Goal: Task Accomplishment & Management: Manage account settings

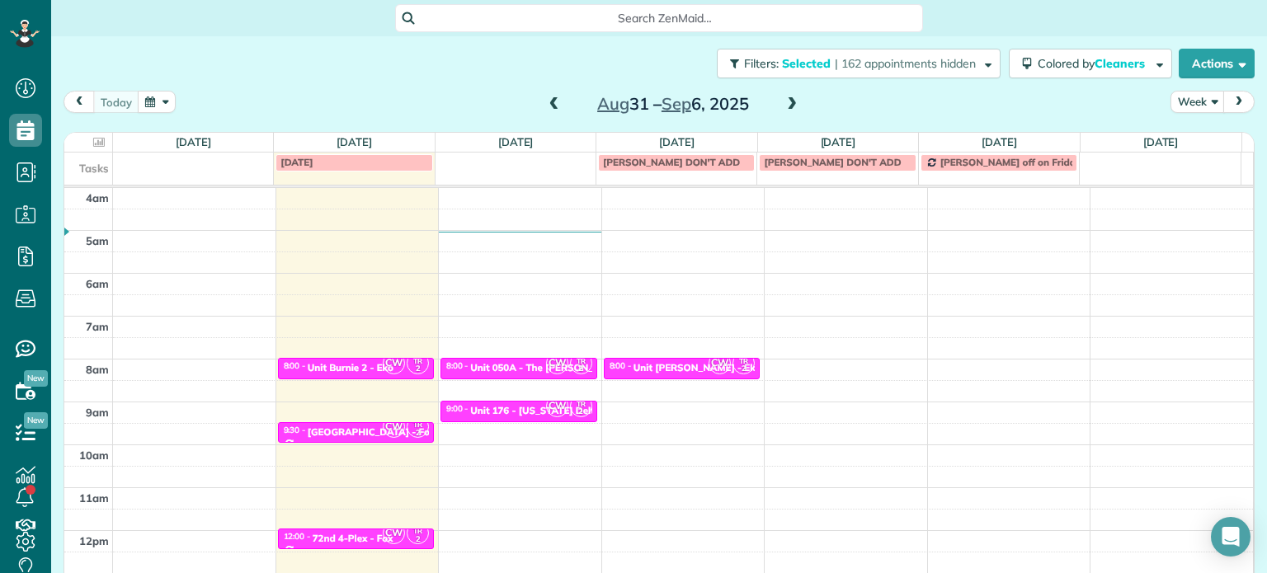
scroll to position [7, 7]
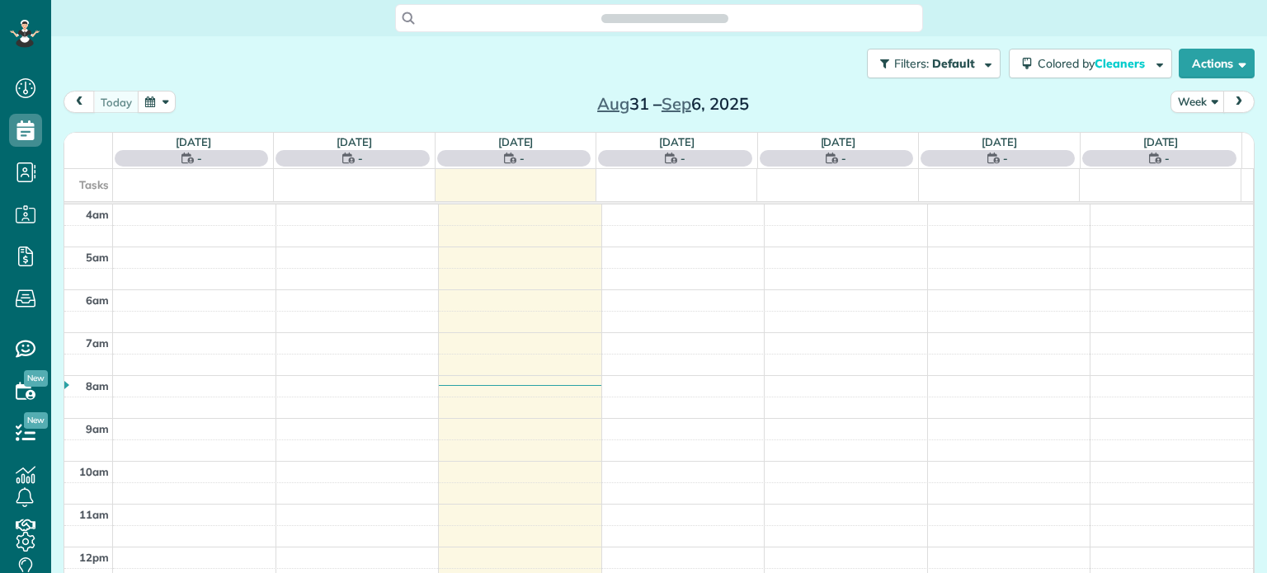
scroll to position [129, 0]
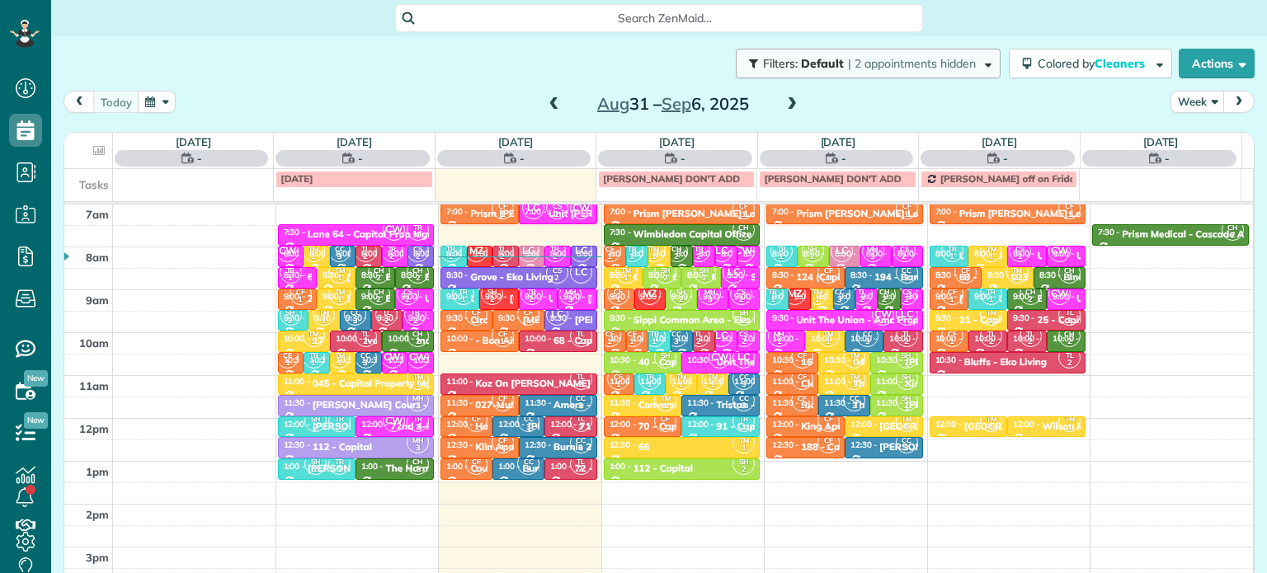
click at [899, 62] on span "| 2 appointments hidden" at bounding box center [912, 63] width 128 height 15
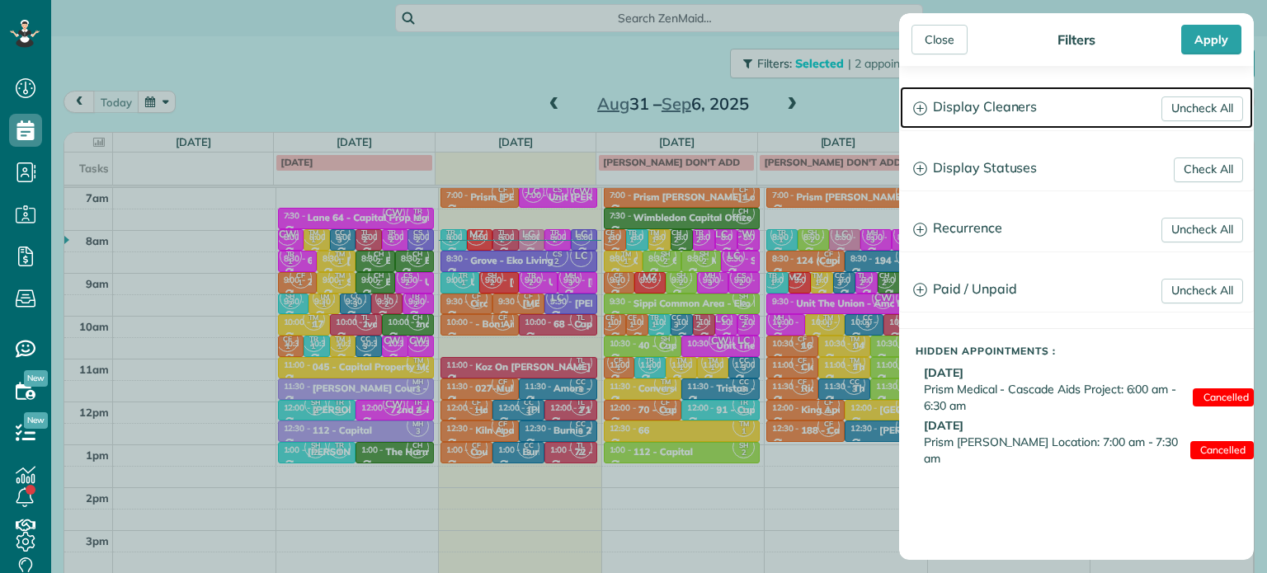
click at [996, 95] on h3 "Display Cleaners" at bounding box center [1076, 108] width 353 height 42
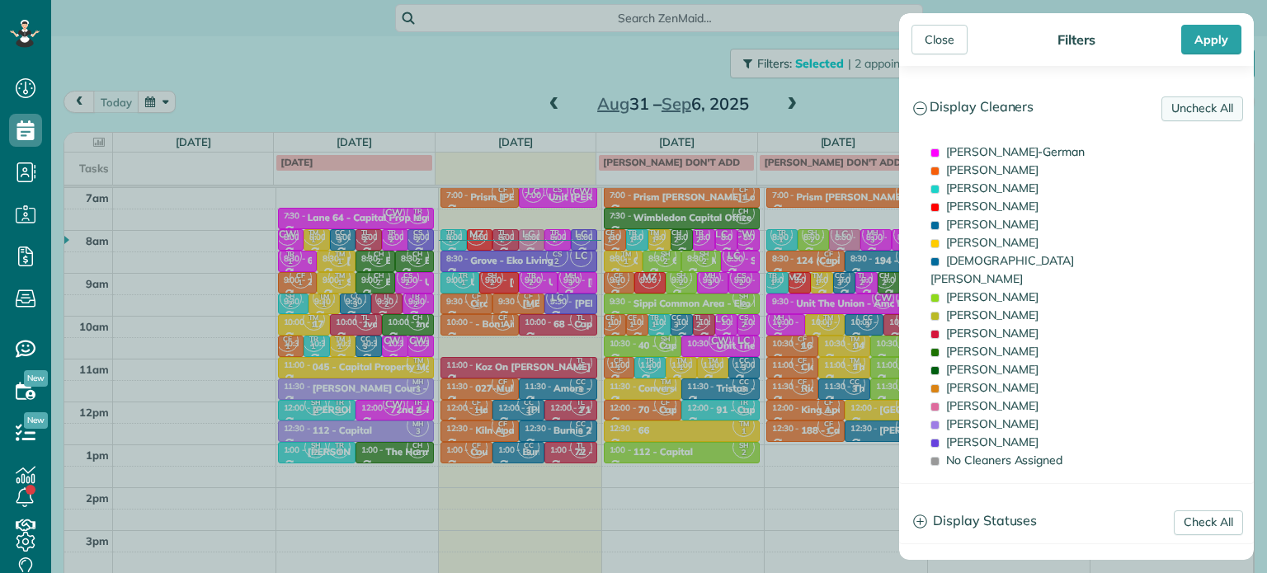
click at [1161, 118] on link "Uncheck All" at bounding box center [1202, 109] width 82 height 25
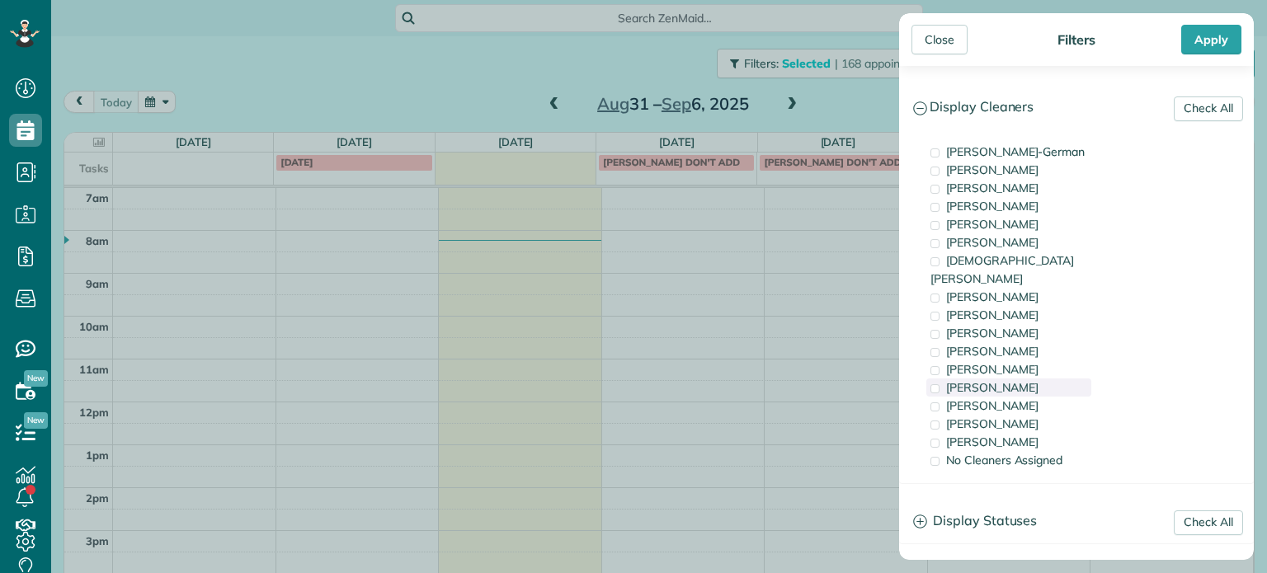
click at [1005, 380] on span "Tammi Rue" at bounding box center [992, 387] width 92 height 15
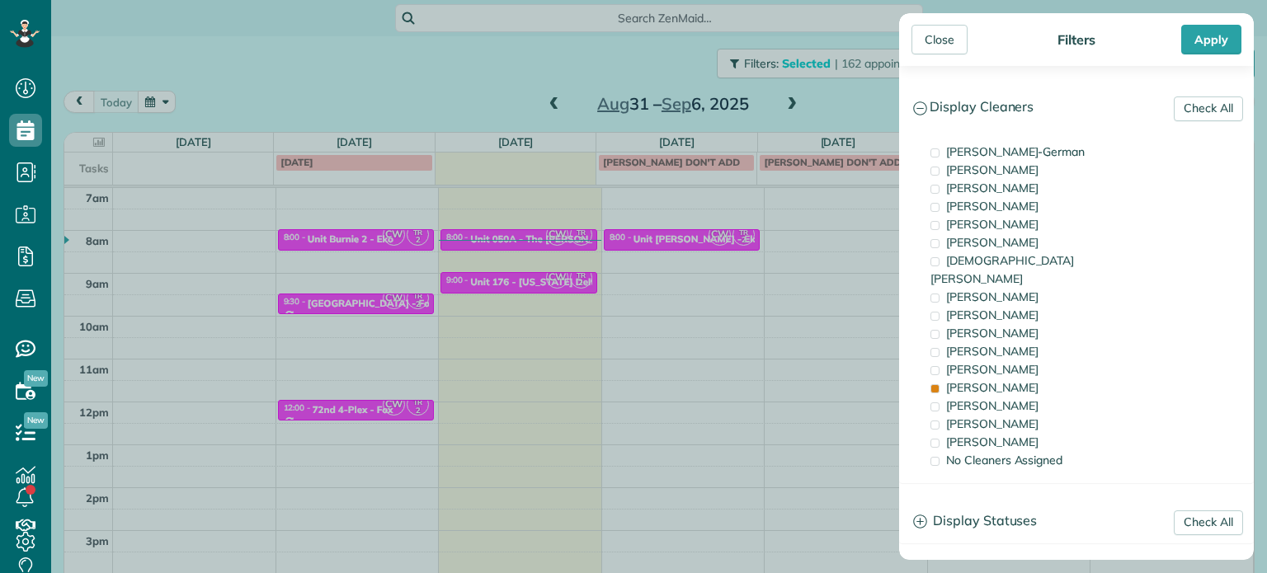
click at [719, 355] on div "Close Filters Apply Check All Display Cleaners Christina Wright-German Cassie F…" at bounding box center [633, 286] width 1267 height 573
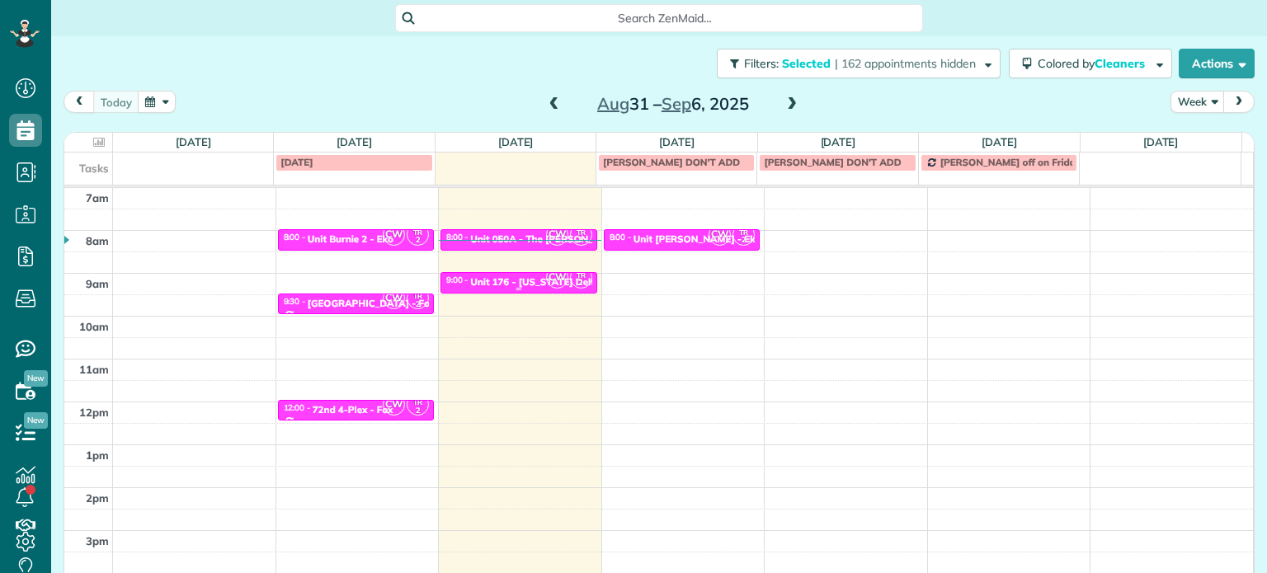
click at [547, 273] on span "CW" at bounding box center [557, 277] width 22 height 22
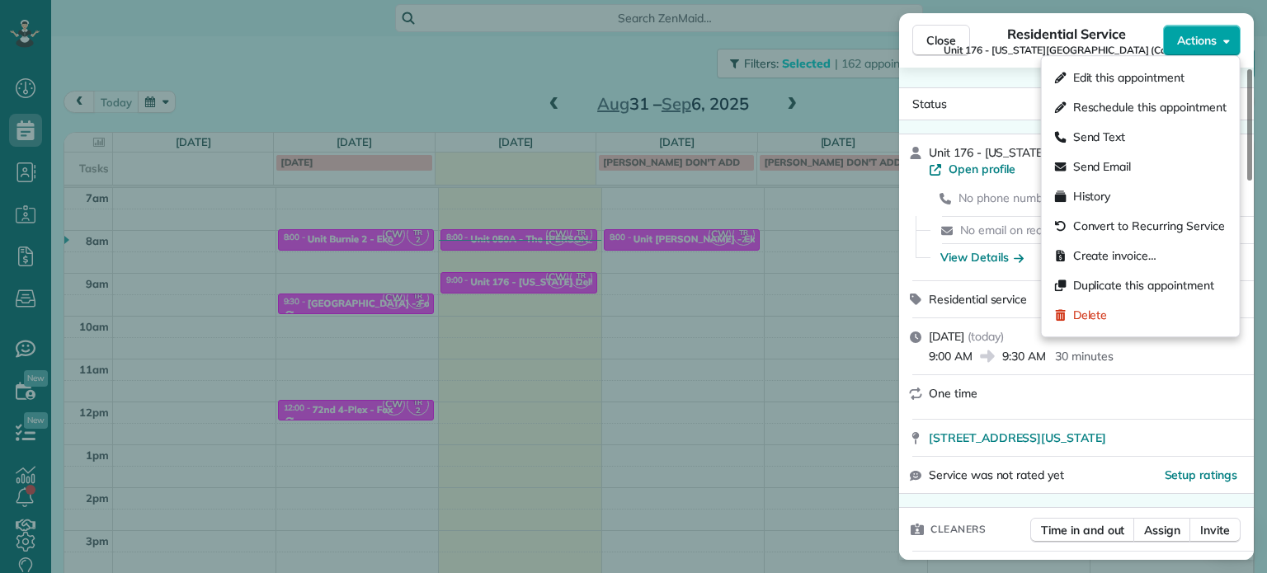
click at [1177, 40] on span "Actions" at bounding box center [1197, 40] width 40 height 16
click at [1165, 84] on span "Edit this appointment" at bounding box center [1128, 77] width 111 height 16
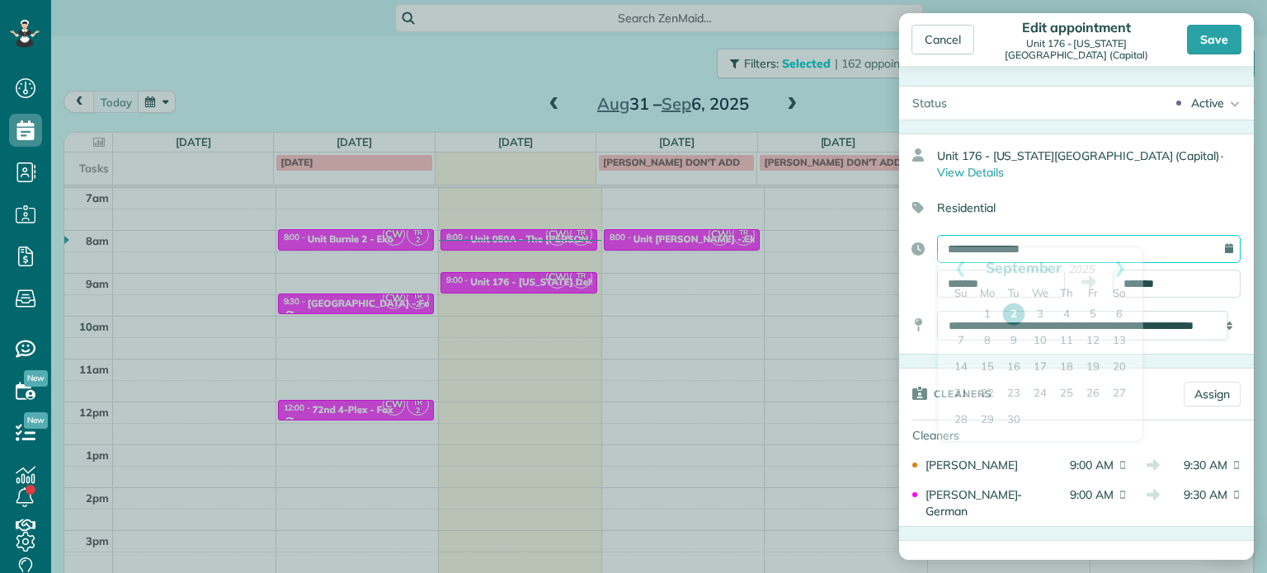
click at [1049, 235] on input "**********" at bounding box center [1089, 249] width 304 height 28
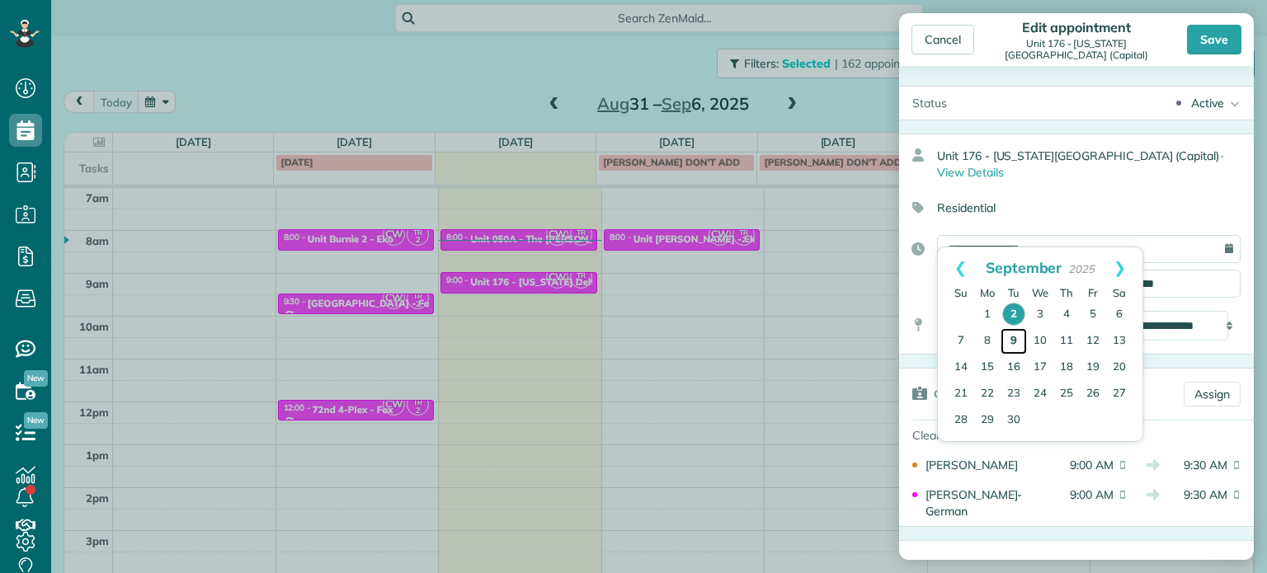
click at [1009, 341] on link "9" at bounding box center [1013, 341] width 26 height 26
type input "**********"
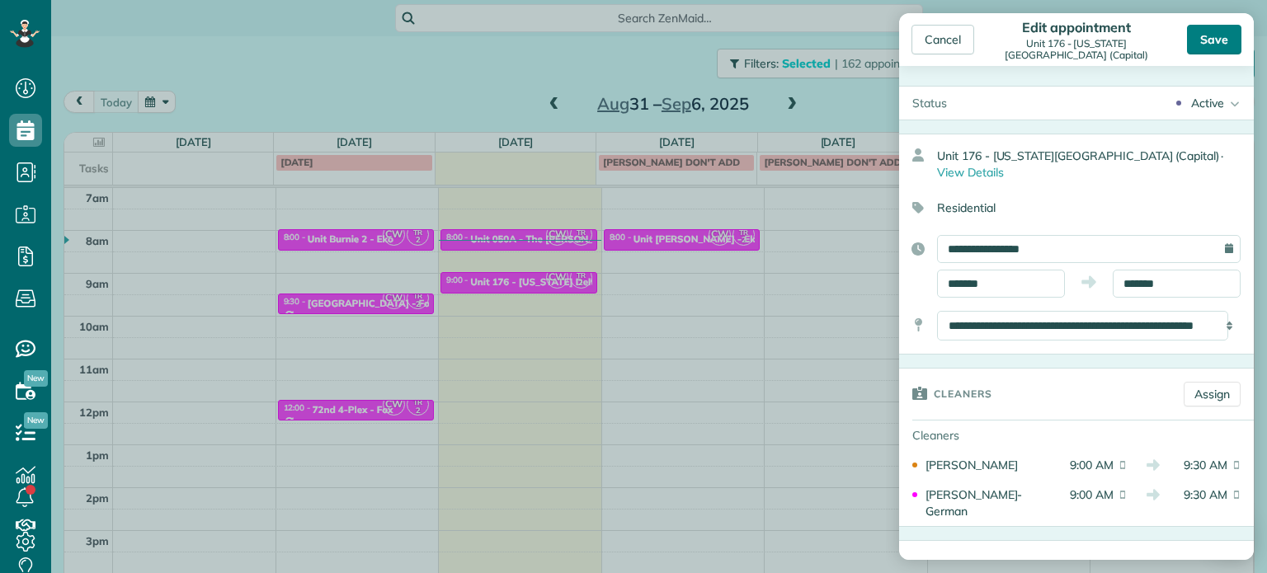
click at [1212, 35] on div "Save" at bounding box center [1214, 40] width 54 height 30
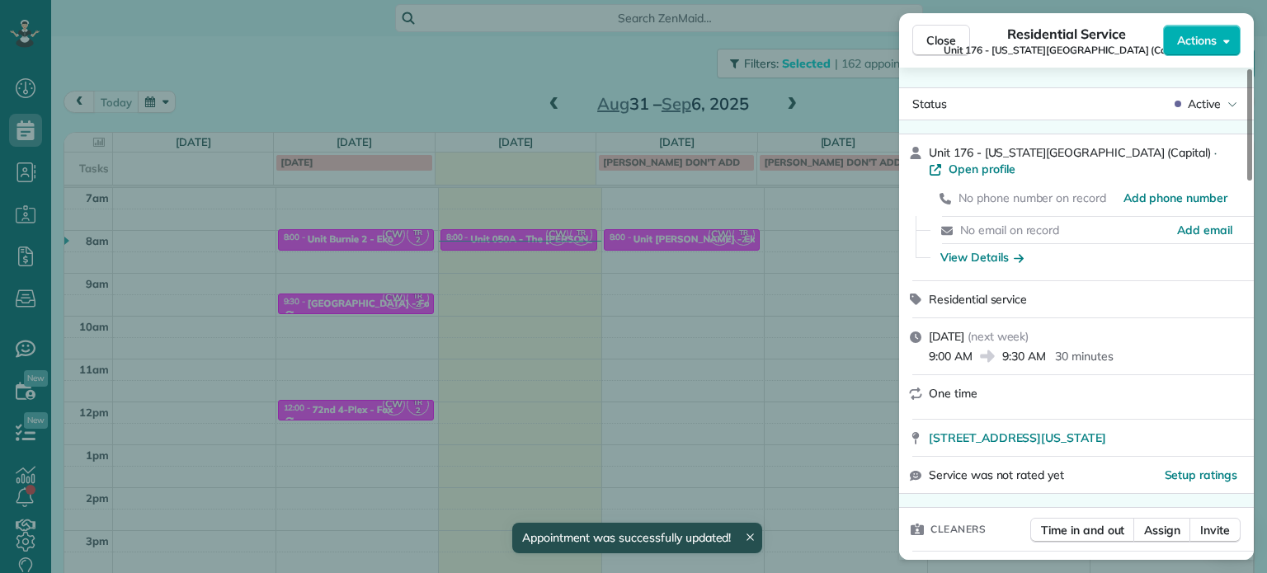
click at [847, 249] on div "Close Residential Service Unit 176 - Mississippi Delta (Capital) Actions Status…" at bounding box center [633, 286] width 1267 height 573
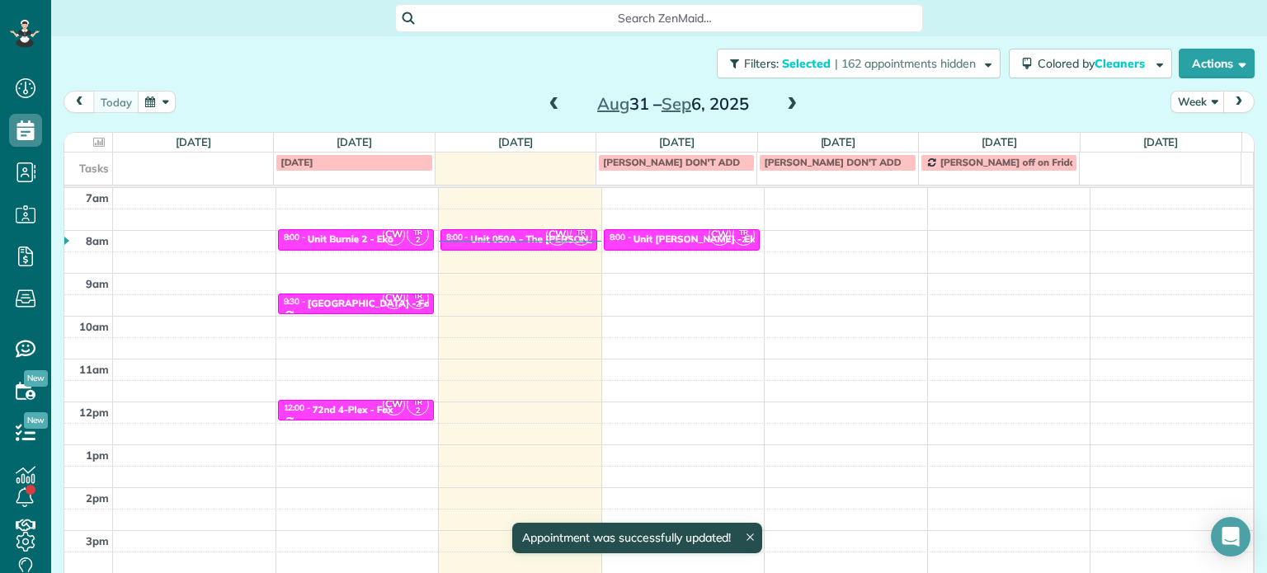
click at [783, 99] on span at bounding box center [792, 104] width 18 height 15
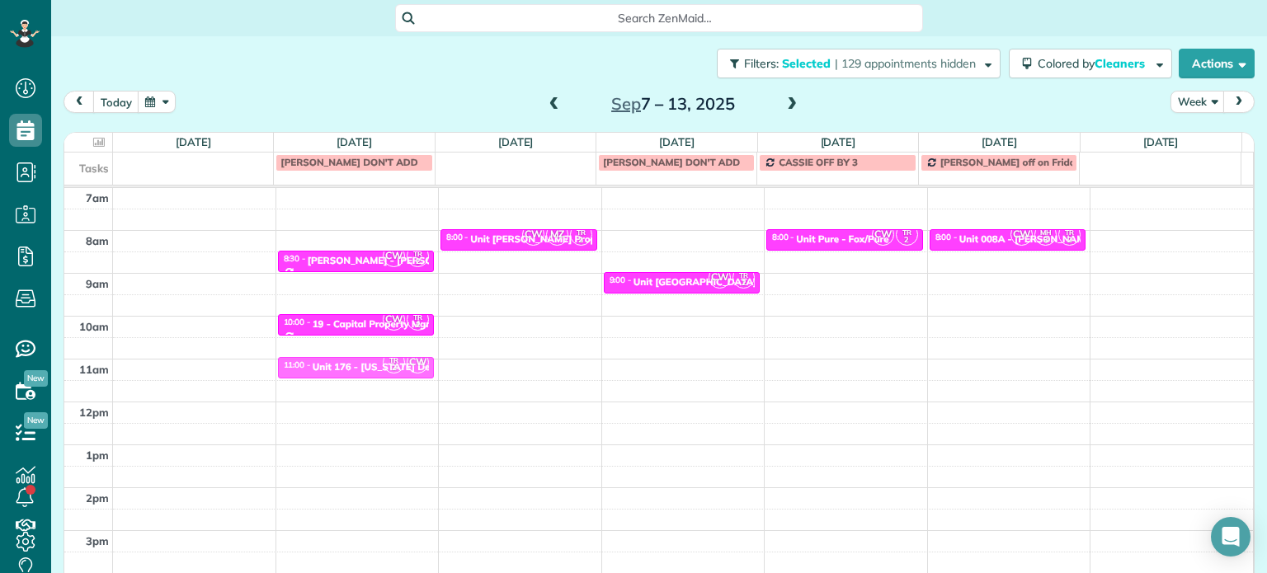
drag, startPoint x: 535, startPoint y: 275, endPoint x: 412, endPoint y: 360, distance: 149.6
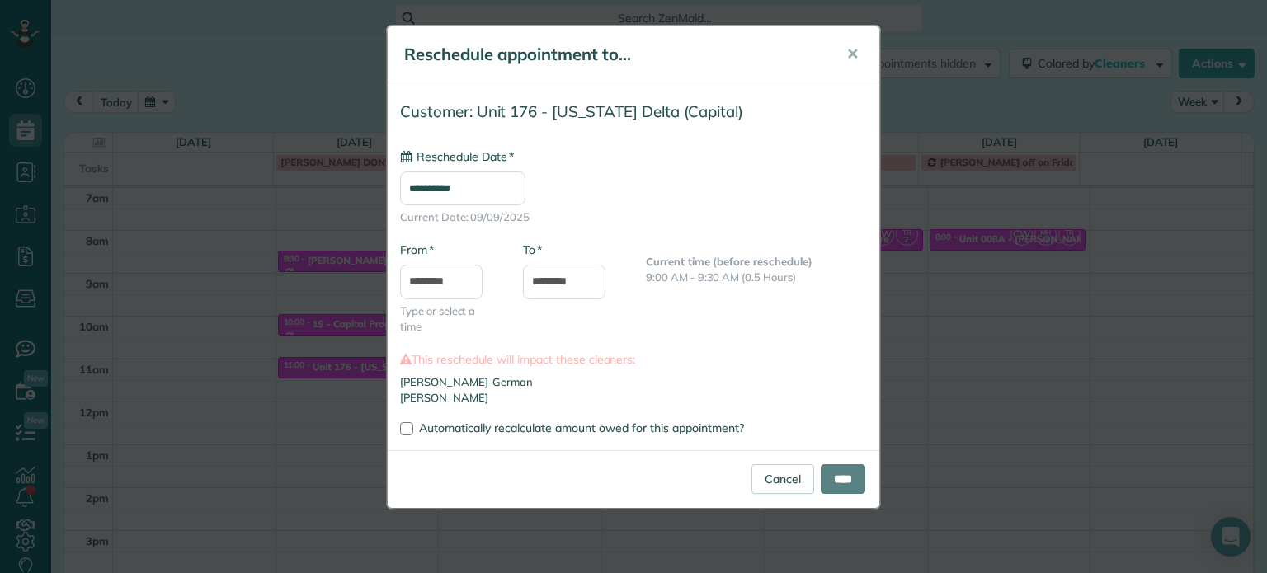
type input "**********"
click at [838, 474] on input "****" at bounding box center [843, 479] width 45 height 30
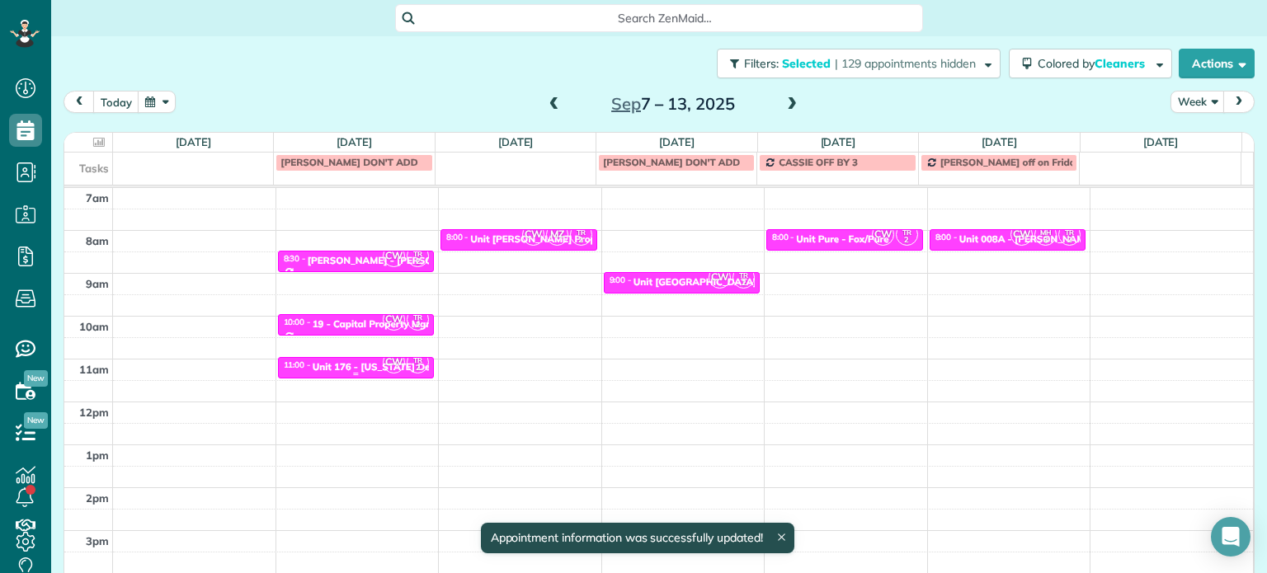
click at [383, 364] on span "CW" at bounding box center [394, 362] width 22 height 22
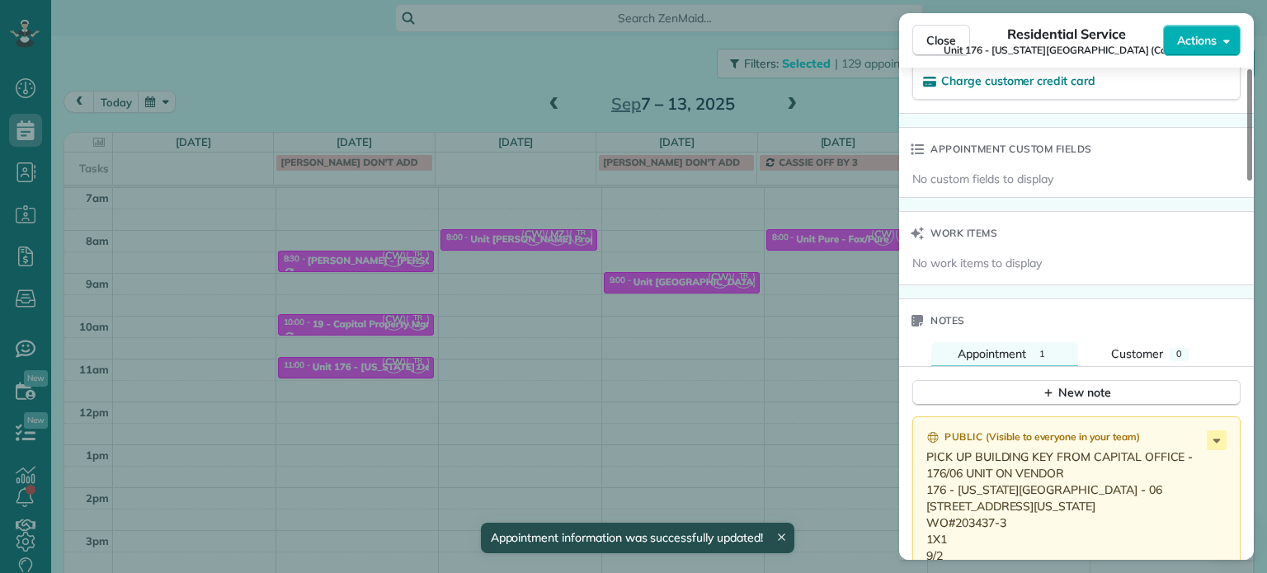
scroll to position [1323, 0]
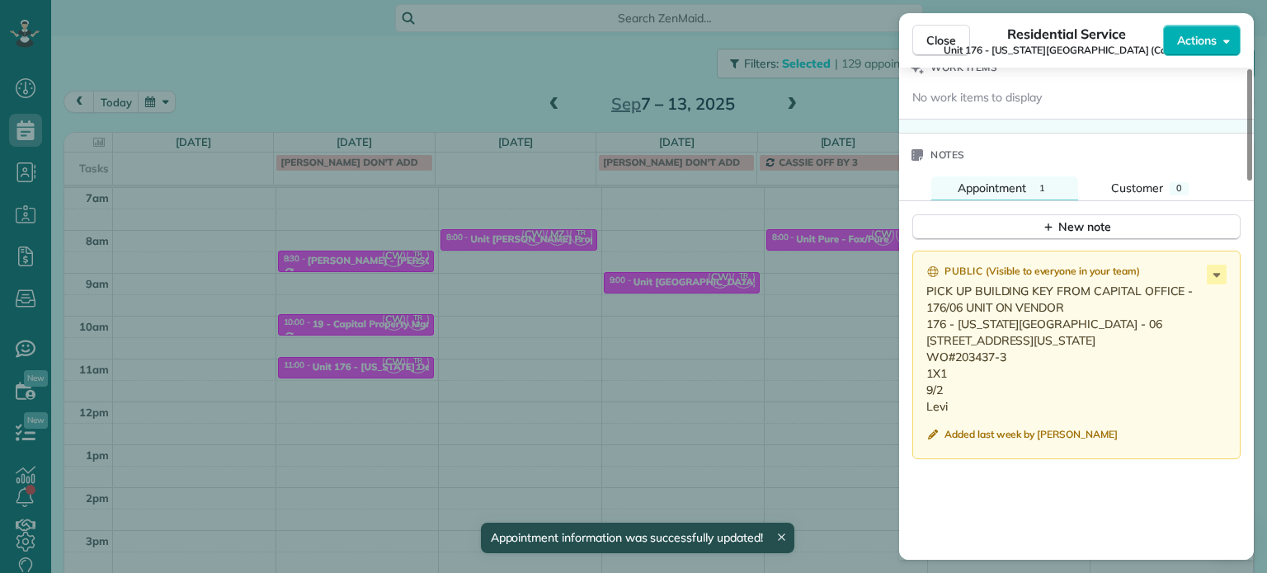
click at [627, 412] on div "Close Residential Service Unit 176 - Mississippi Delta (Capital) Actions Status…" at bounding box center [633, 286] width 1267 height 573
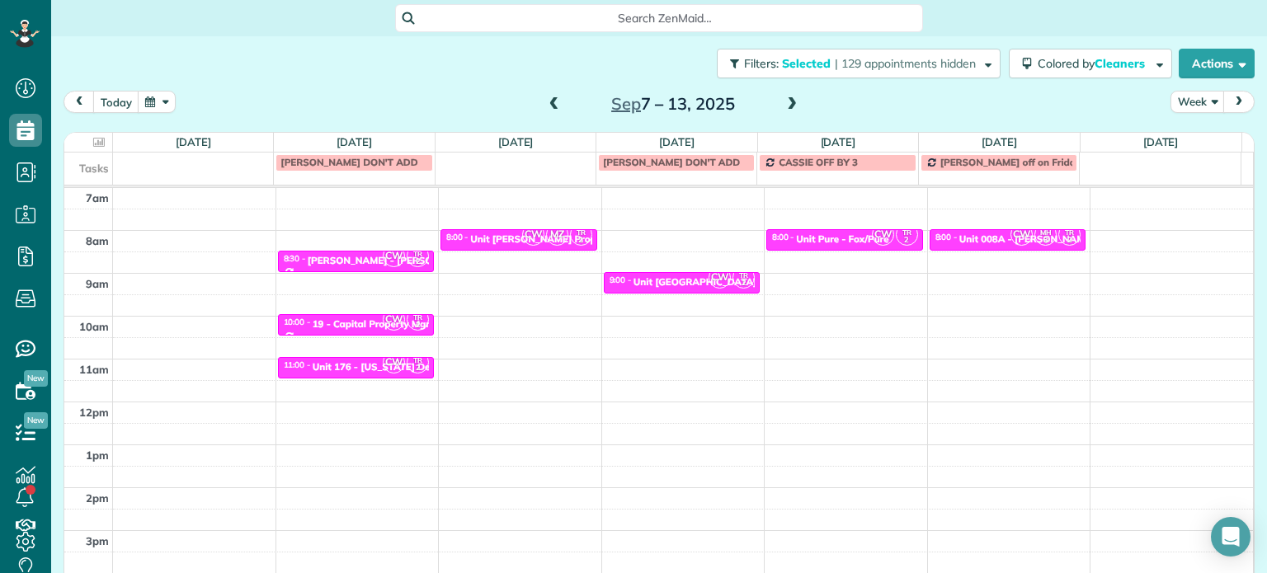
click at [550, 101] on span at bounding box center [554, 104] width 18 height 15
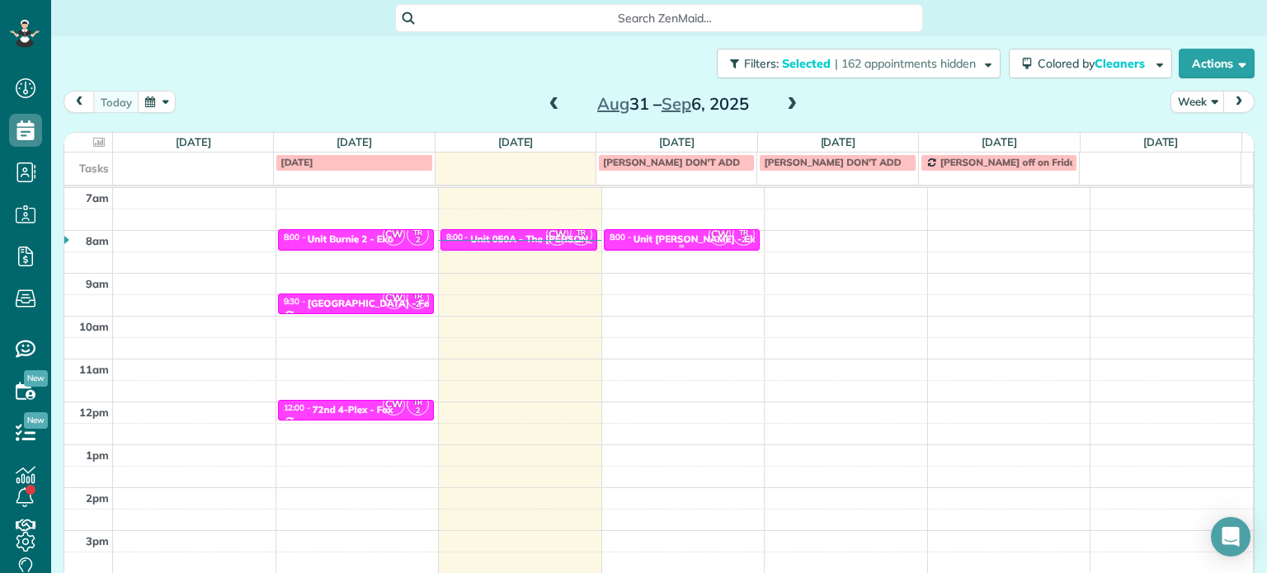
click at [680, 238] on div "Unit Everett - Eko Living" at bounding box center [712, 239] width 158 height 12
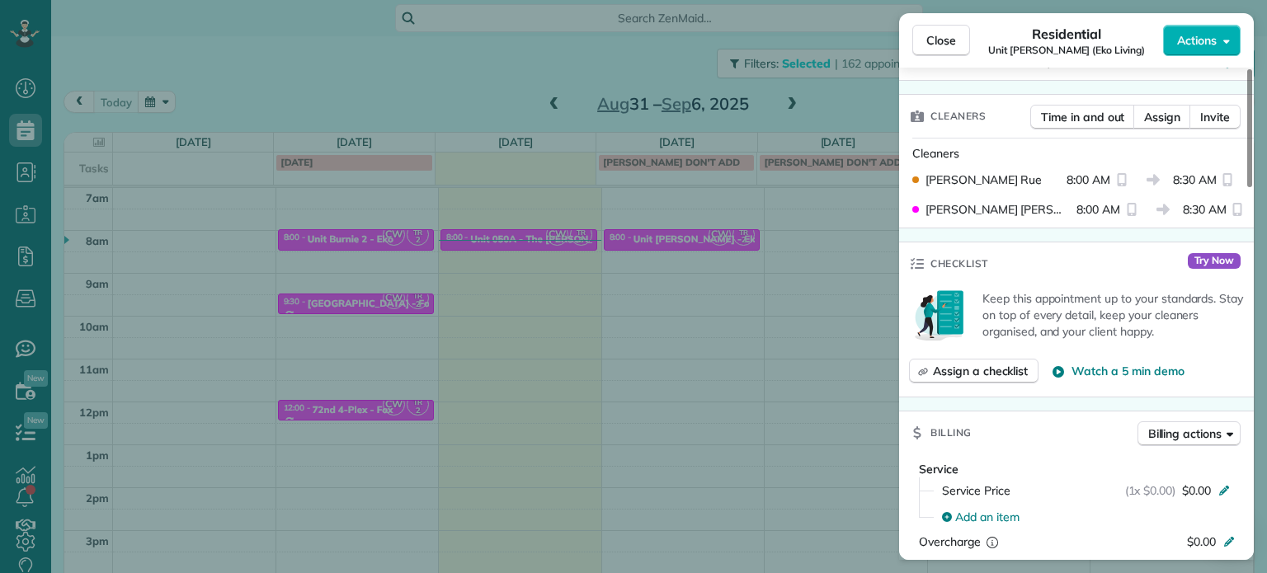
scroll to position [396, 0]
click at [924, 38] on button "Close" at bounding box center [941, 40] width 58 height 31
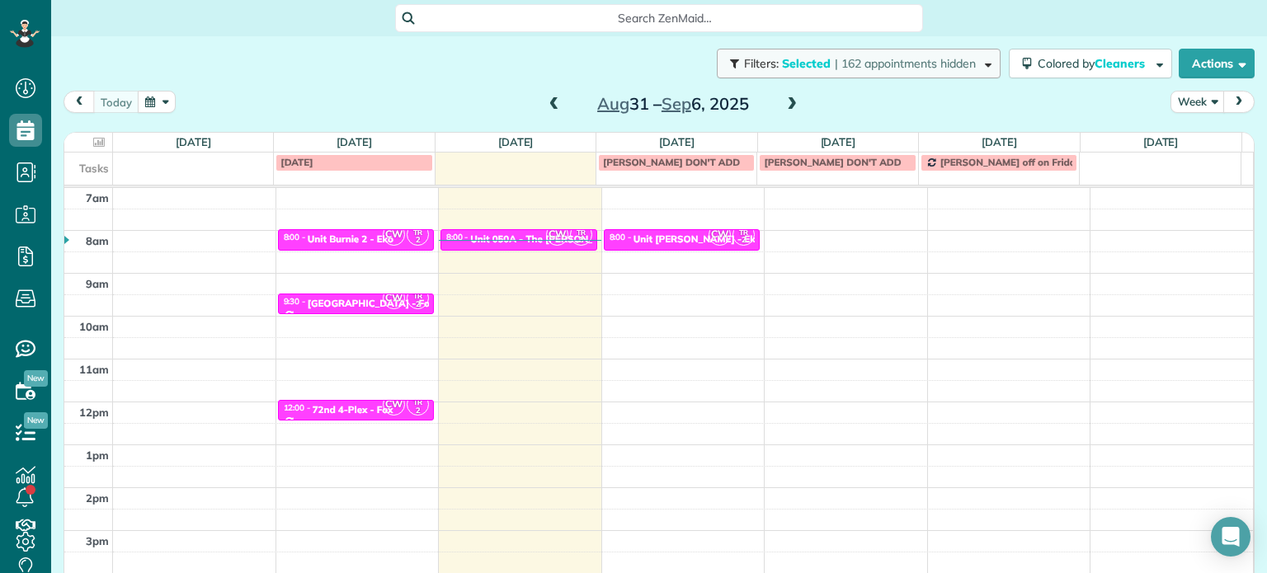
click at [905, 67] on span "| 162 appointments hidden" at bounding box center [905, 63] width 141 height 15
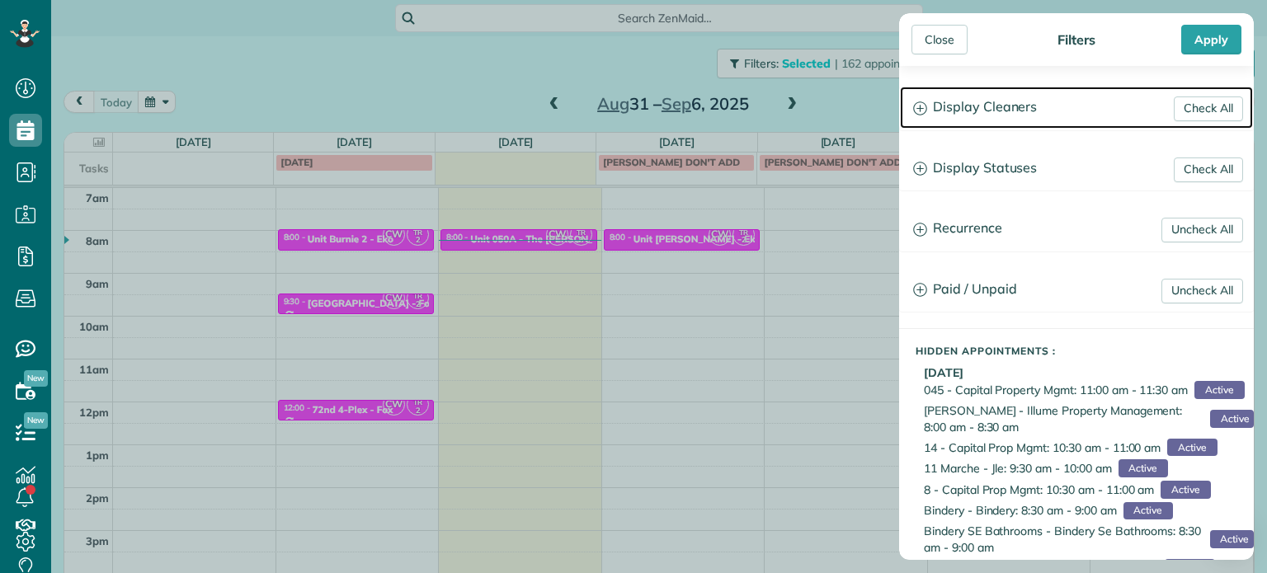
click at [993, 120] on h3 "Display Cleaners" at bounding box center [1076, 108] width 353 height 42
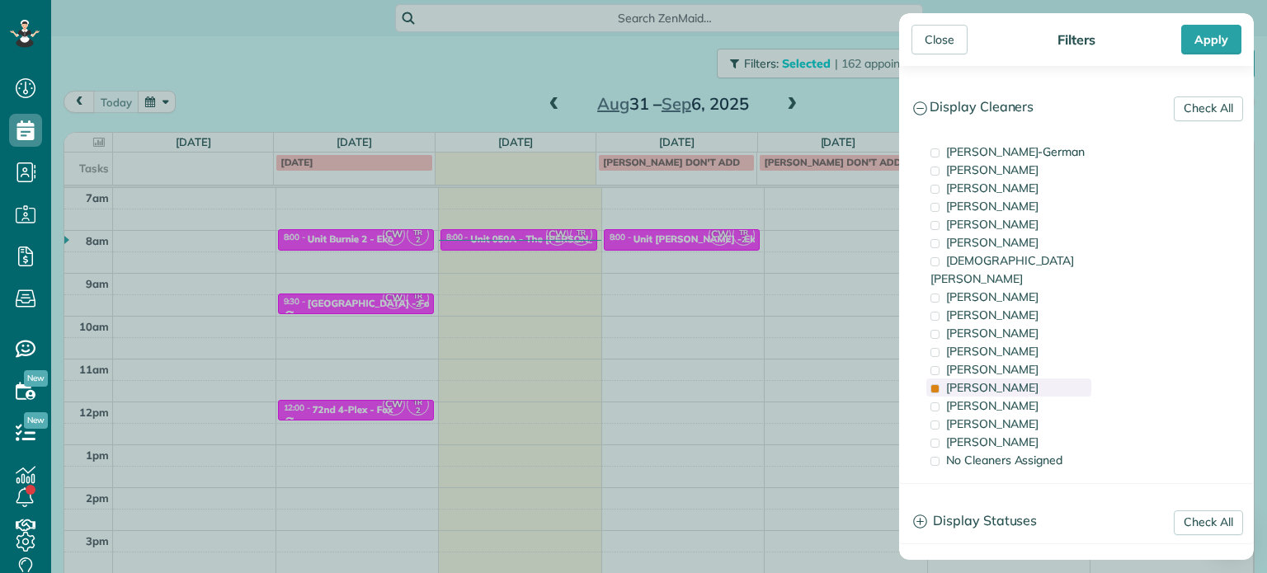
click at [980, 380] on span "Tammi Rue" at bounding box center [992, 387] width 92 height 15
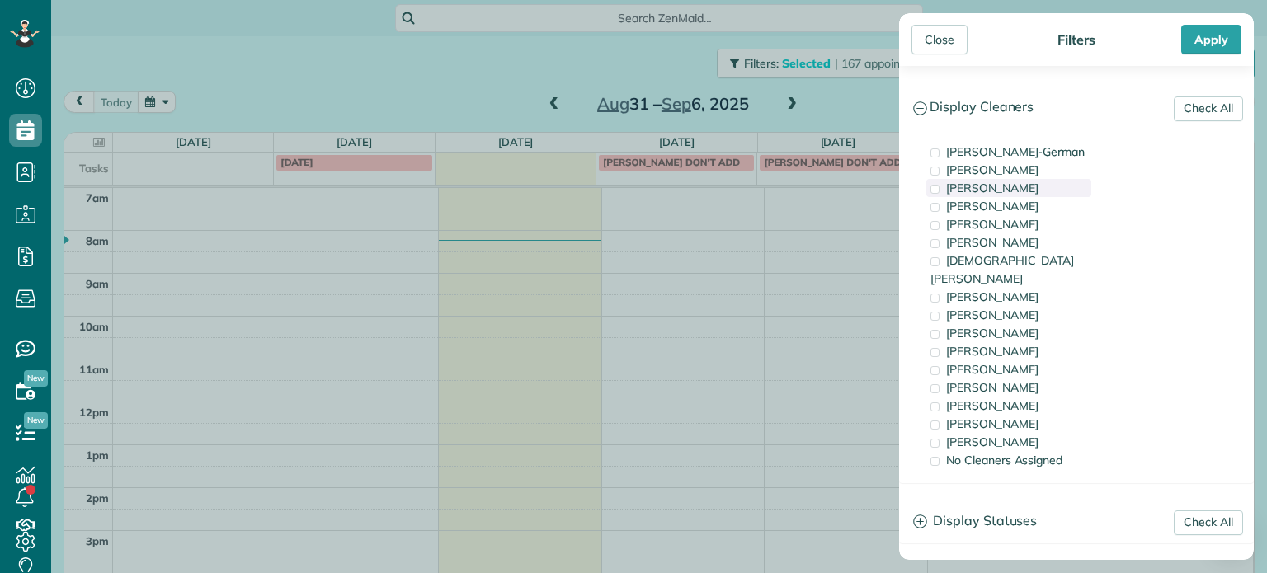
click at [983, 194] on span "Tawnya Reynolds" at bounding box center [992, 188] width 92 height 15
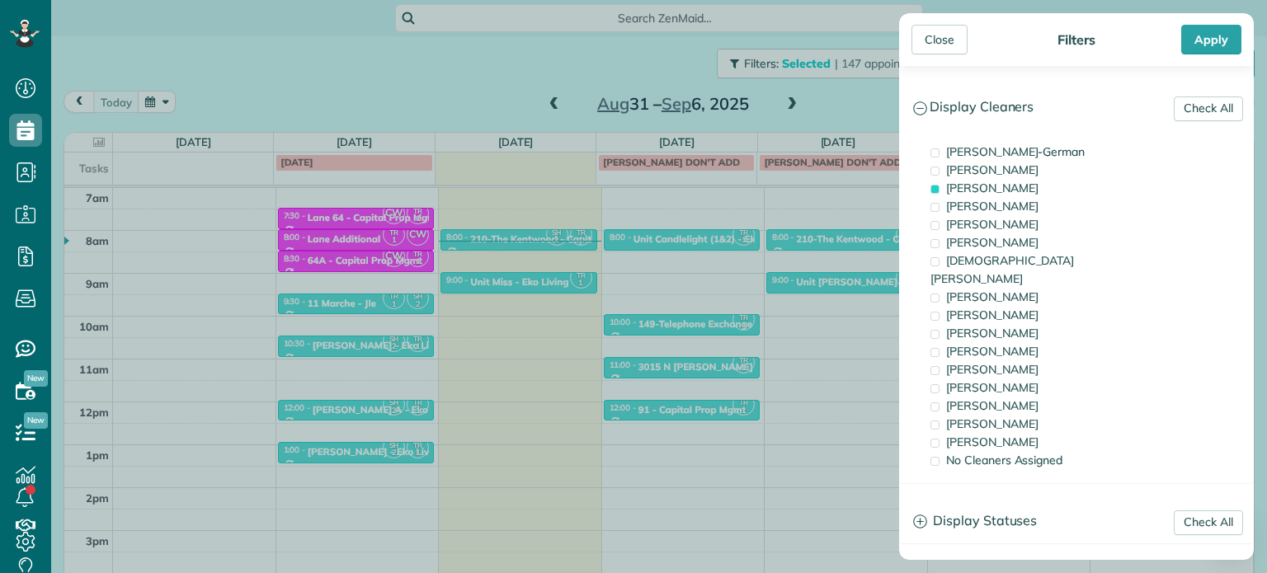
click at [832, 218] on div "Close Filters Apply Check All Display Cleaners Christina Wright-German Cassie F…" at bounding box center [633, 286] width 1267 height 573
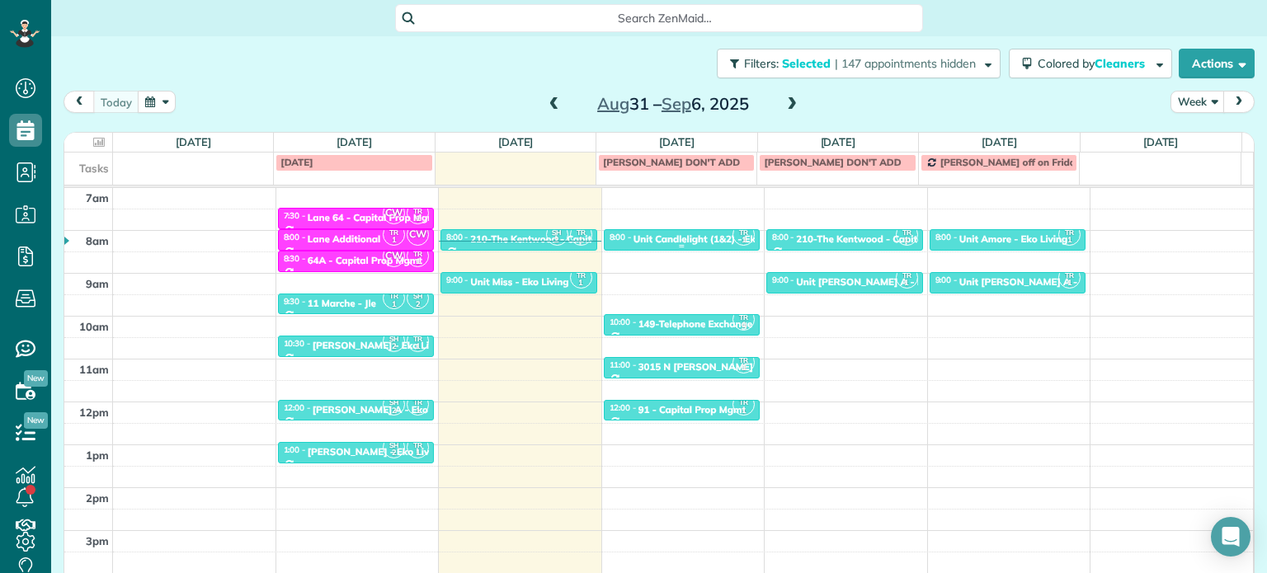
click at [676, 239] on div "Unit Candlelight (1&2) - Eko" at bounding box center [697, 239] width 128 height 12
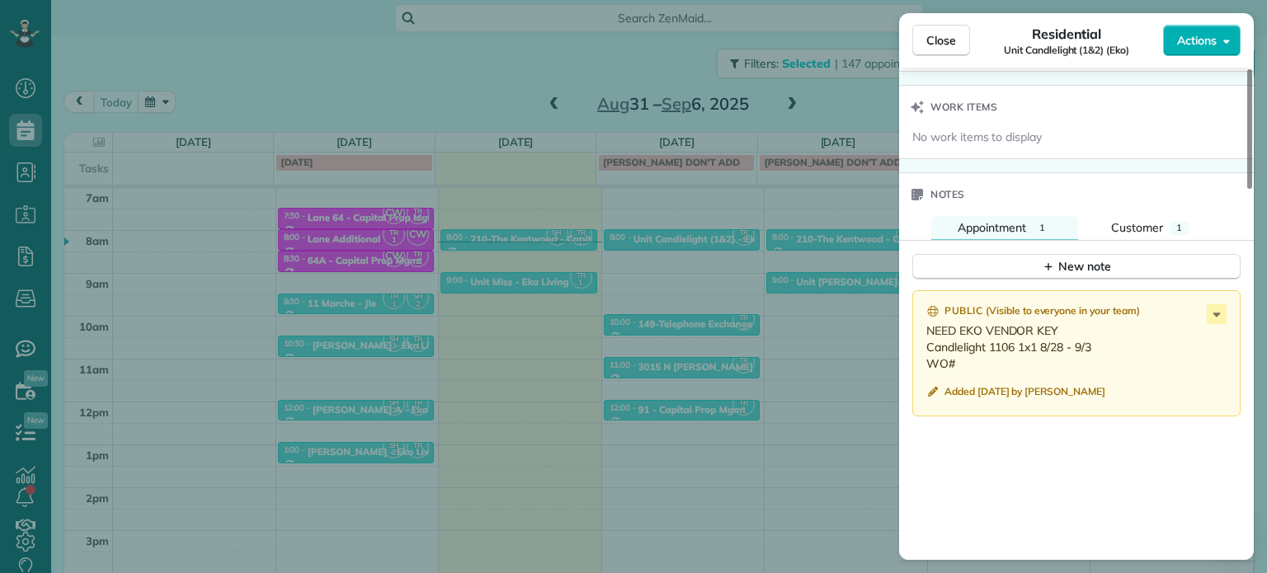
scroll to position [1320, 0]
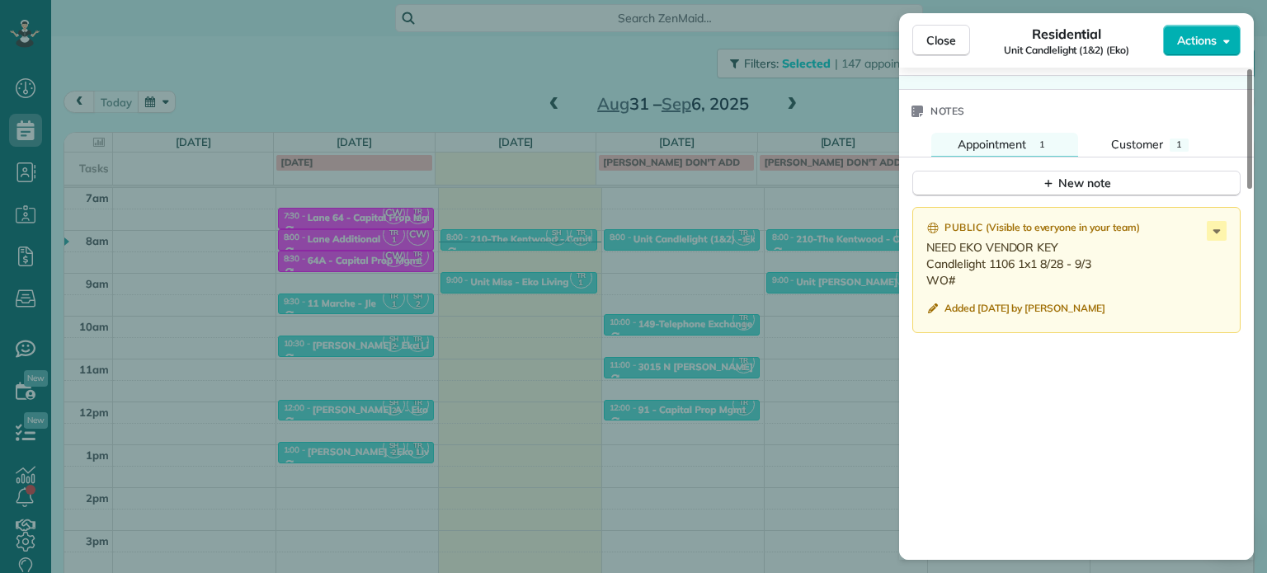
click at [852, 262] on div "Close Residential Unit Candlelight (1&2) (Eko) Actions Status Active Unit Candl…" at bounding box center [633, 286] width 1267 height 573
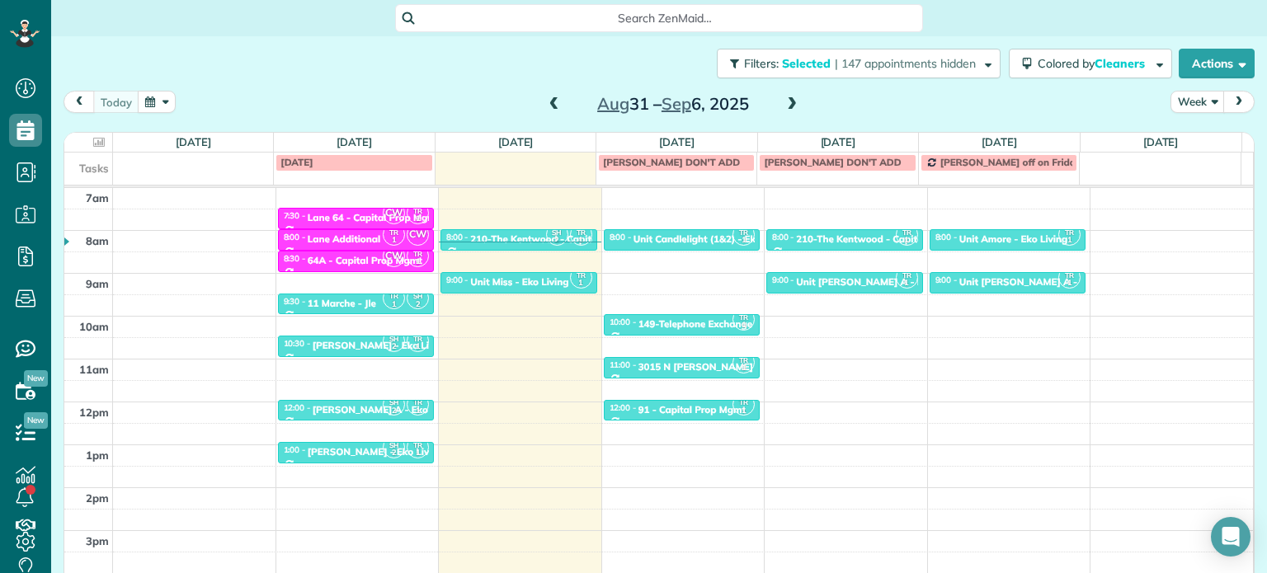
click at [788, 107] on span at bounding box center [792, 104] width 18 height 15
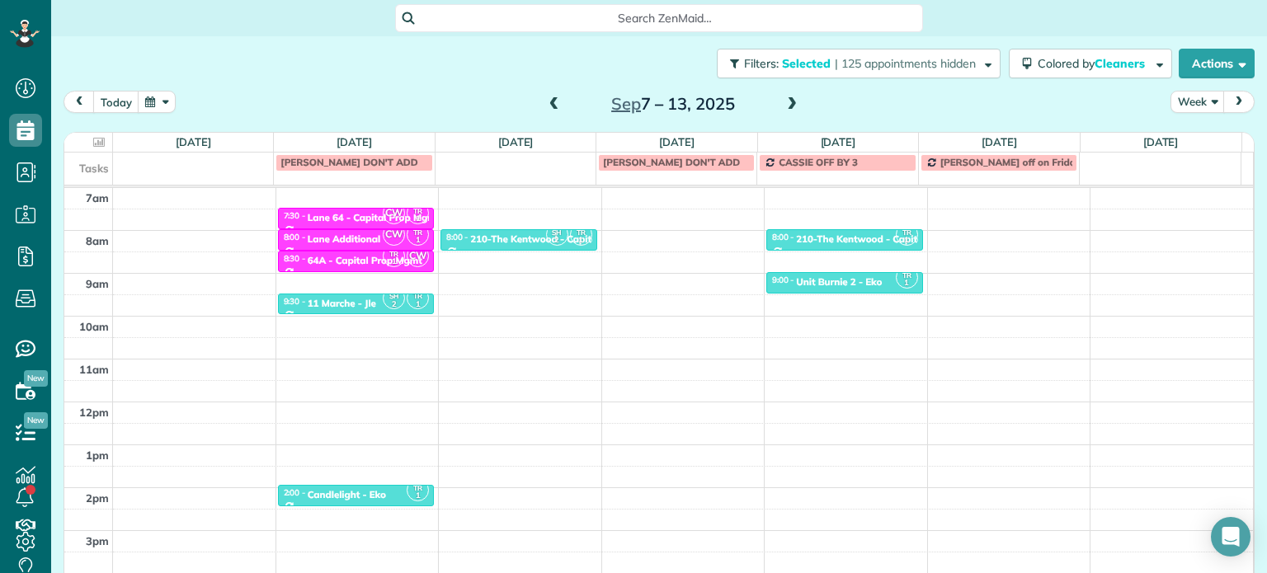
click at [545, 98] on span at bounding box center [554, 104] width 18 height 15
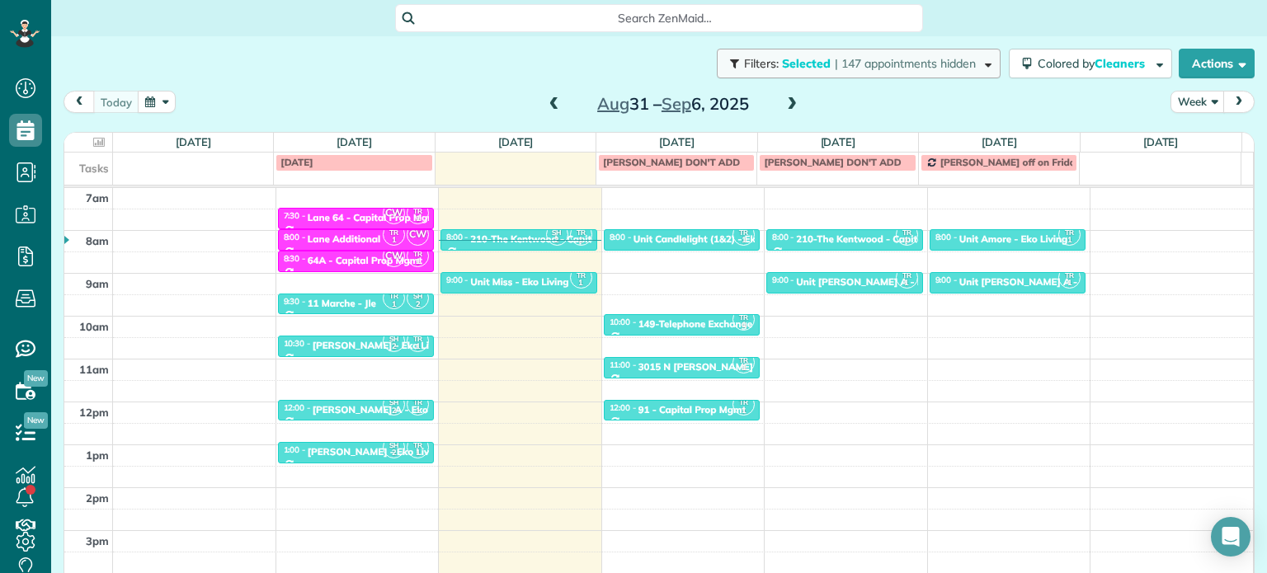
click at [835, 62] on span "| 147 appointments hidden" at bounding box center [905, 63] width 141 height 15
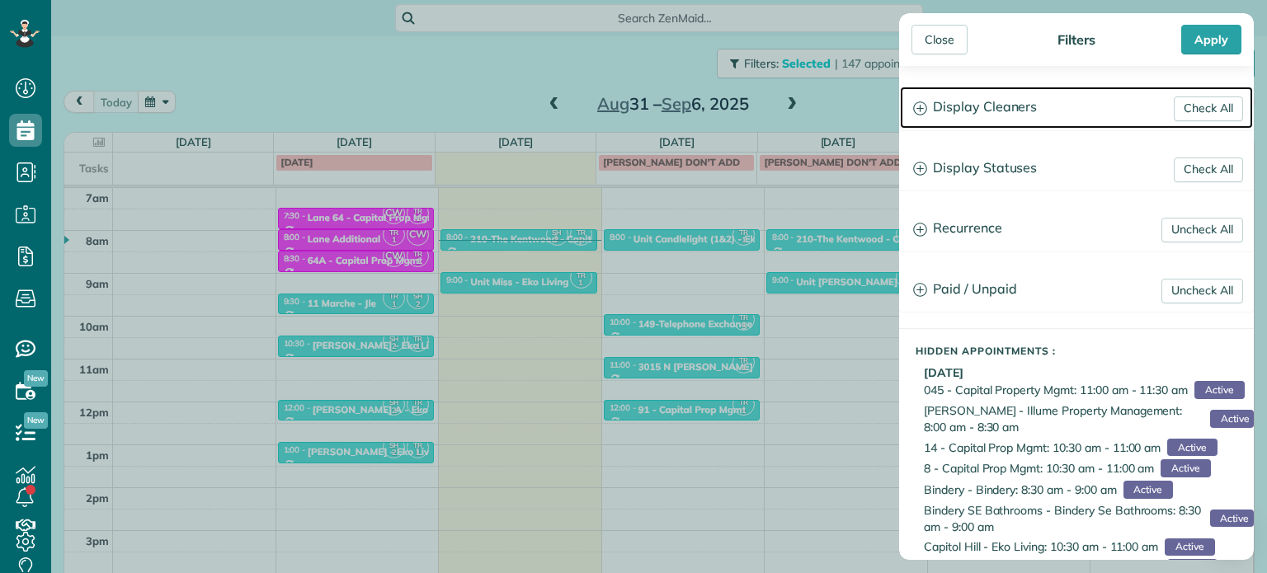
click at [1008, 116] on h3 "Display Cleaners" at bounding box center [1076, 108] width 353 height 42
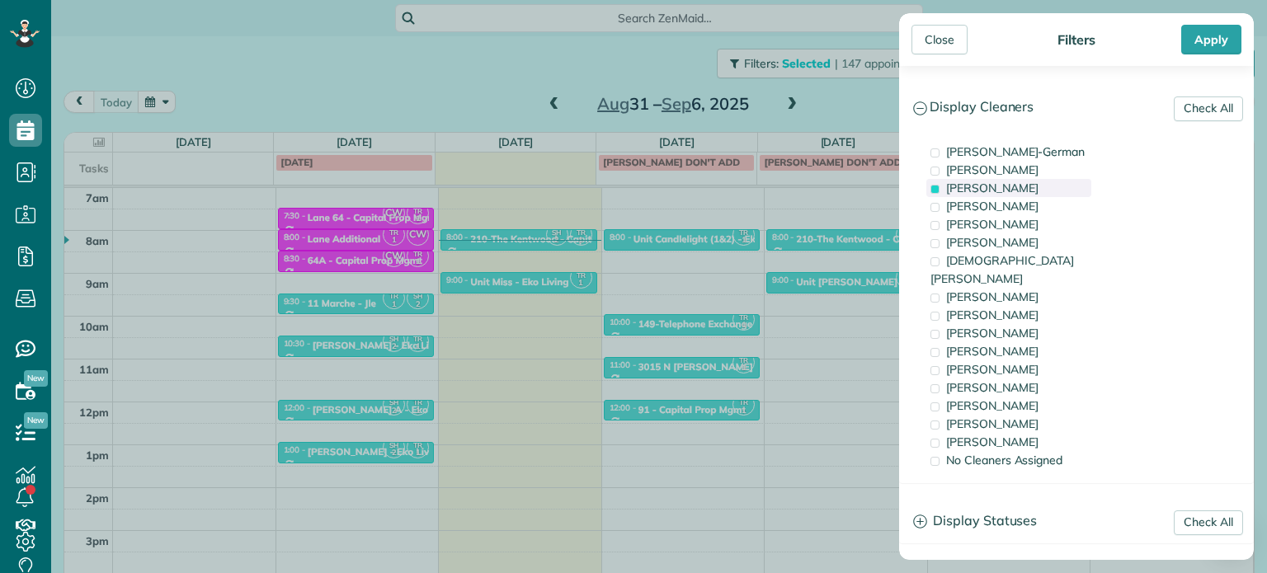
click at [1012, 187] on span "Tawnya Reynolds" at bounding box center [992, 188] width 92 height 15
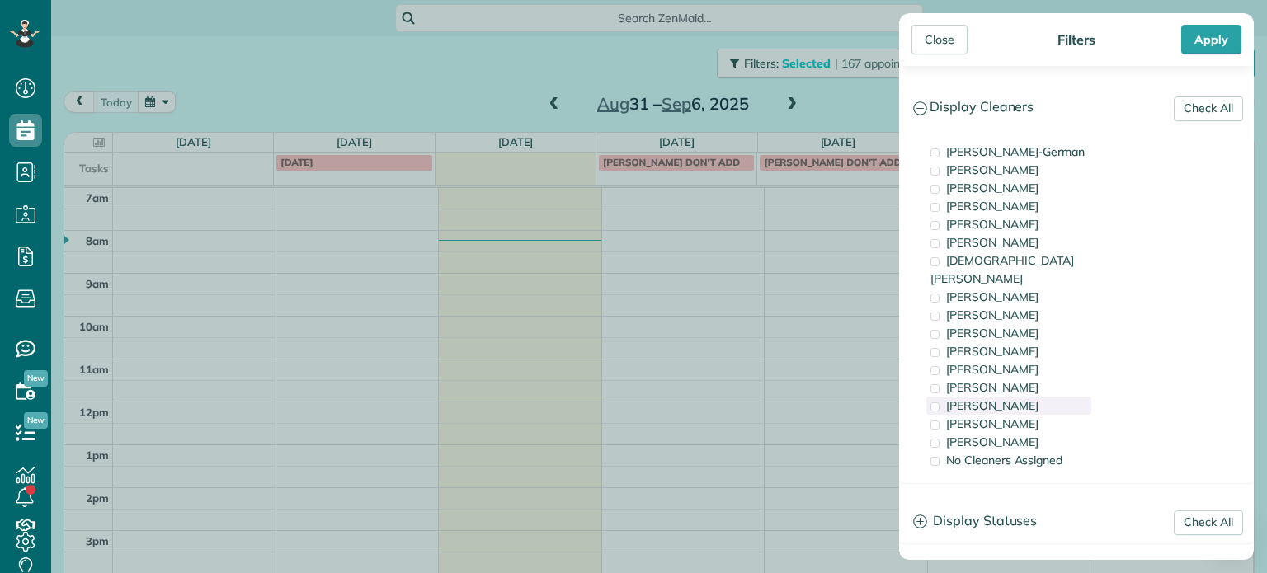
click at [1043, 397] on div "Laura Chavez" at bounding box center [1008, 406] width 165 height 18
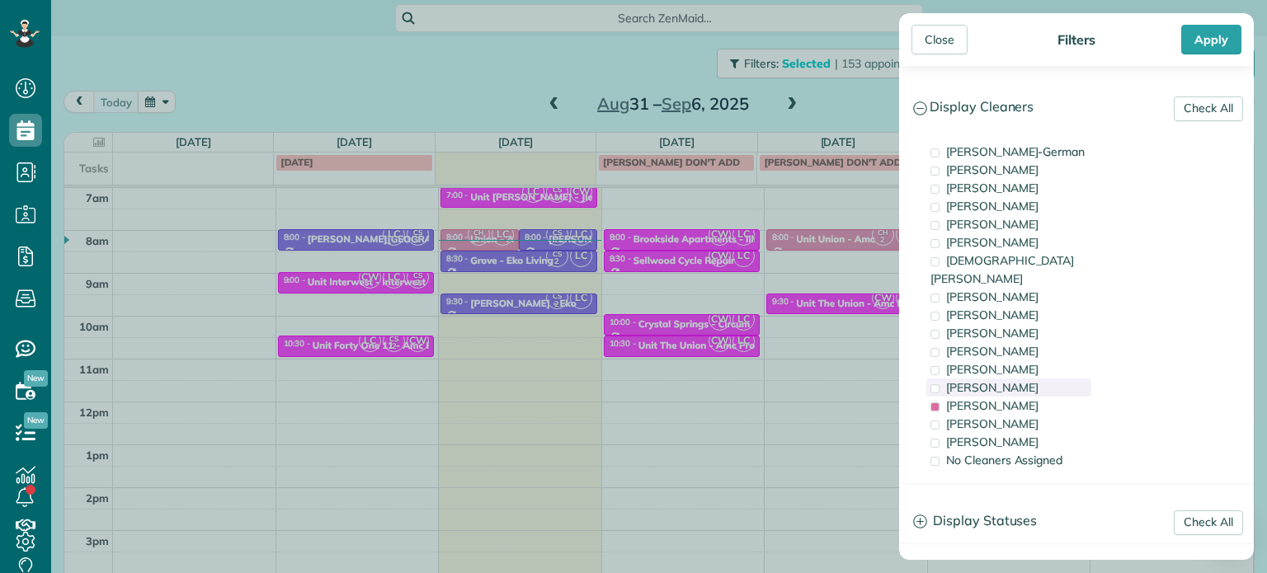
click at [1042, 379] on div "Tammi Rue" at bounding box center [1008, 388] width 165 height 18
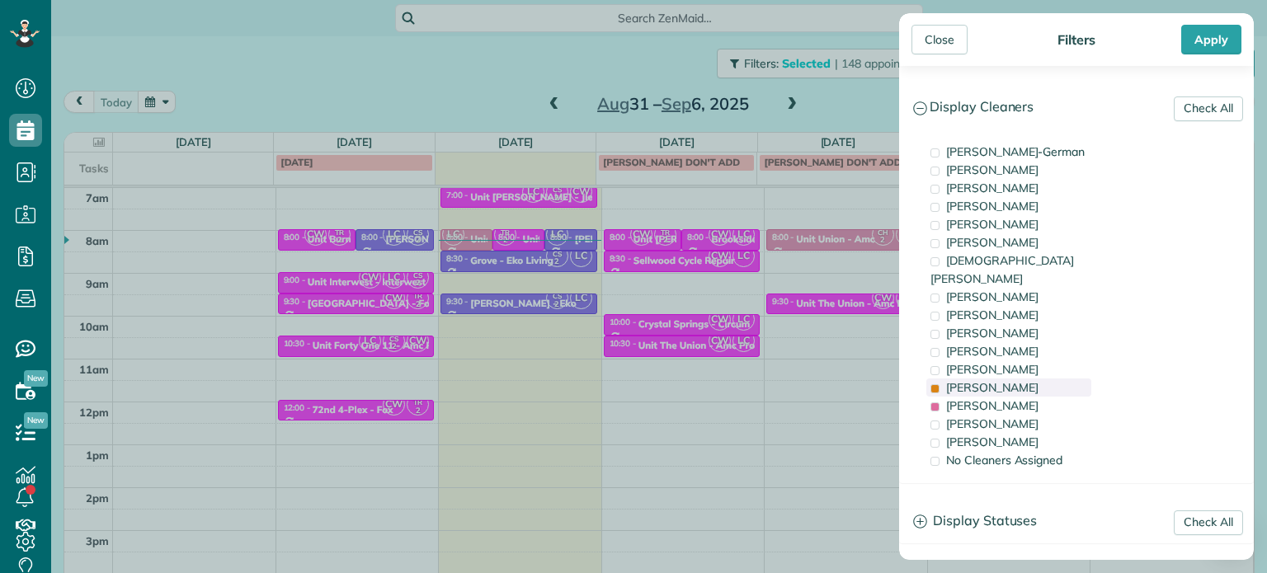
click at [1039, 379] on div "Tammi Rue" at bounding box center [1008, 388] width 165 height 18
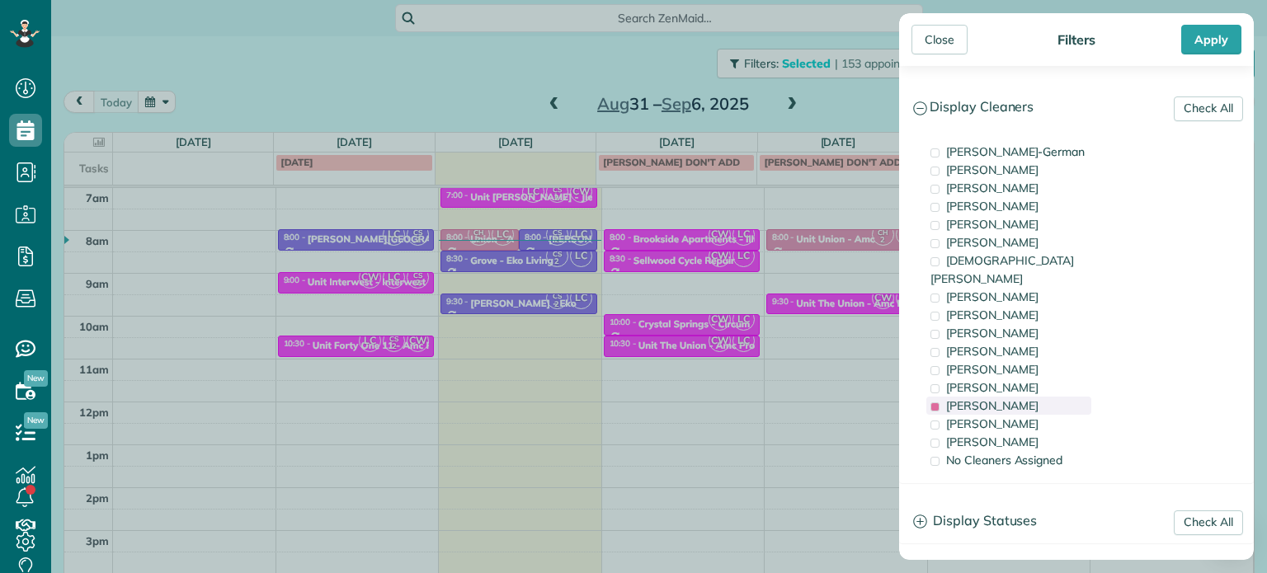
click at [1042, 397] on div "Laura Chavez" at bounding box center [1008, 406] width 165 height 18
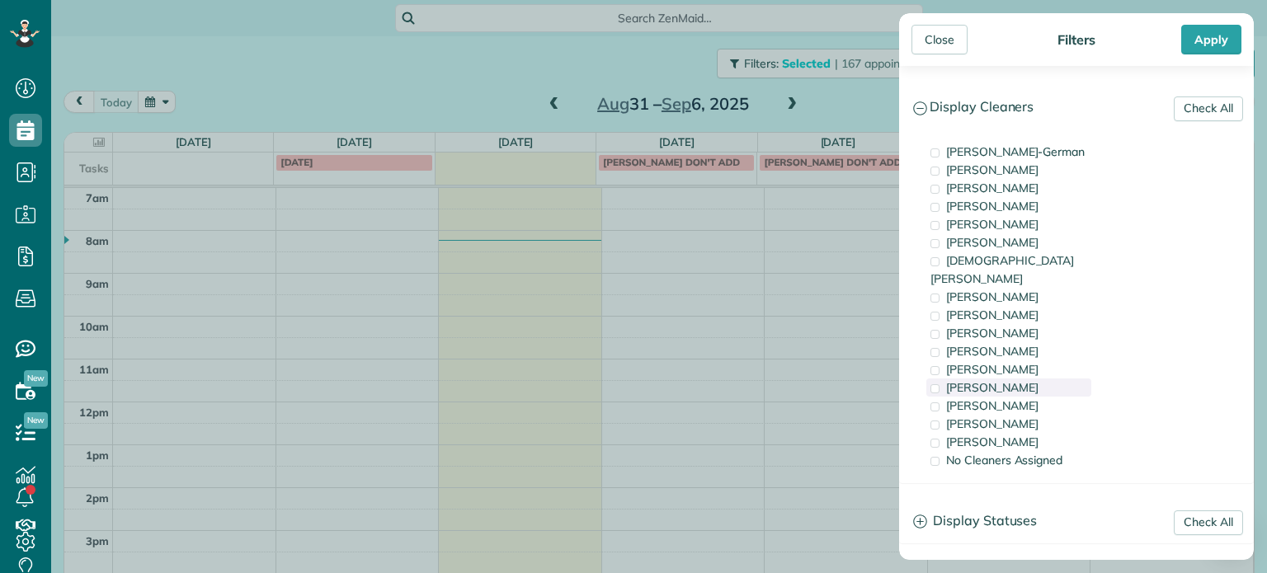
click at [1041, 379] on div "Tammi Rue" at bounding box center [1008, 388] width 165 height 18
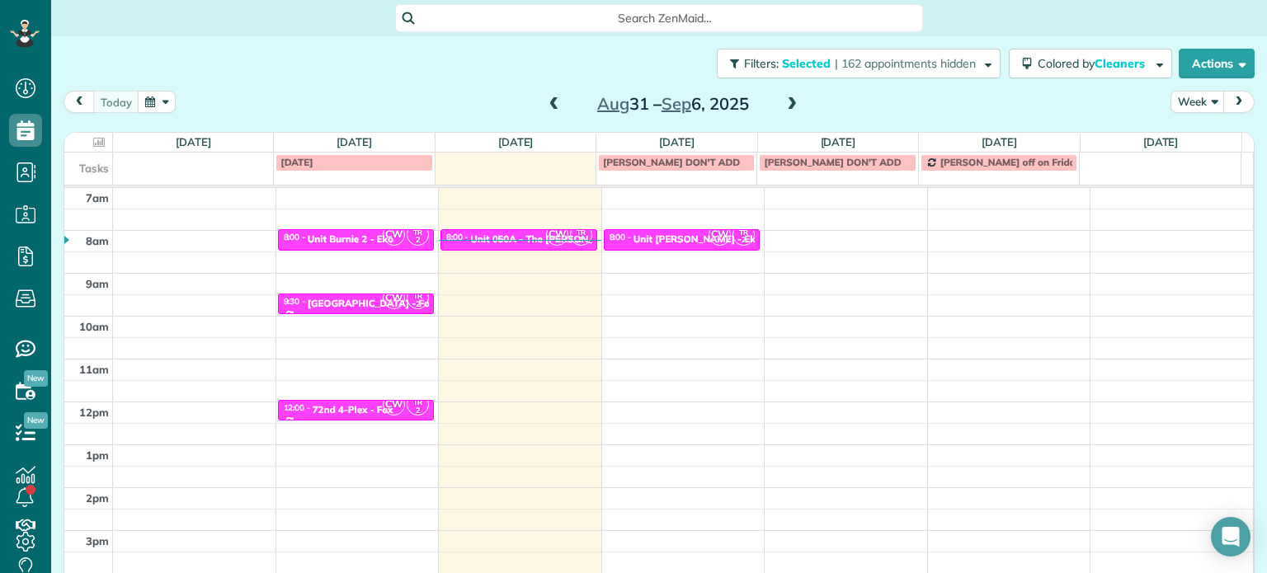
click at [398, 277] on div "Close Filters Apply Check All Display Cleaners Christina Wright-German Cassie F…" at bounding box center [633, 286] width 1267 height 573
click at [511, 276] on div "4am 5am 6am 7am 8am 9am 10am 11am 12pm 1pm 2pm 3pm 4pm 5pm CW TR 2 8:00 - 8:30 …" at bounding box center [658, 359] width 1189 height 600
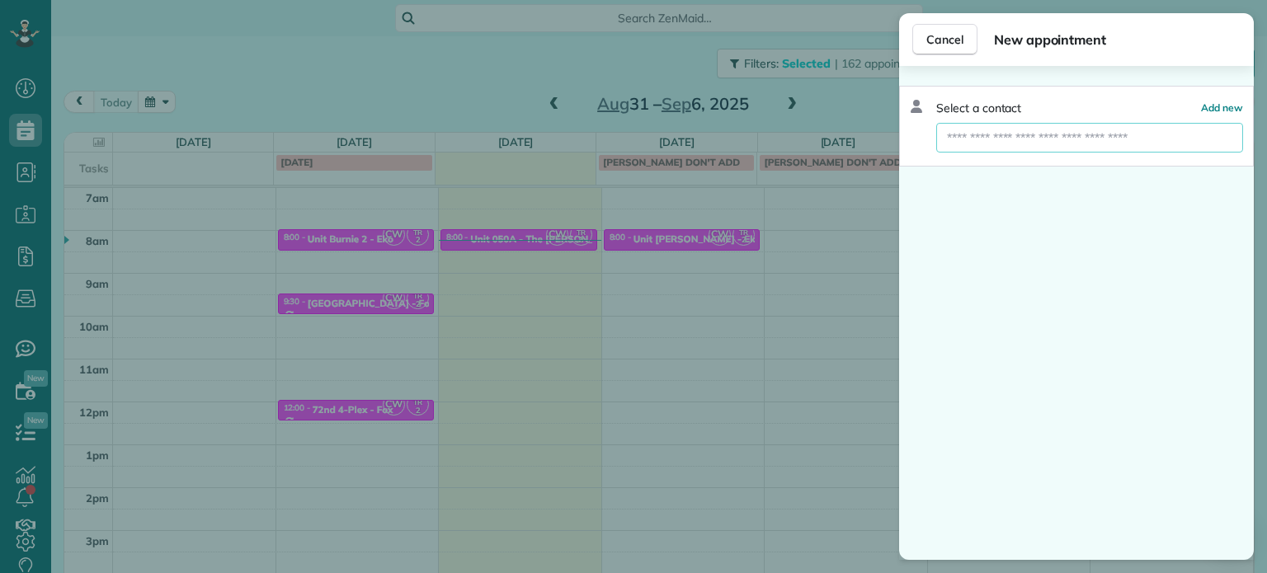
click at [1056, 141] on input "text" at bounding box center [1089, 138] width 307 height 30
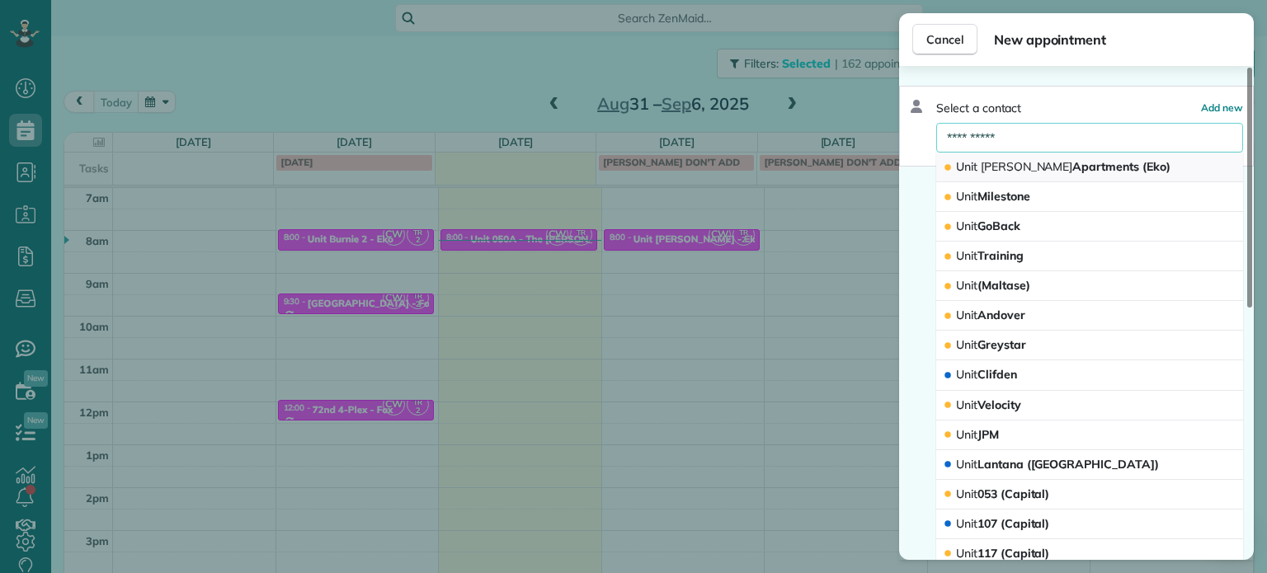
type input "**********"
click at [1042, 166] on span "Unit Janie Apartments (Eko)" at bounding box center [1063, 166] width 214 height 15
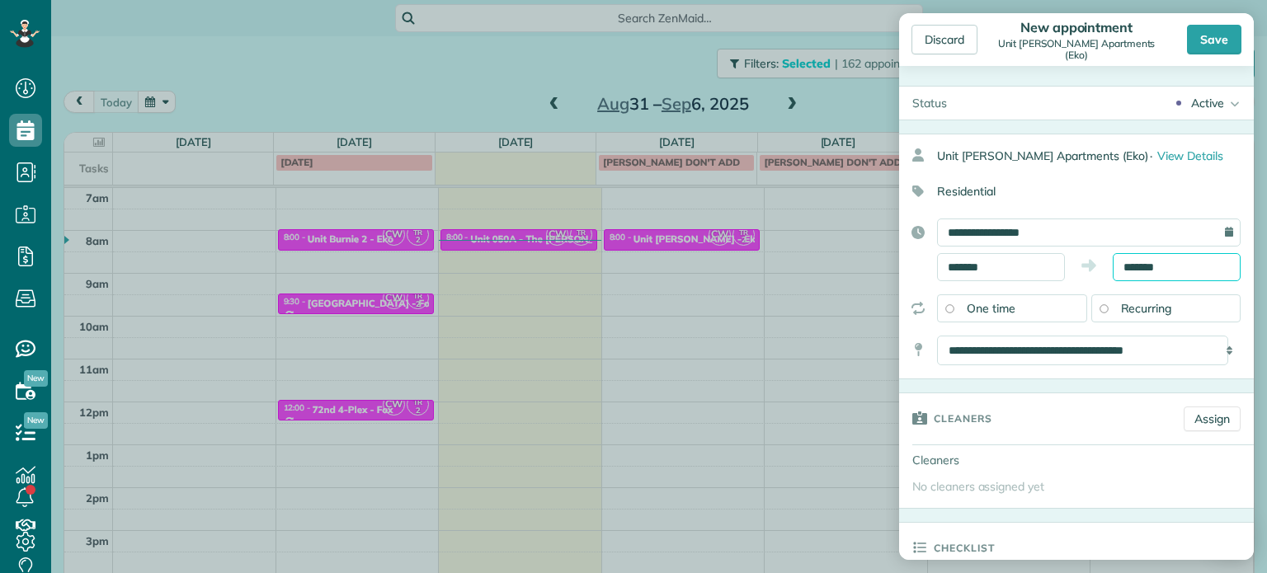
click at [1137, 269] on input "*******" at bounding box center [1177, 267] width 128 height 28
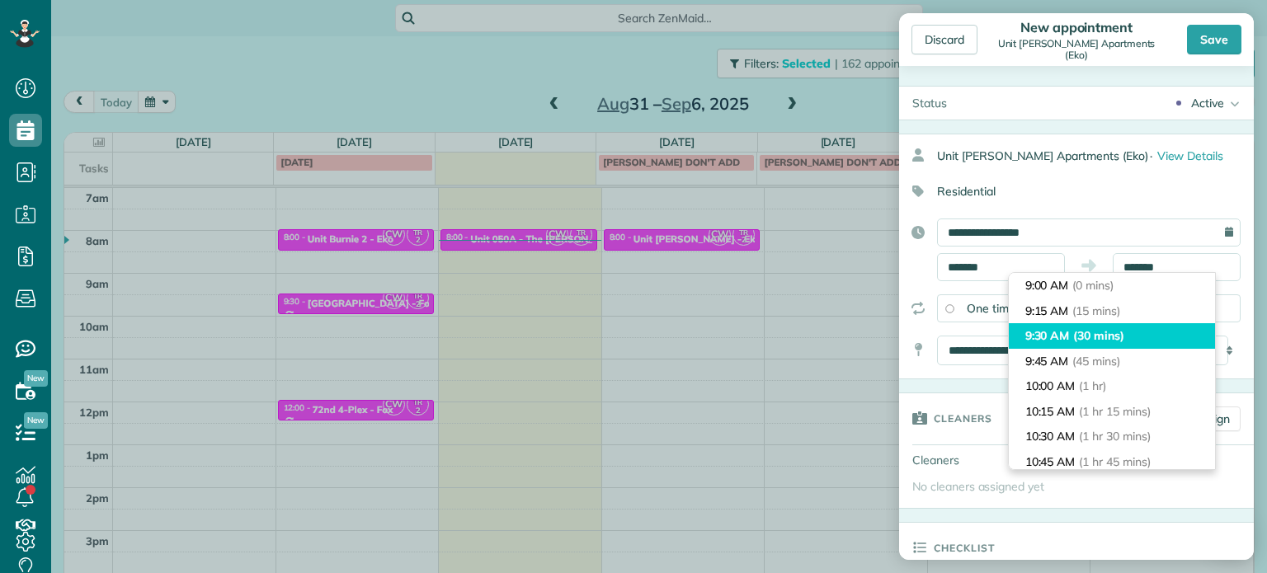
type input "*******"
click at [1094, 336] on span "(30 mins)" at bounding box center [1098, 335] width 51 height 15
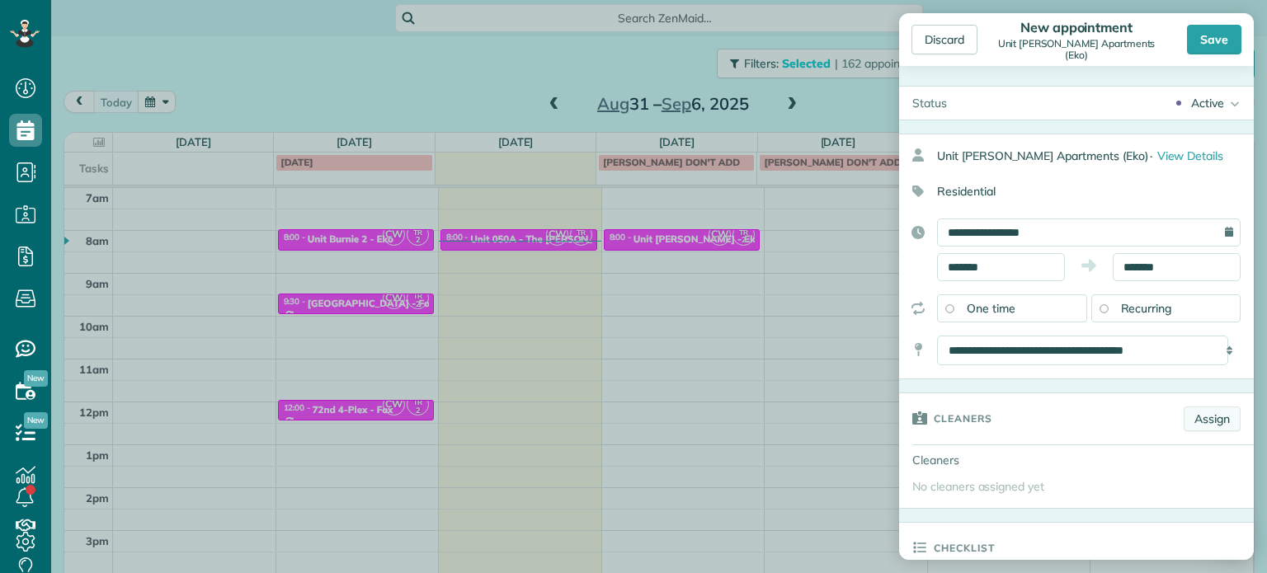
click at [1202, 418] on link "Assign" at bounding box center [1212, 419] width 57 height 25
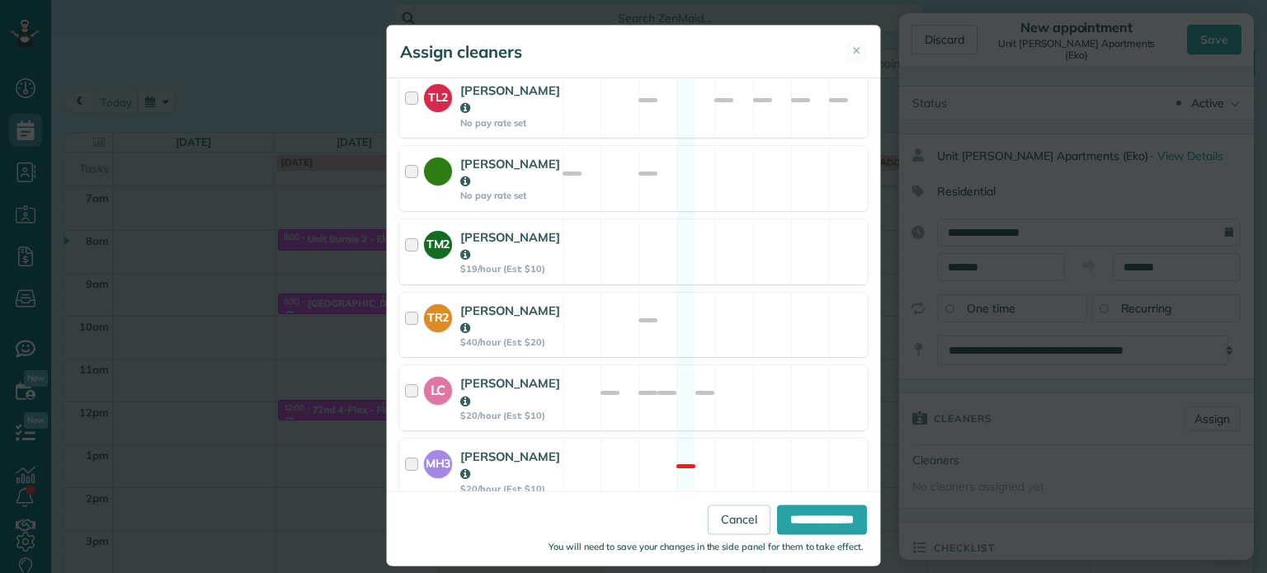
scroll to position [892, 0]
click at [746, 290] on div "TR2 Tammi Rue $40/hour (Est: $20) Available" at bounding box center [633, 322] width 468 height 65
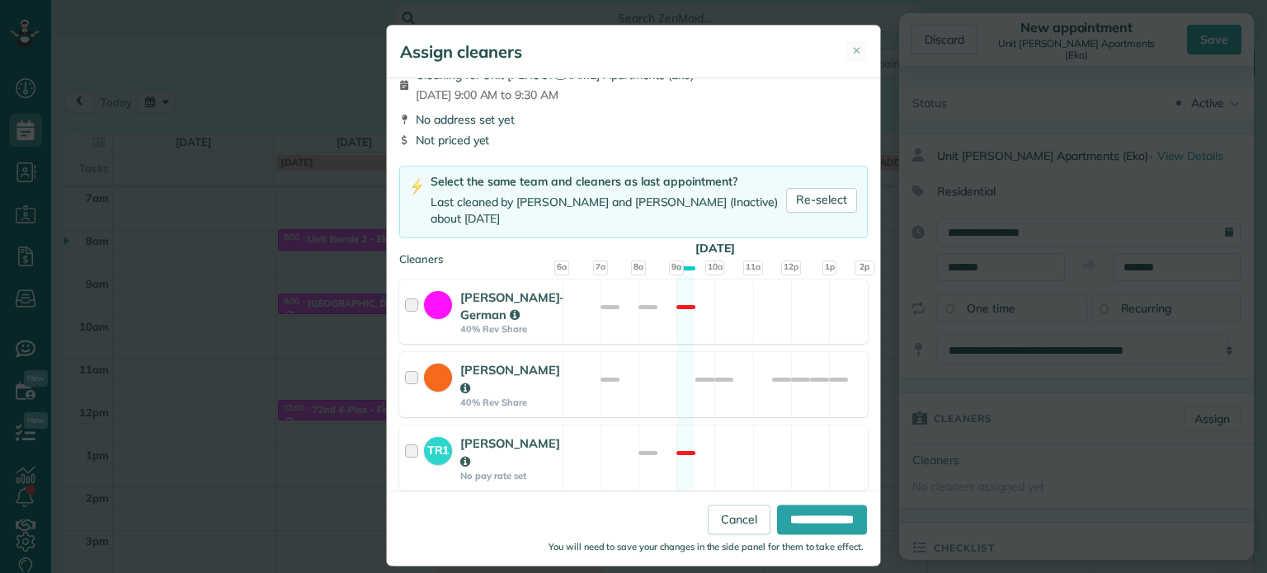
scroll to position [0, 0]
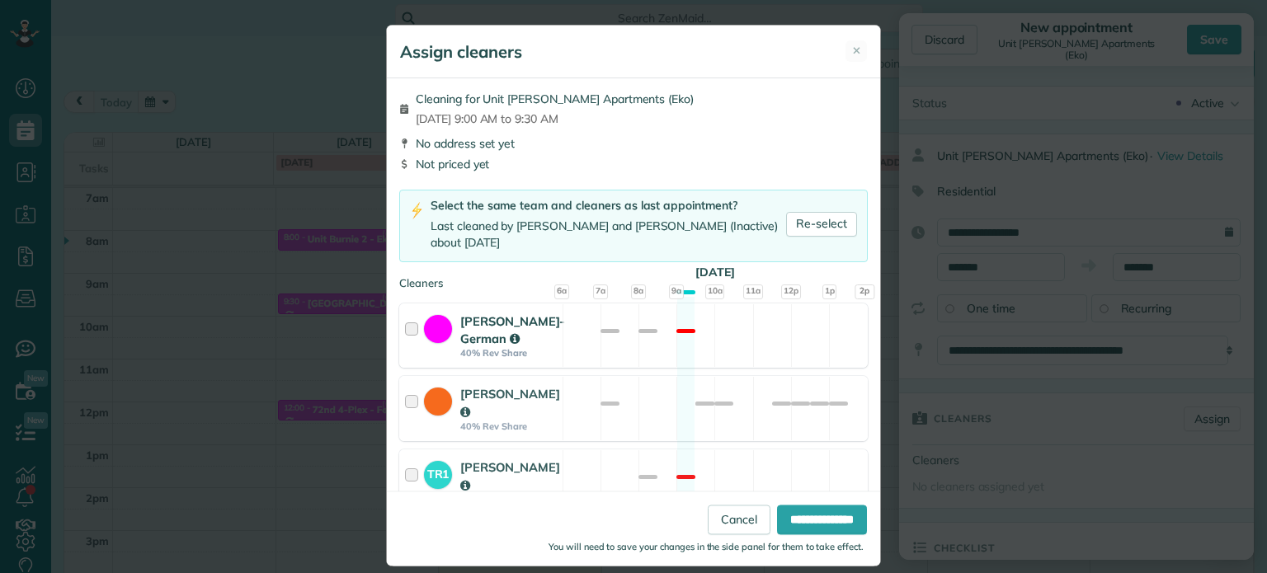
click at [755, 354] on div "Christina Wright-German 40% Rev Share Not available" at bounding box center [633, 336] width 468 height 65
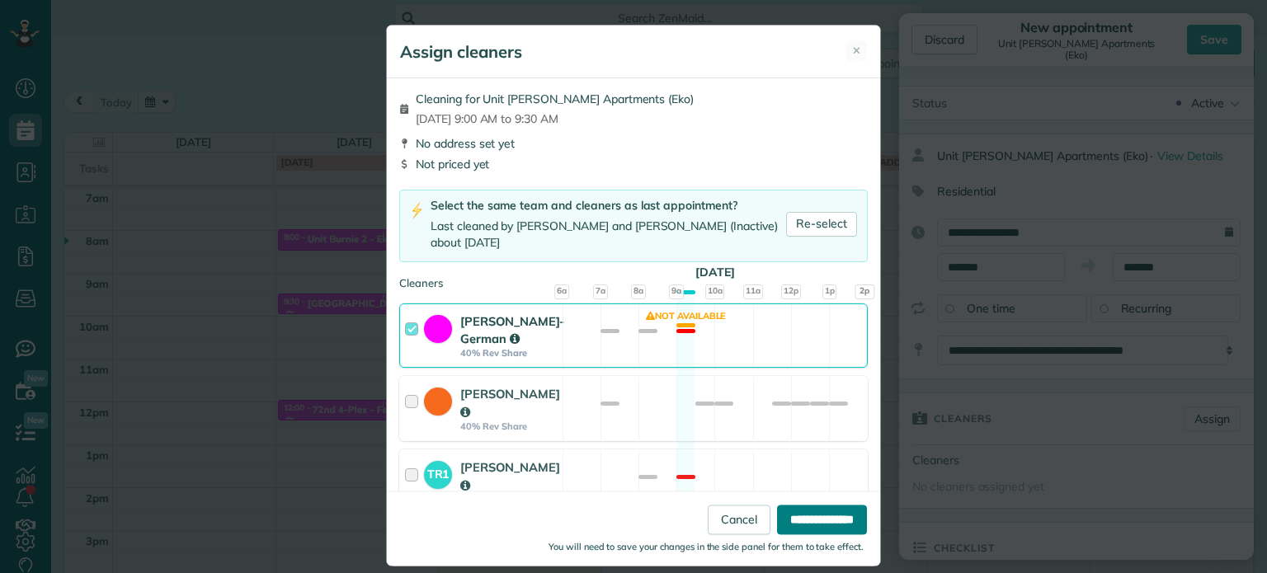
click at [809, 508] on input "**********" at bounding box center [822, 521] width 90 height 30
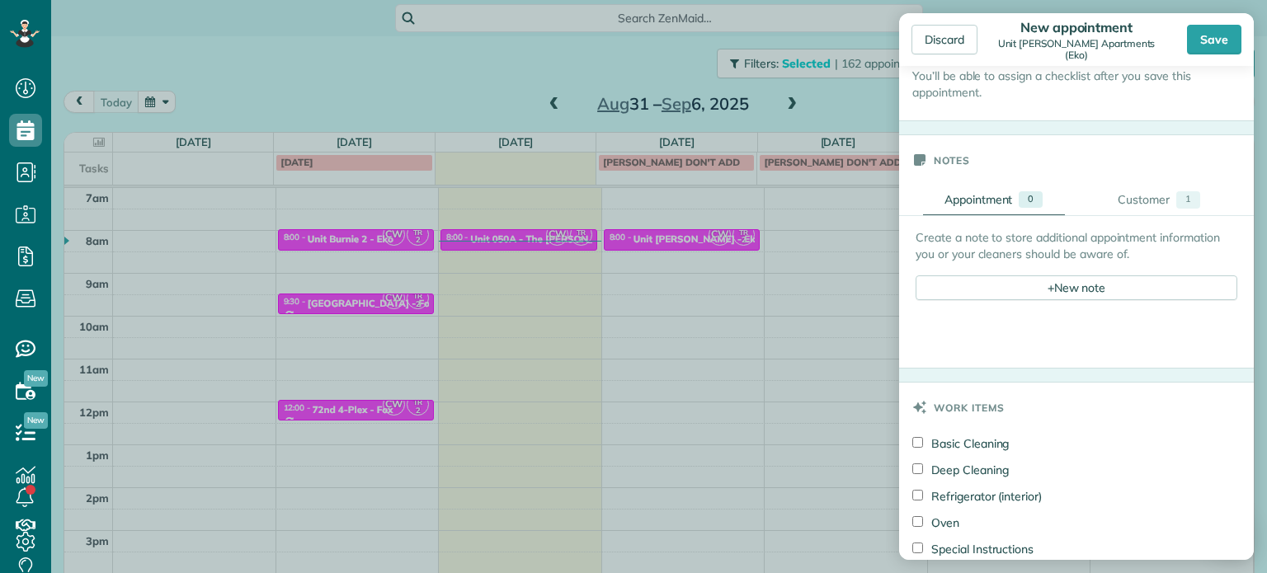
scroll to position [660, 0]
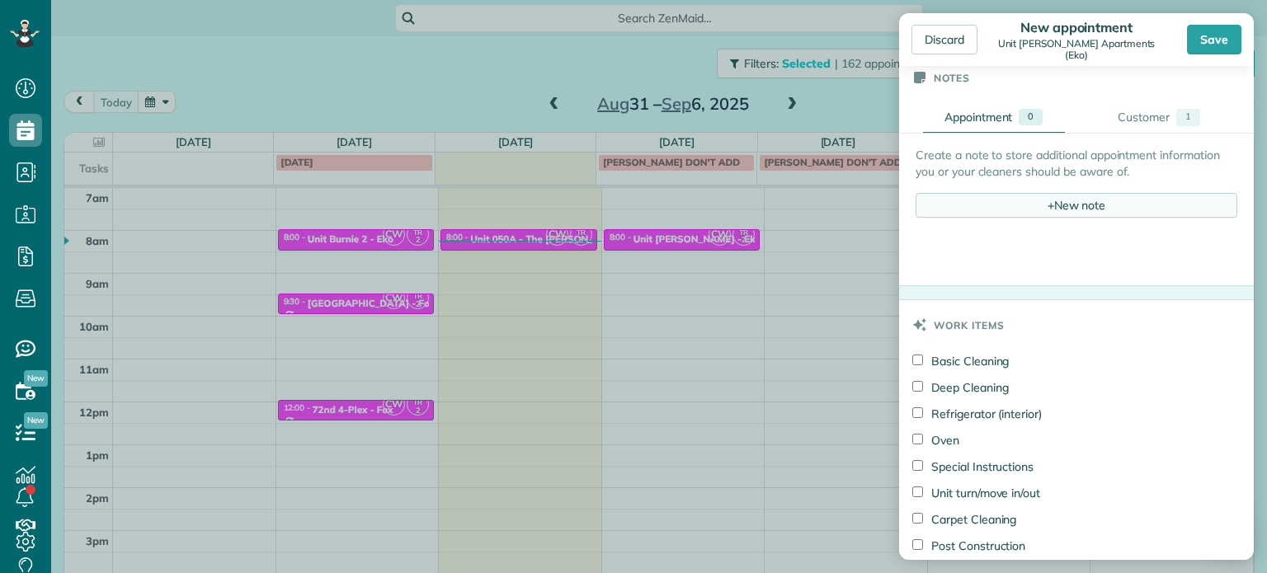
click at [1071, 204] on div "+ New note" at bounding box center [1077, 205] width 322 height 25
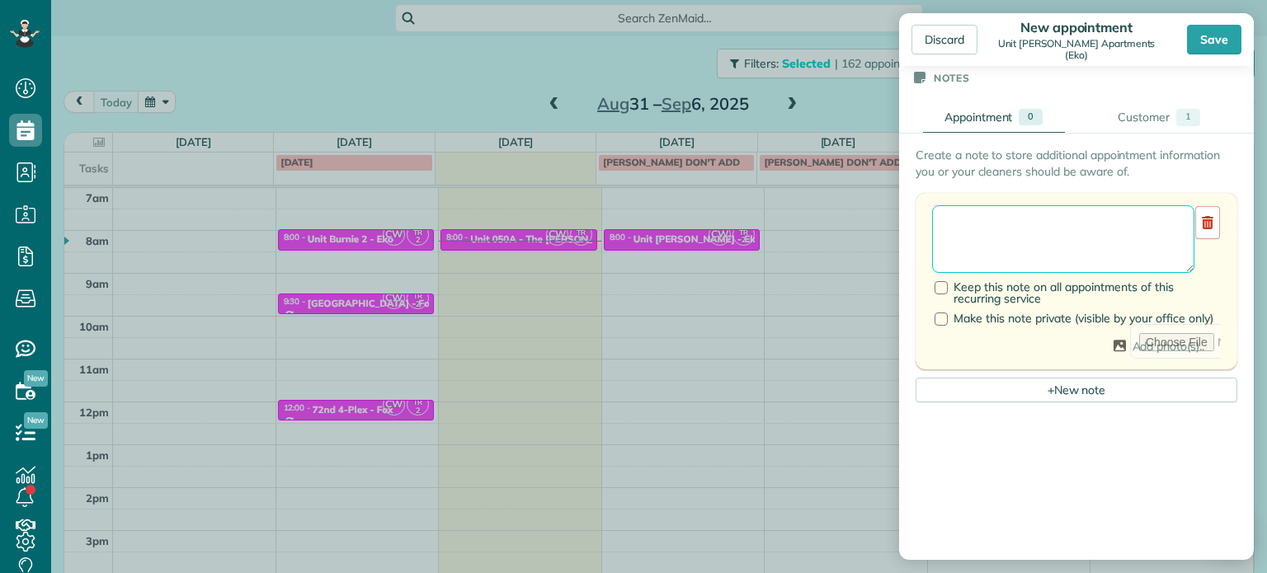
click at [1069, 222] on textarea at bounding box center [1063, 239] width 262 height 68
click at [980, 245] on textarea "**********" at bounding box center [1063, 239] width 262 height 68
type textarea "**********"
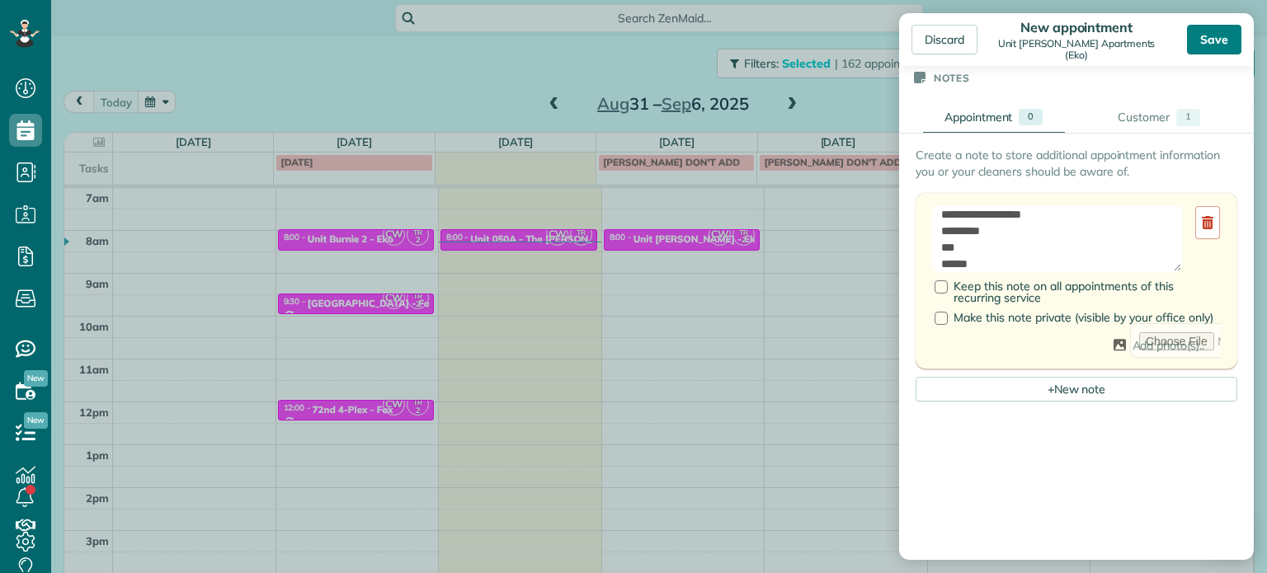
click at [1227, 38] on div "Save" at bounding box center [1214, 40] width 54 height 30
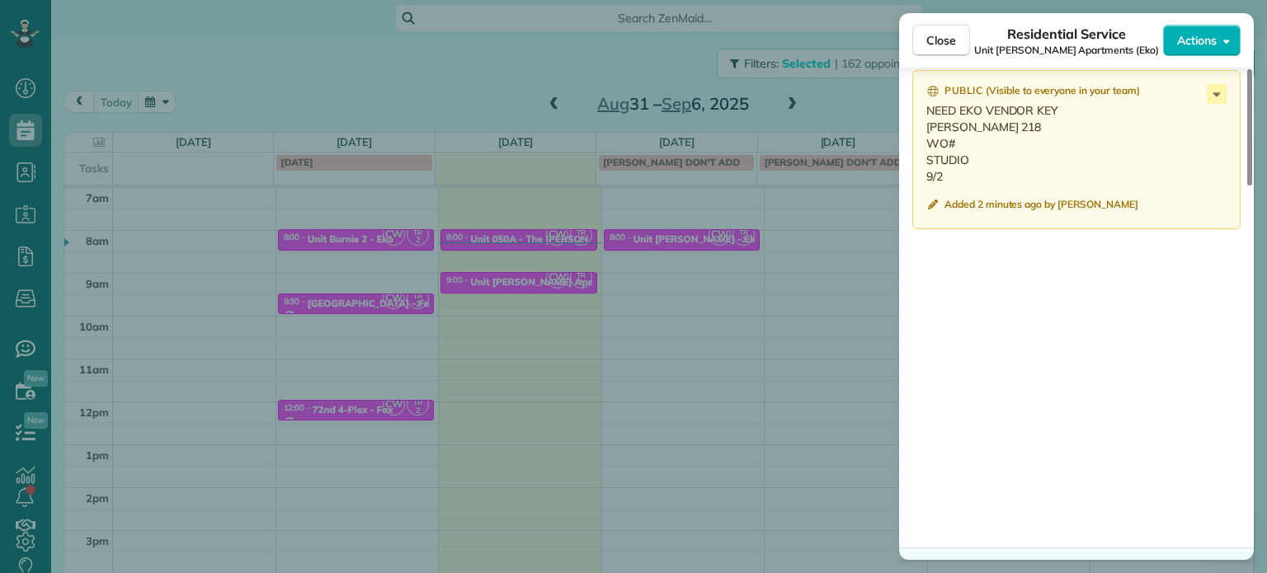
scroll to position [1157, 0]
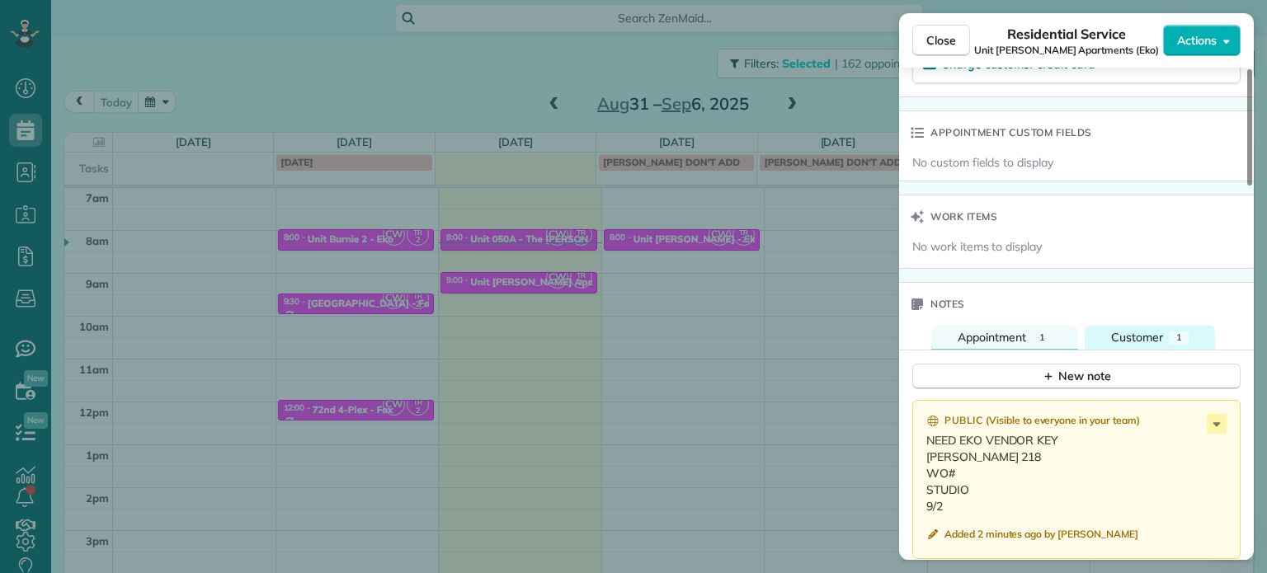
click at [1134, 345] on span "Customer" at bounding box center [1137, 337] width 52 height 15
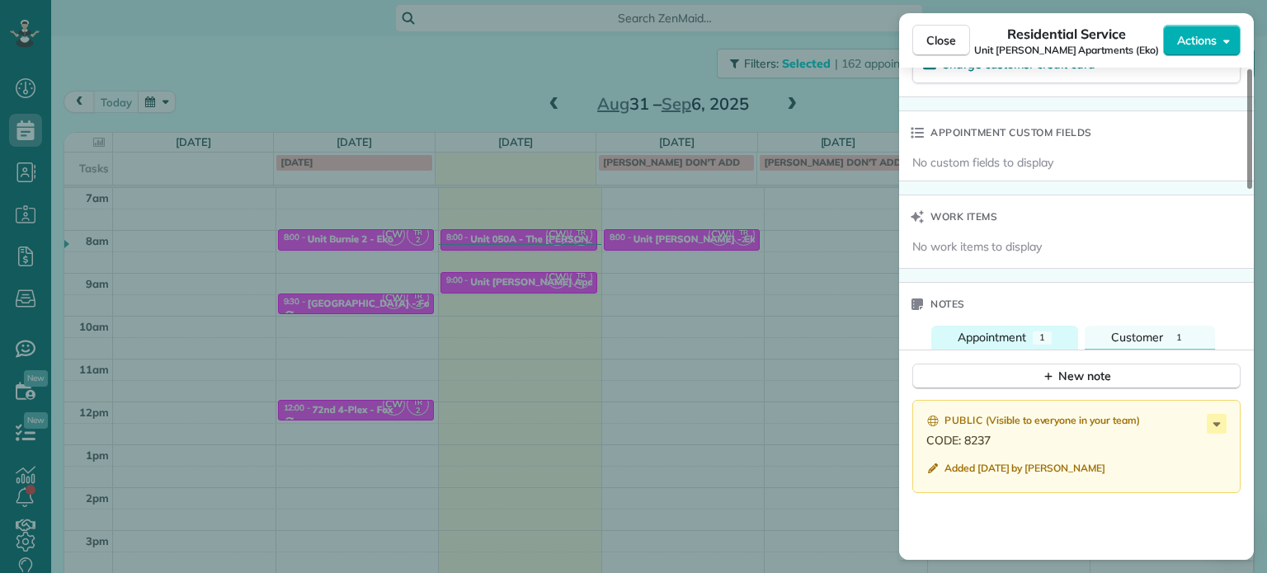
click at [1020, 343] on span "Appointment" at bounding box center [992, 337] width 68 height 15
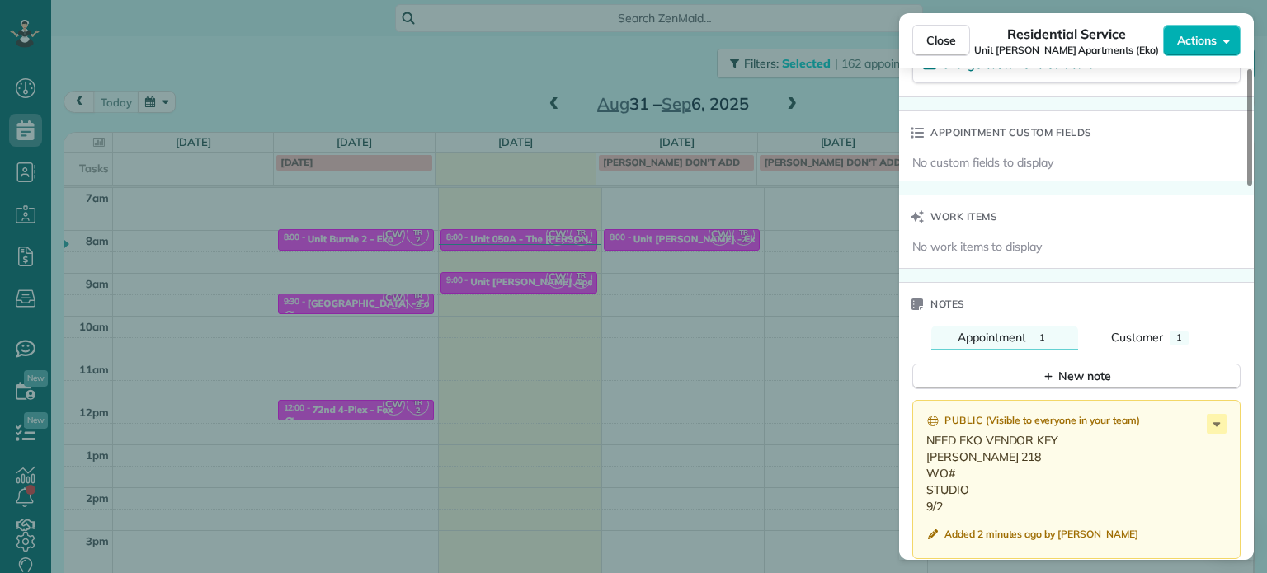
click at [870, 341] on div "Close Residential Service Unit Janie Apartments (Eko) Actions Status Active Uni…" at bounding box center [633, 286] width 1267 height 573
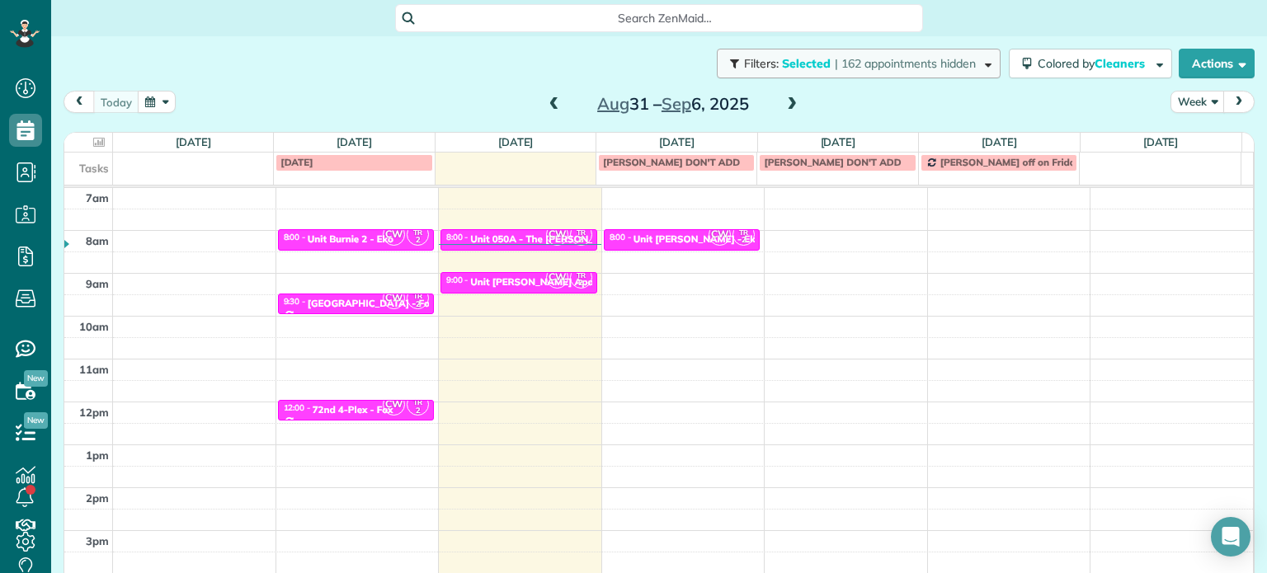
click at [935, 68] on span "| 162 appointments hidden" at bounding box center [905, 63] width 141 height 15
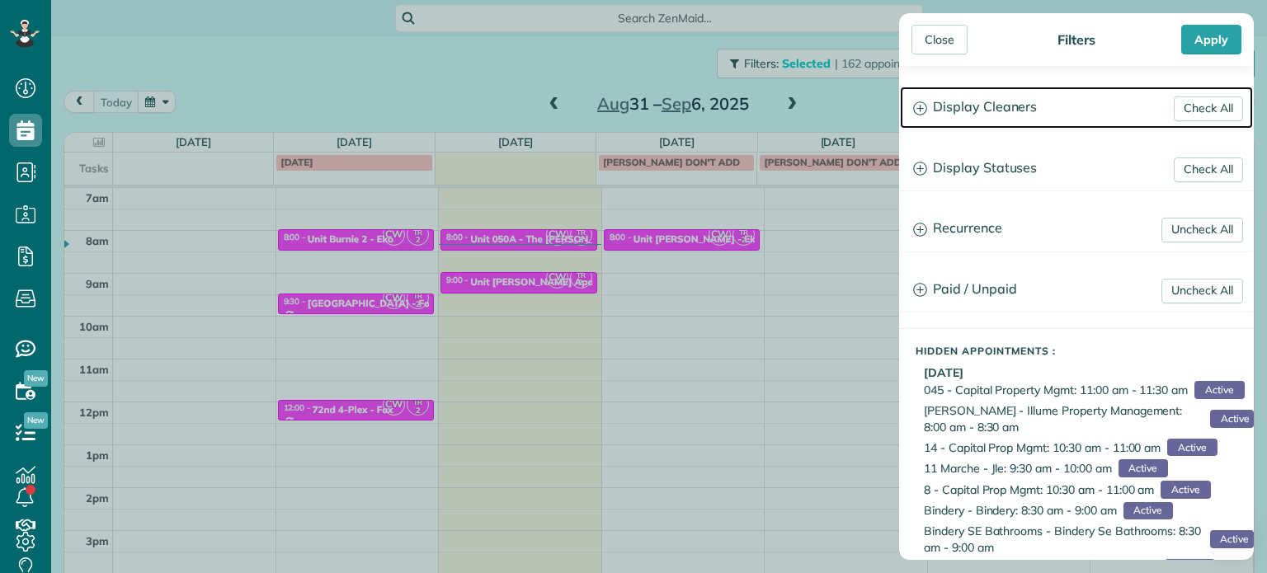
click at [997, 107] on h3 "Display Cleaners" at bounding box center [1076, 108] width 353 height 42
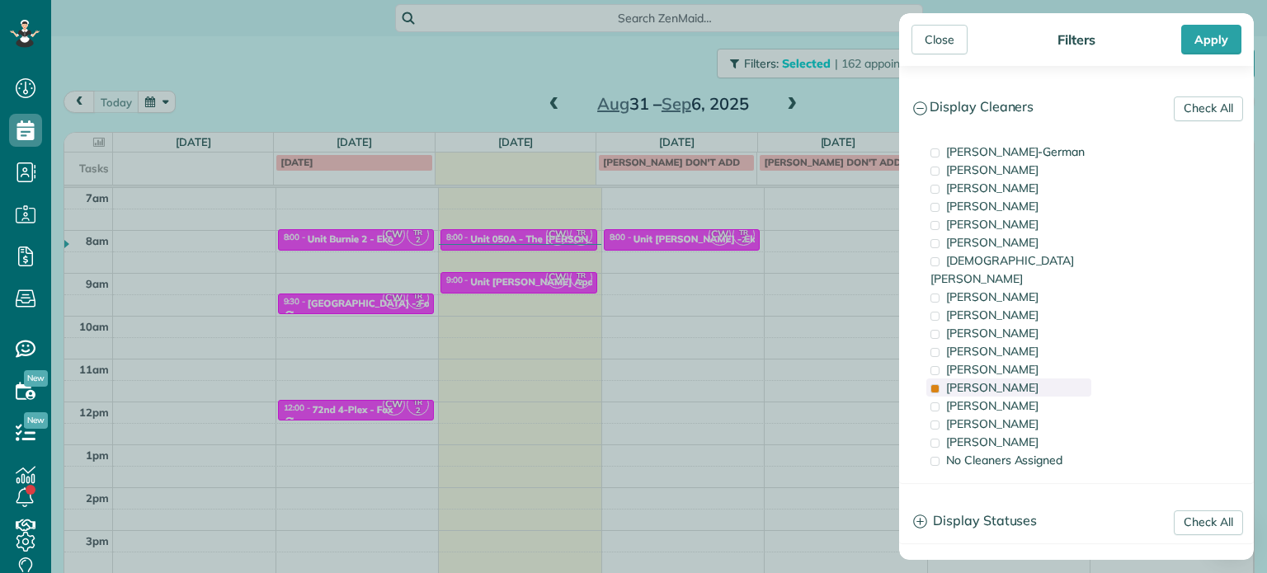
click at [1024, 379] on div "Tammi Rue" at bounding box center [1008, 388] width 165 height 18
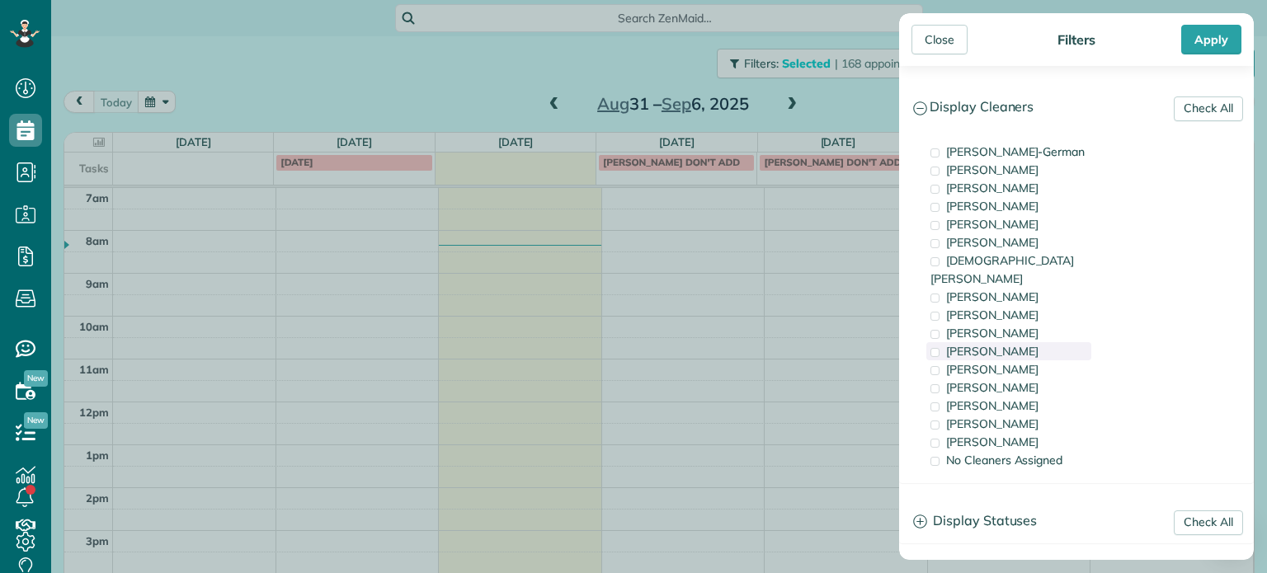
click at [1029, 342] on div "Cyndi Holm" at bounding box center [1008, 351] width 165 height 18
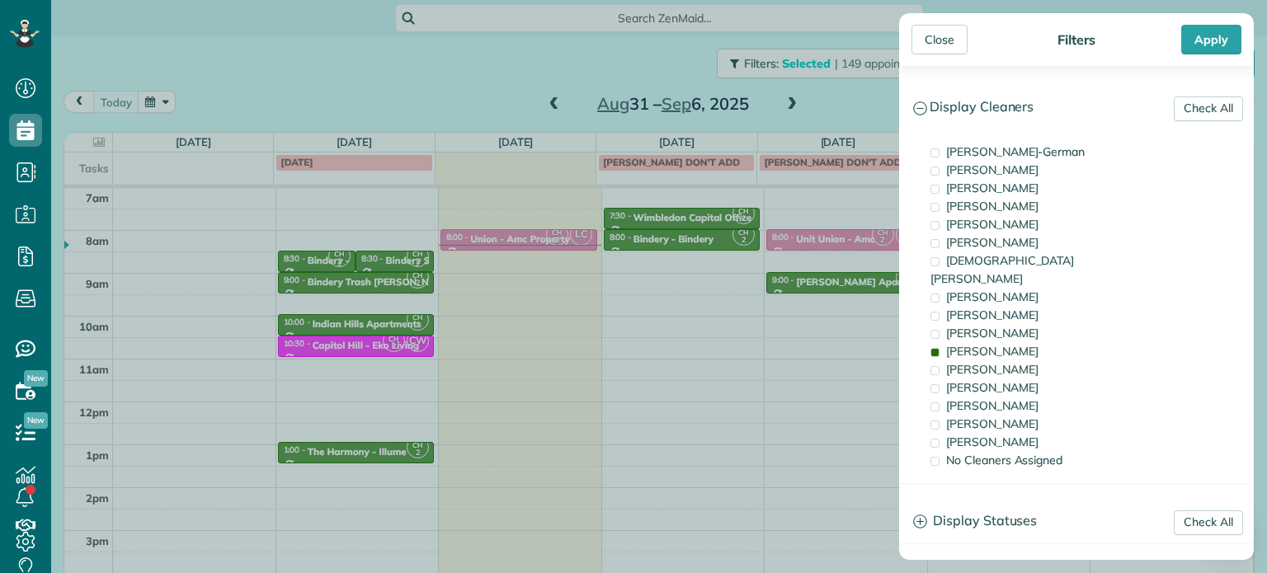
click at [824, 336] on div "Close Filters Apply Check All Display Cleaners Christina Wright-German Cassie F…" at bounding box center [633, 286] width 1267 height 573
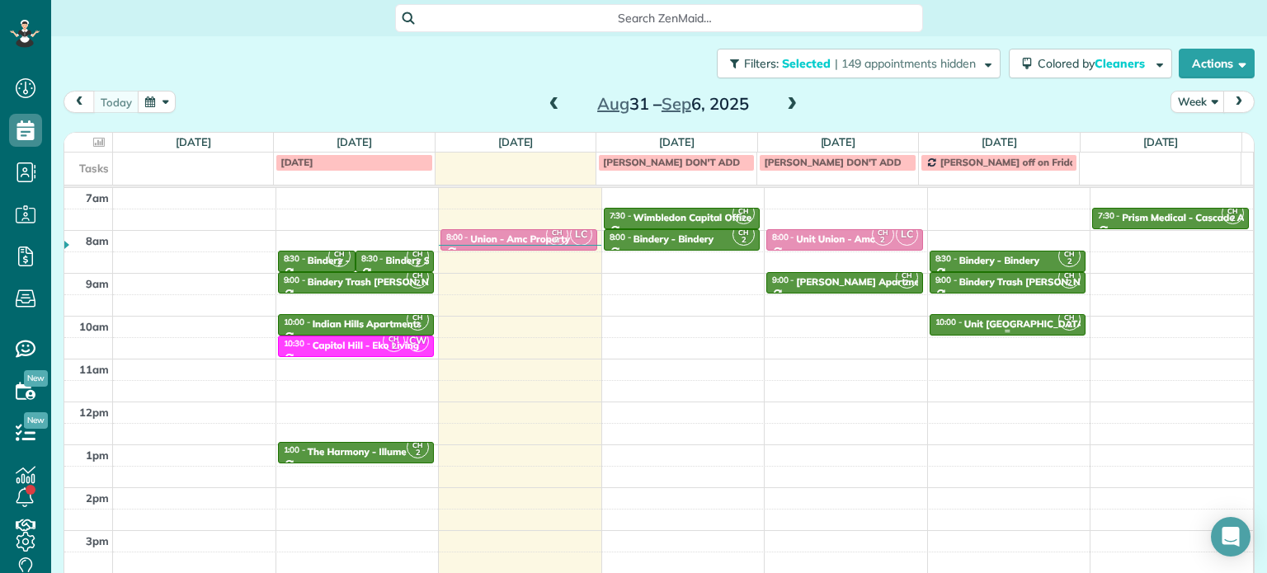
click at [977, 322] on div "Unit Capitol Hill - Eko" at bounding box center [1038, 324] width 149 height 12
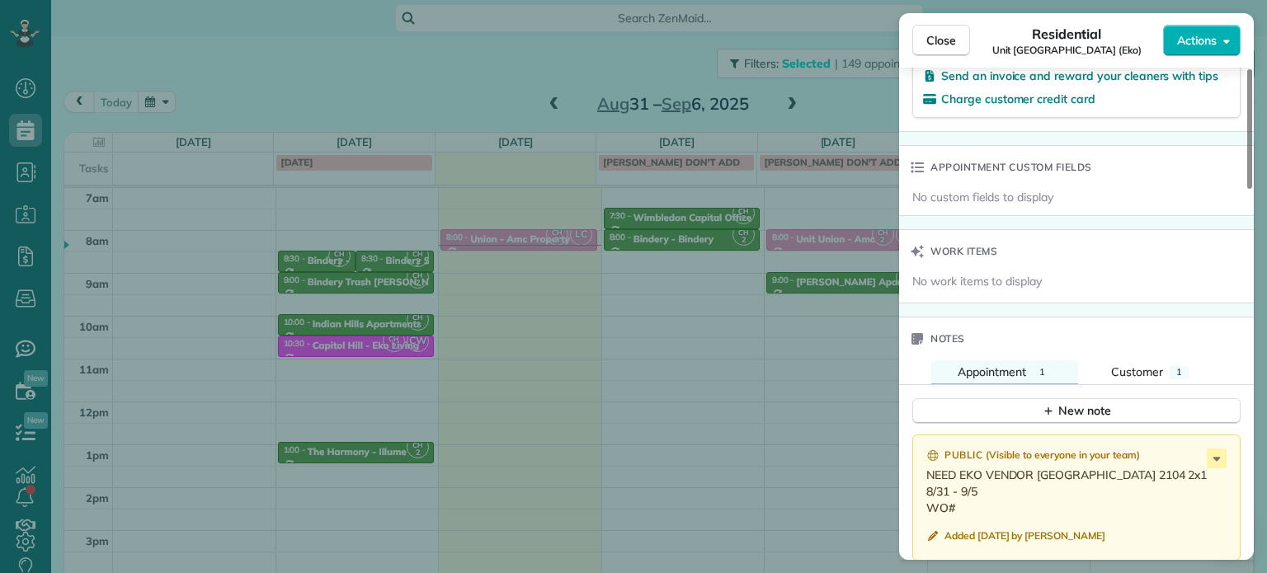
scroll to position [1157, 0]
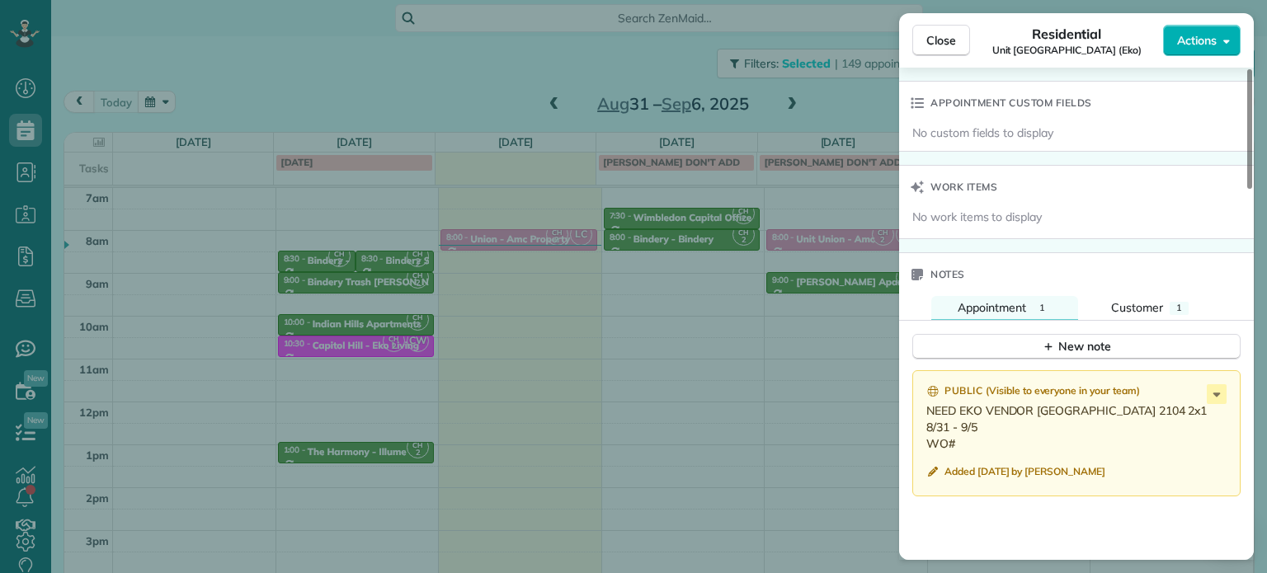
click at [686, 352] on div "Close Residential Unit Capitol Hill (Eko) Actions Status Active Unit Capitol Hi…" at bounding box center [633, 286] width 1267 height 573
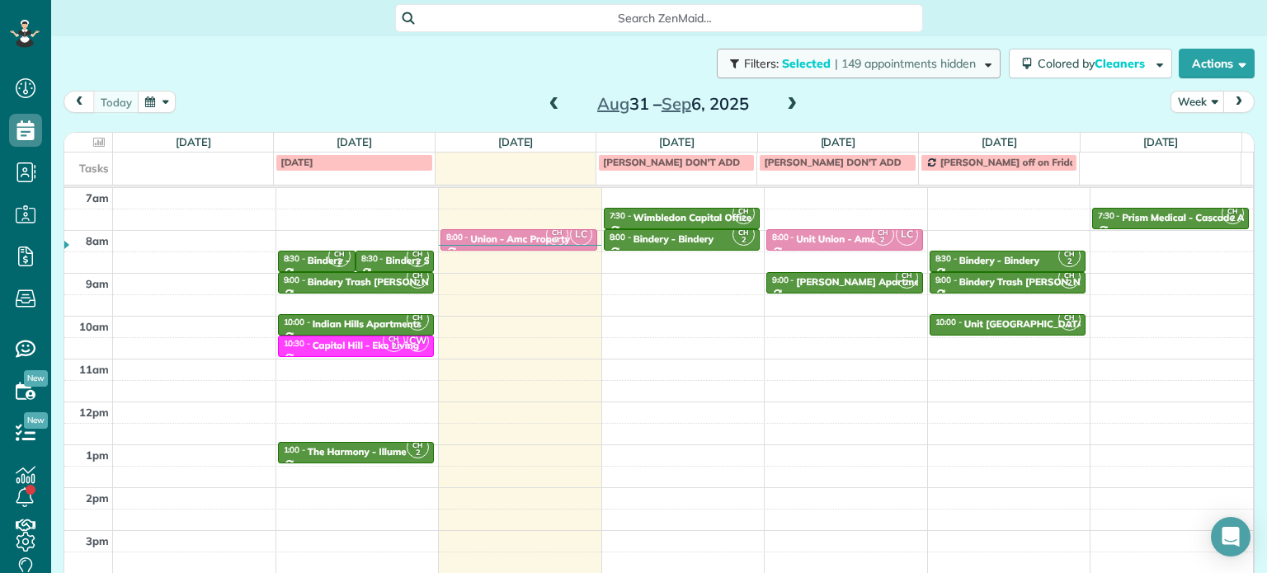
click at [946, 68] on span "| 149 appointments hidden" at bounding box center [905, 63] width 141 height 15
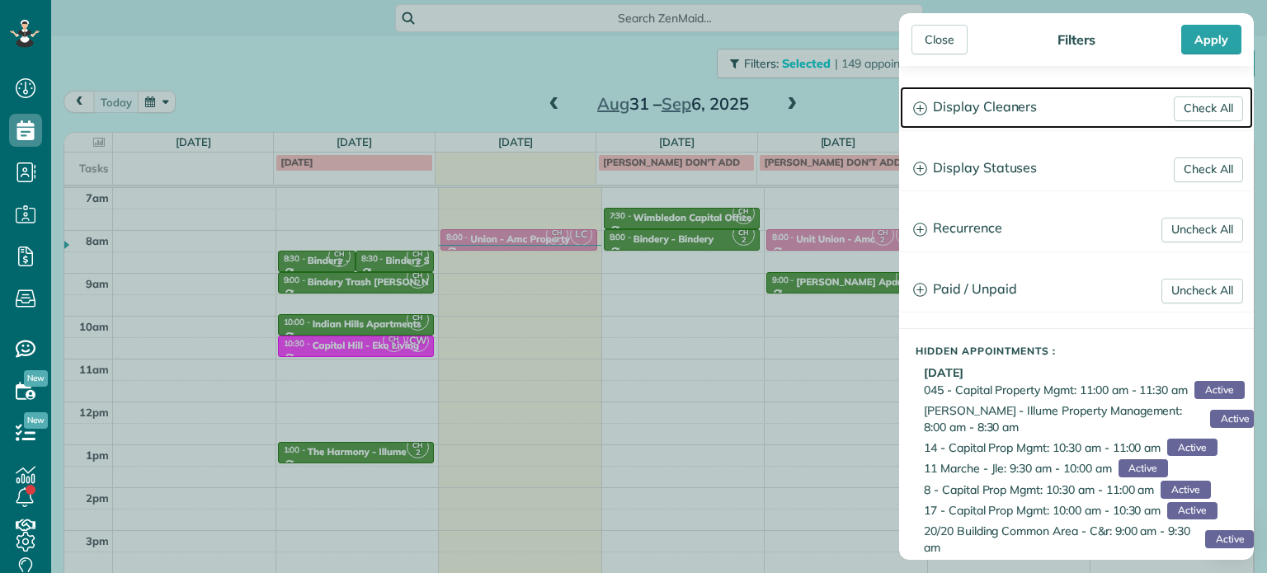
click at [966, 111] on h3 "Display Cleaners" at bounding box center [1076, 108] width 353 height 42
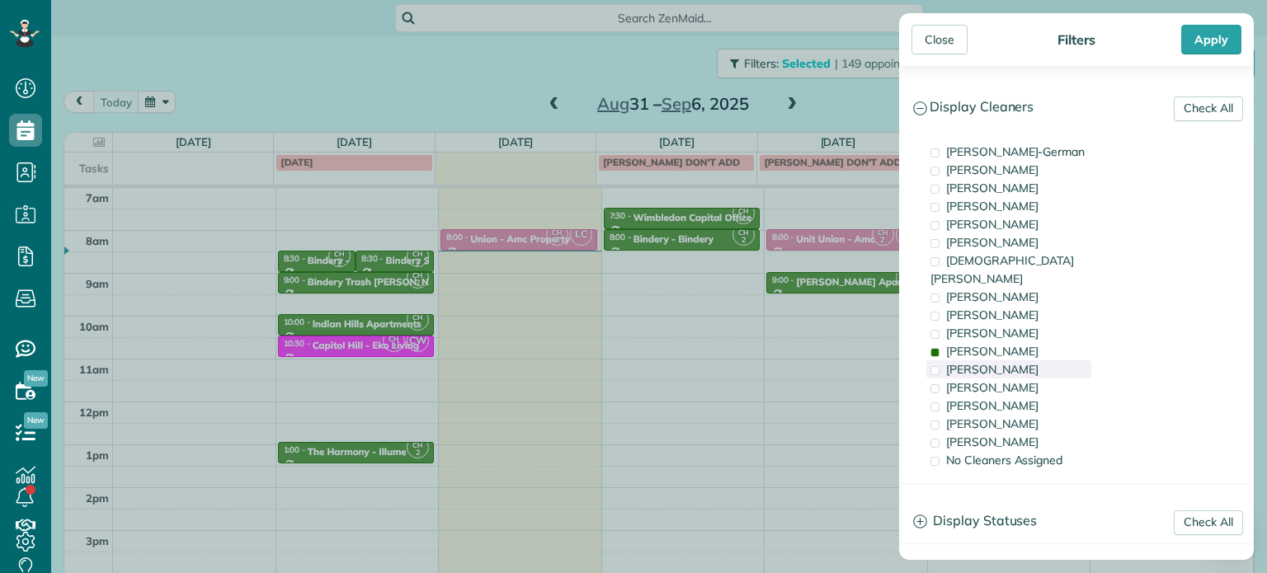
click at [962, 362] on span "Tammy McKinley" at bounding box center [992, 369] width 92 height 15
click at [1000, 184] on span "Tawnya Reynolds" at bounding box center [992, 188] width 92 height 15
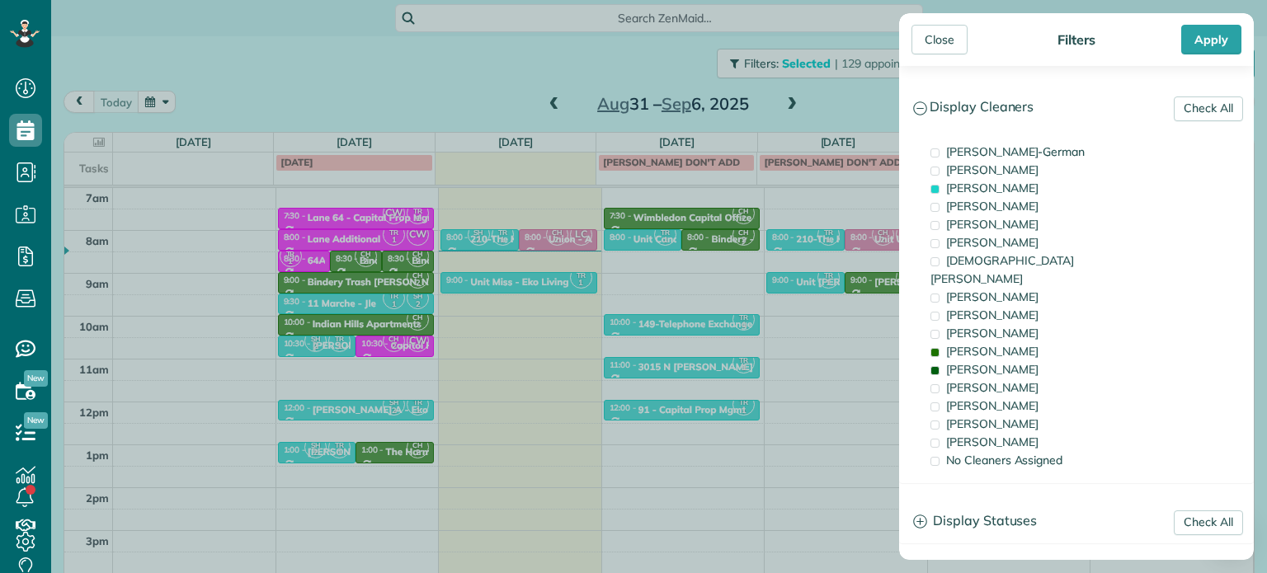
click at [547, 280] on div "Close Filters Apply Check All Display Cleaners Christina Wright-German Cassie F…" at bounding box center [633, 286] width 1267 height 573
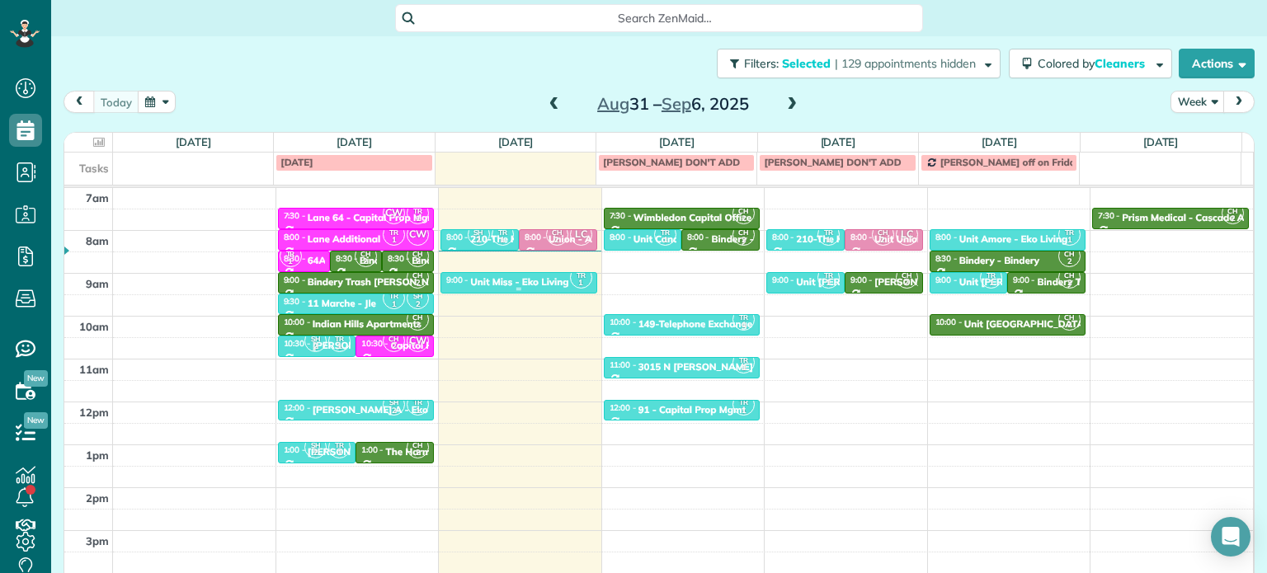
click at [530, 276] on div "Unit Miss - Eko Living" at bounding box center [519, 282] width 98 height 12
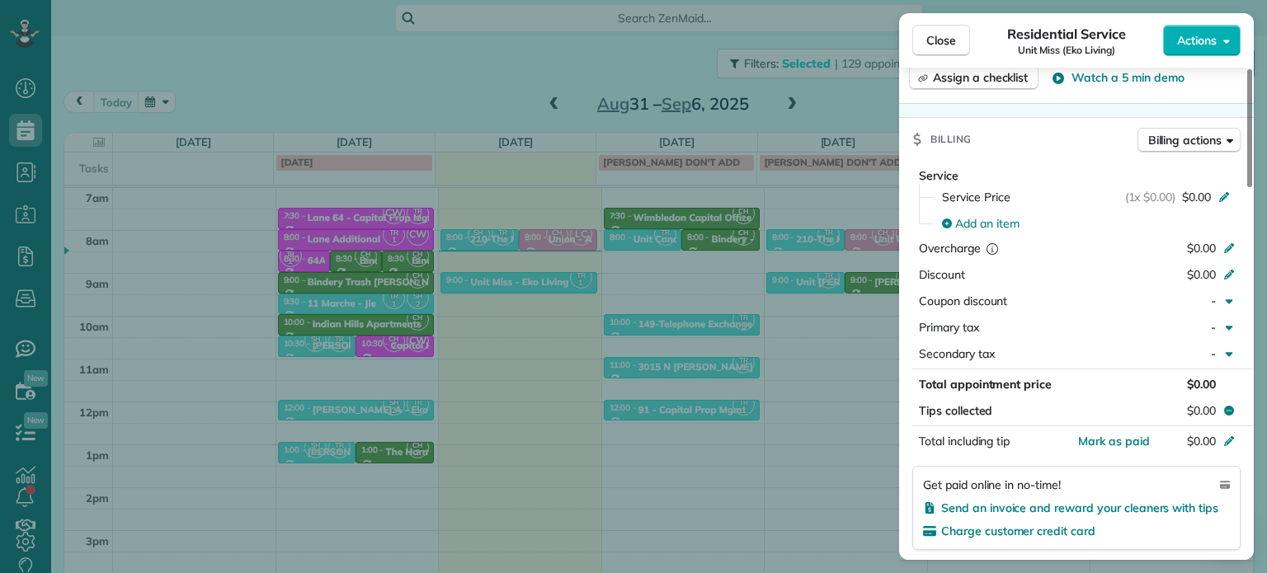
scroll to position [1161, 0]
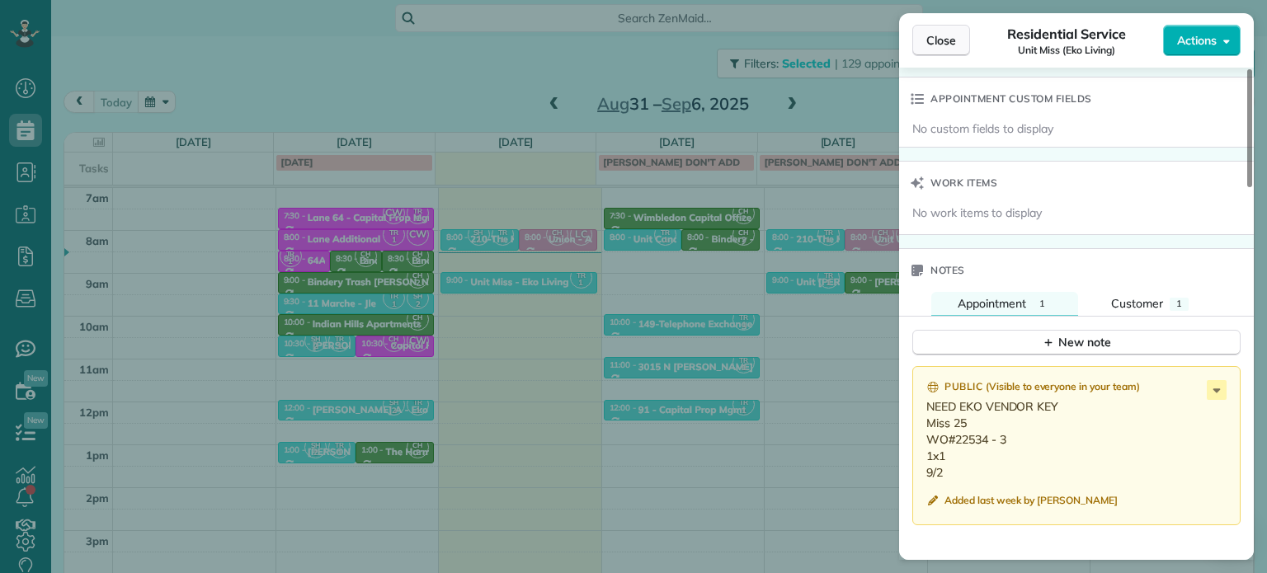
click at [951, 42] on span "Close" at bounding box center [941, 40] width 30 height 16
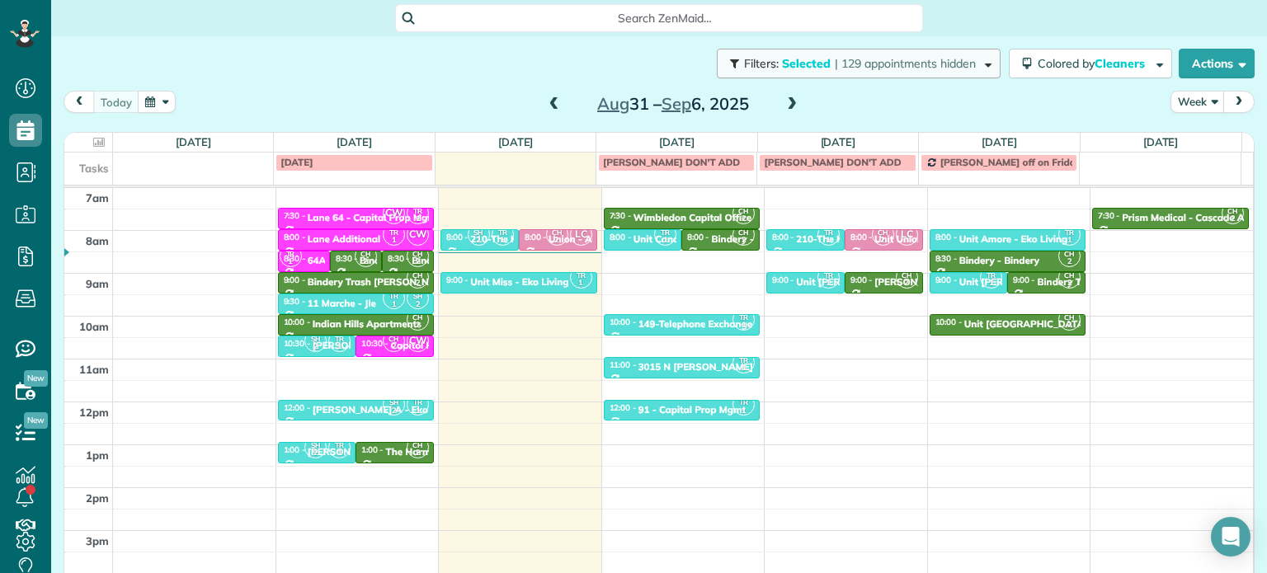
click at [860, 58] on span "| 129 appointments hidden" at bounding box center [905, 63] width 141 height 15
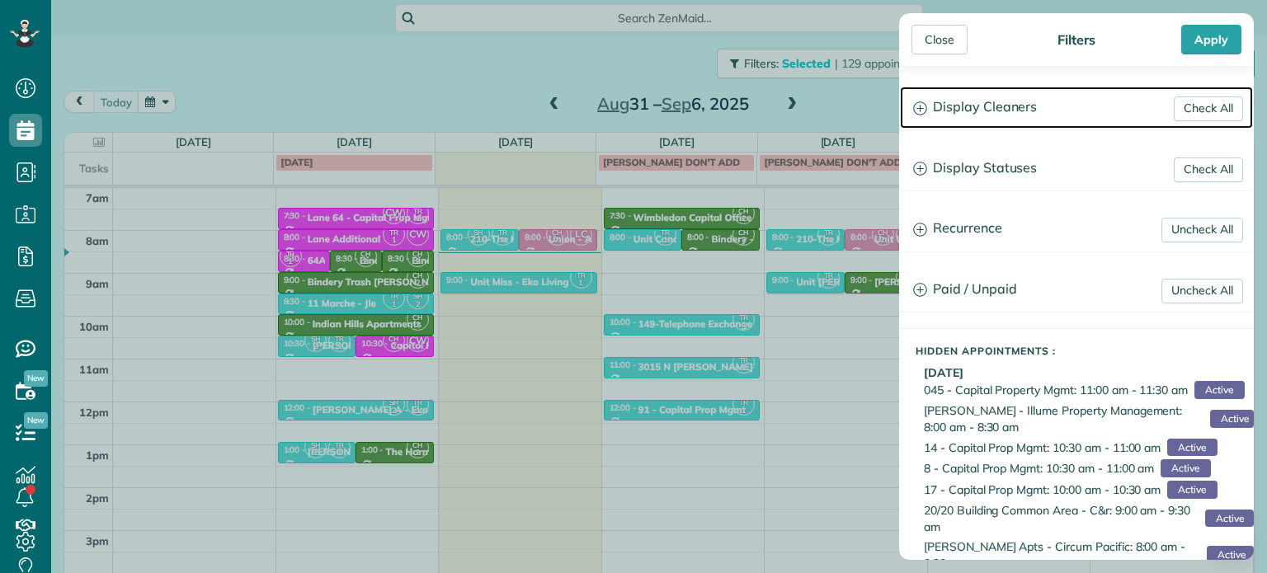
click at [991, 110] on h3 "Display Cleaners" at bounding box center [1076, 108] width 353 height 42
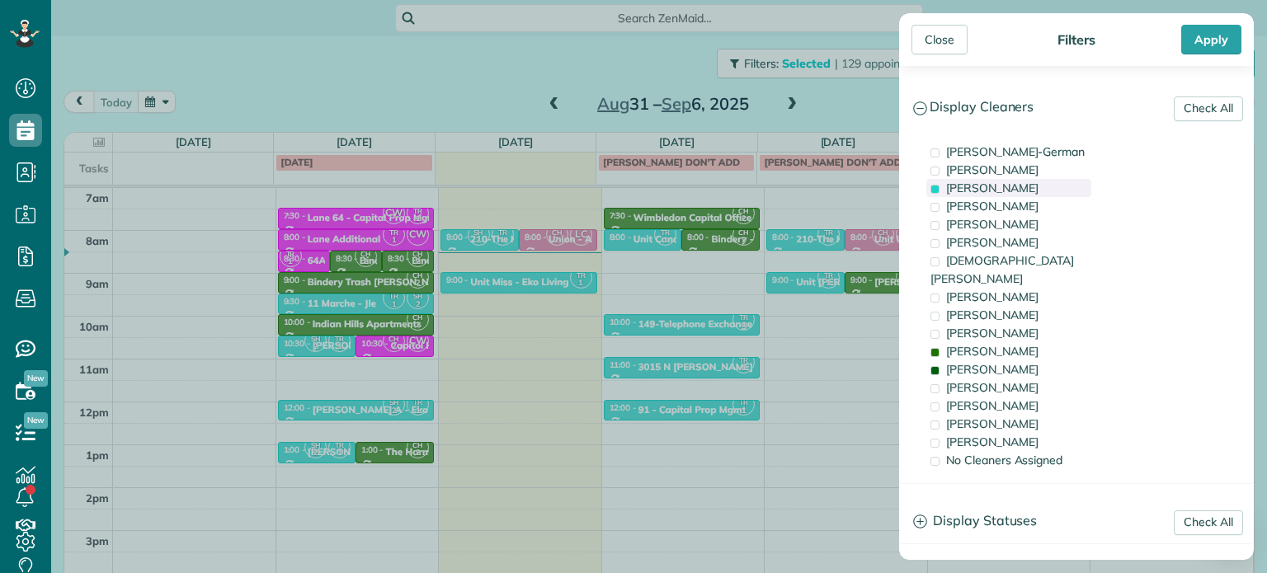
click at [1029, 187] on span "Tawnya Reynolds" at bounding box center [992, 188] width 92 height 15
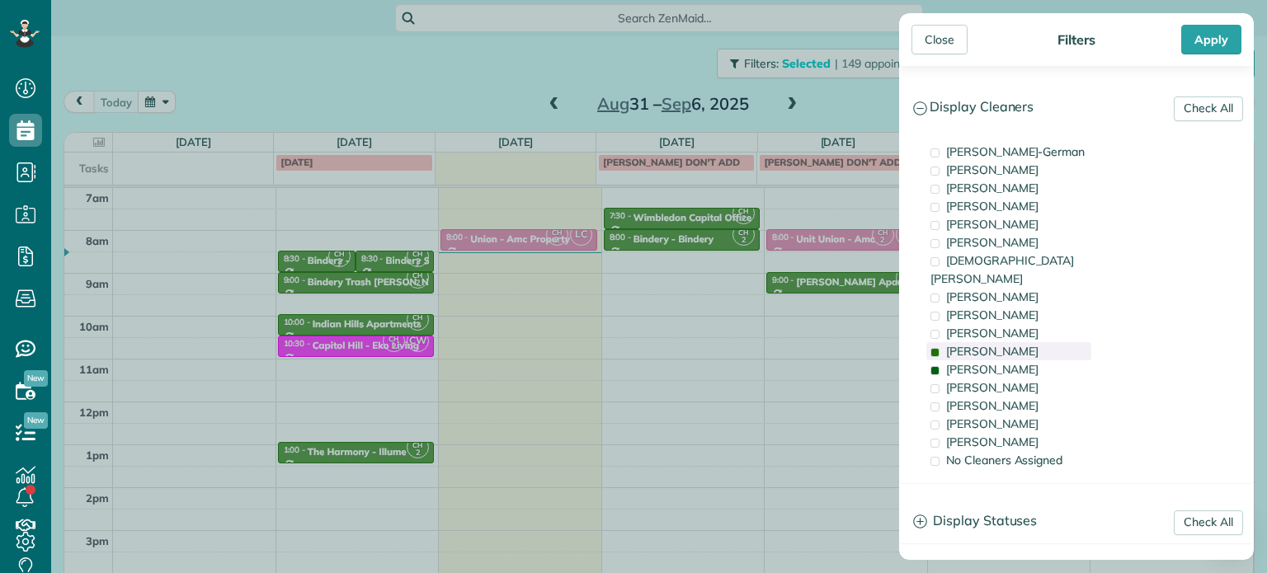
click at [1023, 342] on div "Cyndi Holm" at bounding box center [1008, 351] width 165 height 18
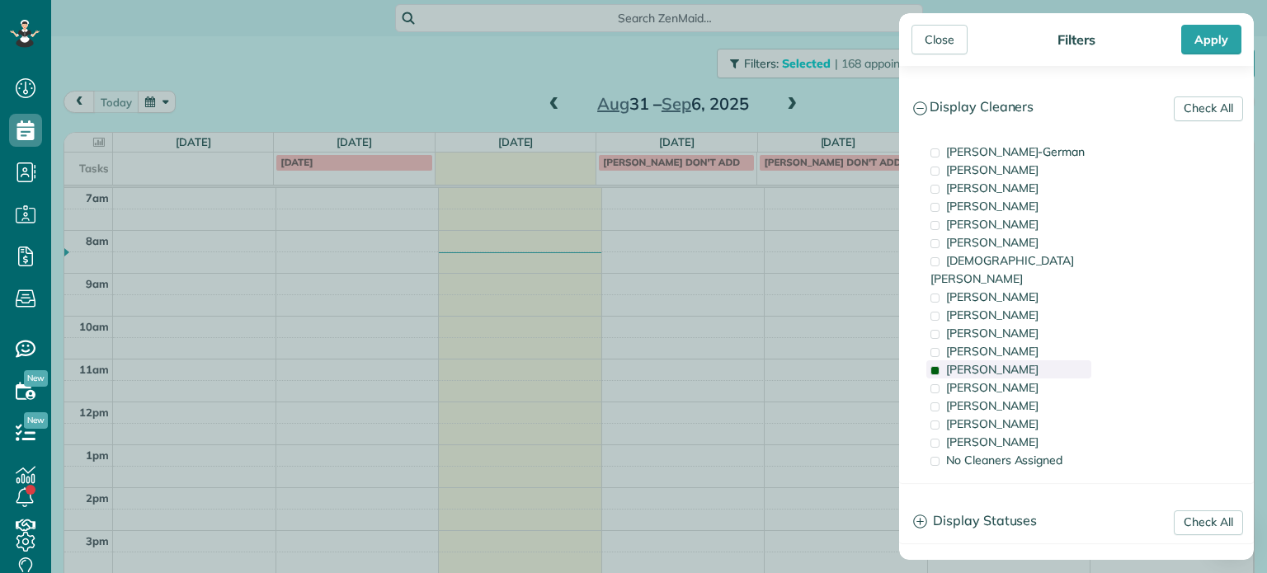
click at [1025, 362] on span "Tammy McKinley" at bounding box center [992, 369] width 92 height 15
click at [1026, 191] on span "Tawnya Reynolds" at bounding box center [992, 188] width 92 height 15
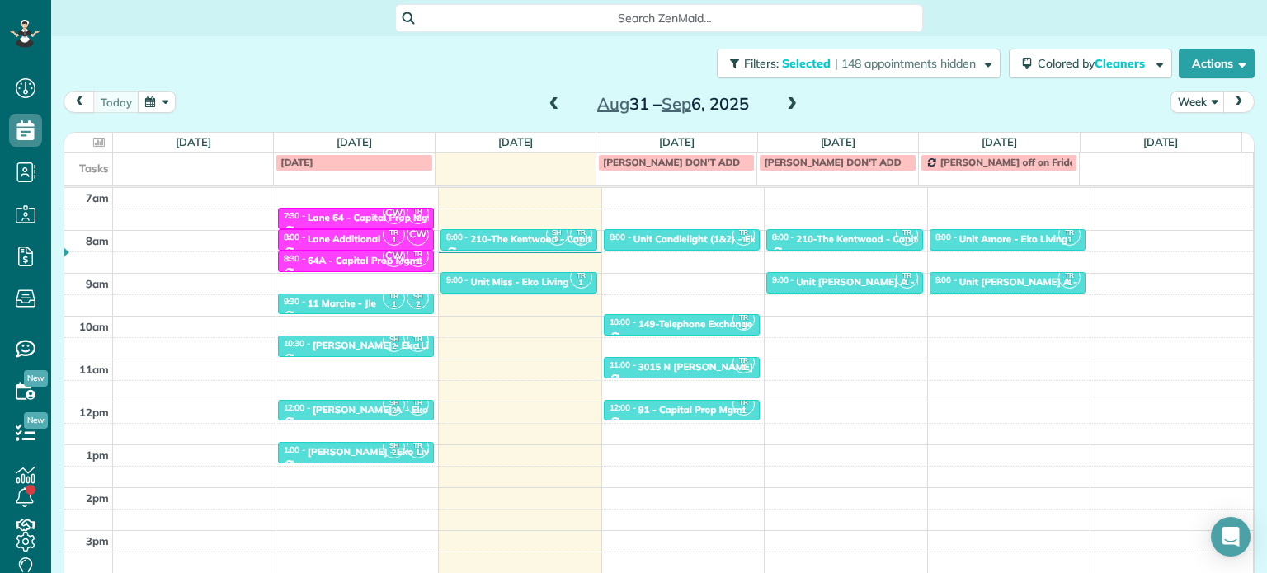
click at [866, 318] on div "Close Filters Apply Check All Display Cleaners Christina Wright-German Cassie F…" at bounding box center [633, 286] width 1267 height 573
click at [699, 237] on div "Unit Candlelight (1&2) - Eko" at bounding box center [697, 239] width 128 height 12
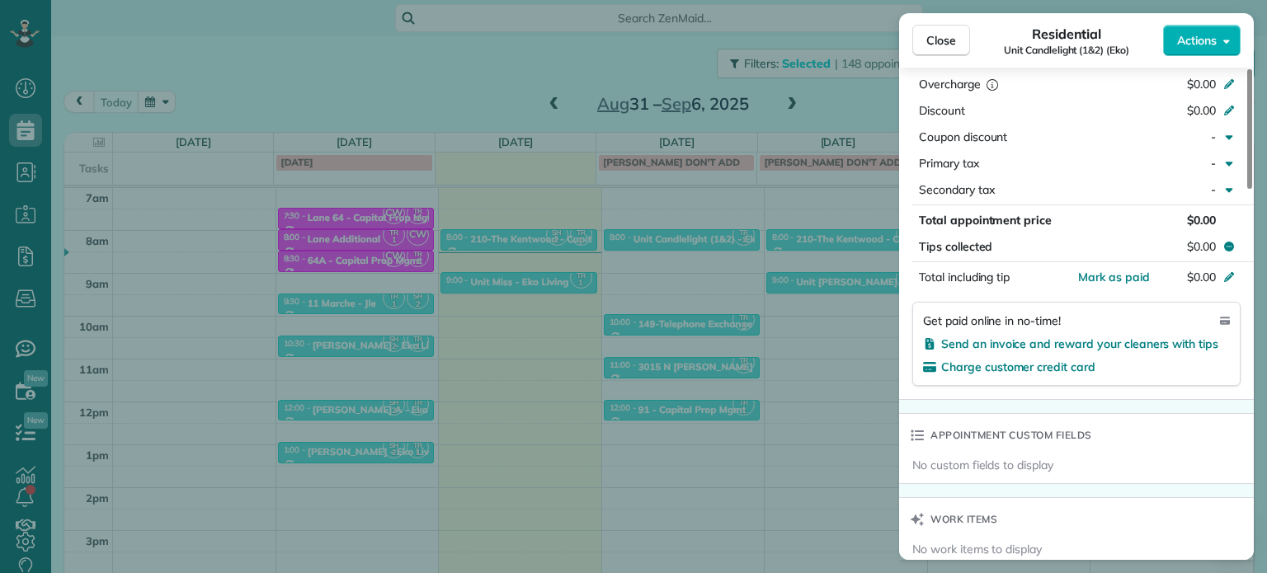
scroll to position [1332, 0]
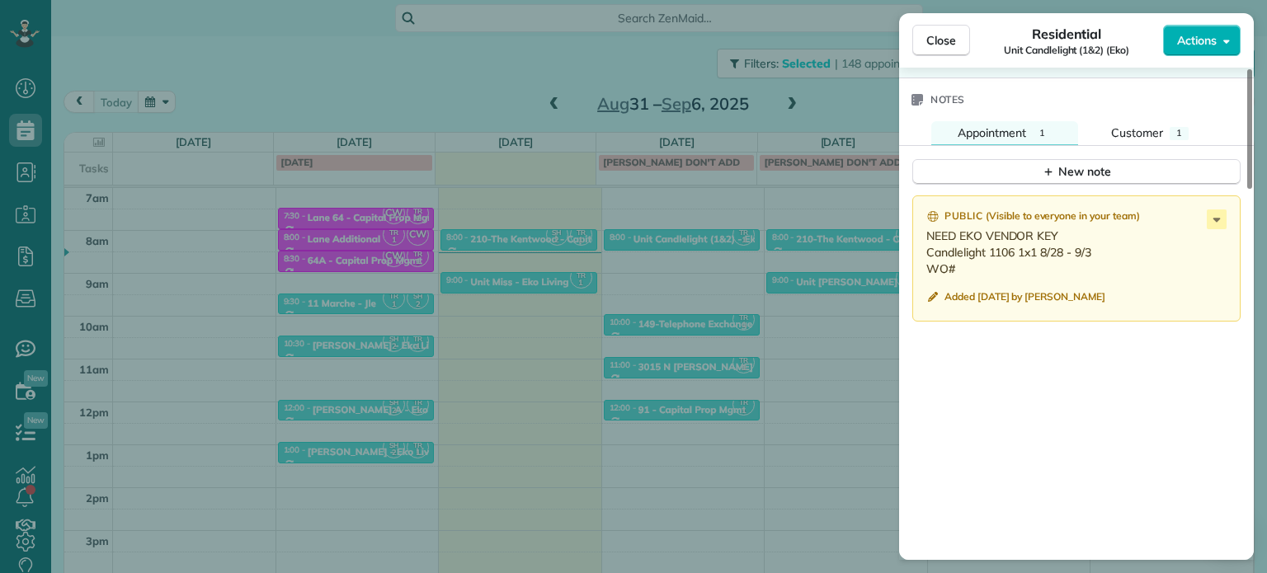
click at [853, 332] on div "Close Residential Unit Candlelight (1&2) (Eko) Actions Status Active Unit Candl…" at bounding box center [633, 286] width 1267 height 573
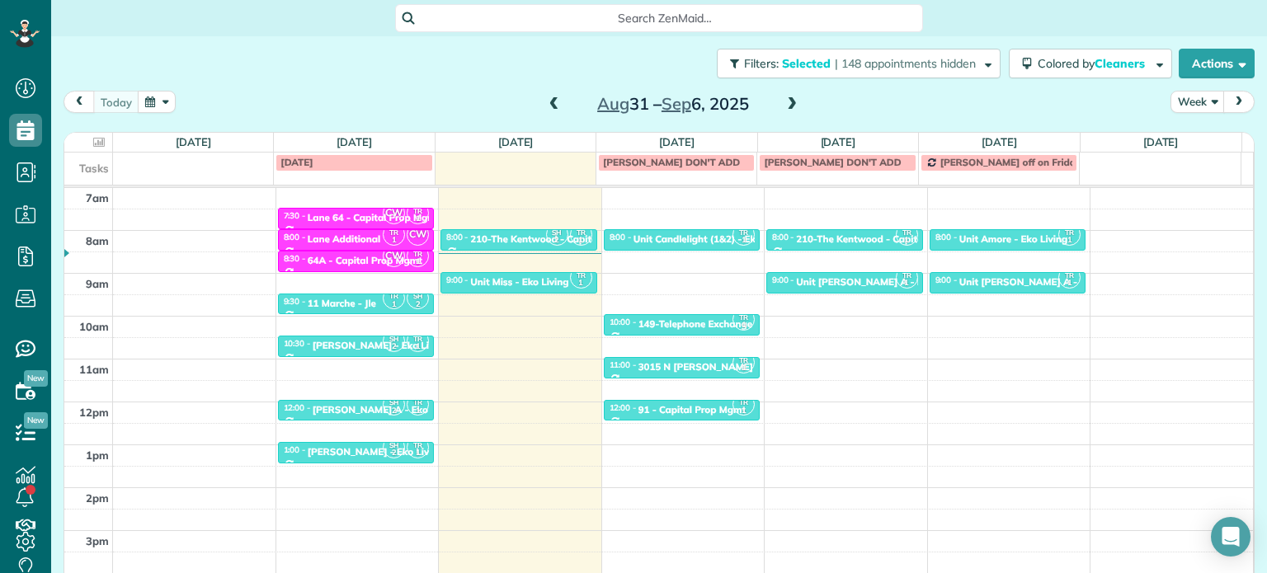
click at [550, 104] on span at bounding box center [554, 104] width 18 height 15
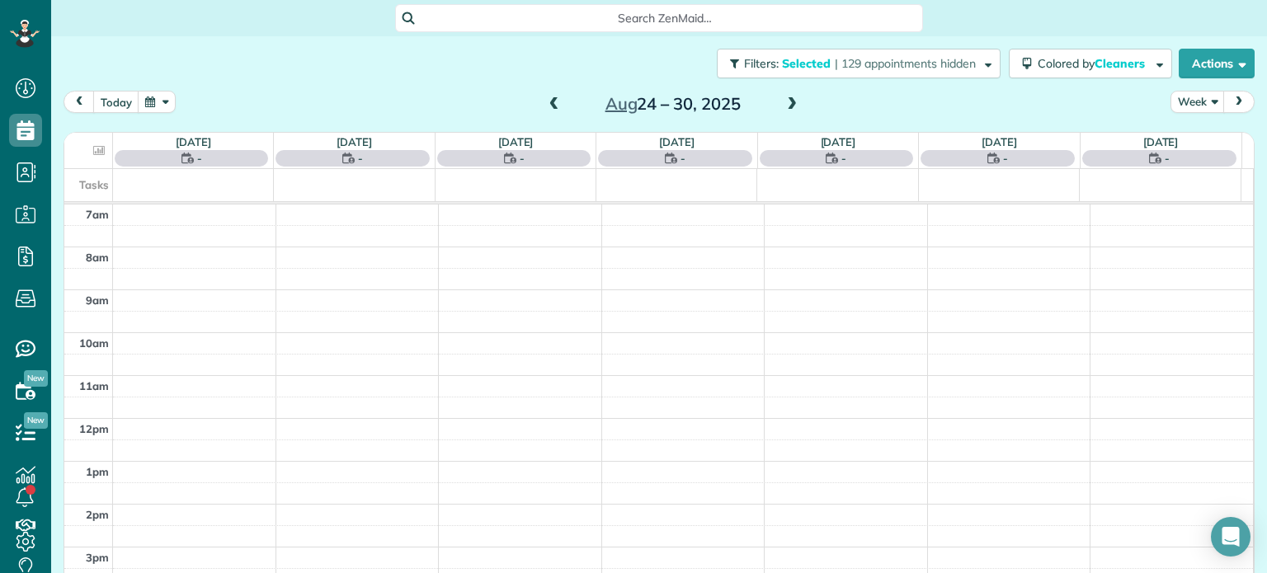
click at [784, 101] on span at bounding box center [792, 104] width 18 height 15
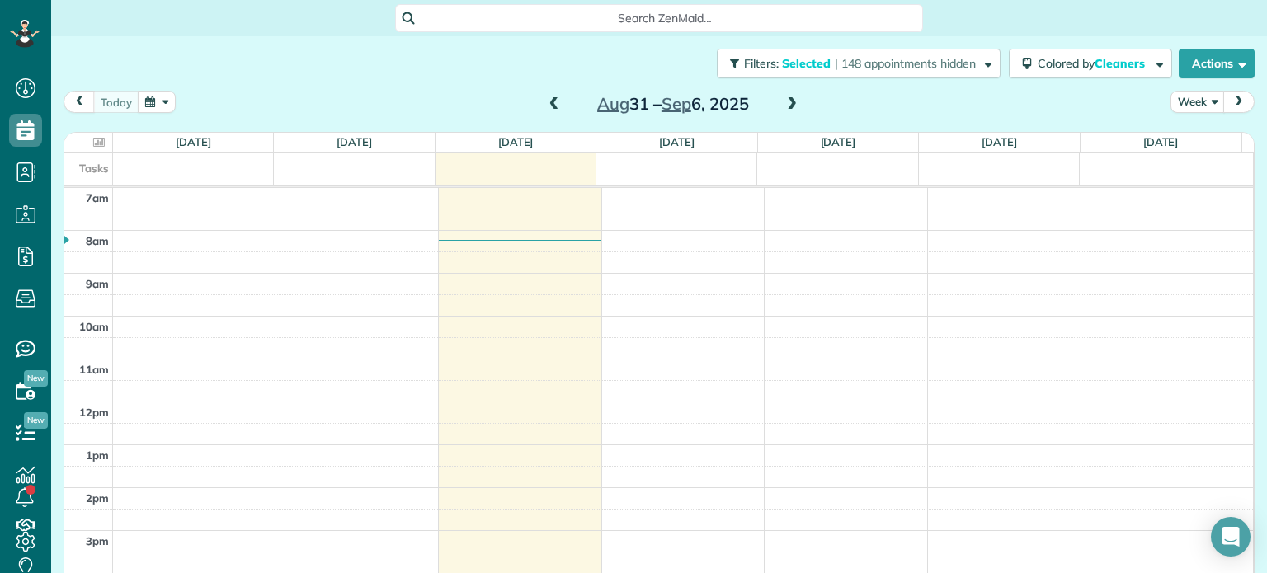
click at [783, 100] on span at bounding box center [792, 104] width 18 height 15
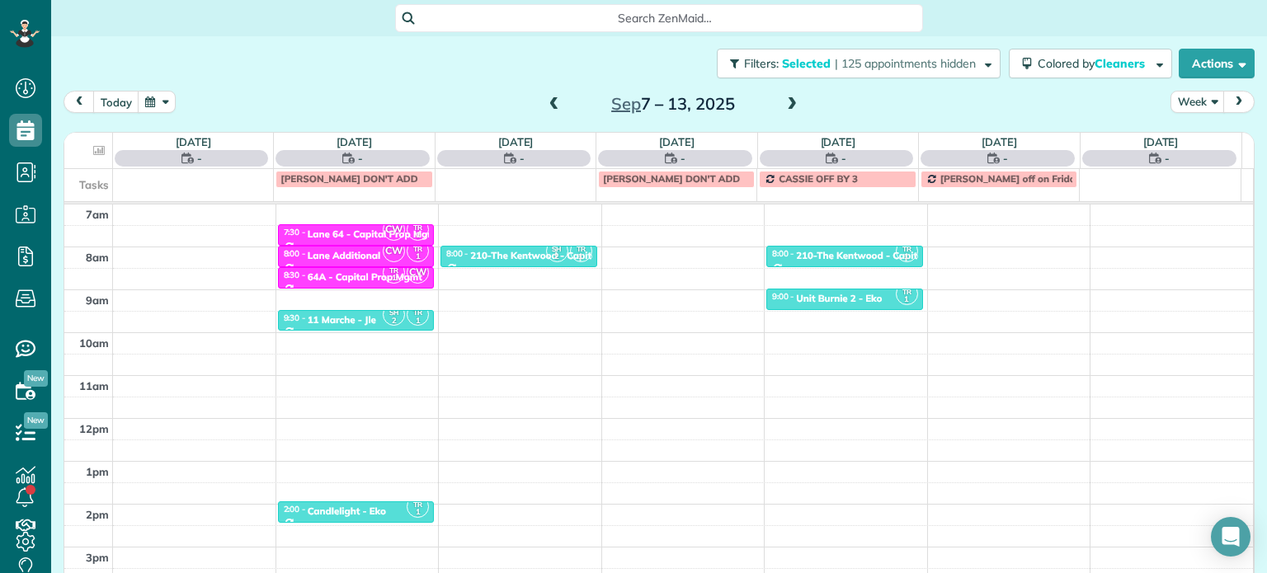
click at [551, 97] on span at bounding box center [554, 104] width 18 height 15
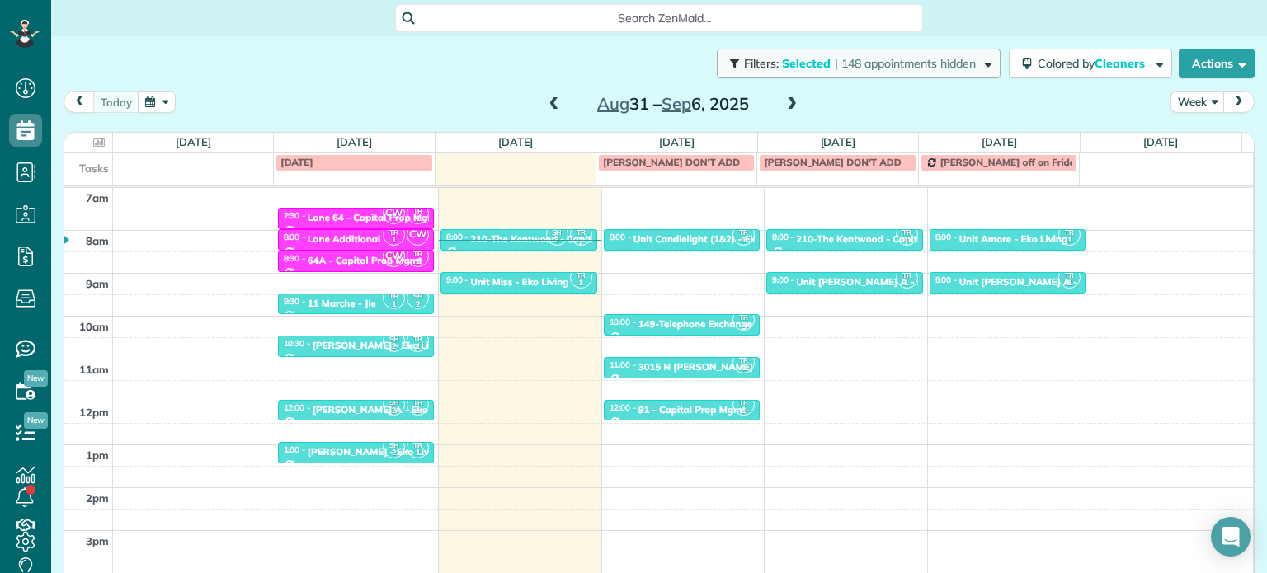
click at [887, 67] on span "| 148 appointments hidden" at bounding box center [905, 63] width 141 height 15
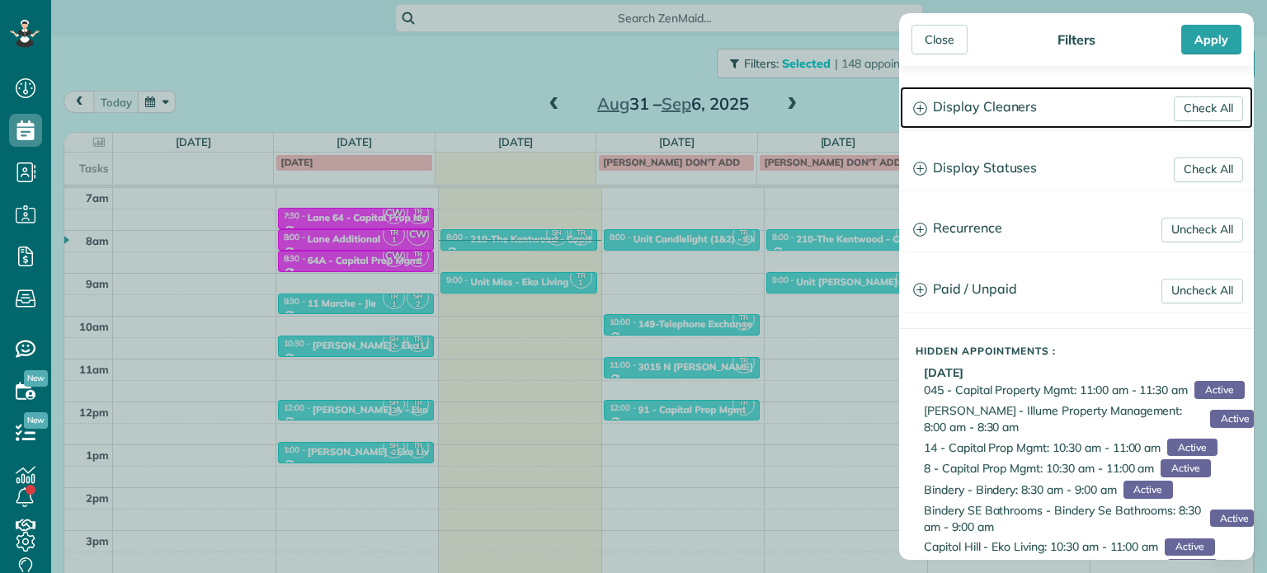
click at [974, 99] on h3 "Display Cleaners" at bounding box center [1076, 108] width 353 height 42
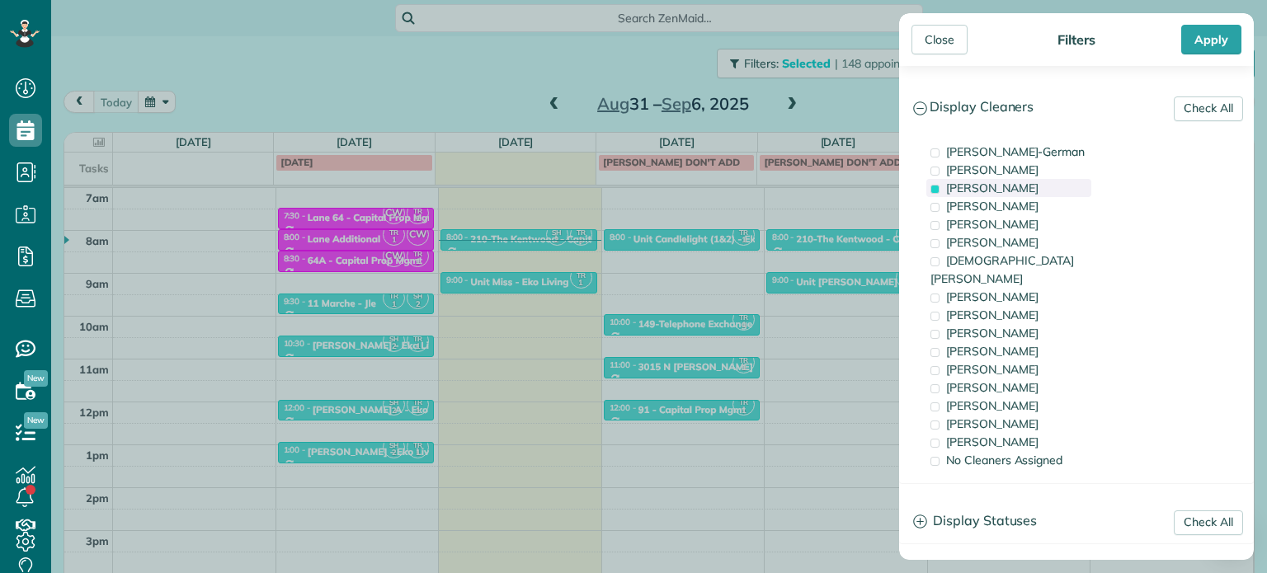
click at [990, 181] on span "Tawnya Reynolds" at bounding box center [992, 188] width 92 height 15
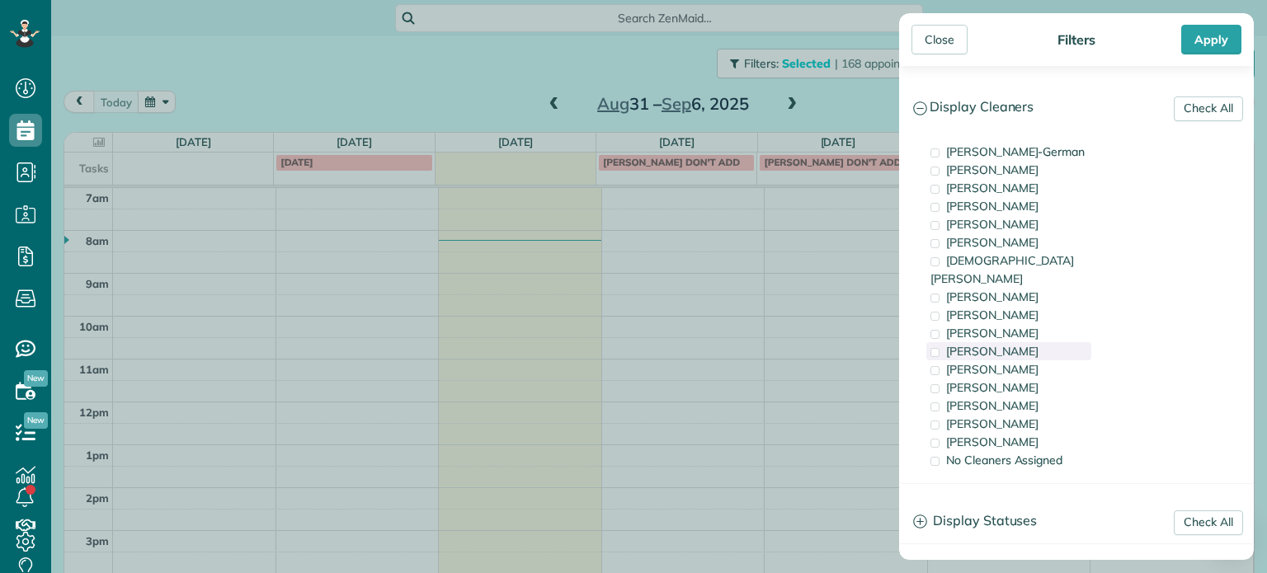
click at [1056, 342] on div "Cyndi Holm" at bounding box center [1008, 351] width 165 height 18
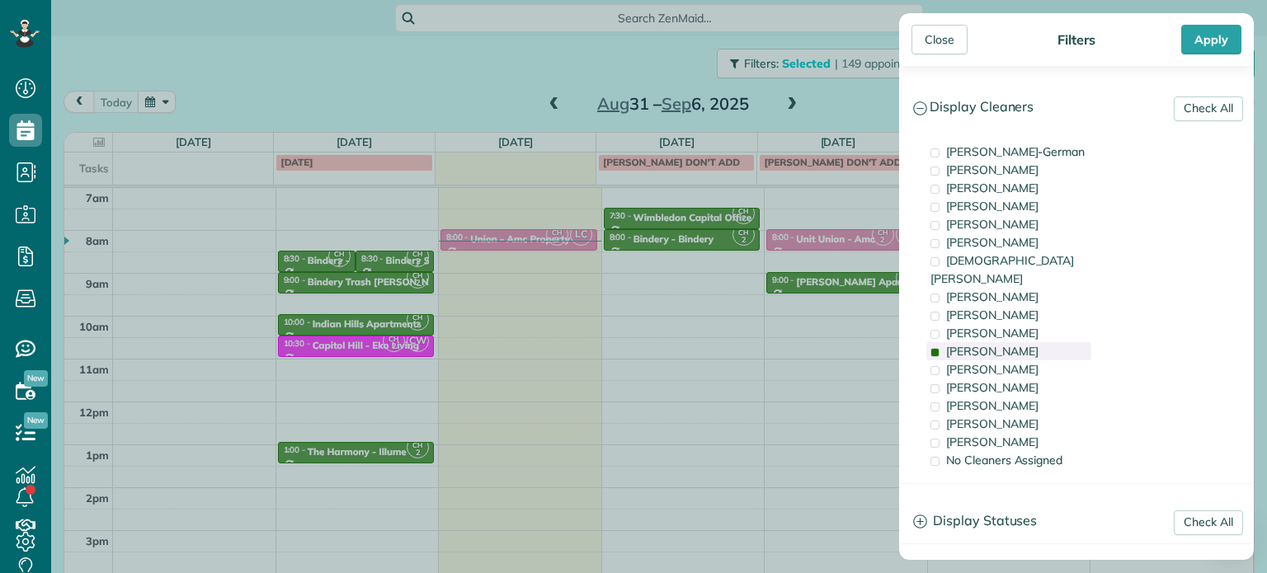
click at [1056, 342] on div "Cyndi Holm" at bounding box center [1008, 351] width 165 height 18
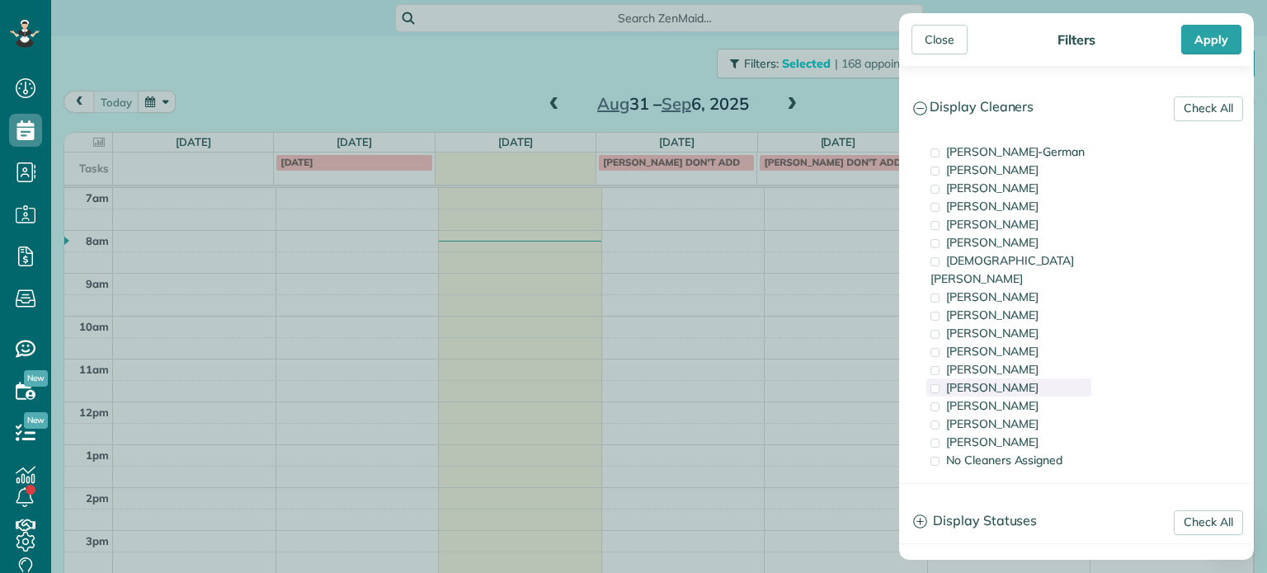
click at [1046, 379] on div "Tammi Rue" at bounding box center [1008, 388] width 165 height 18
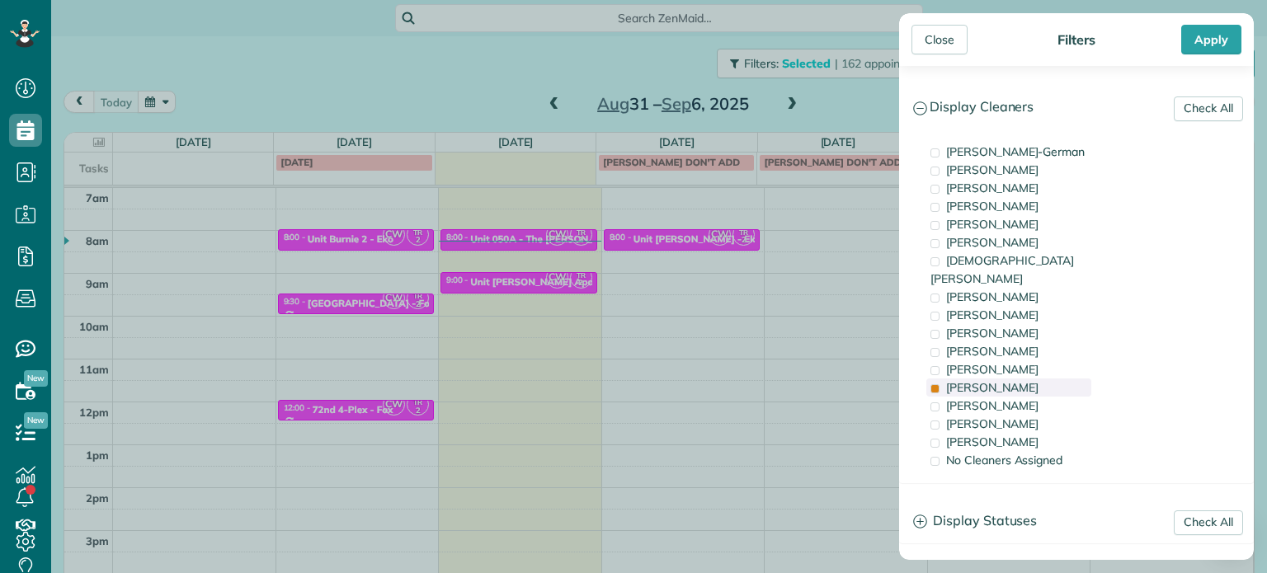
click at [1045, 379] on div "Tammi Rue" at bounding box center [1008, 388] width 165 height 18
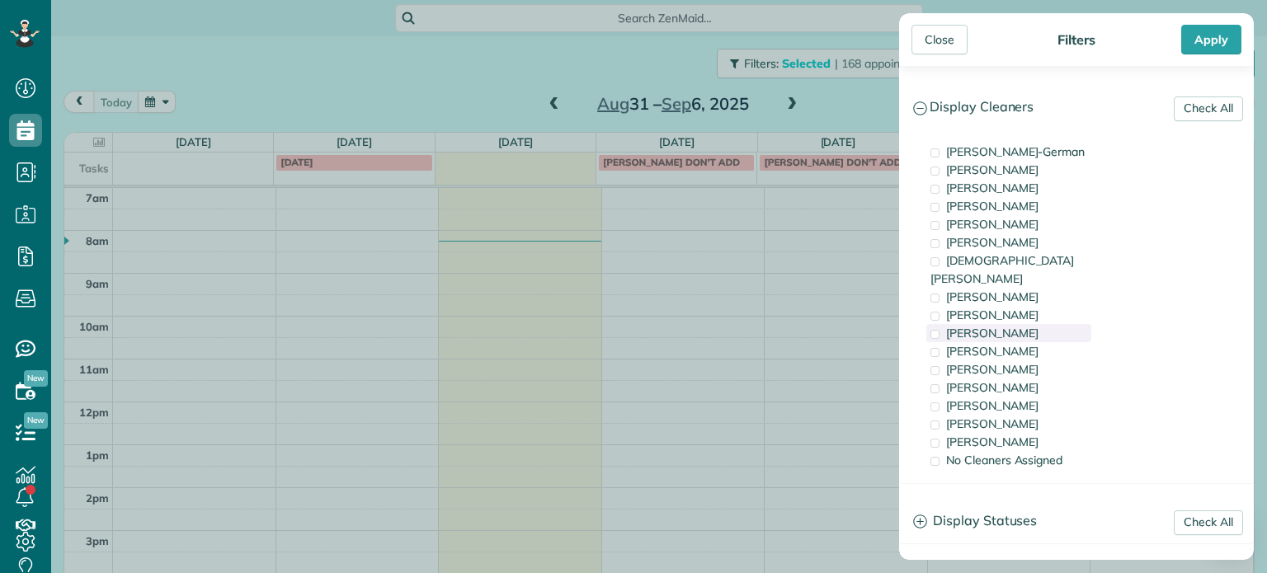
click at [1040, 324] on div "Trish Langhorst" at bounding box center [1008, 333] width 165 height 18
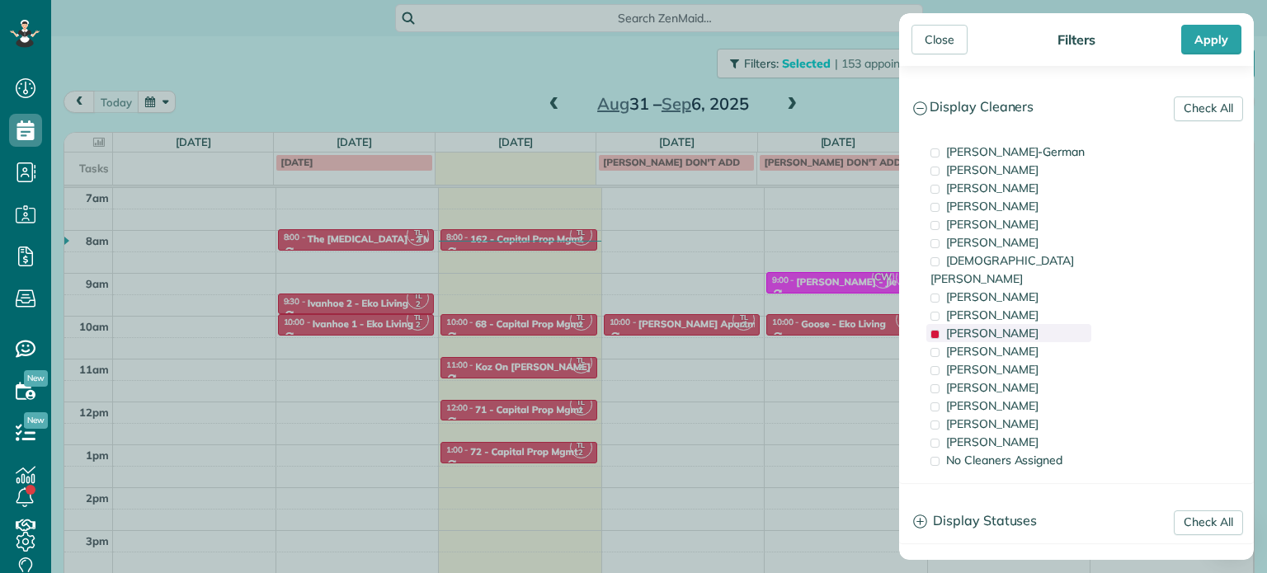
click at [1040, 324] on div "Trish Langhorst" at bounding box center [1008, 333] width 165 height 18
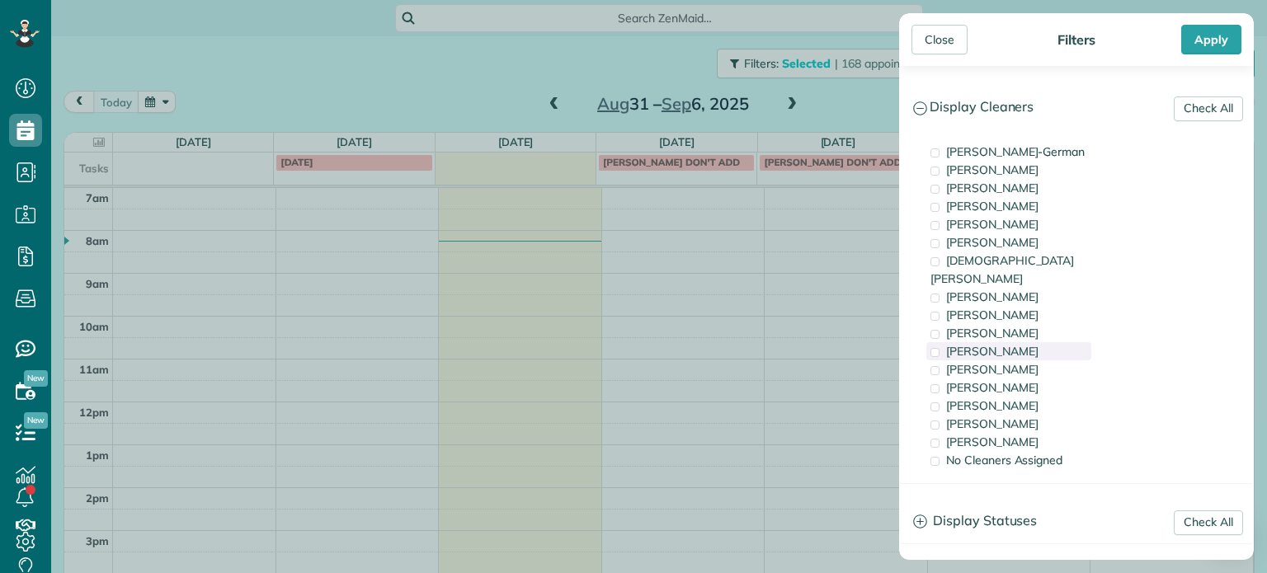
click at [1043, 342] on div "Cyndi Holm" at bounding box center [1008, 351] width 165 height 18
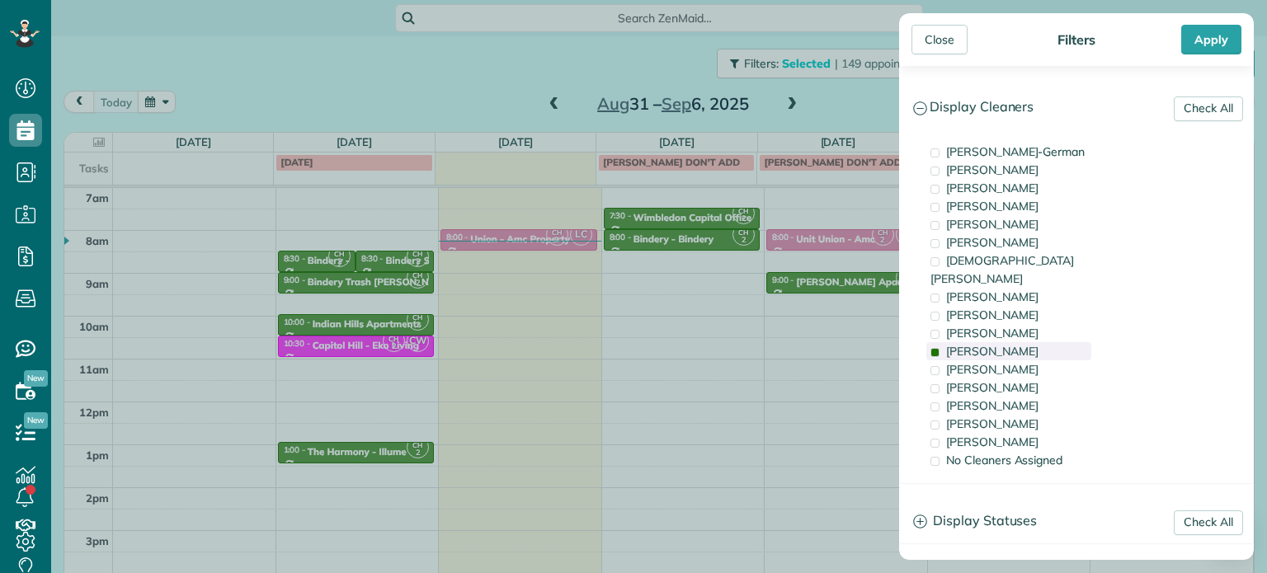
click at [1043, 342] on div "Cyndi Holm" at bounding box center [1008, 351] width 165 height 18
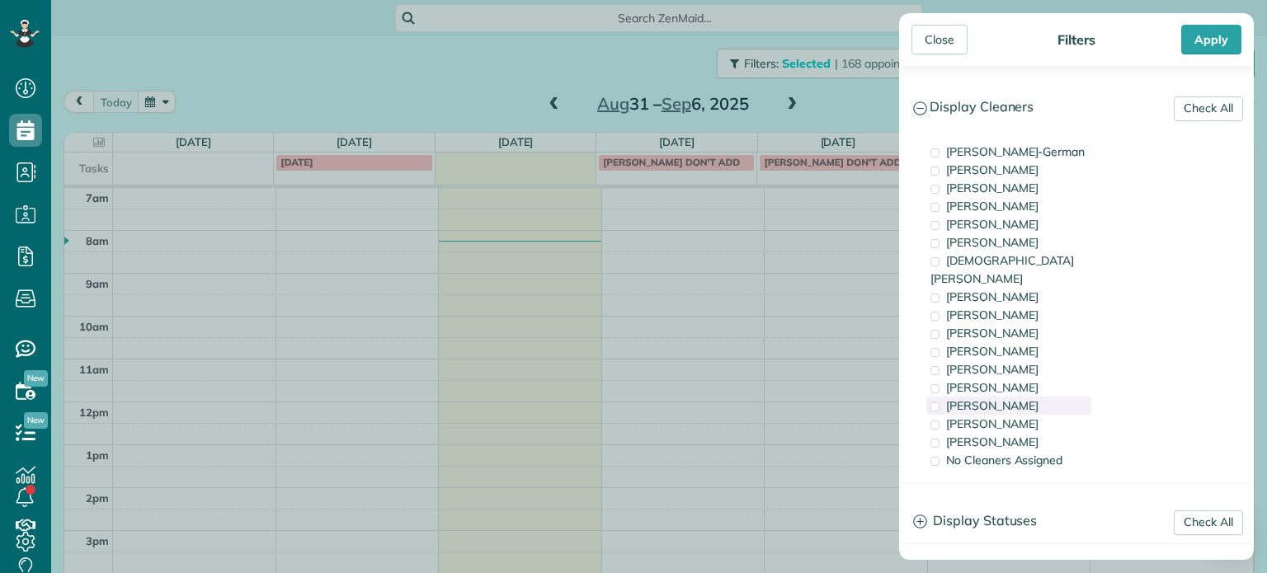
click at [1044, 397] on div "Laura Chavez" at bounding box center [1008, 406] width 165 height 18
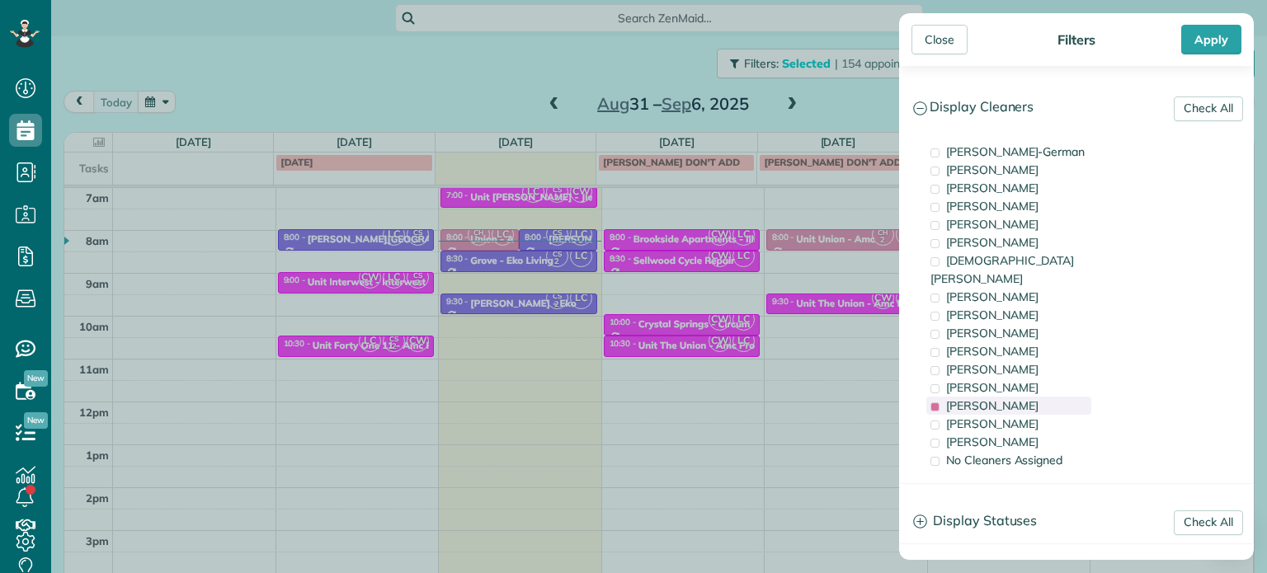
click at [1043, 397] on div "Laura Chavez" at bounding box center [1008, 406] width 165 height 18
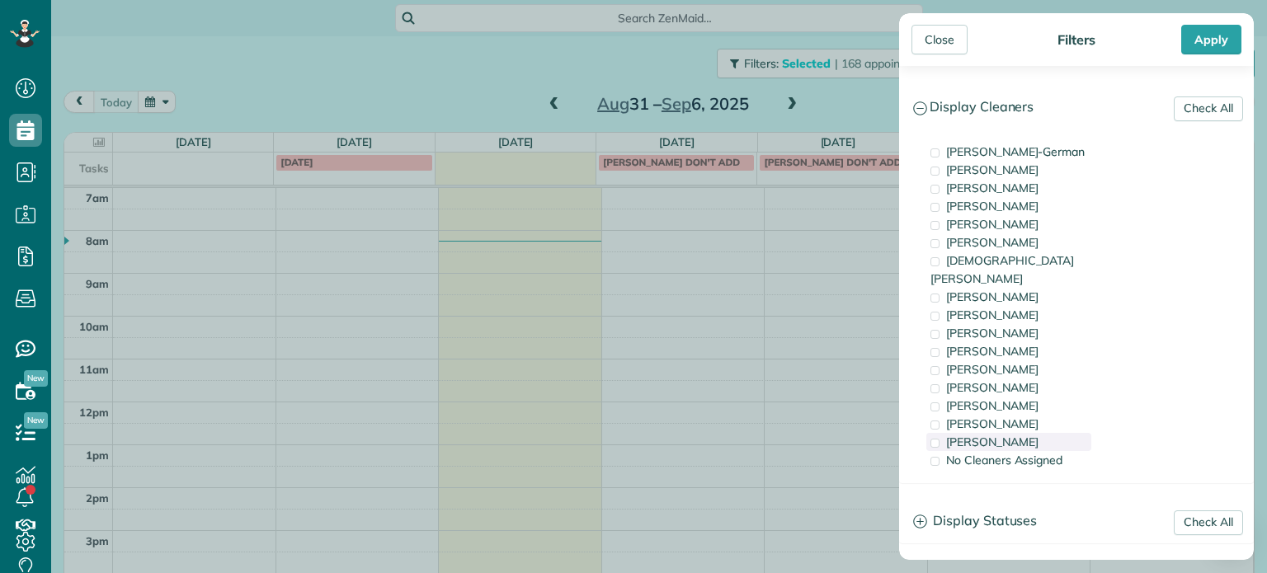
click at [1054, 433] on div "Cristina Sainz" at bounding box center [1008, 442] width 165 height 18
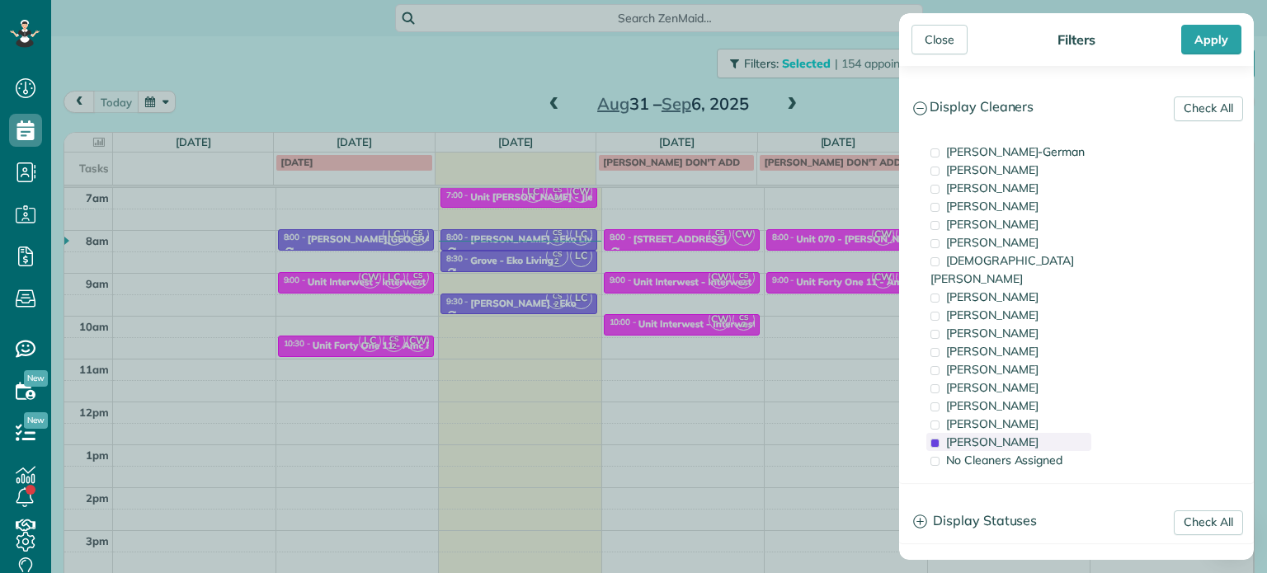
click at [1054, 433] on div "Cristina Sainz" at bounding box center [1008, 442] width 165 height 18
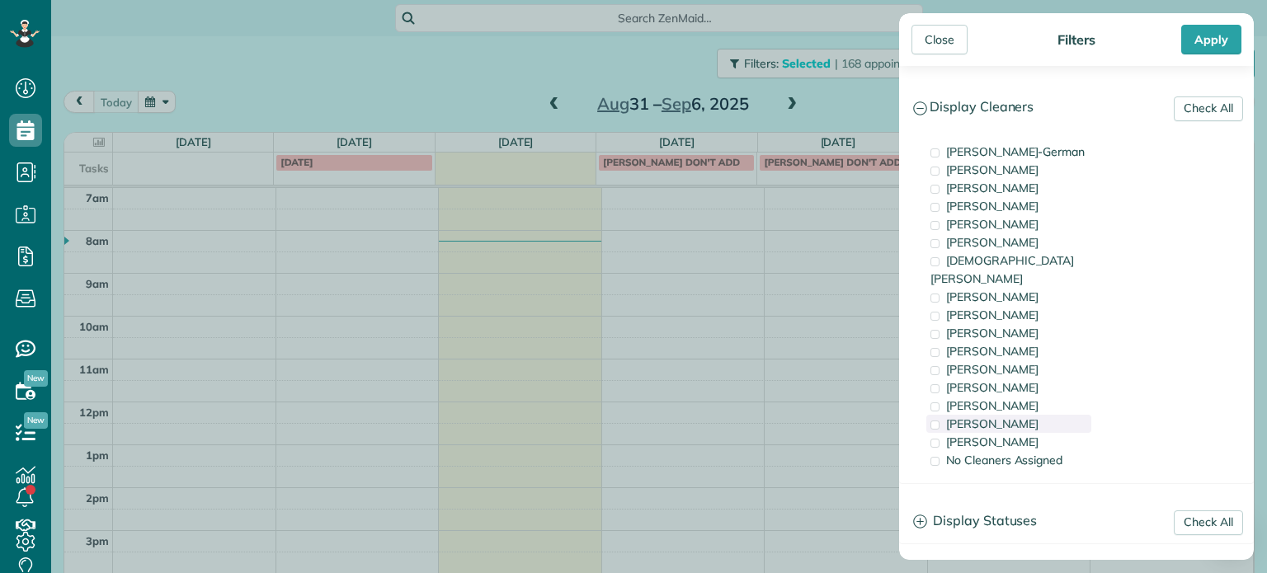
click at [1051, 415] on div "Meralda Harris" at bounding box center [1008, 424] width 165 height 18
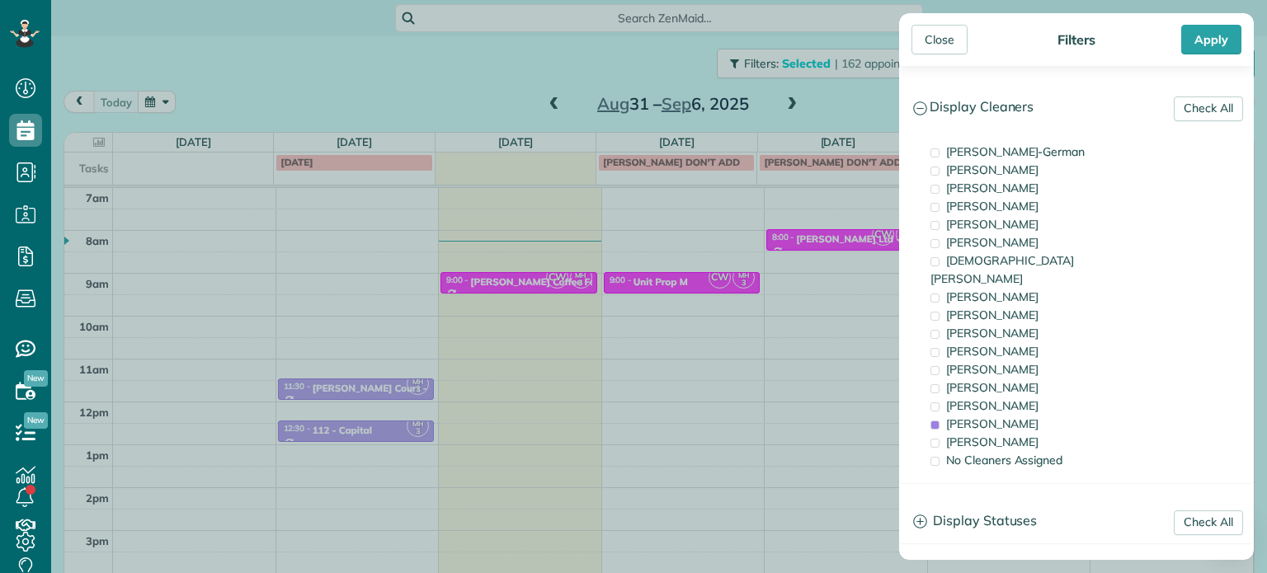
click at [797, 320] on div "Close Filters Apply Check All Display Cleaners Christina Wright-German Cassie F…" at bounding box center [633, 286] width 1267 height 573
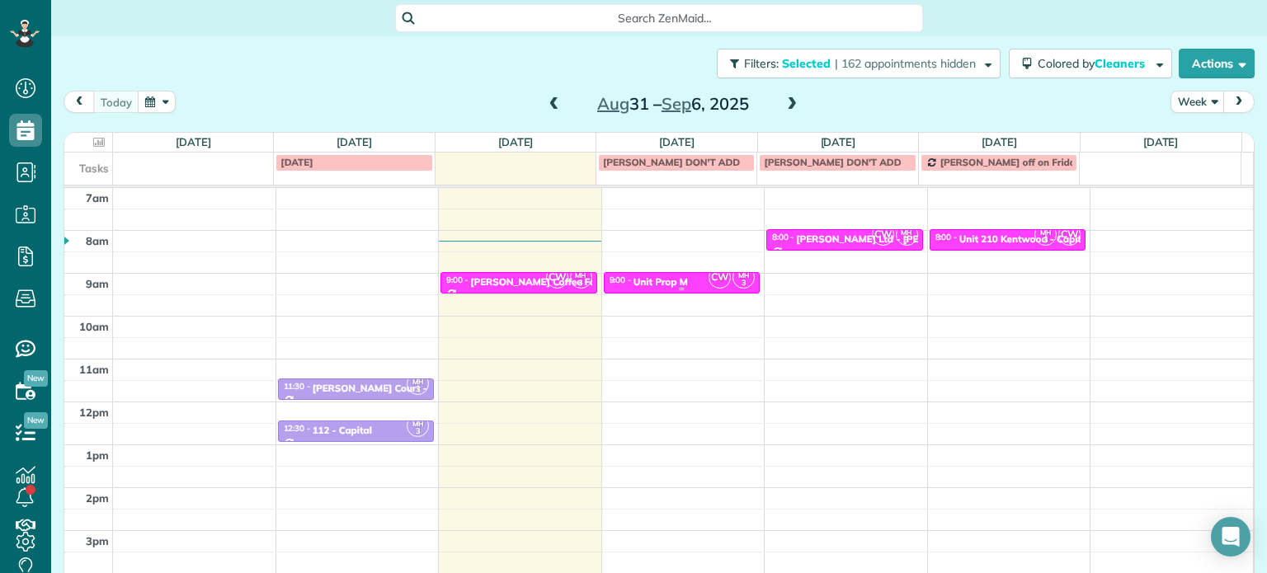
click at [684, 280] on div "9:00 - 9:30 Unit Prop M" at bounding box center [682, 281] width 147 height 13
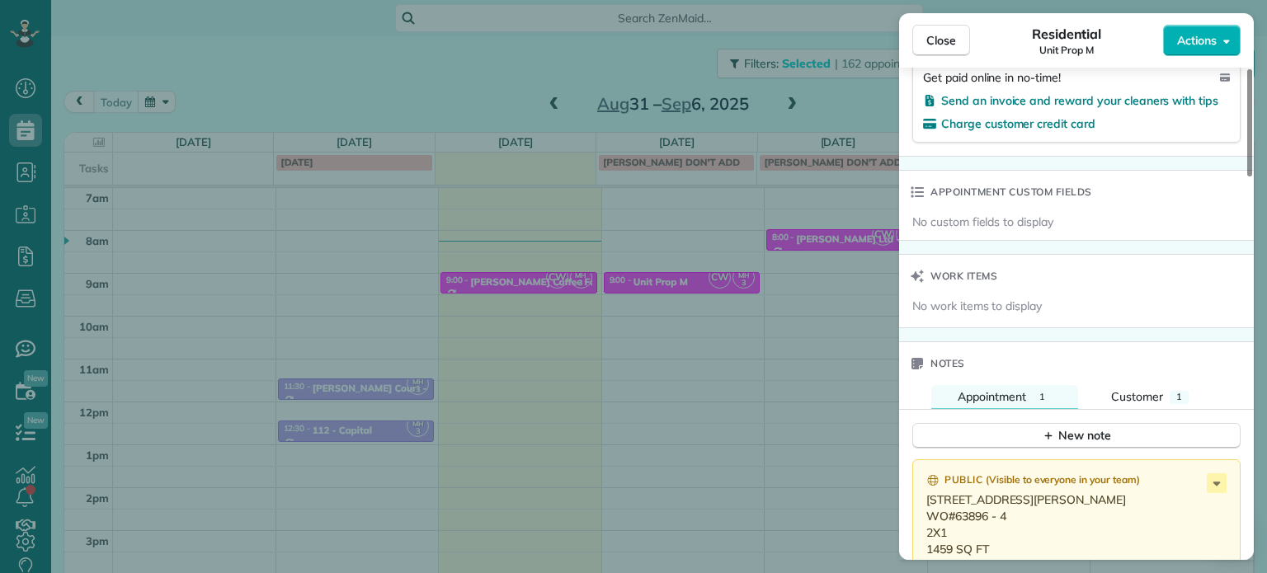
scroll to position [1413, 0]
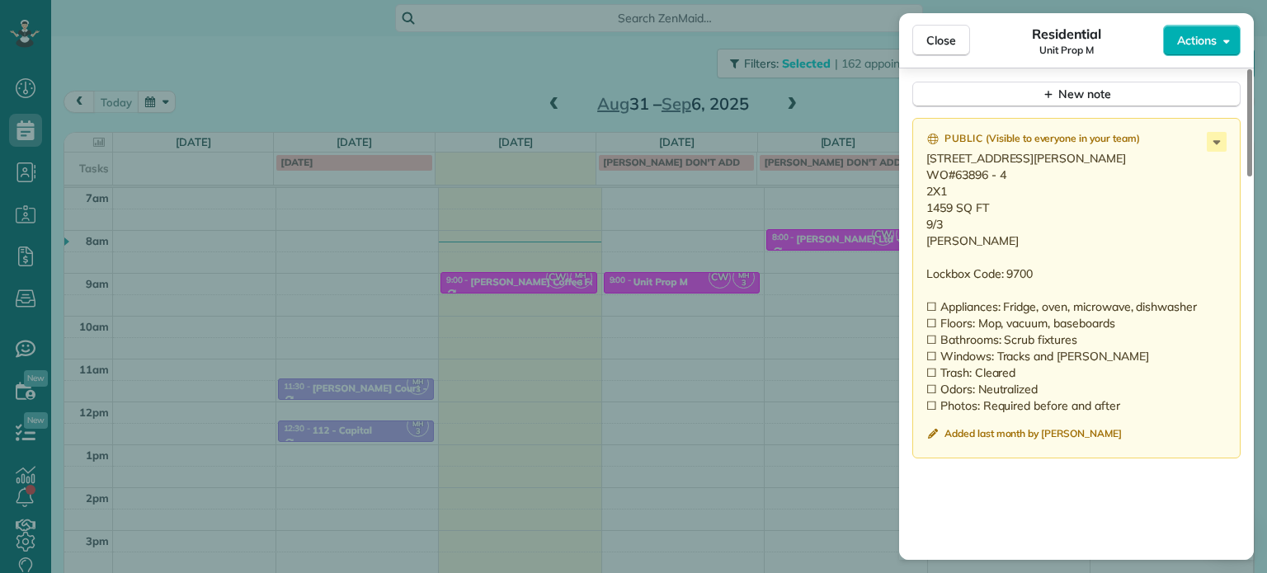
click at [876, 265] on div "Close Residential Unit Prop M Actions Status Active Unit Prop M · Open profile …" at bounding box center [633, 286] width 1267 height 573
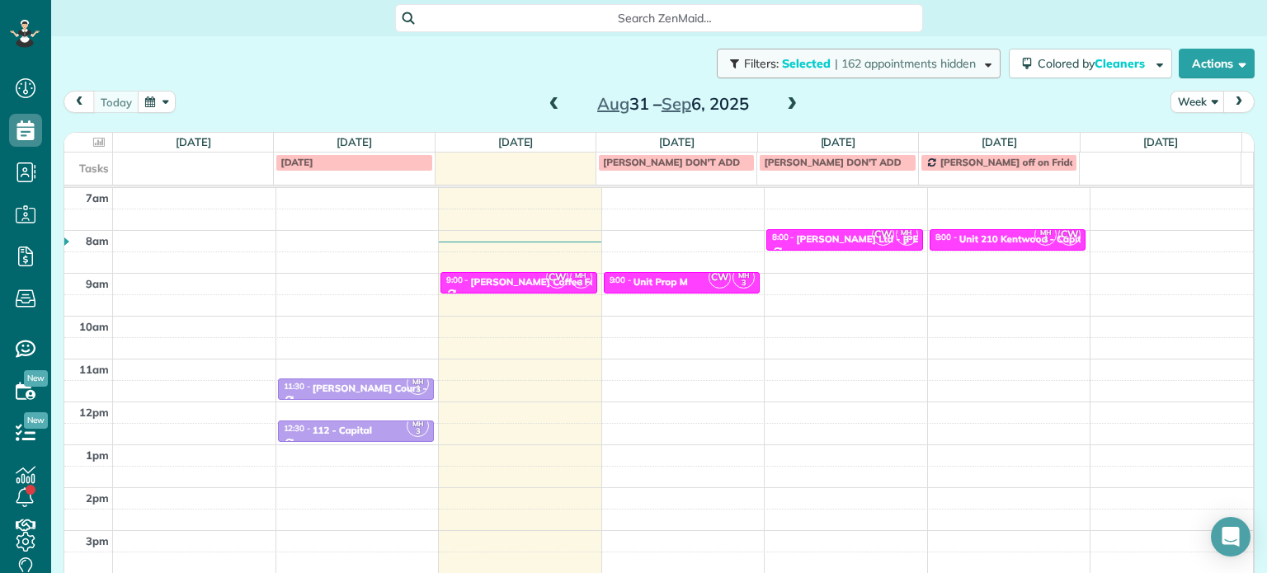
click at [940, 68] on span "| 162 appointments hidden" at bounding box center [905, 63] width 141 height 15
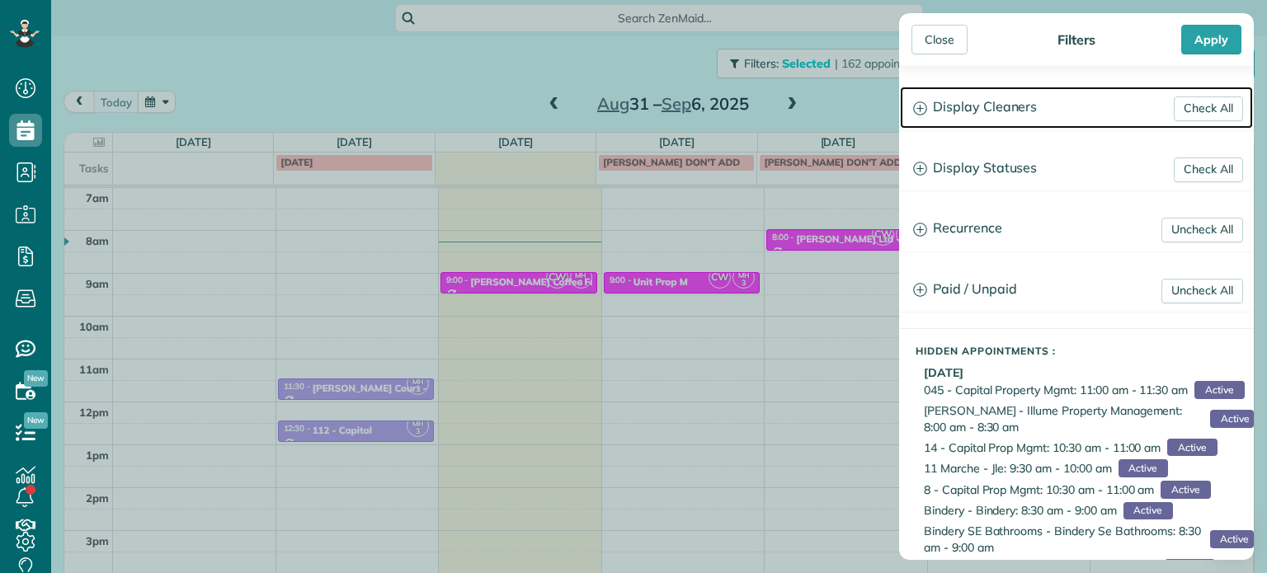
click at [1000, 103] on h3 "Display Cleaners" at bounding box center [1076, 108] width 353 height 42
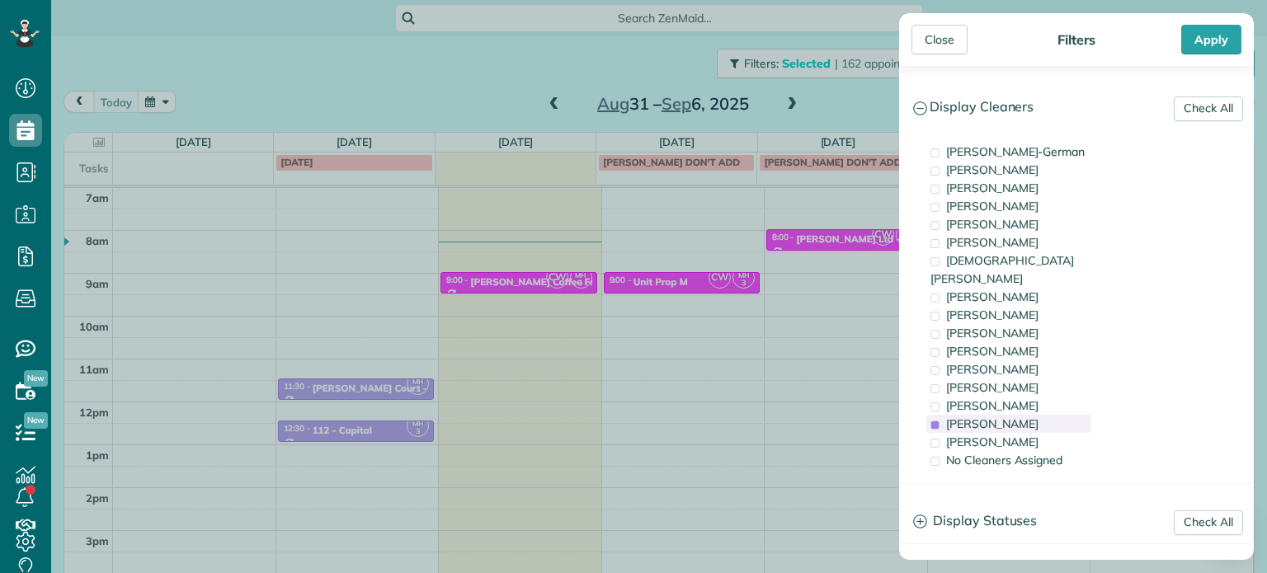
click at [1033, 415] on div "Meralda Harris" at bounding box center [1008, 424] width 165 height 18
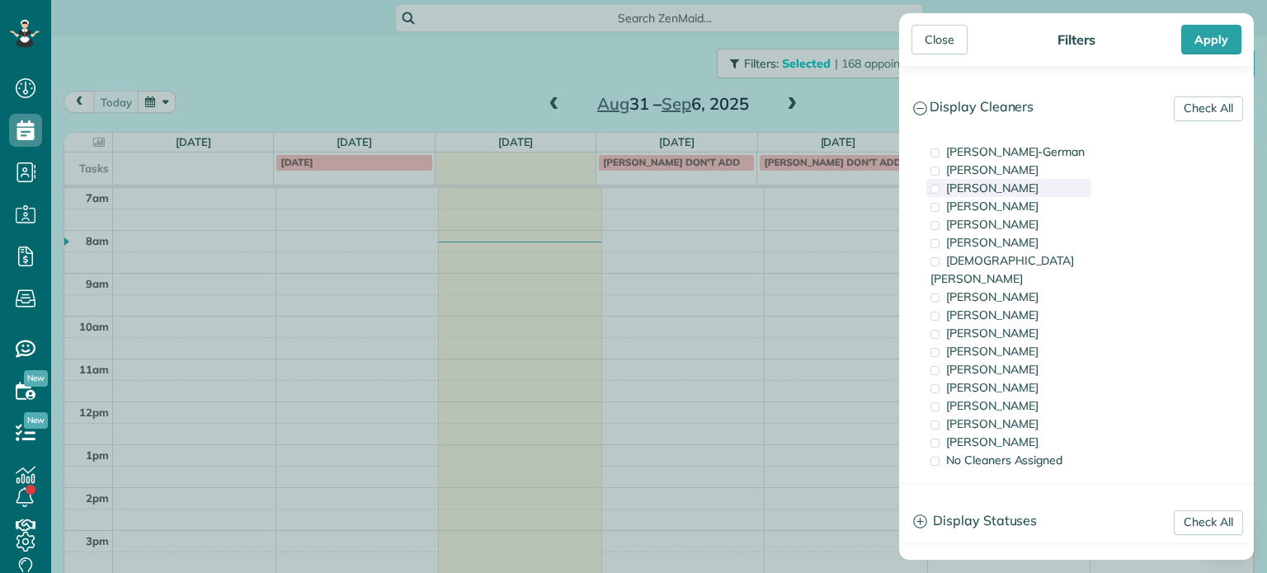
click at [987, 189] on span "Tawnya Reynolds" at bounding box center [992, 188] width 92 height 15
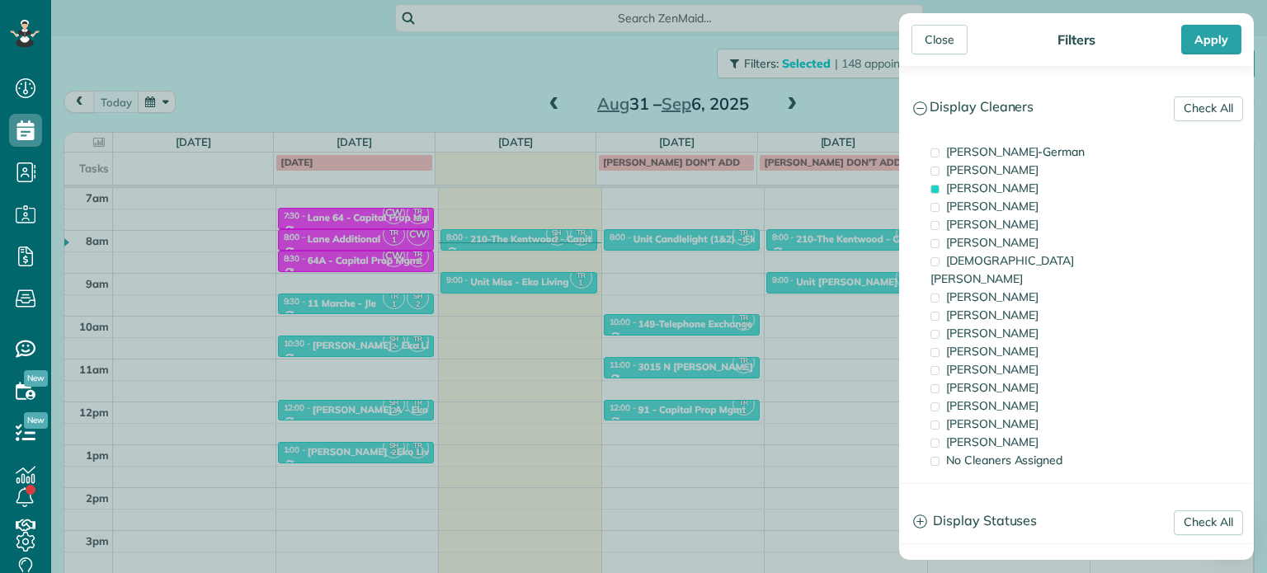
click at [634, 325] on div "Close Filters Apply Check All Display Cleaners Christina Wright-German Cassie F…" at bounding box center [633, 286] width 1267 height 573
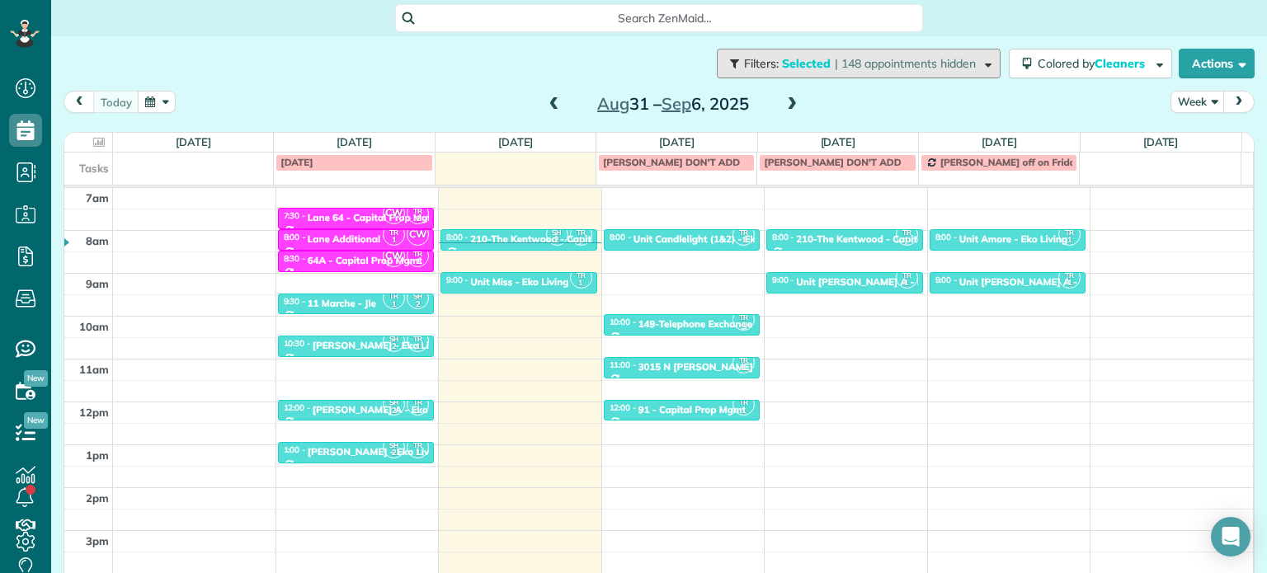
click at [828, 71] on button "Filters: Selected | 148 appointments hidden" at bounding box center [859, 64] width 284 height 30
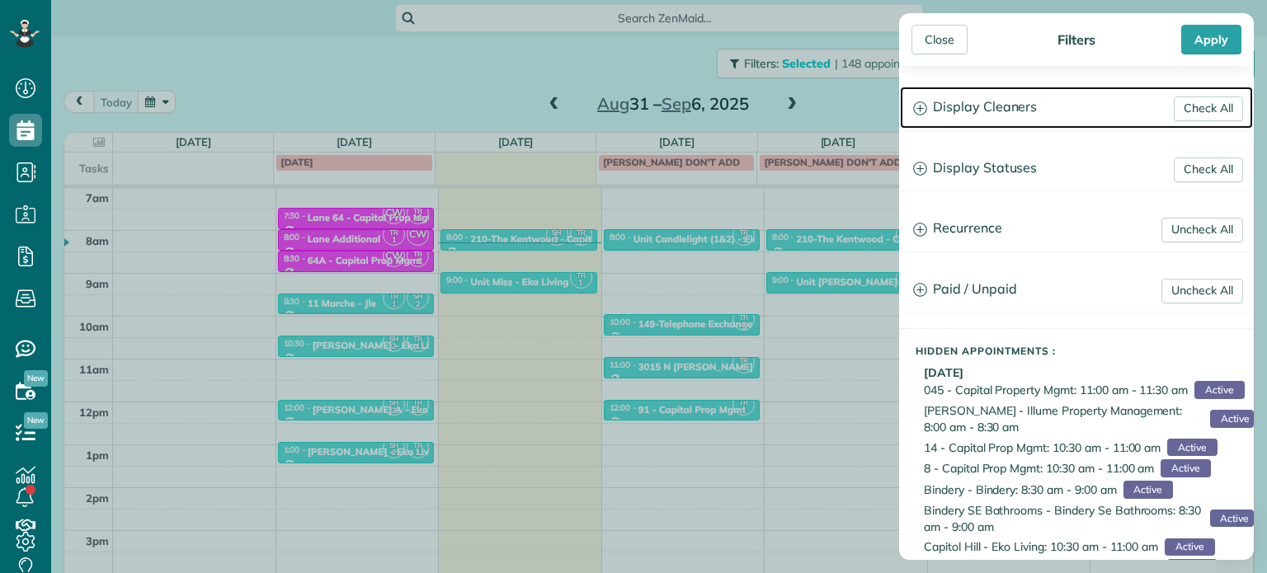
click at [999, 105] on h3 "Display Cleaners" at bounding box center [1076, 108] width 353 height 42
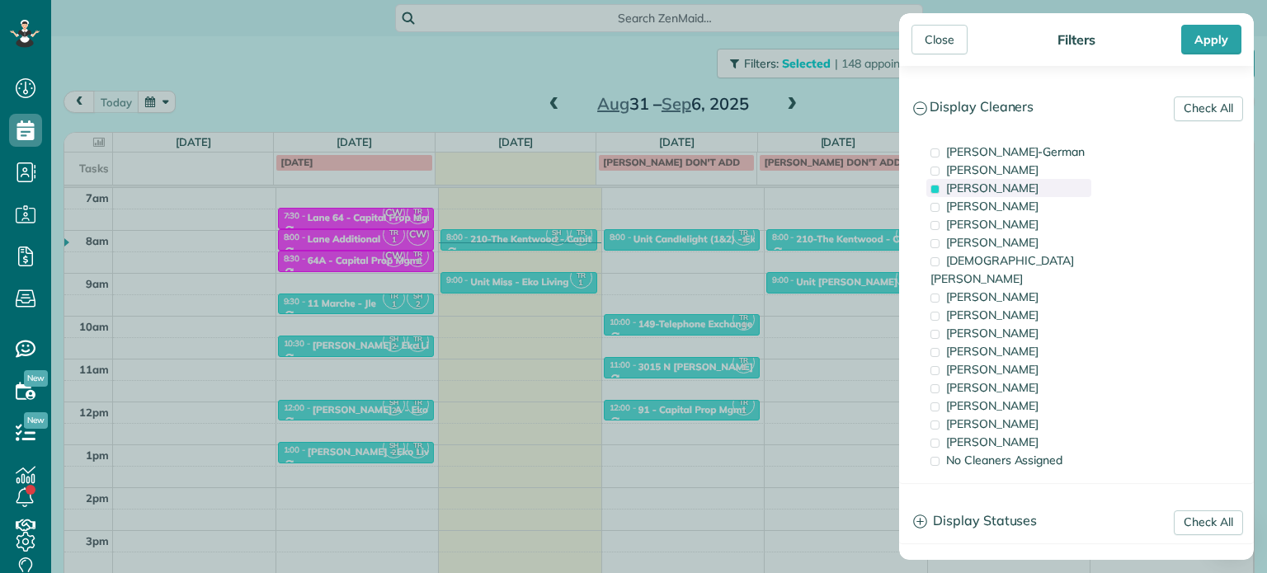
click at [1014, 187] on span "Tawnya Reynolds" at bounding box center [992, 188] width 92 height 15
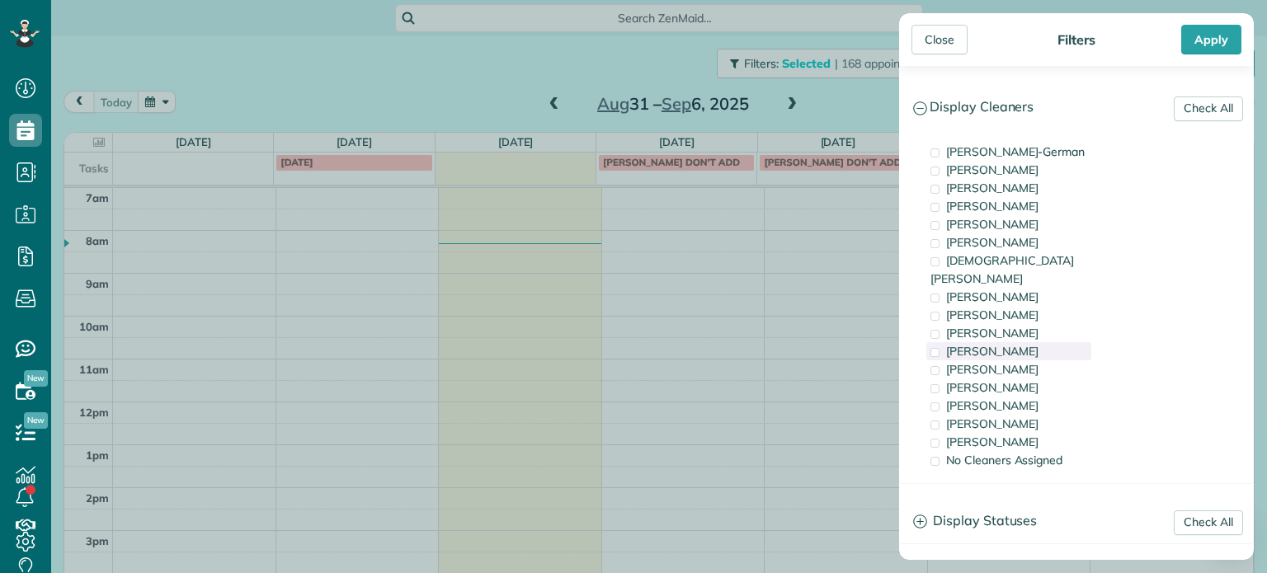
click at [1026, 342] on div "Cyndi Holm" at bounding box center [1008, 351] width 165 height 18
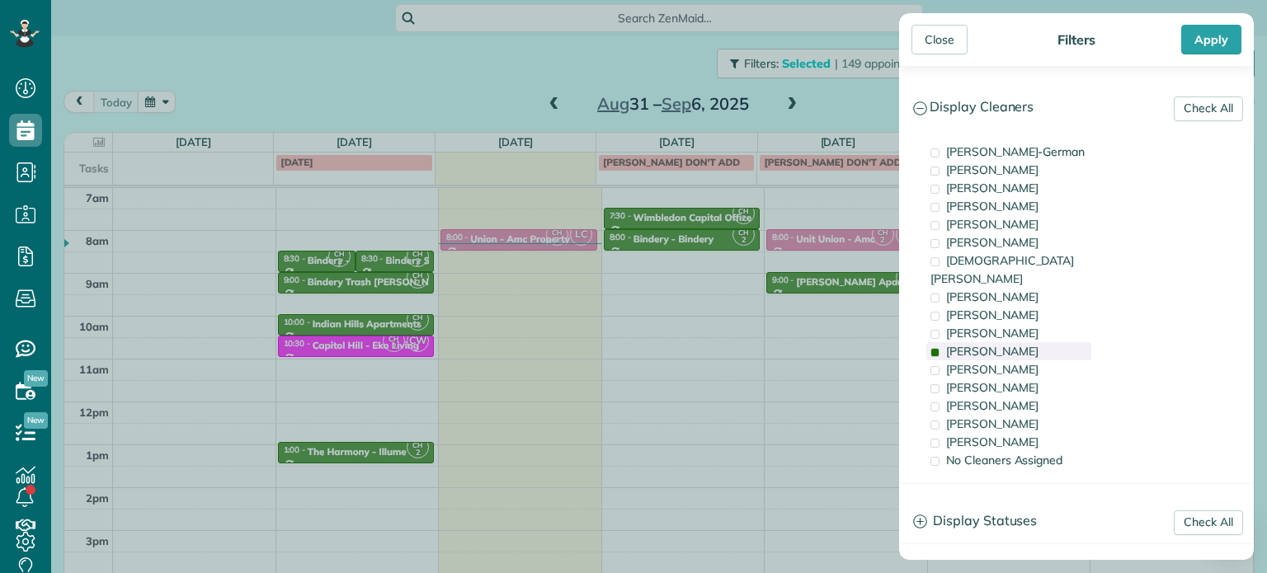
click at [1026, 342] on div "Cyndi Holm" at bounding box center [1008, 351] width 165 height 18
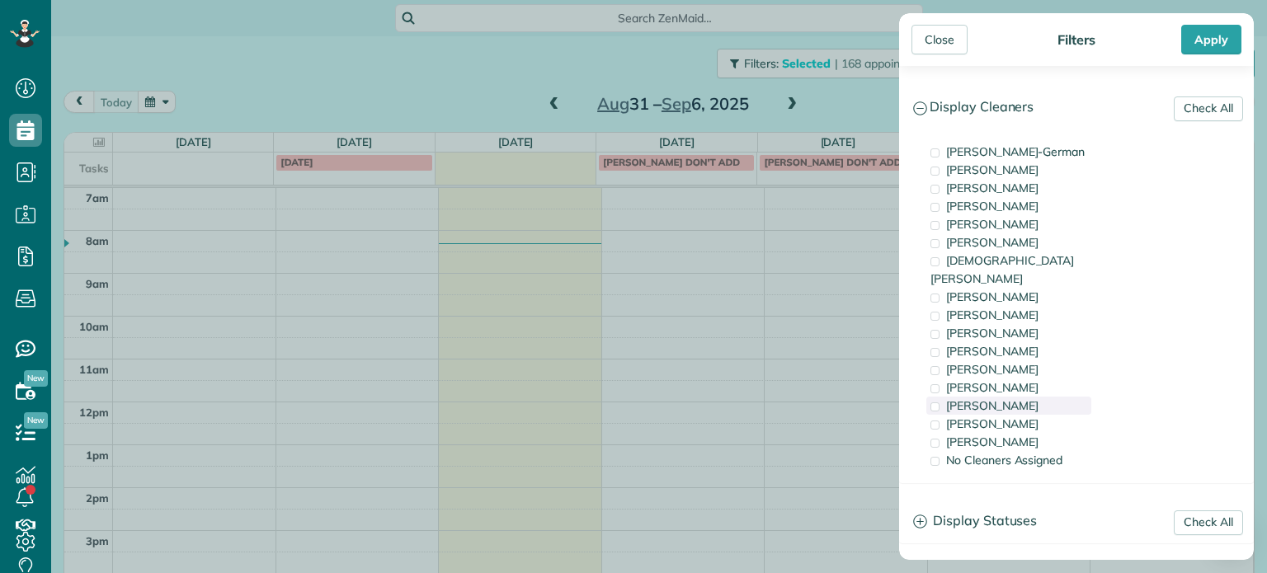
click at [1029, 397] on div "Laura Chavez" at bounding box center [1008, 406] width 165 height 18
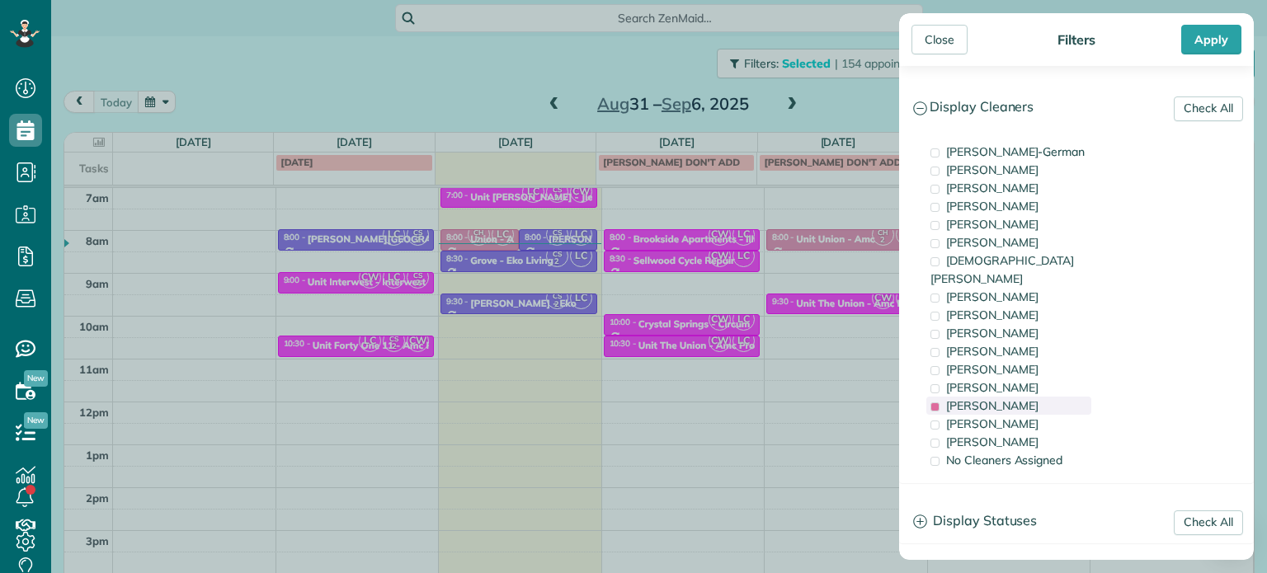
click at [1029, 397] on div "Laura Chavez" at bounding box center [1008, 406] width 165 height 18
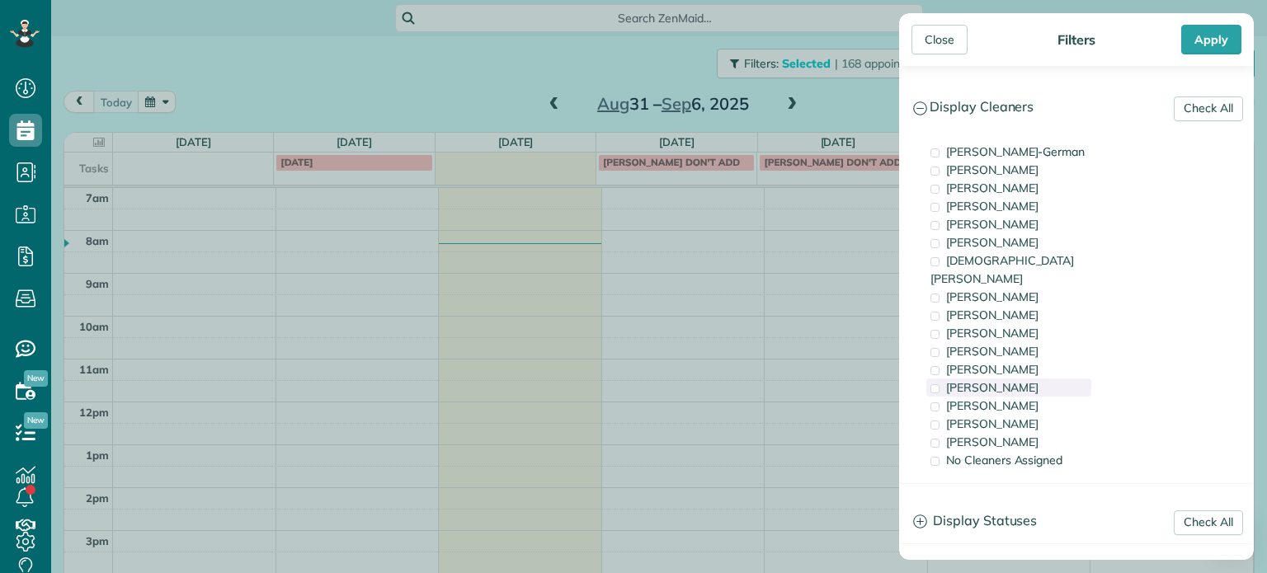
click at [1029, 379] on div "Tammi Rue" at bounding box center [1008, 388] width 165 height 18
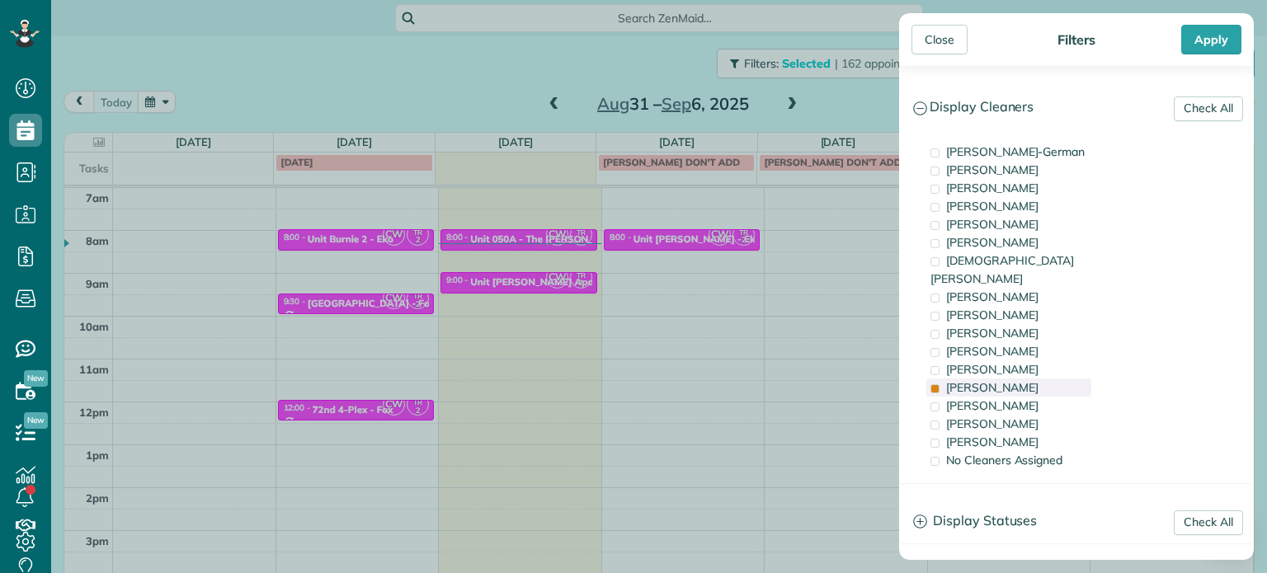
click at [980, 380] on span "Tammi Rue" at bounding box center [992, 387] width 92 height 15
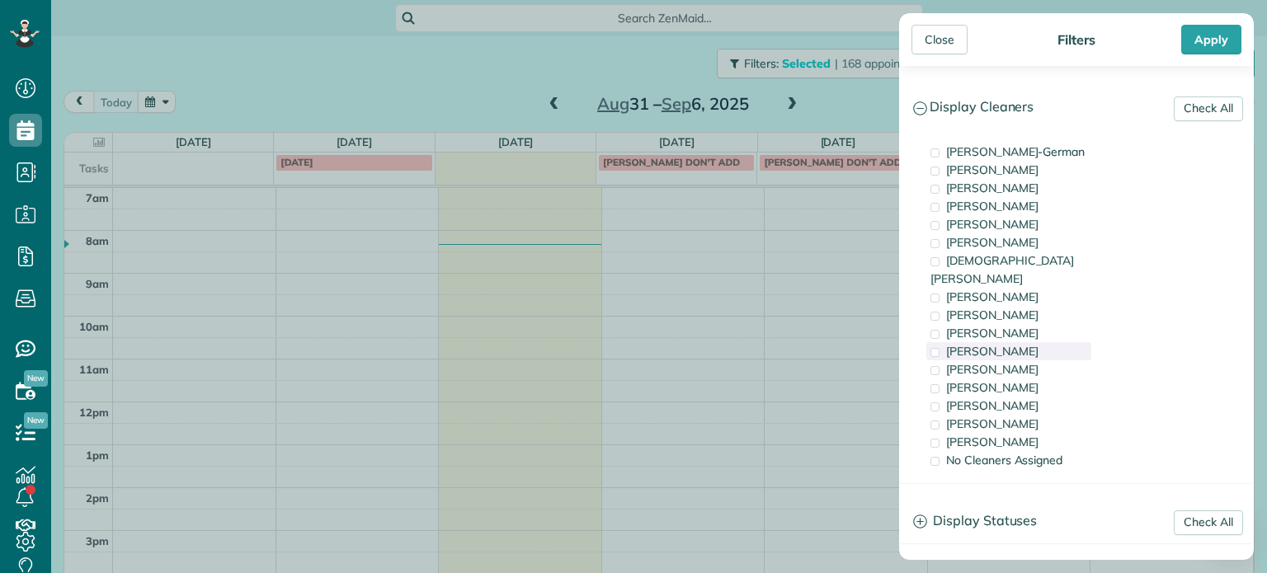
click at [983, 344] on span "Cyndi Holm" at bounding box center [992, 351] width 92 height 15
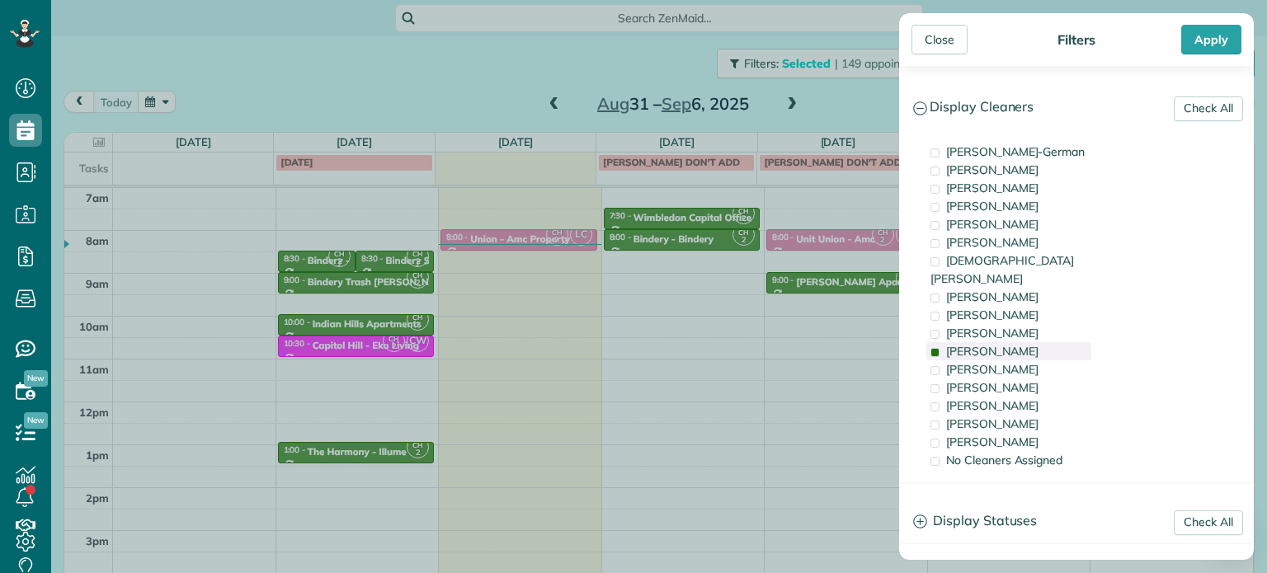
click at [983, 344] on span "Cyndi Holm" at bounding box center [992, 351] width 92 height 15
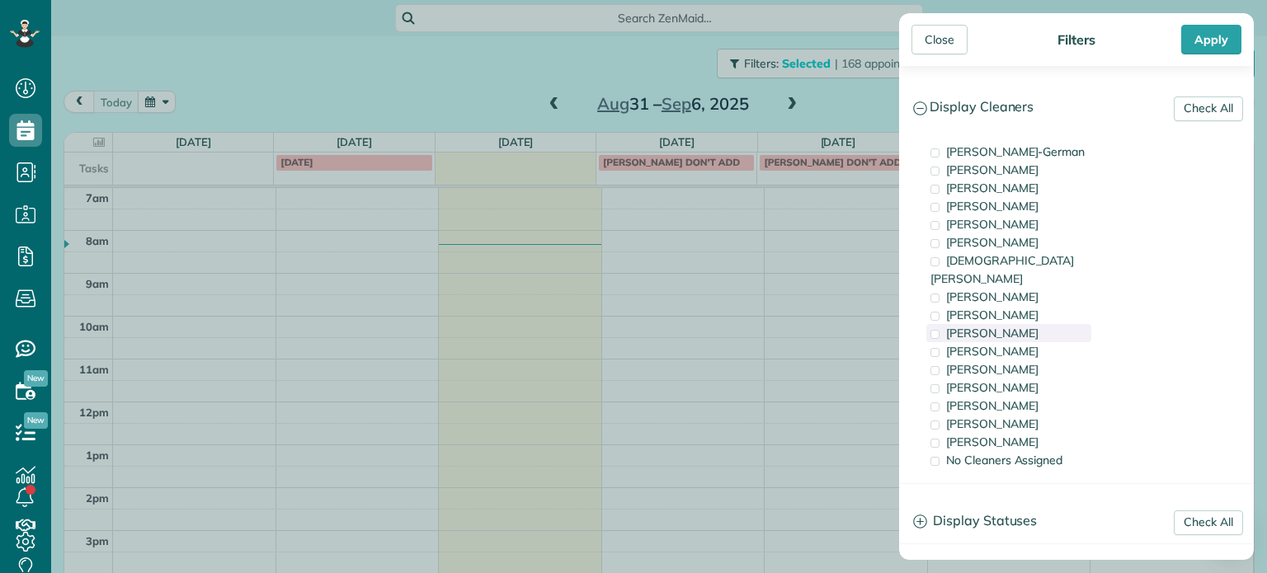
click at [990, 326] on span "Trish Langhorst" at bounding box center [992, 333] width 92 height 15
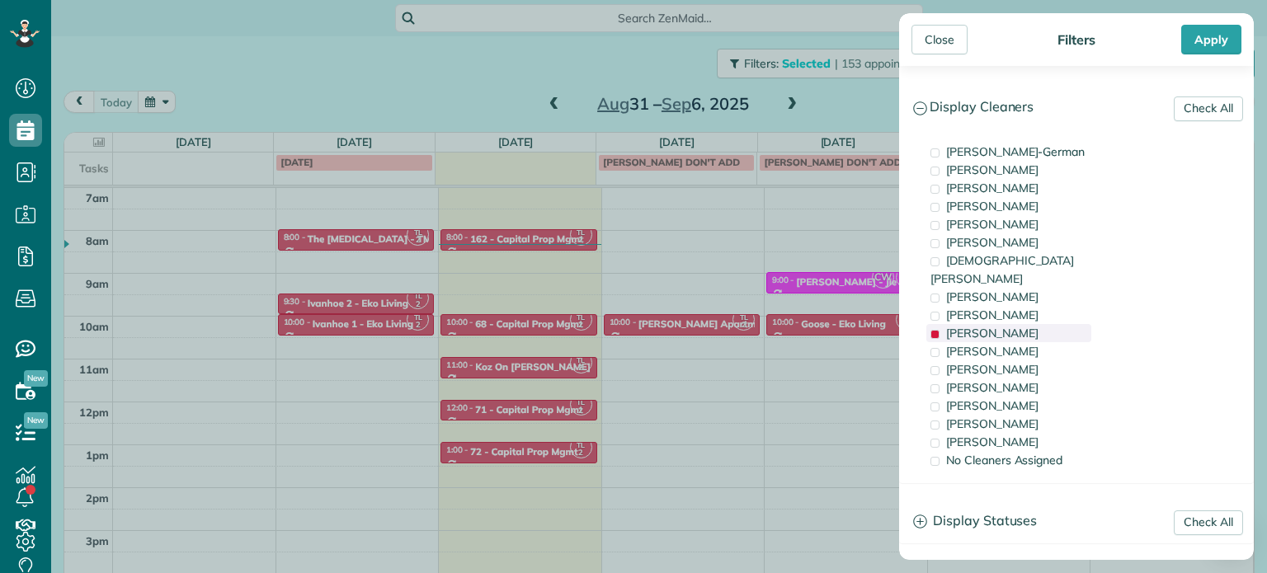
click at [990, 326] on span "Trish Langhorst" at bounding box center [992, 333] width 92 height 15
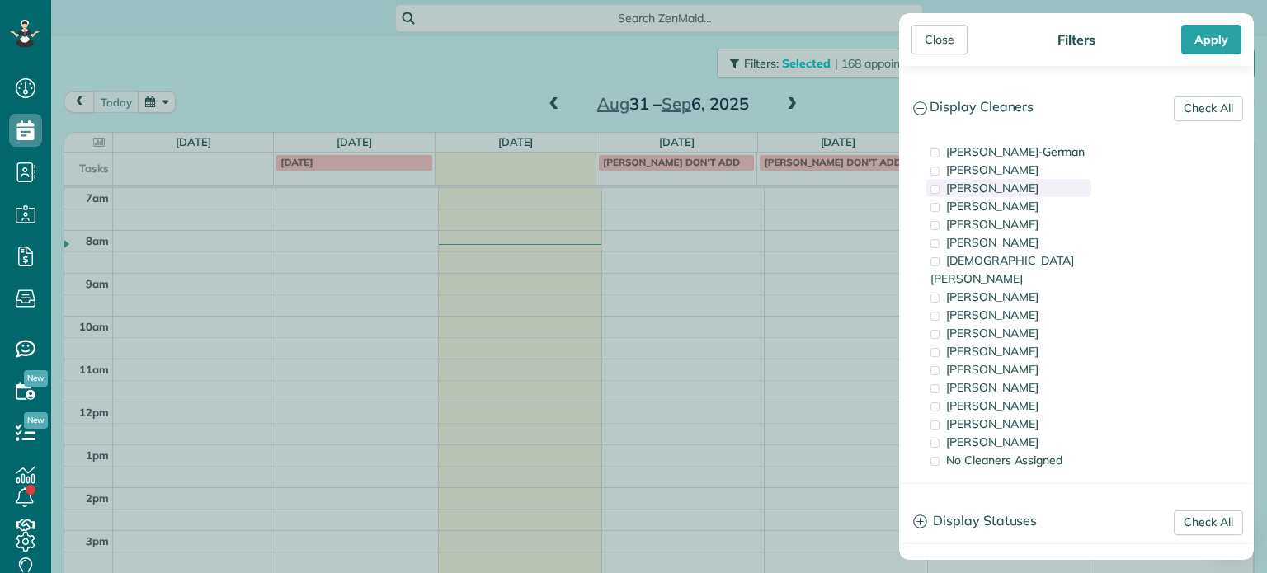
click at [1010, 186] on span "Tawnya Reynolds" at bounding box center [992, 188] width 92 height 15
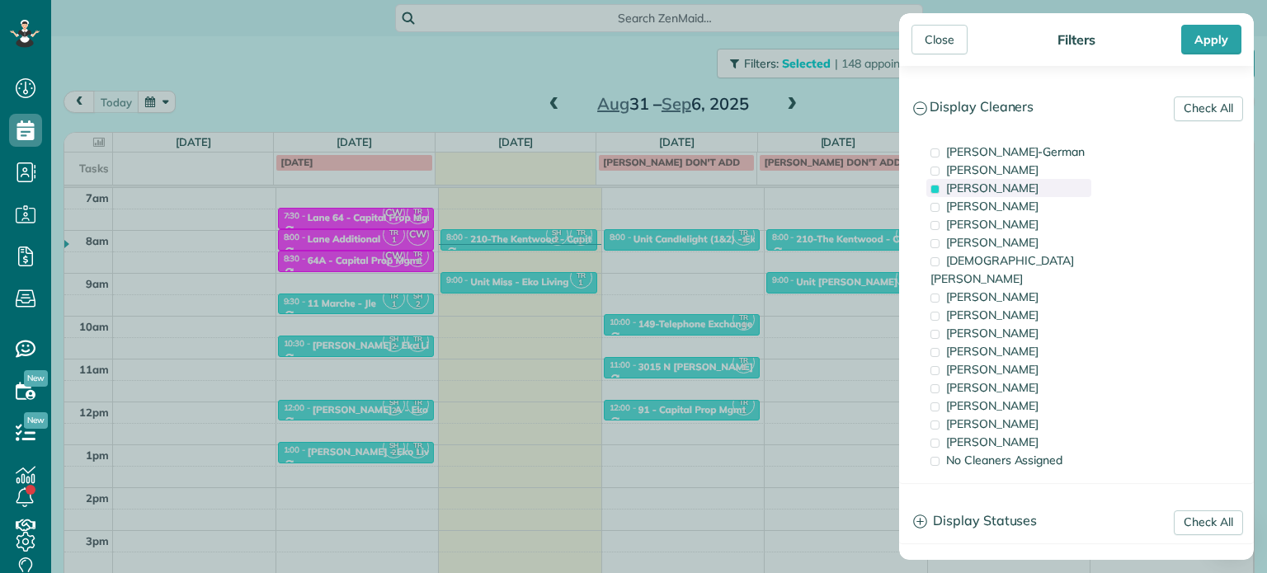
click at [1010, 186] on span "Tawnya Reynolds" at bounding box center [992, 188] width 92 height 15
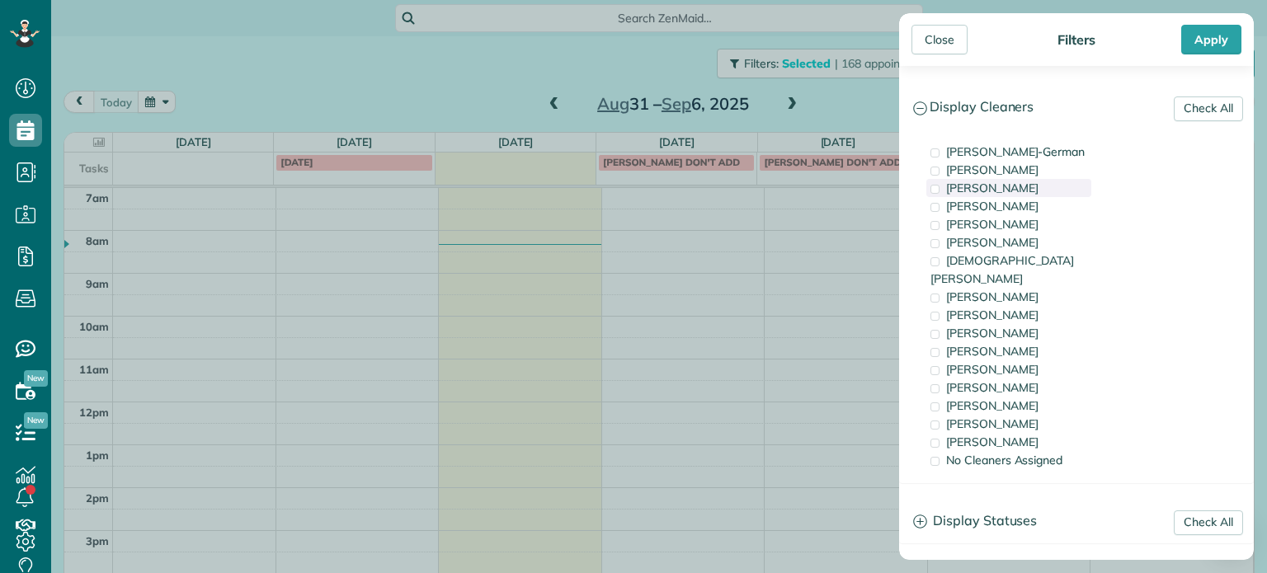
click at [1010, 186] on span "Tawnya Reynolds" at bounding box center [992, 188] width 92 height 15
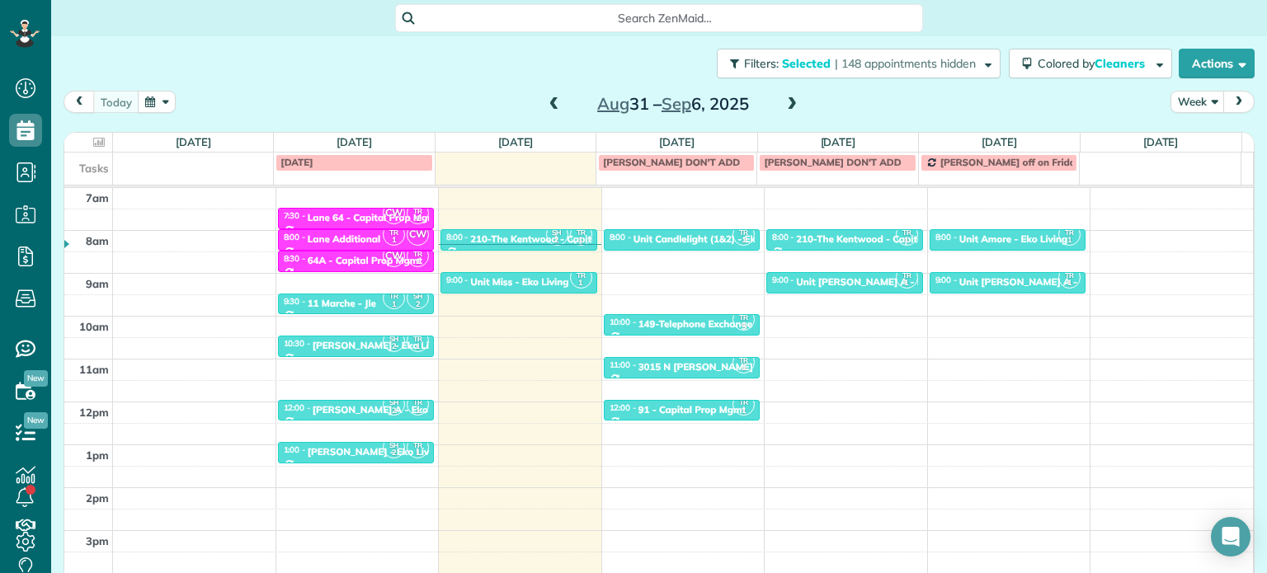
click at [743, 251] on div "Close Filters Apply Check All Display Cleaners Christina Wright-German Cassie F…" at bounding box center [633, 286] width 1267 height 573
click at [706, 239] on div "Unit Candlelight (1&2) - Eko" at bounding box center [697, 239] width 128 height 12
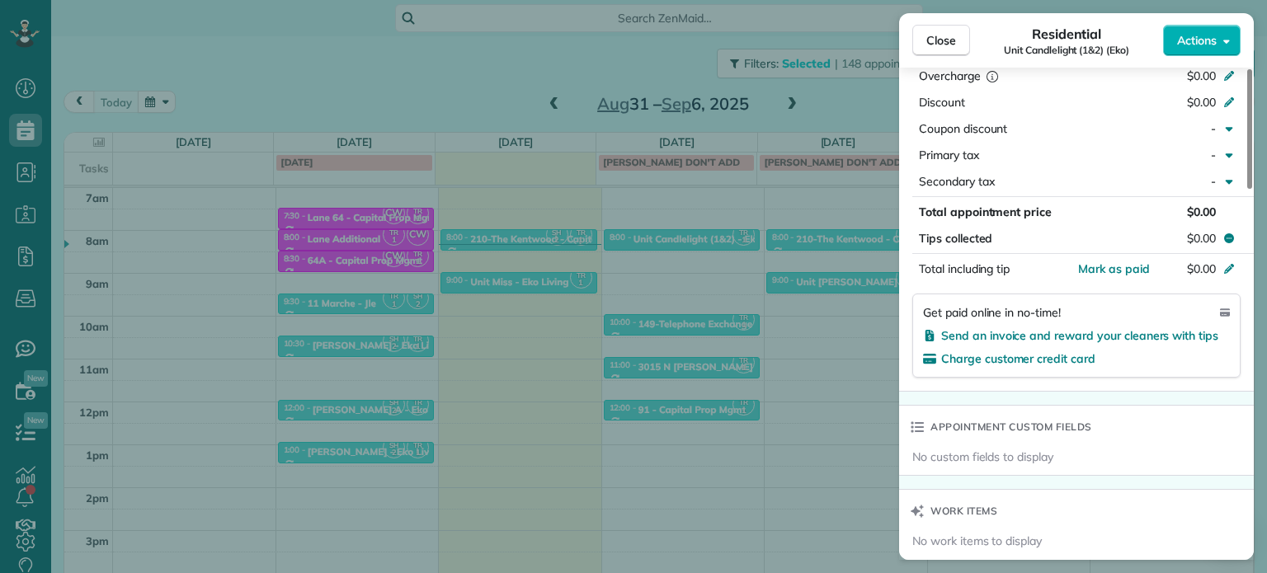
scroll to position [1250, 0]
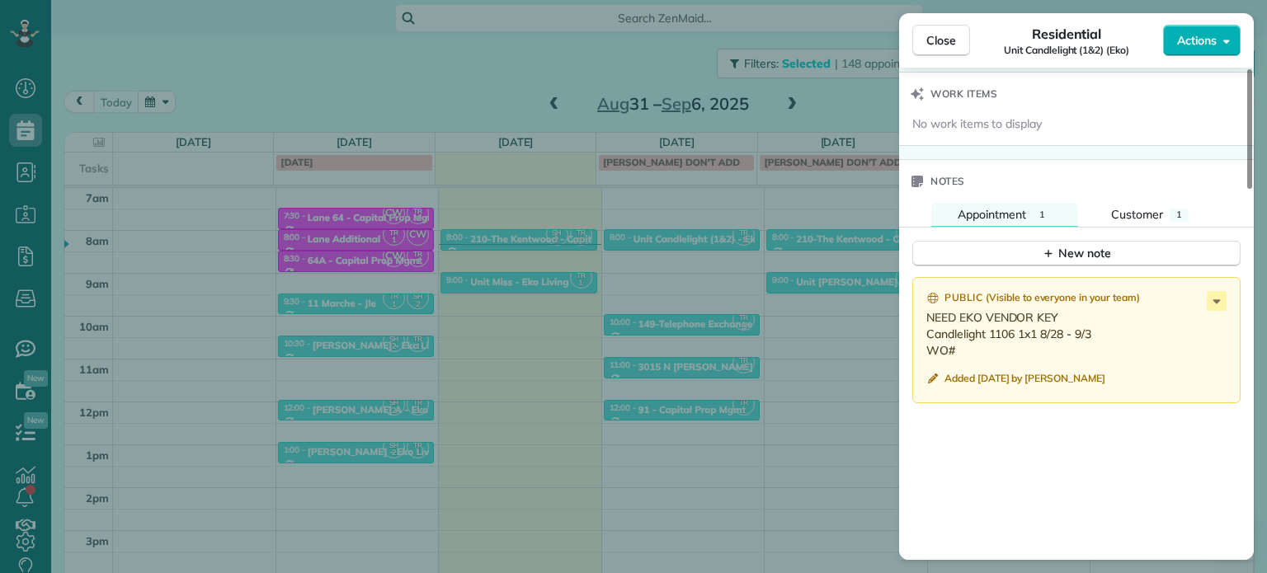
click at [806, 290] on div "Close Residential Unit Candlelight (1&2) (Eko) Actions Status Active Unit Candl…" at bounding box center [633, 286] width 1267 height 573
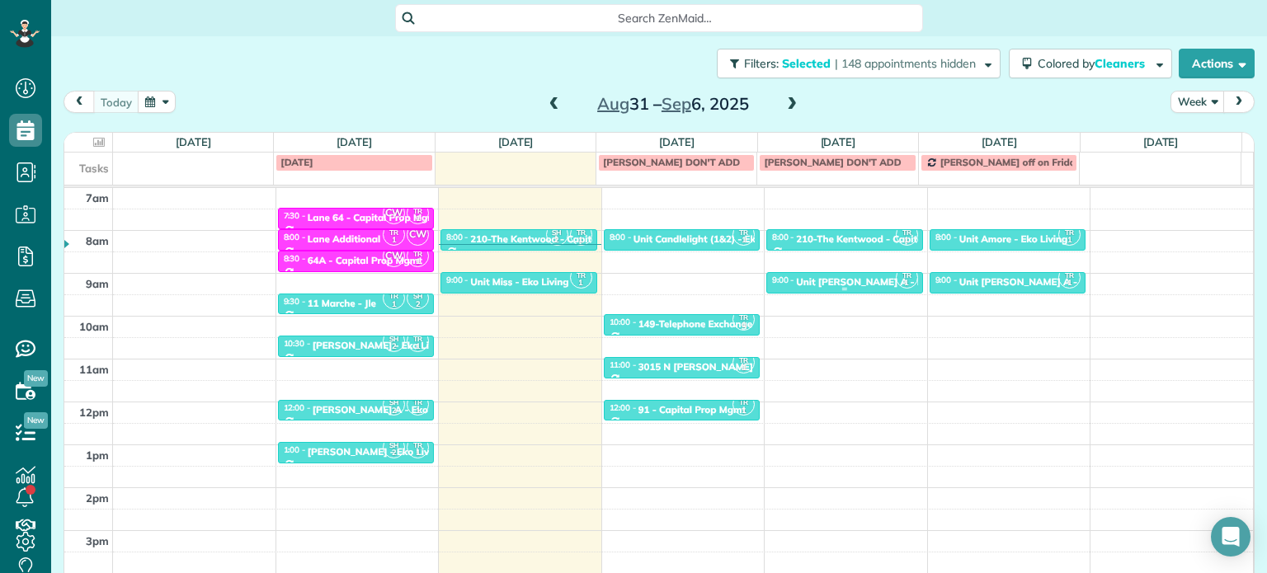
click at [831, 282] on div "Unit Rosa A - Eko Living" at bounding box center [879, 282] width 167 height 12
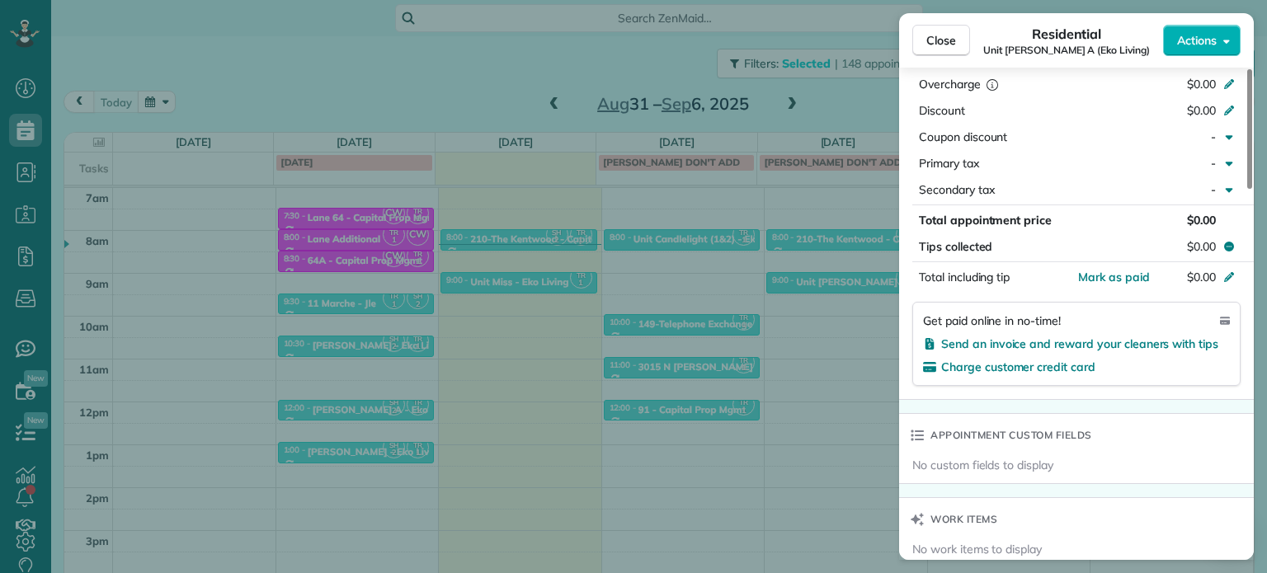
scroll to position [1156, 0]
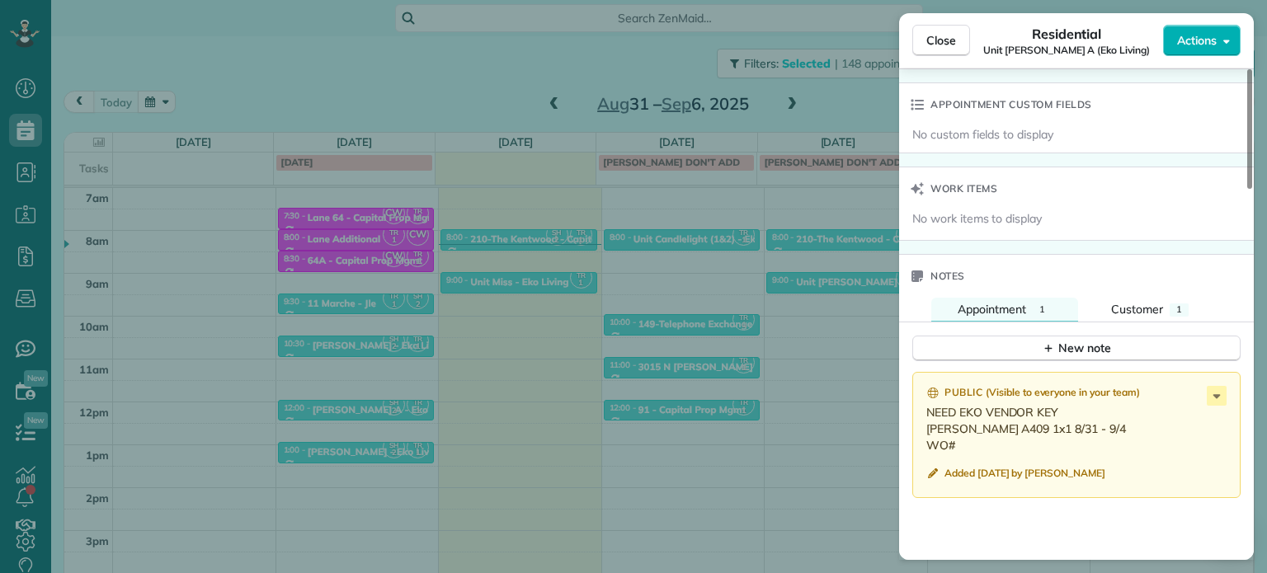
click at [834, 289] on div "Close Residential Unit Rosa A (Eko Living) Actions Status Active Unit Rosa A (E…" at bounding box center [633, 286] width 1267 height 573
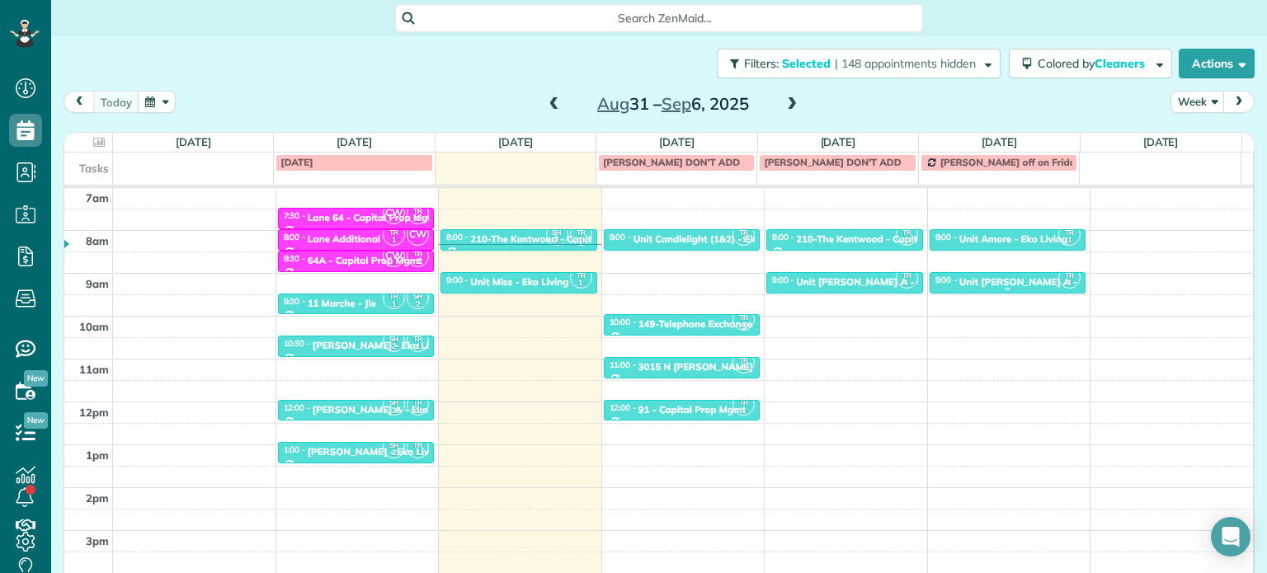
click at [959, 279] on div "Unit Rosa A - Eko Living" at bounding box center [1042, 282] width 167 height 12
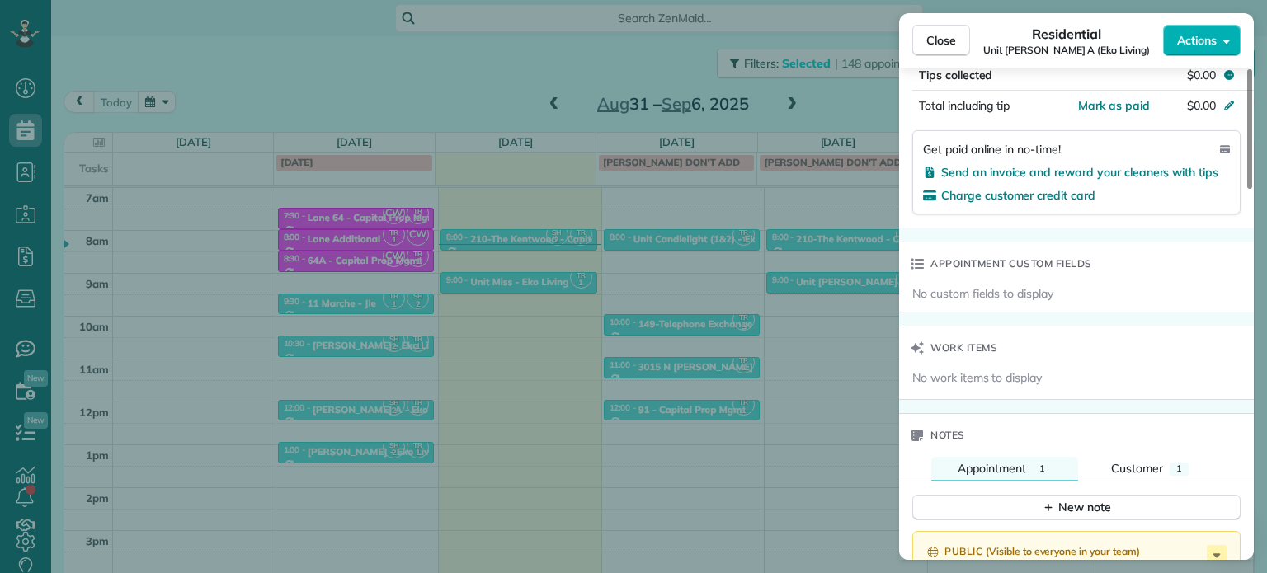
scroll to position [1163, 0]
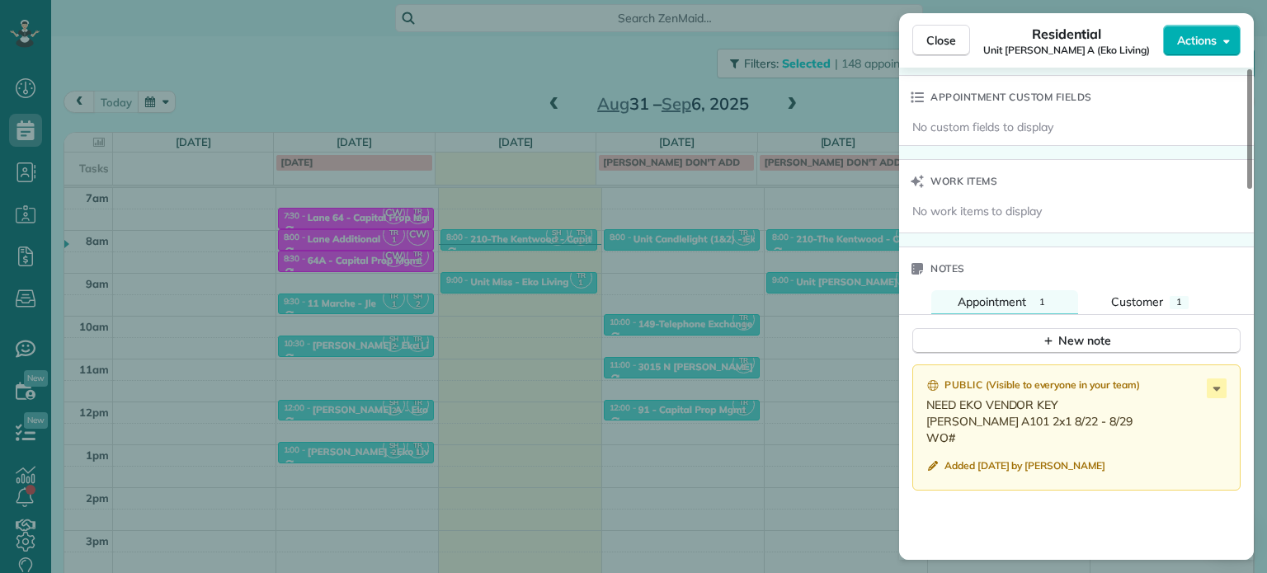
click at [769, 454] on div "Close Residential Unit Rosa A (Eko Living) Actions Status Active Unit Rosa A (E…" at bounding box center [633, 286] width 1267 height 573
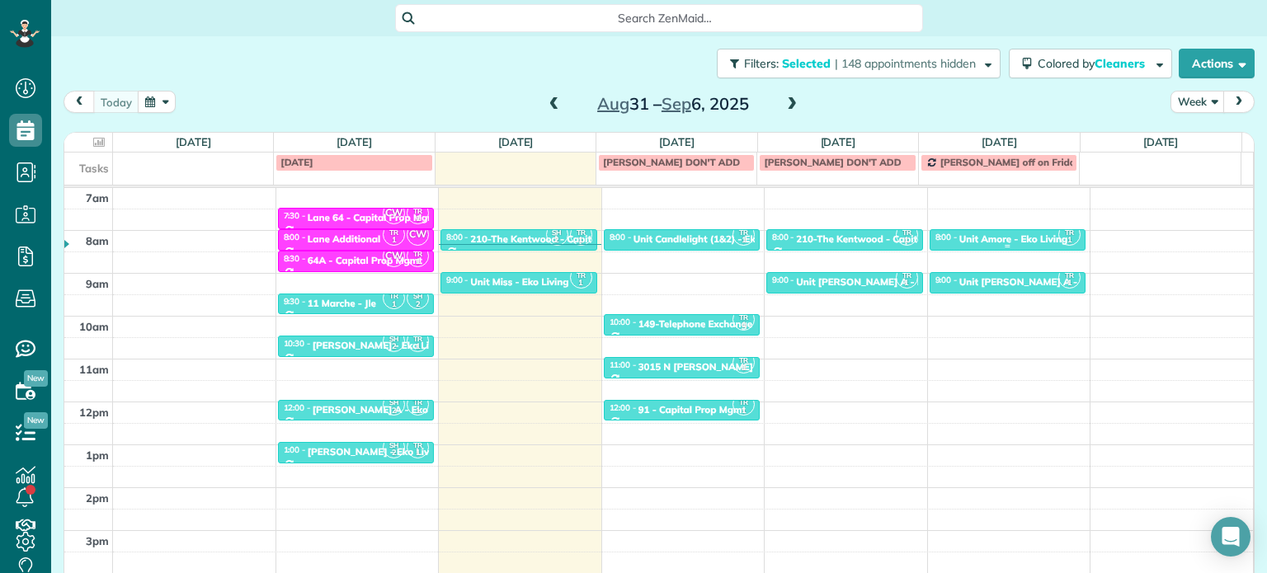
click at [980, 238] on div "Unit Amore - Eko Living" at bounding box center [1013, 239] width 108 height 12
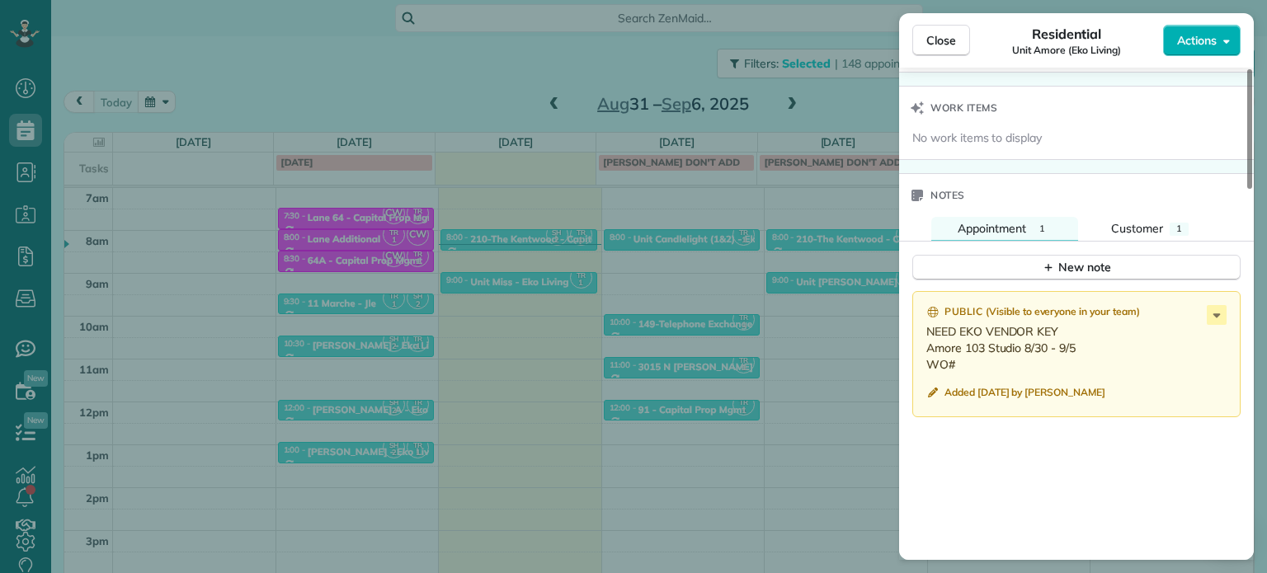
scroll to position [1238, 0]
click at [810, 282] on div "Close Residential Unit Amore (Eko Living) Actions Status Active Unit Amore (Eko…" at bounding box center [633, 286] width 1267 height 573
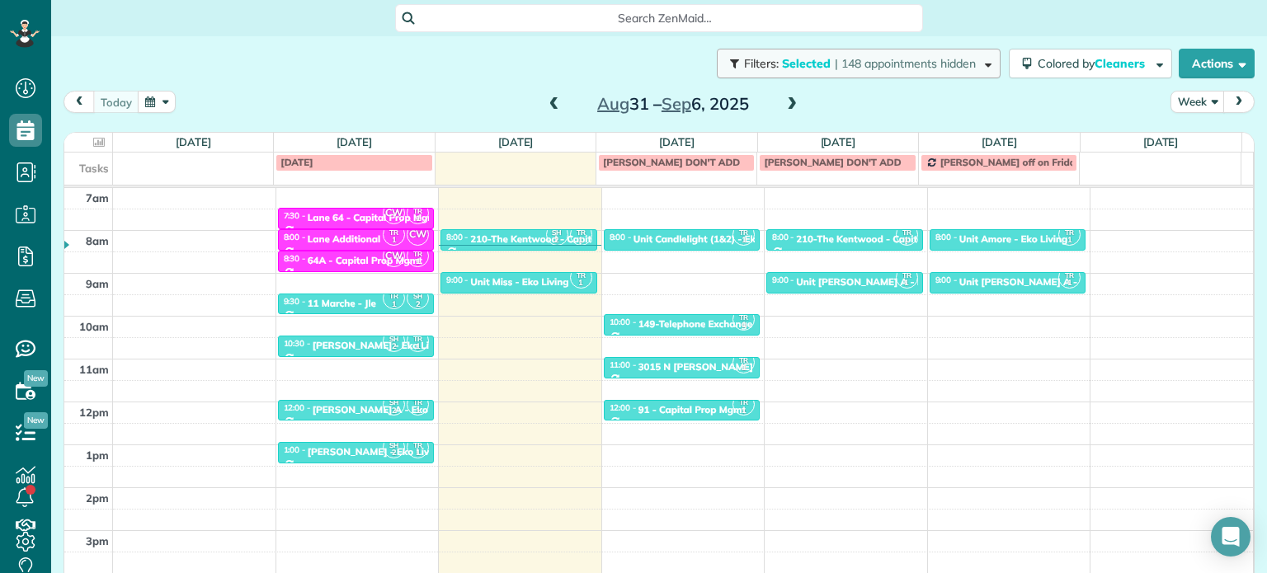
click at [894, 59] on span "| 148 appointments hidden" at bounding box center [905, 63] width 141 height 15
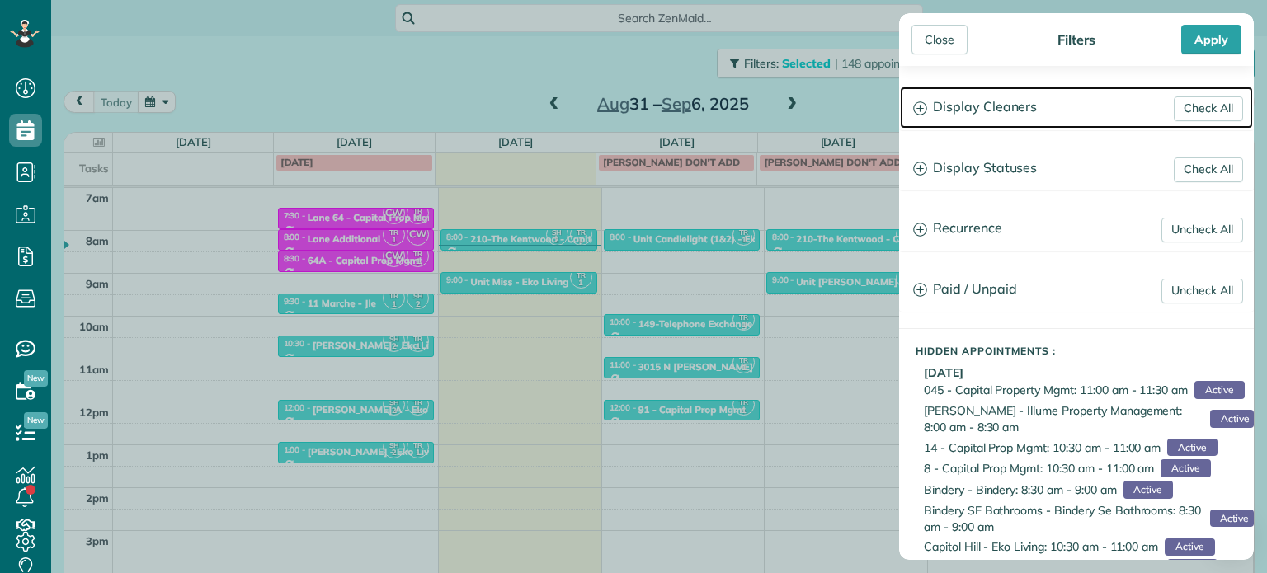
click at [1038, 118] on h3 "Display Cleaners" at bounding box center [1076, 108] width 353 height 42
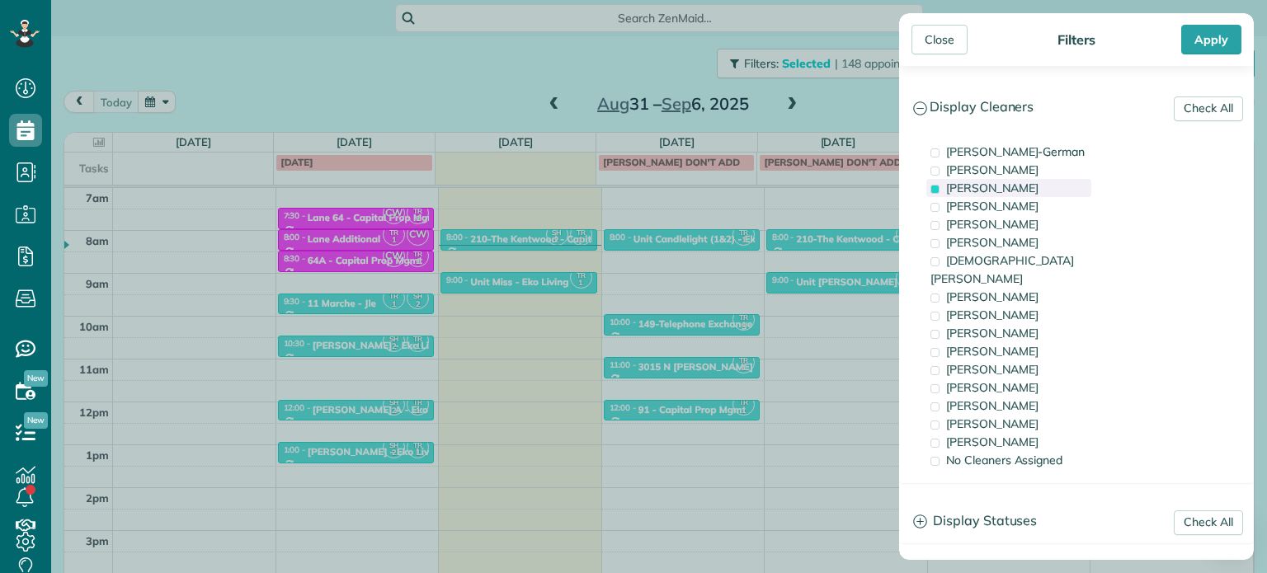
click at [1023, 187] on span "Tawnya Reynolds" at bounding box center [992, 188] width 92 height 15
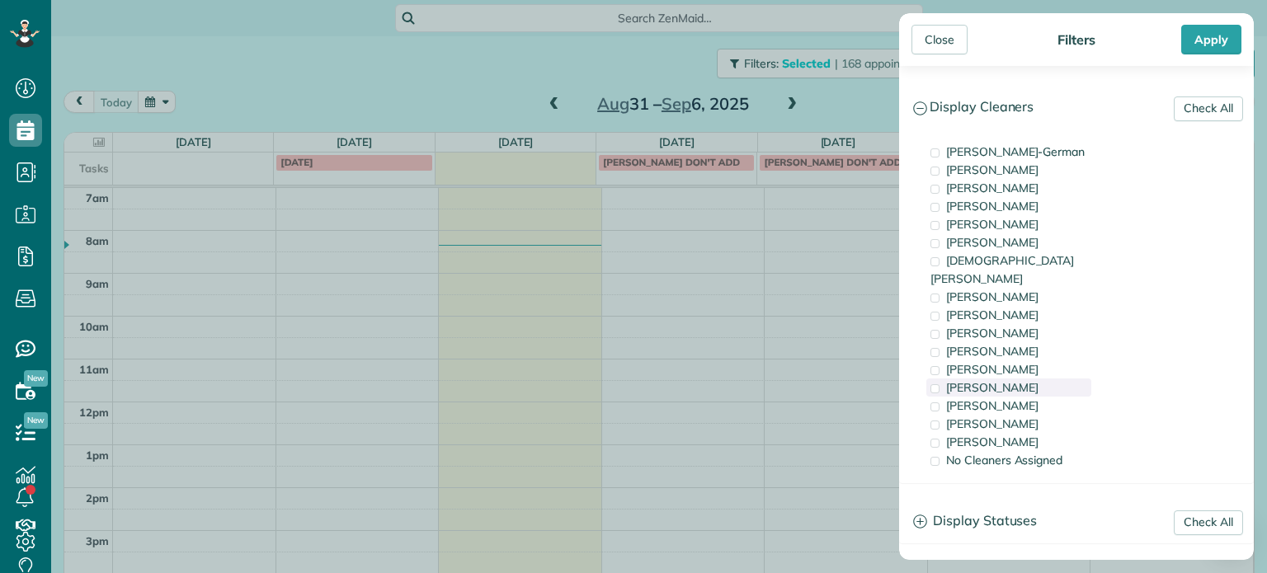
click at [1014, 379] on div "Tammi Rue" at bounding box center [1008, 388] width 165 height 18
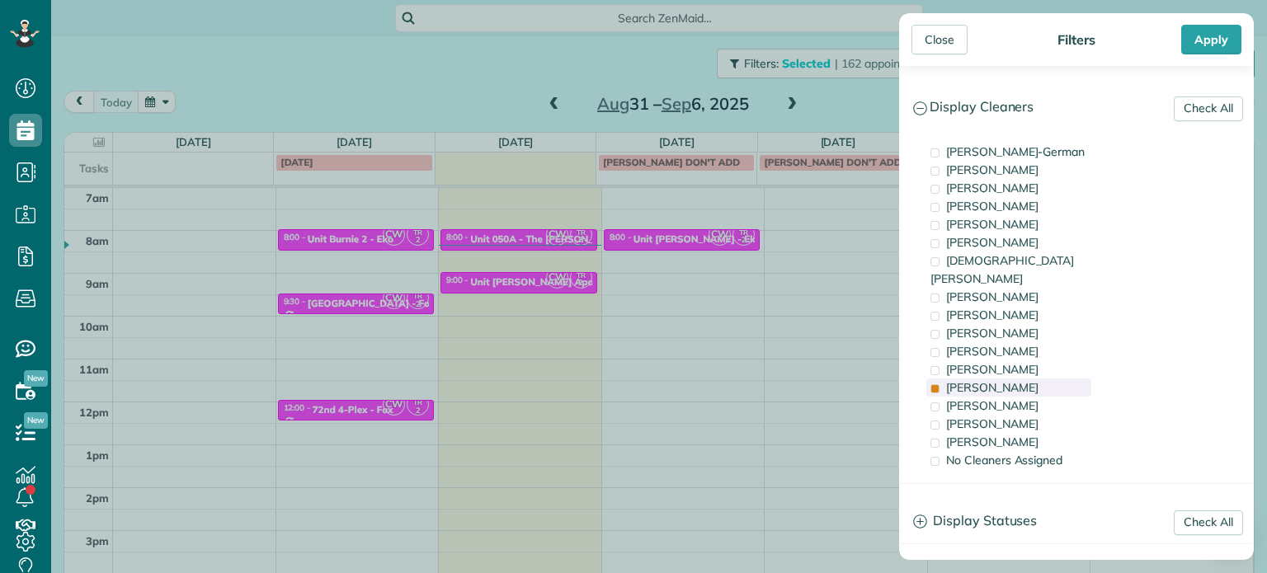
click at [1014, 379] on div "Tammi Rue" at bounding box center [1008, 388] width 165 height 18
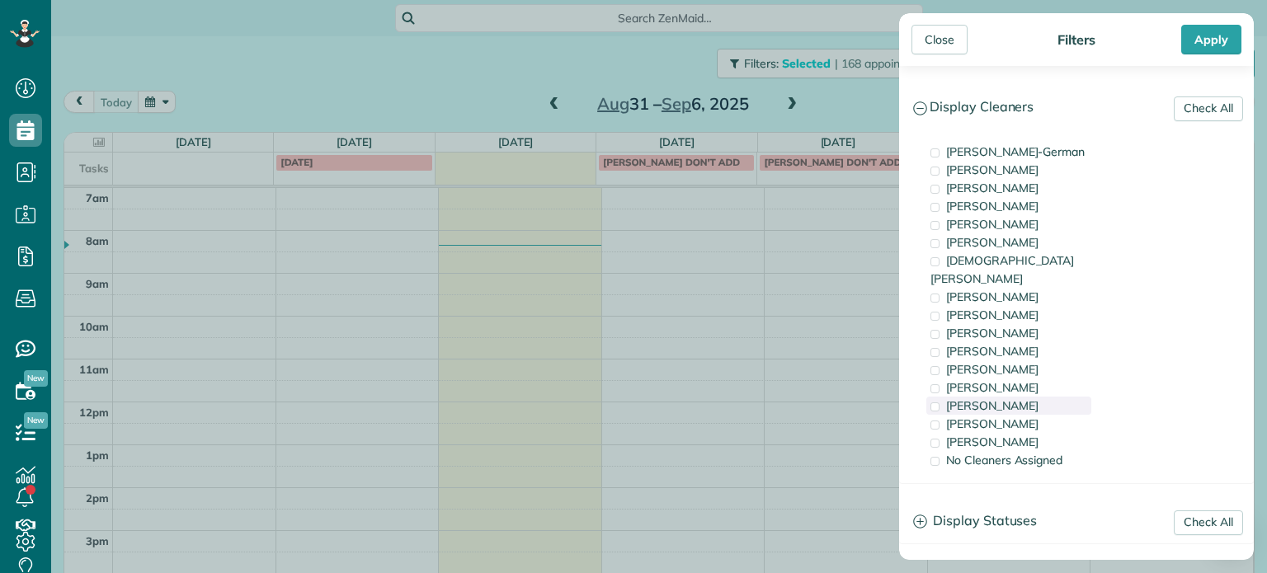
click at [1019, 397] on div "Laura Chavez" at bounding box center [1008, 406] width 165 height 18
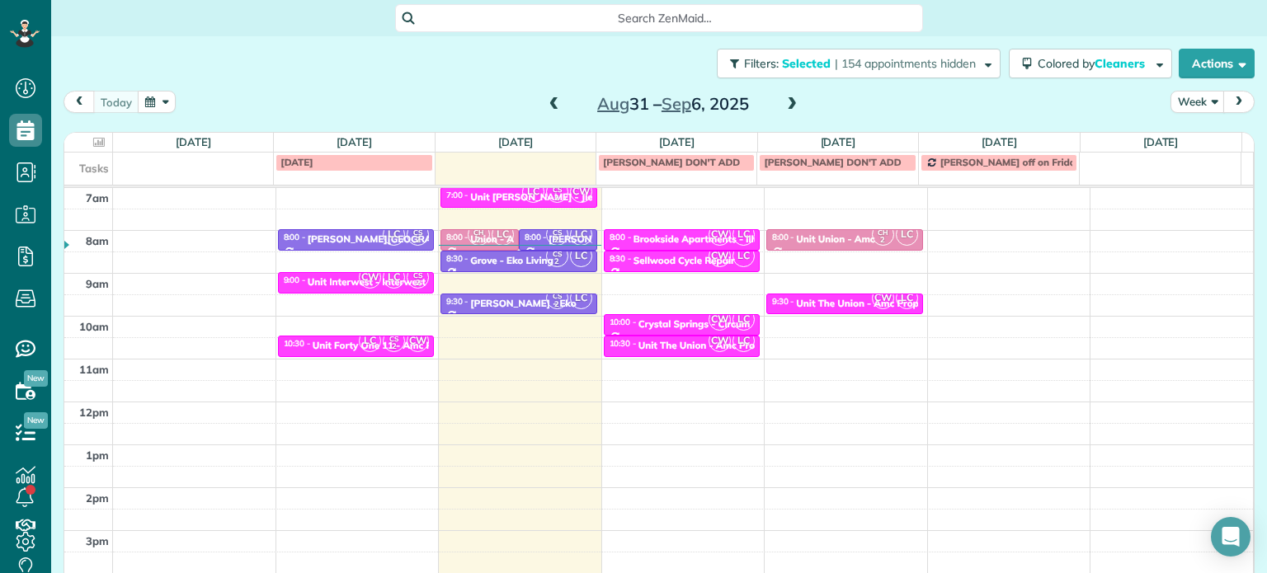
click at [878, 343] on div "Close Filters Apply Check All Display Cleaners Christina Wright-German Cassie F…" at bounding box center [633, 286] width 1267 height 573
click at [926, 62] on span "| 154 appointments hidden" at bounding box center [905, 63] width 141 height 15
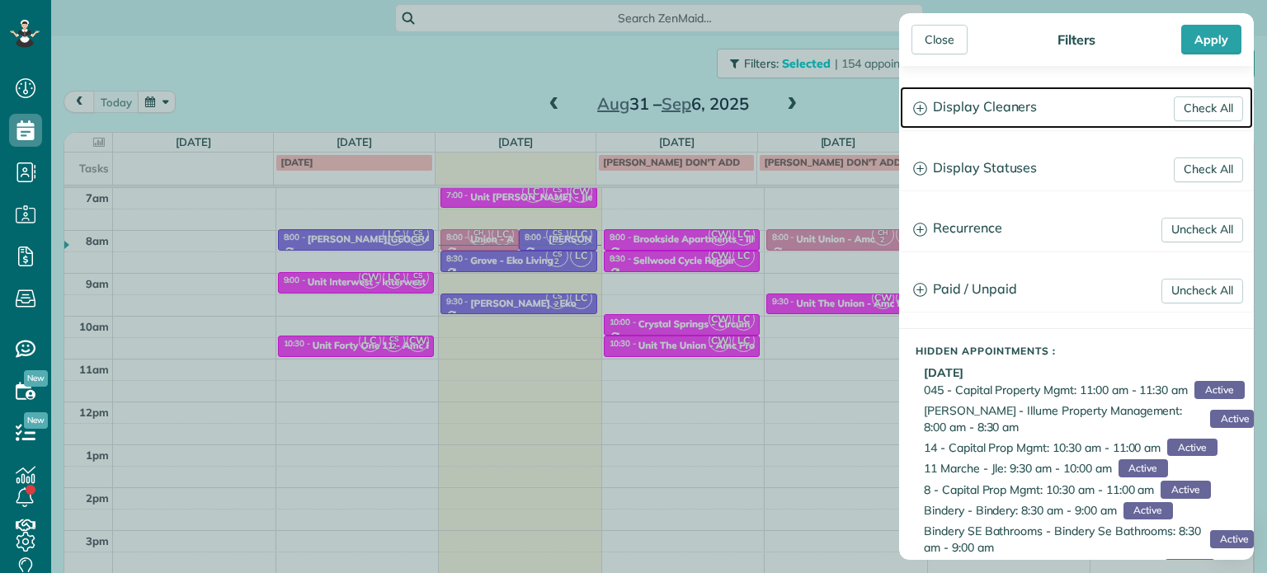
click at [1025, 98] on h3 "Display Cleaners" at bounding box center [1076, 108] width 353 height 42
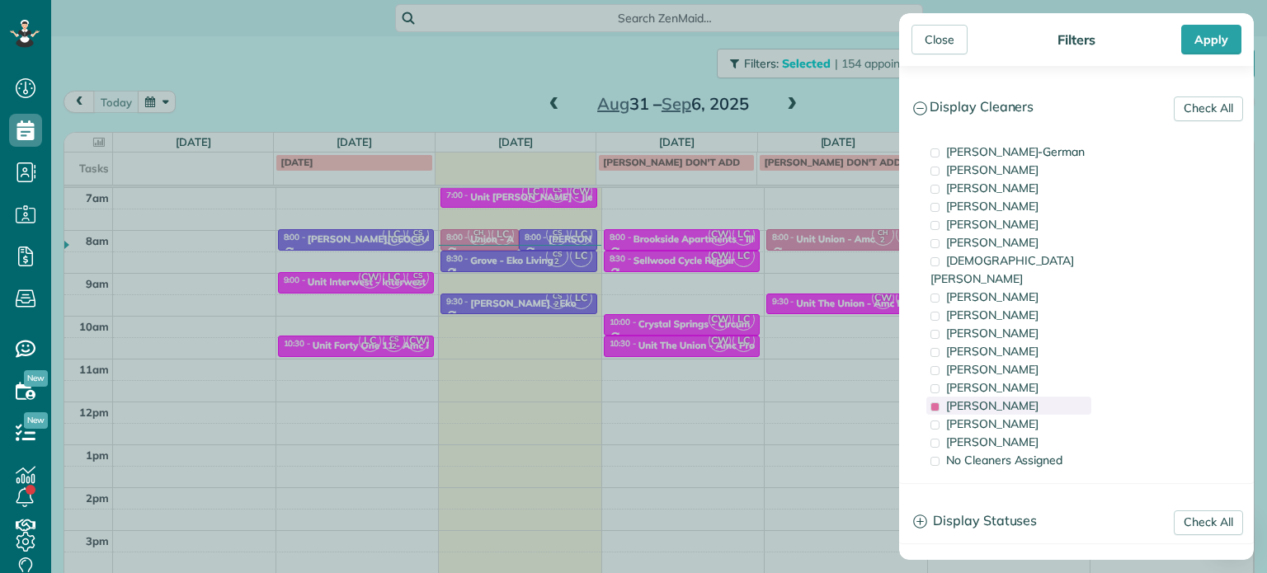
click at [975, 398] on span "Laura Chavez" at bounding box center [992, 405] width 92 height 15
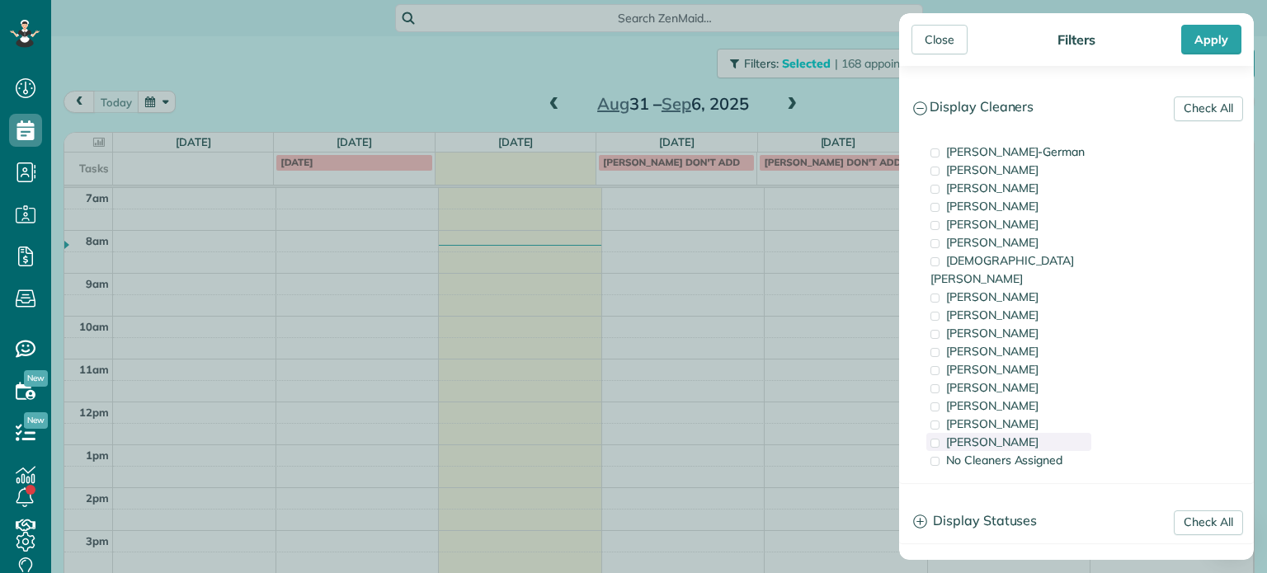
click at [986, 435] on span "Cristina Sainz" at bounding box center [992, 442] width 92 height 15
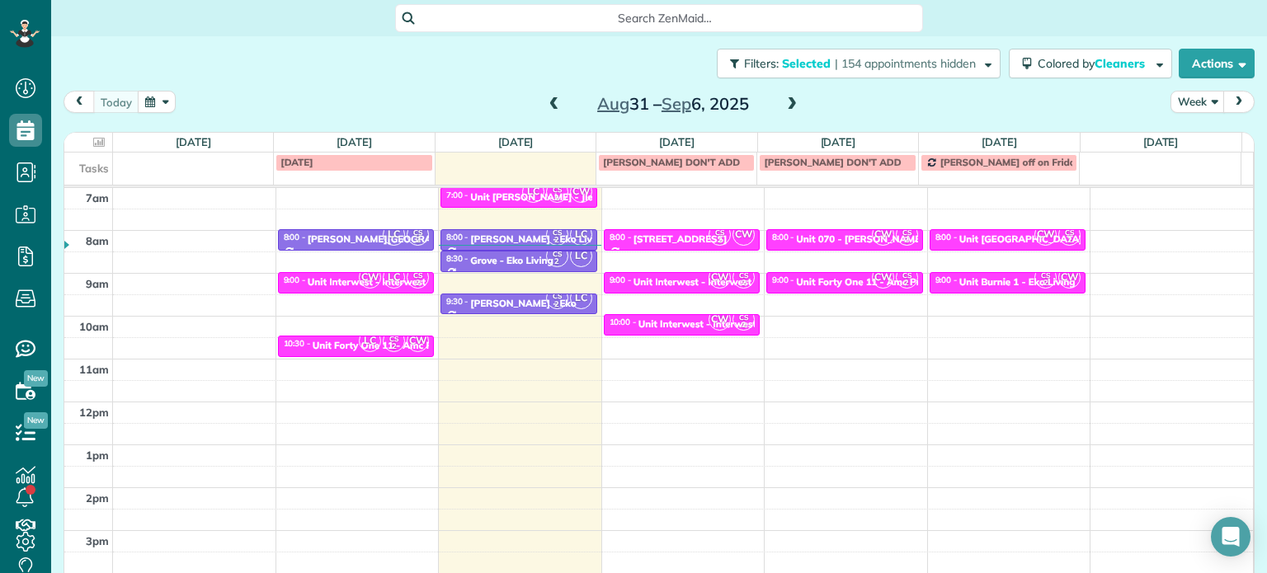
click at [762, 294] on div "Close Filters Apply Check All Display Cleaners Christina Wright-German Cassie F…" at bounding box center [633, 286] width 1267 height 573
click at [938, 66] on span "| 154 appointments hidden" at bounding box center [905, 63] width 141 height 15
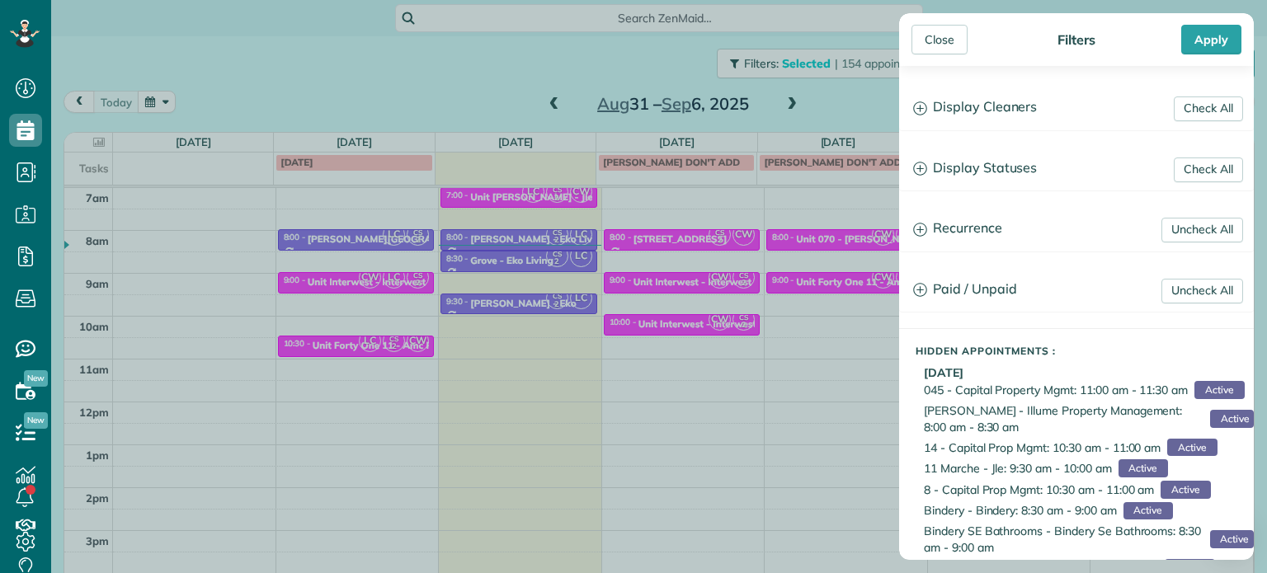
click at [682, 334] on div "Close Filters Apply Check All Display Cleaners Christina Wright-German Cassie F…" at bounding box center [633, 286] width 1267 height 573
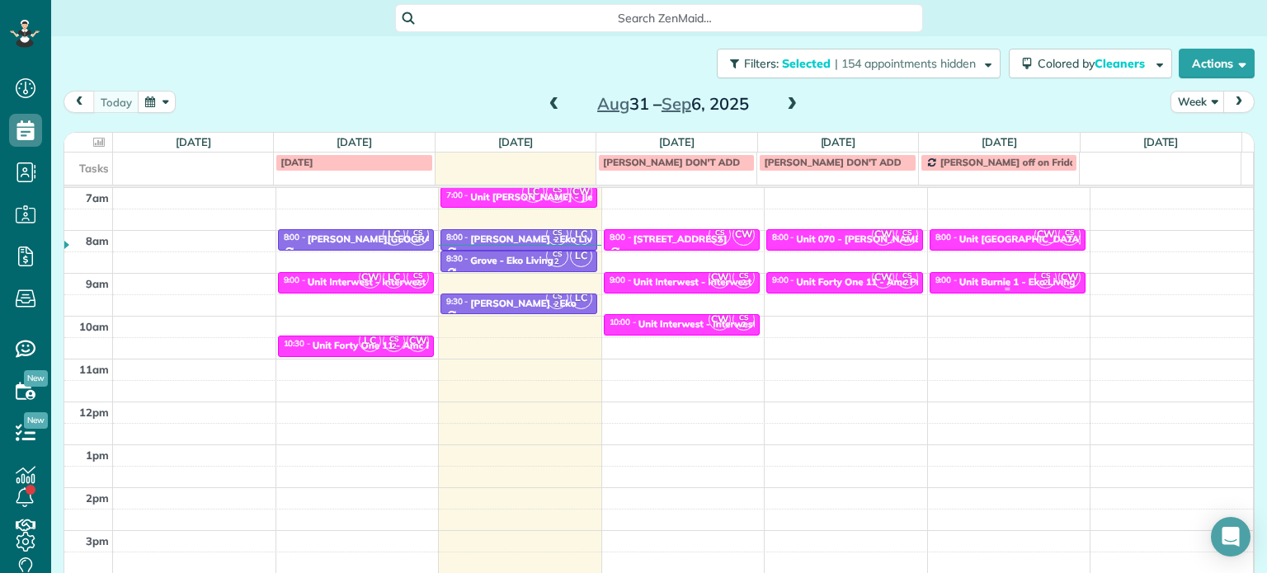
click at [973, 282] on div "Unit Burnie 1 - Eko Living" at bounding box center [1017, 282] width 116 height 12
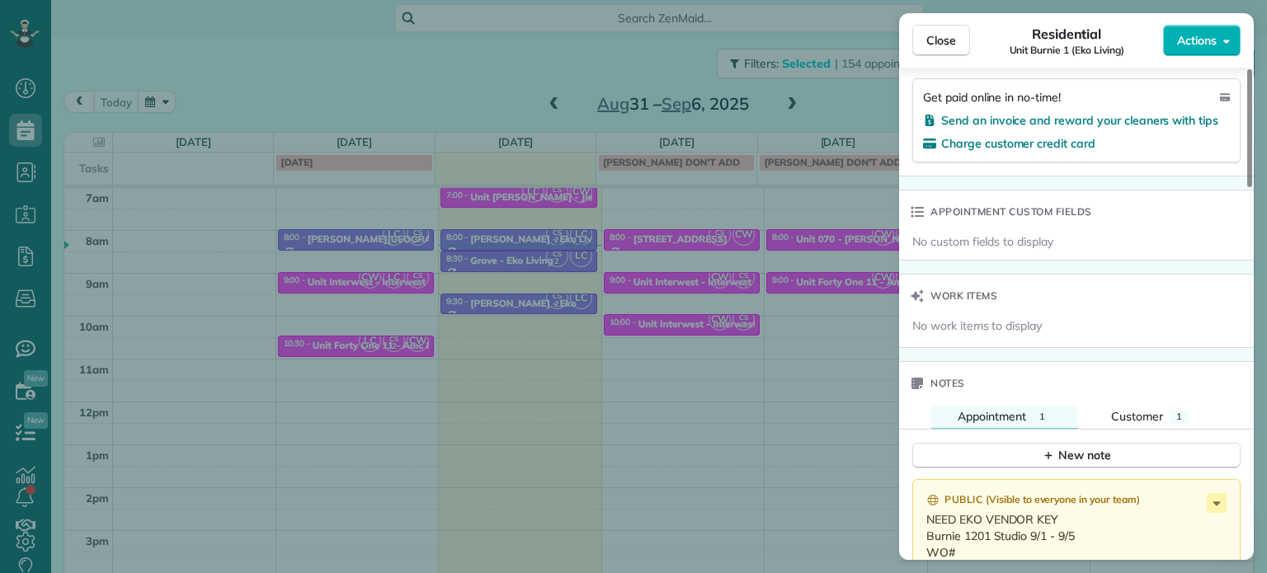
scroll to position [1245, 0]
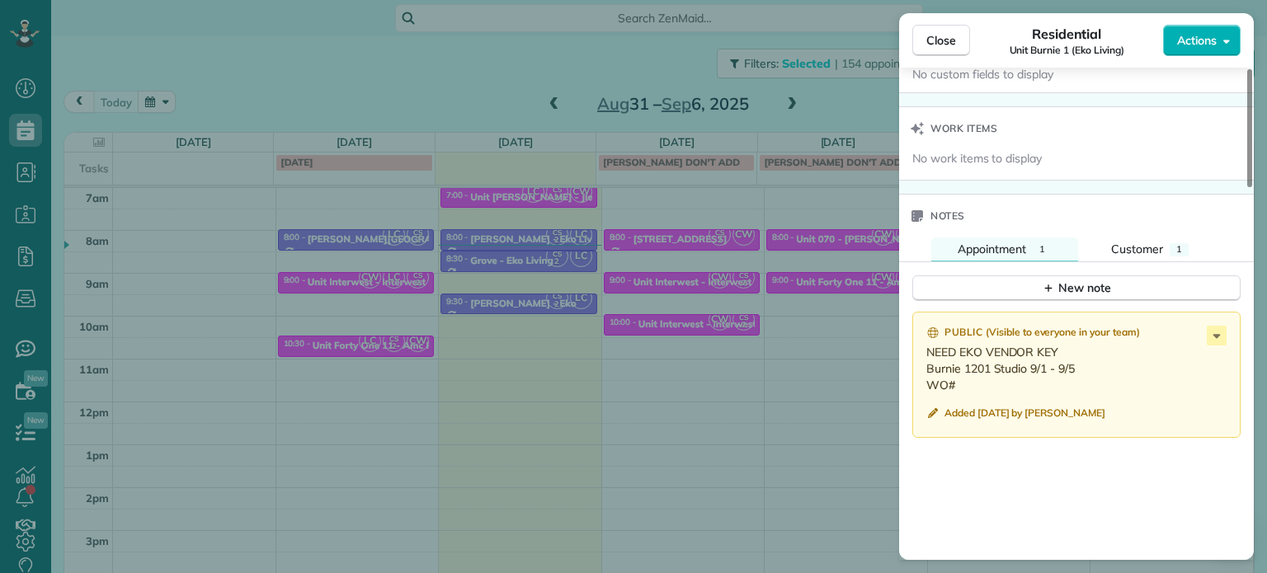
click at [788, 364] on div "Close Residential Unit Burnie 1 (Eko Living) Actions Status Active Unit Burnie …" at bounding box center [633, 286] width 1267 height 573
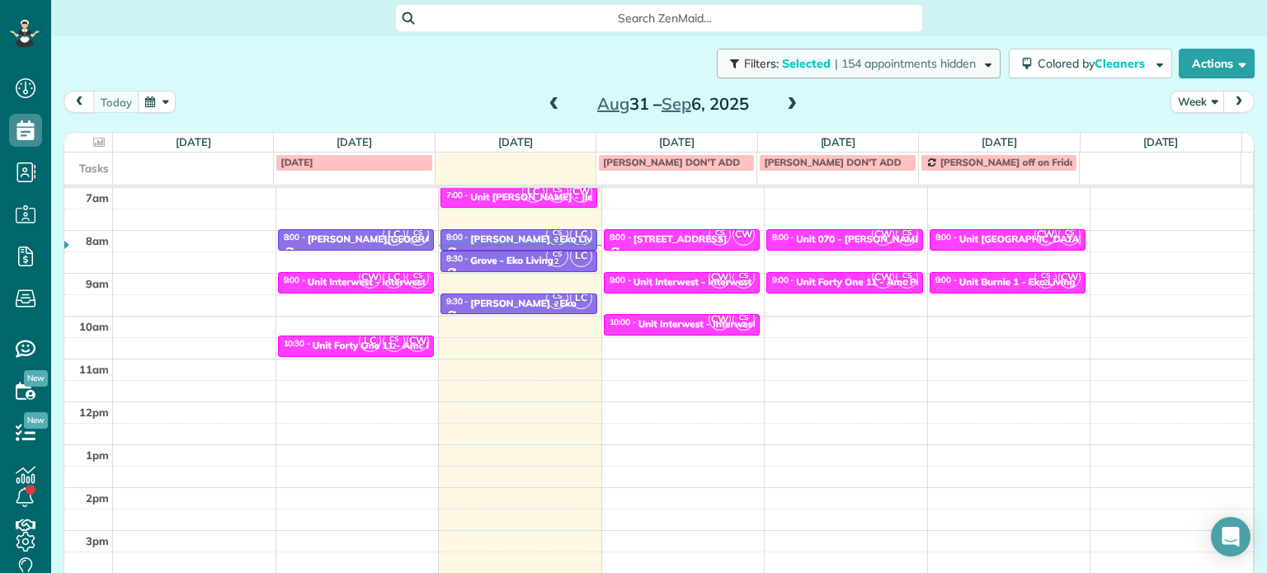
click at [956, 62] on span "| 154 appointments hidden" at bounding box center [905, 63] width 141 height 15
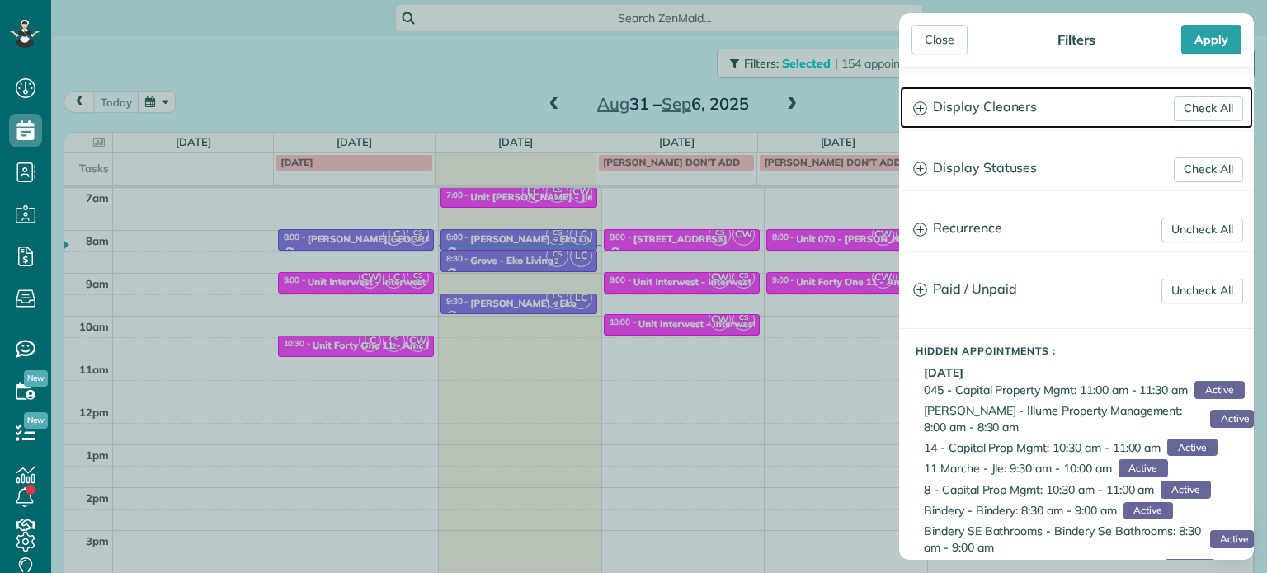
click at [996, 104] on h3 "Display Cleaners" at bounding box center [1076, 108] width 353 height 42
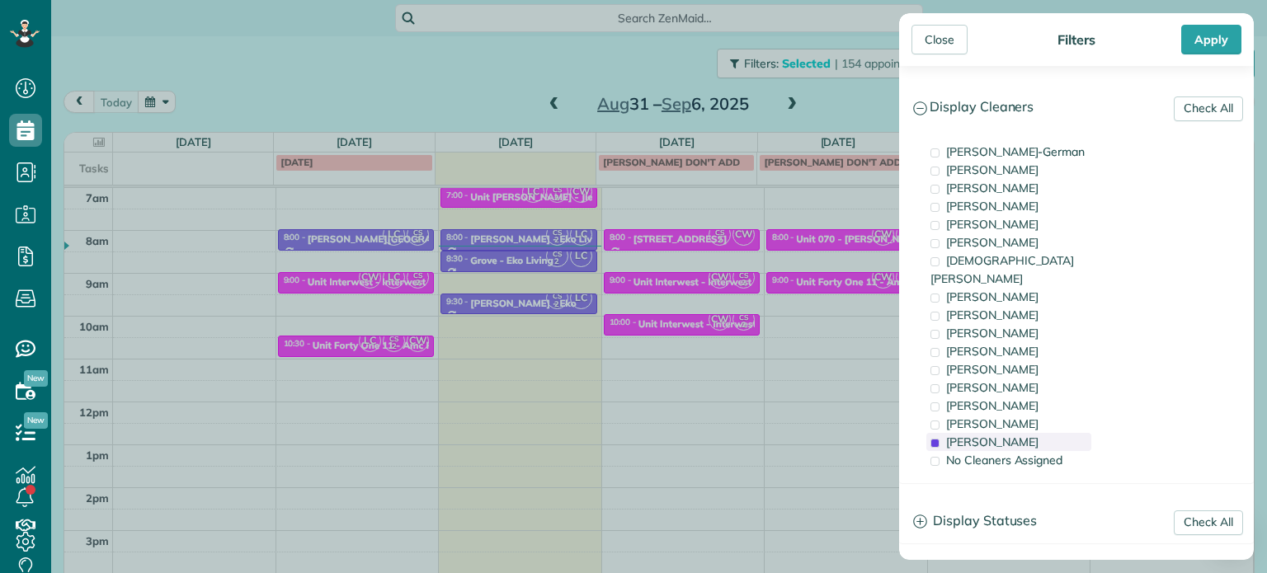
click at [1007, 435] on span "Cristina Sainz" at bounding box center [992, 442] width 92 height 15
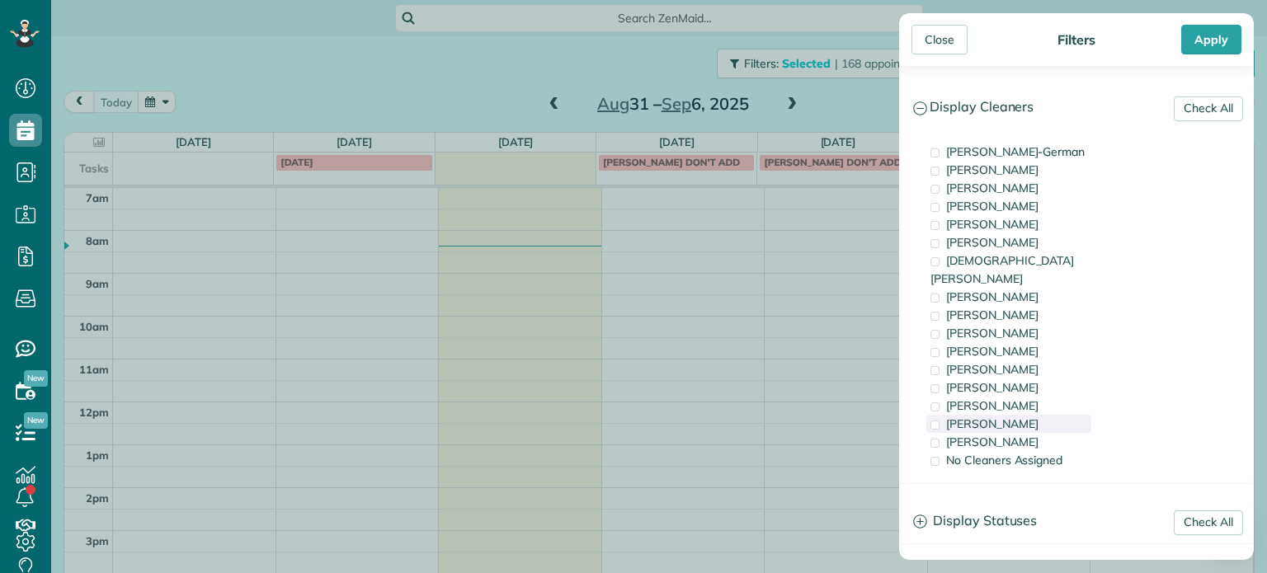
click at [1004, 417] on span "Meralda Harris" at bounding box center [992, 424] width 92 height 15
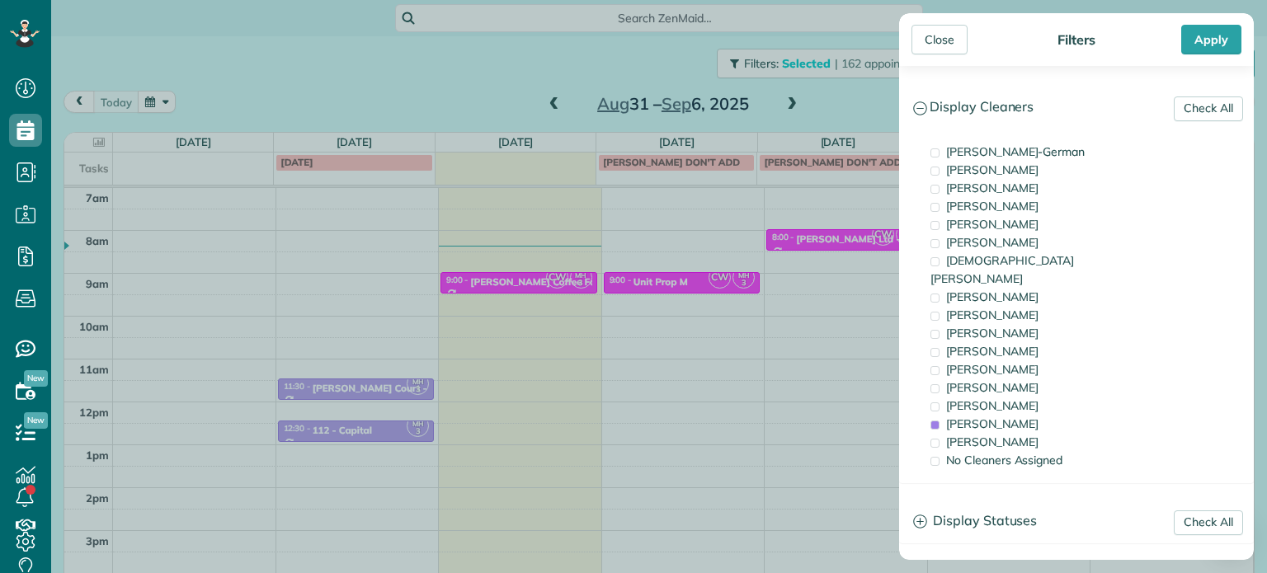
click at [795, 312] on div "Close Filters Apply Check All Display Cleaners Christina Wright-German Cassie F…" at bounding box center [633, 286] width 1267 height 573
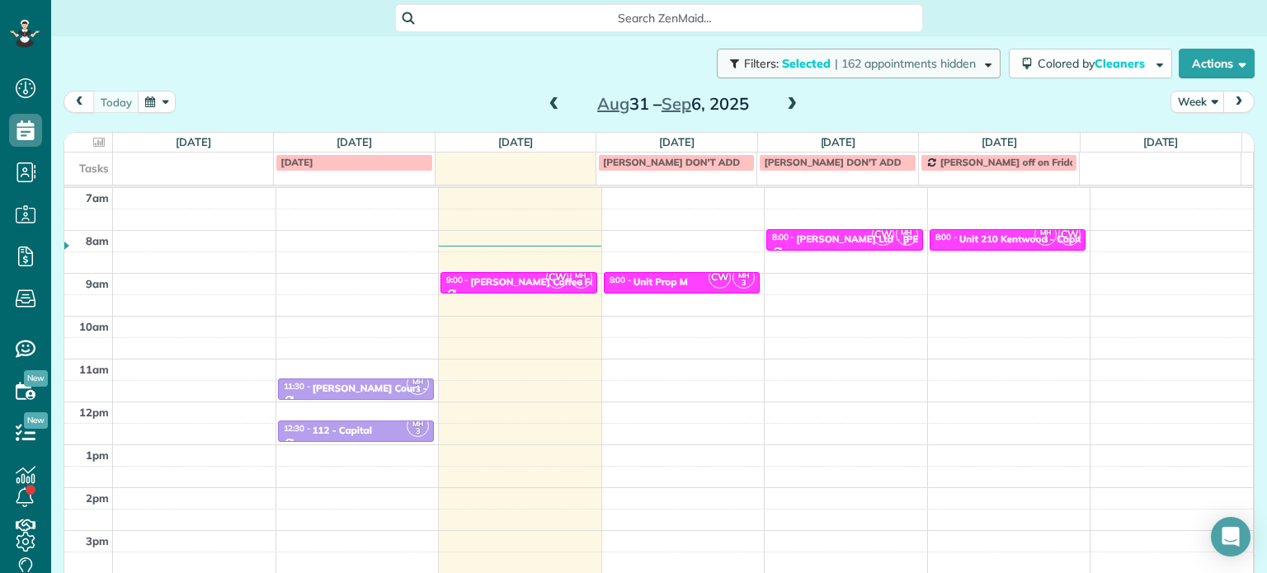
click at [897, 60] on span "| 162 appointments hidden" at bounding box center [905, 63] width 141 height 15
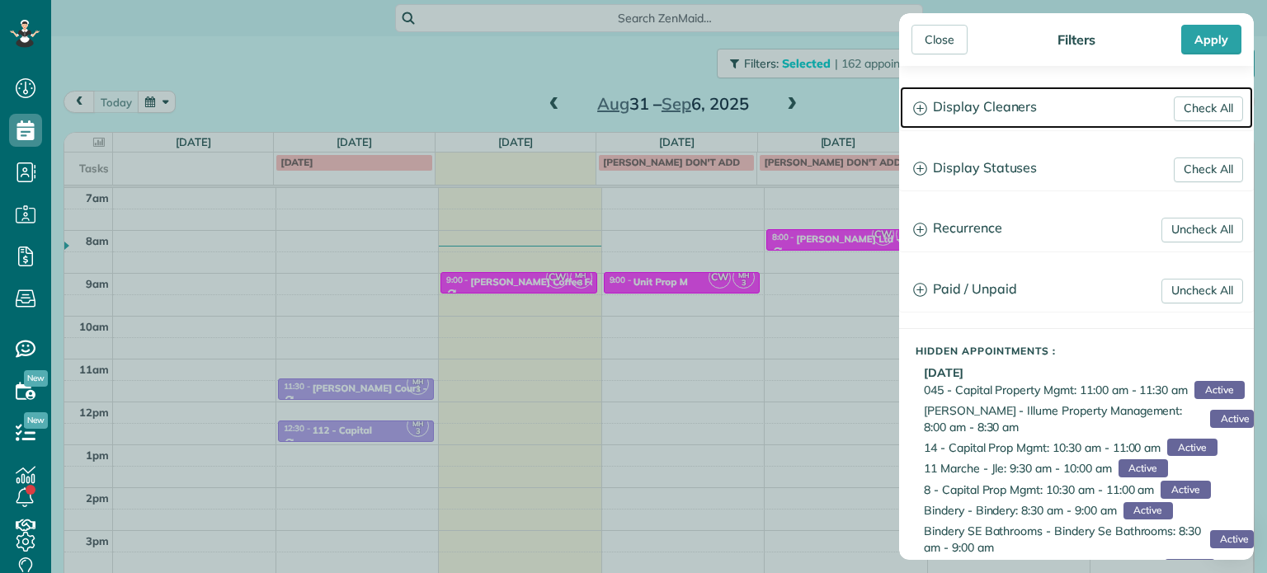
click at [1004, 96] on h3 "Display Cleaners" at bounding box center [1076, 108] width 353 height 42
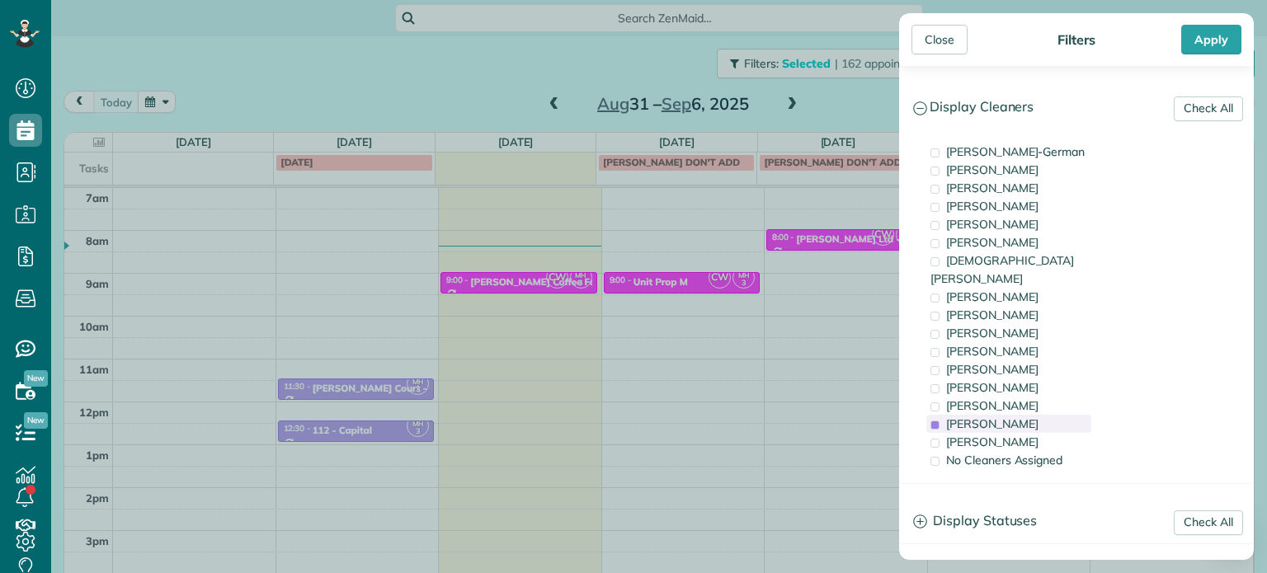
click at [1032, 415] on div "Meralda Harris" at bounding box center [1008, 424] width 165 height 18
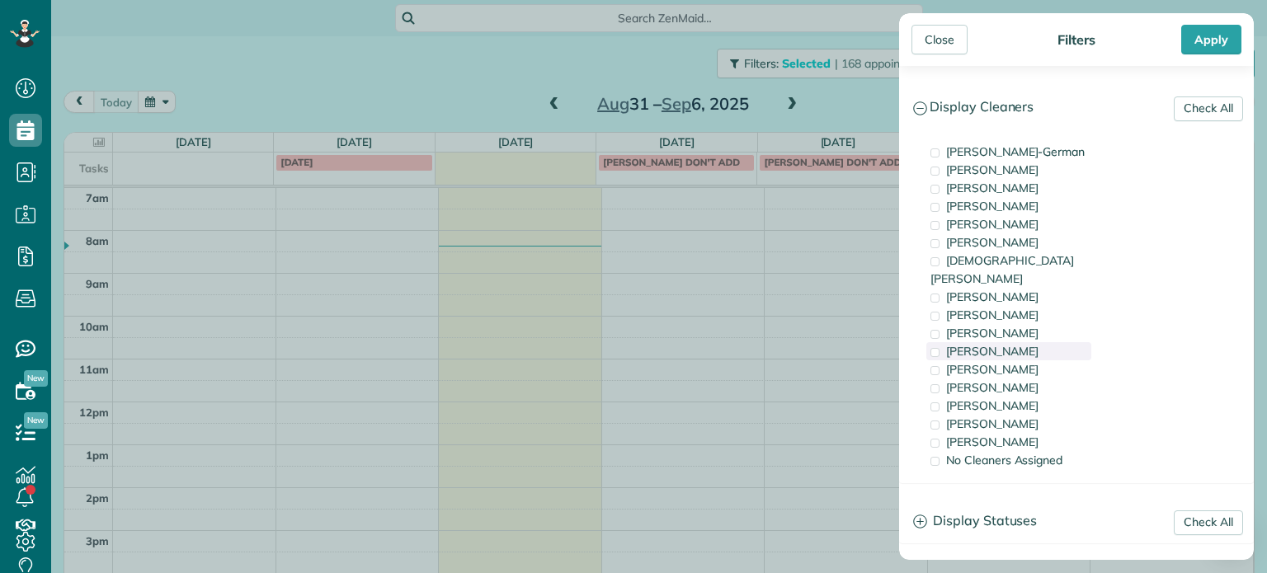
click at [1031, 342] on div "Cyndi Holm" at bounding box center [1008, 351] width 165 height 18
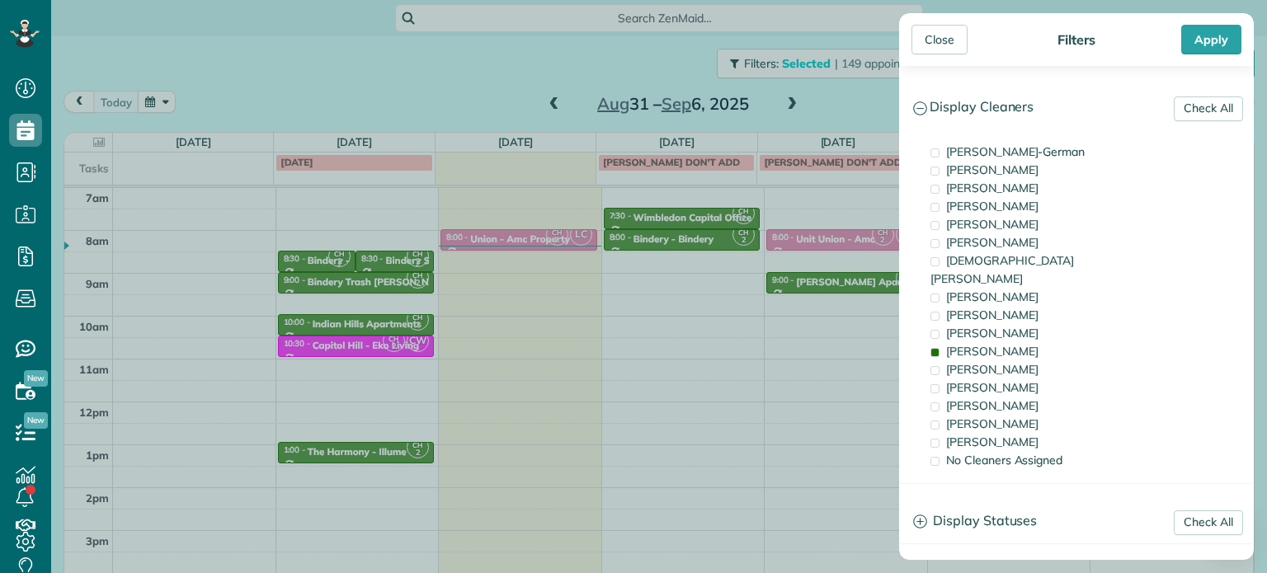
click at [538, 318] on div "Close Filters Apply Check All Display Cleaners Christina Wright-German Cassie F…" at bounding box center [633, 286] width 1267 height 573
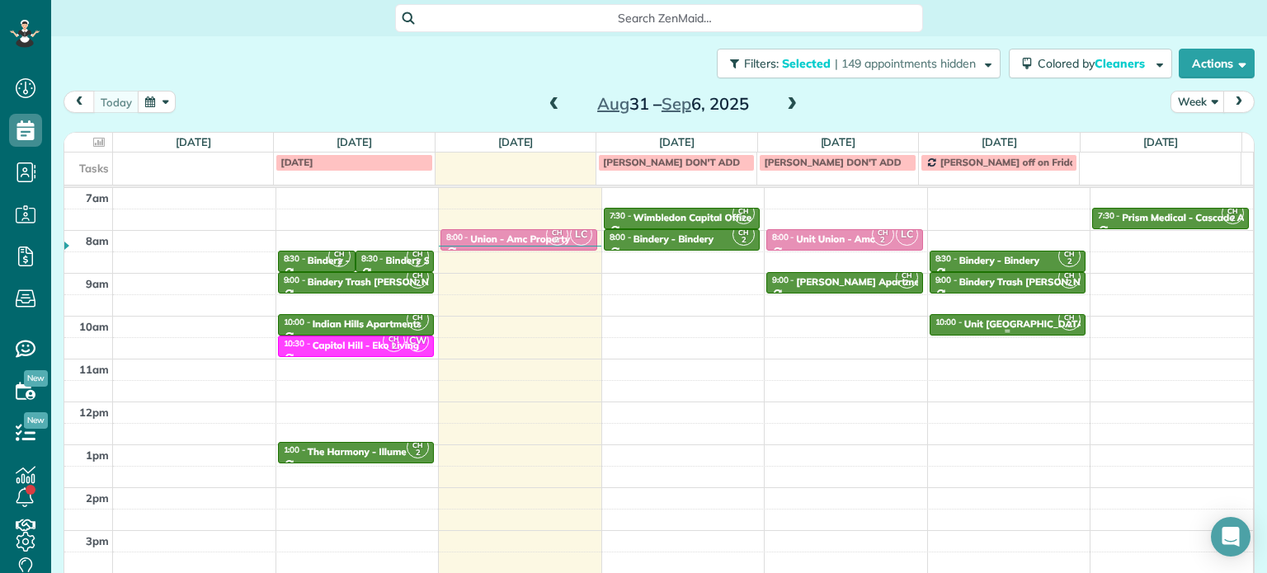
click at [1009, 320] on div "Unit Capitol Hill - Eko" at bounding box center [1038, 324] width 149 height 12
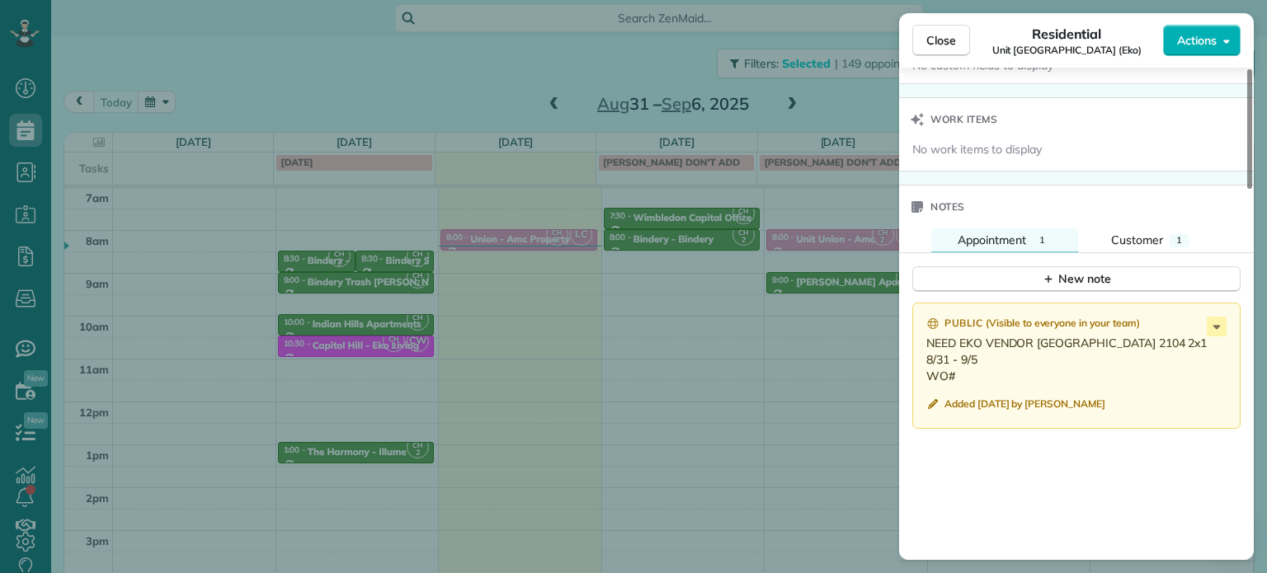
scroll to position [1249, 0]
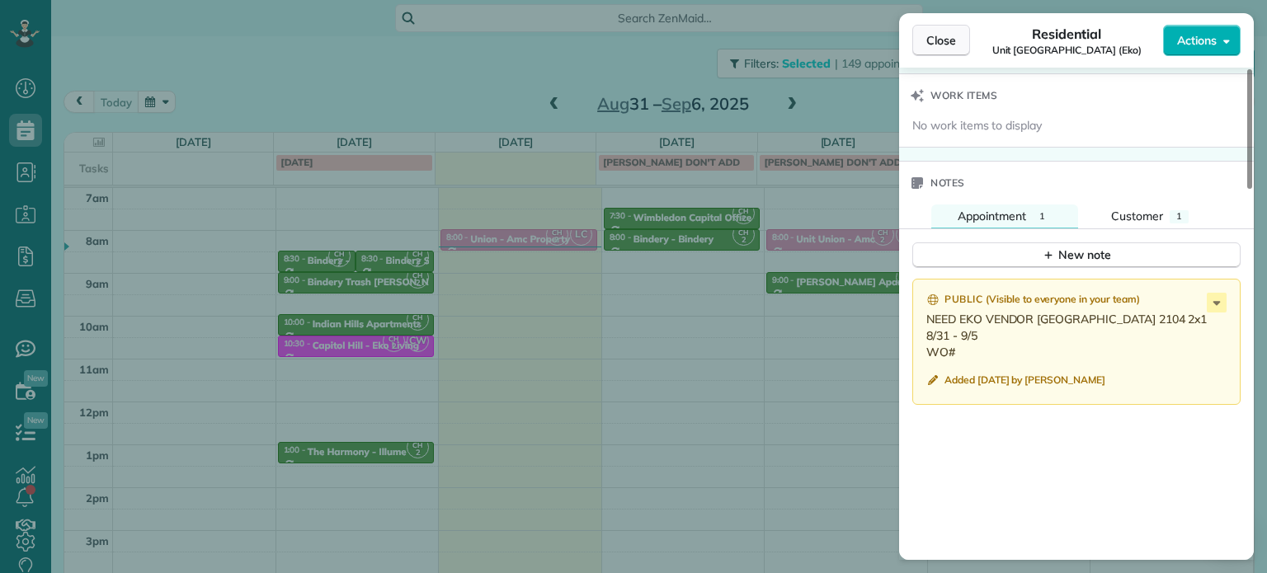
click at [953, 45] on span "Close" at bounding box center [941, 40] width 30 height 16
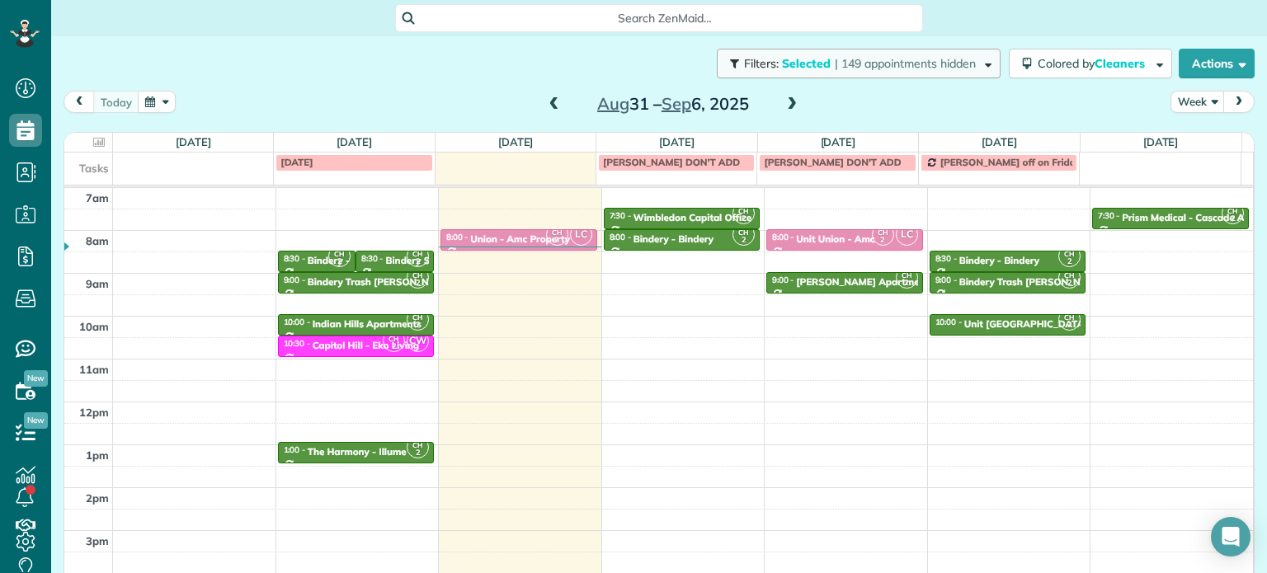
click at [916, 72] on button "Filters: Selected | 149 appointments hidden" at bounding box center [859, 64] width 284 height 30
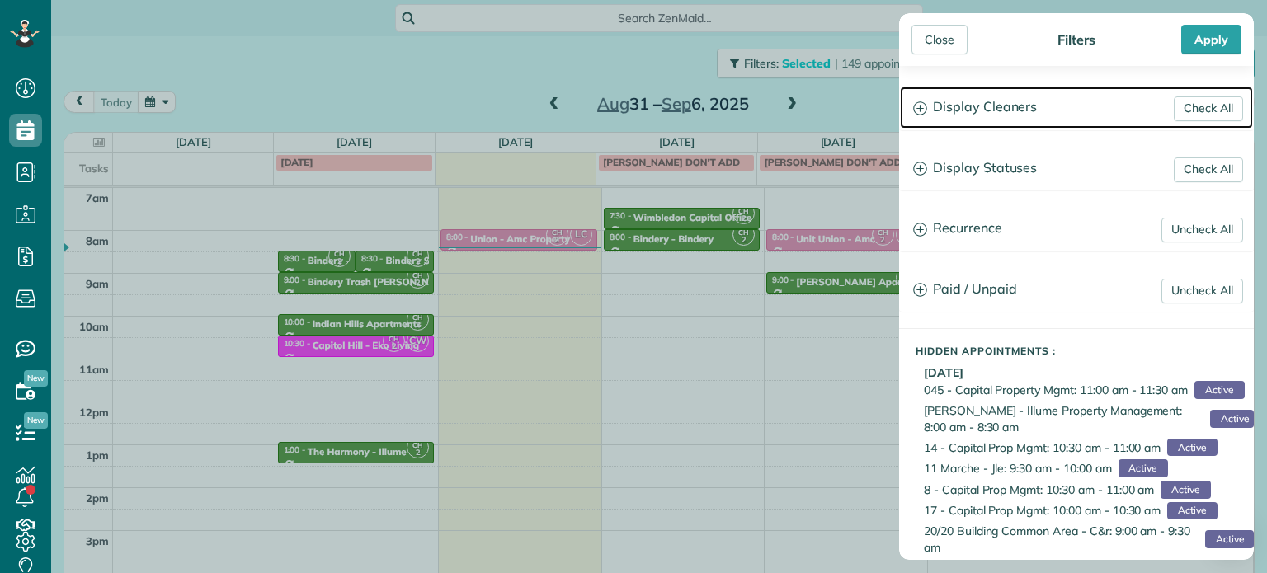
click at [1002, 115] on h3 "Display Cleaners" at bounding box center [1076, 108] width 353 height 42
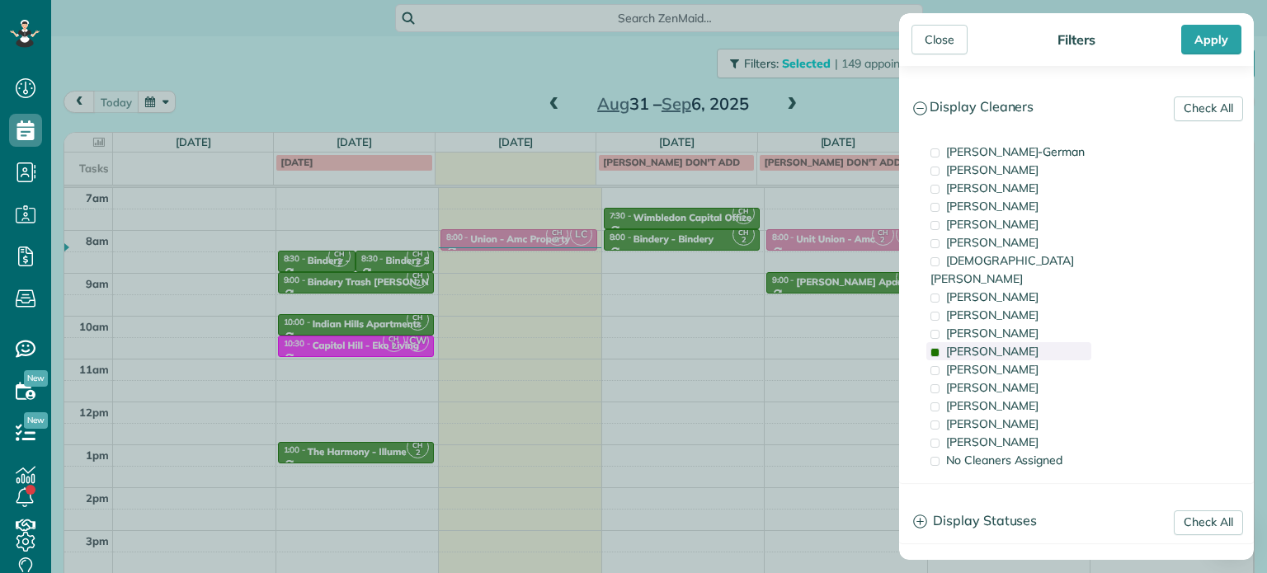
click at [973, 344] on span "Cyndi Holm" at bounding box center [992, 351] width 92 height 15
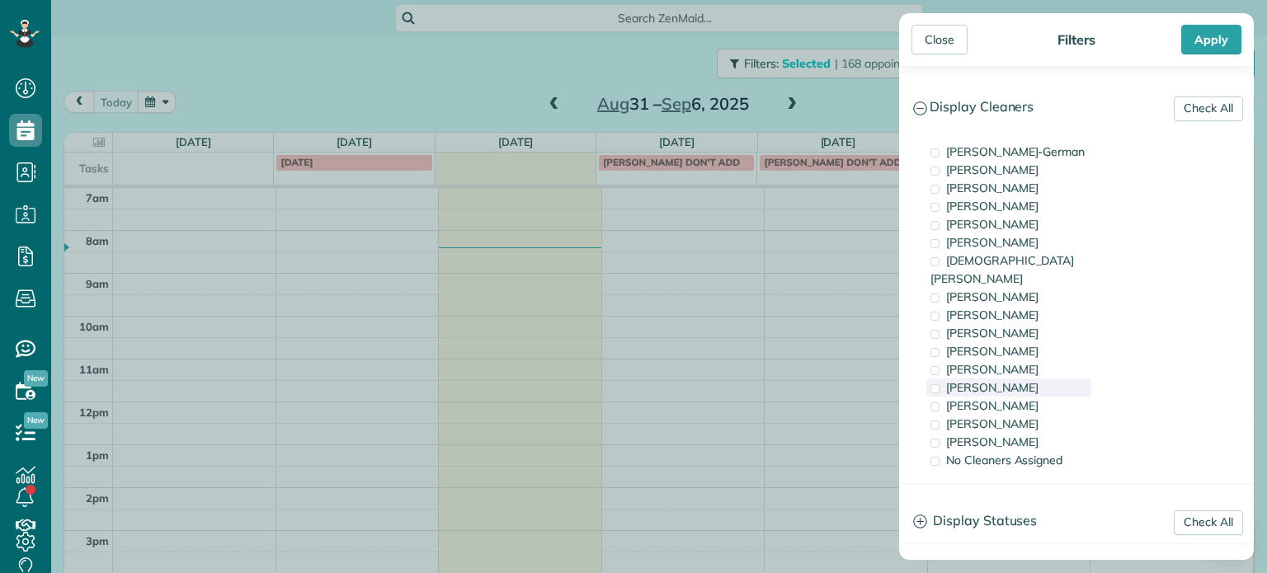
click at [990, 380] on span "Tammi Rue" at bounding box center [992, 387] width 92 height 15
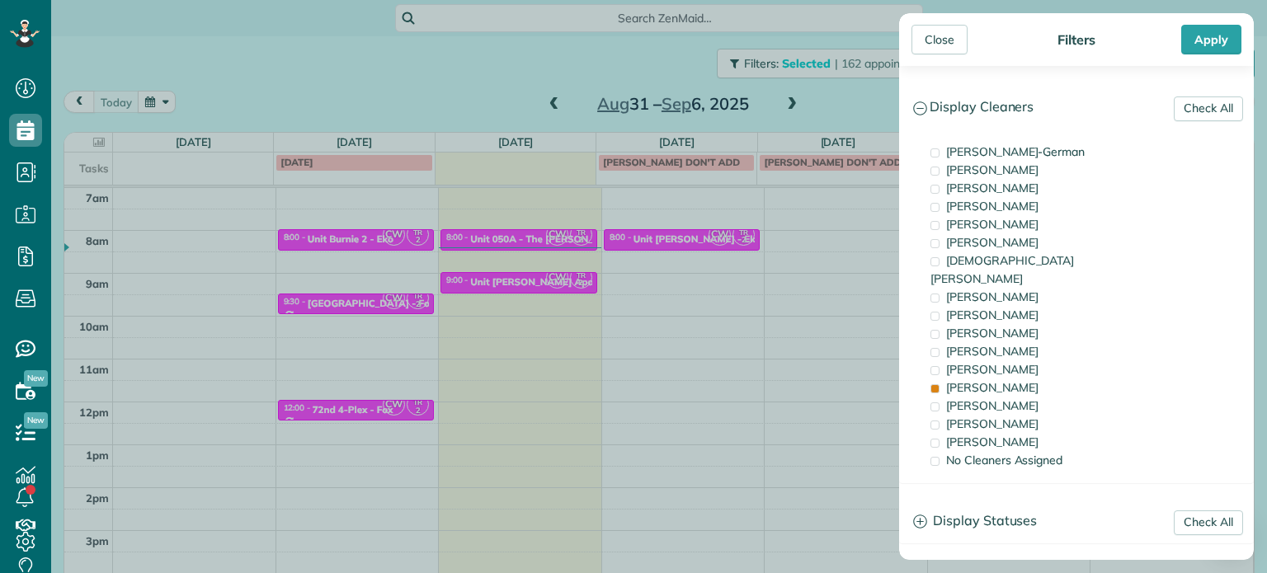
click at [763, 345] on div "Close Filters Apply Check All Display Cleaners Christina Wright-German Cassie F…" at bounding box center [633, 286] width 1267 height 573
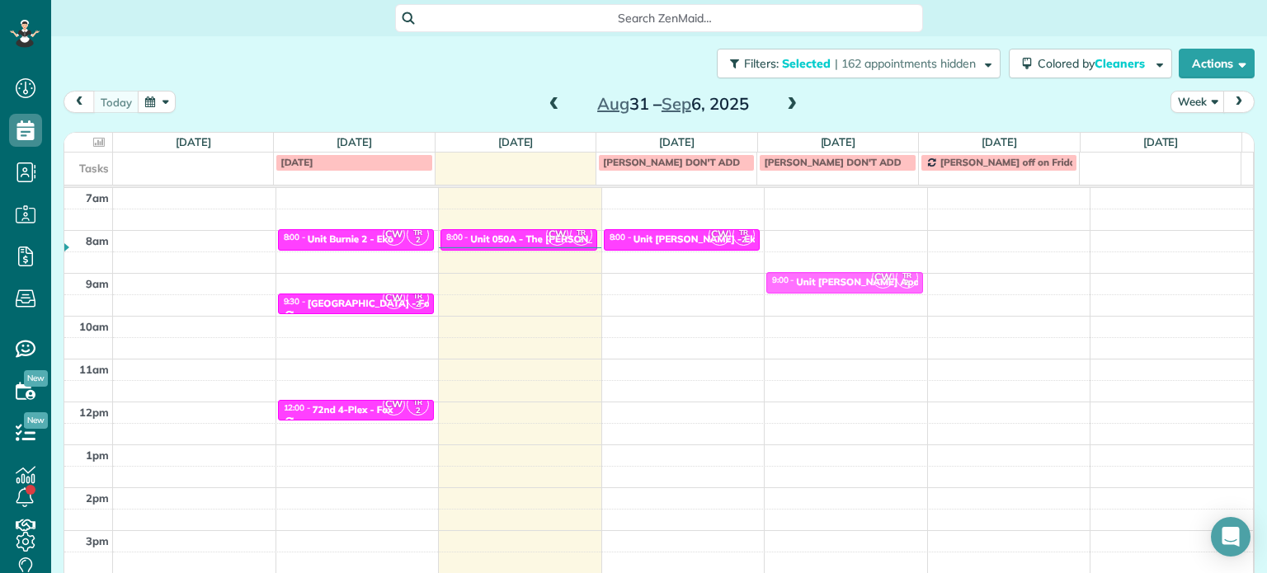
drag, startPoint x: 518, startPoint y: 281, endPoint x: 818, endPoint y: 285, distance: 300.3
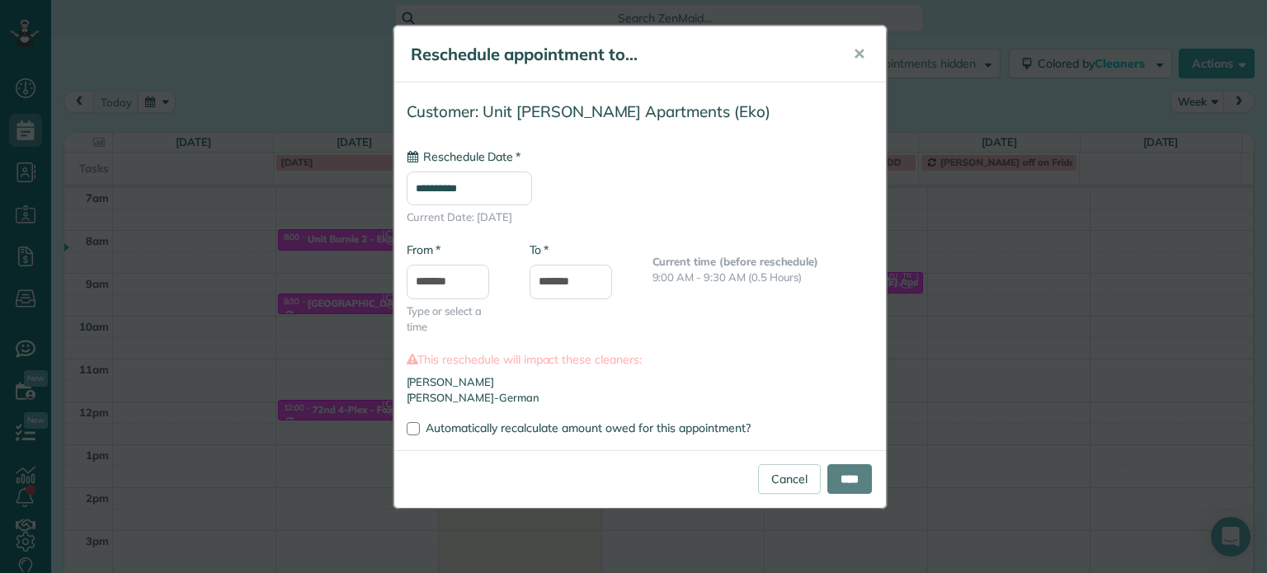
type input "**********"
click at [859, 474] on input "****" at bounding box center [849, 479] width 45 height 30
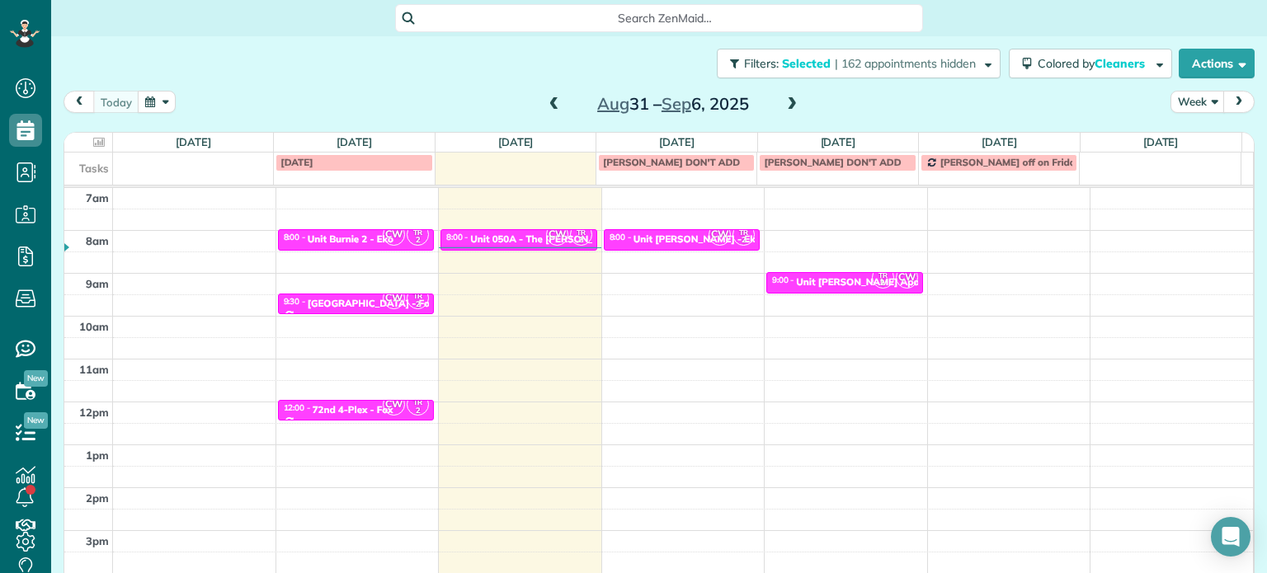
click at [661, 281] on div "4am 5am 6am 7am 8am 9am 10am 11am 12pm 1pm 2pm 3pm 4pm 5pm CW TR 2 8:00 - 8:30 …" at bounding box center [658, 359] width 1189 height 600
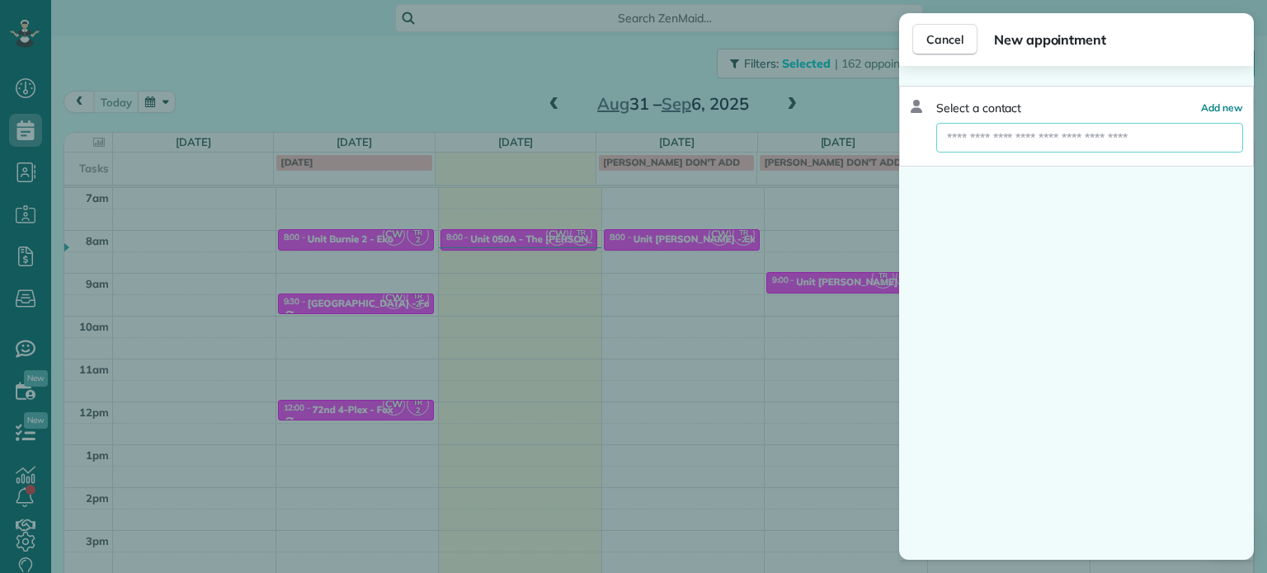
click at [1043, 140] on input "text" at bounding box center [1089, 138] width 307 height 30
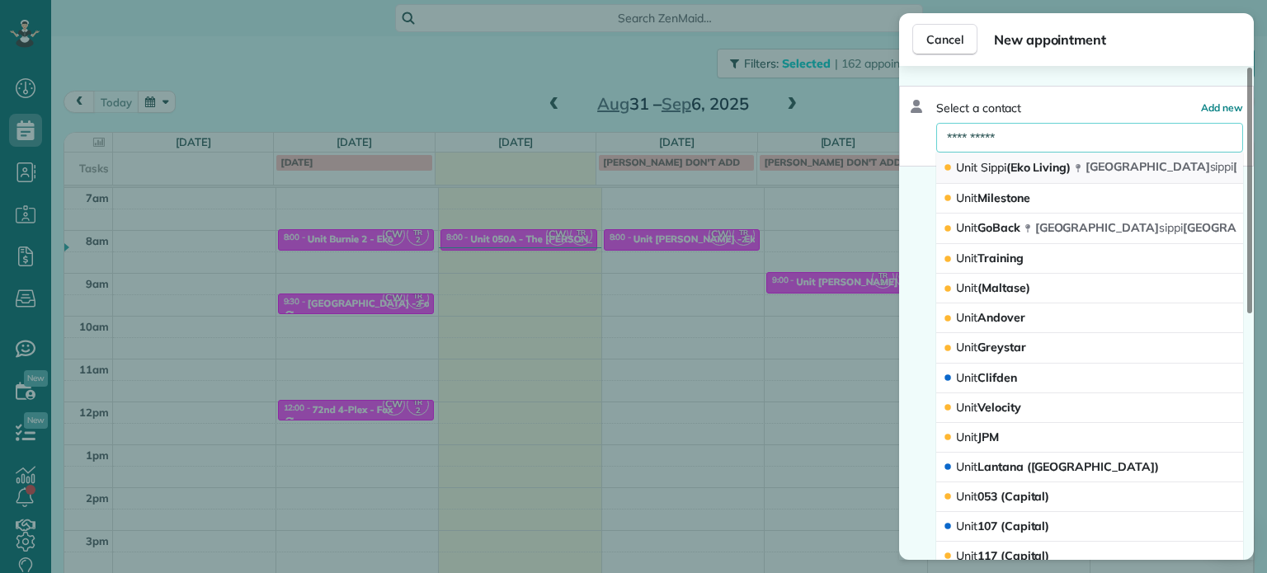
type input "**********"
click at [1003, 167] on span "Sippi" at bounding box center [994, 167] width 26 height 15
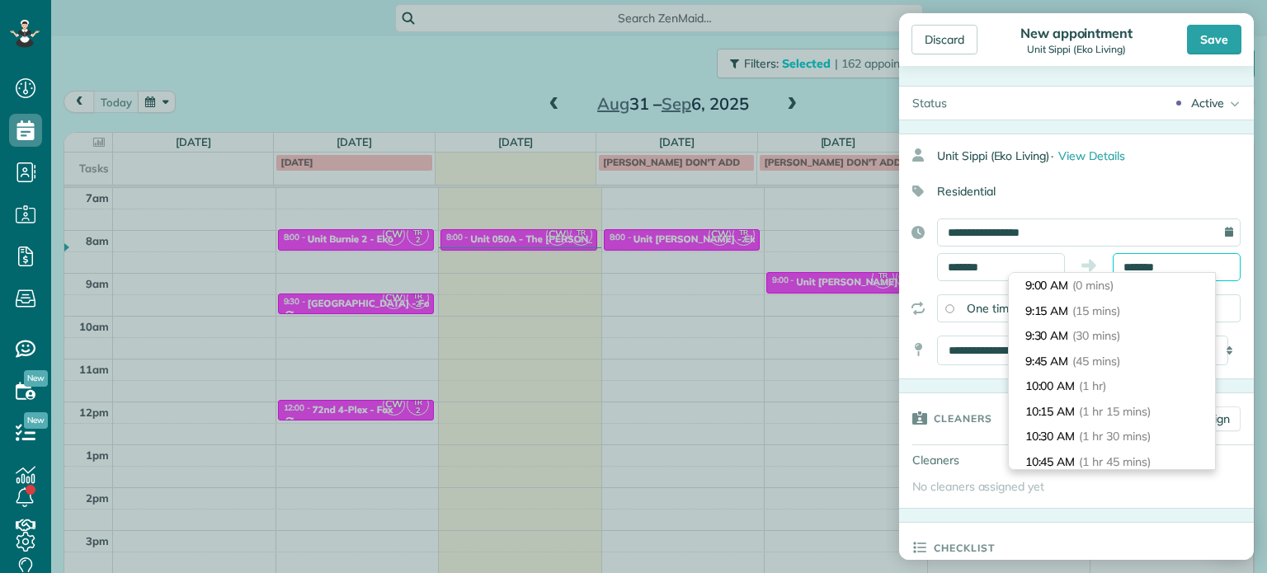
click at [1134, 268] on input "*******" at bounding box center [1177, 267] width 128 height 28
type input "*******"
click at [1112, 340] on span "(30 mins)" at bounding box center [1098, 335] width 51 height 15
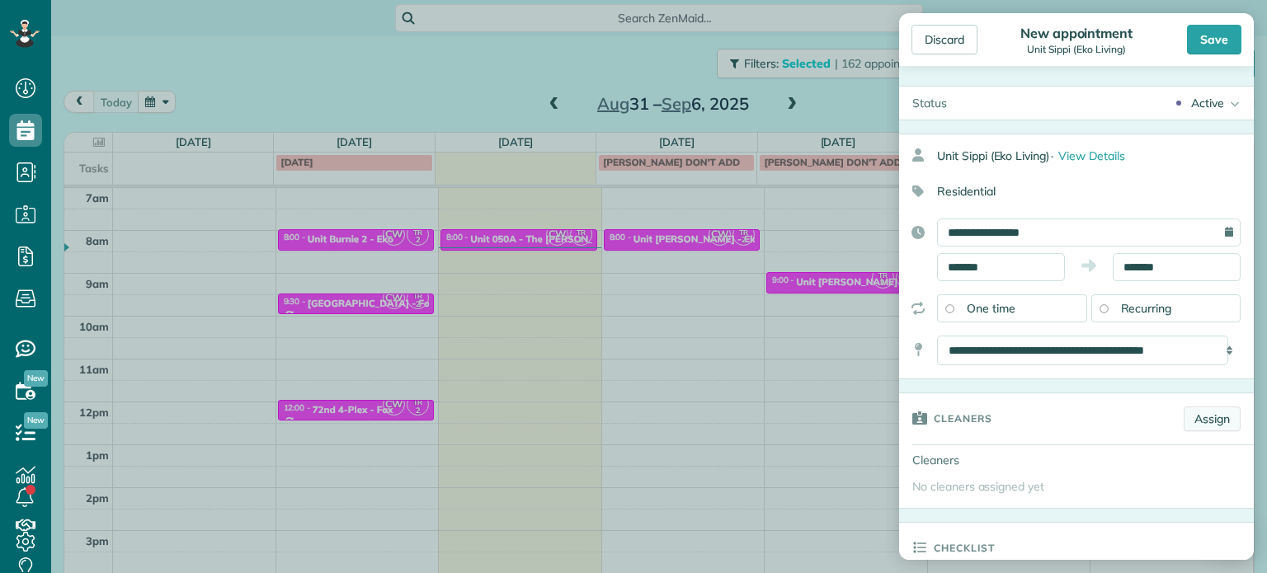
click at [1197, 419] on link "Assign" at bounding box center [1212, 419] width 57 height 25
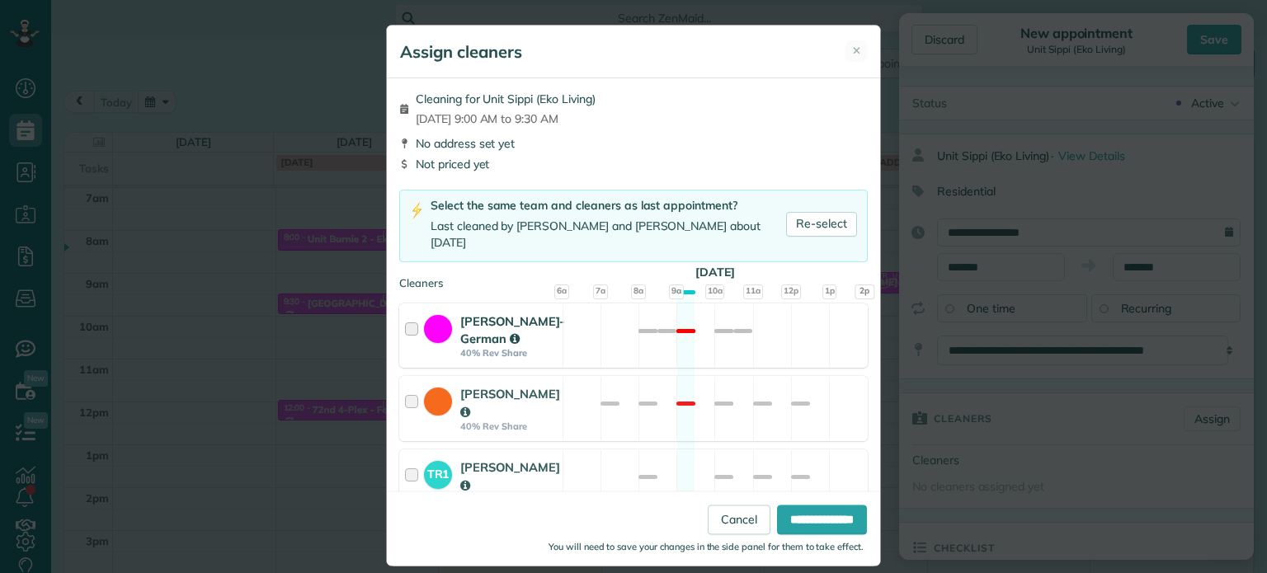
click at [686, 359] on div "Christina Wright-German 40% Rev Share Not available" at bounding box center [633, 336] width 468 height 65
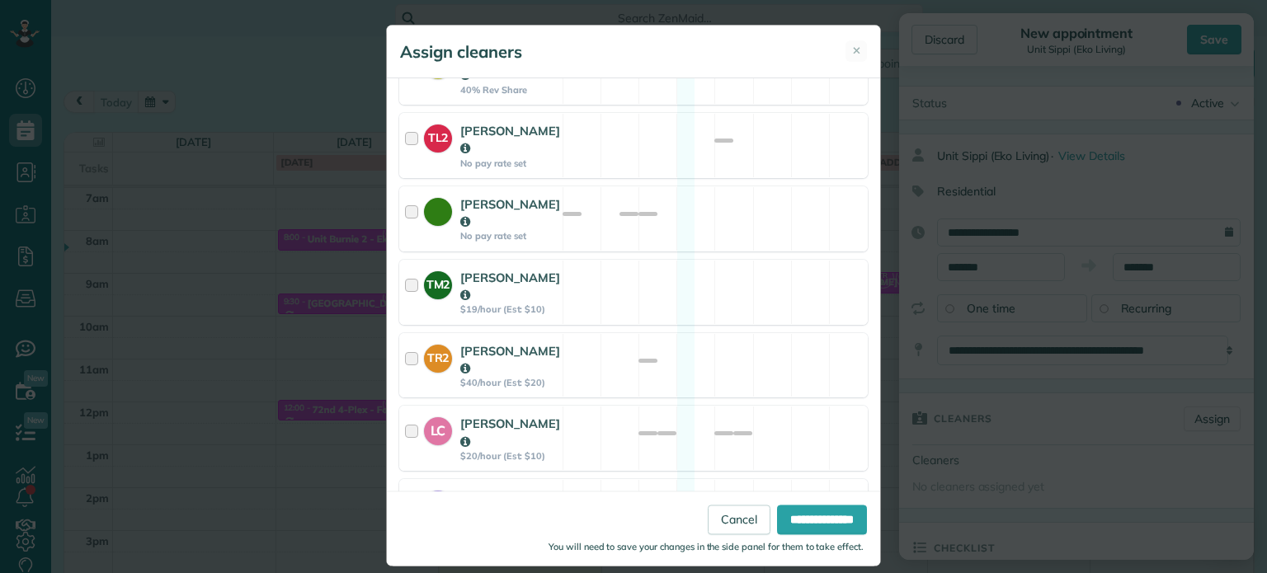
scroll to position [876, 0]
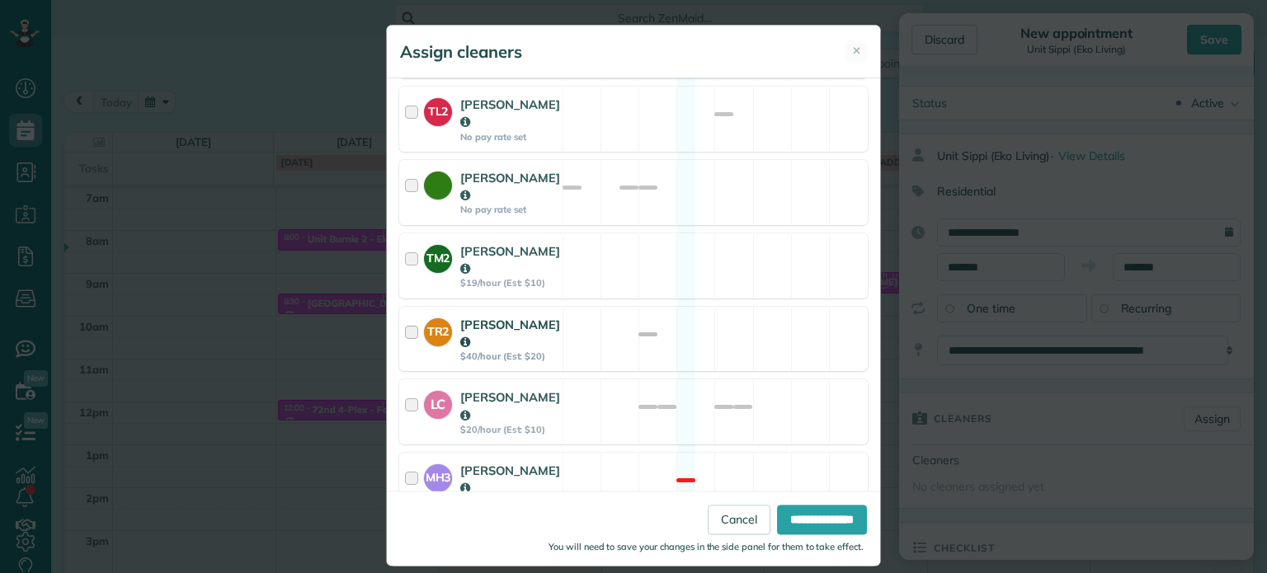
click at [717, 307] on div "TR2 Tammi Rue $40/hour (Est: $20) Available" at bounding box center [633, 339] width 468 height 65
click at [786, 511] on input "**********" at bounding box center [822, 521] width 90 height 30
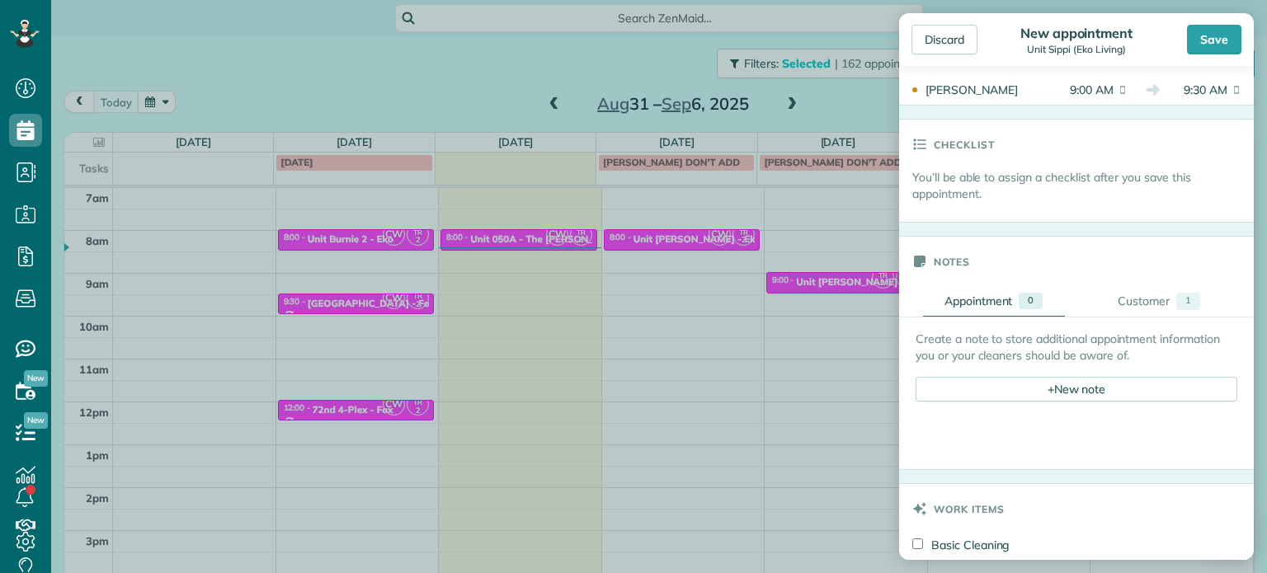
scroll to position [577, 0]
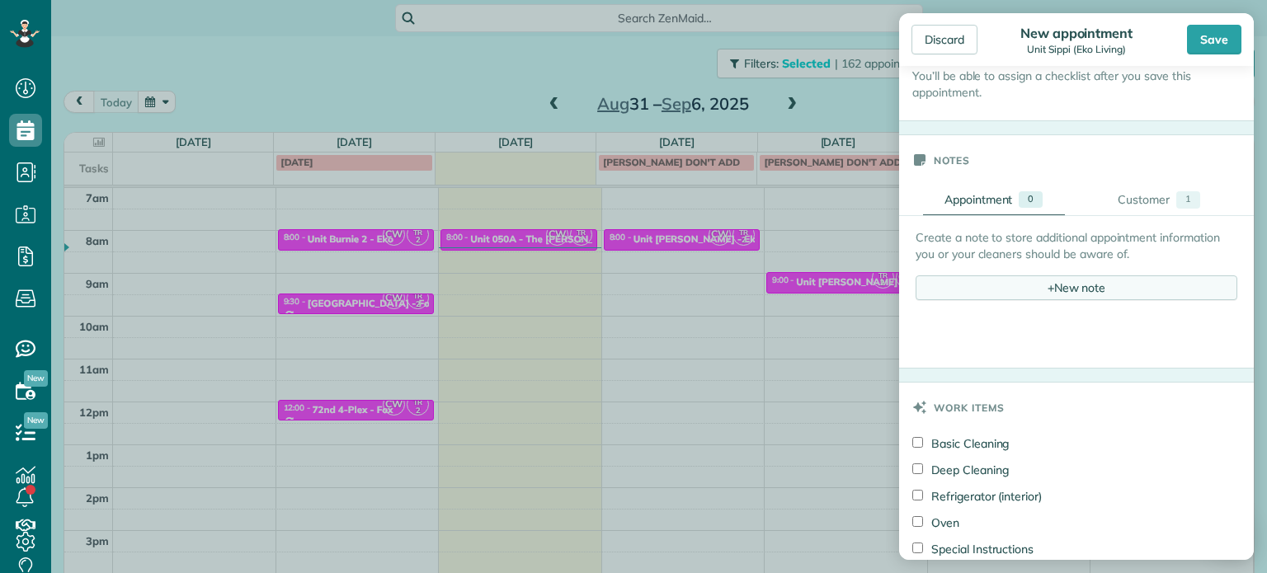
click at [1018, 282] on div "+ New note" at bounding box center [1077, 287] width 322 height 25
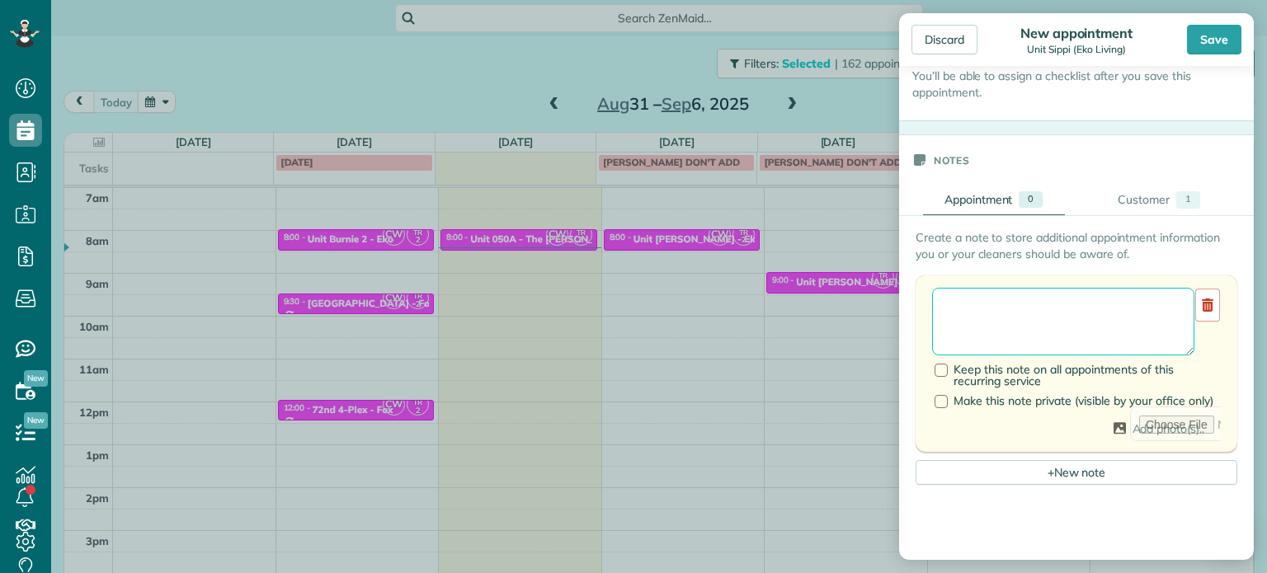
click at [1016, 306] on textarea at bounding box center [1063, 322] width 262 height 68
paste textarea "*********"
type textarea "**********"
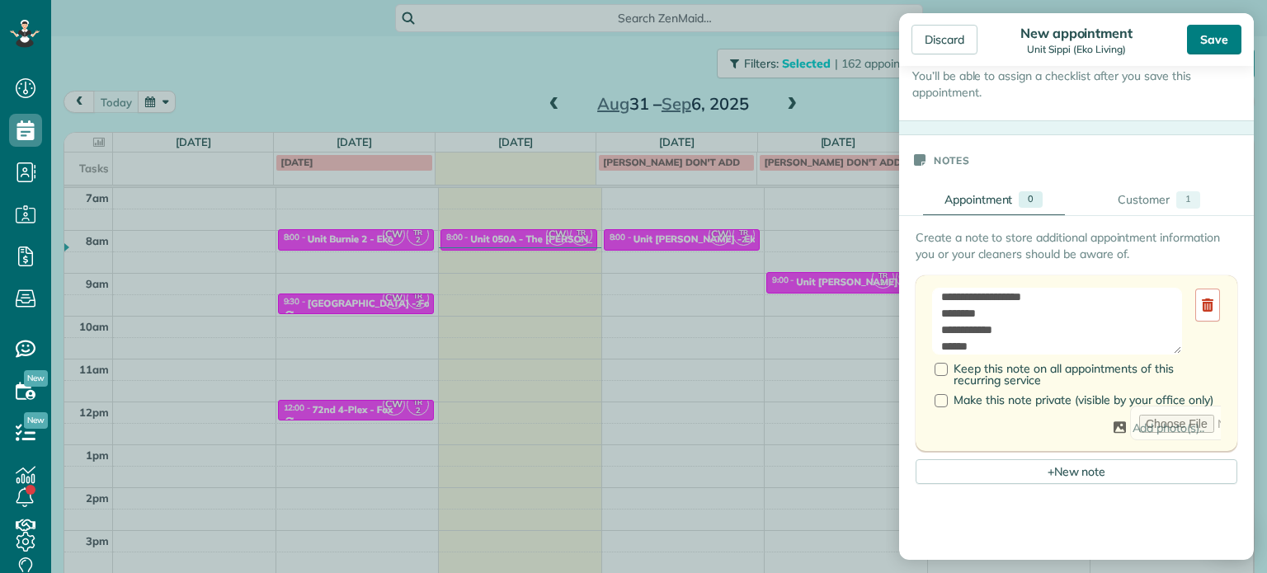
click at [1217, 50] on div "Save" at bounding box center [1214, 40] width 54 height 30
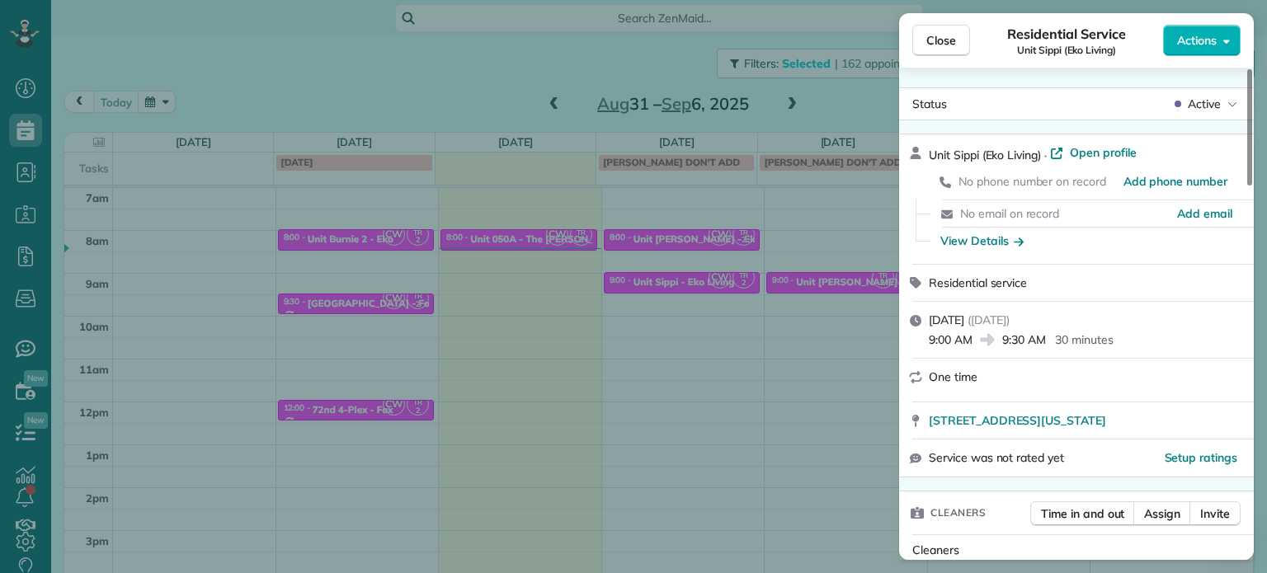
click at [788, 328] on div "Close Residential Service Unit Sippi (Eko Living) Actions Status Active Unit Si…" at bounding box center [633, 286] width 1267 height 573
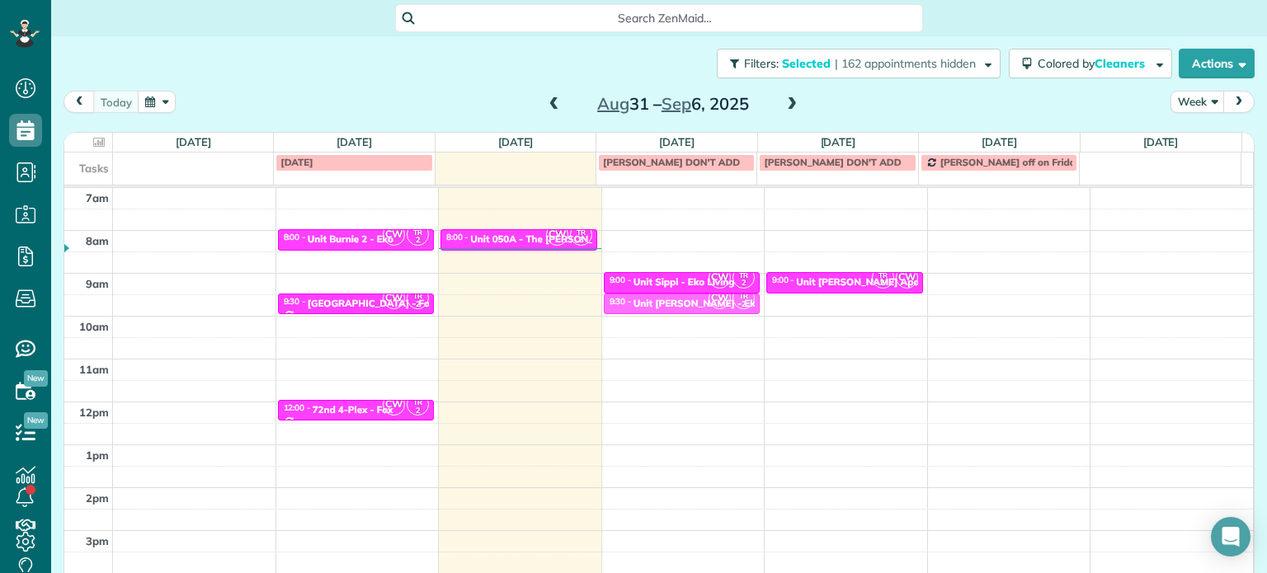
drag, startPoint x: 696, startPoint y: 241, endPoint x: 704, endPoint y: 309, distance: 69.0
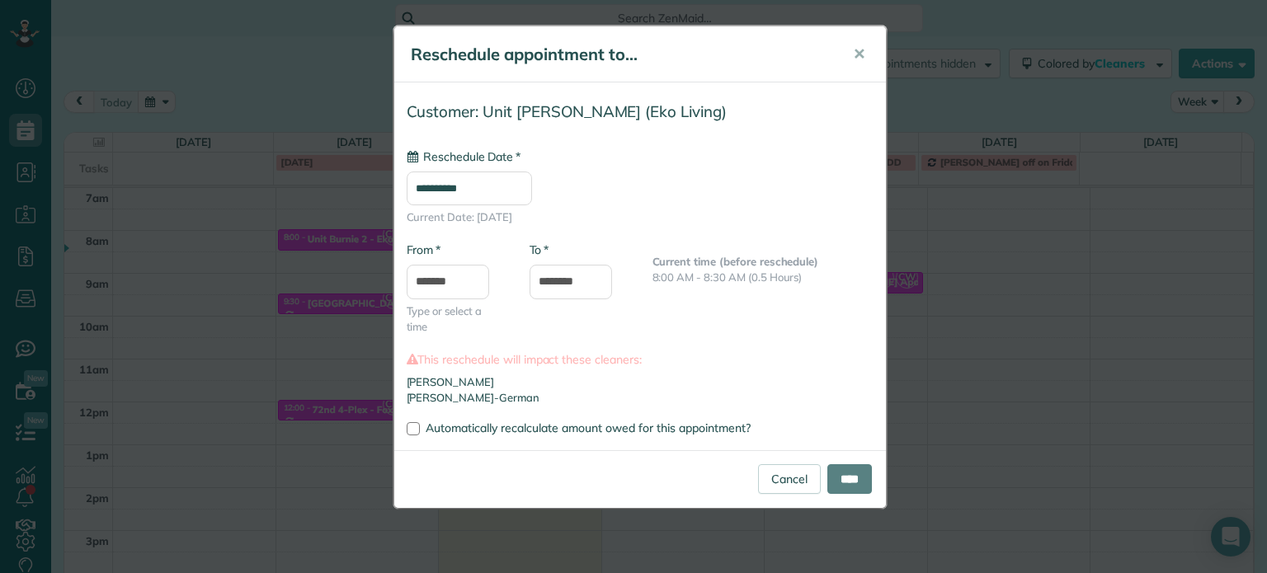
type input "**********"
click at [853, 490] on input "****" at bounding box center [849, 479] width 45 height 30
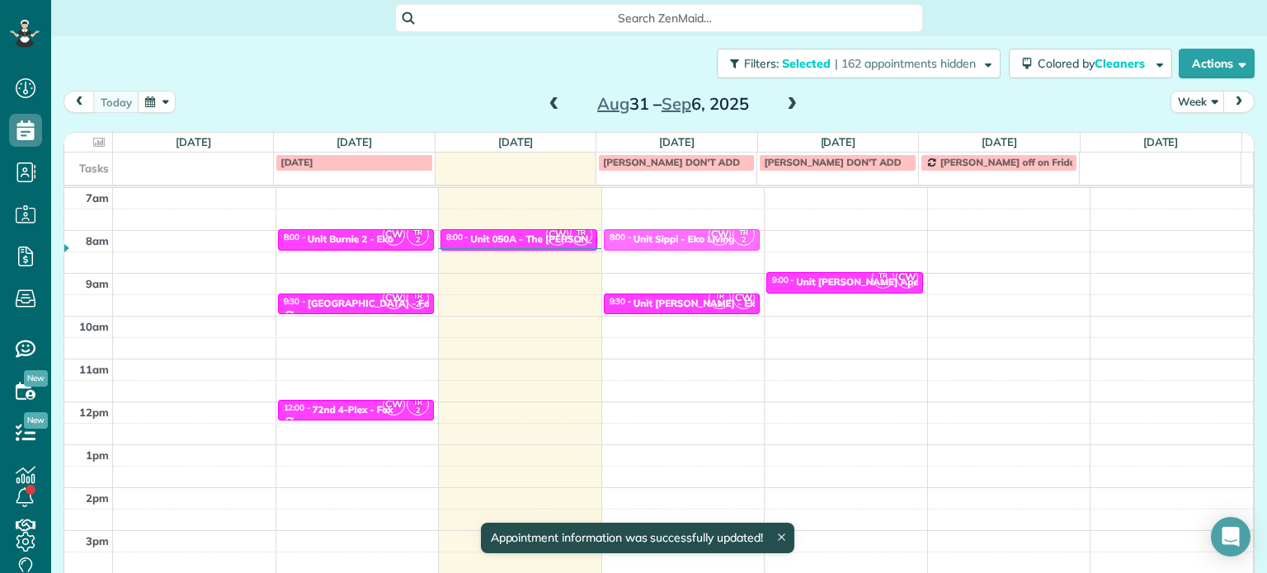
drag, startPoint x: 676, startPoint y: 281, endPoint x: 676, endPoint y: 242, distance: 39.6
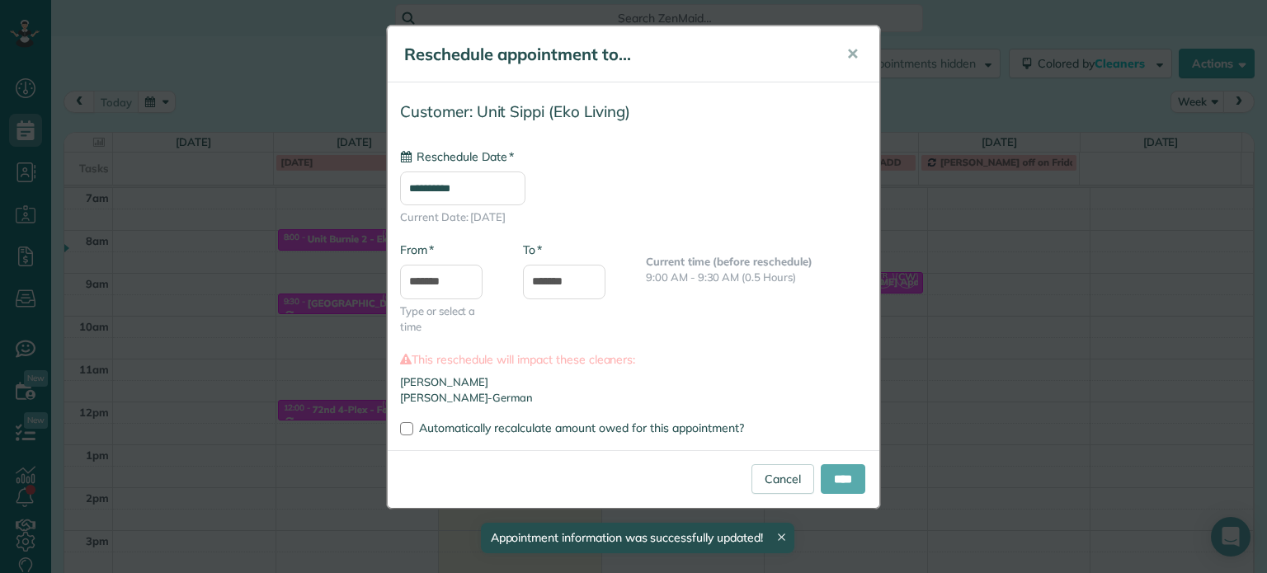
type input "**********"
click at [844, 477] on input "****" at bounding box center [843, 479] width 45 height 30
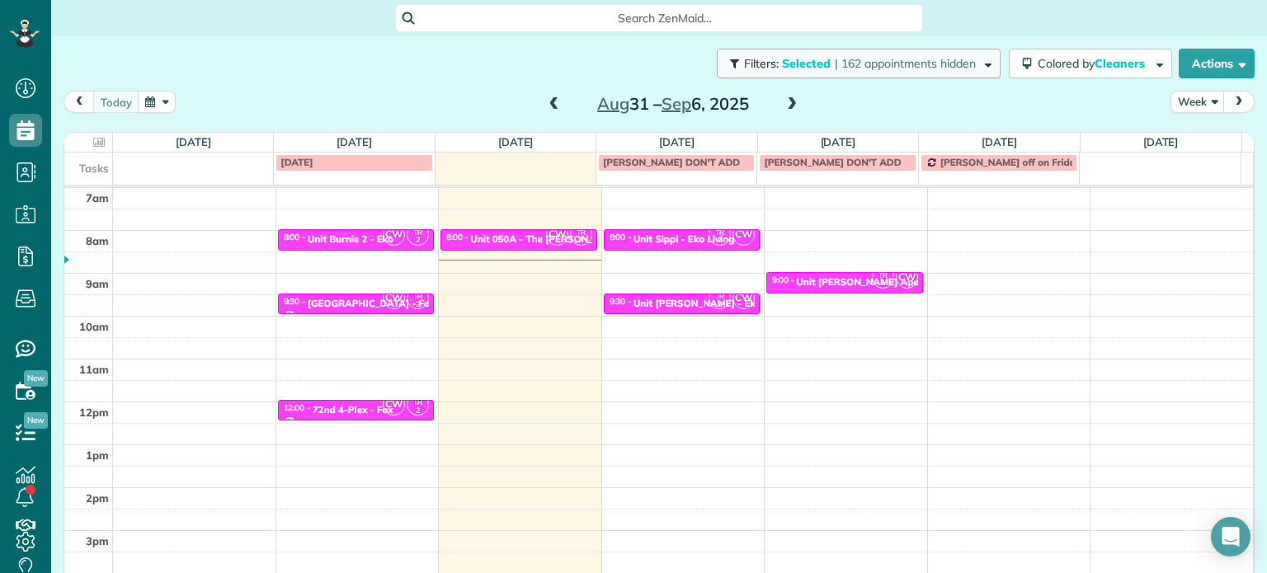
click at [894, 68] on span "| 162 appointments hidden" at bounding box center [905, 63] width 141 height 15
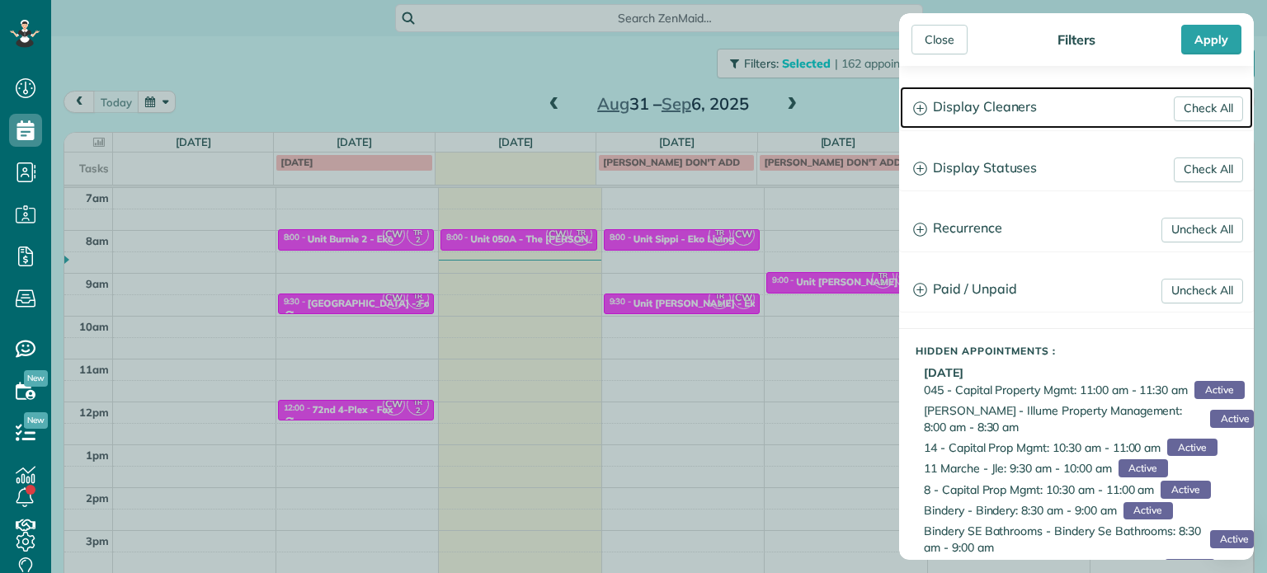
click at [960, 108] on h3 "Display Cleaners" at bounding box center [1076, 108] width 353 height 42
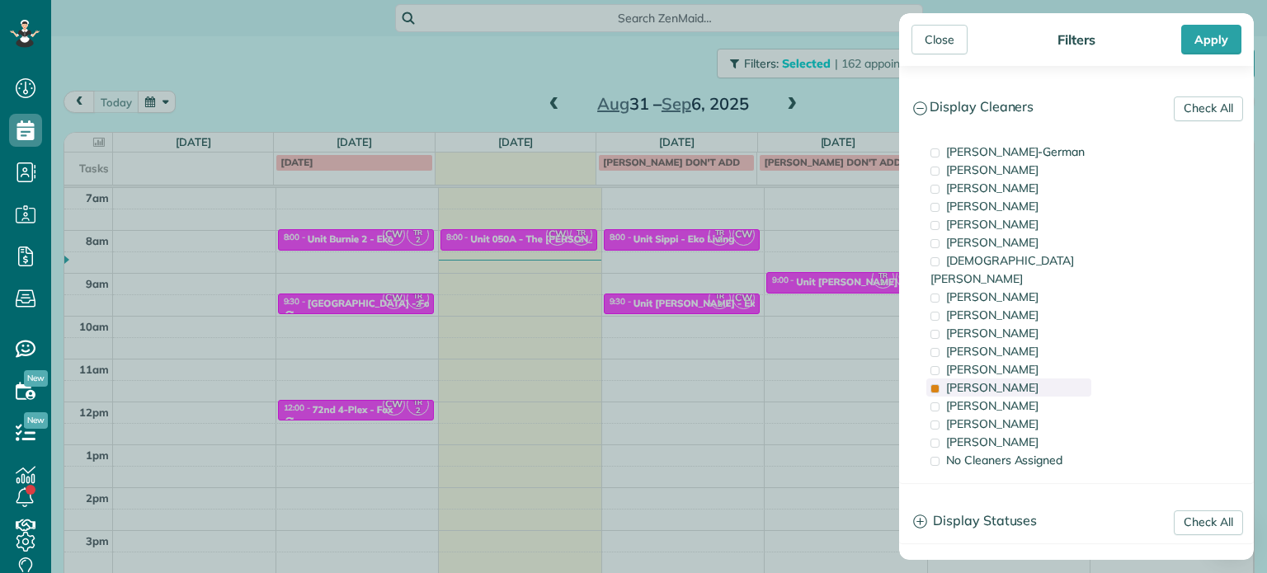
click at [997, 380] on span "Tammi Rue" at bounding box center [992, 387] width 92 height 15
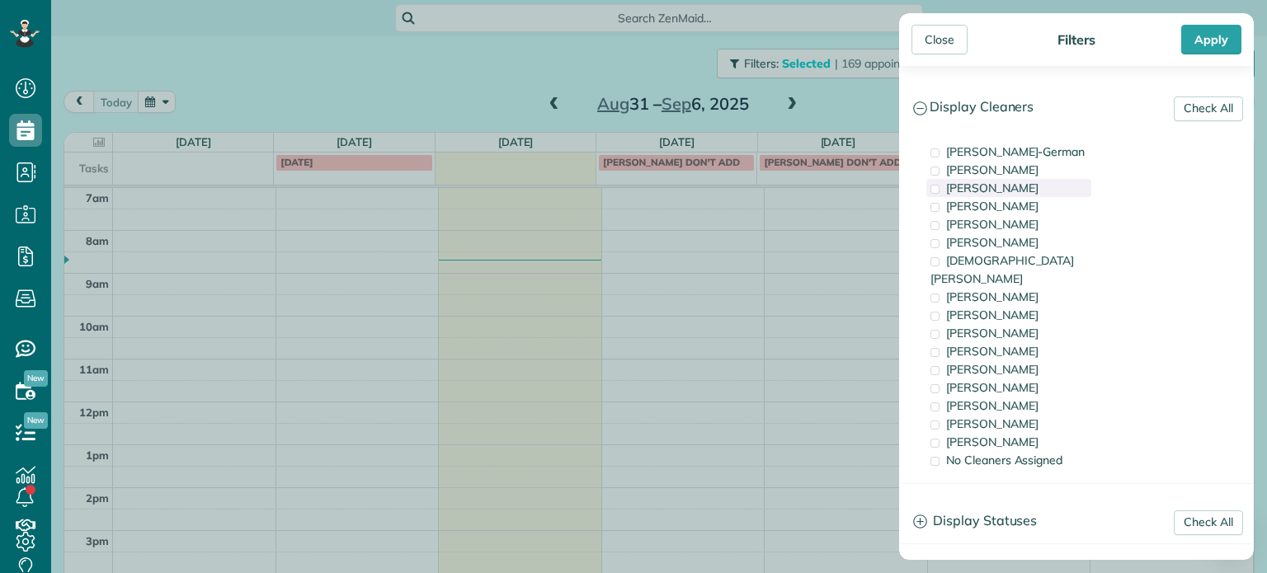
click at [1022, 191] on span "Tawnya Reynolds" at bounding box center [992, 188] width 92 height 15
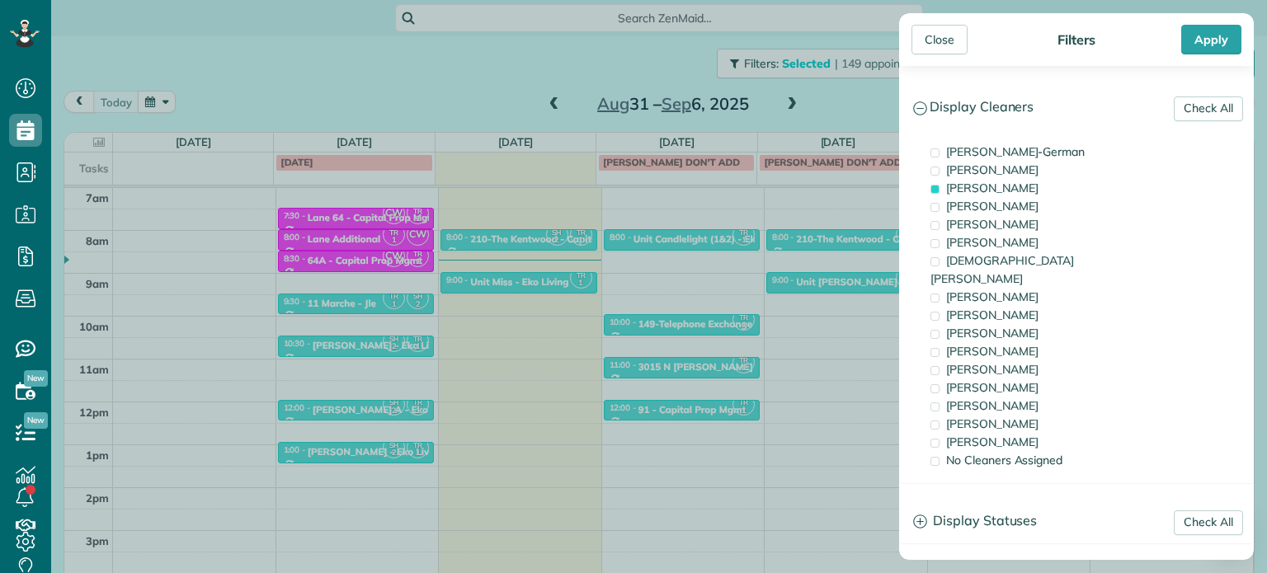
click at [741, 252] on div "Close Filters Apply Check All Display Cleaners Christina Wright-German Cassie F…" at bounding box center [633, 286] width 1267 height 573
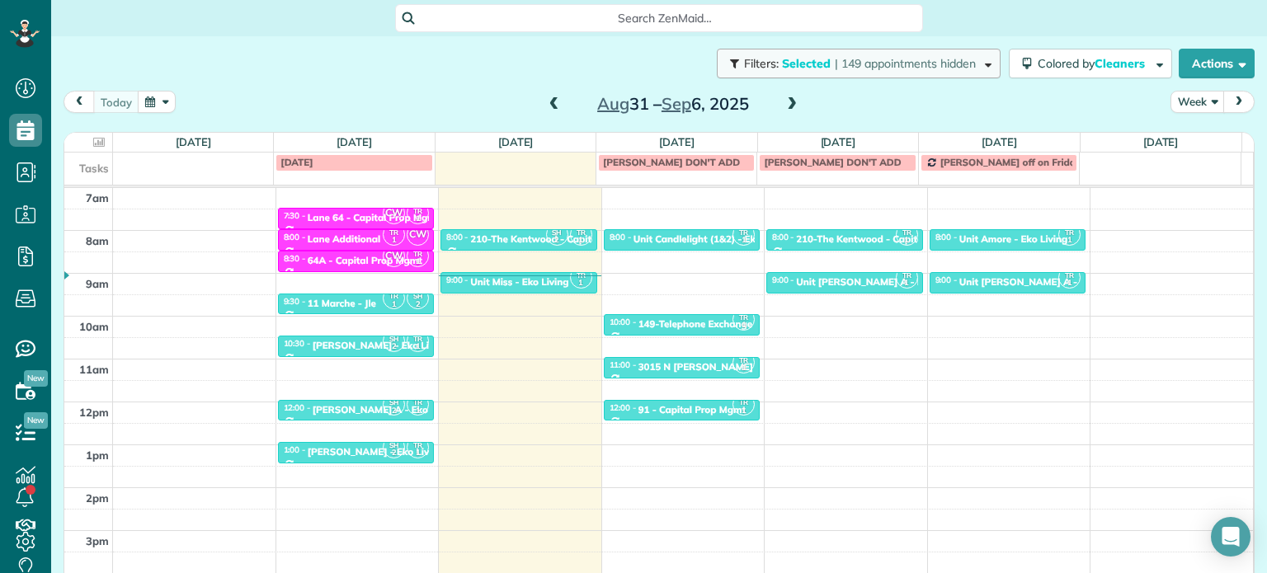
click at [863, 61] on span "| 149 appointments hidden" at bounding box center [905, 63] width 141 height 15
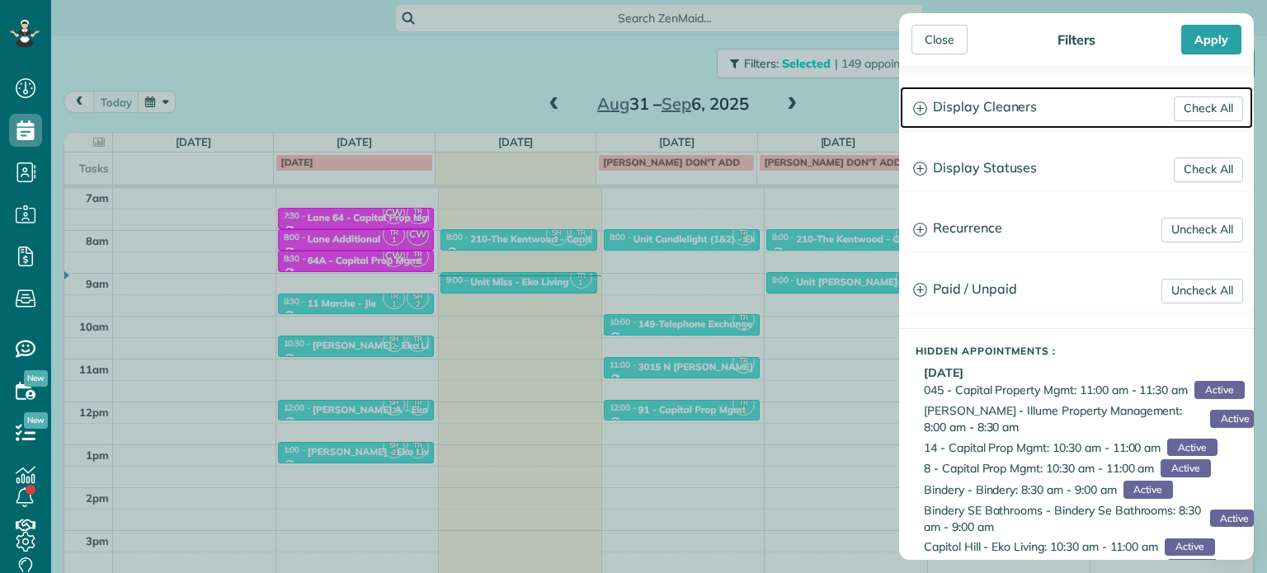
click at [972, 105] on h3 "Display Cleaners" at bounding box center [1076, 108] width 353 height 42
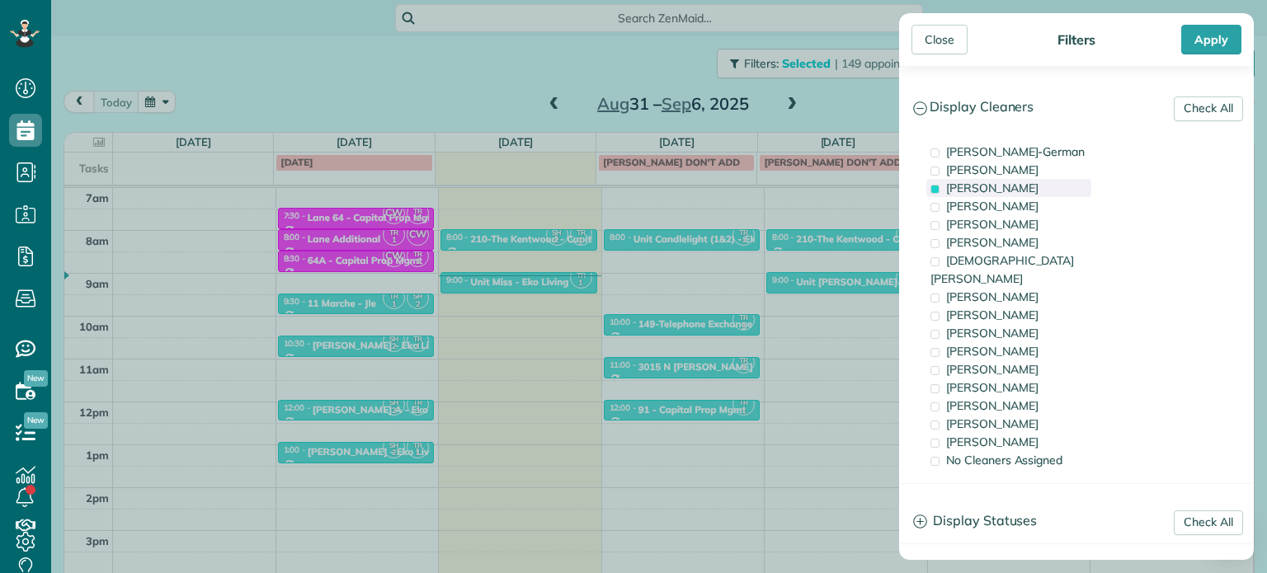
click at [1003, 191] on span "Tawnya Reynolds" at bounding box center [992, 188] width 92 height 15
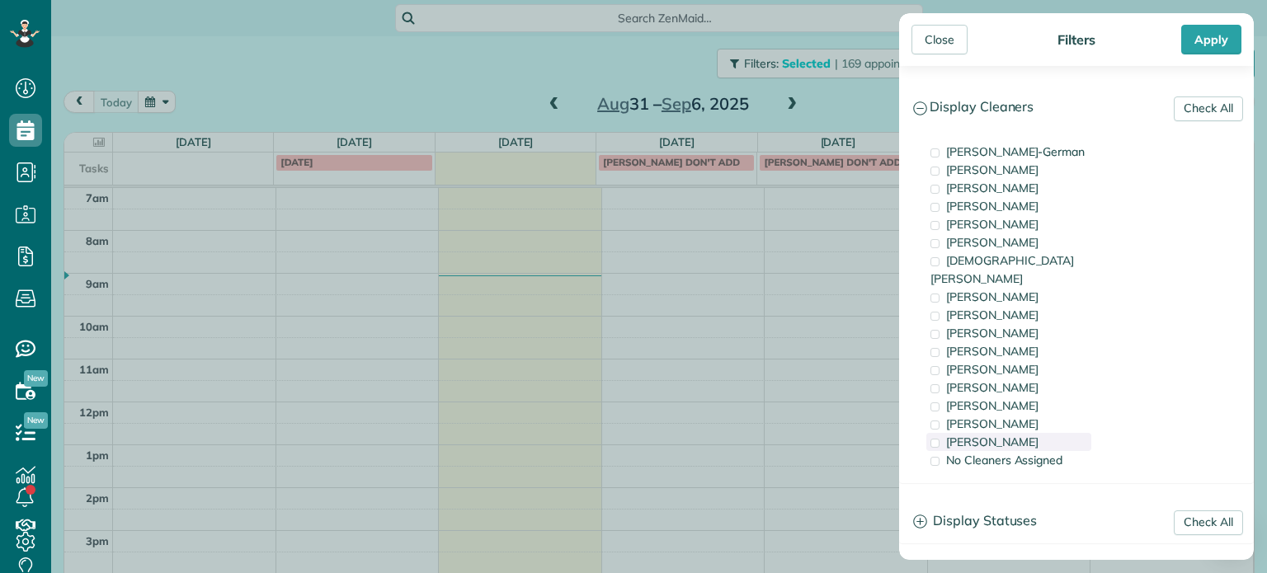
click at [1019, 433] on div "Cristina Sainz" at bounding box center [1008, 442] width 165 height 18
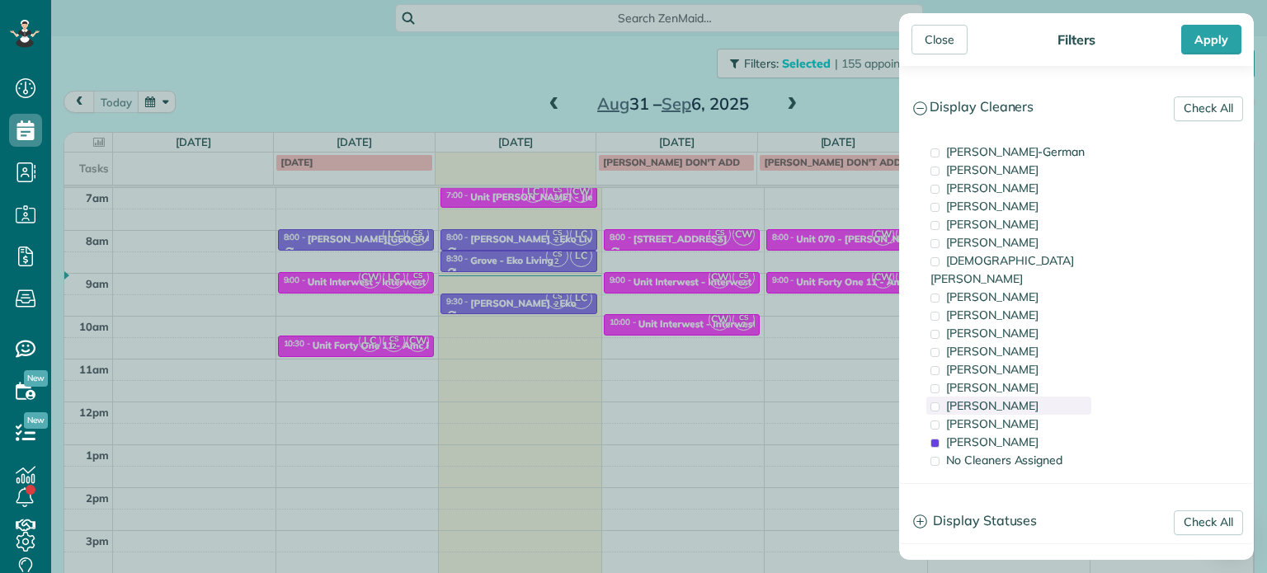
click at [1019, 397] on div "Laura Chavez" at bounding box center [1008, 406] width 165 height 18
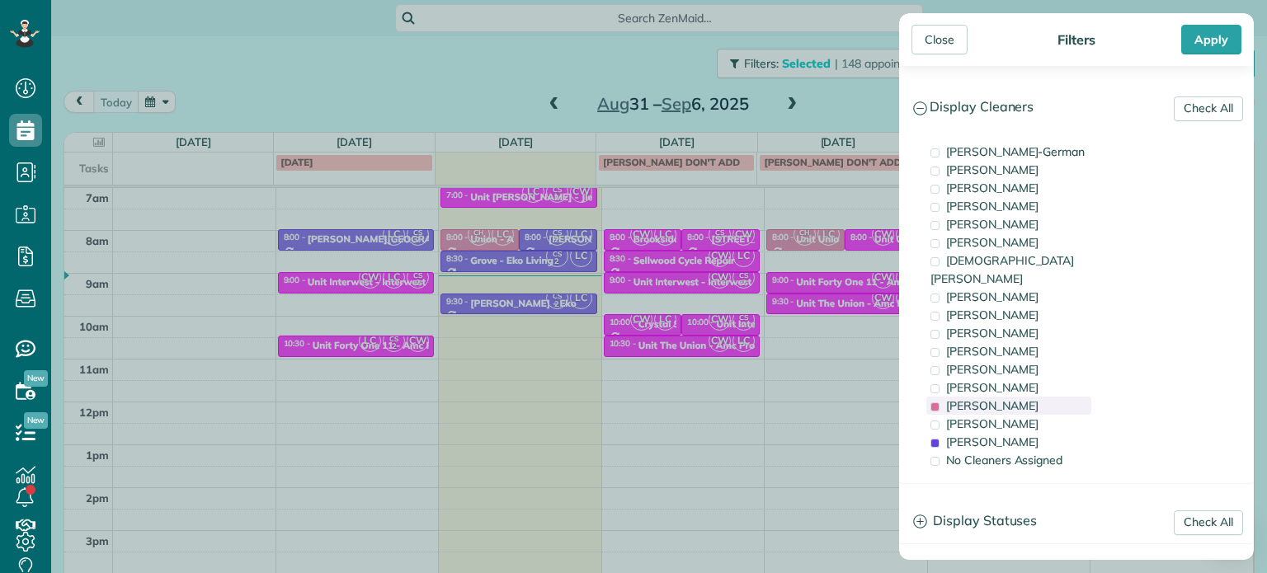
click at [1019, 397] on div "Laura Chavez" at bounding box center [1008, 406] width 165 height 18
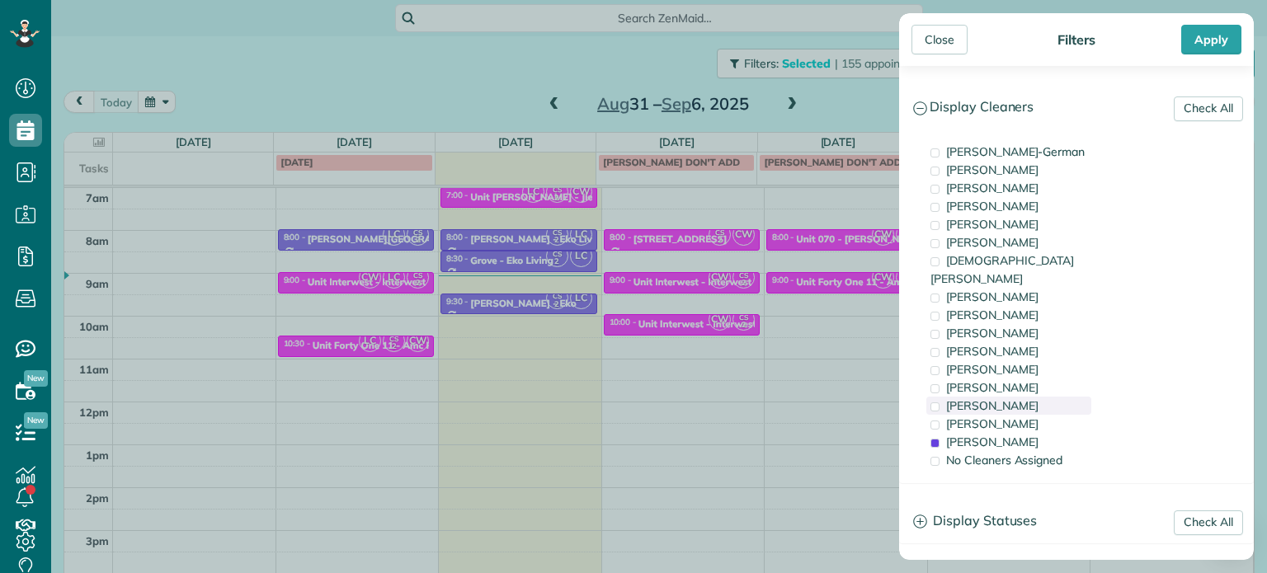
click at [1019, 397] on div "Laura Chavez" at bounding box center [1008, 406] width 165 height 18
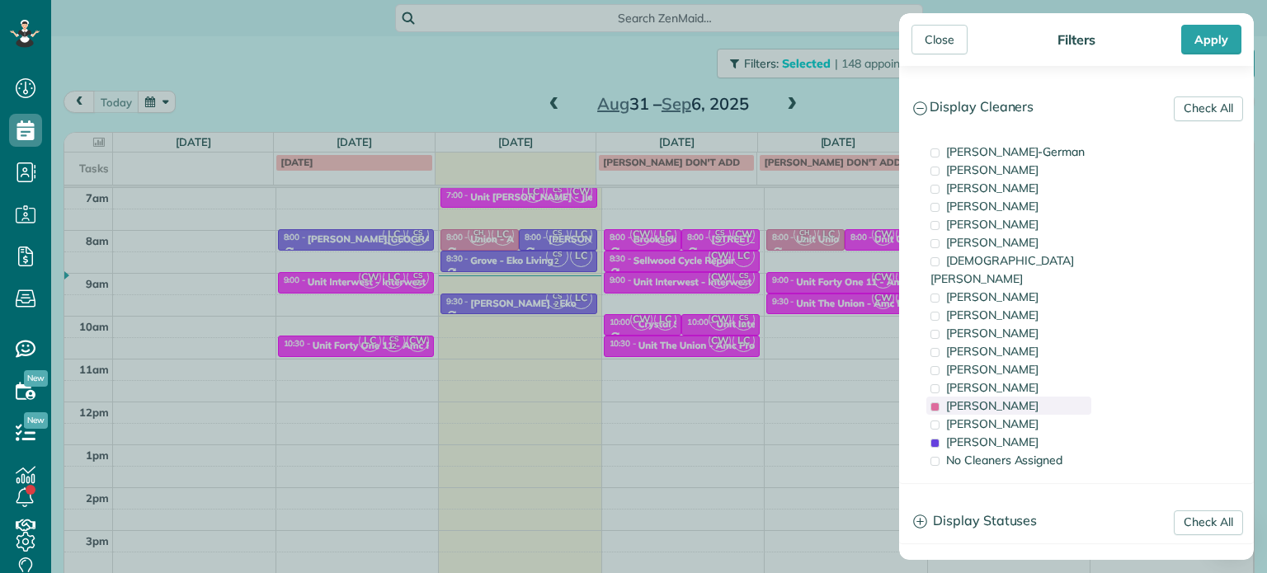
click at [1019, 397] on div "Laura Chavez" at bounding box center [1008, 406] width 165 height 18
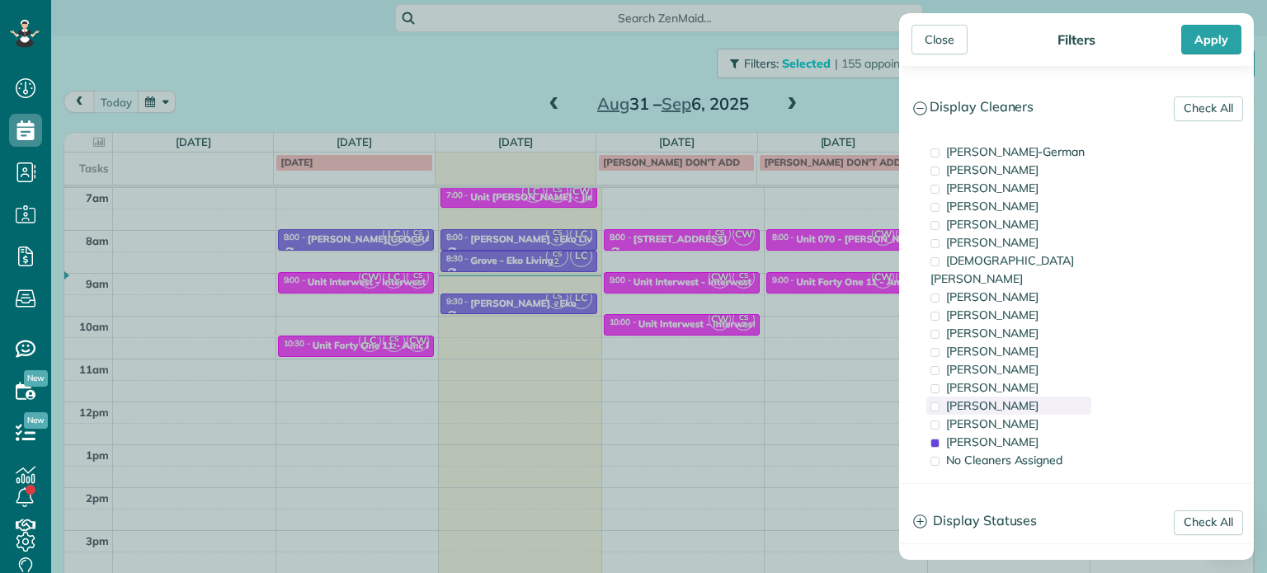
click at [1019, 397] on div "Laura Chavez" at bounding box center [1008, 406] width 165 height 18
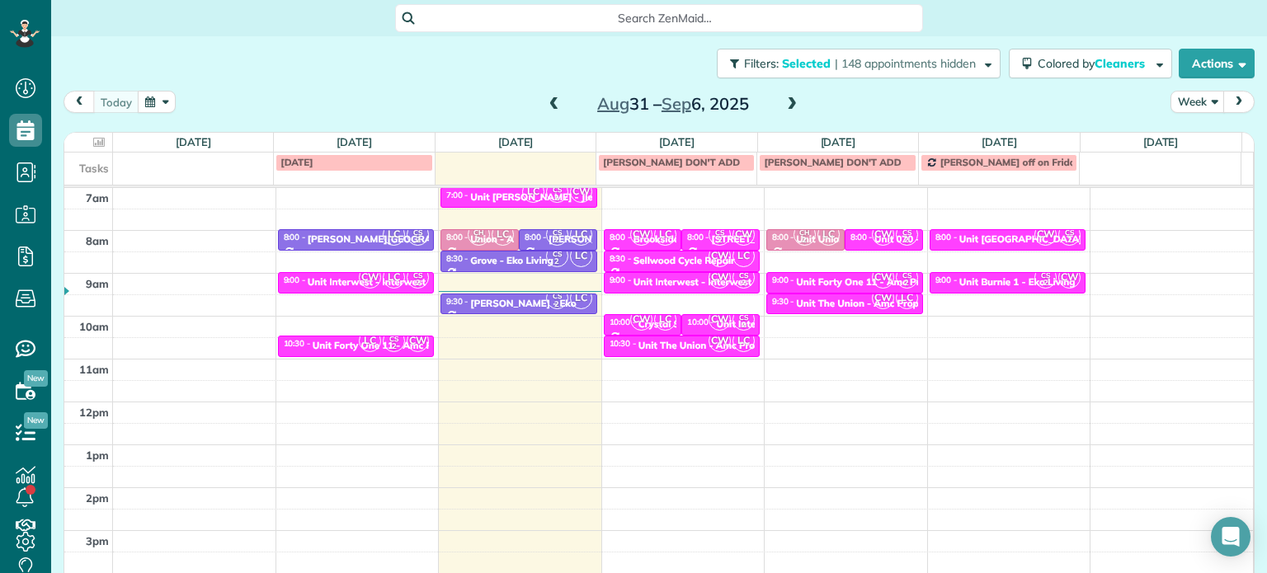
click at [506, 342] on div "Close Filters Apply Check All Display Cleaners Christina Wright-German Cassie F…" at bounding box center [633, 286] width 1267 height 573
click at [508, 341] on div "4am 5am 6am 7am 8am 9am 10am 11am 12pm 1pm 2pm 3pm 4pm 5pm LC CS 2 8:00 - 8:30 …" at bounding box center [658, 359] width 1189 height 600
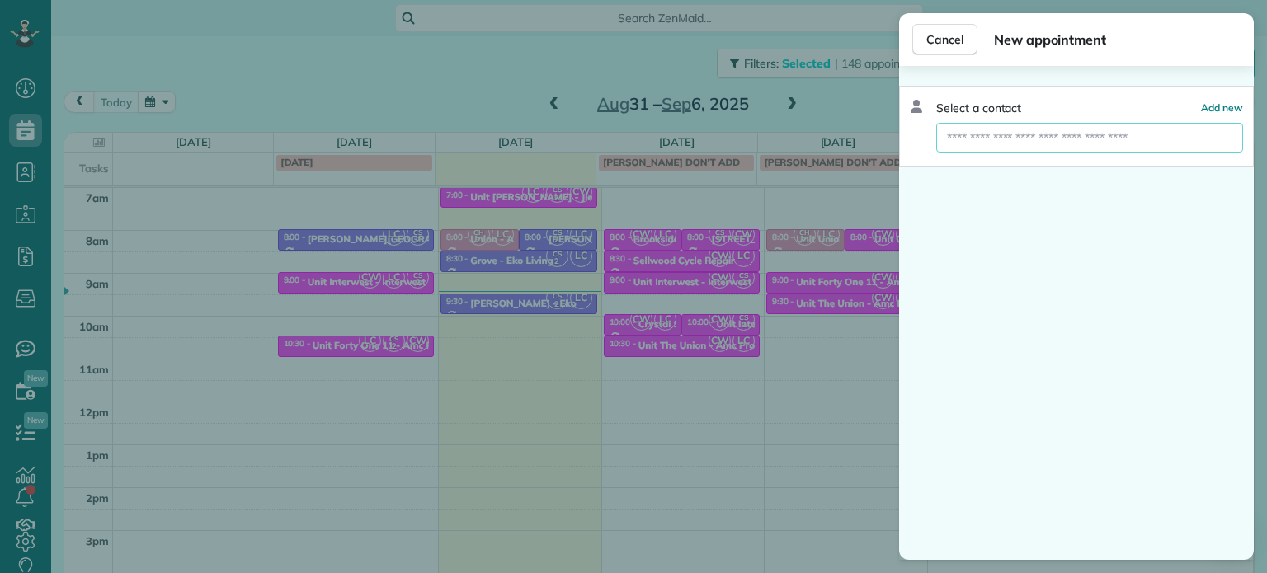
click at [1080, 136] on input "text" at bounding box center [1089, 138] width 307 height 30
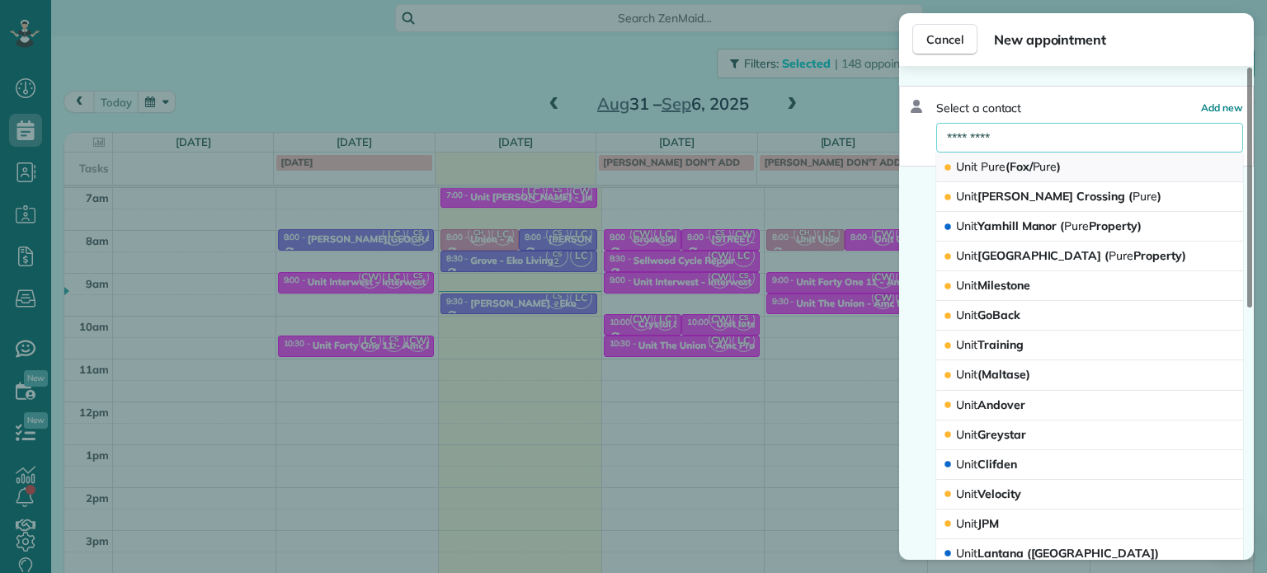
type input "*********"
click at [1040, 172] on span "Pure" at bounding box center [1045, 166] width 25 height 15
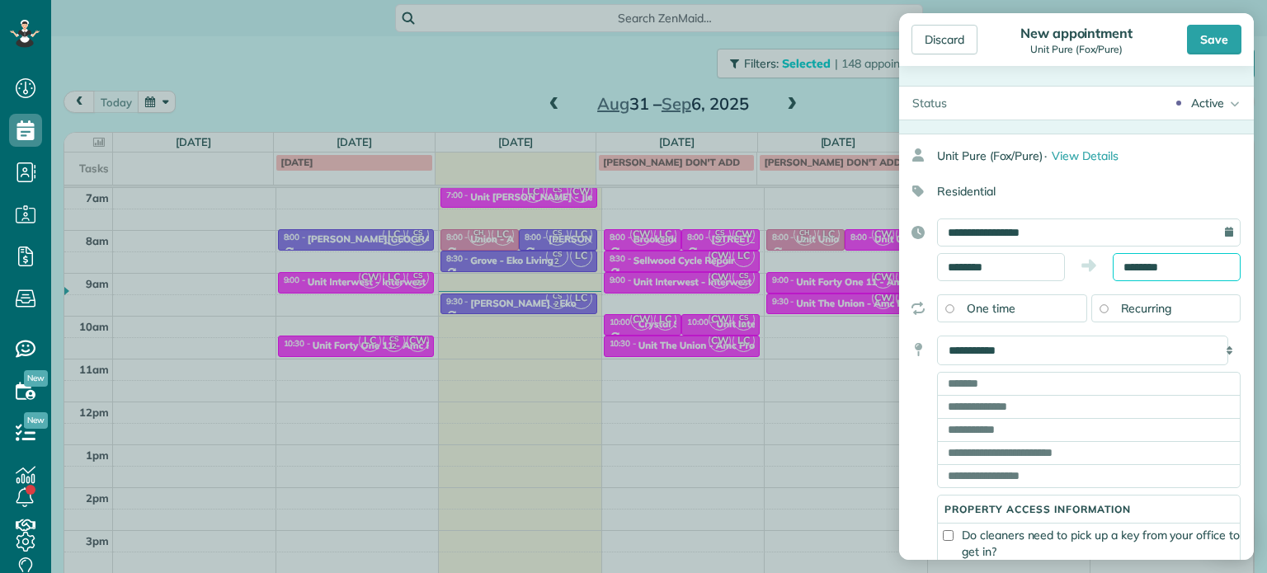
click at [1142, 264] on input "********" at bounding box center [1177, 267] width 128 height 28
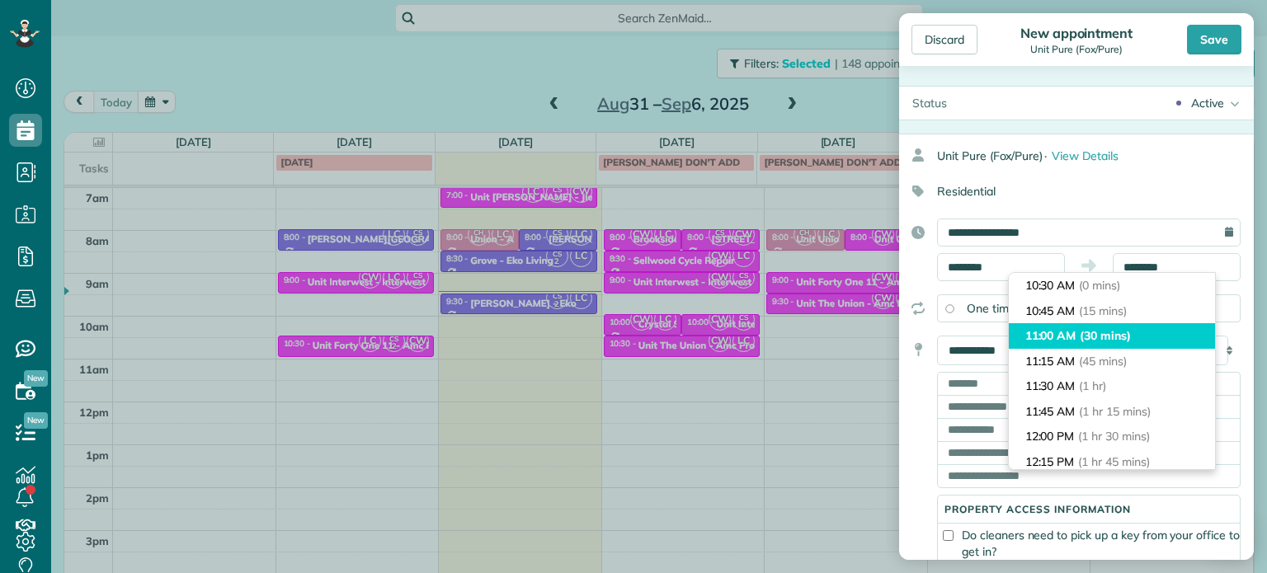
type input "********"
click at [1128, 344] on li "11:00 AM (30 mins)" at bounding box center [1112, 336] width 206 height 26
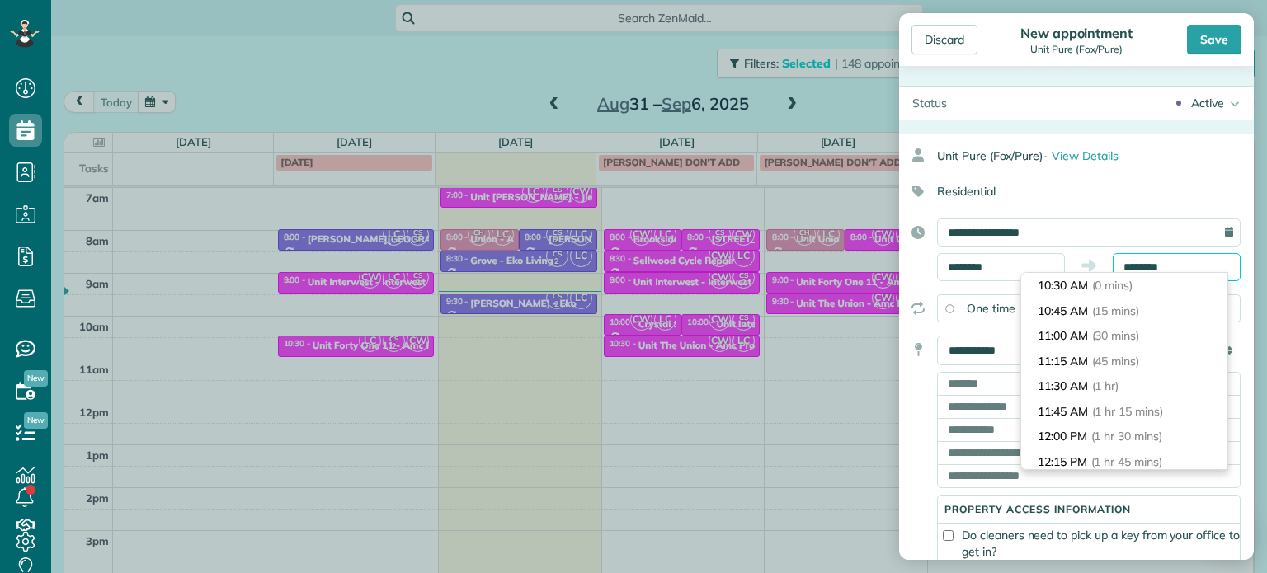
scroll to position [25, 0]
click at [995, 384] on input "text" at bounding box center [1089, 383] width 304 height 23
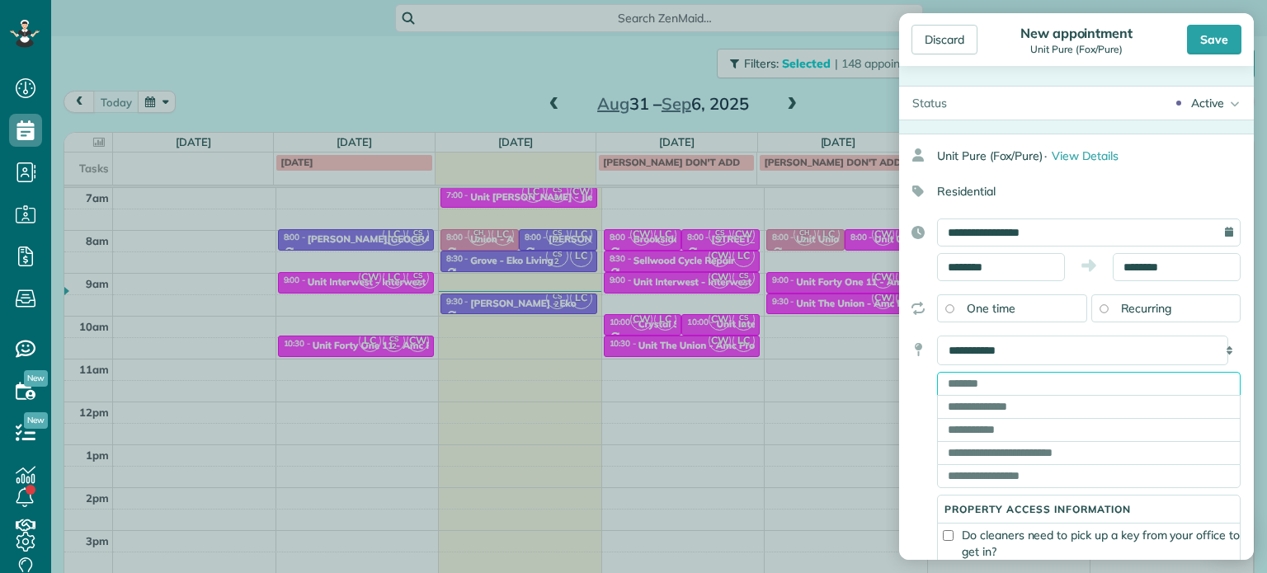
paste input "**********"
type input "**********"
type input "********"
type input "**"
type input "*****"
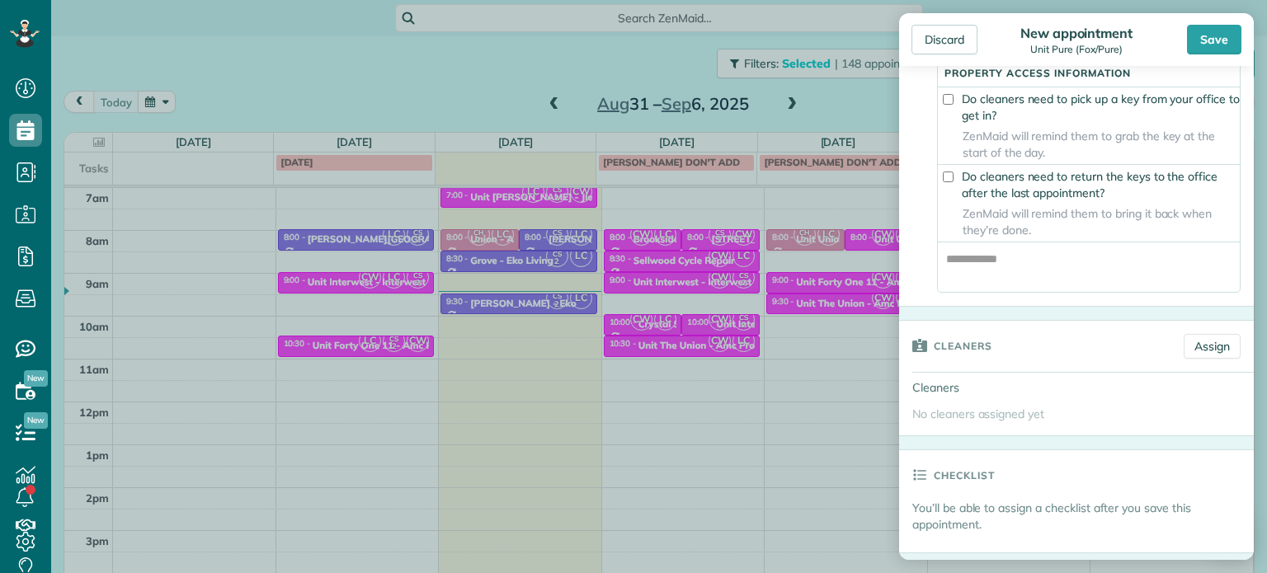
scroll to position [495, 0]
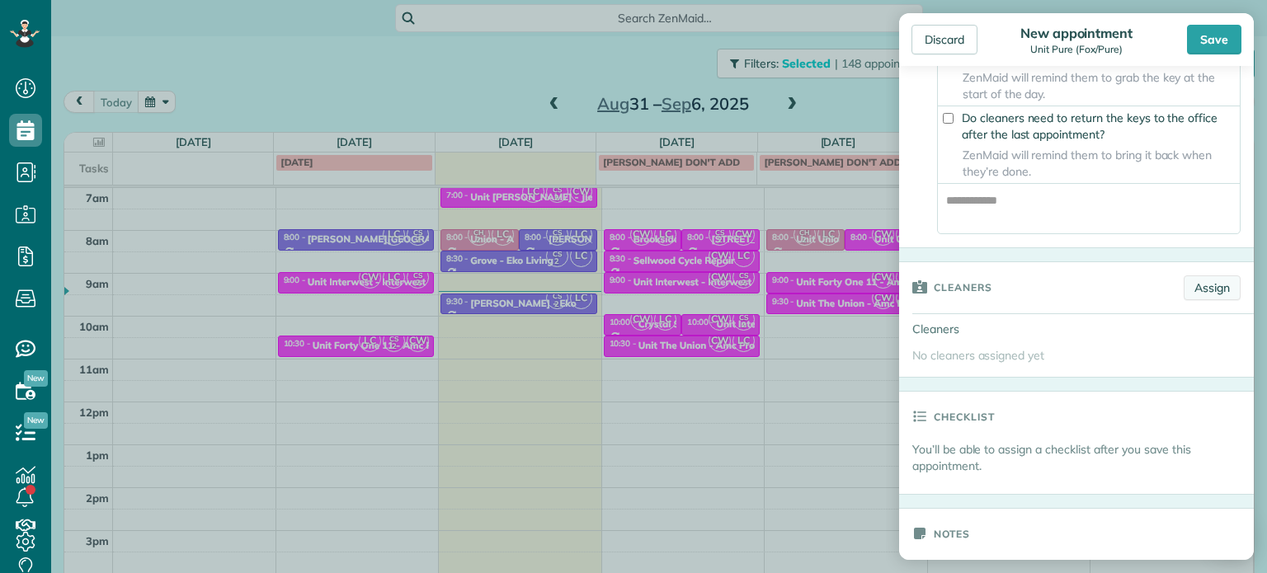
click at [1219, 289] on link "Assign" at bounding box center [1212, 287] width 57 height 25
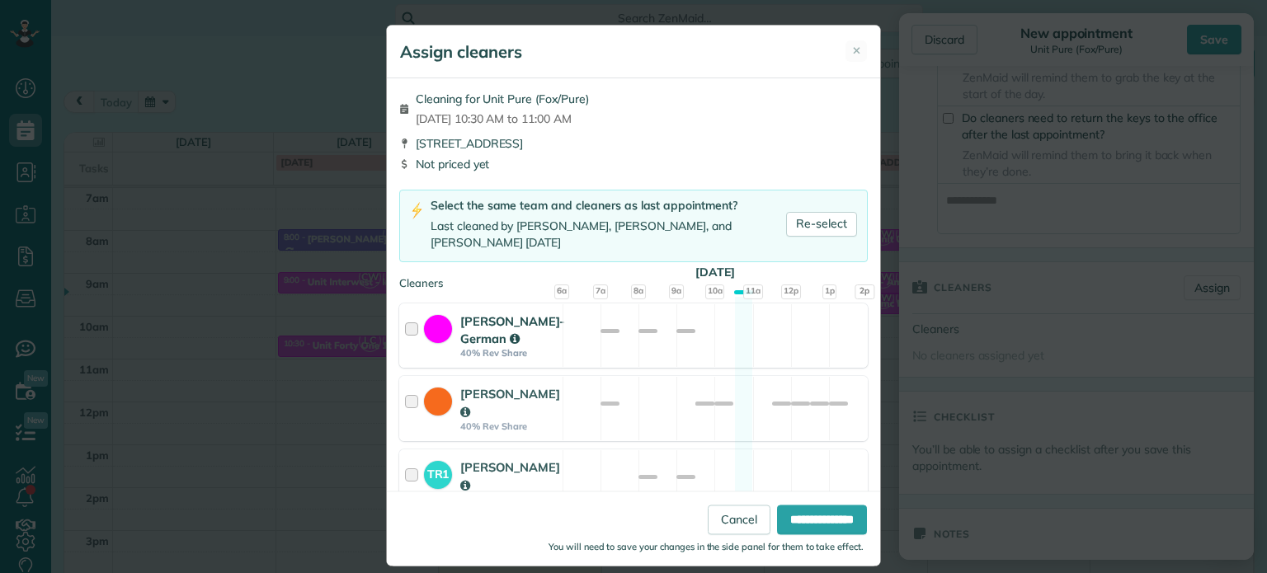
click at [686, 336] on div "Christina Wright-German 40% Rev Share Available" at bounding box center [633, 336] width 468 height 65
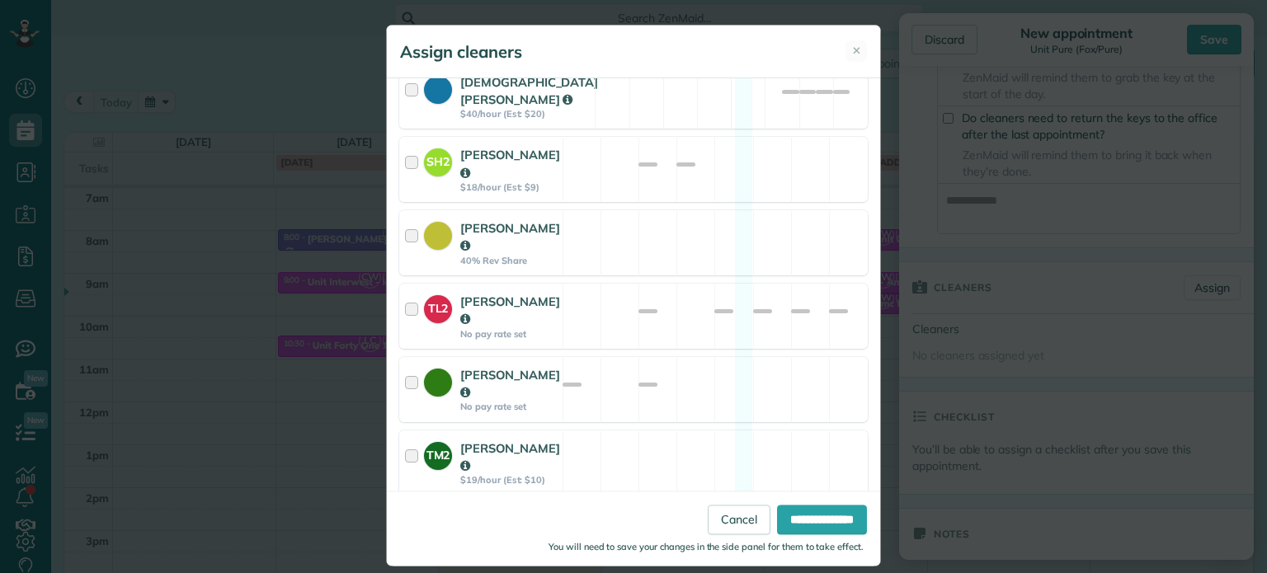
scroll to position [876, 0]
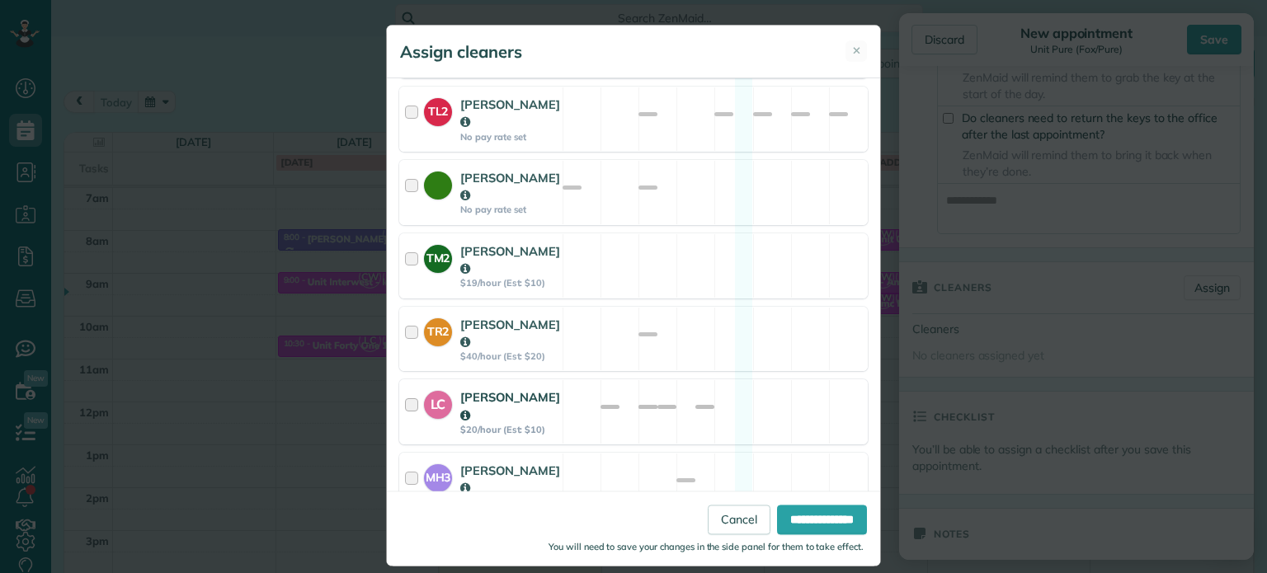
click at [702, 379] on div "LC Laura Chavez $20/hour (Est: $10) Available" at bounding box center [633, 411] width 468 height 65
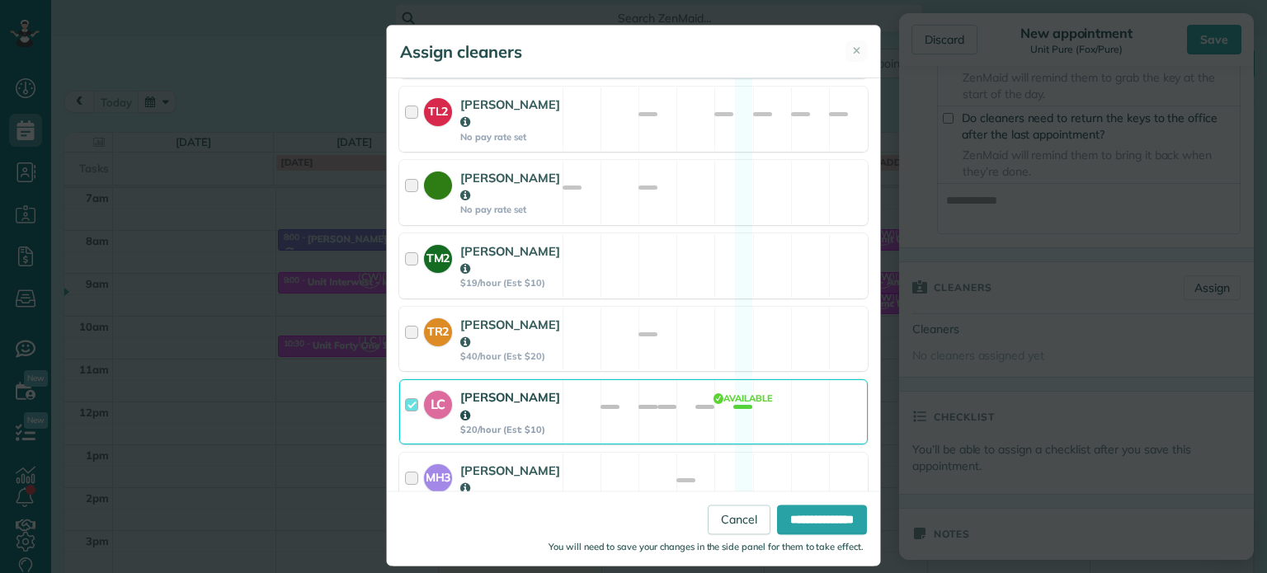
click at [746, 526] on div "CS2 Cristina Sainz $20/hour (Est: $10) Available" at bounding box center [633, 558] width 468 height 65
click at [825, 511] on input "**********" at bounding box center [822, 521] width 90 height 30
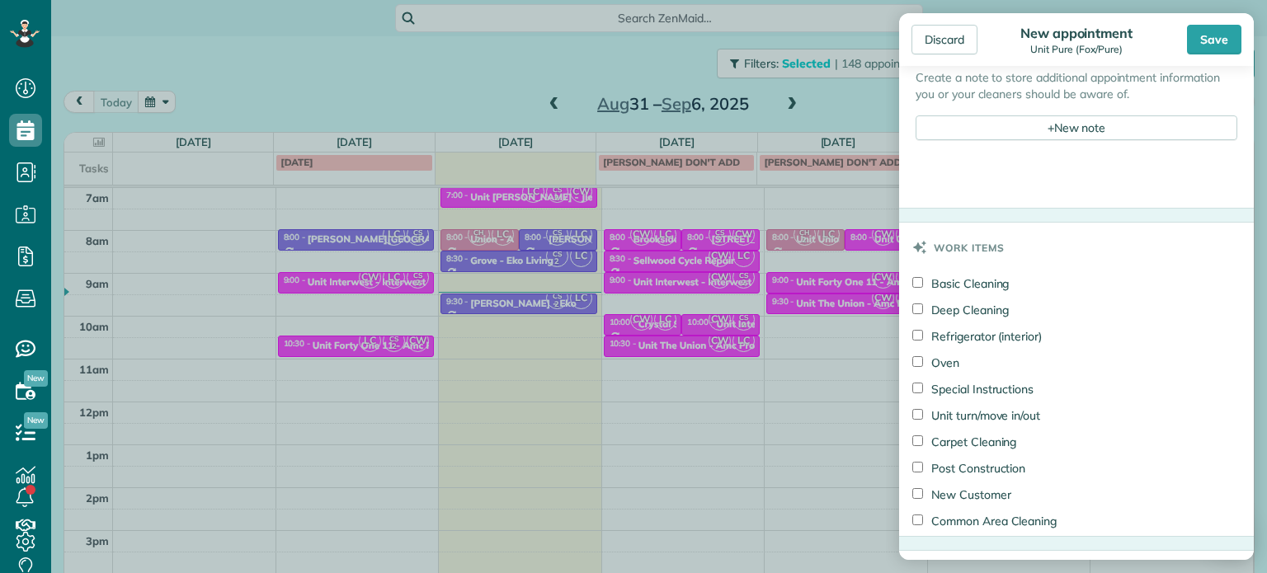
scroll to position [1155, 0]
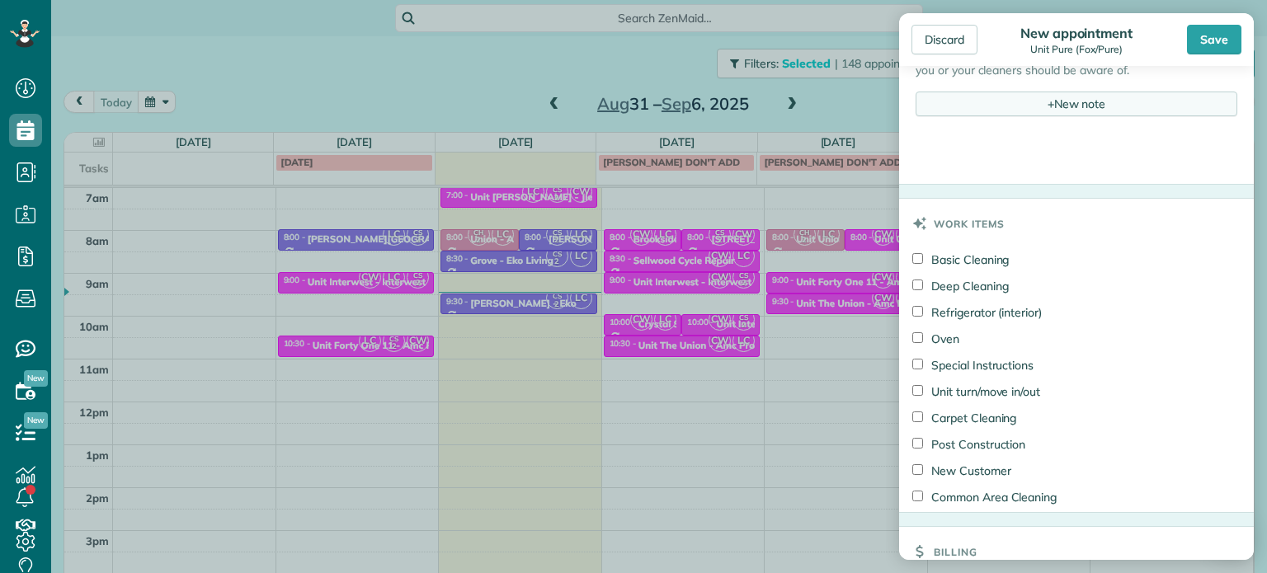
click at [1077, 107] on div "+ New note" at bounding box center [1077, 104] width 322 height 25
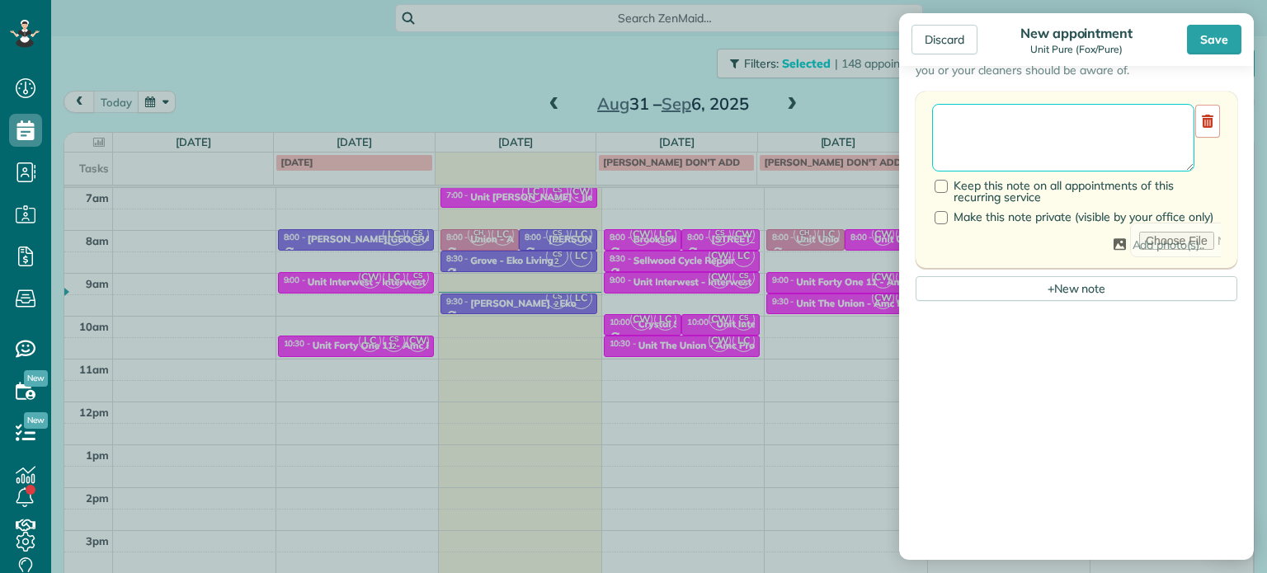
click at [1077, 135] on textarea at bounding box center [1063, 138] width 262 height 68
paste textarea "**********"
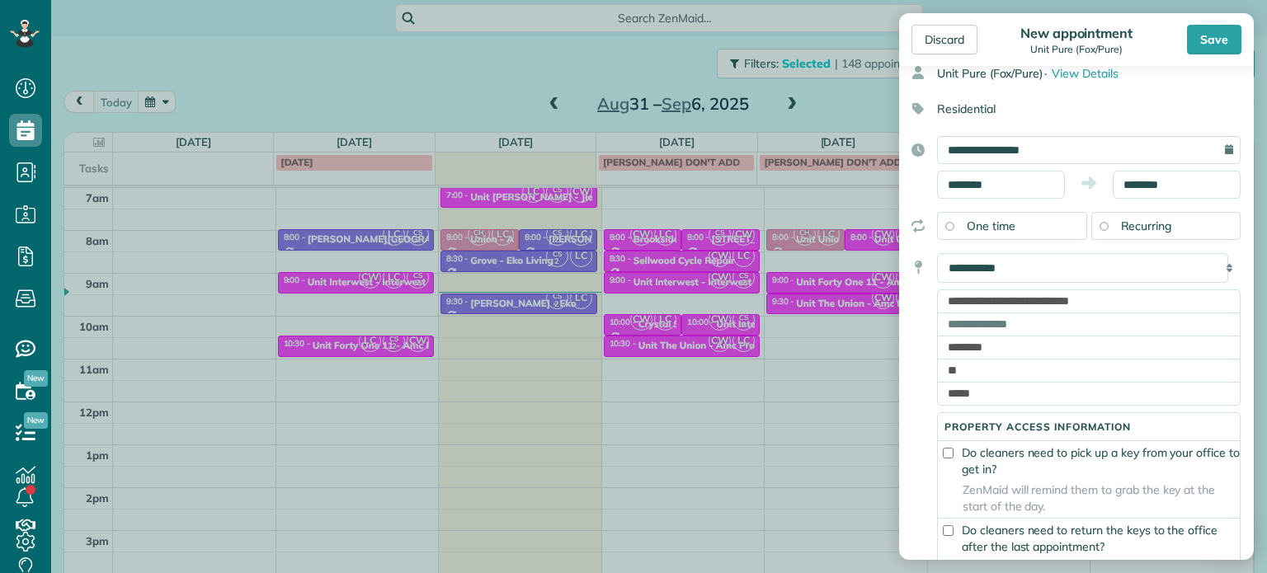
scroll to position [0, 0]
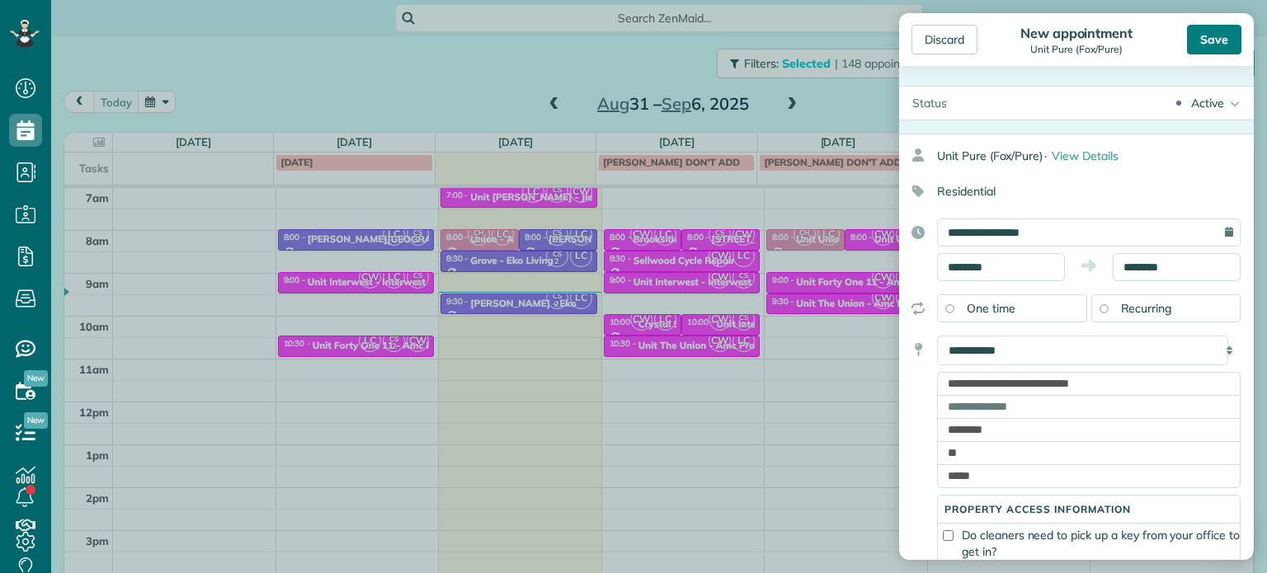
type textarea "**********"
click at [1207, 45] on div "Save" at bounding box center [1214, 40] width 54 height 30
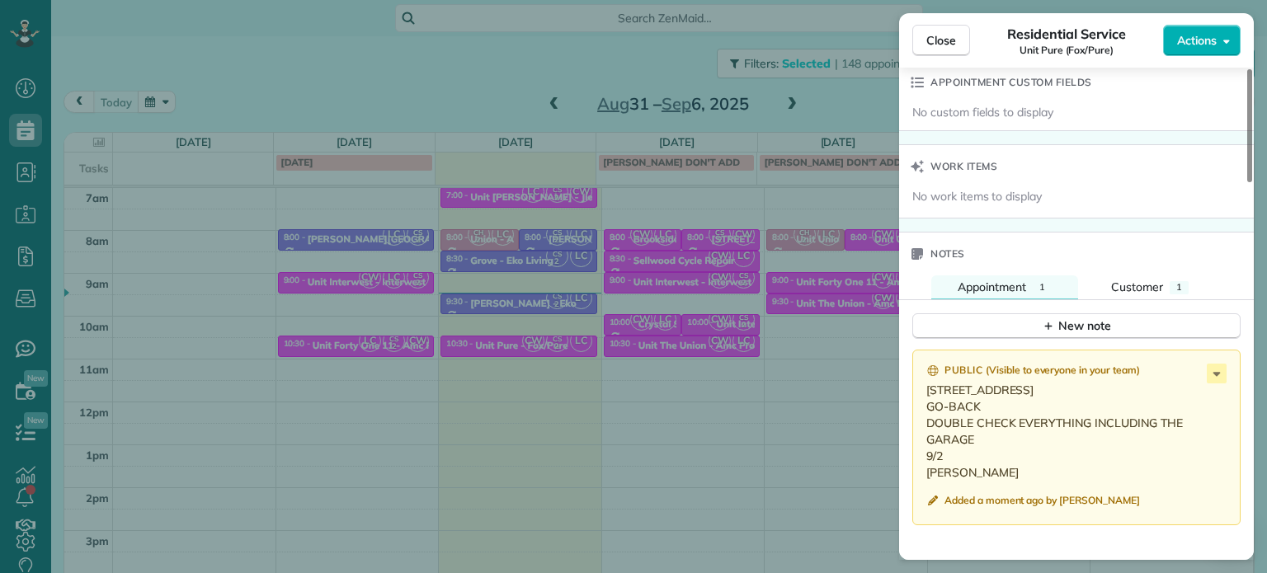
scroll to position [1320, 0]
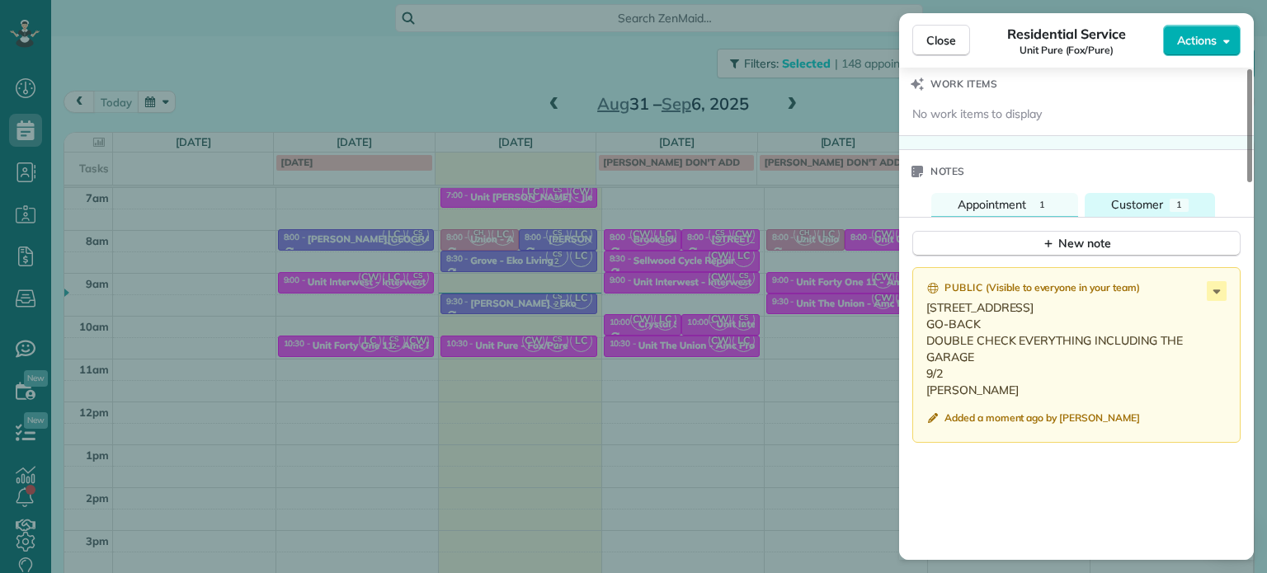
click at [1121, 212] on span "Customer" at bounding box center [1137, 204] width 52 height 15
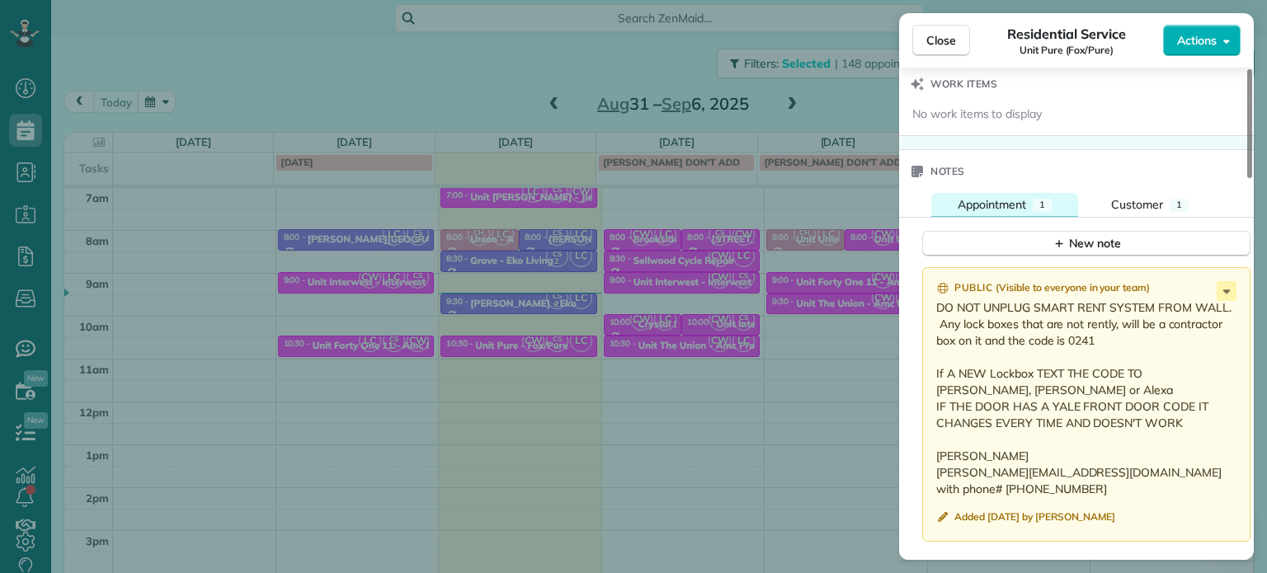
click at [1003, 207] on span "Appointment" at bounding box center [992, 204] width 68 height 15
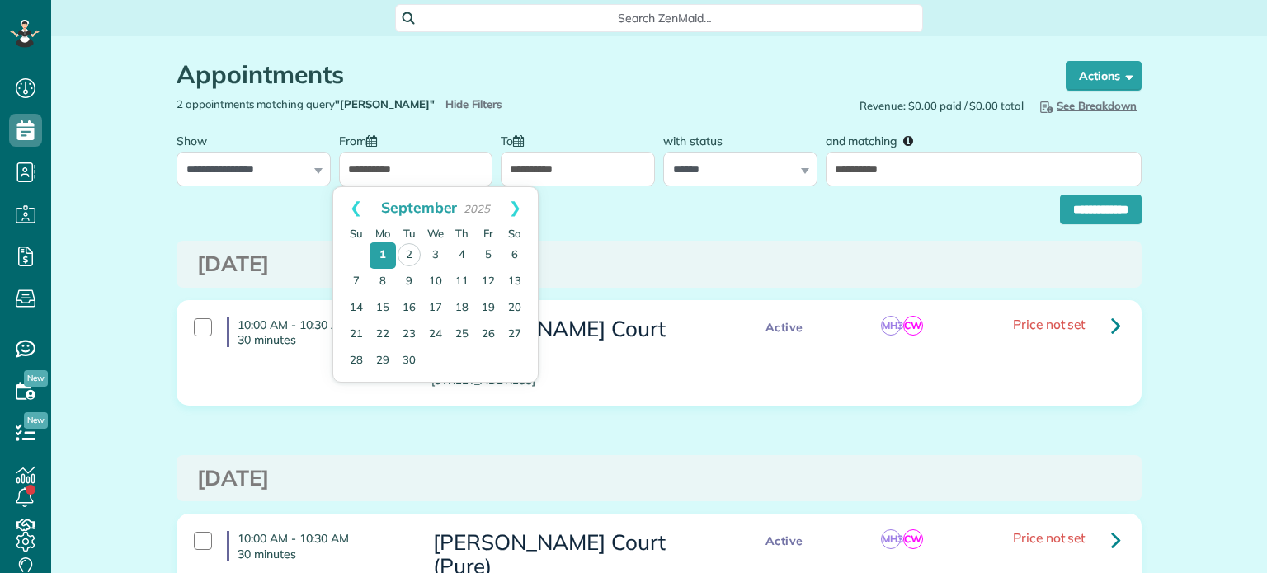
scroll to position [7, 7]
click at [346, 207] on link "Prev" at bounding box center [355, 207] width 45 height 41
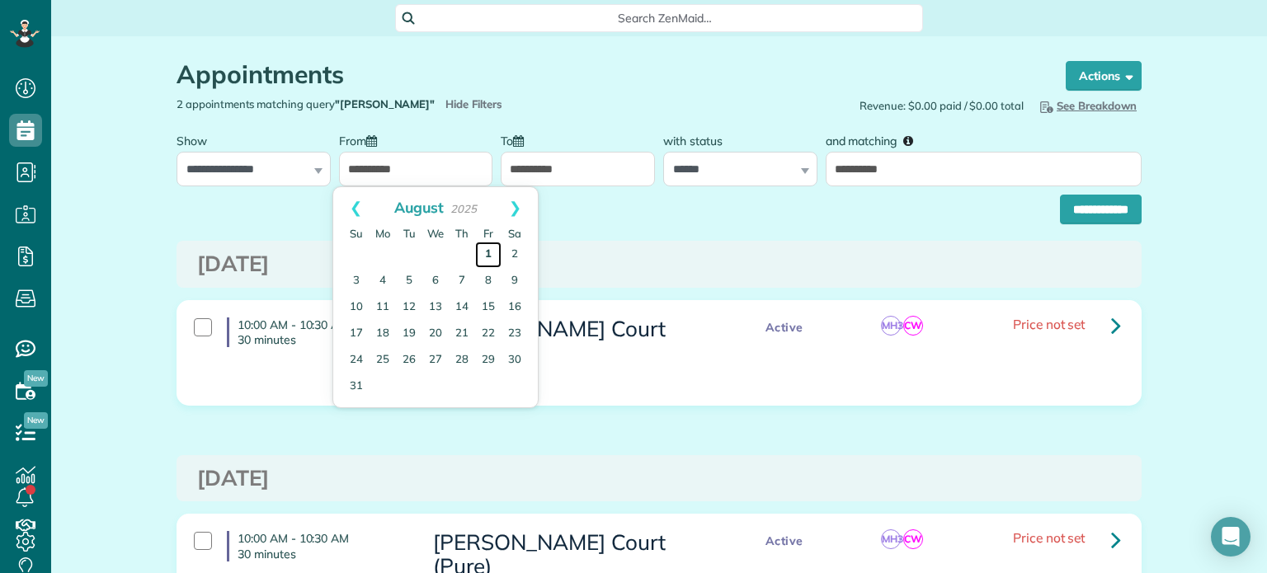
click at [488, 253] on link "1" at bounding box center [488, 255] width 26 height 26
type input "**********"
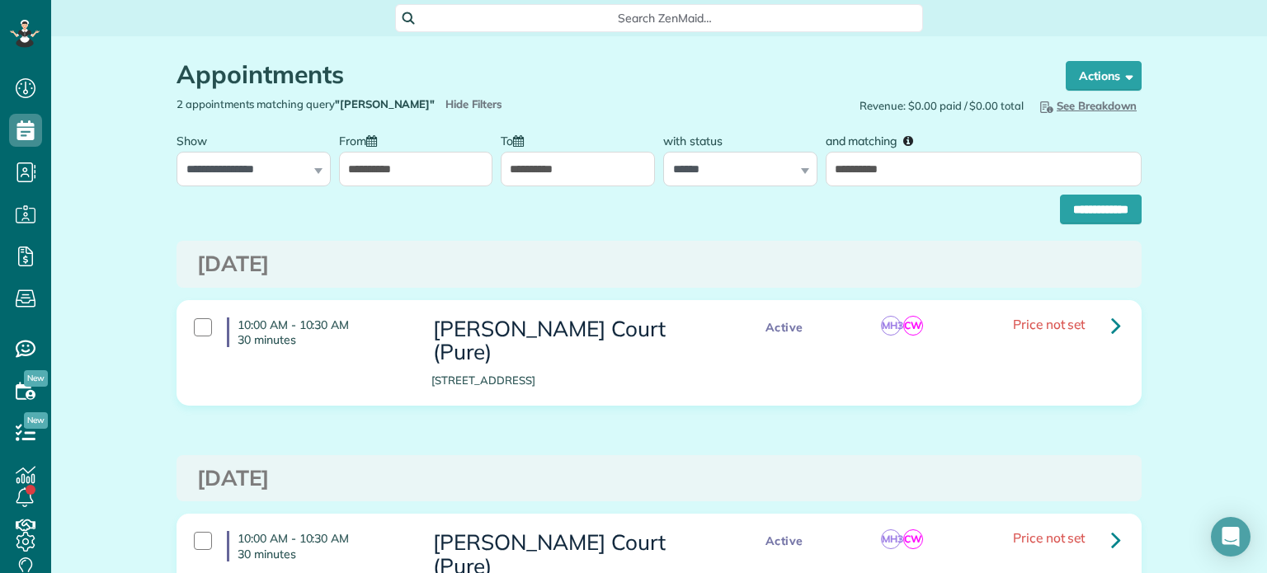
click at [574, 177] on input "**********" at bounding box center [578, 169] width 154 height 35
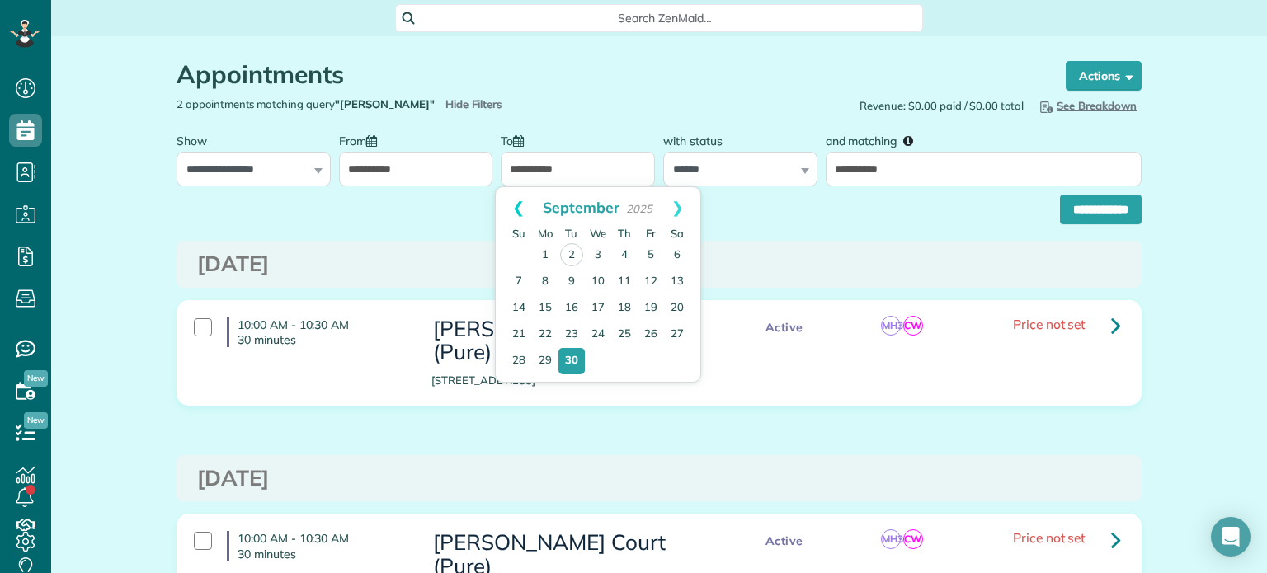
click at [520, 204] on link "Prev" at bounding box center [518, 207] width 45 height 41
click at [516, 379] on link "31" at bounding box center [519, 387] width 26 height 26
type input "**********"
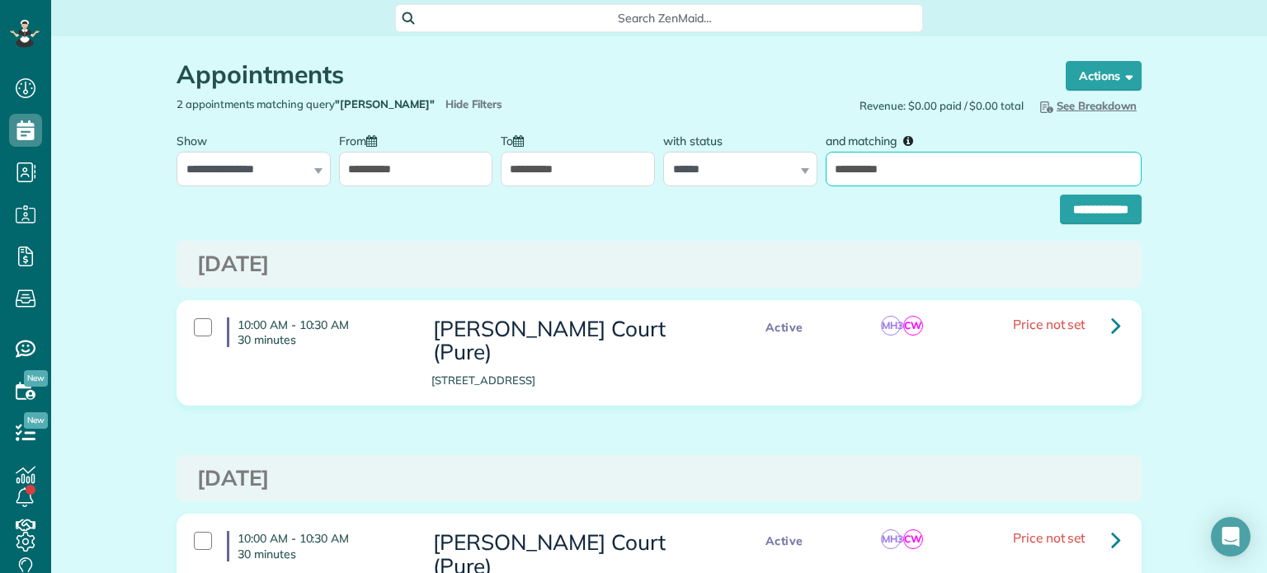
drag, startPoint x: 914, startPoint y: 172, endPoint x: 819, endPoint y: 186, distance: 96.0
click at [819, 186] on form "**********" at bounding box center [659, 175] width 965 height 100
type input "****"
click at [1060, 195] on input "**********" at bounding box center [1101, 210] width 82 height 30
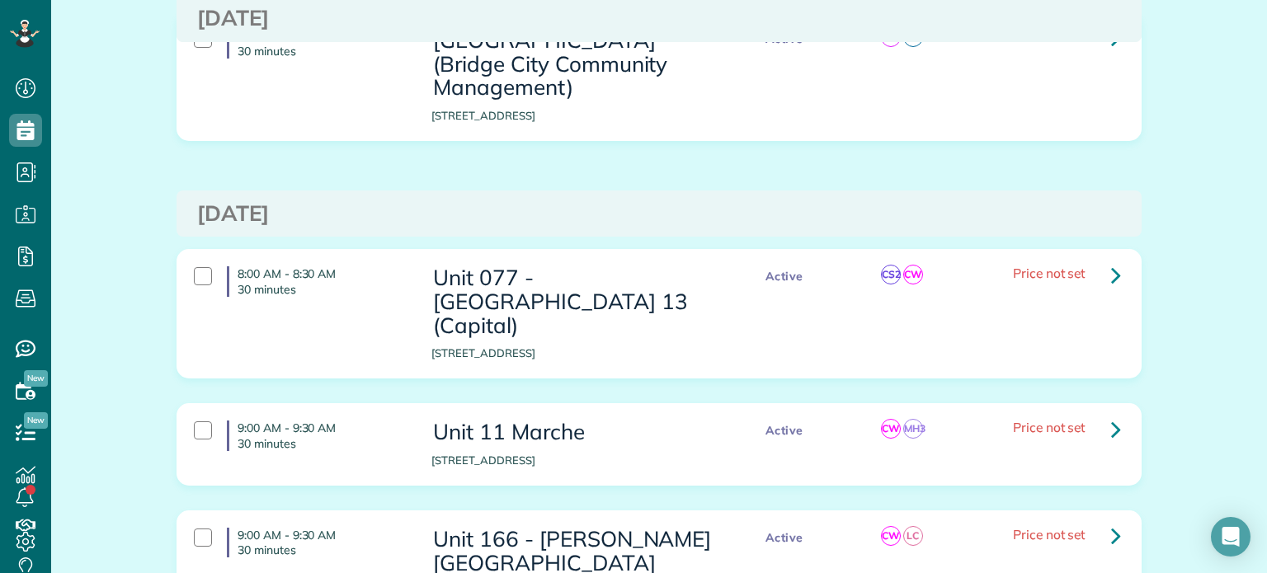
scroll to position [495, 0]
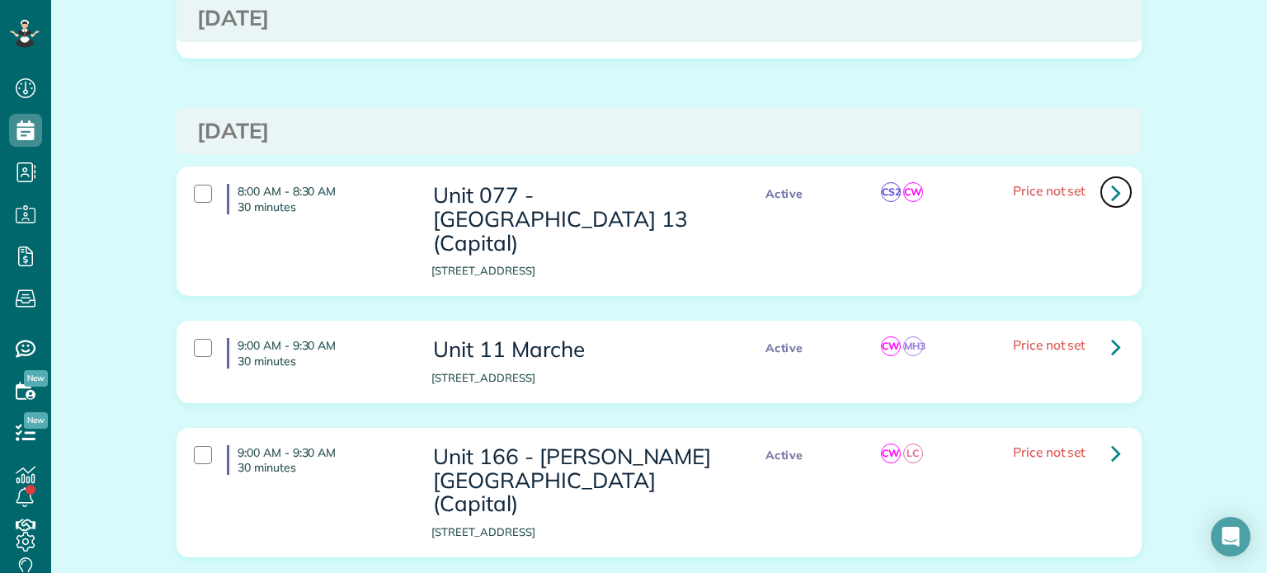
click at [1111, 186] on icon at bounding box center [1116, 192] width 10 height 29
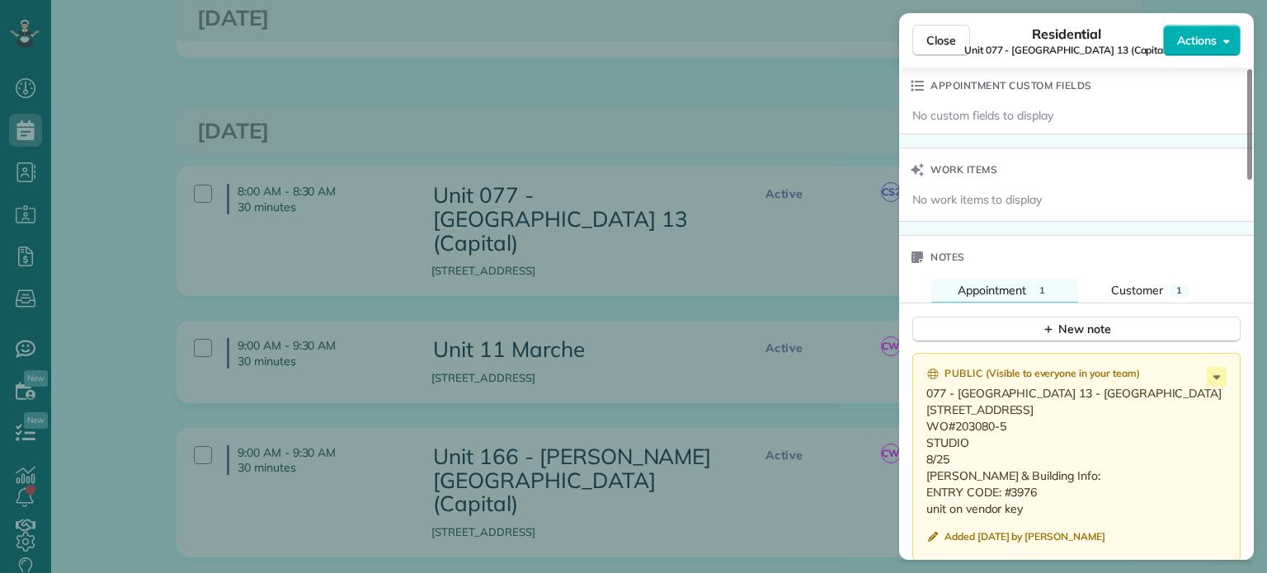
scroll to position [1320, 0]
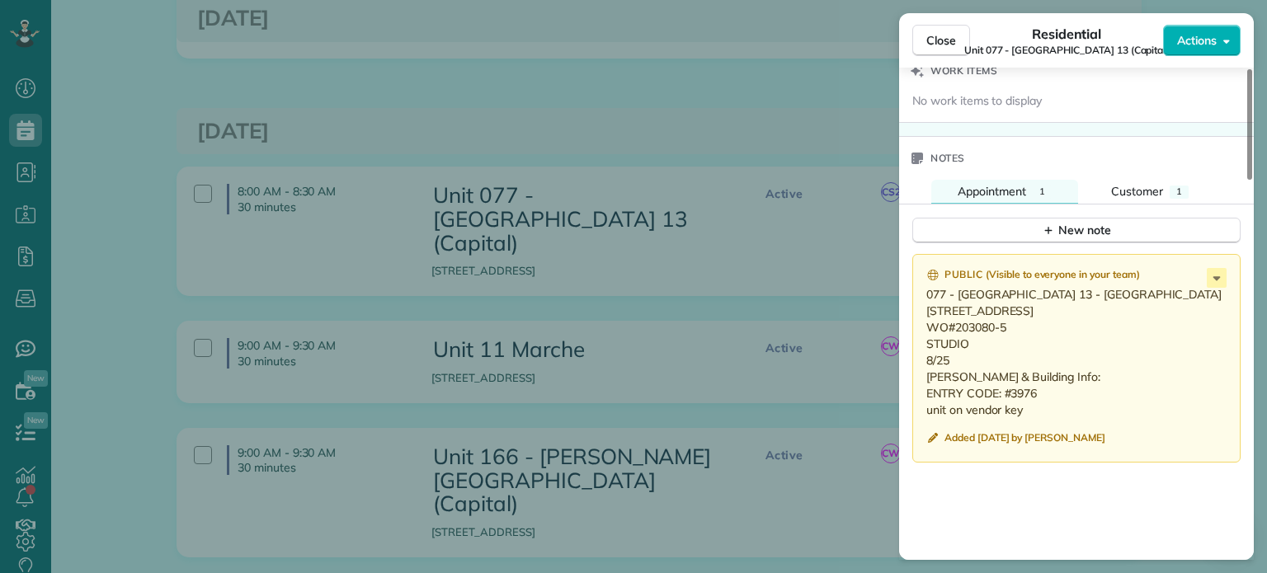
drag, startPoint x: 960, startPoint y: 382, endPoint x: 916, endPoint y: 283, distance: 108.2
click at [916, 283] on div "Public ( Visible to everyone in your team ) 077 - Sellwood 13 - 401 1313 SE Spo…" at bounding box center [1076, 358] width 328 height 209
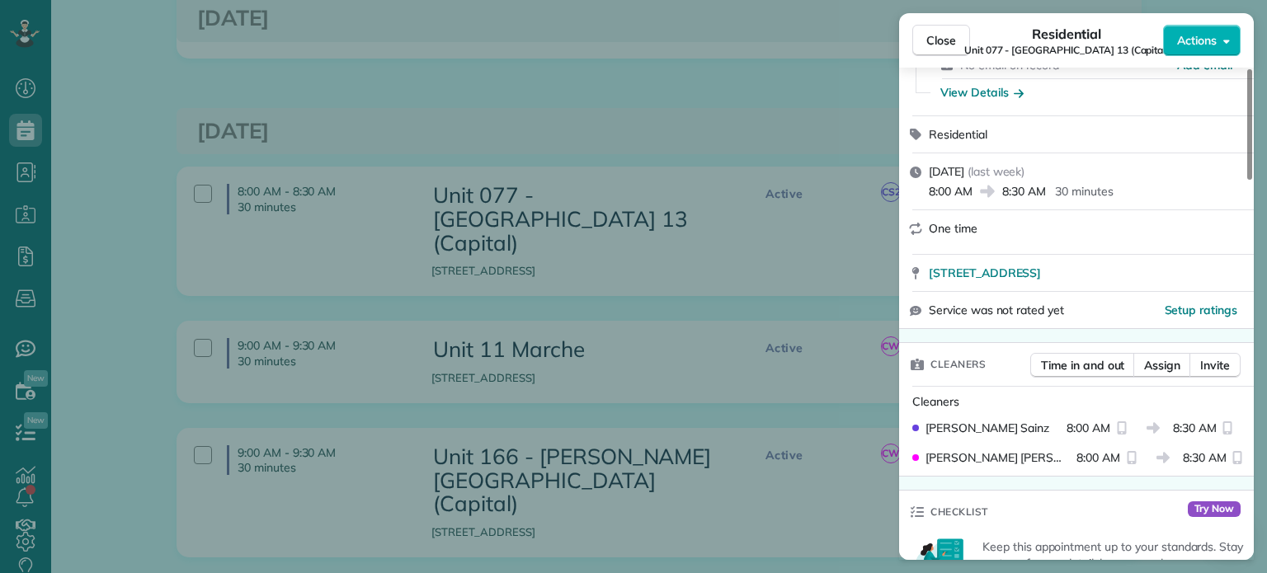
scroll to position [0, 0]
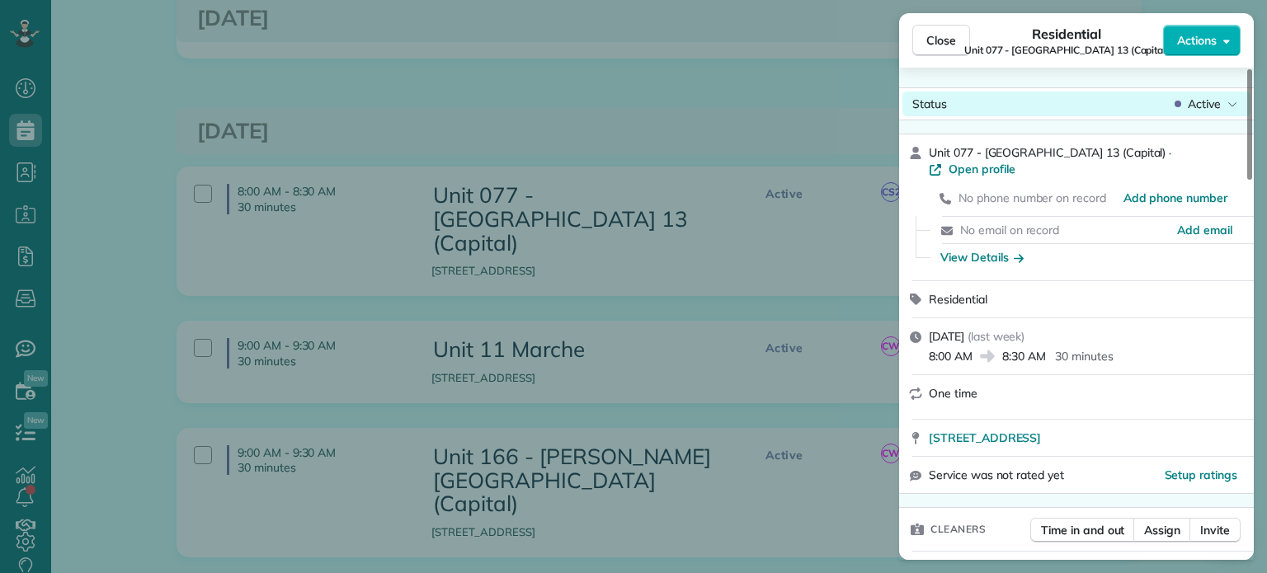
click at [1215, 105] on span "Active" at bounding box center [1204, 104] width 33 height 16
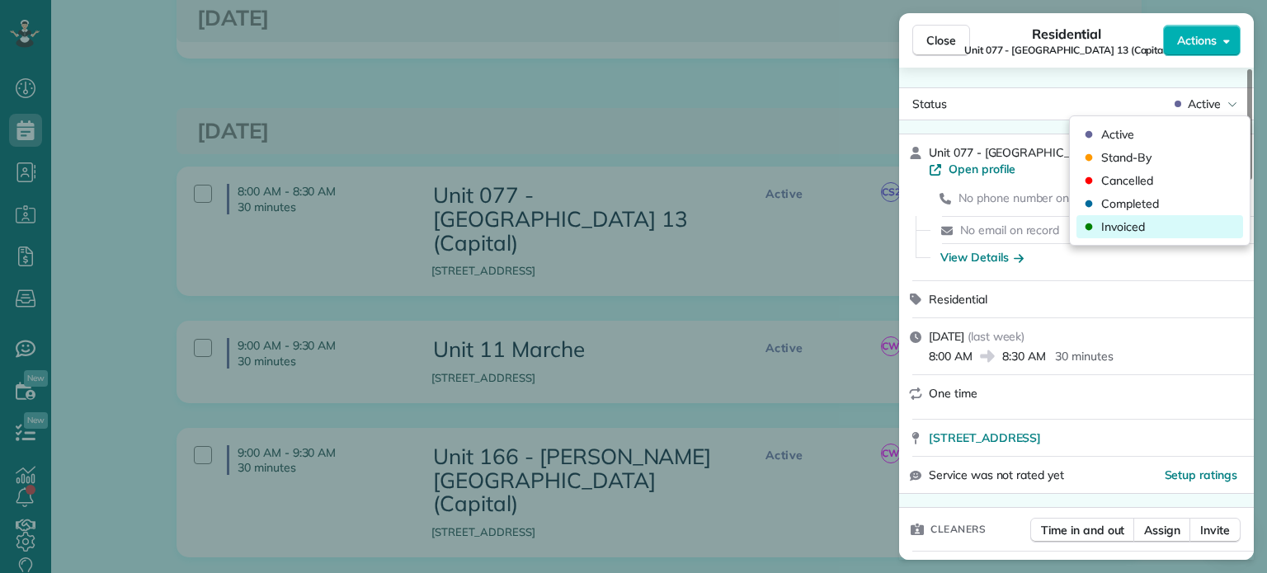
click at [1163, 220] on div "Invoiced" at bounding box center [1159, 226] width 167 height 23
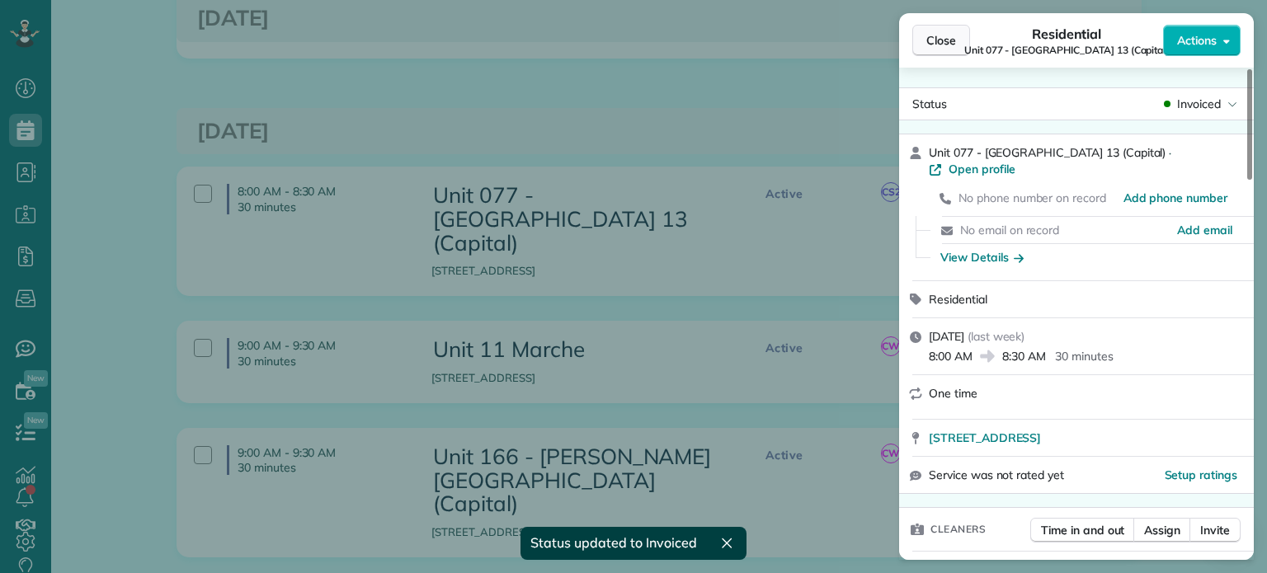
click at [958, 44] on button "Close" at bounding box center [941, 40] width 58 height 31
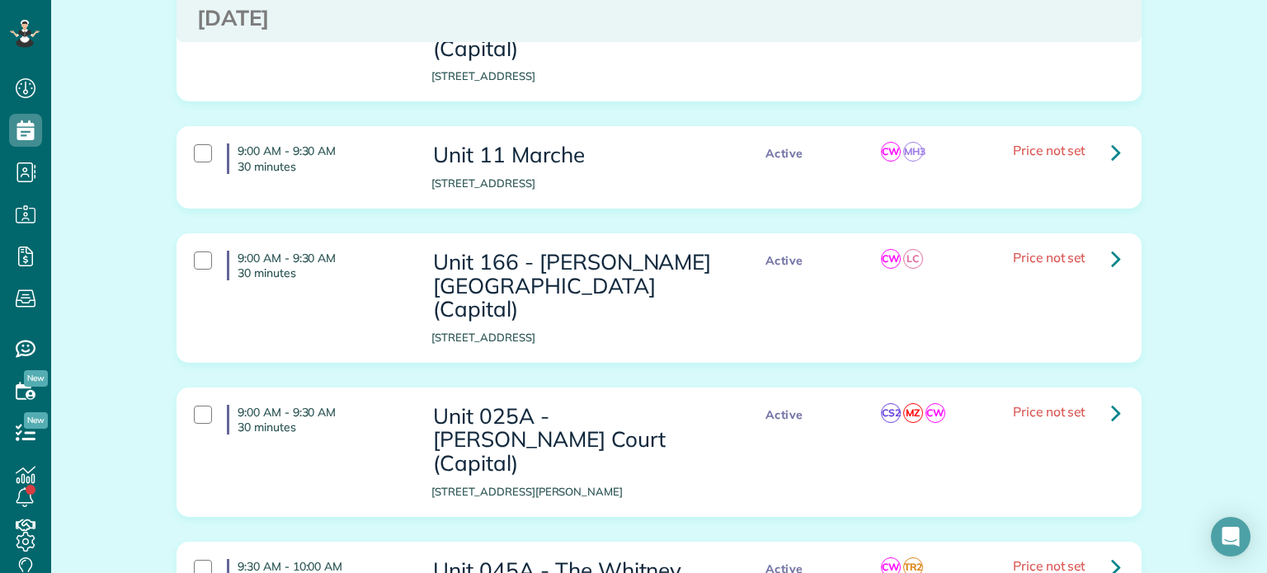
scroll to position [742, 0]
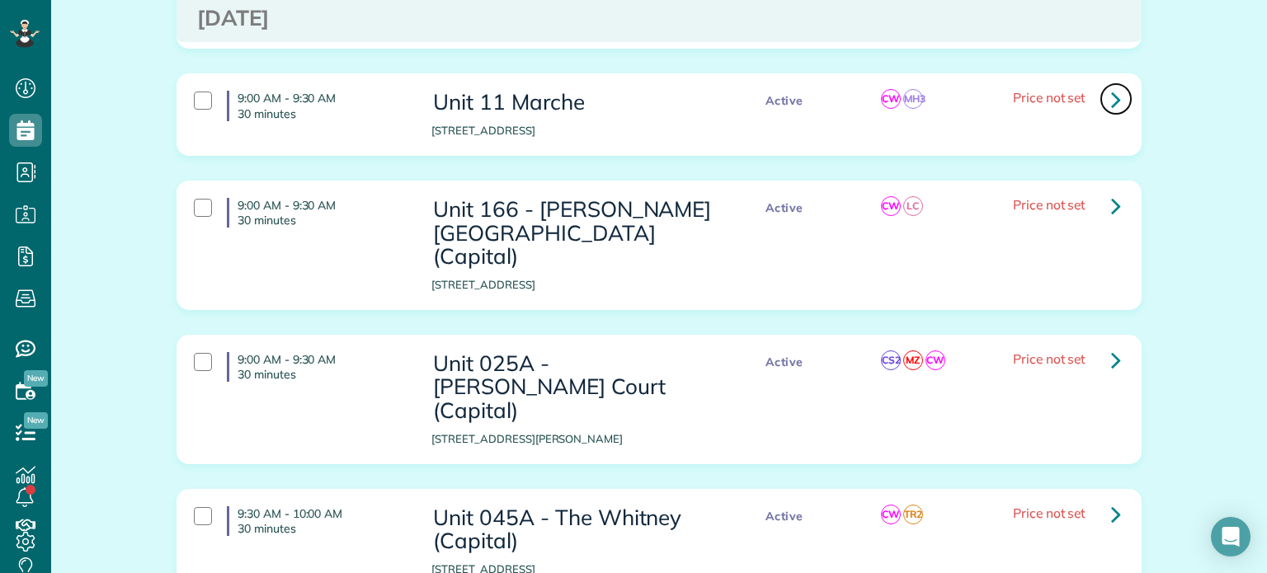
click at [1111, 85] on icon at bounding box center [1116, 99] width 10 height 29
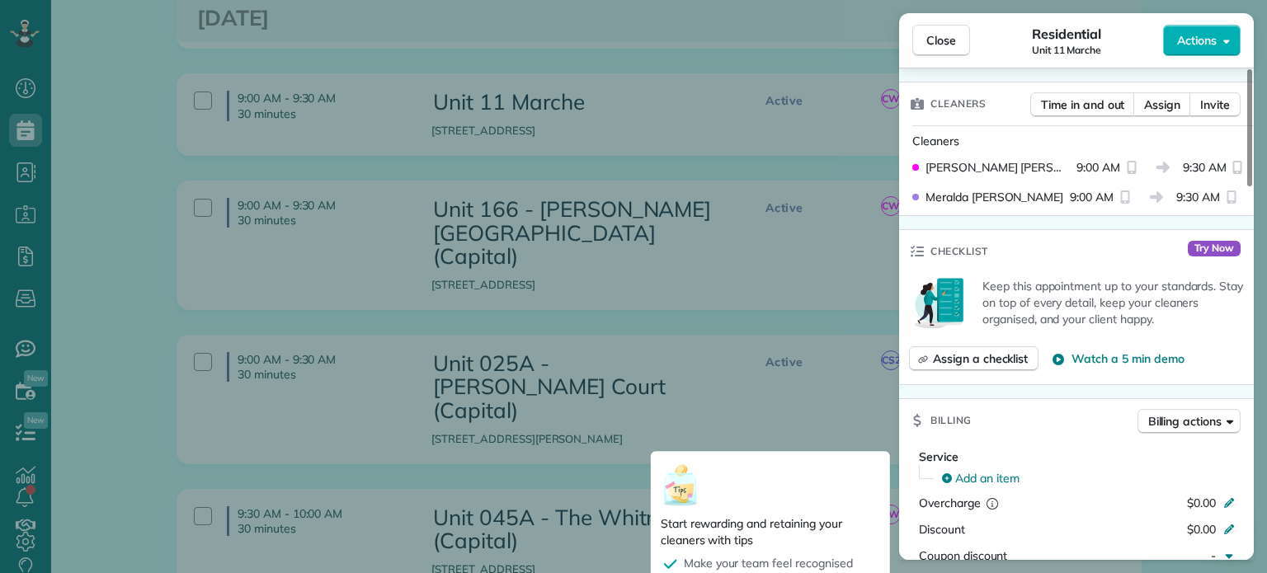
scroll to position [330, 0]
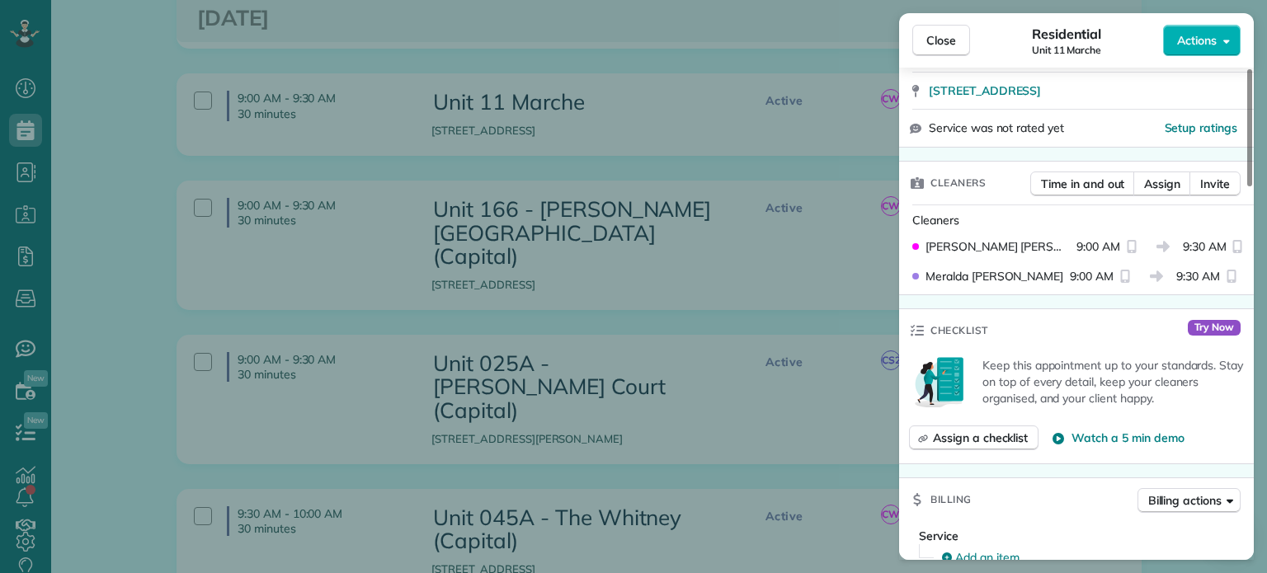
click at [854, 270] on div "Close Residential Unit 11 Marche Actions Status Active Unit 11 Marche · Open pr…" at bounding box center [633, 286] width 1267 height 573
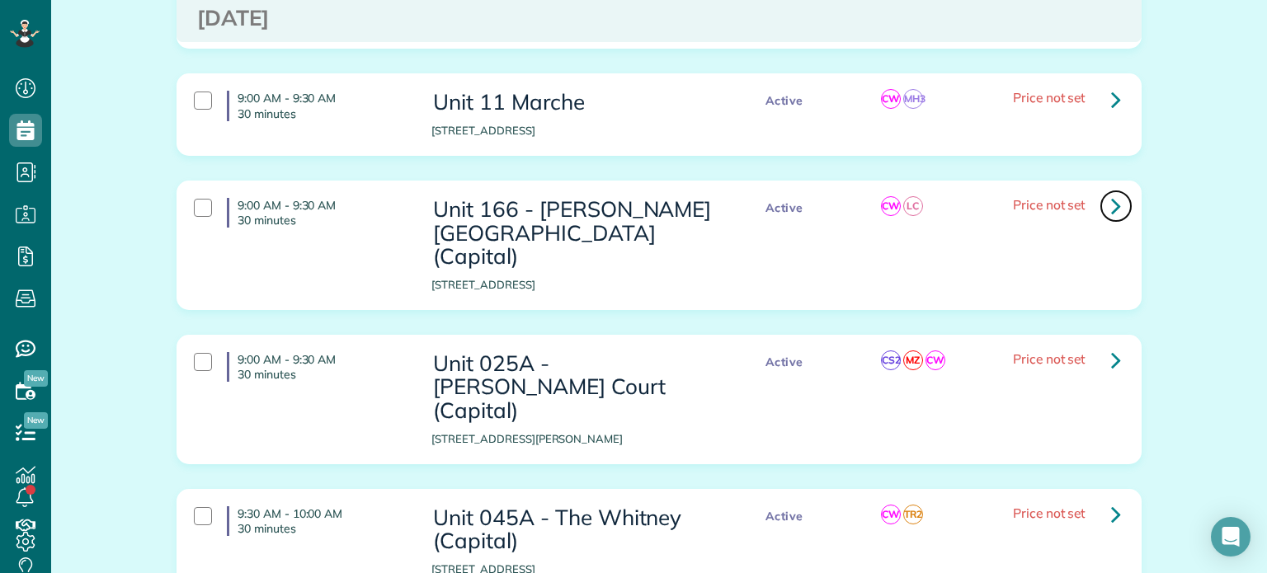
click at [1111, 191] on icon at bounding box center [1116, 205] width 10 height 29
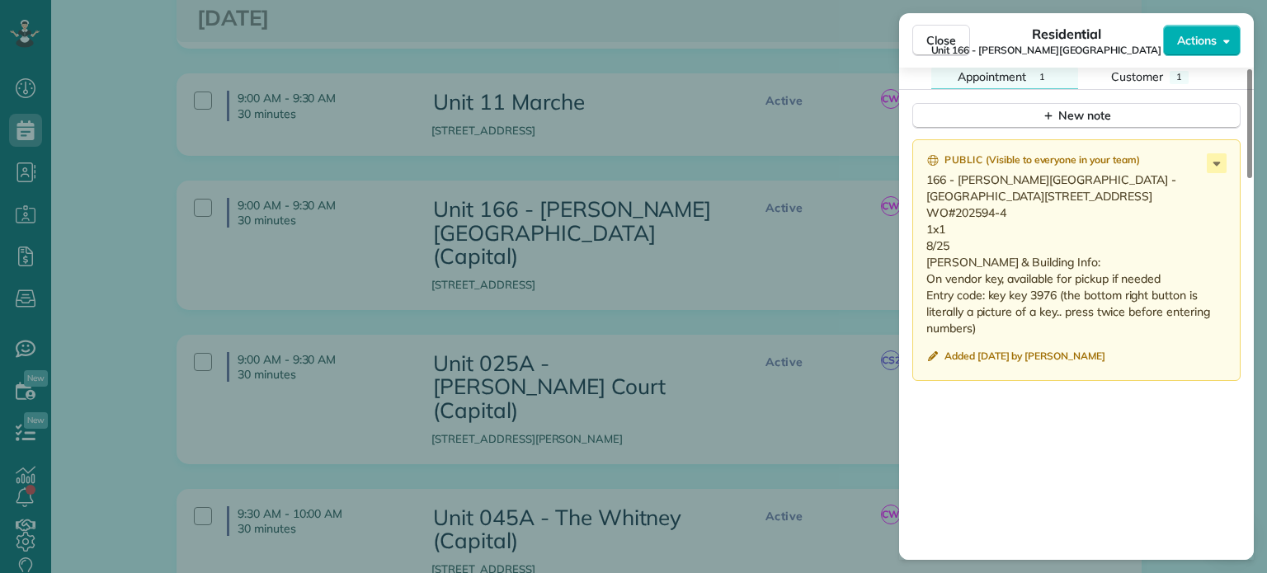
scroll to position [1485, 0]
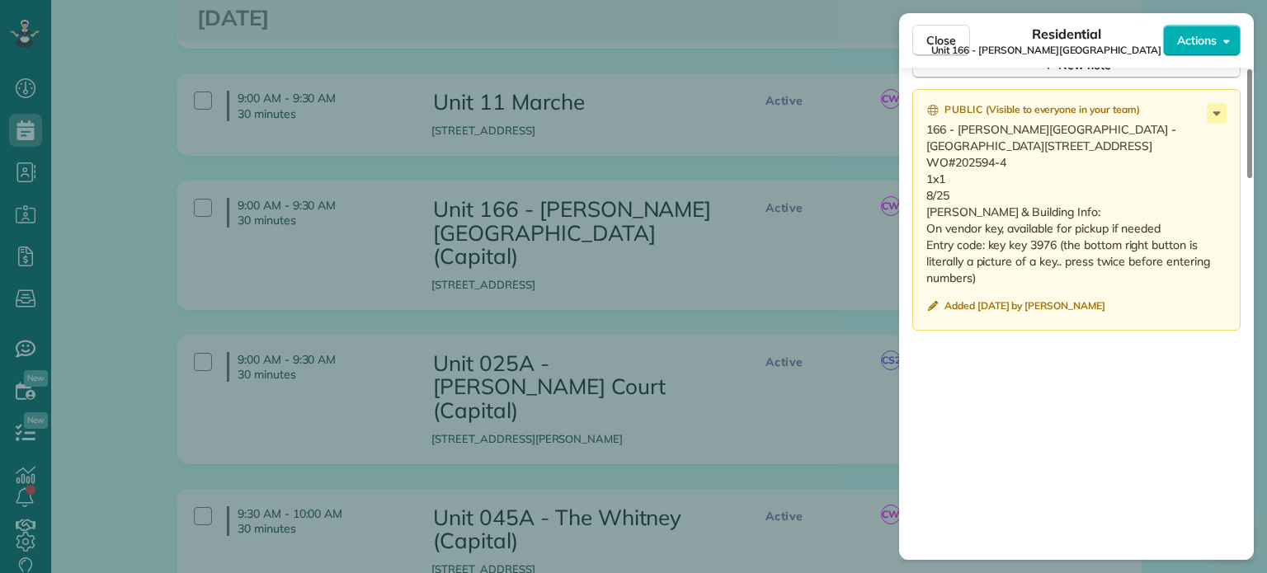
drag, startPoint x: 952, startPoint y: 217, endPoint x: 912, endPoint y: 120, distance: 105.1
click at [912, 120] on div "Public ( Visible to everyone in your team ) 166 - Overton Place - 403 1230 NW 2…" at bounding box center [1076, 210] width 328 height 242
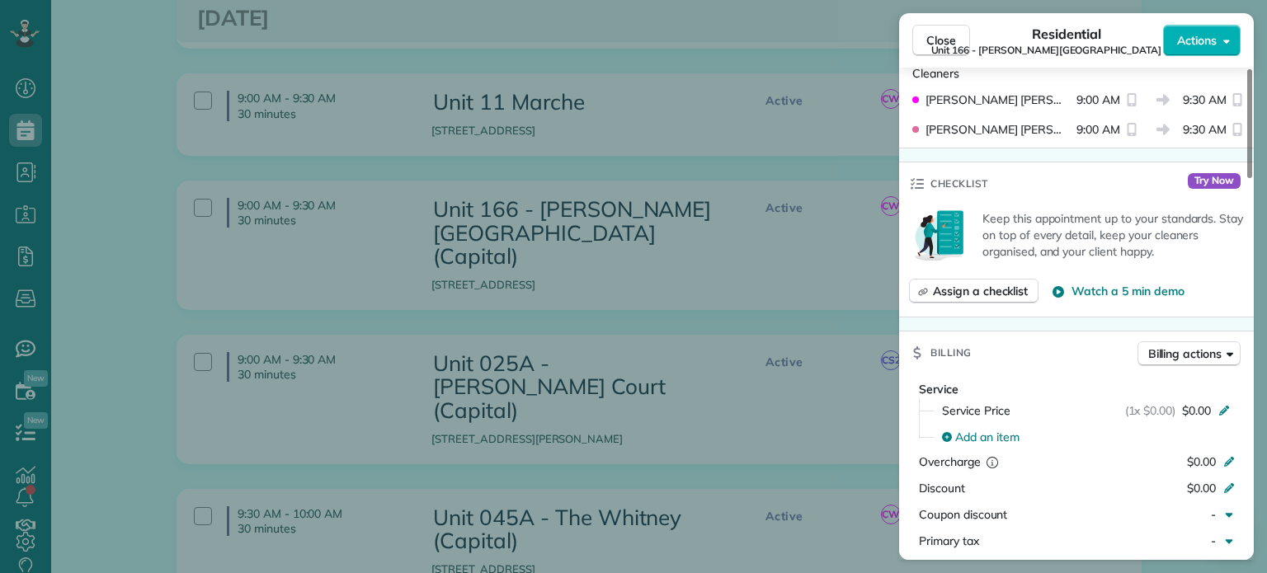
scroll to position [0, 0]
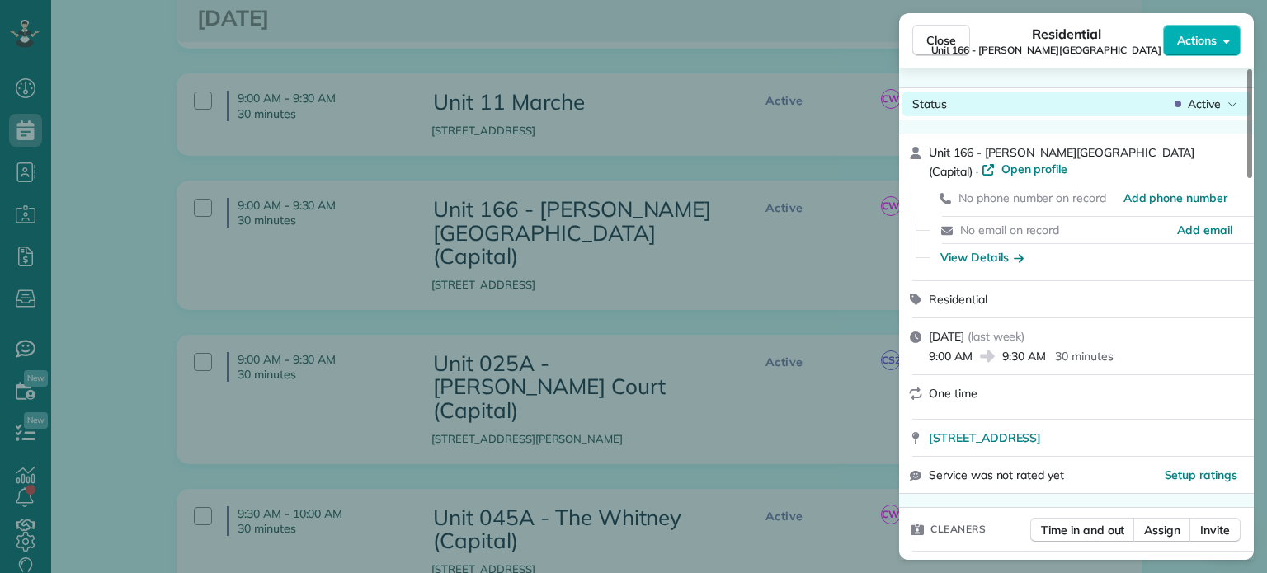
click at [1224, 103] on div "Active" at bounding box center [1205, 104] width 69 height 16
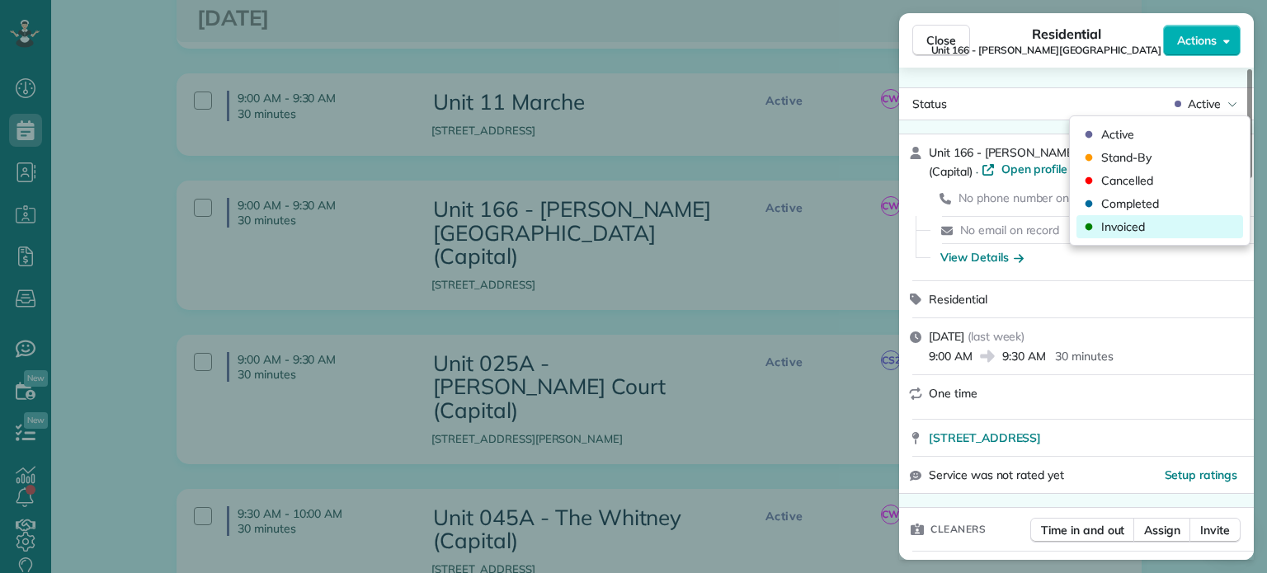
click at [1156, 228] on div "Invoiced" at bounding box center [1159, 226] width 167 height 23
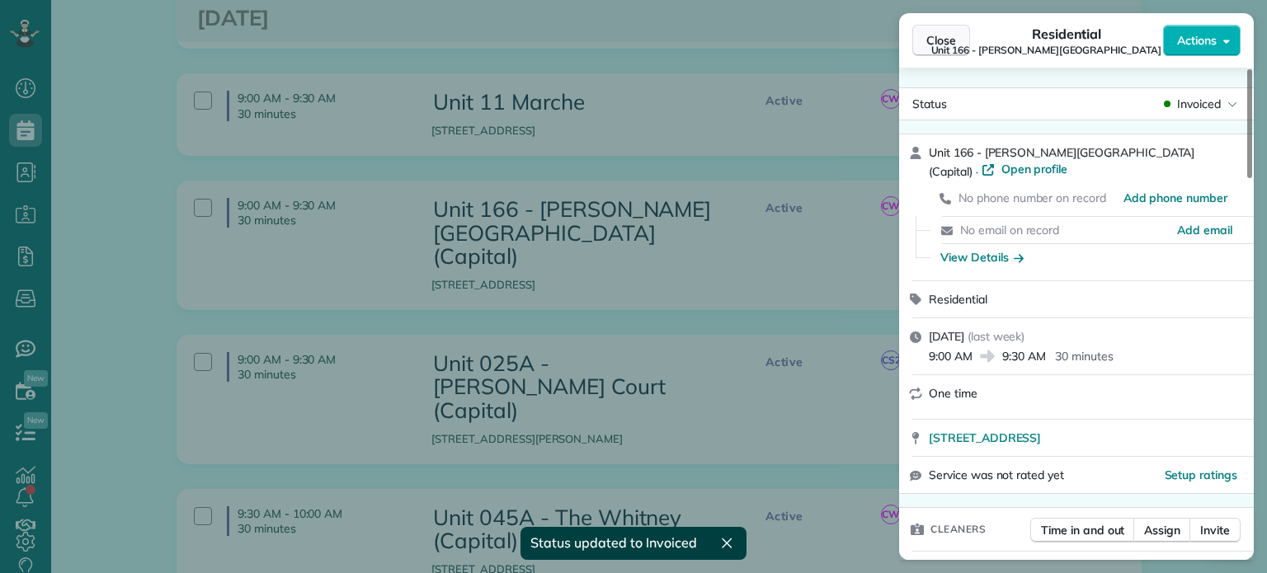
click at [946, 43] on span "Close" at bounding box center [941, 40] width 30 height 16
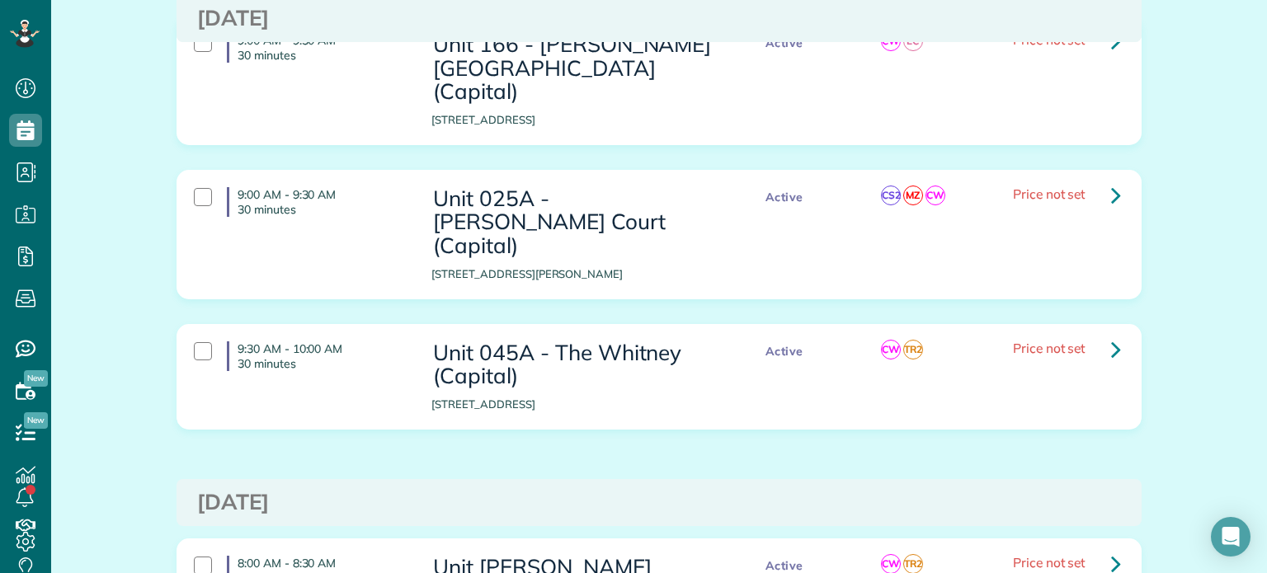
scroll to position [990, 0]
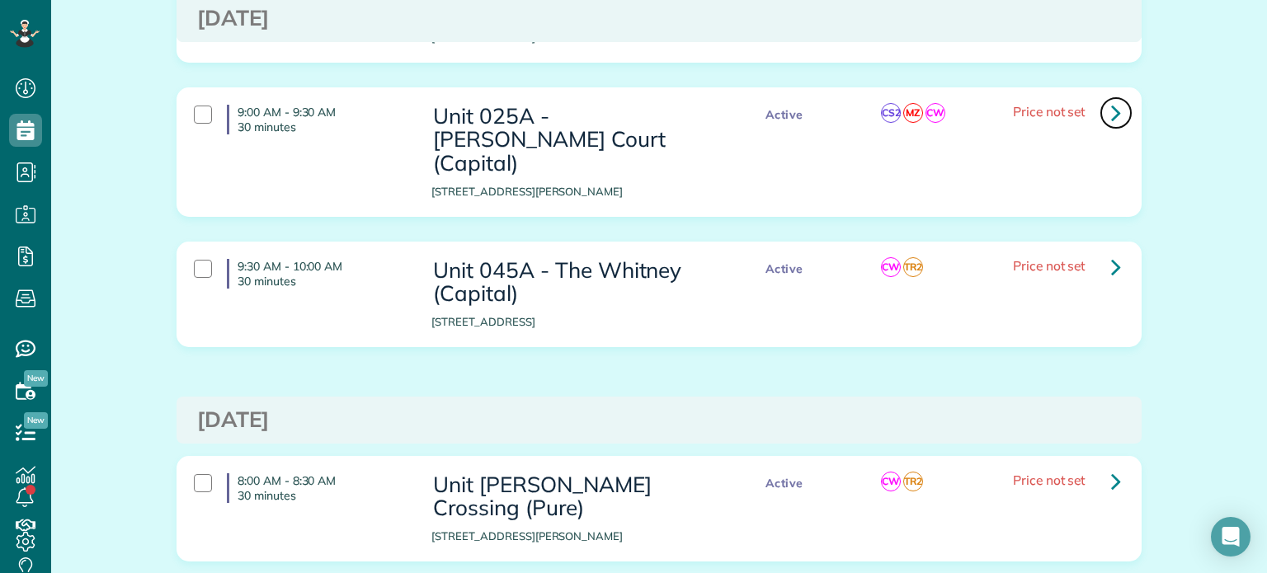
click at [1103, 97] on link at bounding box center [1115, 113] width 33 height 33
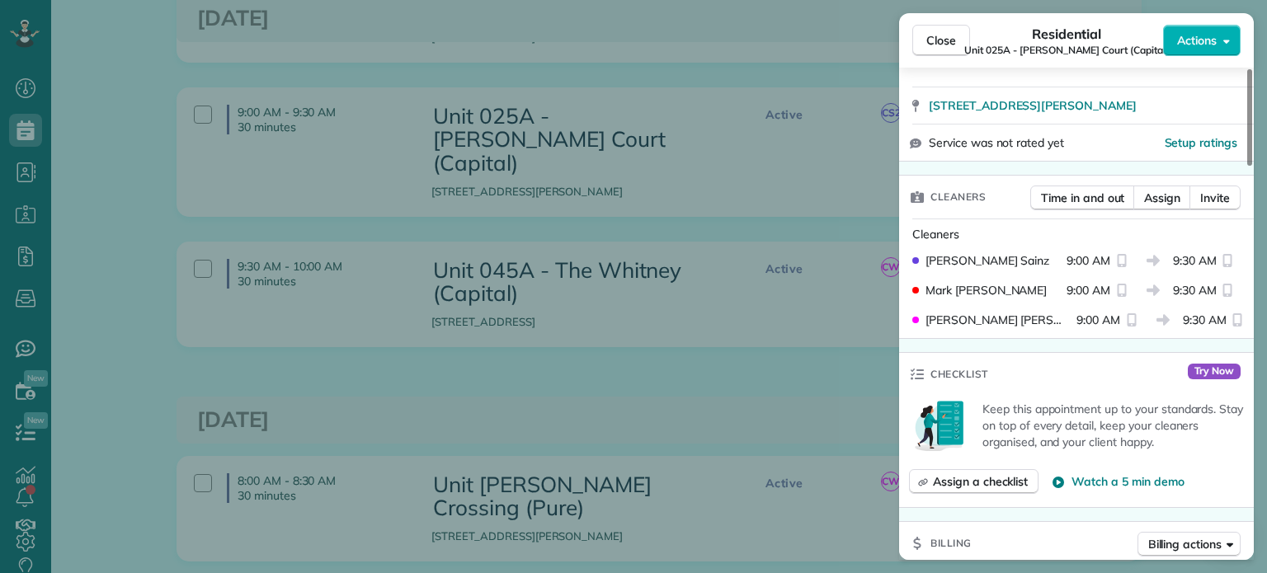
scroll to position [330, 0]
click at [704, 329] on div "Close Residential Unit 025A - Lloyd Court (Capital) Actions Status Active Unit …" at bounding box center [633, 286] width 1267 height 573
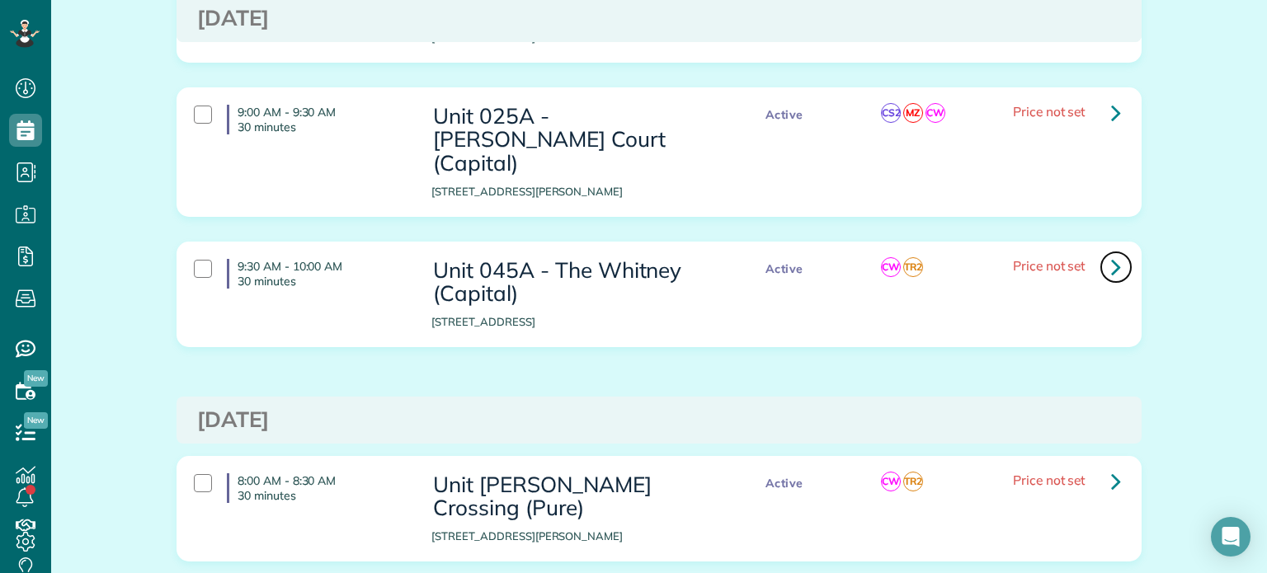
click at [1102, 251] on link at bounding box center [1115, 267] width 33 height 33
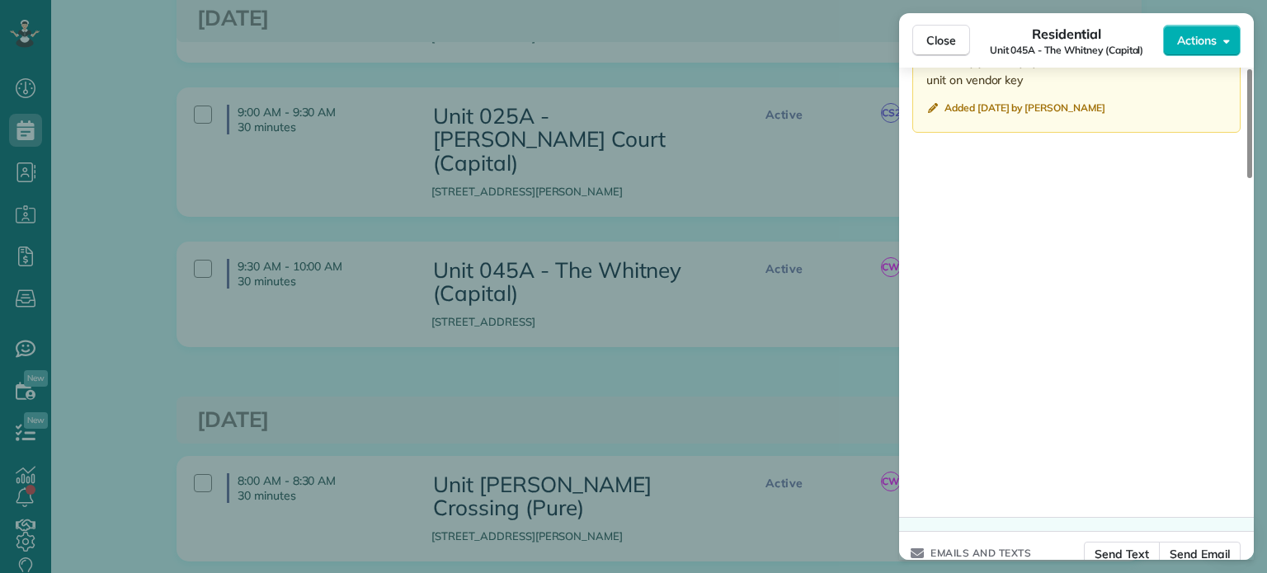
scroll to position [1402, 0]
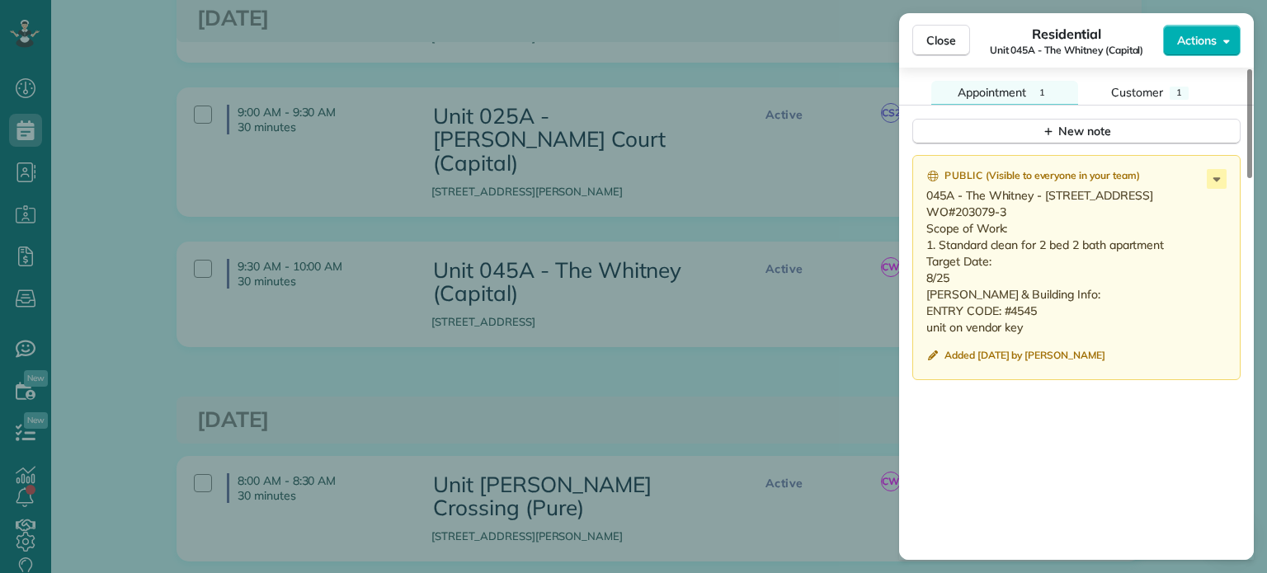
drag, startPoint x: 964, startPoint y: 332, endPoint x: 919, endPoint y: 205, distance: 134.9
click at [919, 205] on div "Public ( Visible to everyone in your team ) 045A - The Whitney - 307 411 SE 14t…" at bounding box center [1076, 267] width 328 height 225
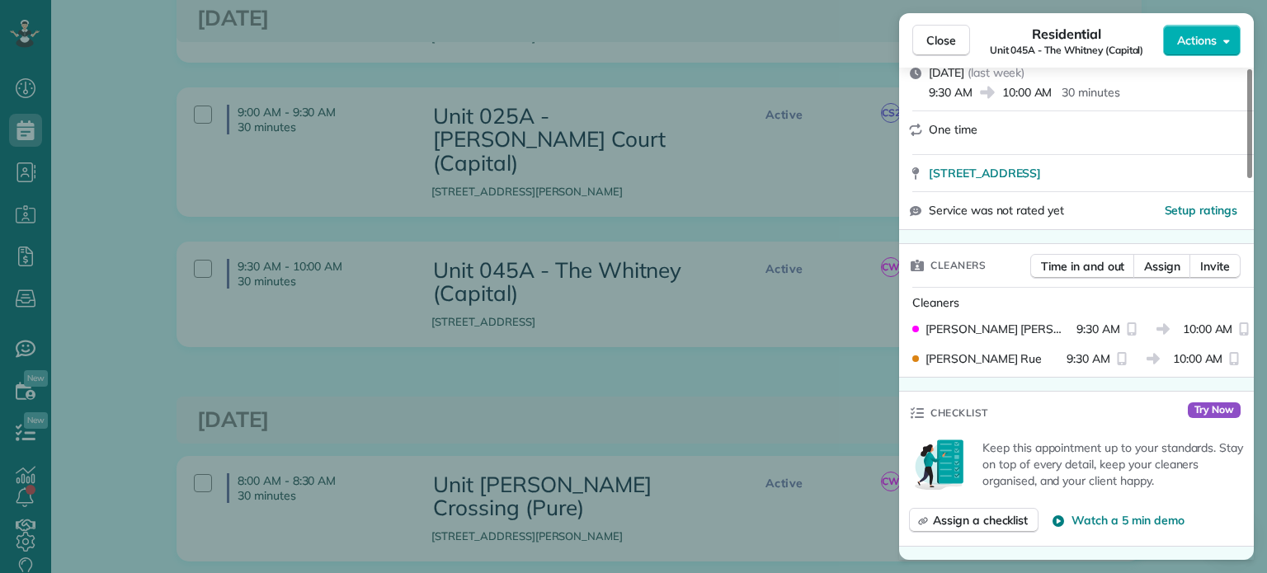
scroll to position [0, 0]
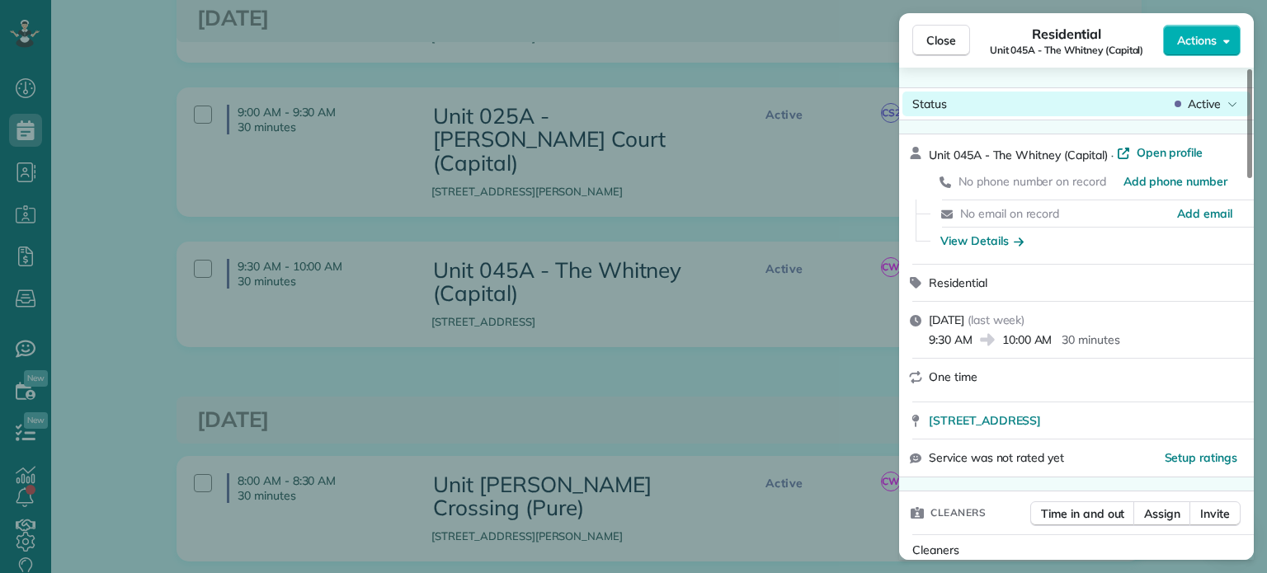
click at [1208, 108] on span "Active" at bounding box center [1204, 104] width 33 height 16
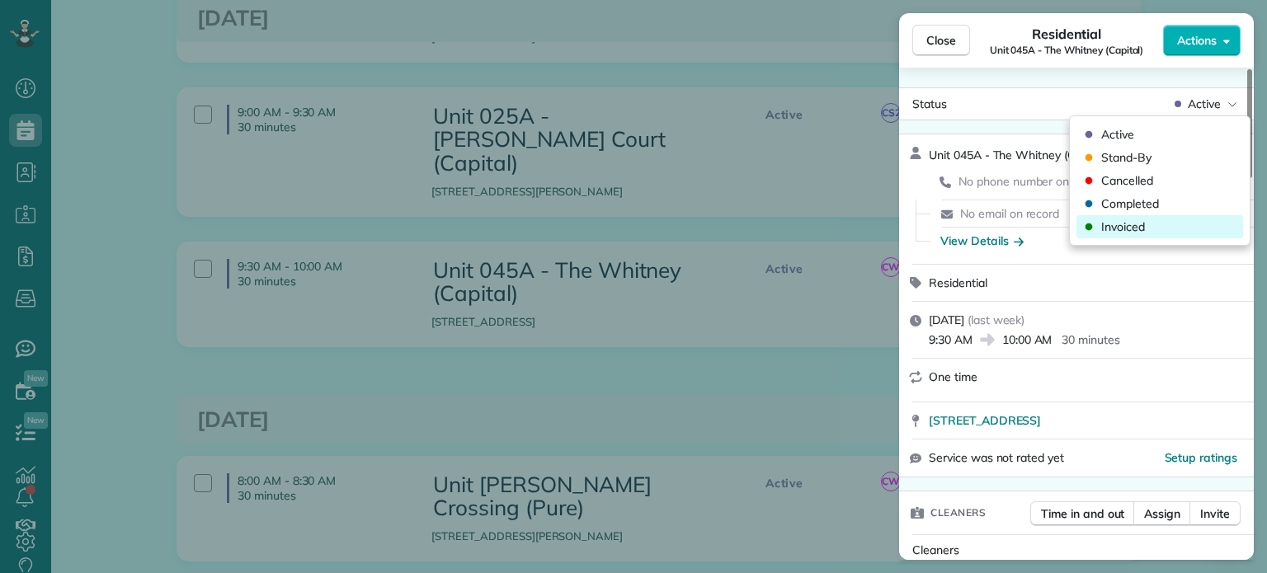
click at [1165, 220] on div "Invoiced" at bounding box center [1159, 226] width 167 height 23
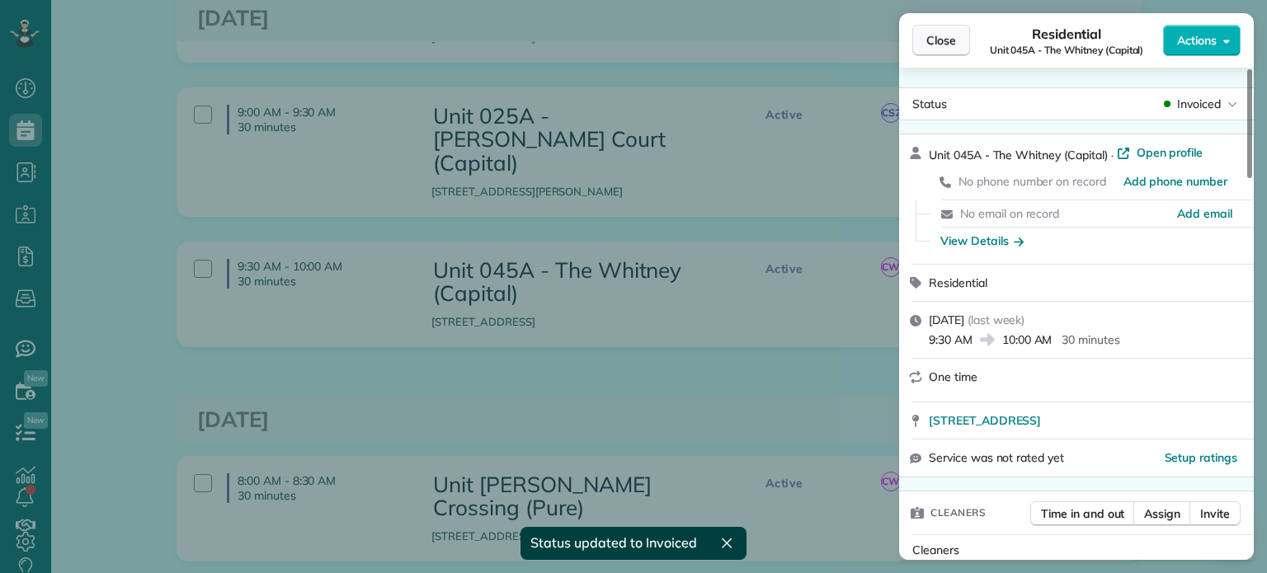
click at [934, 35] on span "Close" at bounding box center [941, 40] width 30 height 16
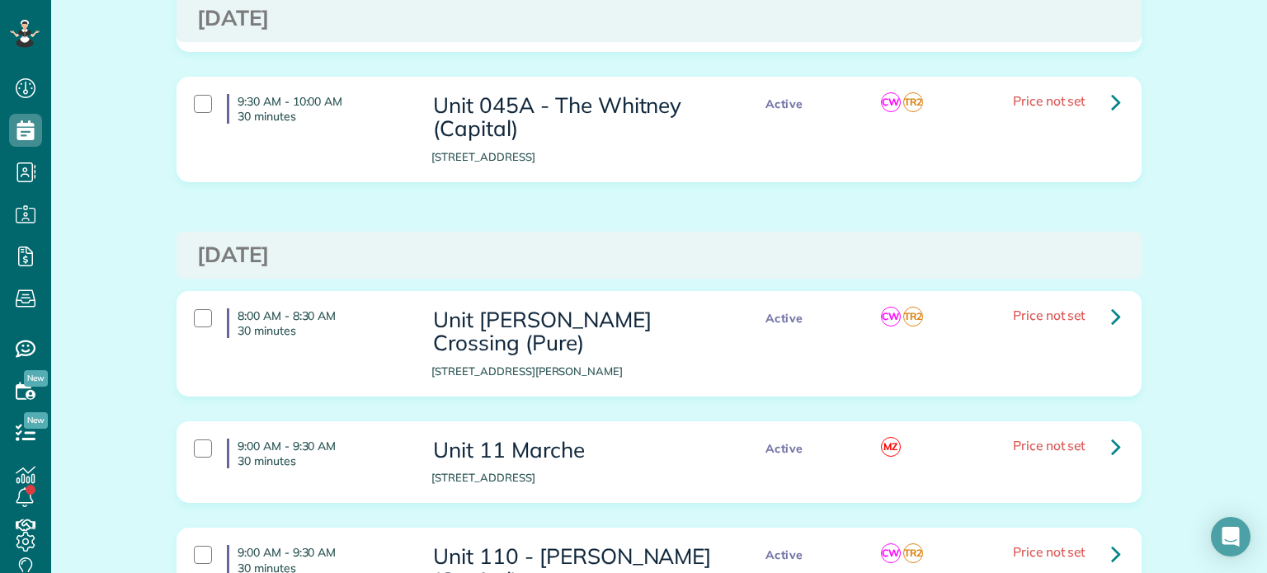
scroll to position [1237, 0]
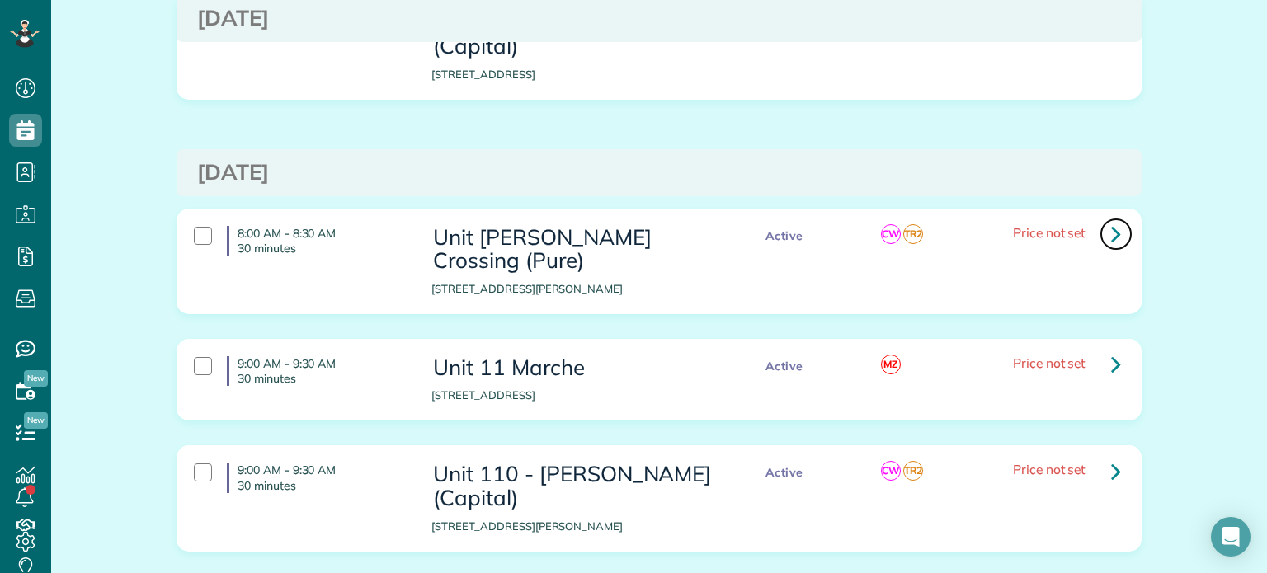
click at [1112, 219] on icon at bounding box center [1116, 233] width 10 height 29
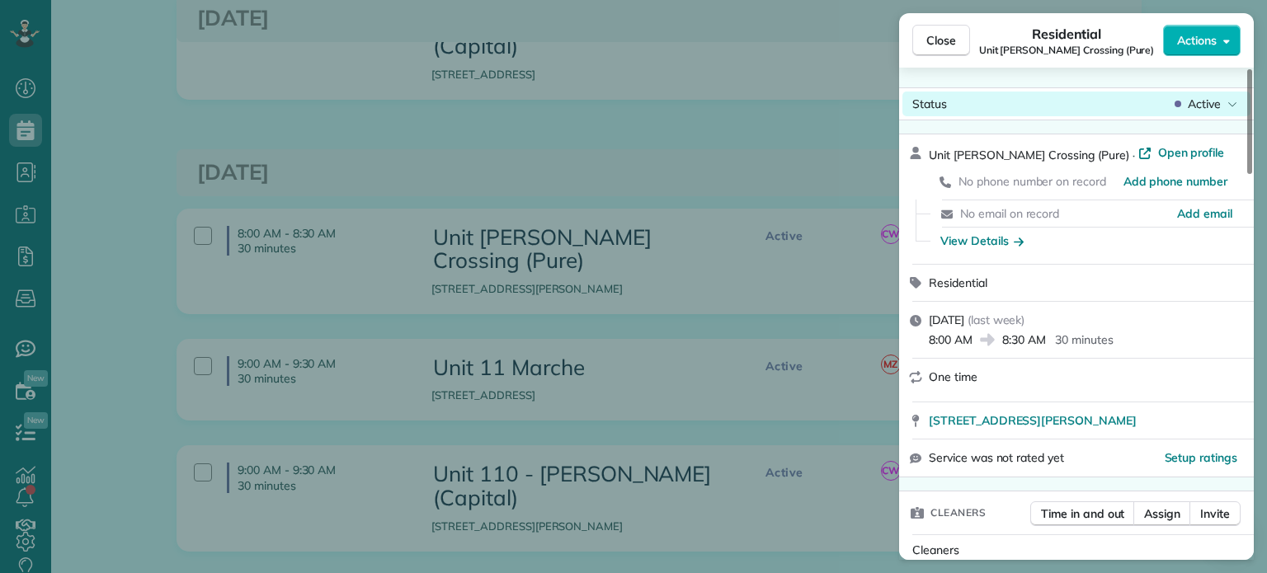
click at [1210, 103] on span "Active" at bounding box center [1204, 104] width 33 height 16
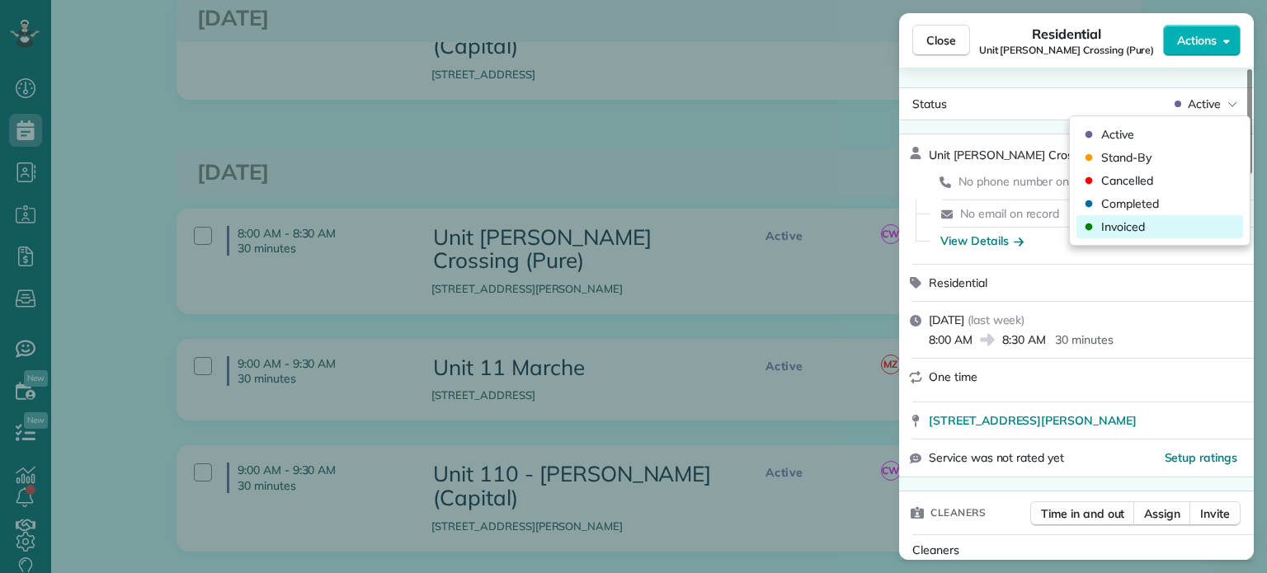
click at [1184, 223] on div "Invoiced" at bounding box center [1159, 226] width 167 height 23
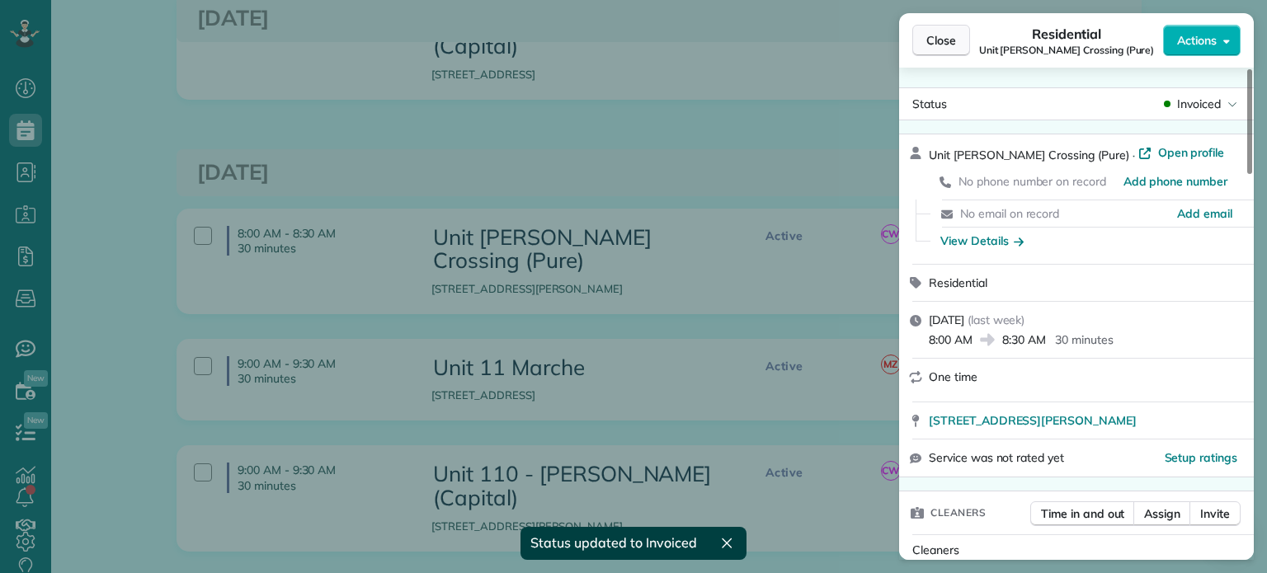
click at [958, 44] on button "Close" at bounding box center [941, 40] width 58 height 31
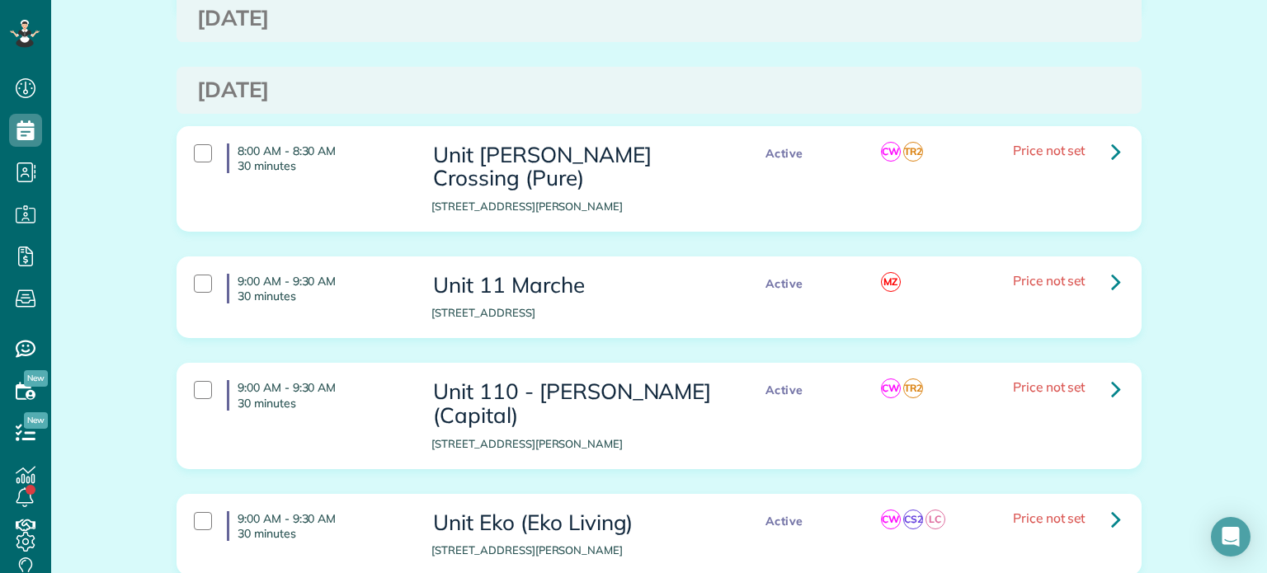
scroll to position [1402, 0]
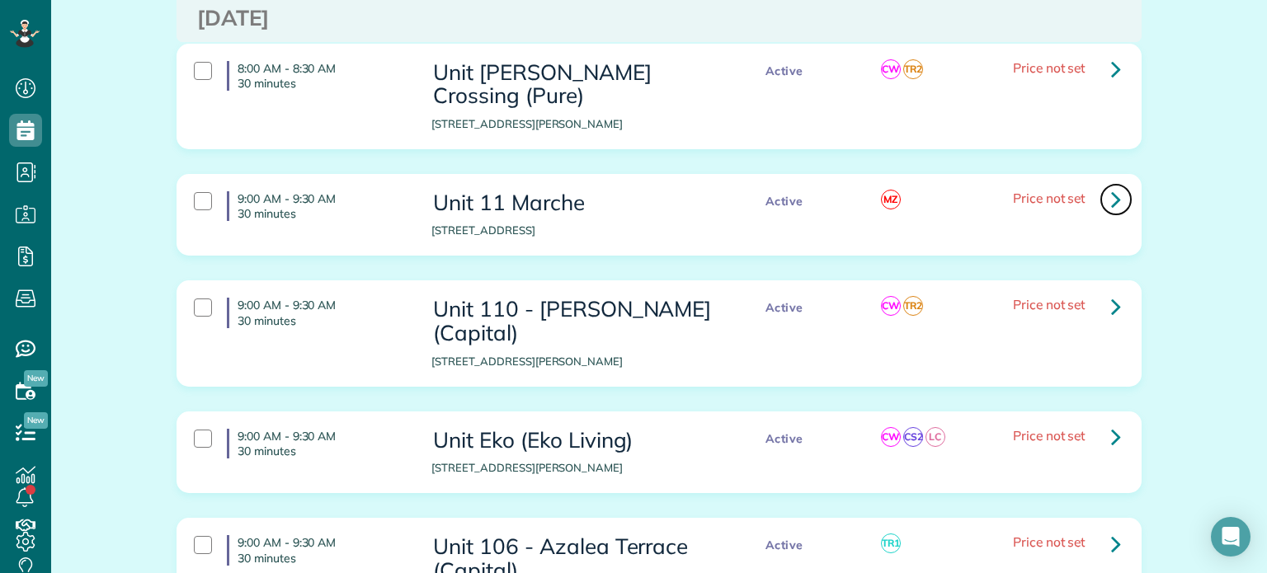
click at [1111, 185] on icon at bounding box center [1116, 199] width 10 height 29
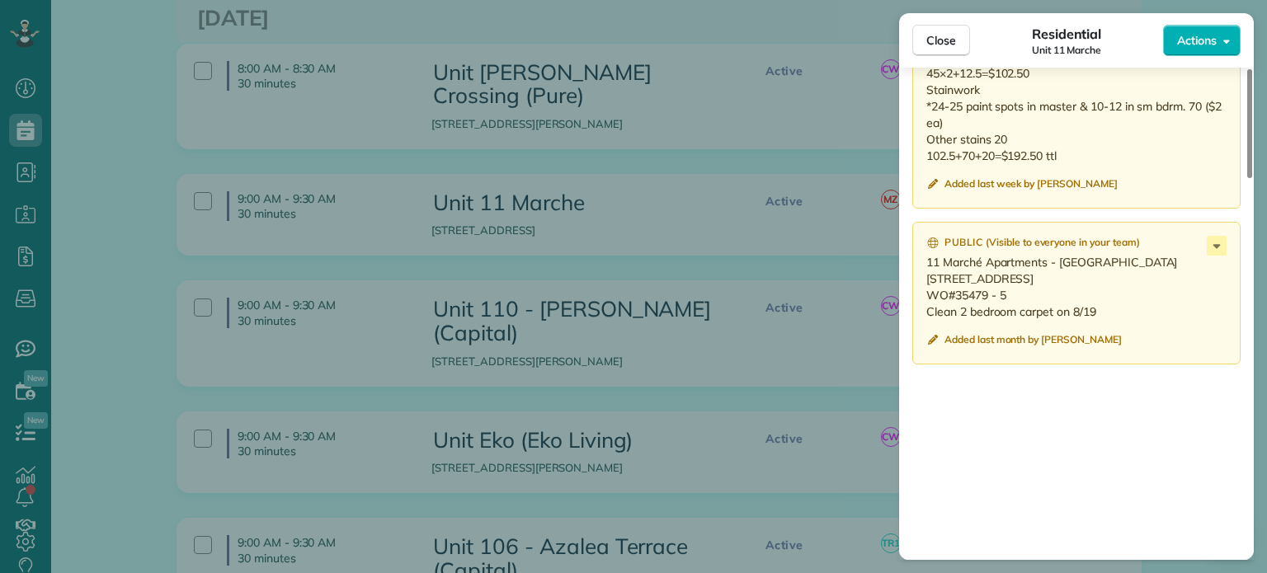
scroll to position [1402, 0]
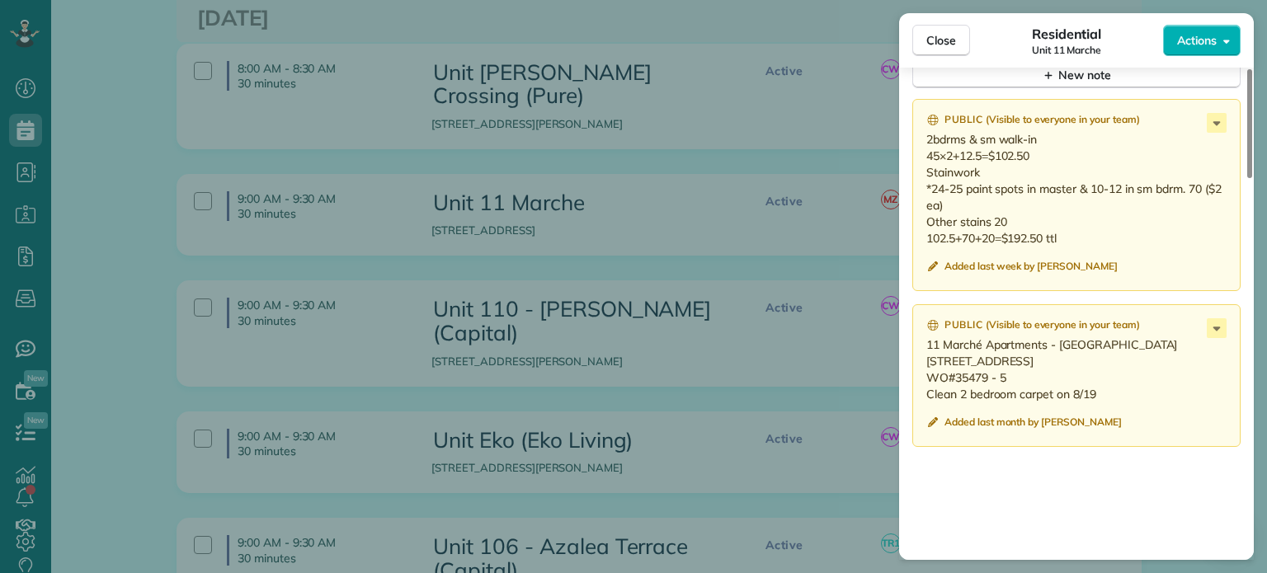
drag, startPoint x: 1098, startPoint y: 398, endPoint x: 919, endPoint y: 355, distance: 184.0
click at [919, 355] on div "Public ( Visible to everyone in your team ) 11 Marché Apartments - 510 1115 SW …" at bounding box center [1076, 375] width 328 height 143
drag, startPoint x: 1066, startPoint y: 246, endPoint x: 918, endPoint y: 141, distance: 181.7
click at [918, 141] on div "Public ( Visible to everyone in your team ) 2bdrms & sm walk-in 45×2+12.5=$102.…" at bounding box center [1076, 195] width 328 height 192
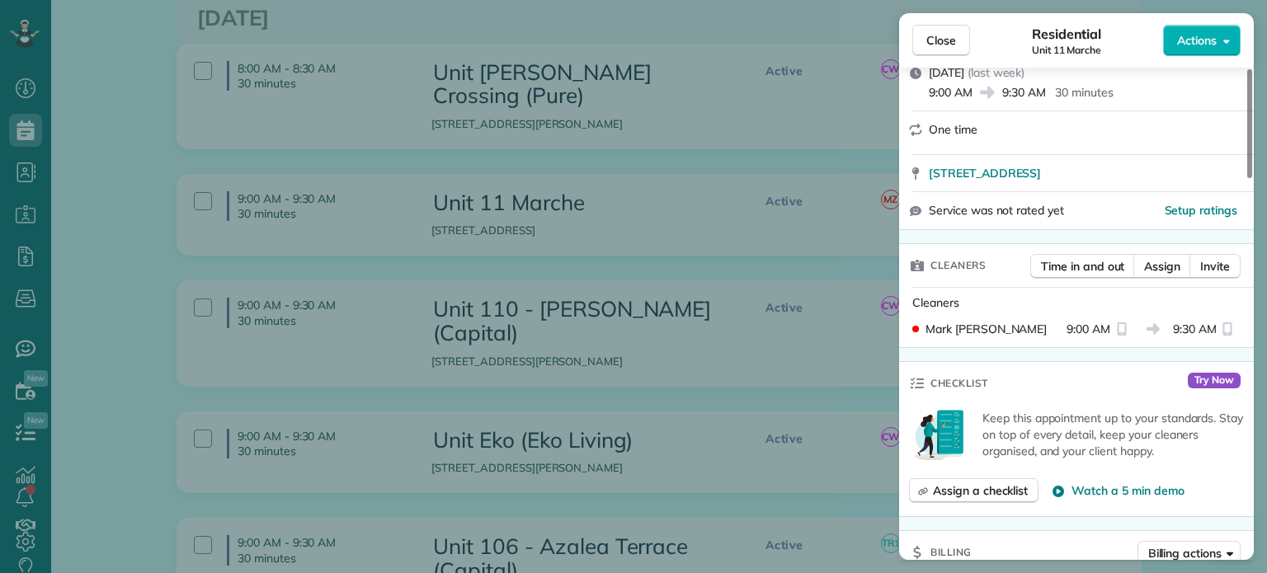
scroll to position [0, 0]
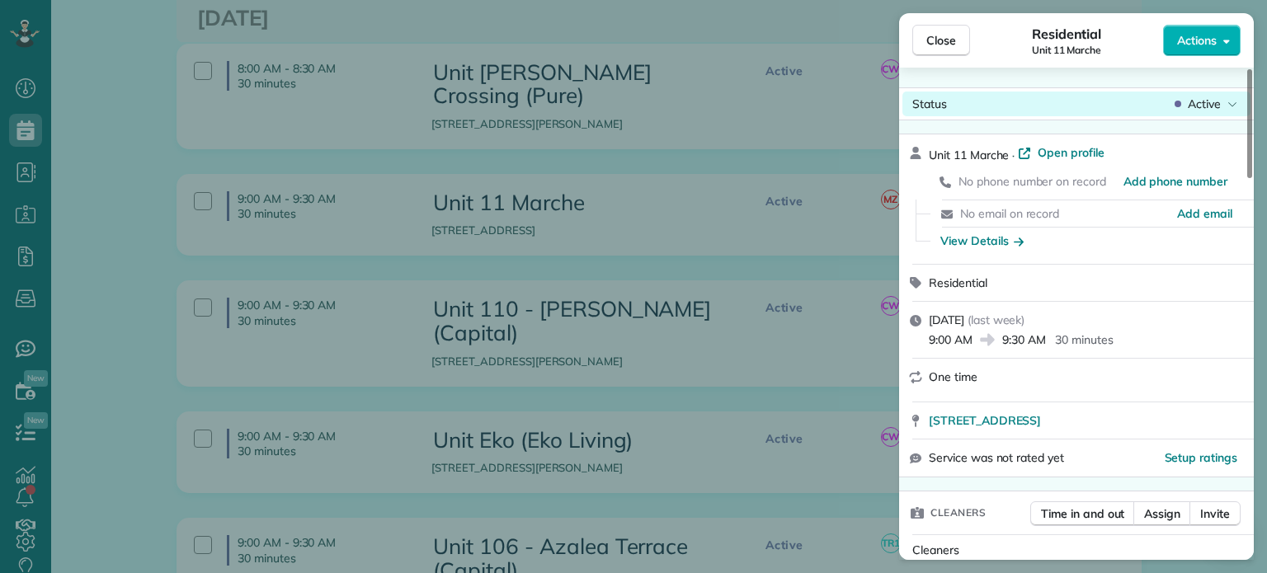
click at [1193, 105] on span "Active" at bounding box center [1204, 104] width 33 height 16
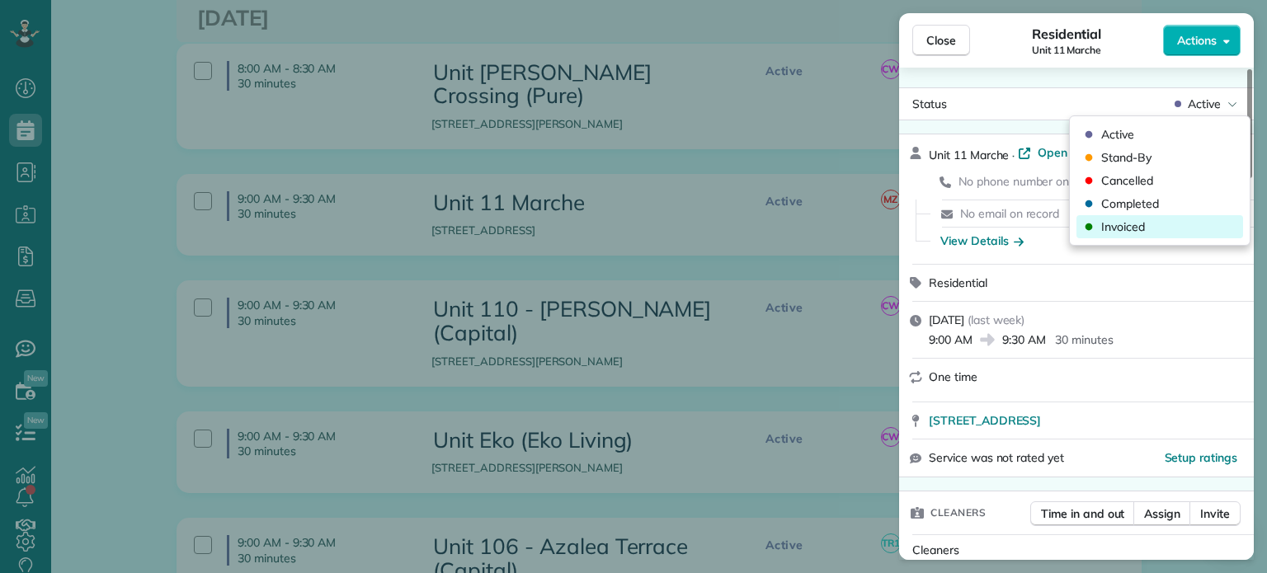
click at [1161, 225] on div "Invoiced" at bounding box center [1159, 226] width 167 height 23
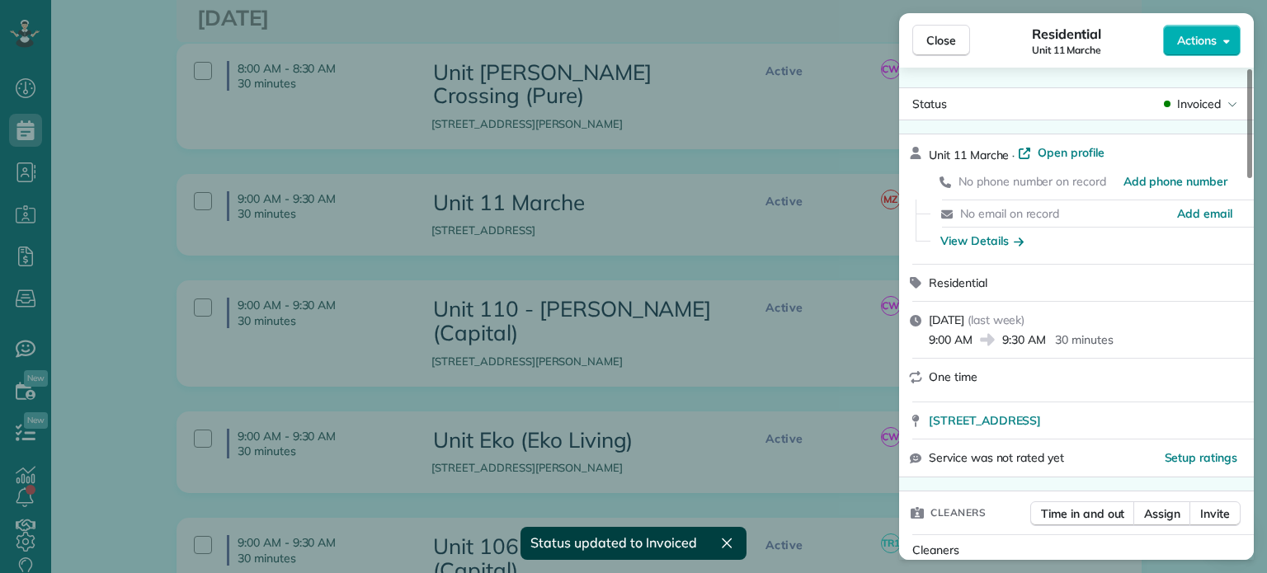
click at [706, 174] on div "Close Residential Unit 11 Marche Actions Status Invoiced Unit 11 Marche · Open …" at bounding box center [633, 286] width 1267 height 573
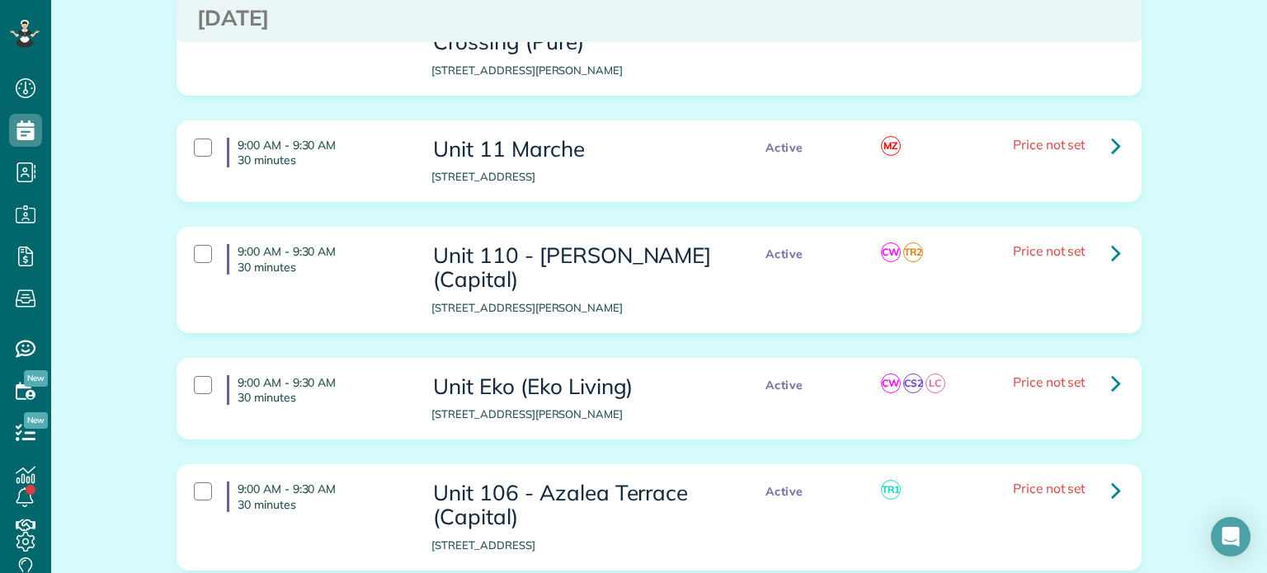
scroll to position [1485, 0]
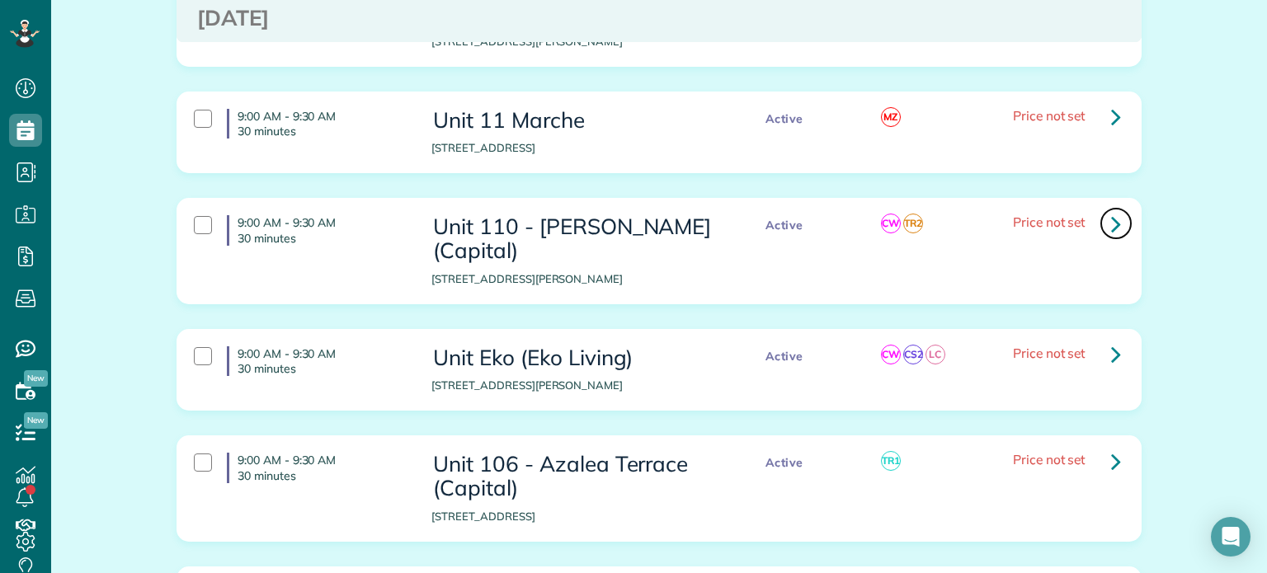
click at [1111, 209] on icon at bounding box center [1116, 223] width 10 height 29
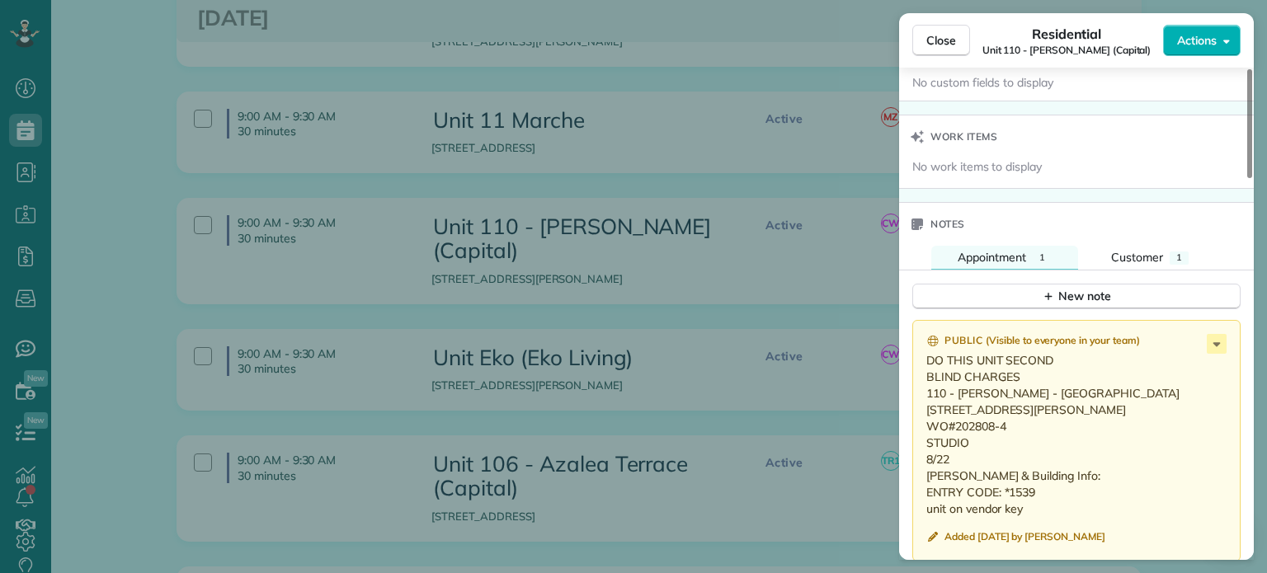
scroll to position [1402, 0]
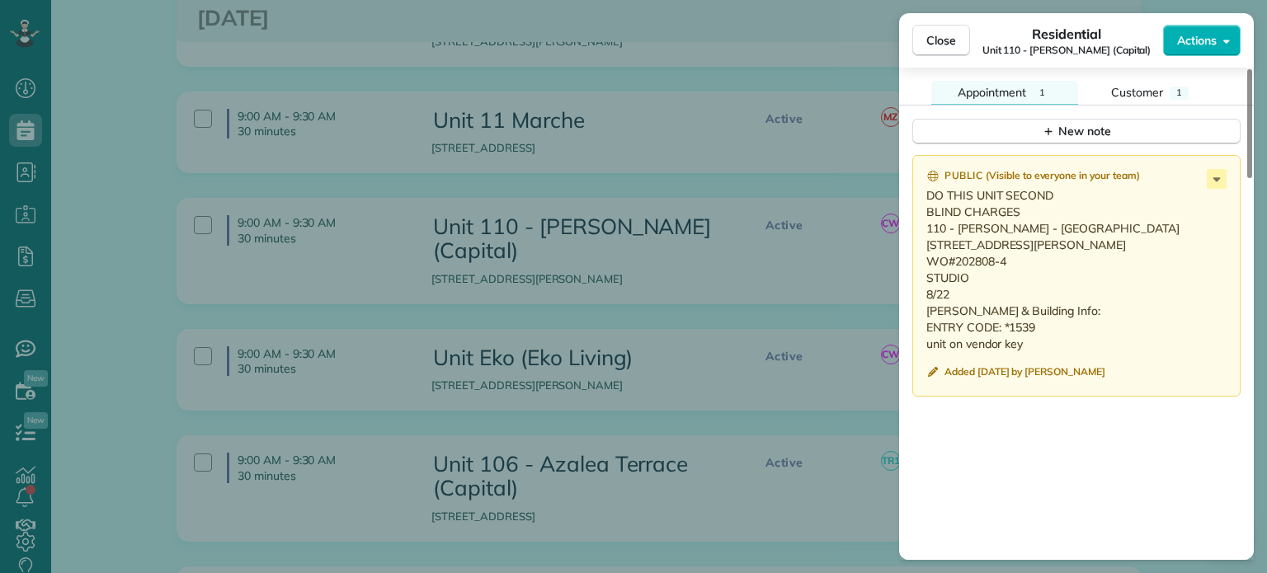
drag, startPoint x: 963, startPoint y: 336, endPoint x: 919, endPoint y: 236, distance: 109.3
click at [919, 236] on div "Public ( Visible to everyone in your team ) DO THIS UNIT SECOND BLIND CHARGES 1…" at bounding box center [1076, 276] width 328 height 242
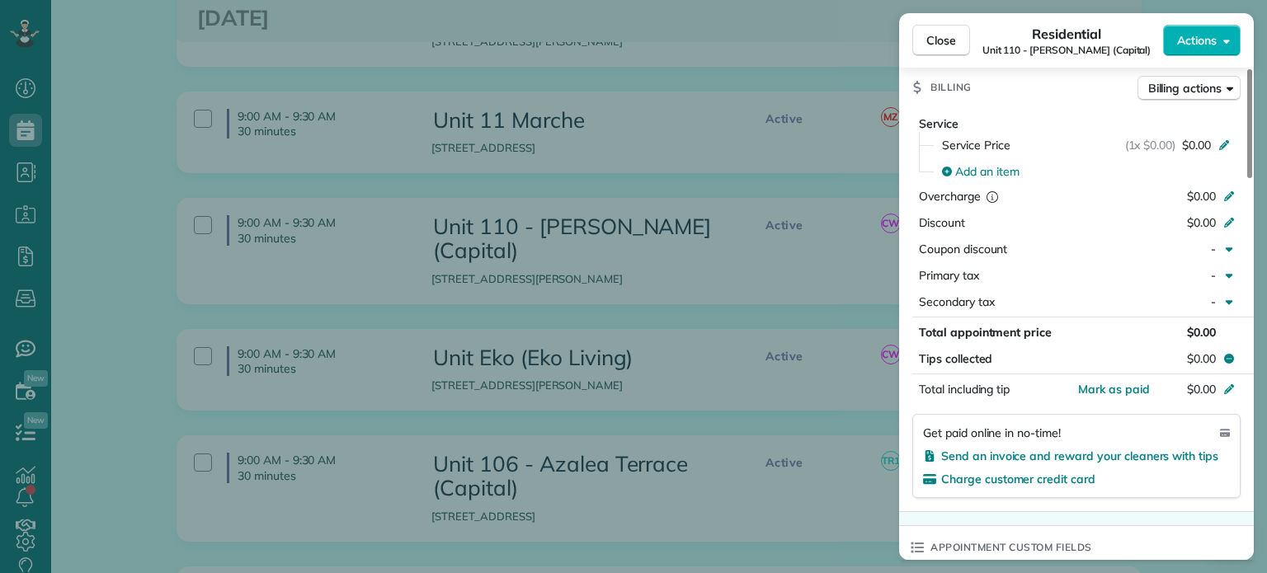
scroll to position [0, 0]
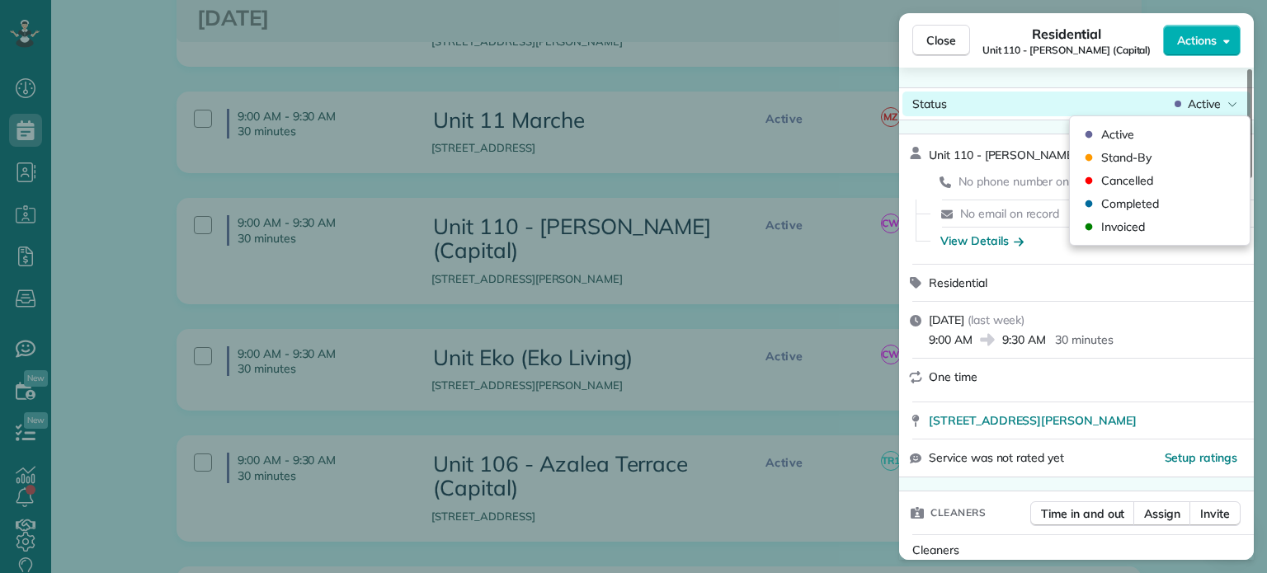
click at [1198, 106] on span "Active" at bounding box center [1204, 104] width 33 height 16
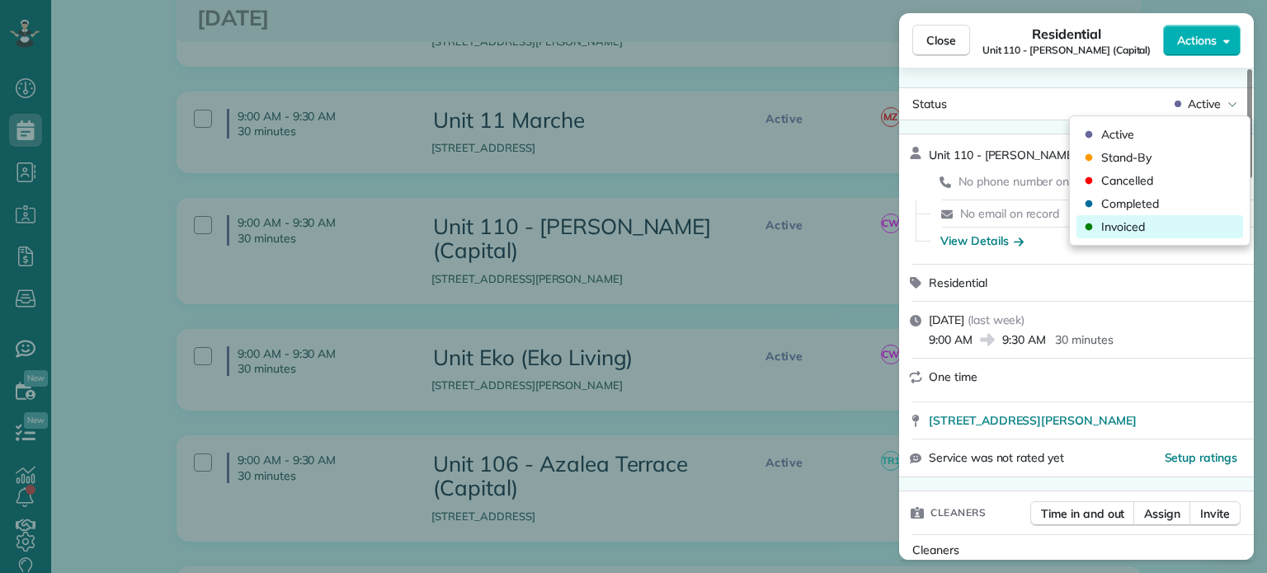
click at [1183, 227] on div "Invoiced" at bounding box center [1159, 226] width 167 height 23
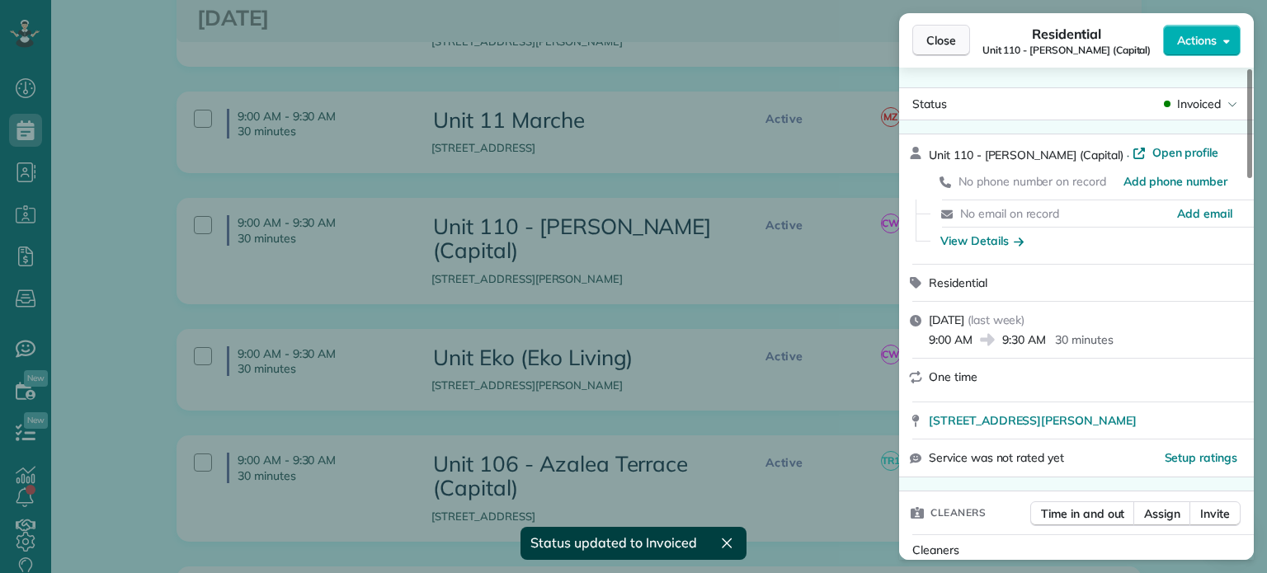
click at [944, 45] on span "Close" at bounding box center [941, 40] width 30 height 16
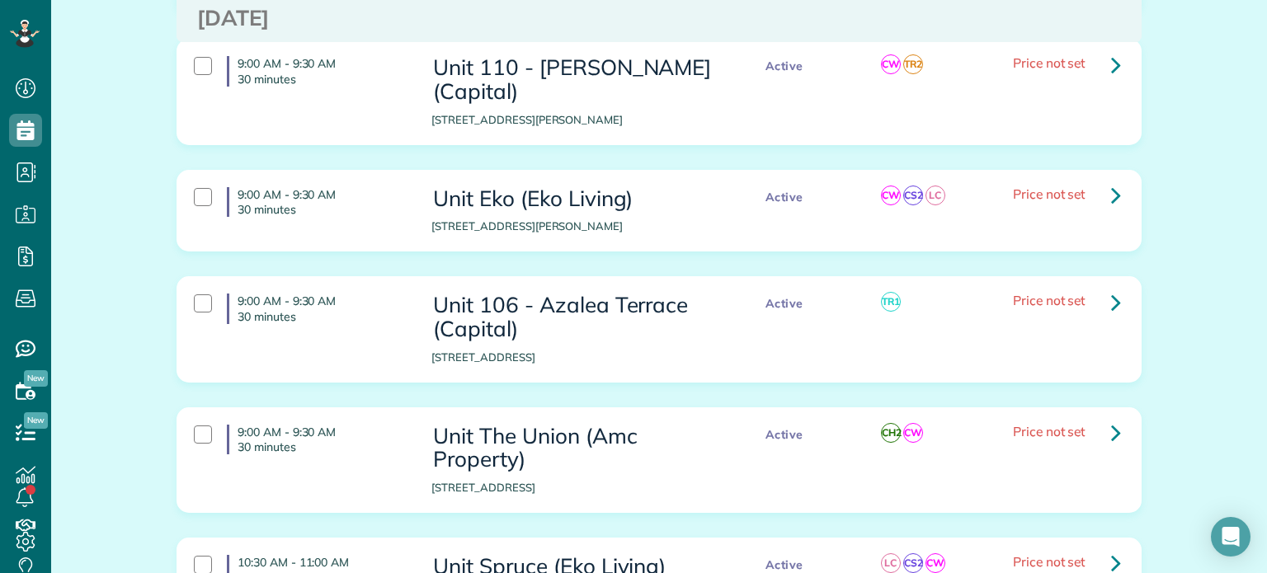
scroll to position [1650, 0]
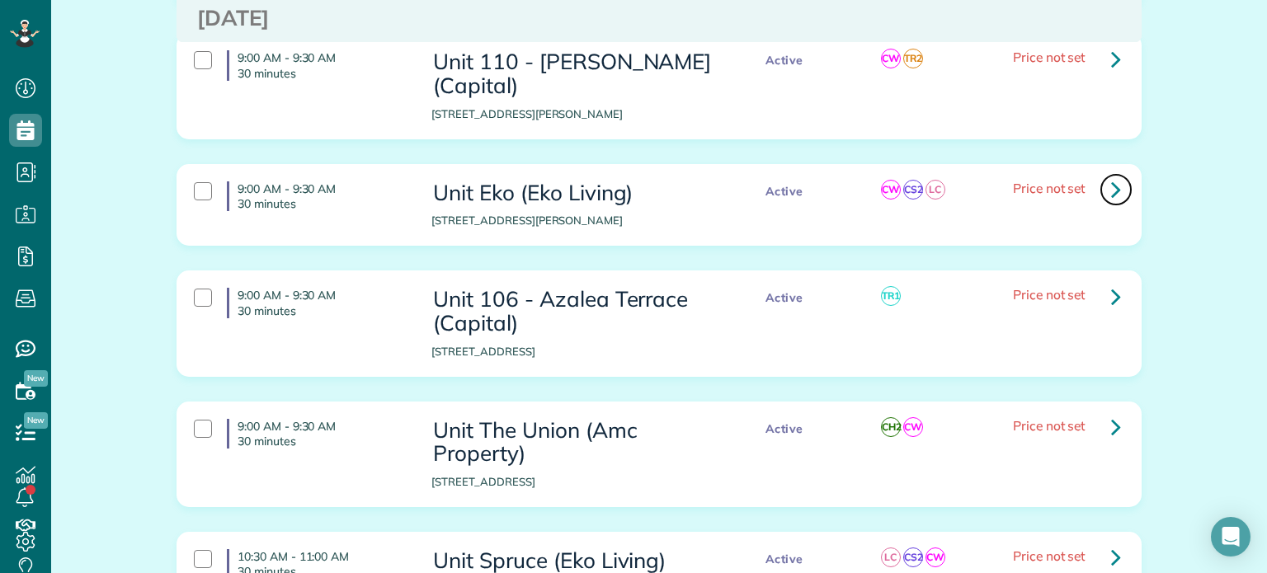
click at [1111, 175] on icon at bounding box center [1116, 189] width 10 height 29
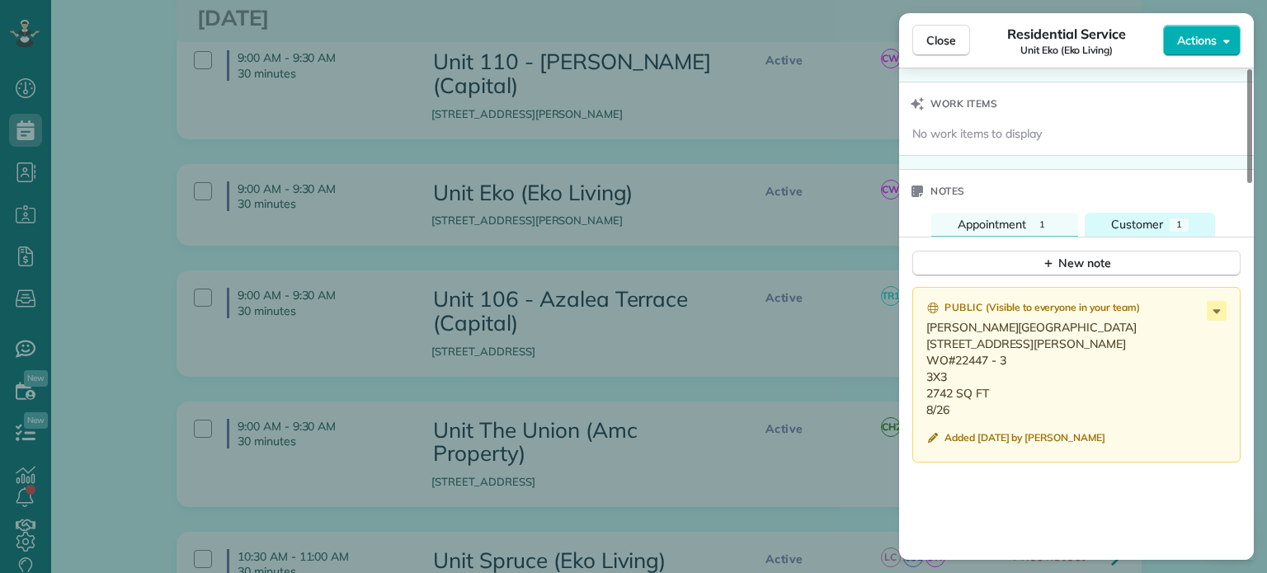
scroll to position [1382, 0]
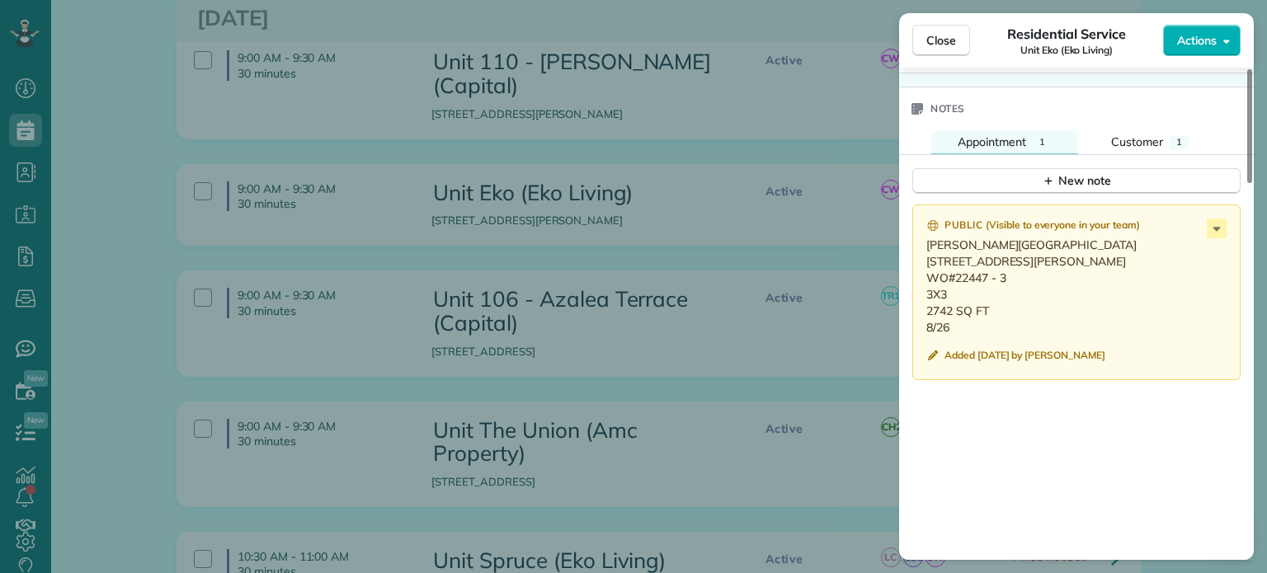
drag, startPoint x: 953, startPoint y: 337, endPoint x: 917, endPoint y: 249, distance: 95.1
click at [917, 249] on div "Public ( Visible to everyone in your team ) Clifton House 1637 SW Clifton St., …" at bounding box center [1076, 293] width 328 height 176
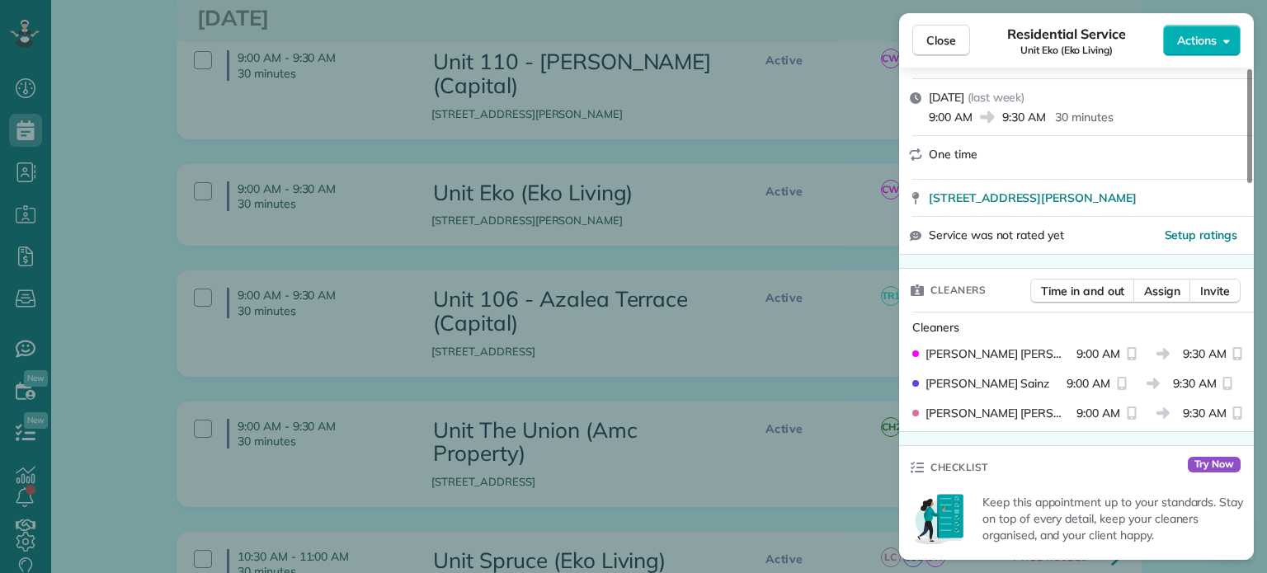
scroll to position [0, 0]
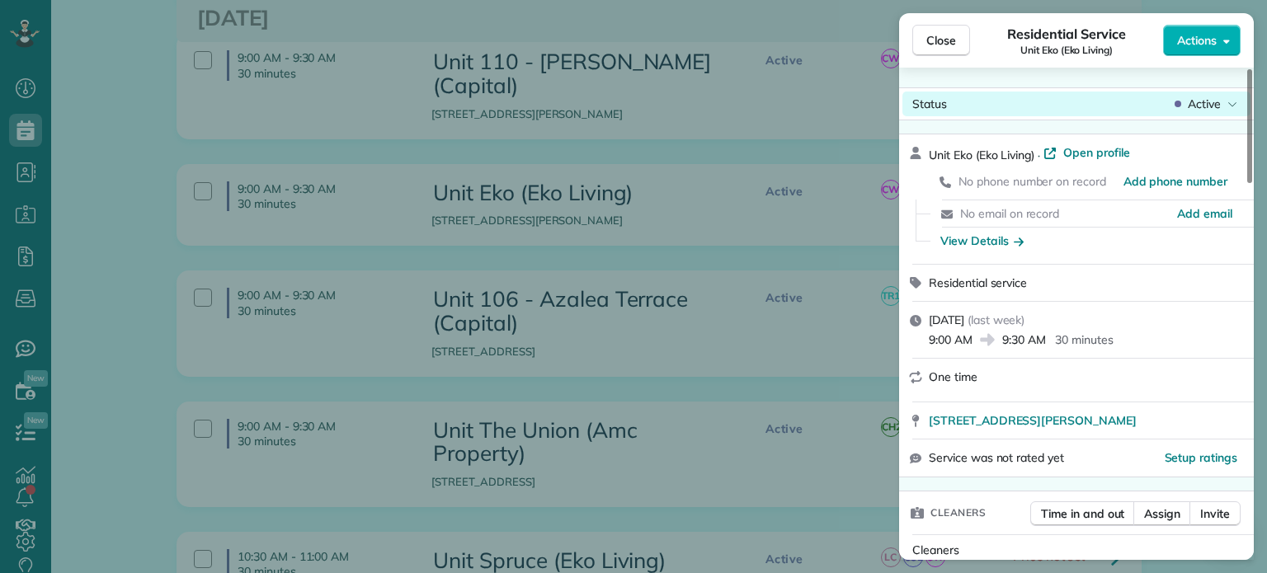
click at [1199, 101] on span "Active" at bounding box center [1204, 104] width 33 height 16
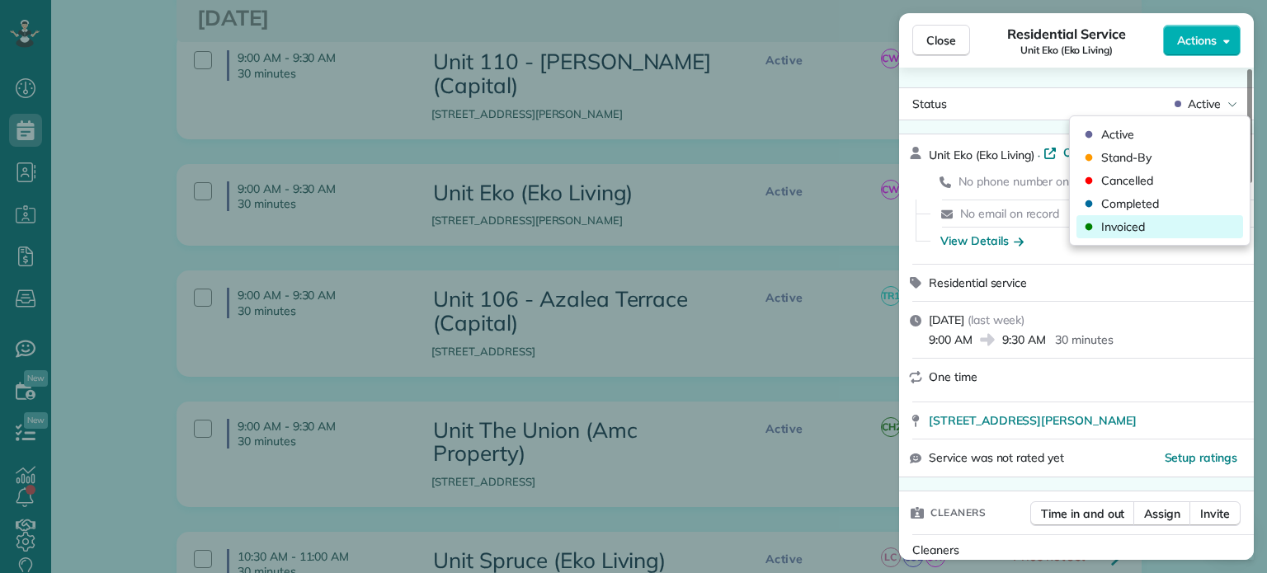
click at [1156, 225] on div "Invoiced" at bounding box center [1159, 226] width 167 height 23
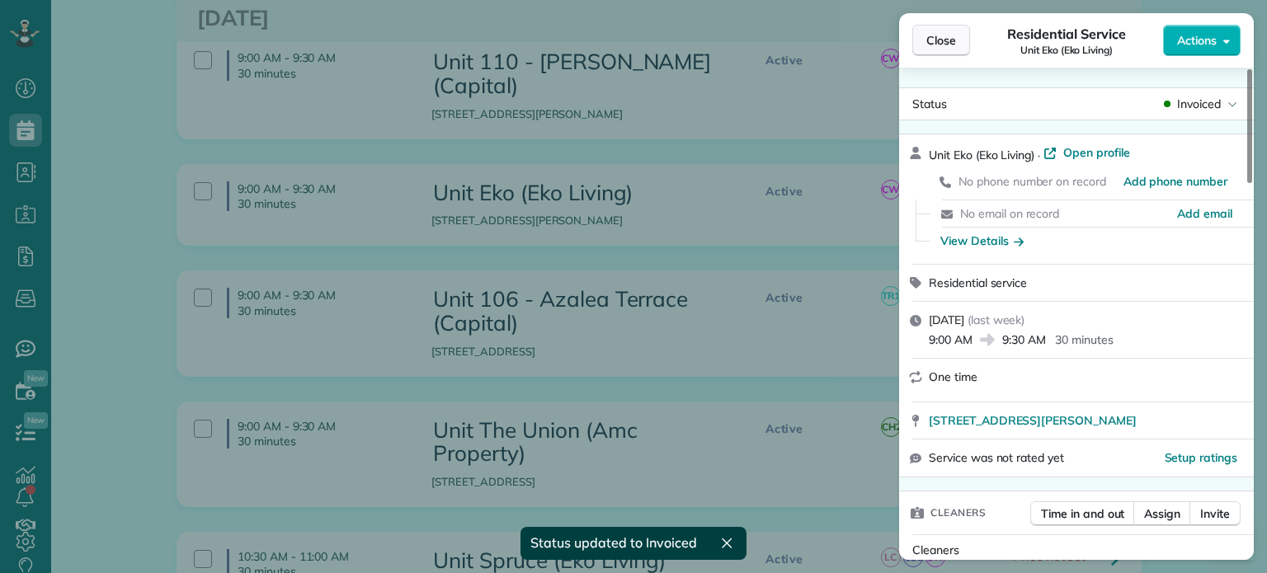
click at [954, 42] on span "Close" at bounding box center [941, 40] width 30 height 16
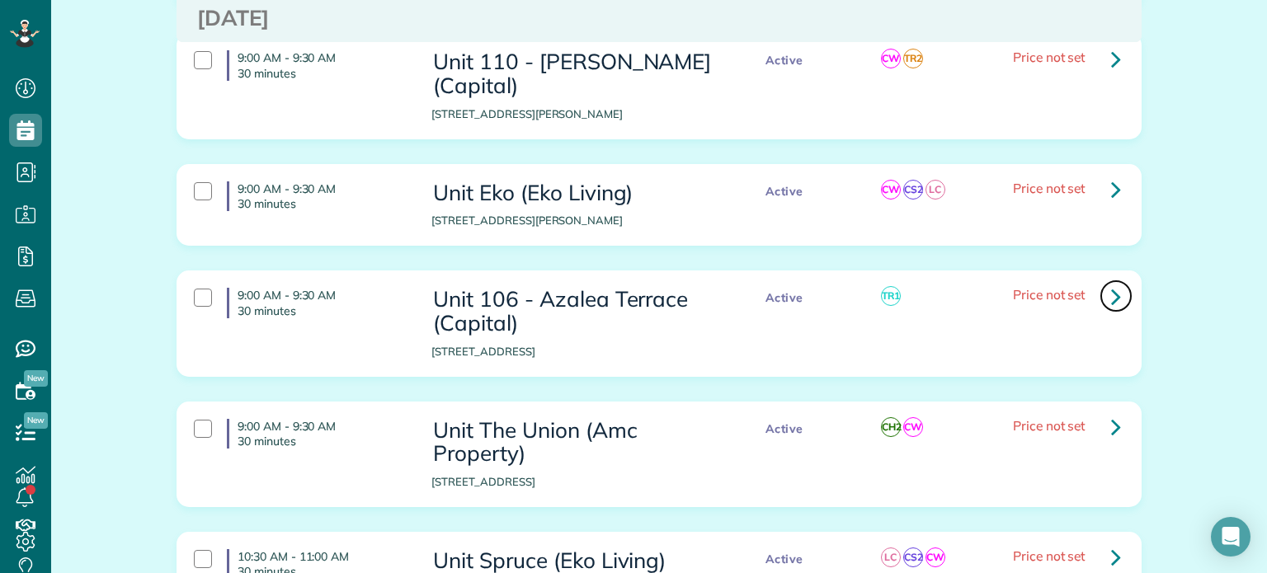
click at [1111, 282] on icon at bounding box center [1116, 296] width 10 height 29
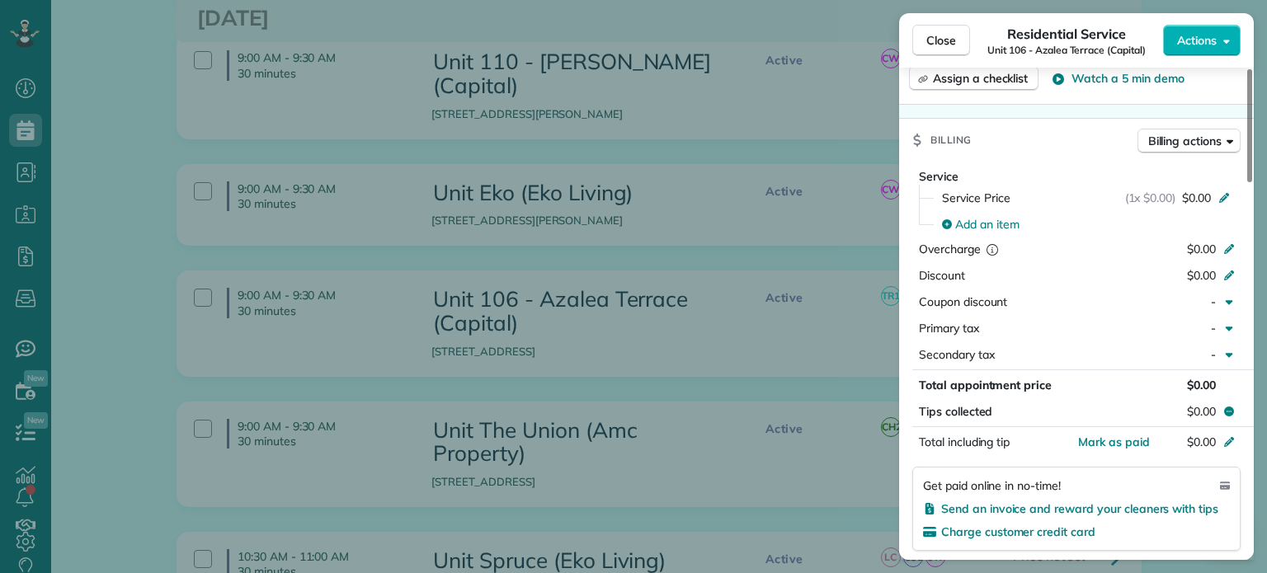
scroll to position [1237, 0]
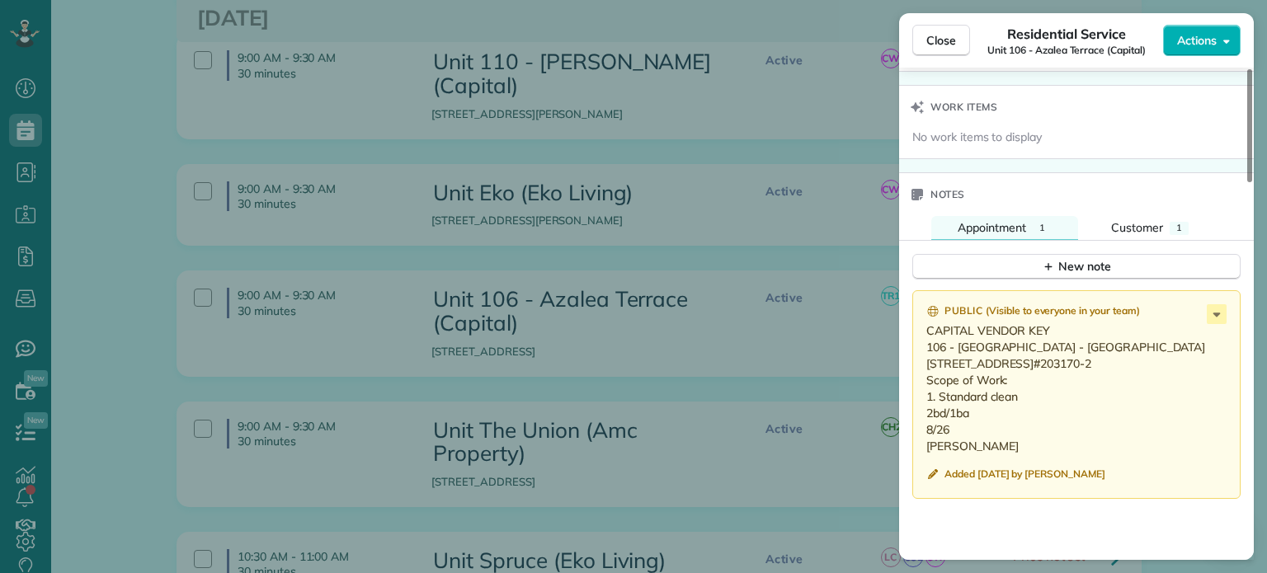
drag, startPoint x: 958, startPoint y: 487, endPoint x: 916, endPoint y: 360, distance: 133.8
click at [916, 360] on div "Public ( Visible to everyone in your team ) CAPITAL VENDOR KEY 106 - Azalea Ter…" at bounding box center [1076, 394] width 328 height 209
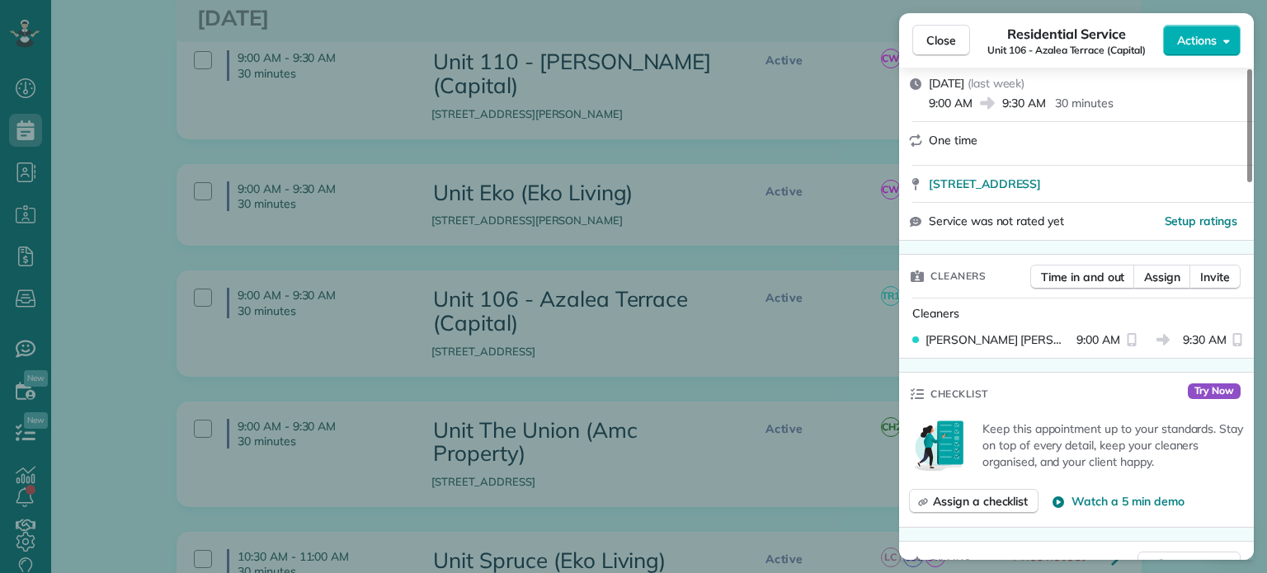
scroll to position [0, 0]
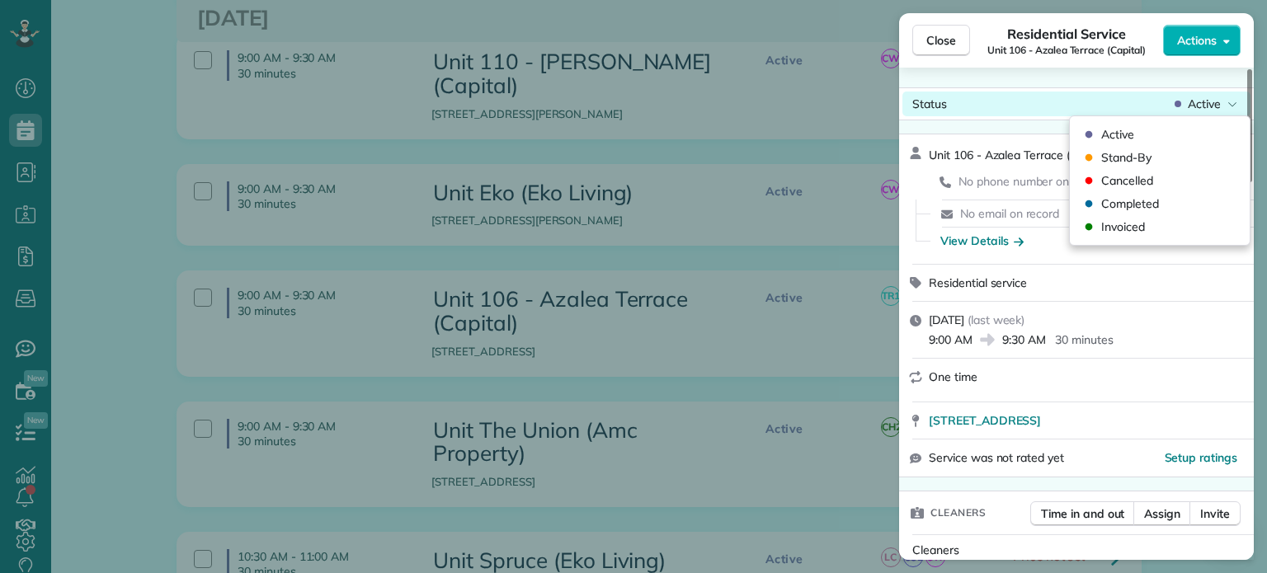
click at [1217, 106] on span "Active" at bounding box center [1204, 104] width 33 height 16
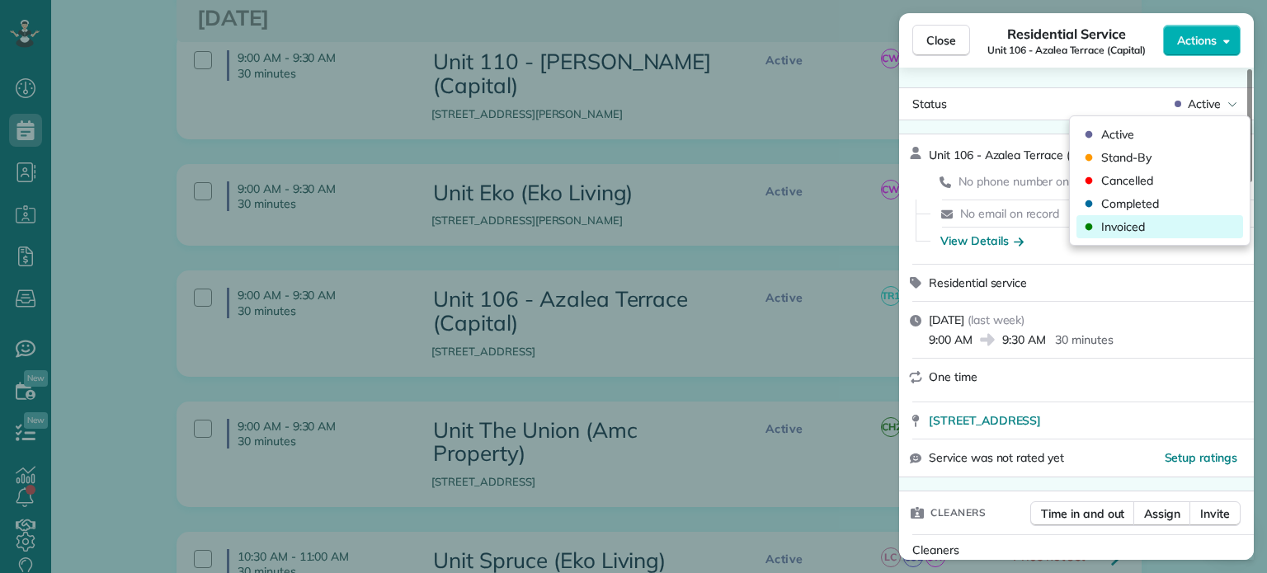
click at [1171, 227] on div "Invoiced" at bounding box center [1159, 226] width 167 height 23
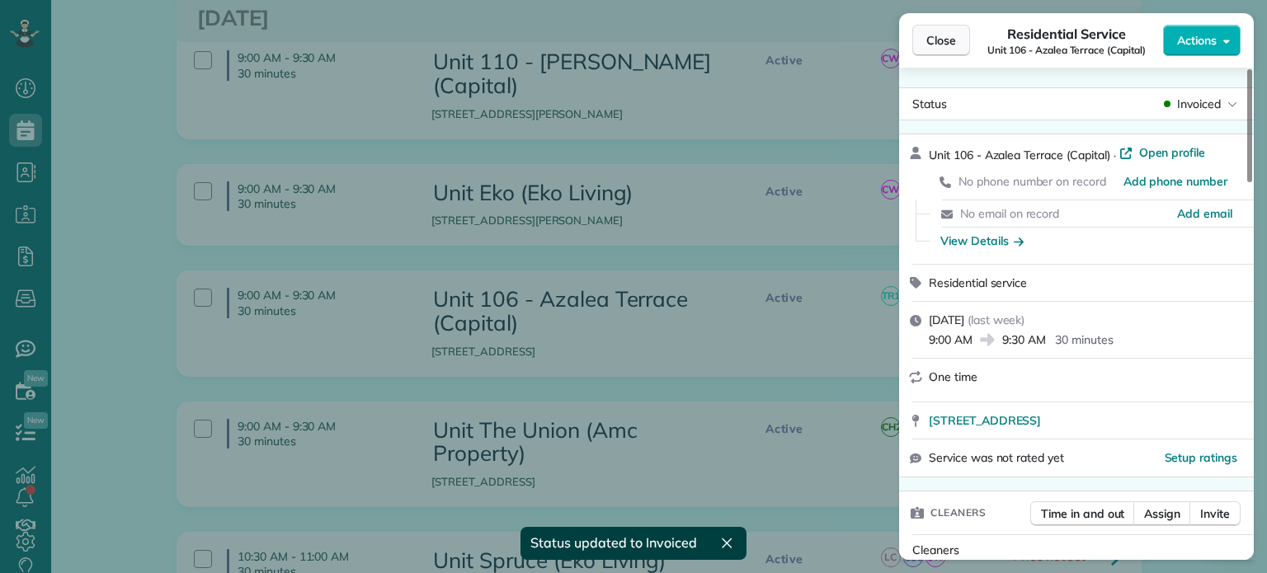
click at [951, 45] on span "Close" at bounding box center [941, 40] width 30 height 16
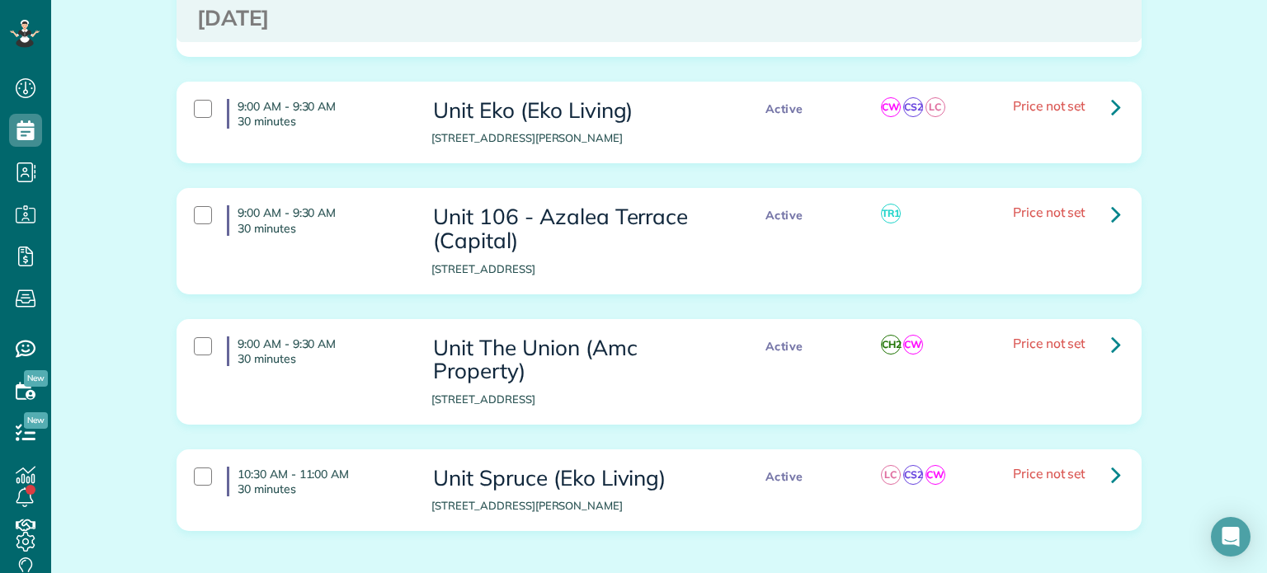
scroll to position [1815, 0]
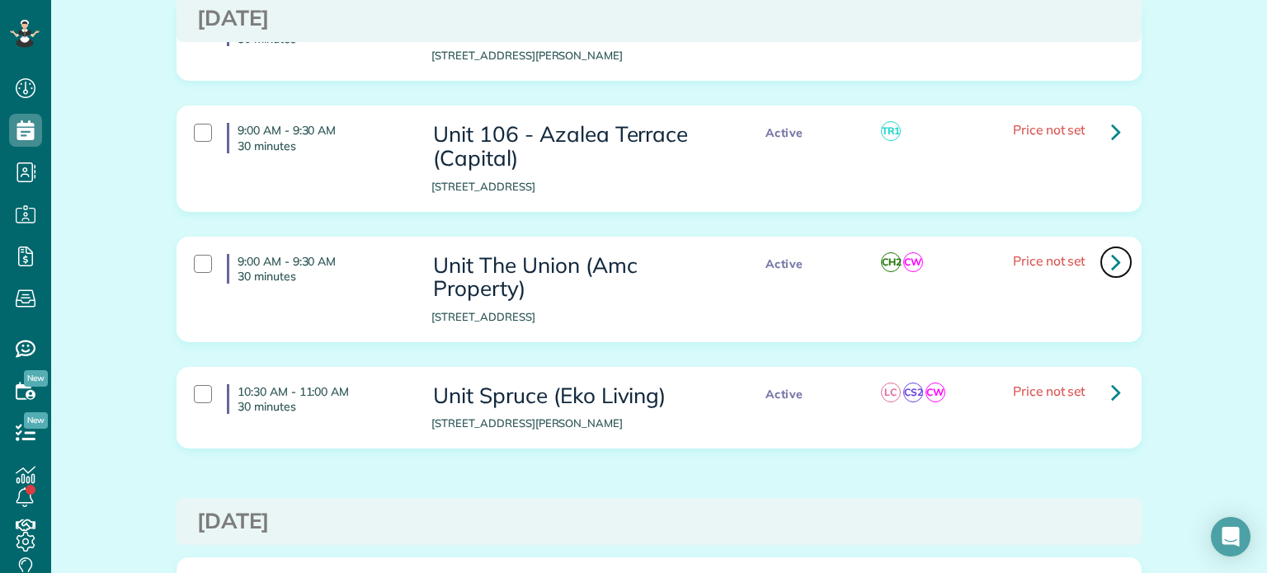
click at [1102, 246] on link at bounding box center [1115, 262] width 33 height 33
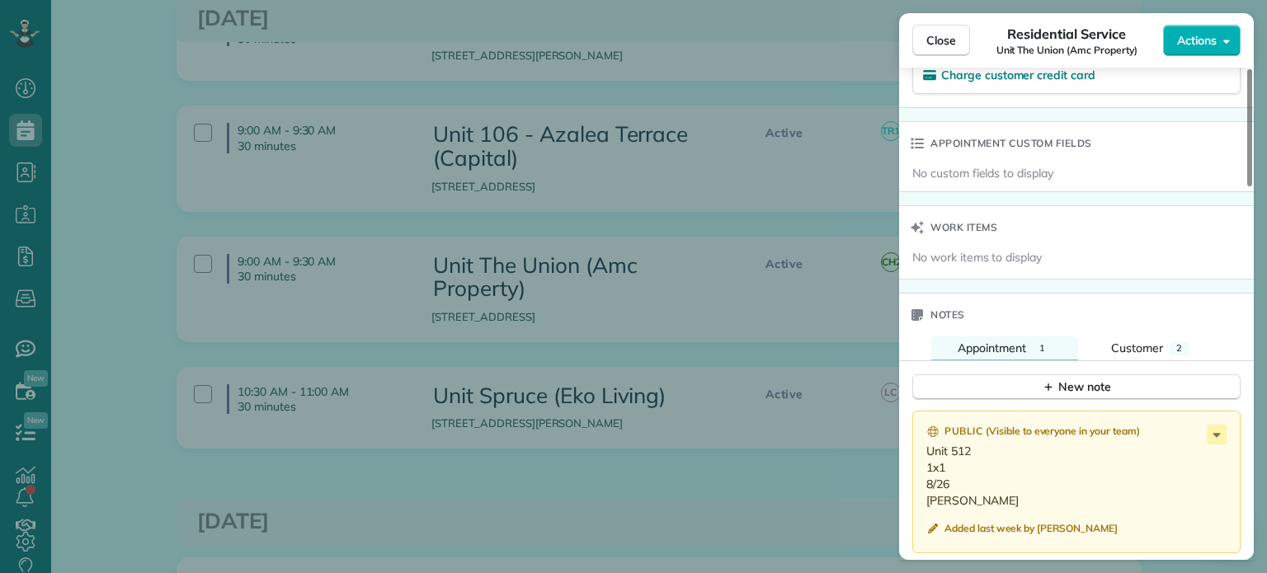
scroll to position [1240, 0]
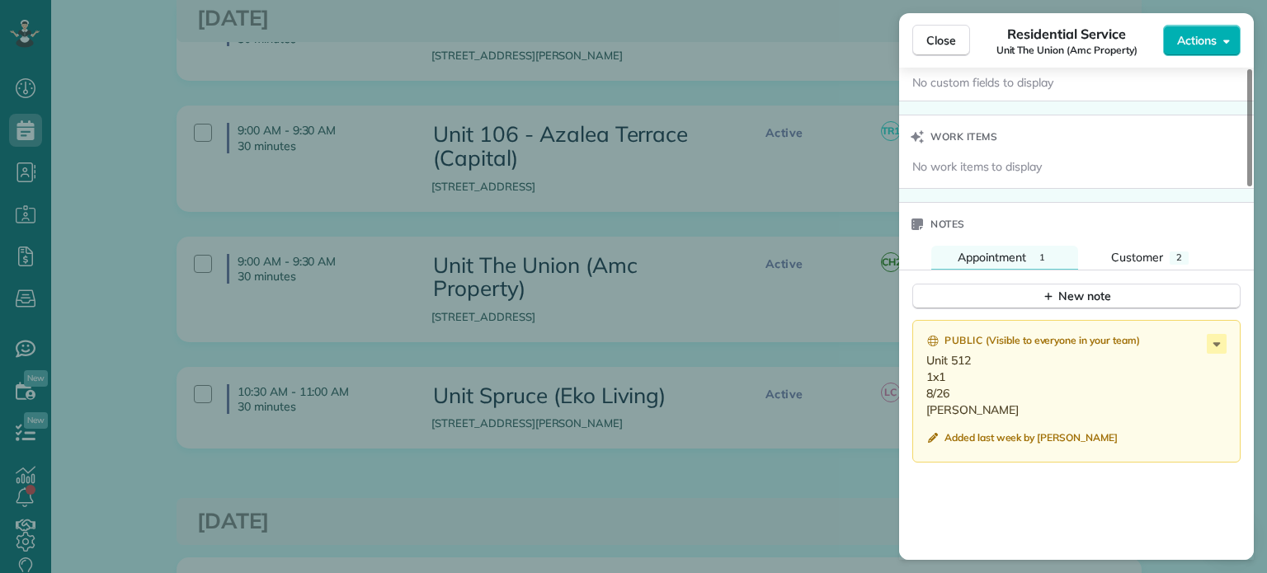
click at [673, 249] on div "Close Residential Service Unit The Union (Amc Property) Actions Status Active U…" at bounding box center [633, 286] width 1267 height 573
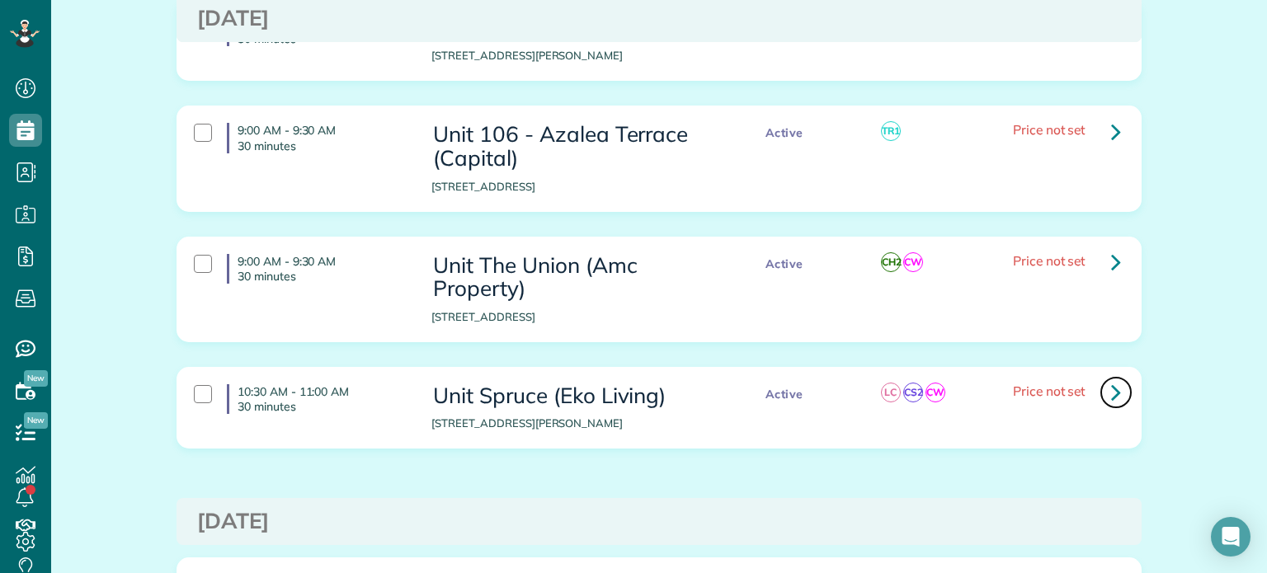
click at [1111, 378] on icon at bounding box center [1116, 392] width 10 height 29
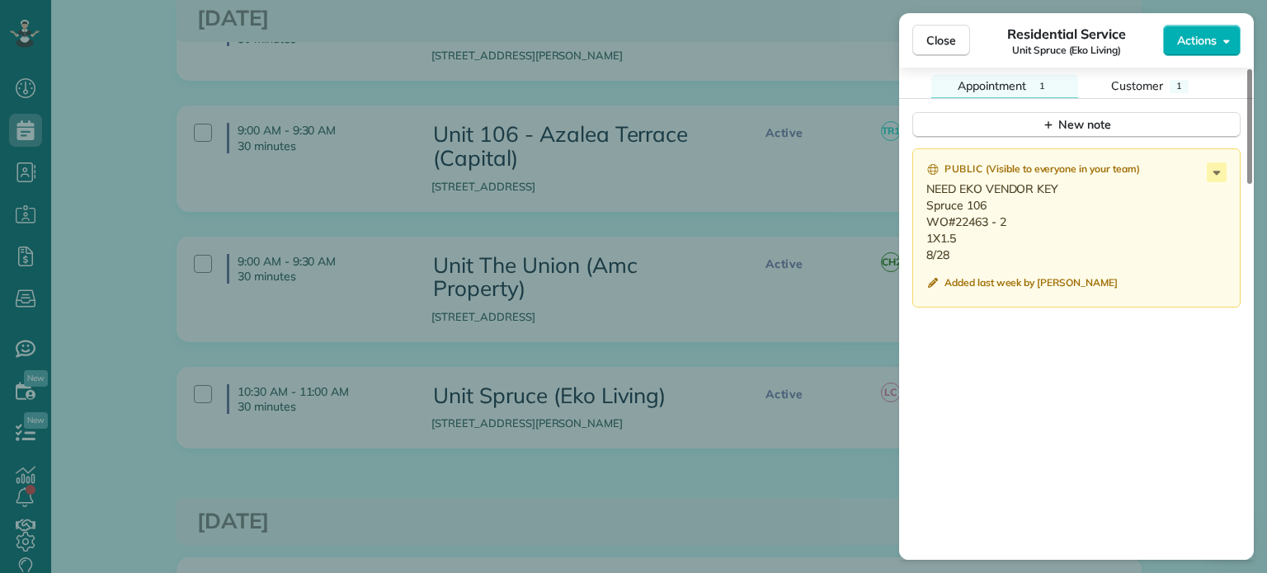
scroll to position [1402, 0]
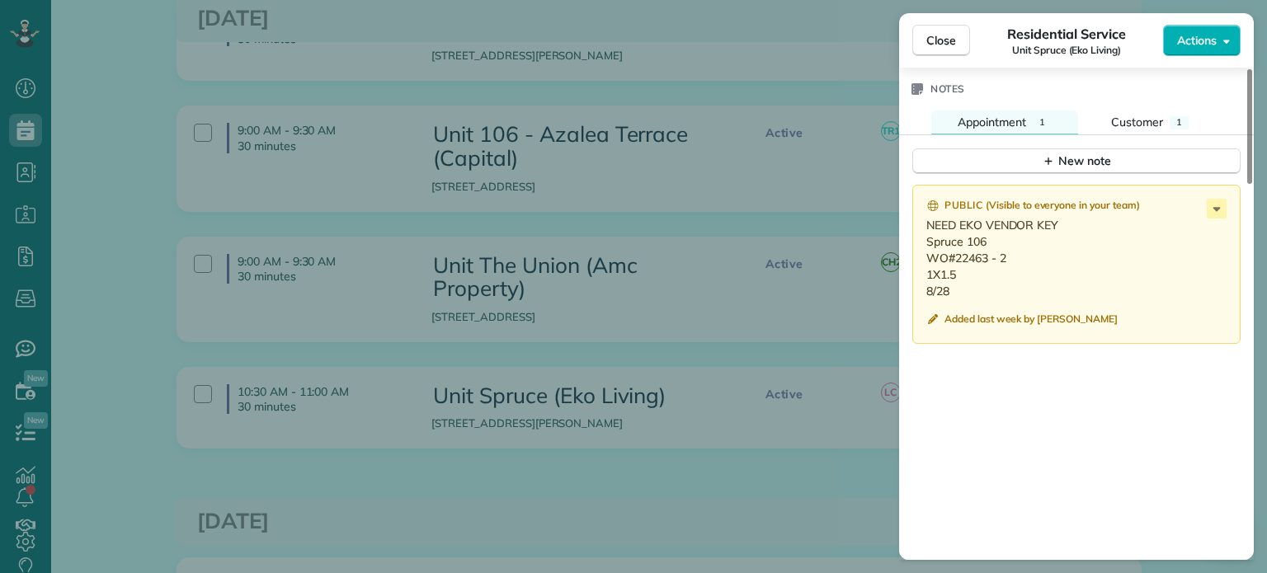
drag, startPoint x: 953, startPoint y: 296, endPoint x: 922, endPoint y: 247, distance: 58.6
click at [922, 247] on div "Public ( Visible to everyone in your team ) NEED EKO VENDOR KEY Spruce 106 WO#2…" at bounding box center [1076, 264] width 328 height 159
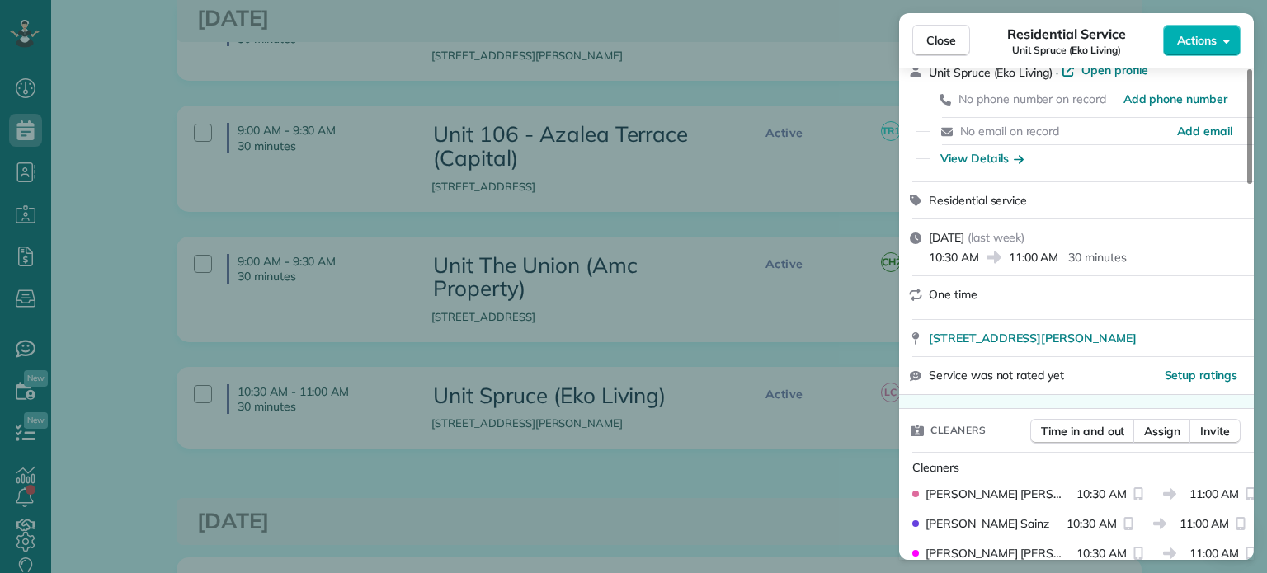
scroll to position [0, 0]
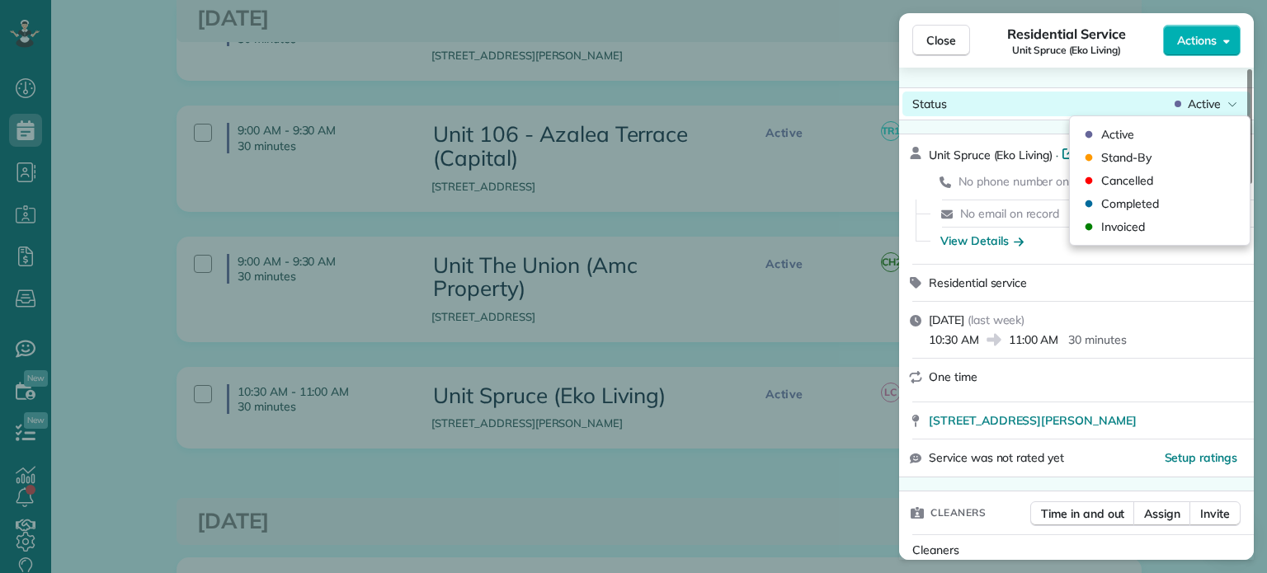
click at [1207, 111] on span "Active" at bounding box center [1204, 104] width 33 height 16
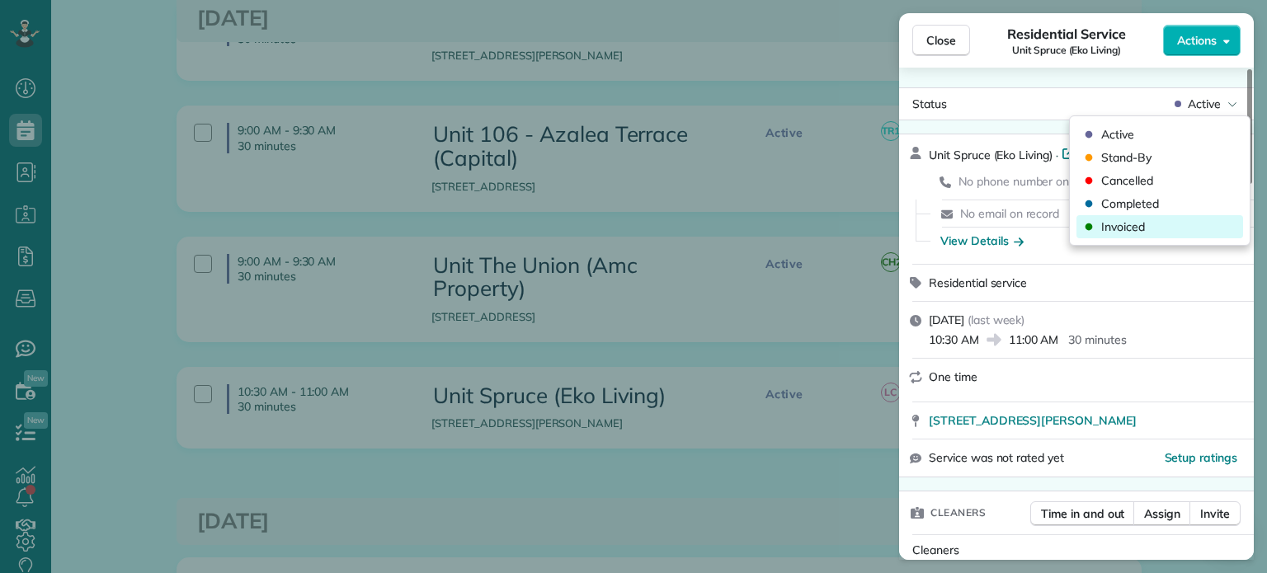
click at [1156, 224] on div "Invoiced" at bounding box center [1159, 226] width 167 height 23
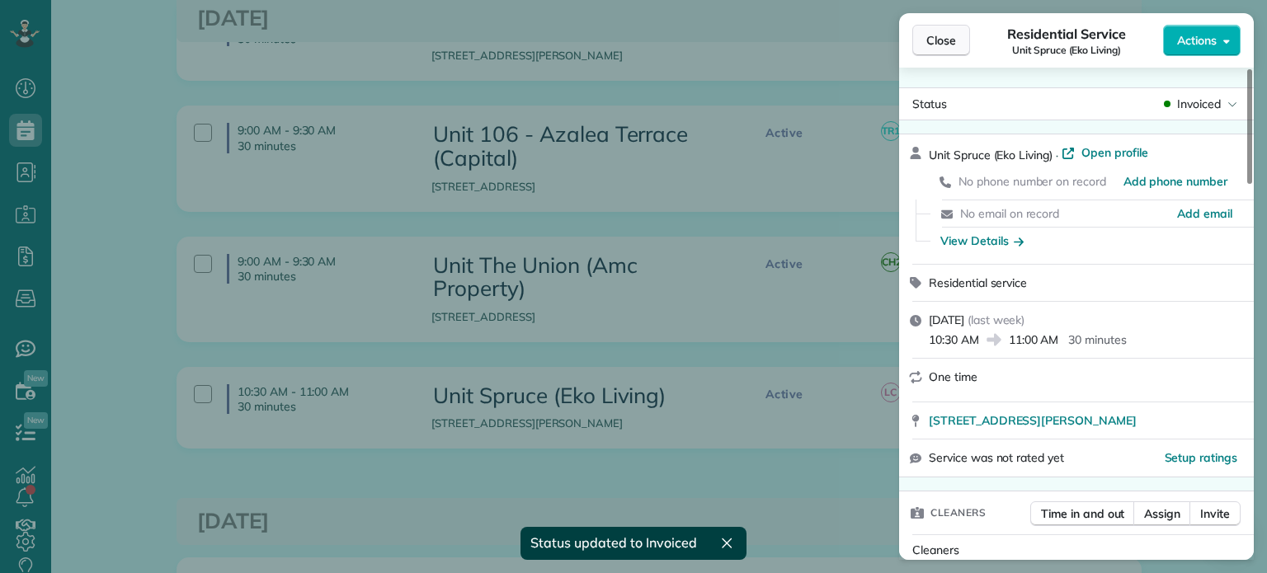
click at [950, 41] on span "Close" at bounding box center [941, 40] width 30 height 16
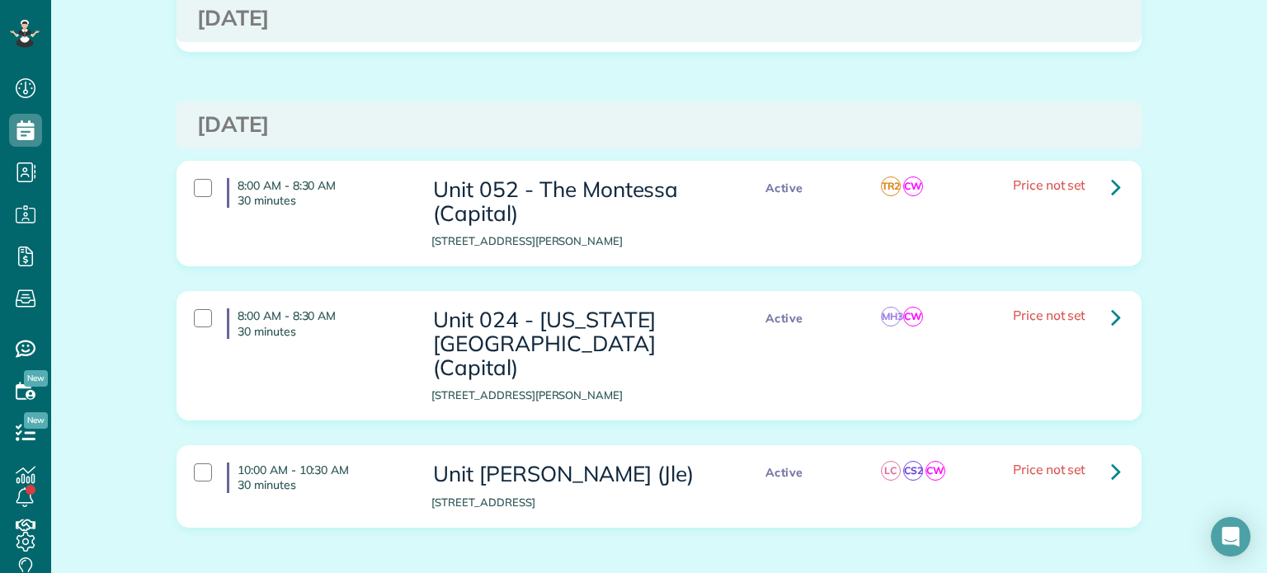
scroll to position [2227, 0]
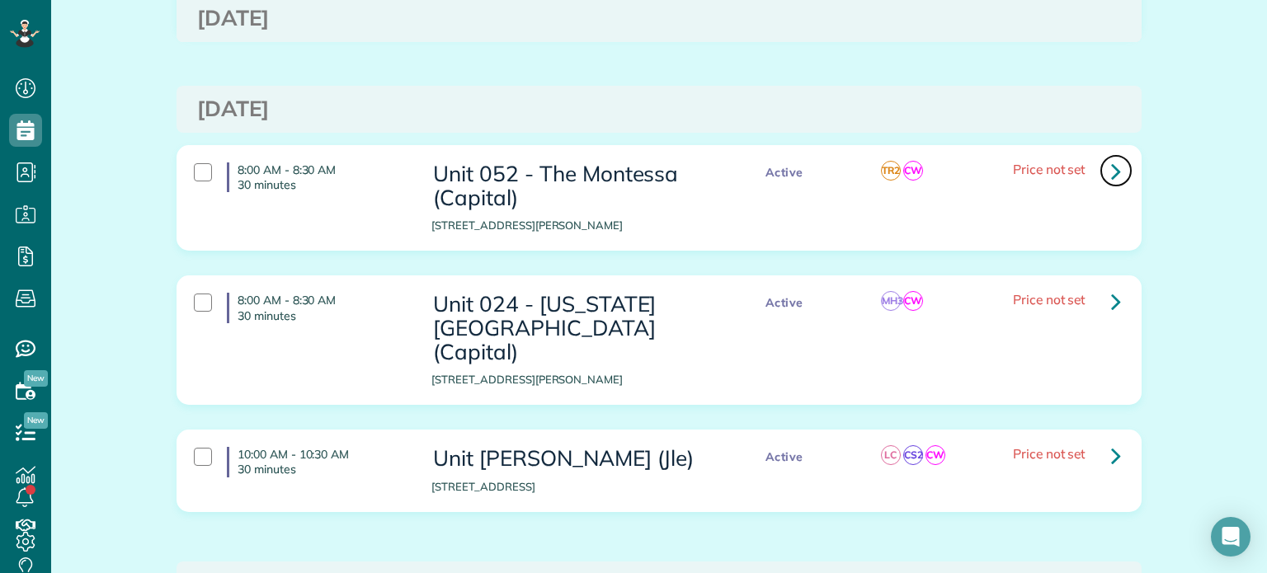
click at [1111, 157] on icon at bounding box center [1116, 171] width 10 height 29
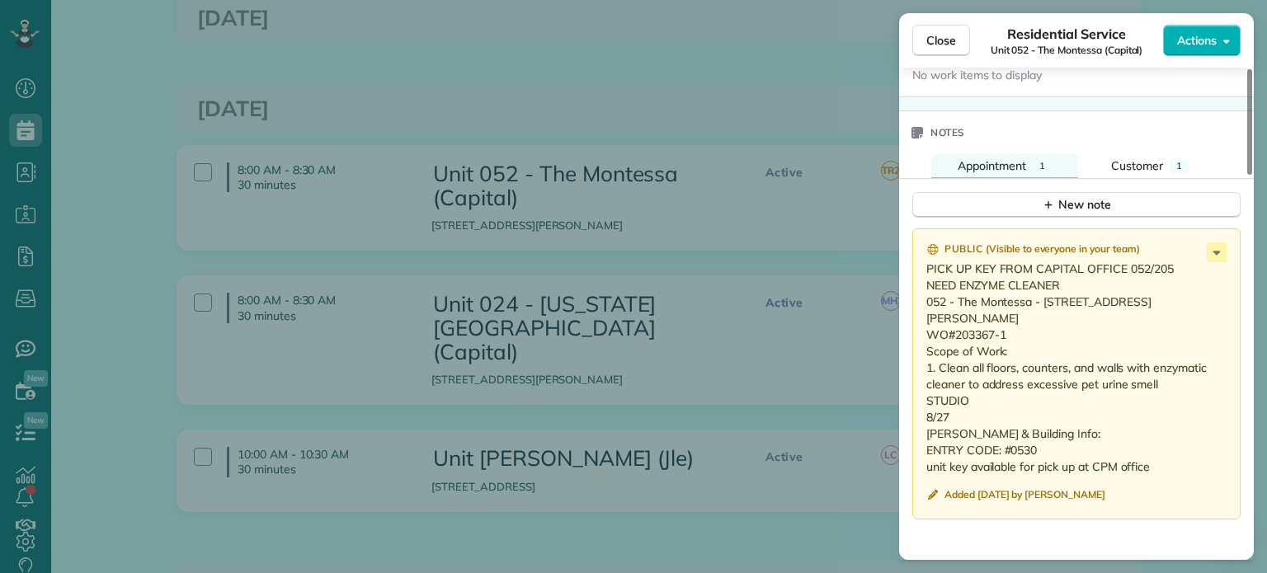
scroll to position [1323, 0]
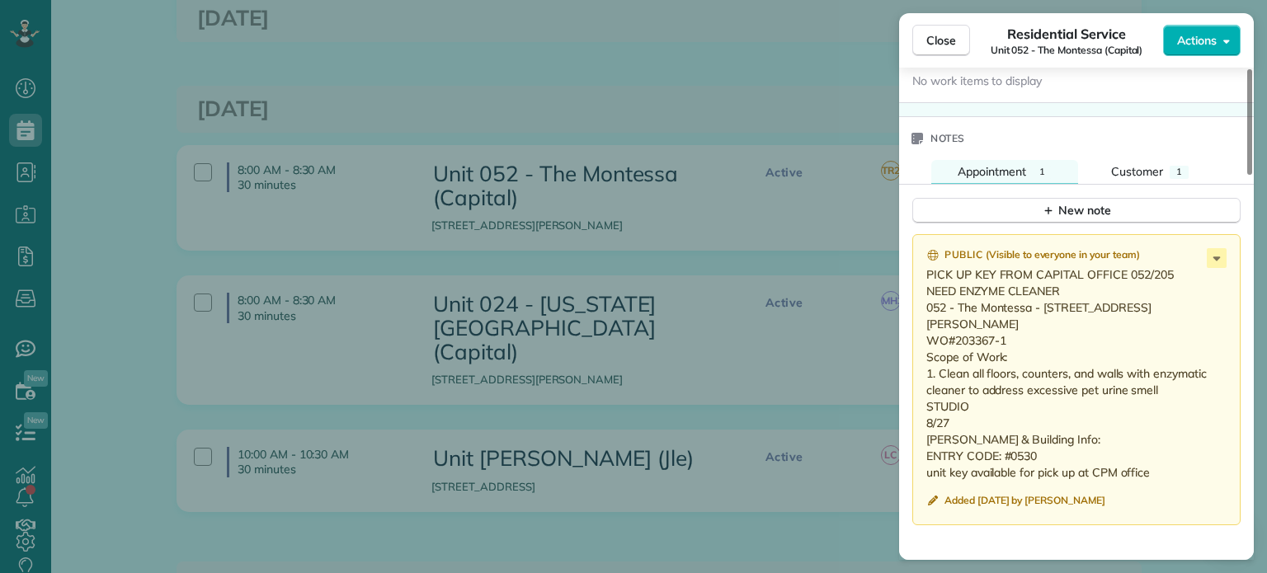
drag, startPoint x: 960, startPoint y: 478, endPoint x: 918, endPoint y: 319, distance: 164.6
click at [918, 319] on div "Public ( Visible to everyone in your team ) PICK UP KEY FROM CAPITAL OFFICE 052…" at bounding box center [1076, 379] width 328 height 291
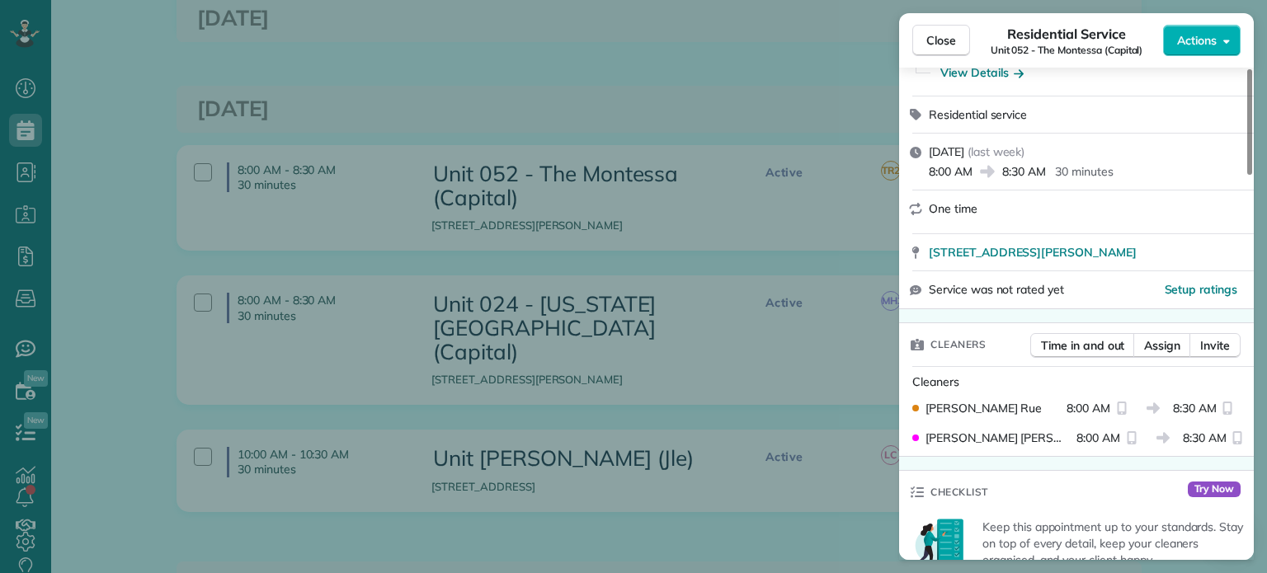
scroll to position [0, 0]
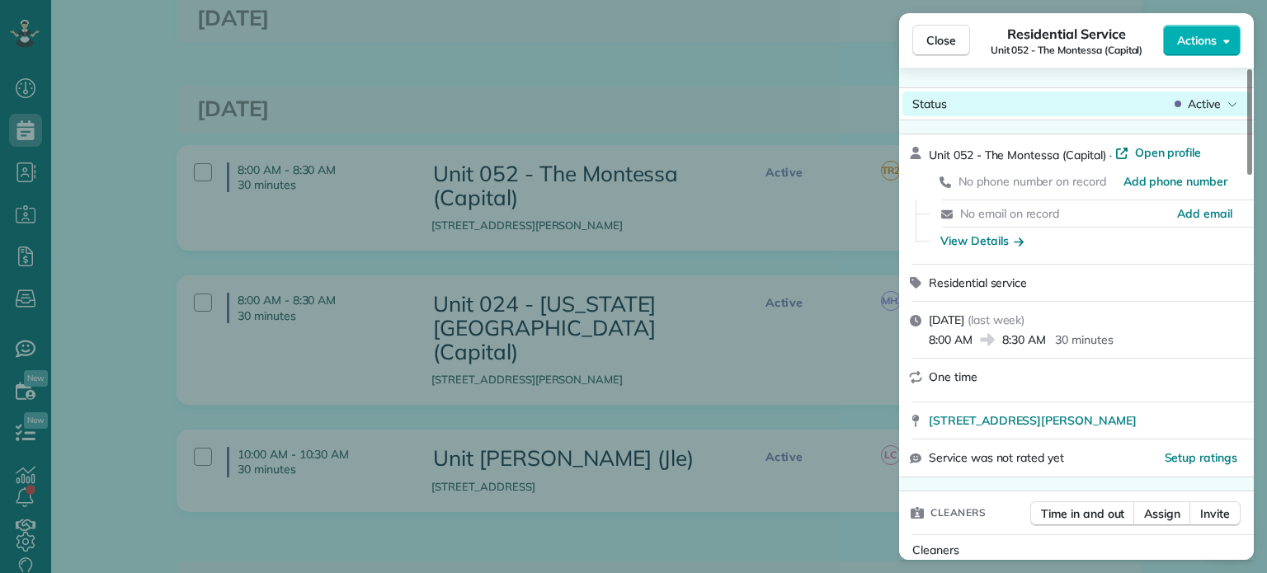
click at [1224, 111] on div "Active" at bounding box center [1205, 104] width 69 height 16
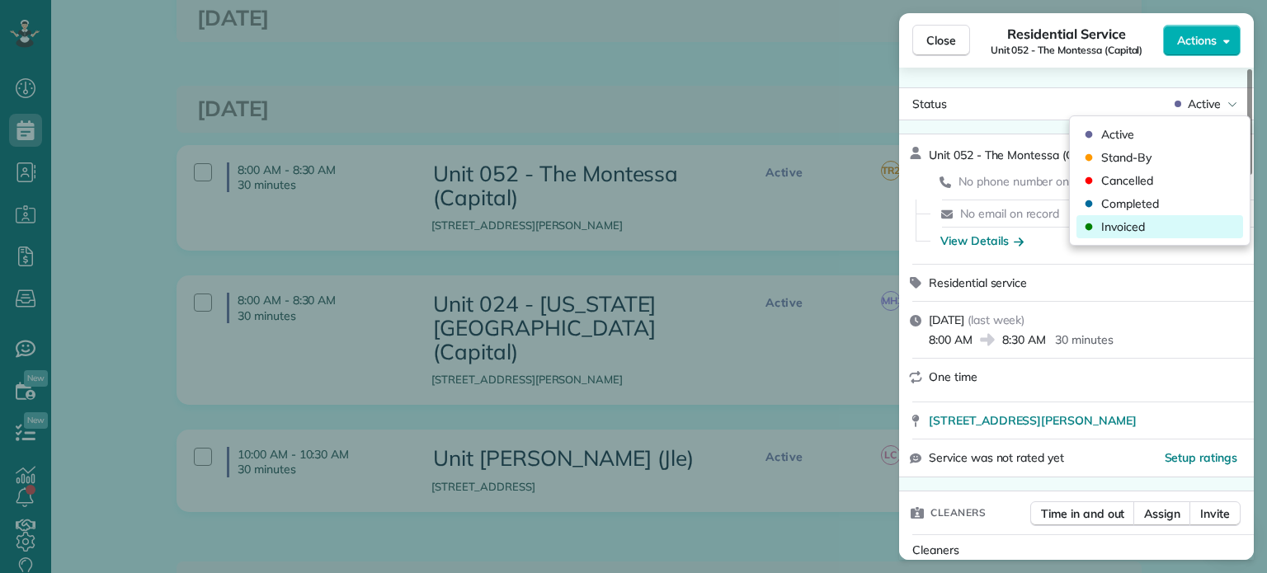
click at [1155, 222] on div "Invoiced" at bounding box center [1159, 226] width 167 height 23
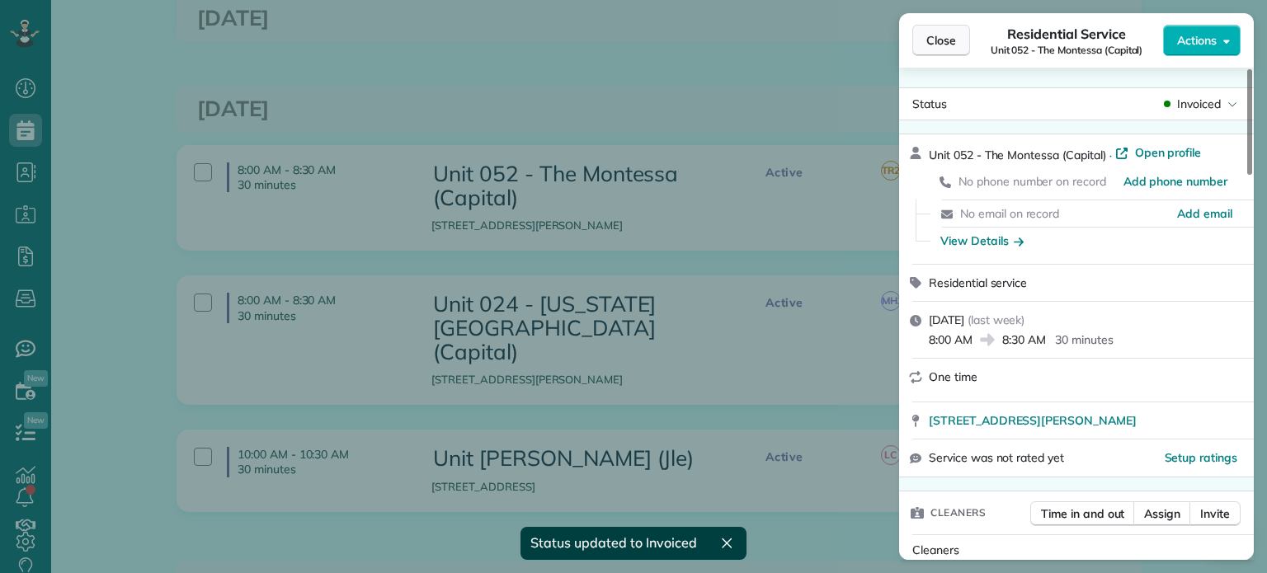
click at [945, 42] on span "Close" at bounding box center [941, 40] width 30 height 16
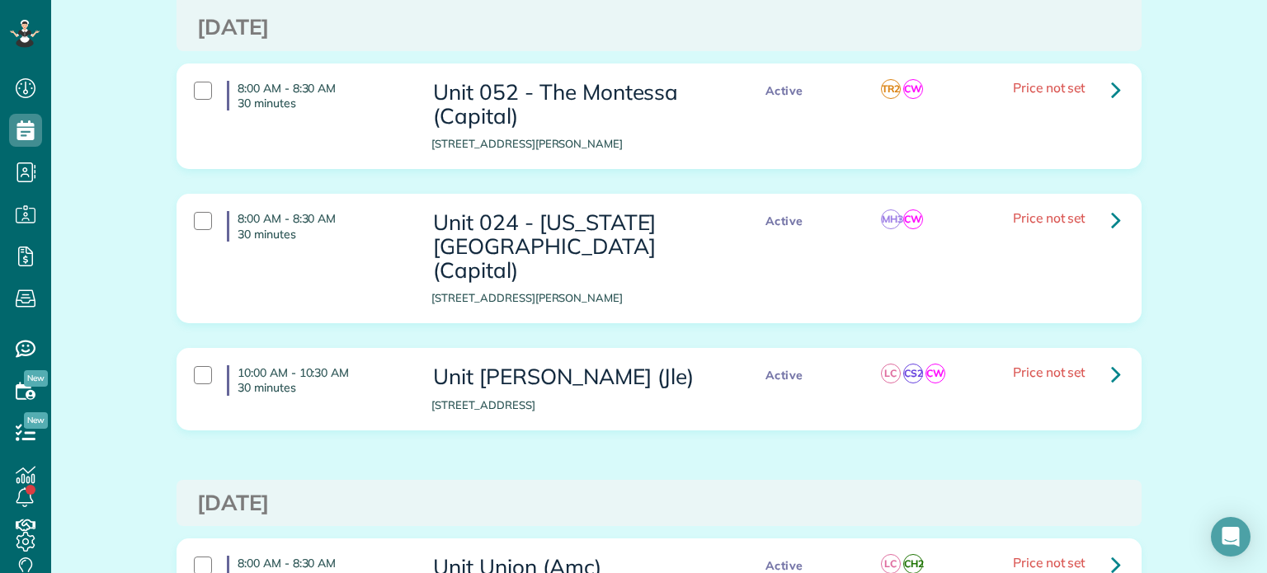
scroll to position [2309, 0]
click at [1111, 205] on icon at bounding box center [1116, 219] width 10 height 29
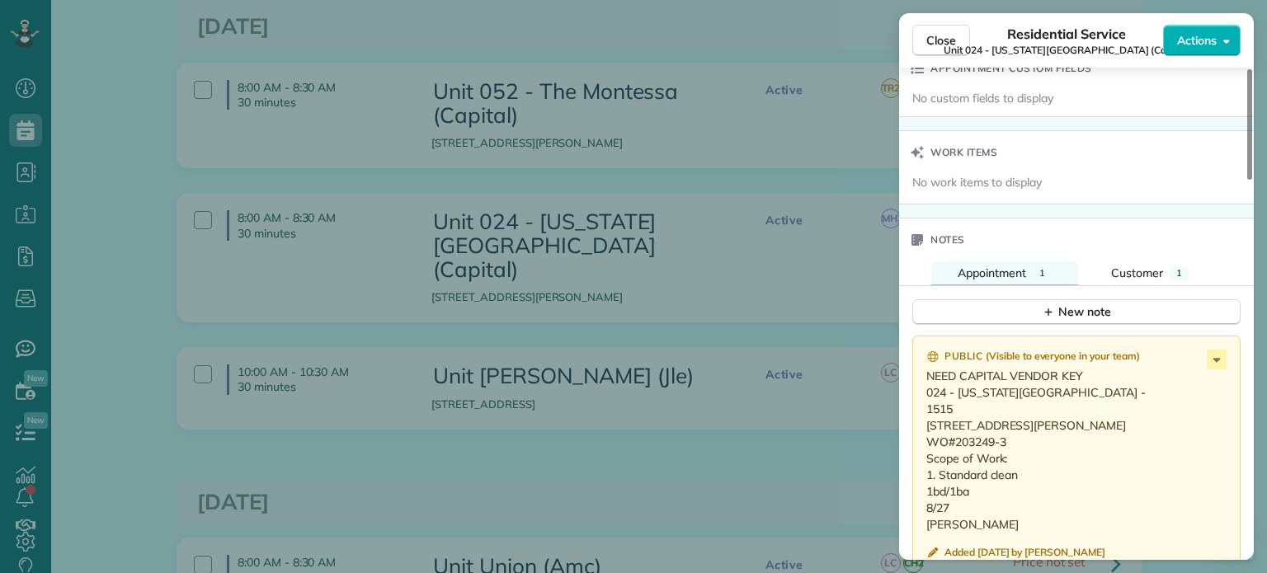
scroll to position [1320, 0]
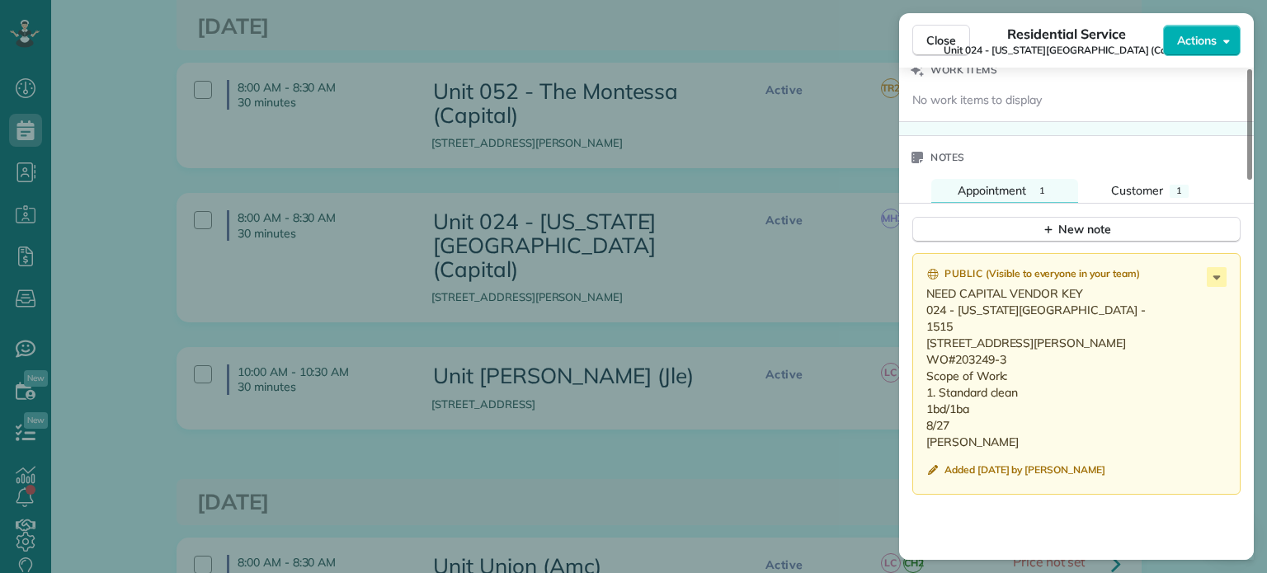
drag, startPoint x: 963, startPoint y: 454, endPoint x: 907, endPoint y: 302, distance: 162.3
click at [907, 302] on div "Public ( Visible to everyone in your team ) NEED CAPITAL VENDOR KEY 024 - Washi…" at bounding box center [1076, 536] width 355 height 586
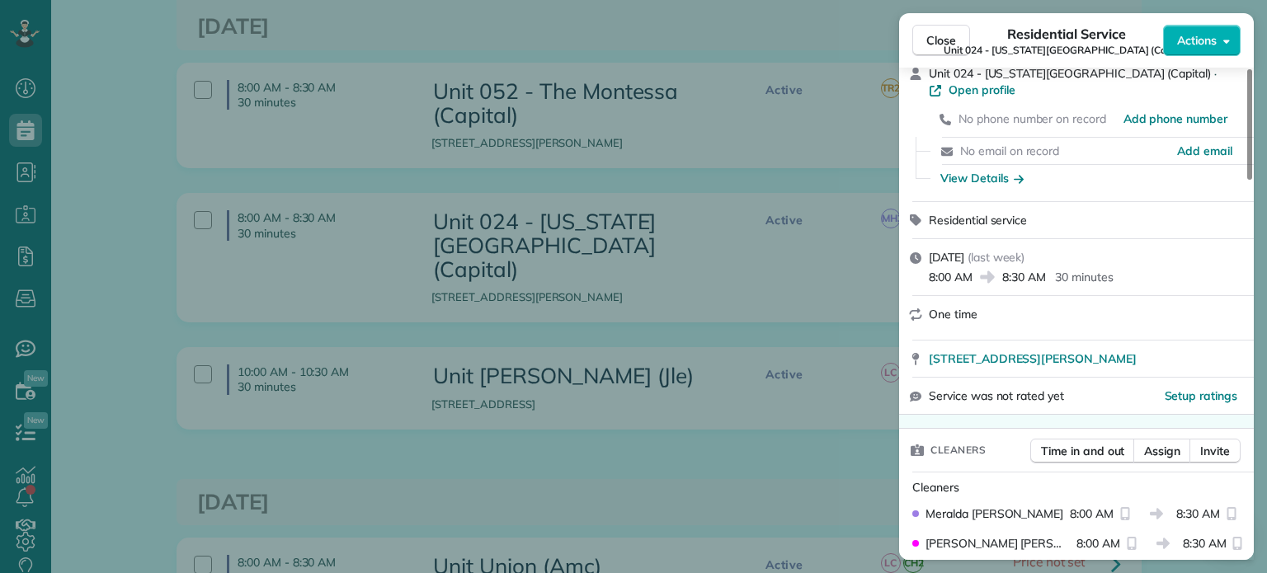
scroll to position [0, 0]
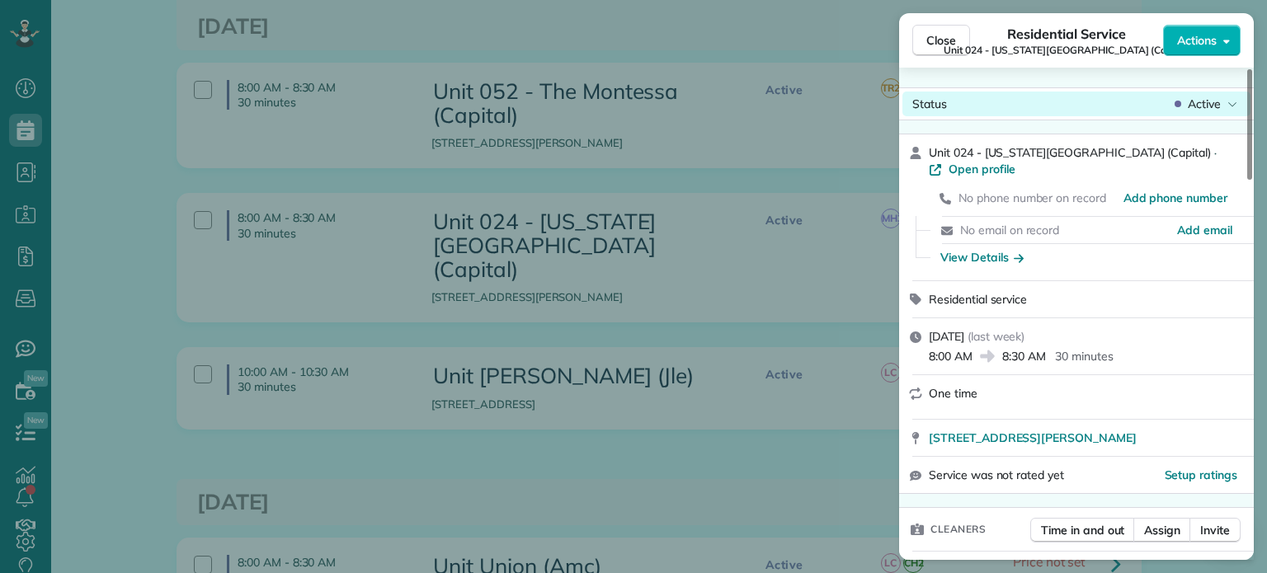
click at [1211, 106] on span "Active" at bounding box center [1204, 104] width 33 height 16
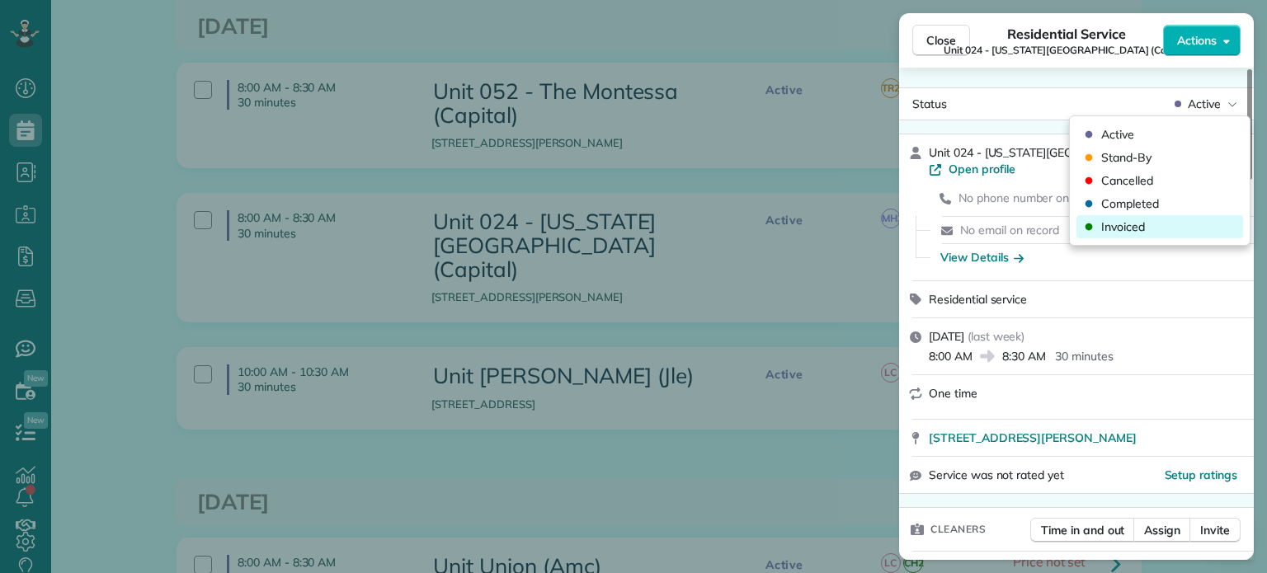
click at [1142, 224] on span "Invoiced" at bounding box center [1123, 227] width 44 height 16
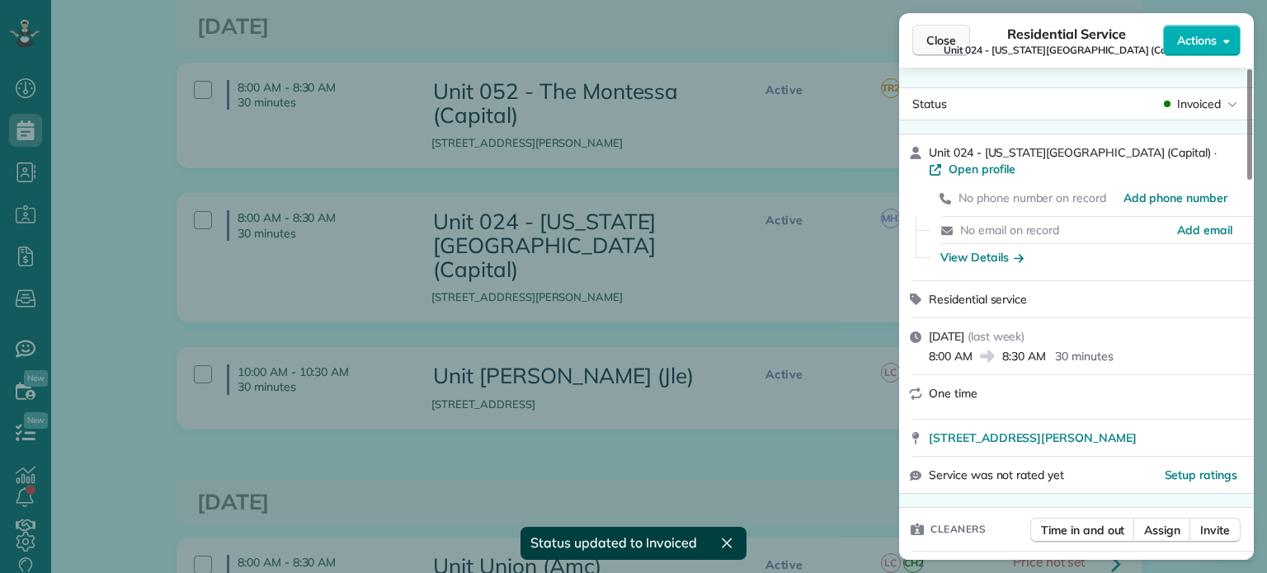
click at [935, 36] on span "Close" at bounding box center [941, 40] width 30 height 16
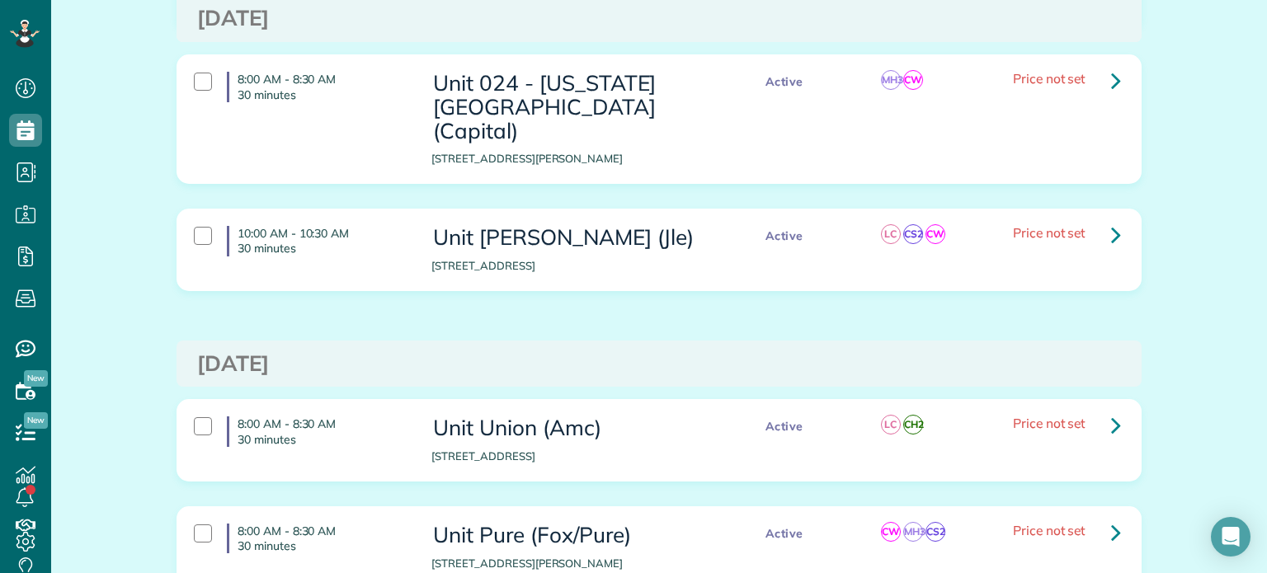
scroll to position [2474, 0]
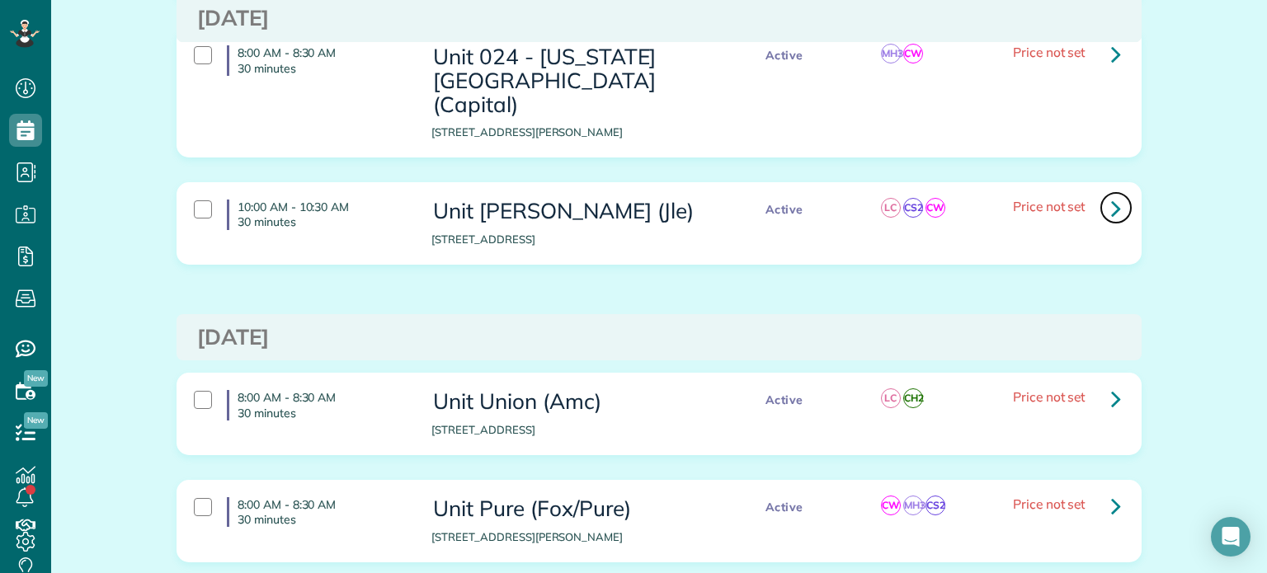
click at [1111, 194] on icon at bounding box center [1116, 208] width 10 height 29
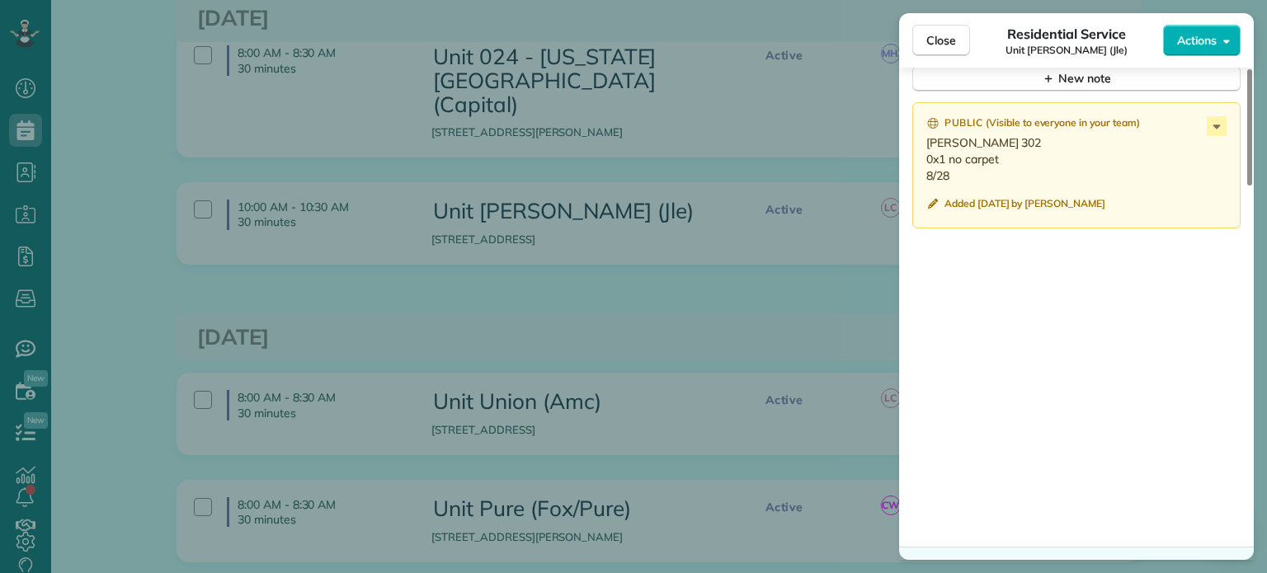
scroll to position [1402, 0]
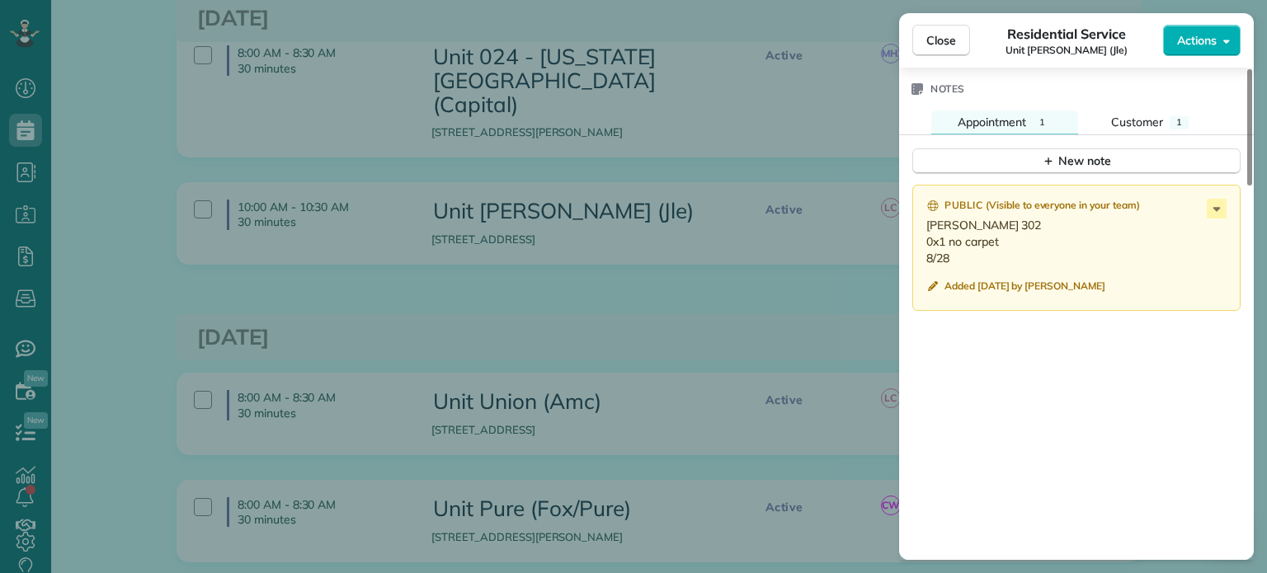
drag, startPoint x: 953, startPoint y: 264, endPoint x: 920, endPoint y: 233, distance: 44.9
click at [920, 233] on div "Public ( Visible to everyone in your team ) Medina 302 0x1 no carpet 8/28 Added…" at bounding box center [1076, 248] width 328 height 126
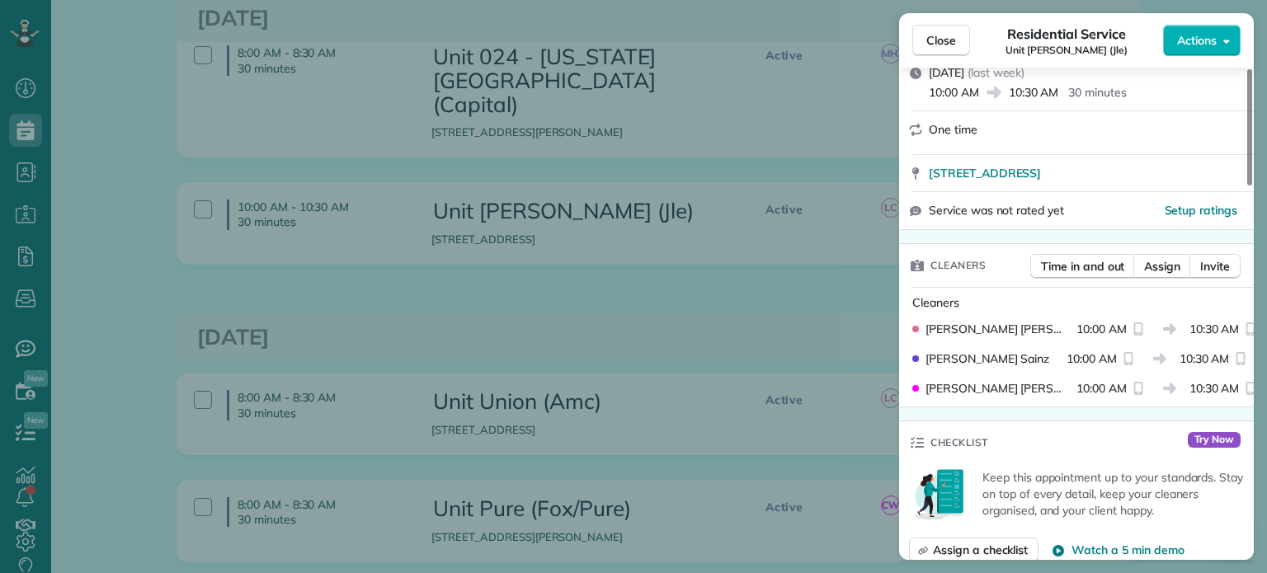
scroll to position [0, 0]
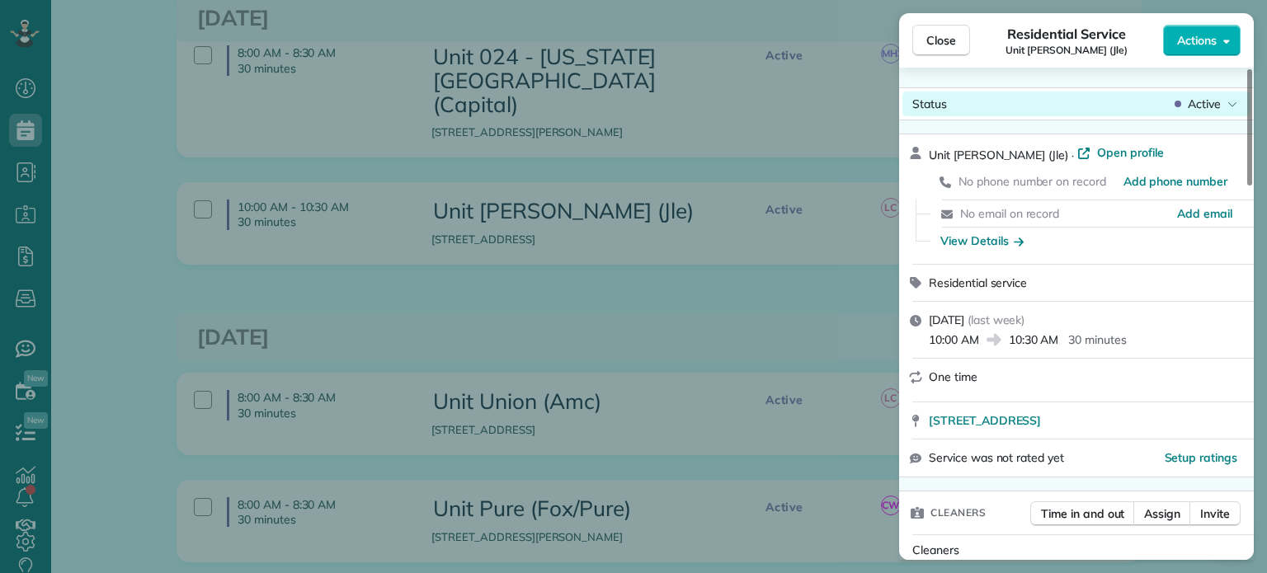
click at [1214, 104] on span "Active" at bounding box center [1204, 104] width 33 height 16
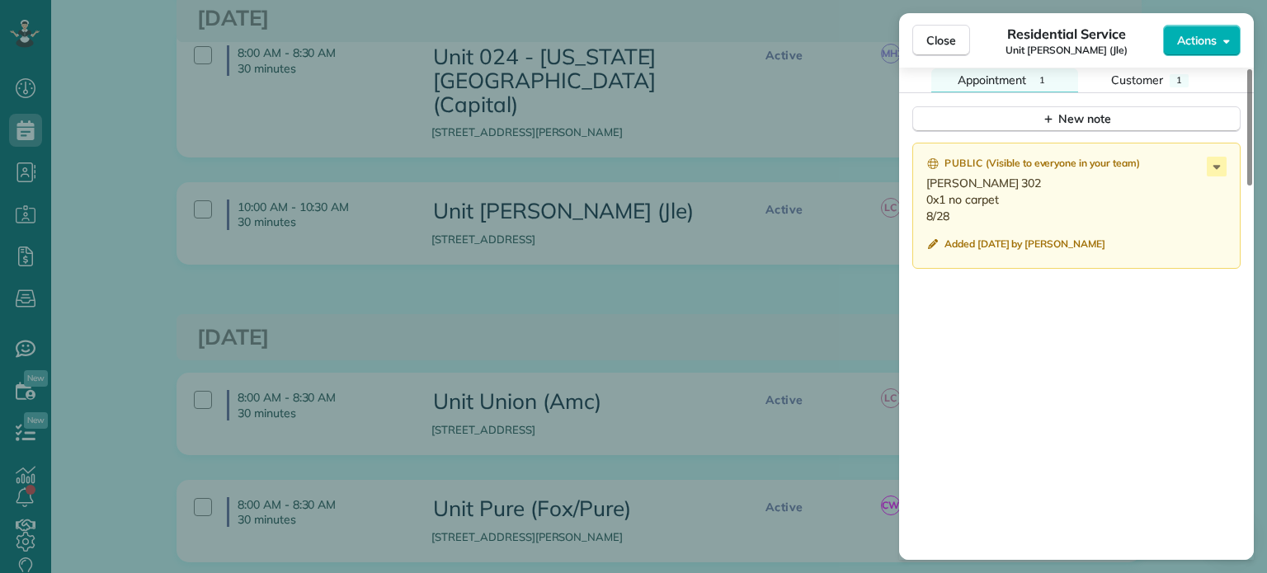
scroll to position [1485, 0]
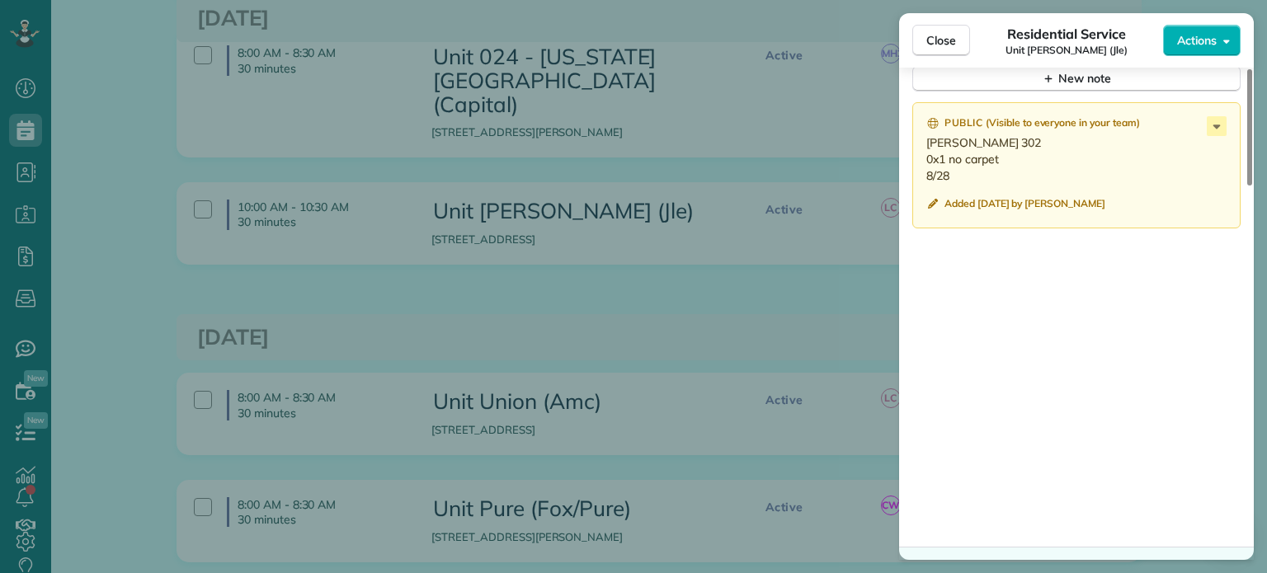
click at [1187, 299] on div "Public ( Visible to everyone in your team ) Medina 302 0x1 no carpet 8/28 Added…" at bounding box center [1076, 319] width 355 height 454
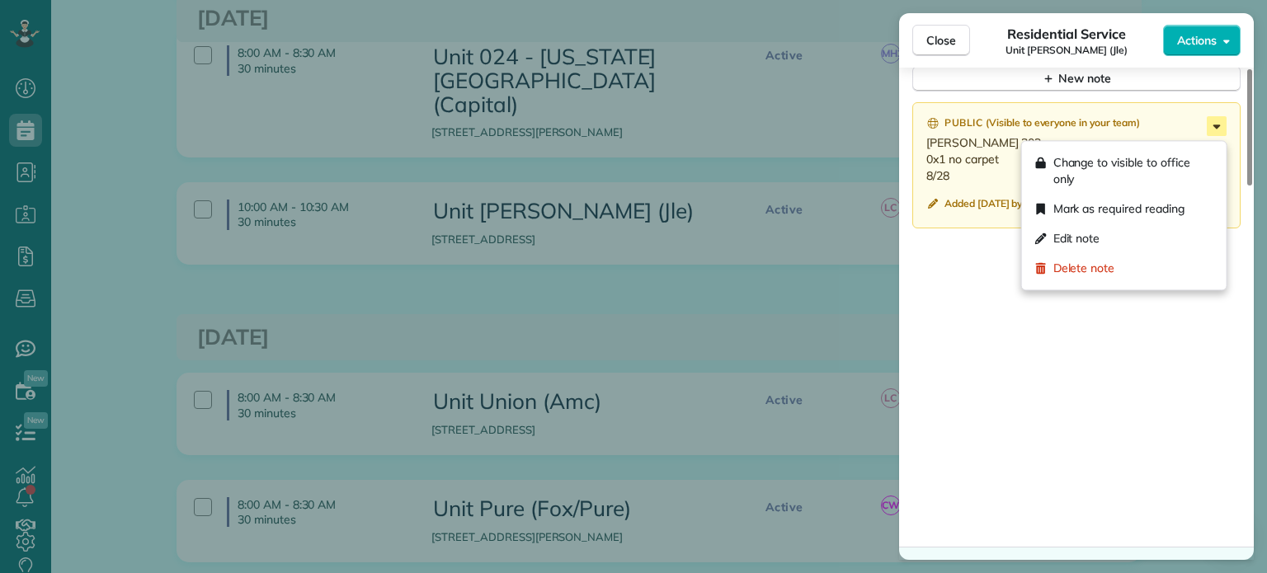
click at [1218, 129] on icon at bounding box center [1217, 126] width 20 height 20
click at [1142, 233] on div "Edit note" at bounding box center [1124, 239] width 191 height 30
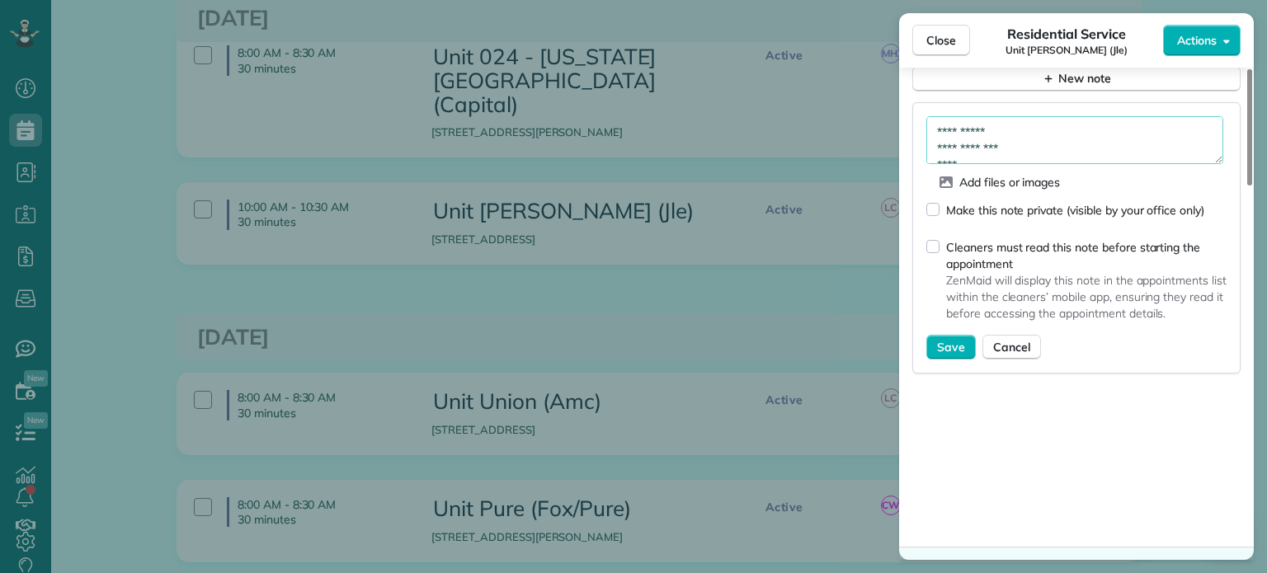
click at [1072, 144] on textarea "**********" at bounding box center [1074, 140] width 297 height 48
type textarea "**********"
click at [951, 355] on span "Save" at bounding box center [951, 347] width 28 height 16
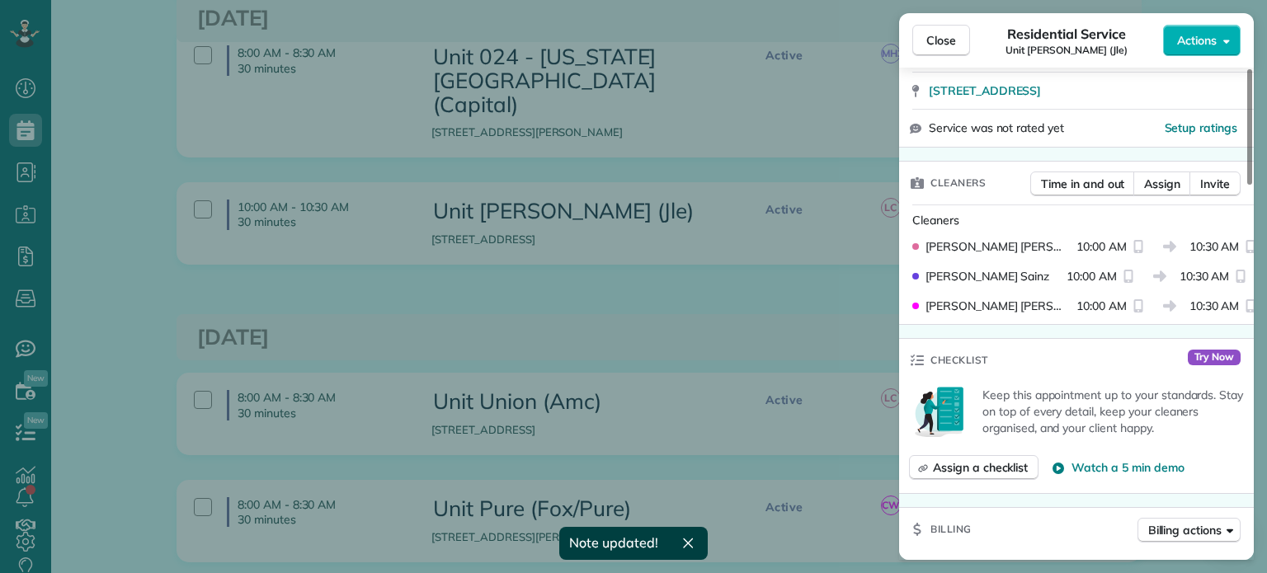
scroll to position [0, 0]
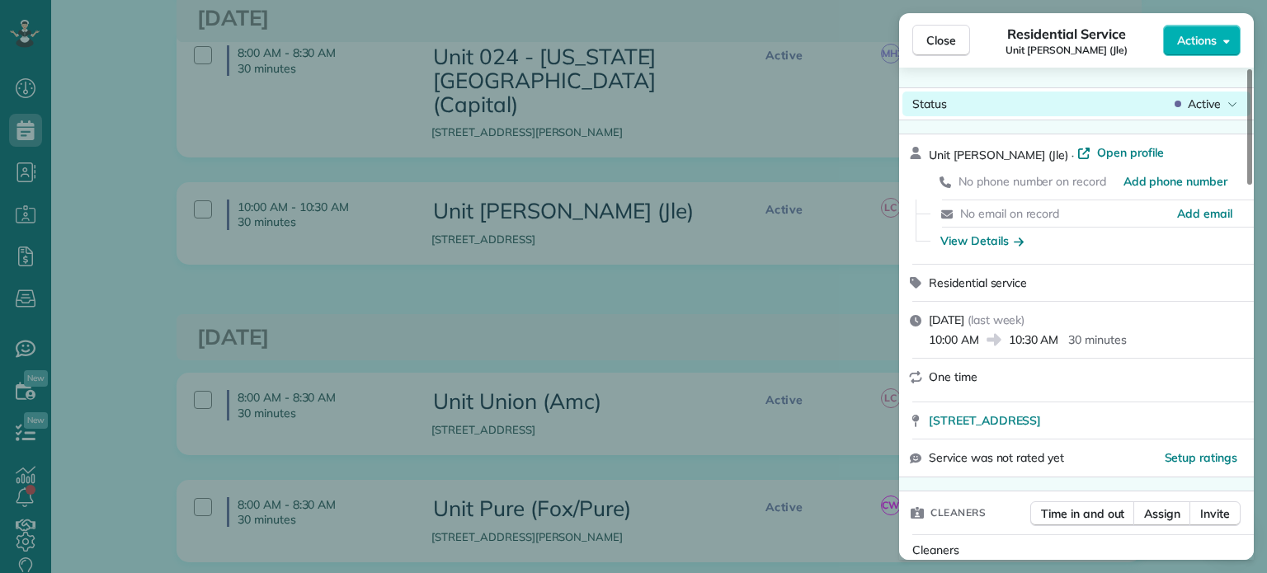
click at [1207, 96] on span "Active" at bounding box center [1204, 104] width 33 height 16
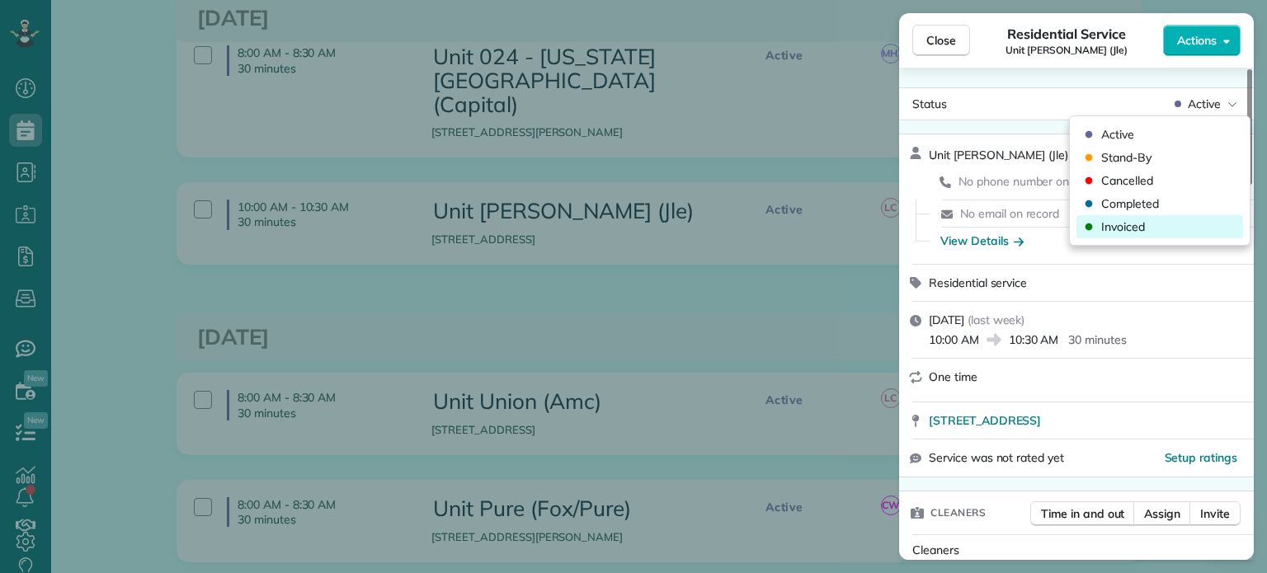
click at [1203, 228] on div "Invoiced" at bounding box center [1159, 226] width 167 height 23
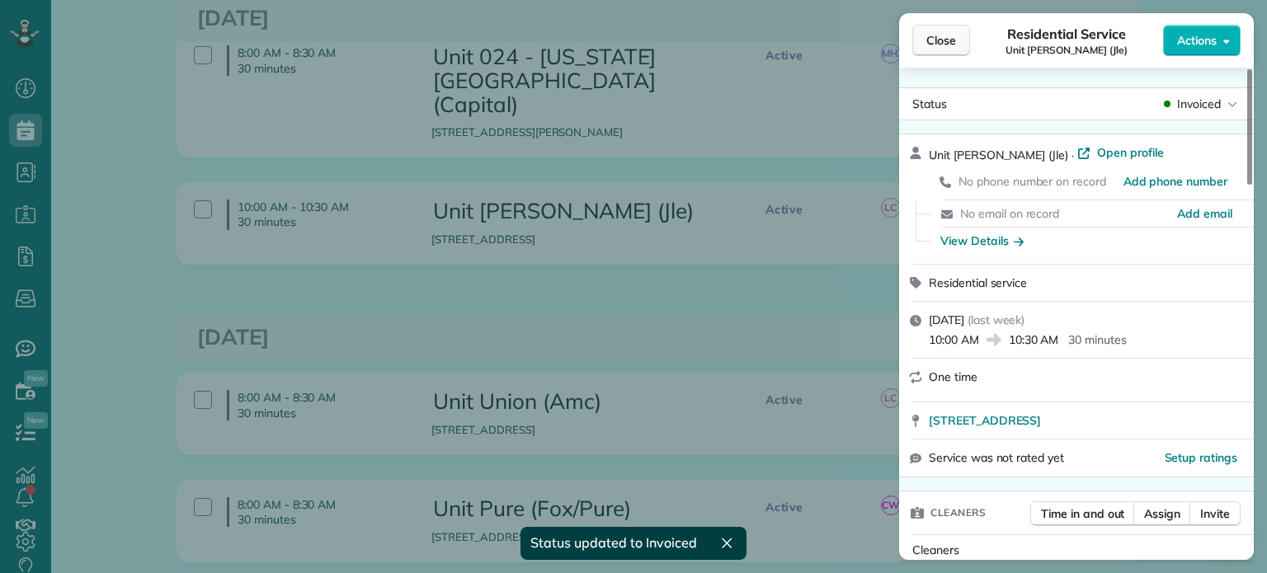
click at [948, 42] on span "Close" at bounding box center [941, 40] width 30 height 16
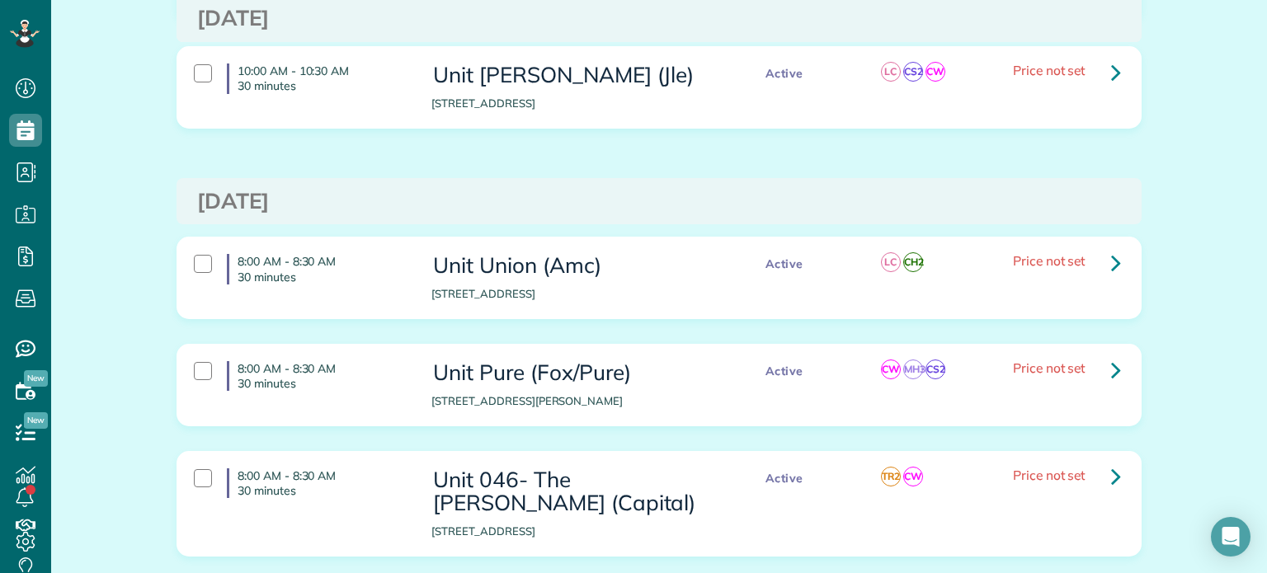
scroll to position [2639, 0]
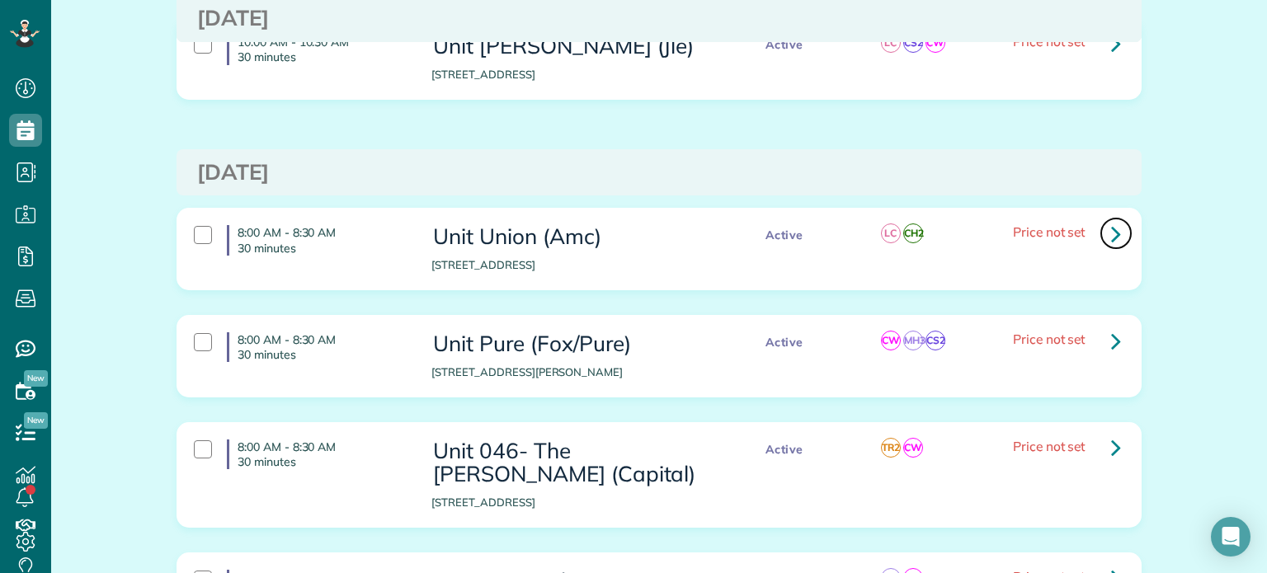
click at [1103, 217] on link at bounding box center [1115, 233] width 33 height 33
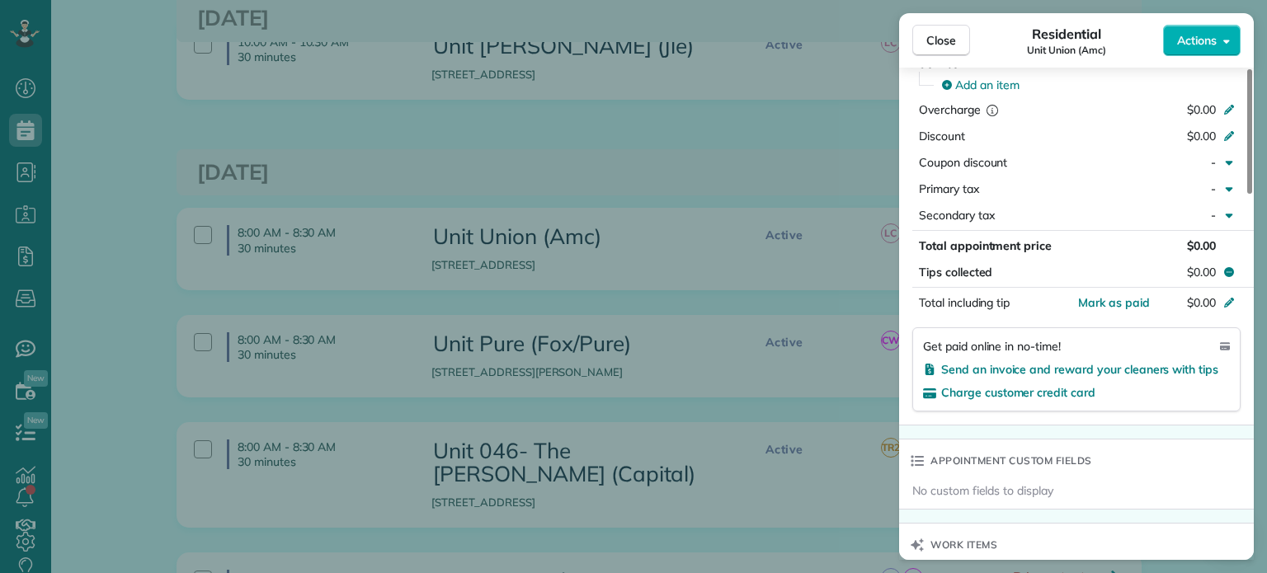
scroll to position [1156, 0]
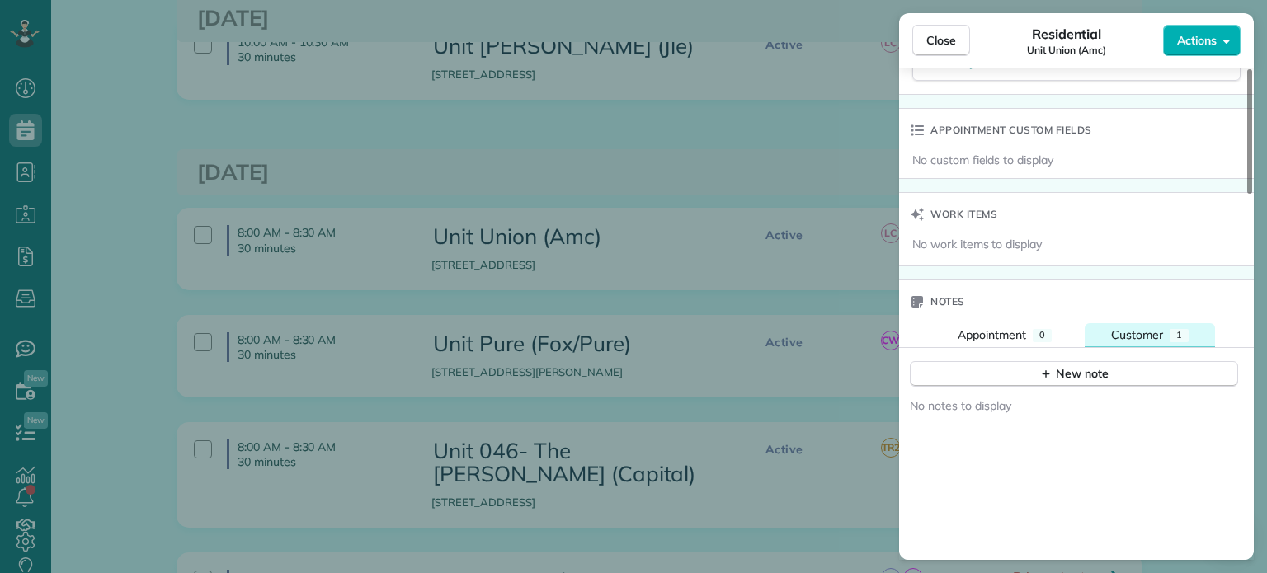
click at [1182, 331] on button "Customer 1" at bounding box center [1150, 335] width 130 height 24
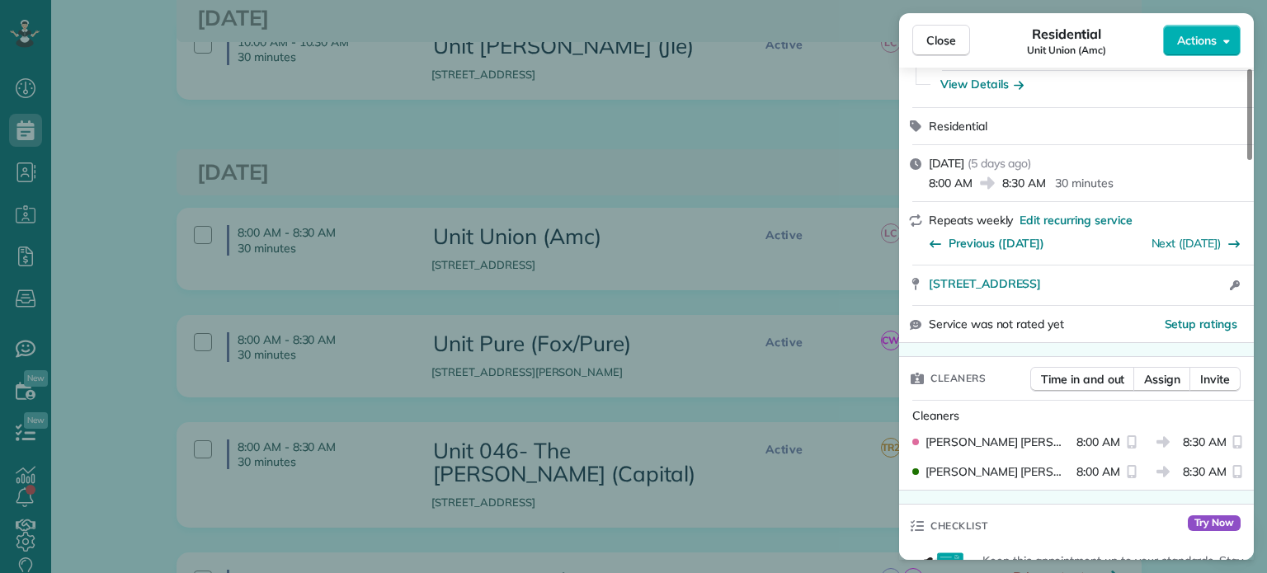
scroll to position [0, 0]
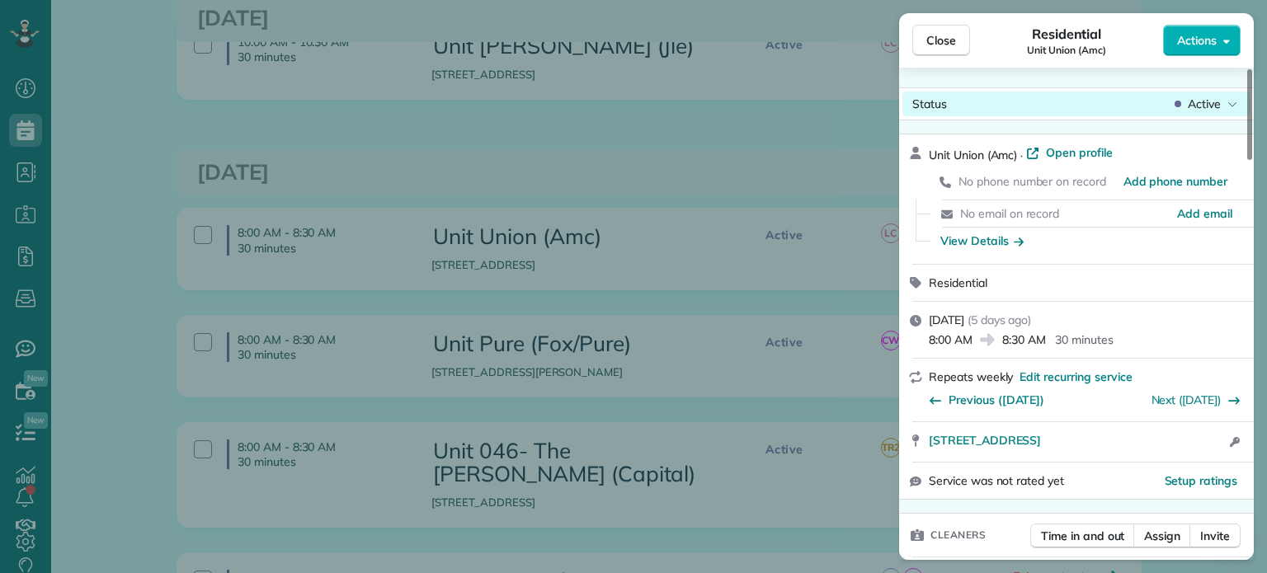
click at [1200, 104] on span "Active" at bounding box center [1204, 104] width 33 height 16
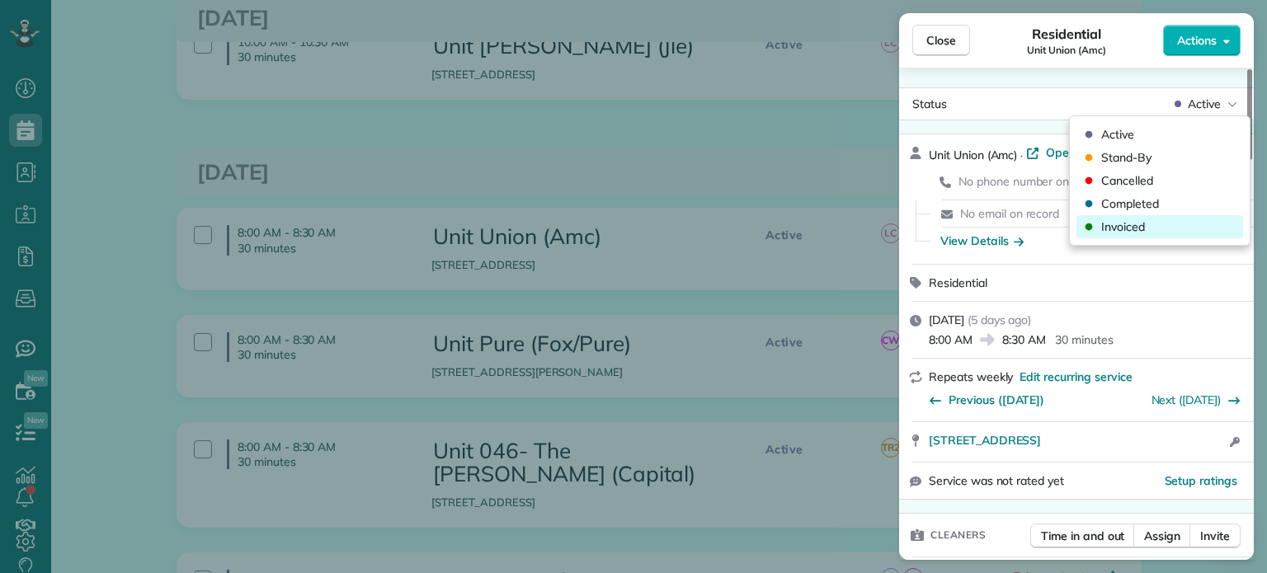
click at [1205, 223] on div "Invoiced" at bounding box center [1159, 226] width 167 height 23
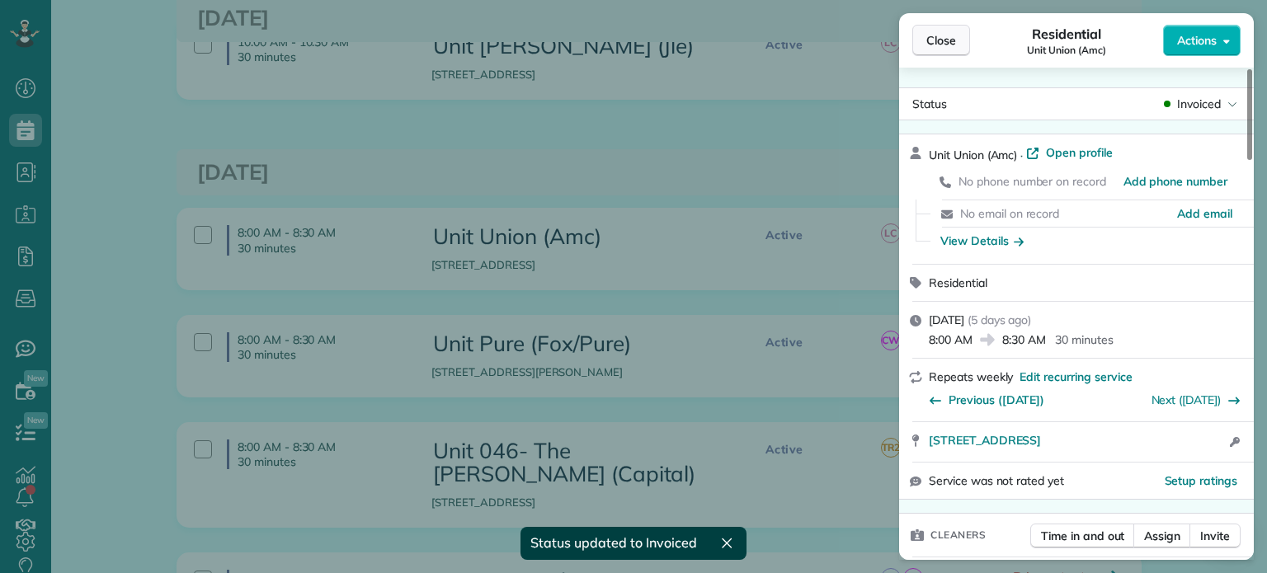
click at [949, 42] on span "Close" at bounding box center [941, 40] width 30 height 16
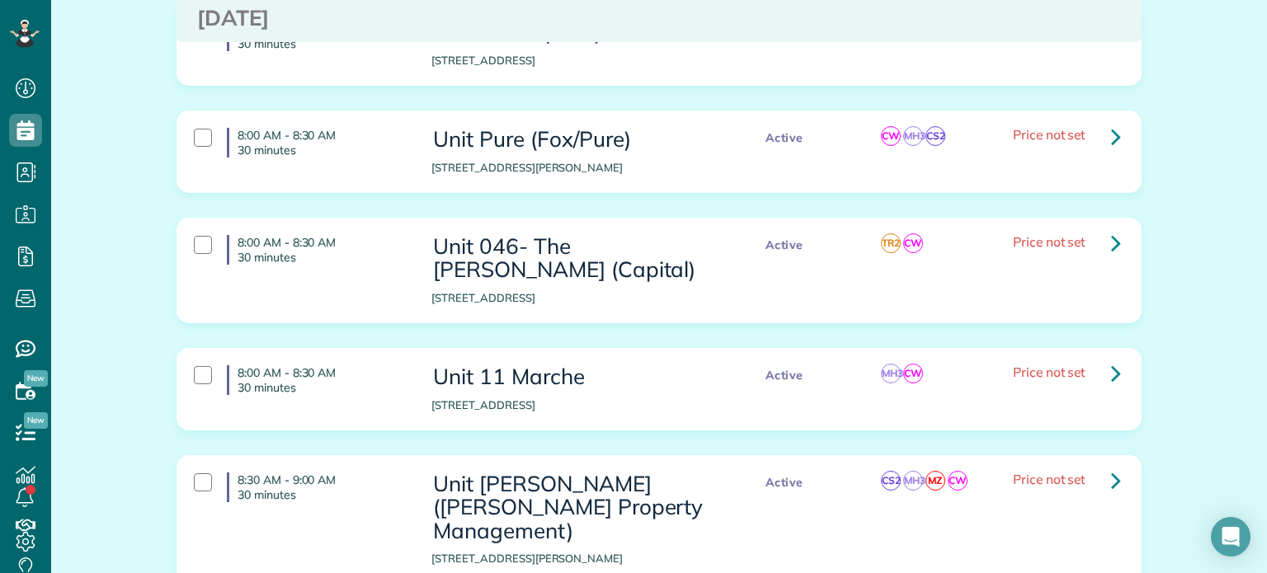
scroll to position [2887, 0]
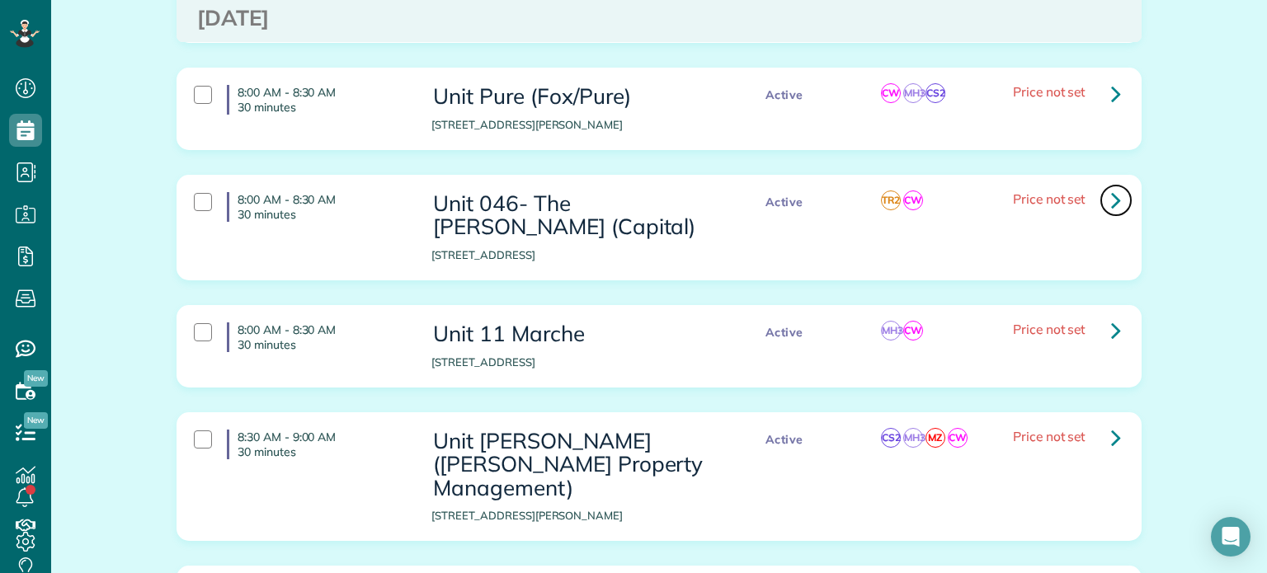
click at [1111, 186] on icon at bounding box center [1116, 200] width 10 height 29
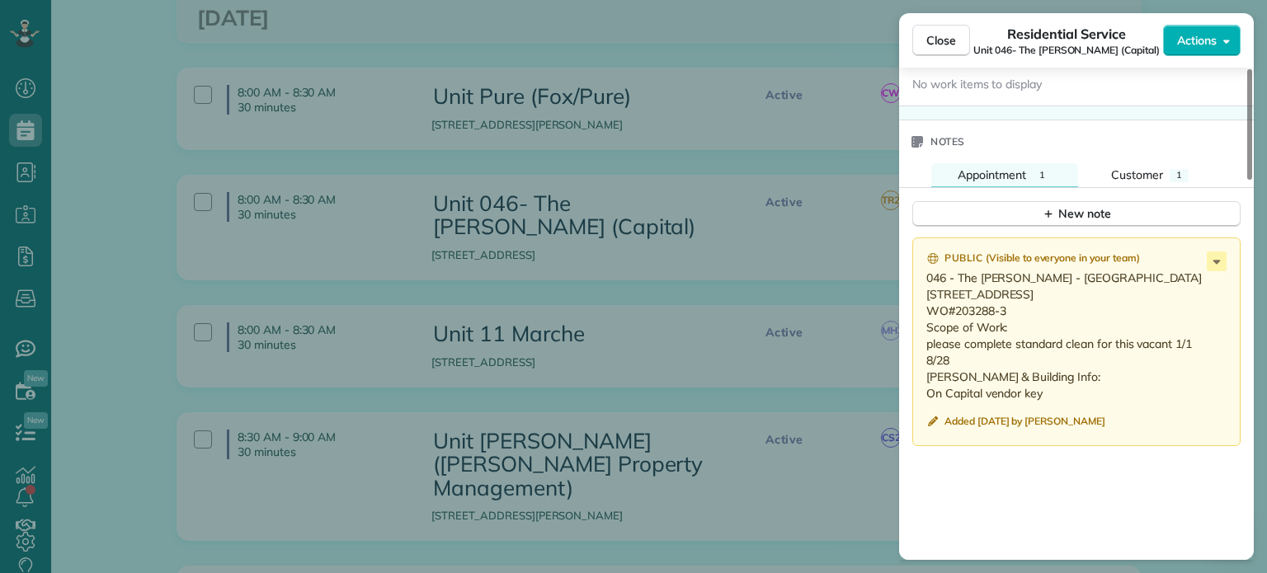
scroll to position [1485, 0]
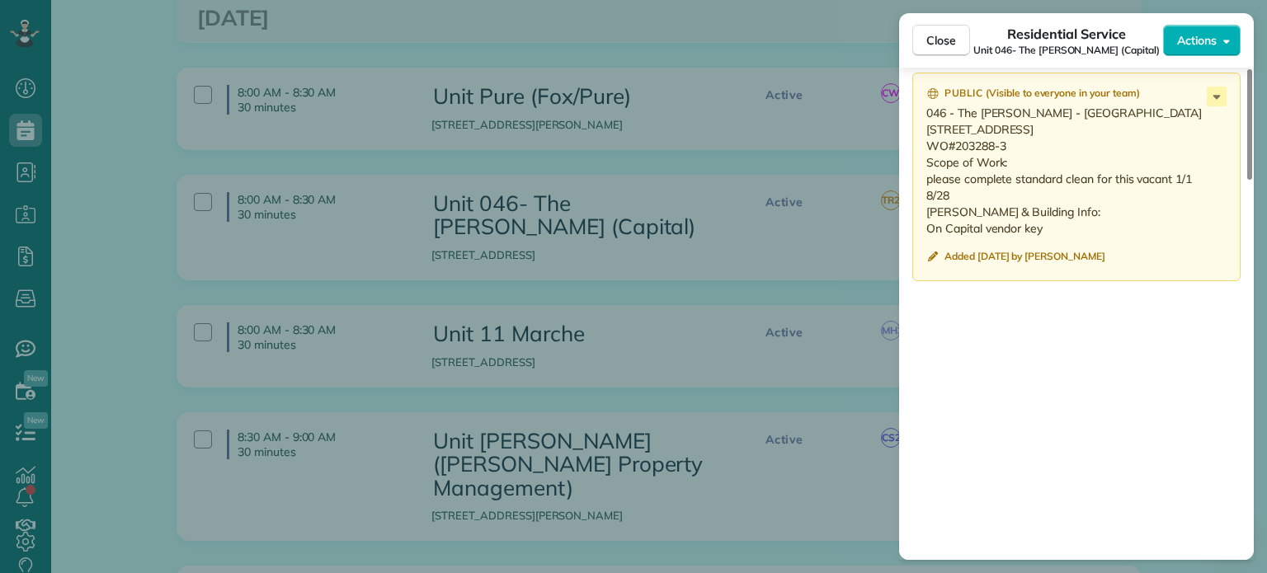
drag, startPoint x: 953, startPoint y: 233, endPoint x: 913, endPoint y: 121, distance: 119.2
click at [913, 121] on div "Public ( Visible to everyone in your team ) 046 - The Paula - 206 2320 N Vancou…" at bounding box center [1076, 177] width 328 height 209
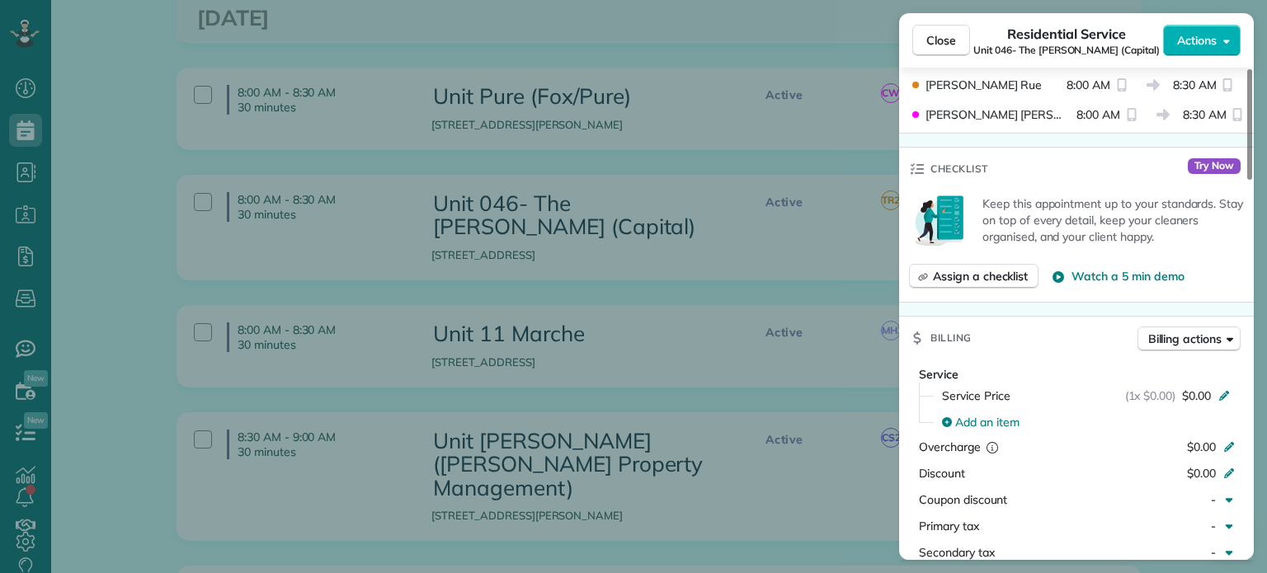
scroll to position [0, 0]
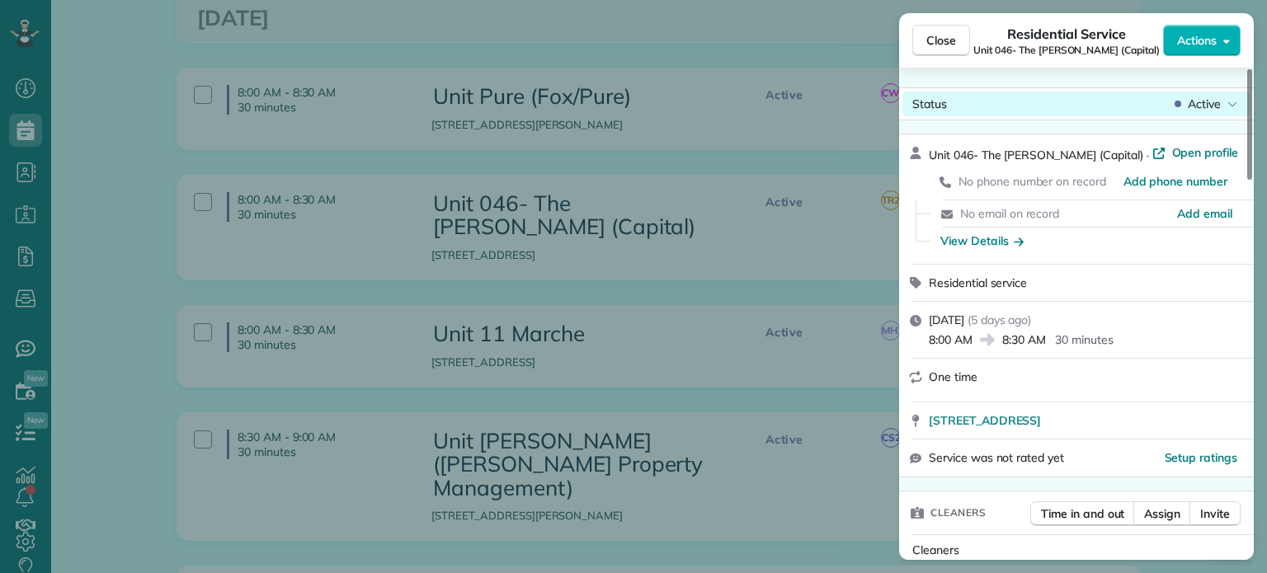
click at [1185, 102] on div "Active" at bounding box center [1205, 104] width 69 height 16
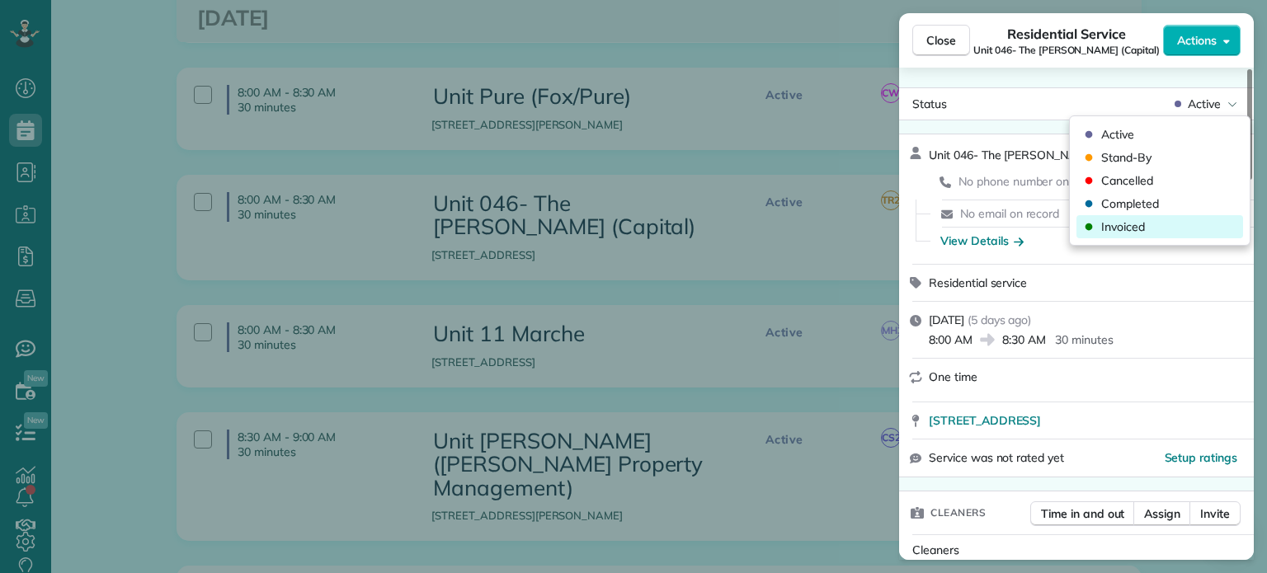
click at [1170, 227] on div "Invoiced" at bounding box center [1159, 226] width 167 height 23
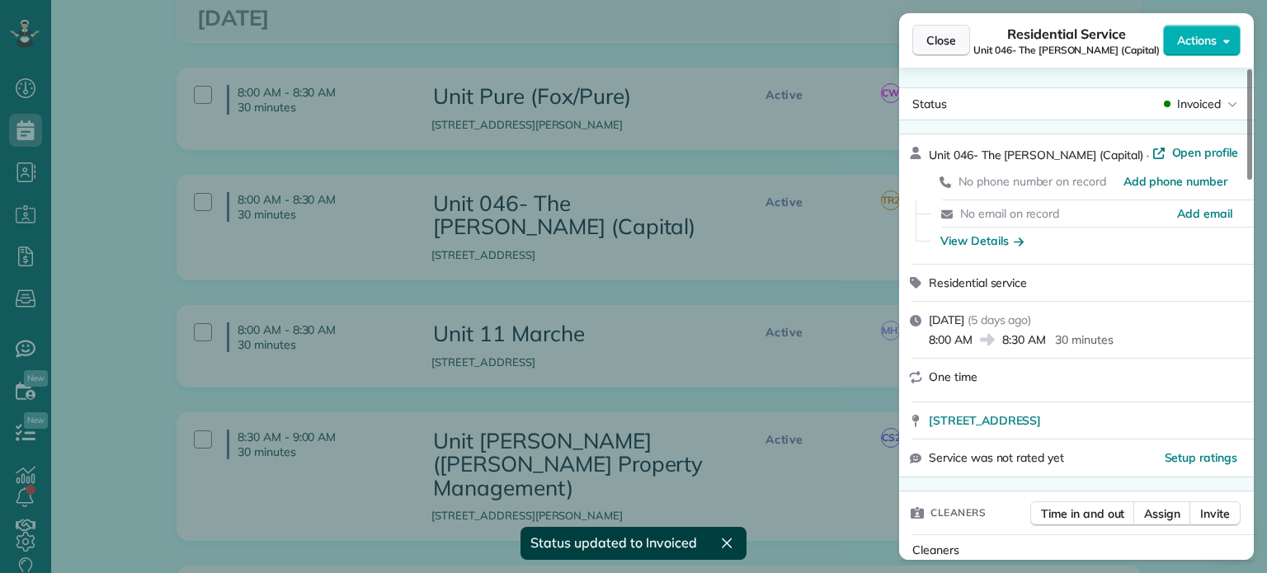
click at [937, 44] on span "Close" at bounding box center [941, 40] width 30 height 16
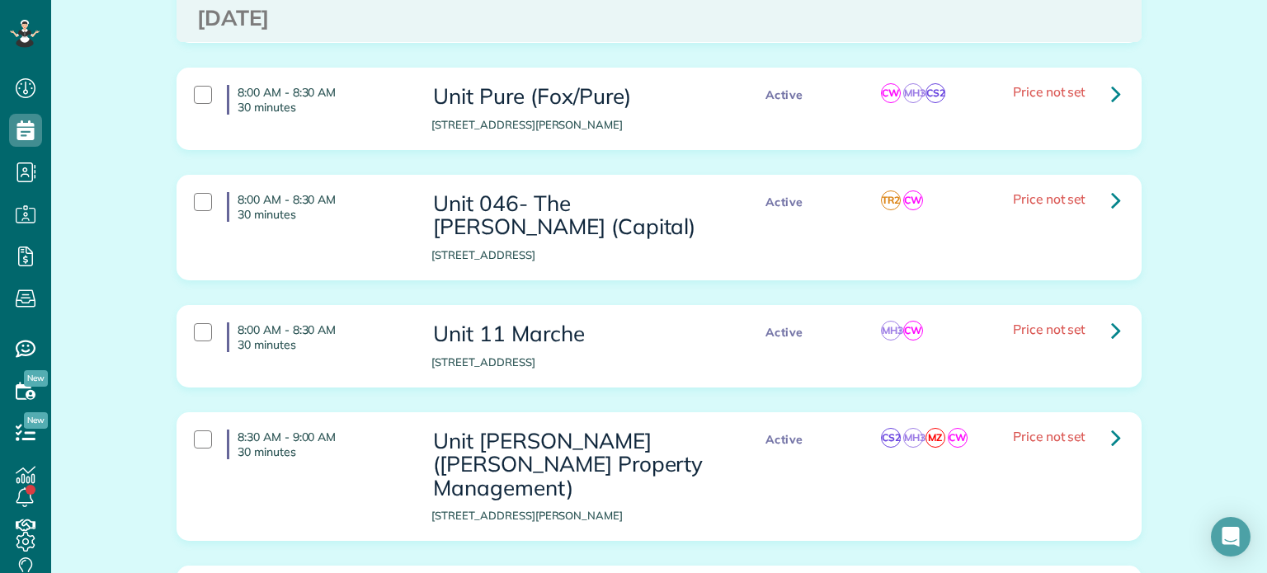
scroll to position [2969, 0]
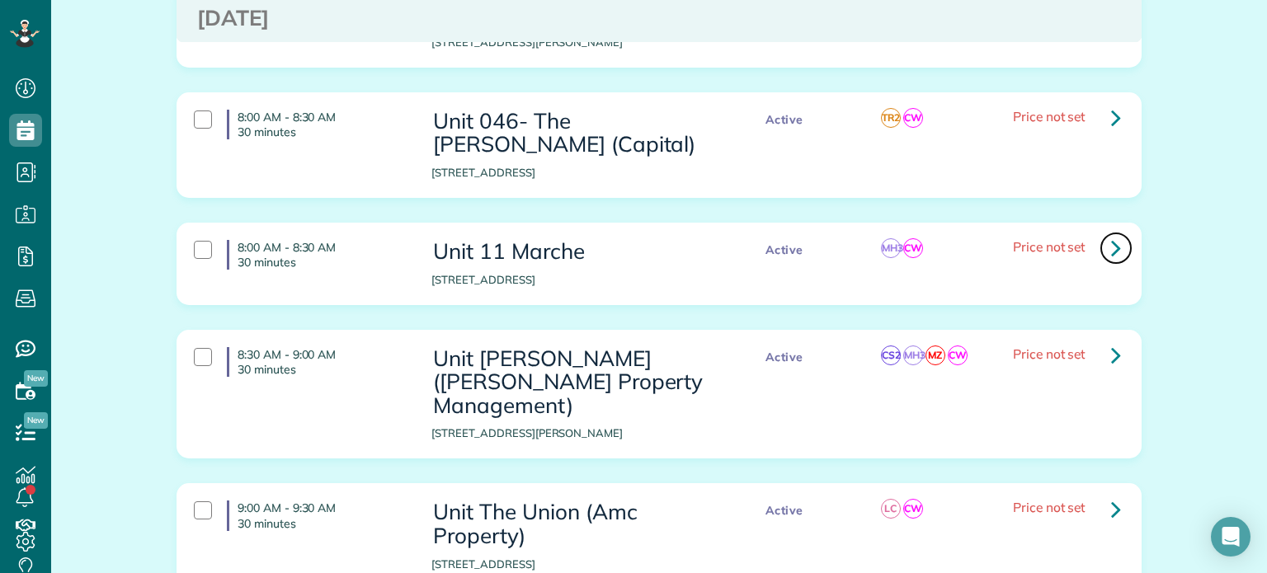
click at [1111, 233] on icon at bounding box center [1116, 247] width 10 height 29
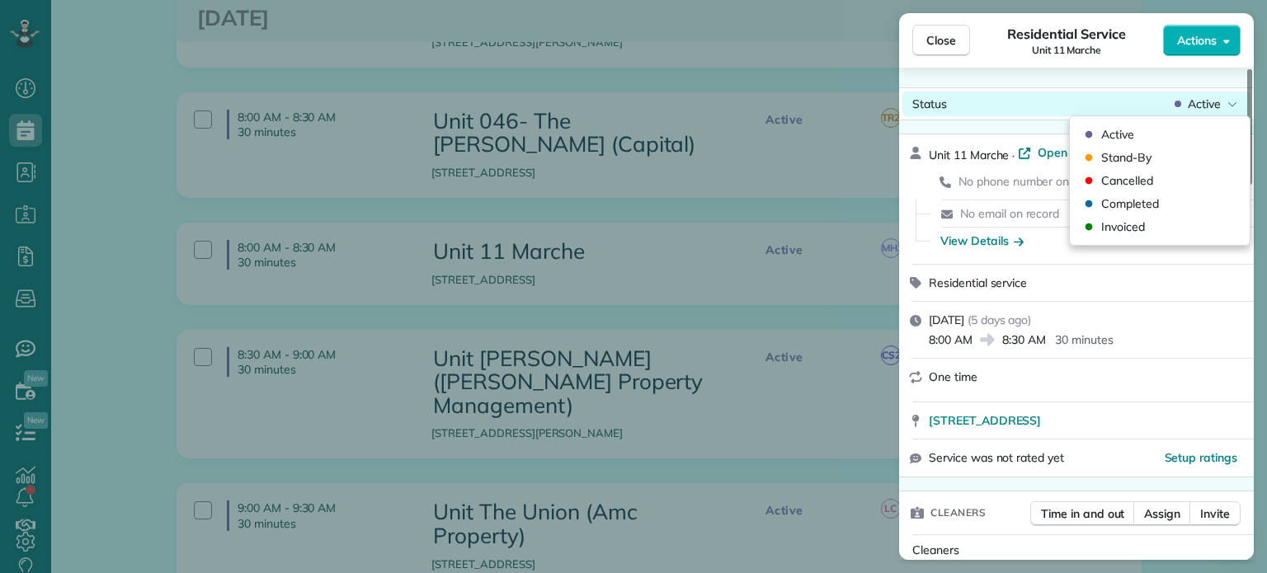
click at [1219, 105] on span "Active" at bounding box center [1204, 104] width 33 height 16
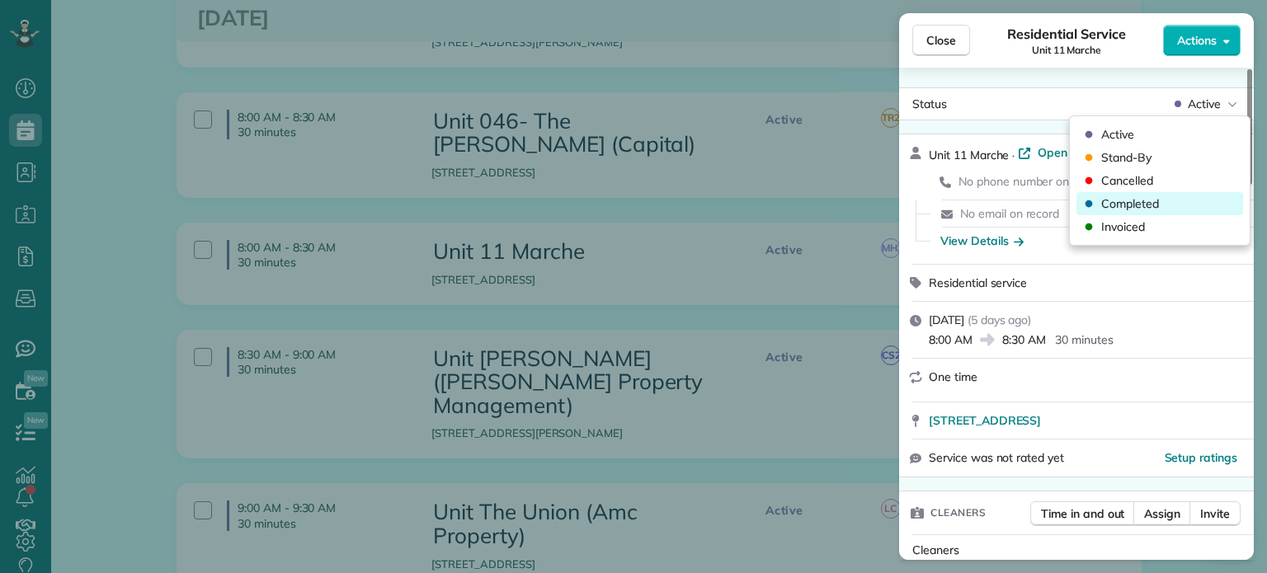
click at [1172, 203] on div "Completed" at bounding box center [1159, 203] width 167 height 23
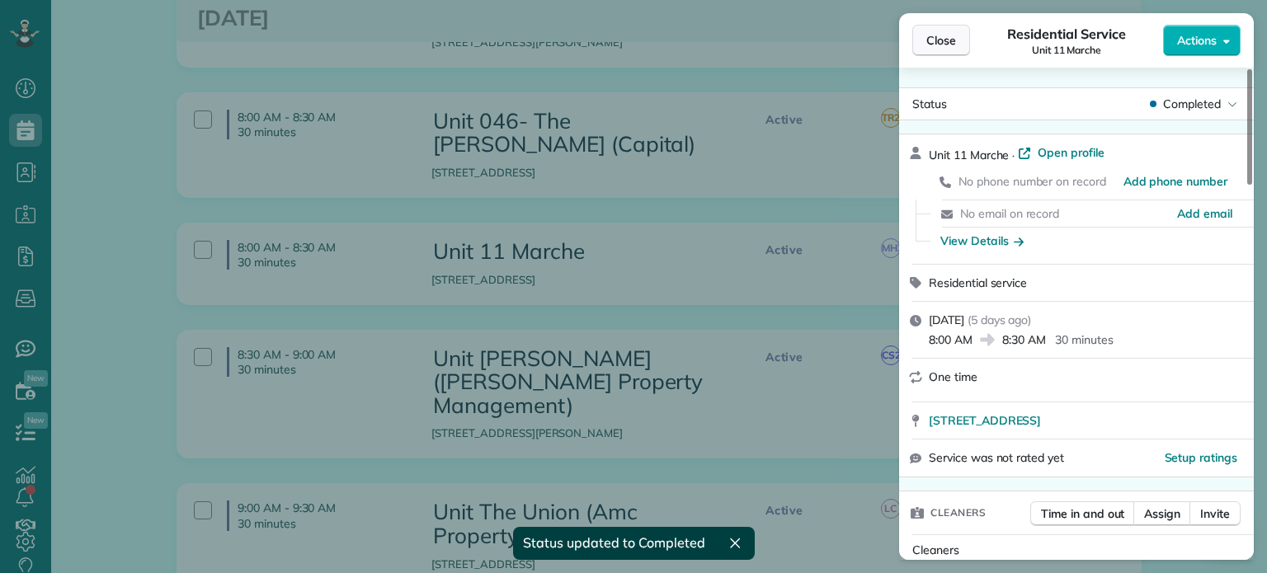
click at [940, 40] on span "Close" at bounding box center [941, 40] width 30 height 16
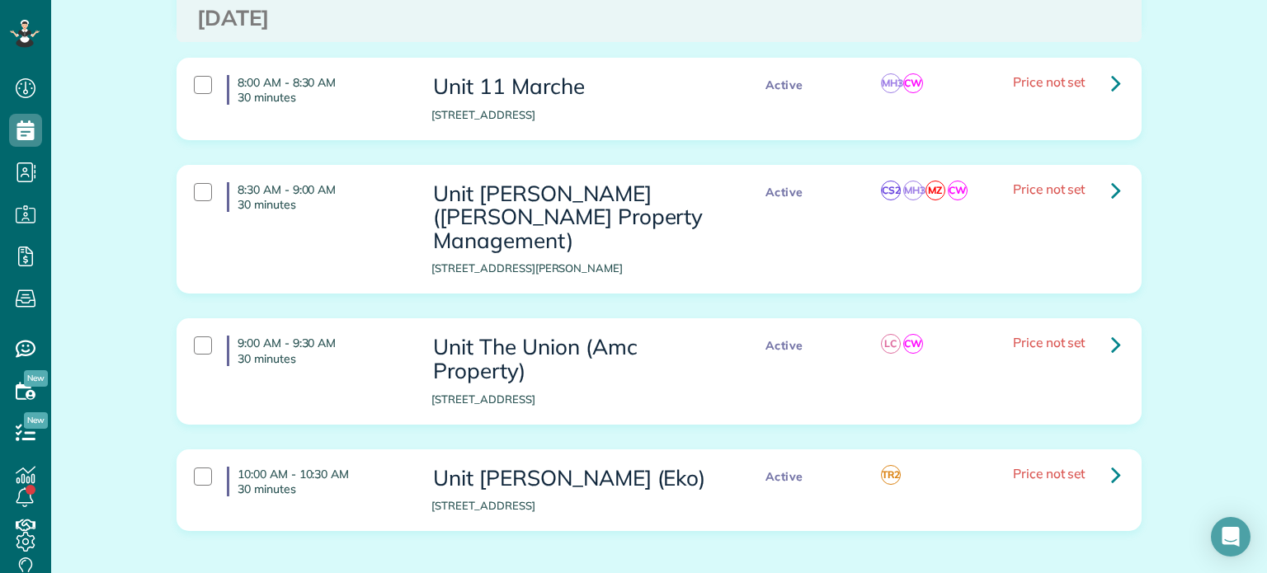
scroll to position [3052, 0]
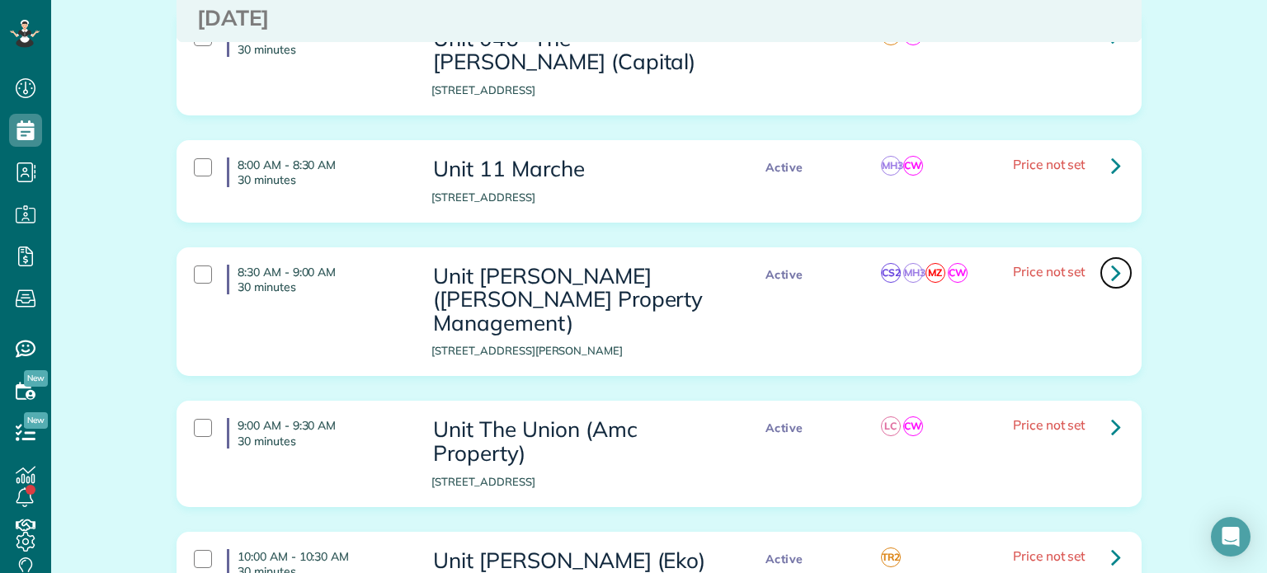
click at [1111, 258] on icon at bounding box center [1116, 272] width 10 height 29
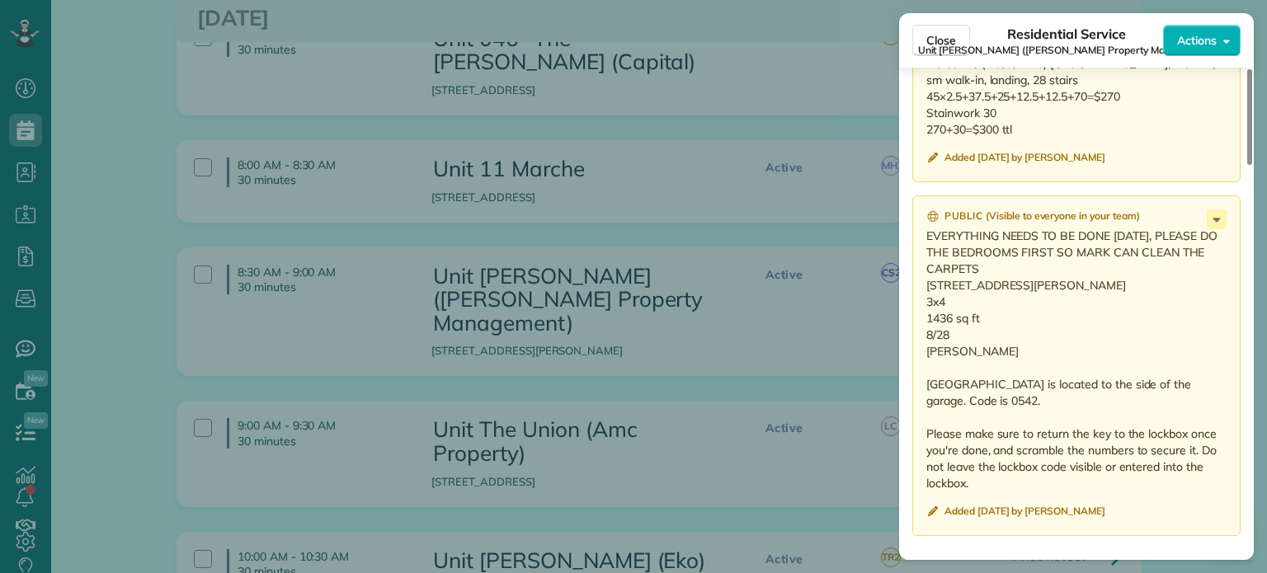
scroll to position [1570, 0]
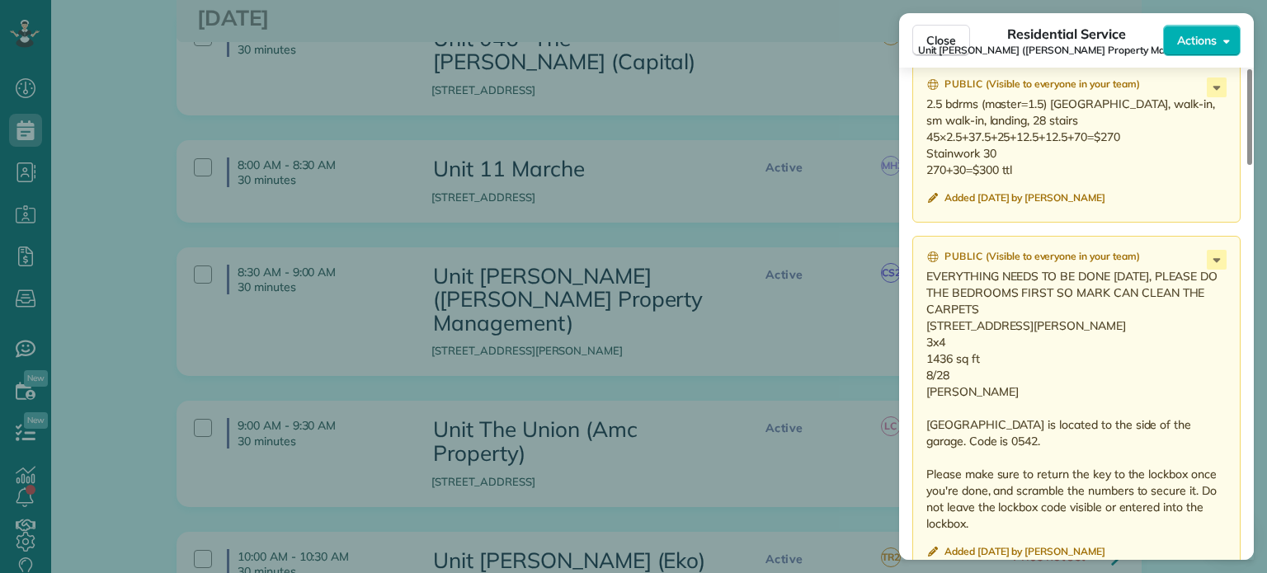
drag, startPoint x: 973, startPoint y: 412, endPoint x: 916, endPoint y: 331, distance: 100.0
click at [916, 331] on div "Public ( Visible to everyone in your team ) EVERYTHING NEEDS TO BE DONE TODAY, …" at bounding box center [1076, 406] width 328 height 341
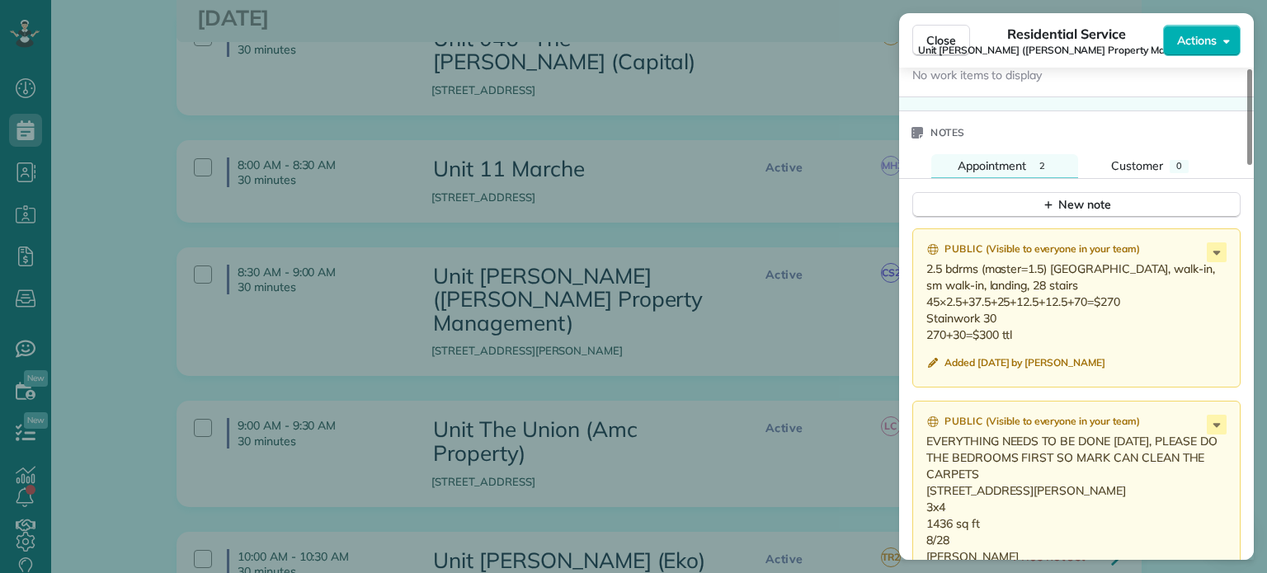
scroll to position [1320, 0]
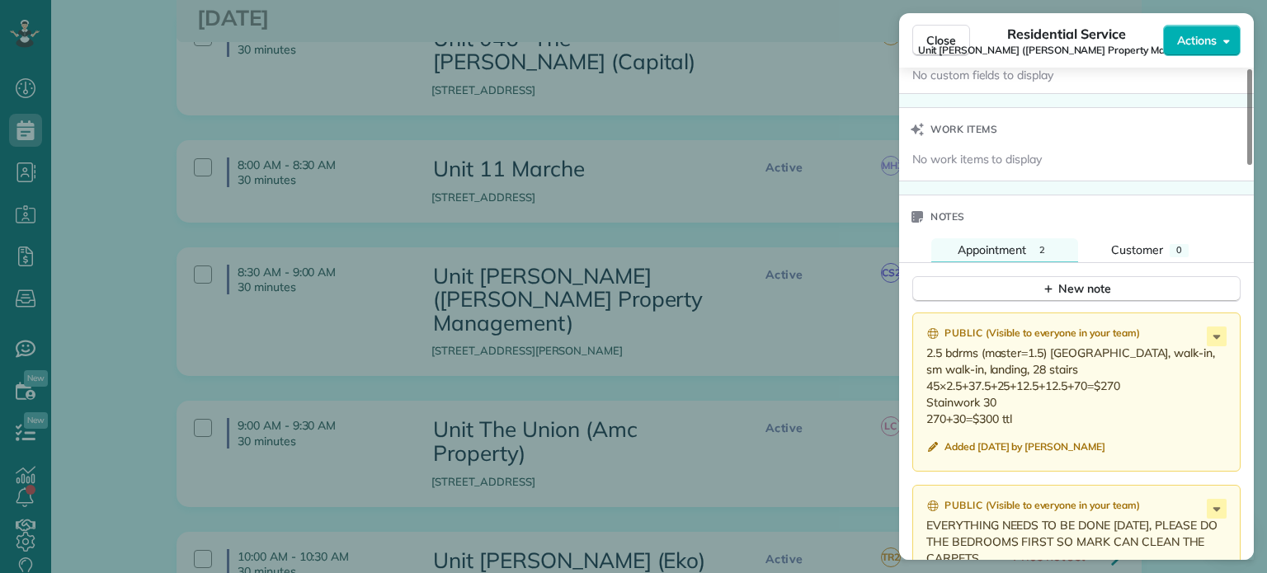
drag, startPoint x: 1023, startPoint y: 425, endPoint x: 920, endPoint y: 359, distance: 121.7
click at [920, 359] on div "Public ( Visible to everyone in your team ) 2.5 bdrms (master=1.5) long hall, w…" at bounding box center [1076, 392] width 328 height 159
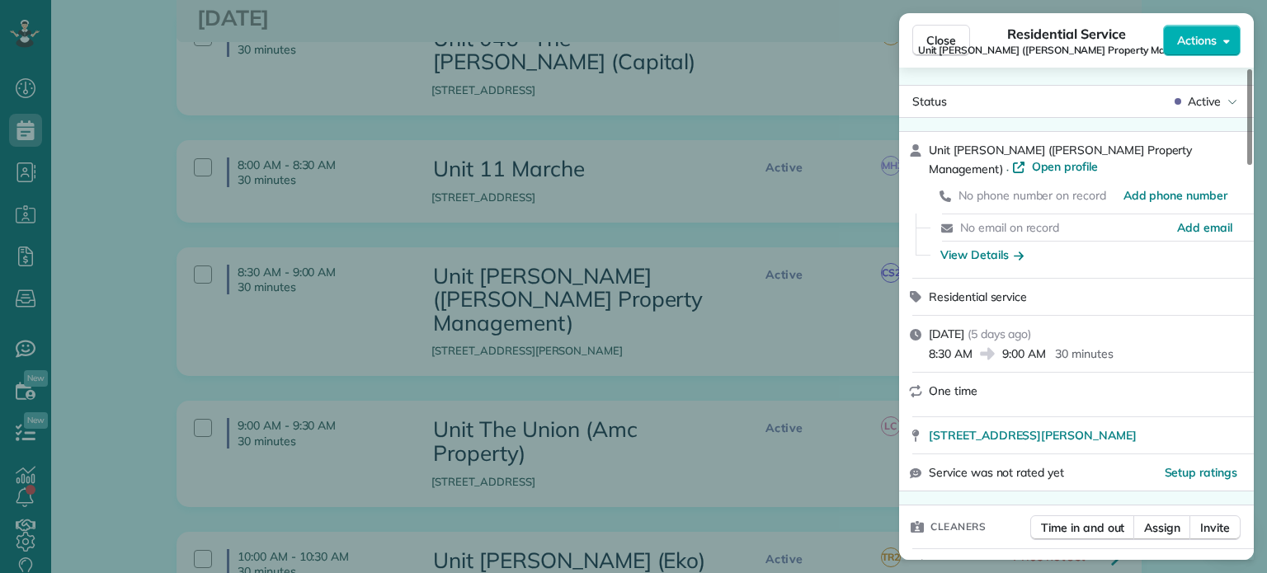
scroll to position [0, 0]
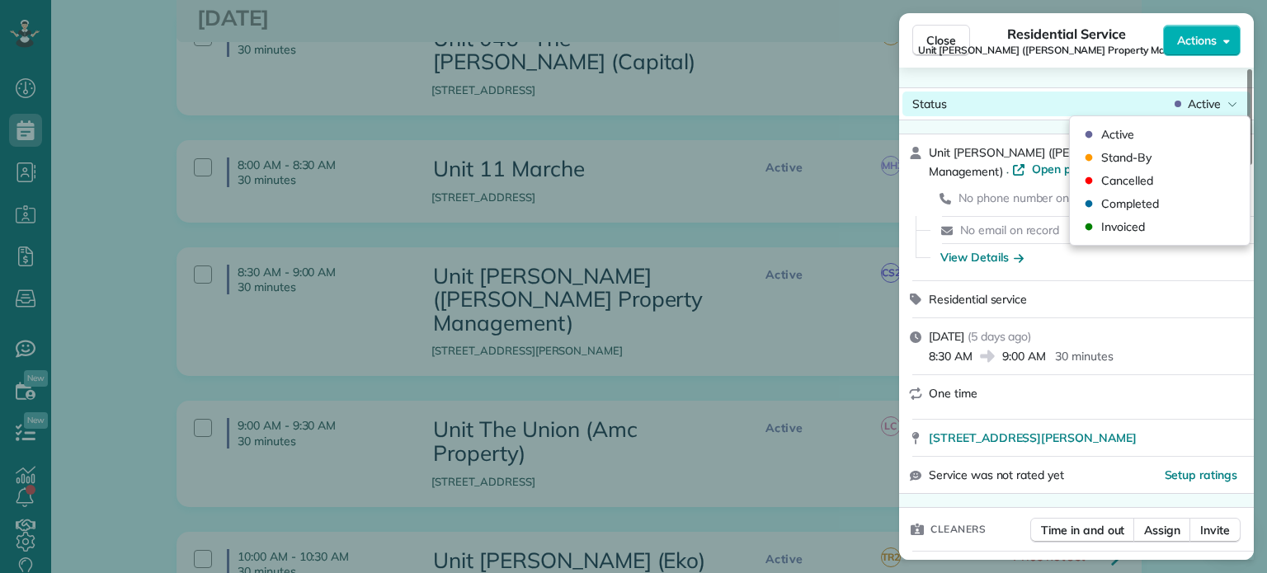
click at [1212, 107] on span "Active" at bounding box center [1204, 104] width 33 height 16
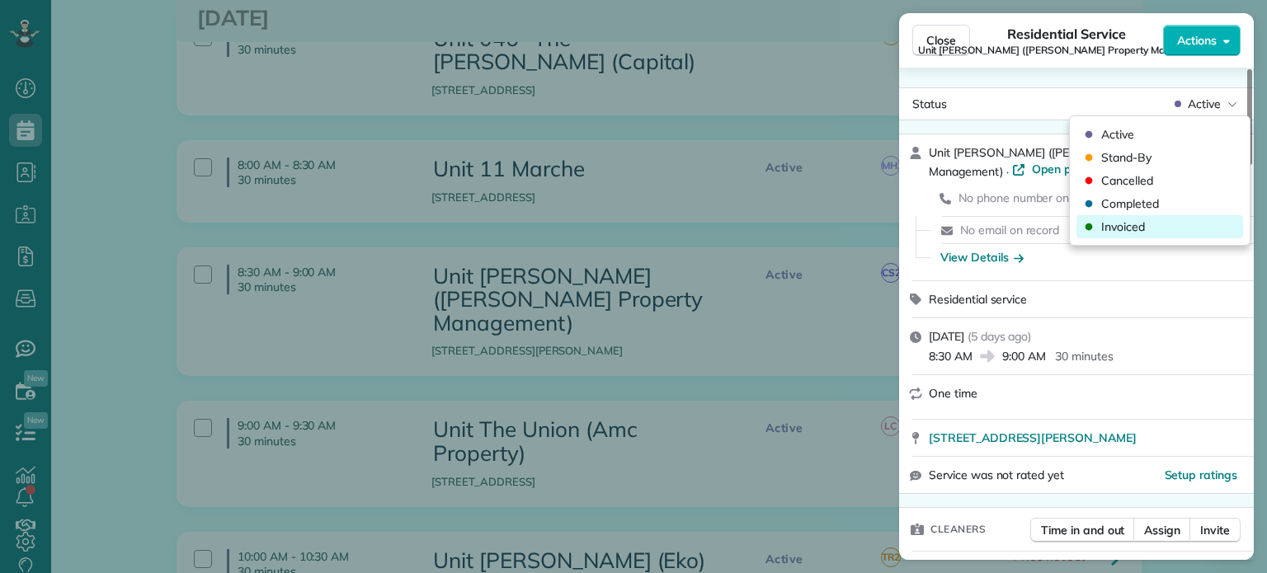
click at [1159, 223] on div "Invoiced" at bounding box center [1159, 226] width 167 height 23
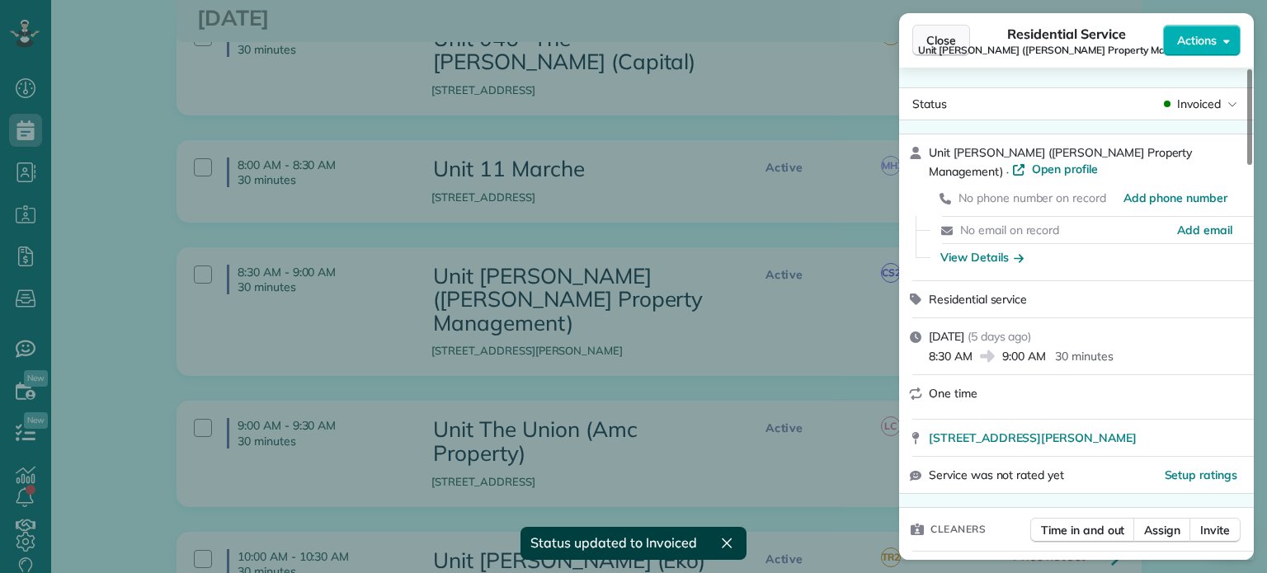
click at [934, 33] on span "Close" at bounding box center [941, 40] width 30 height 16
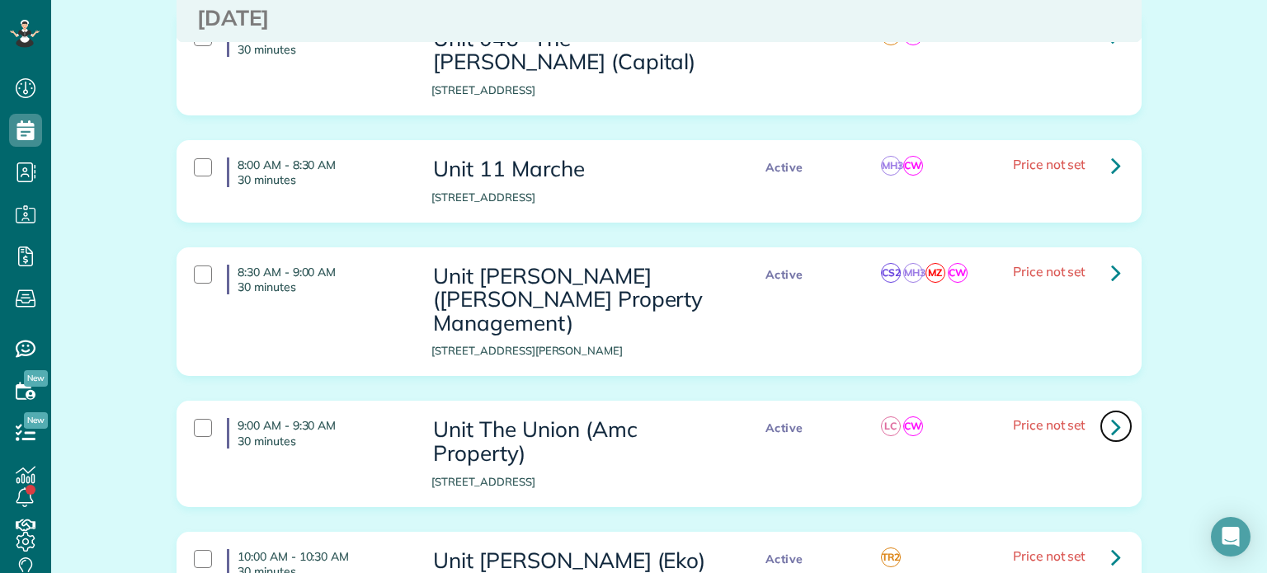
click at [1111, 412] on icon at bounding box center [1116, 426] width 10 height 29
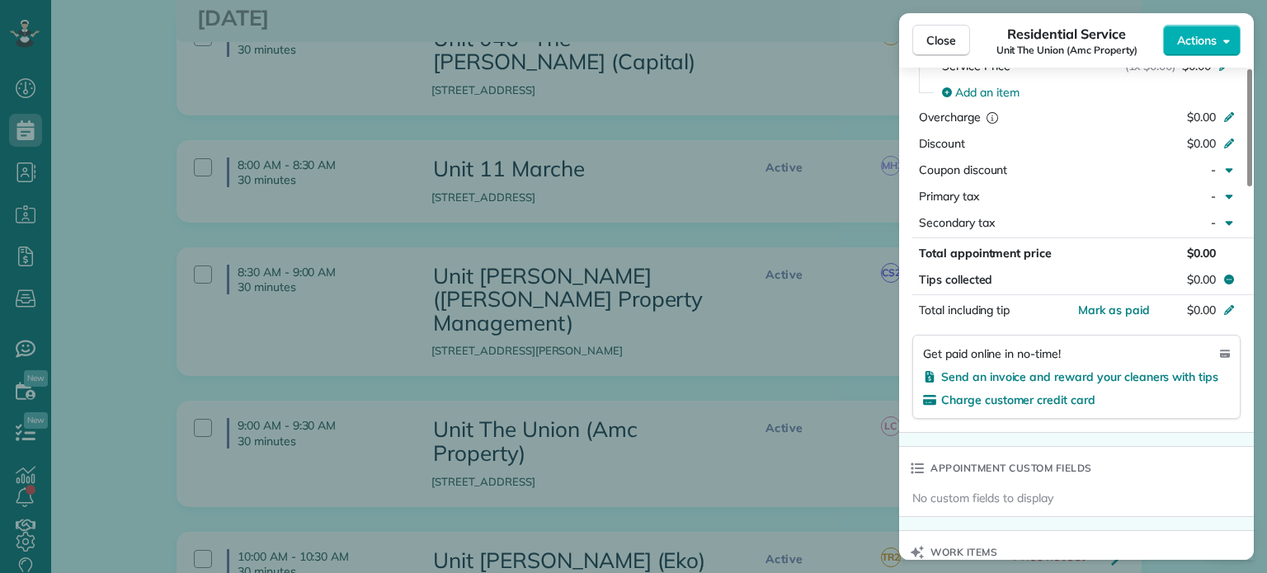
scroll to position [1237, 0]
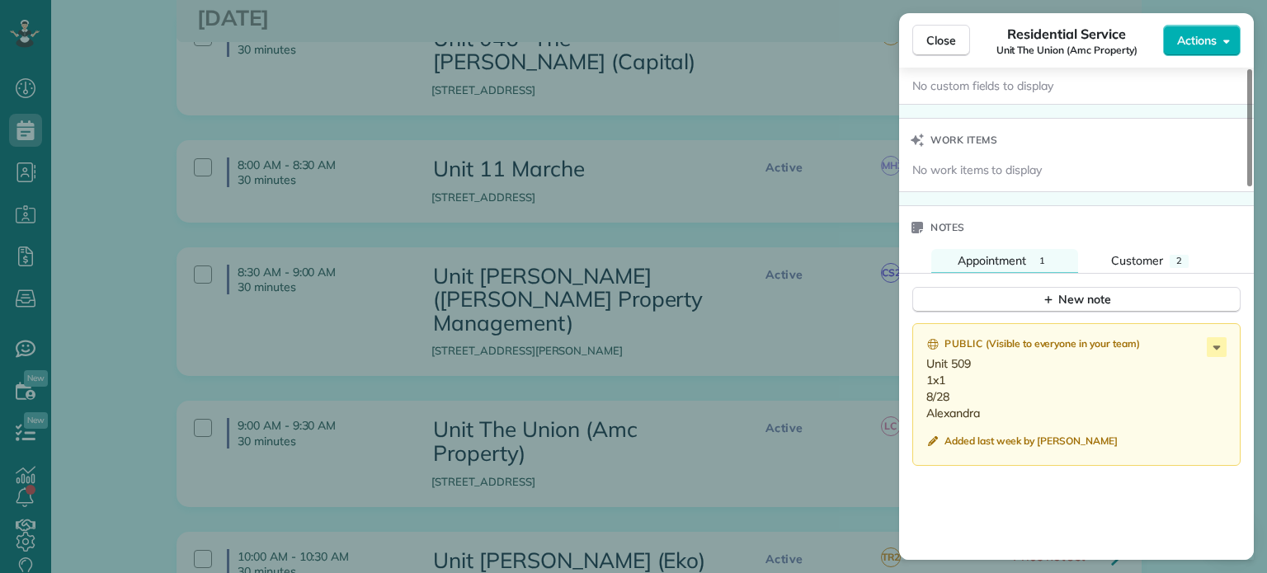
drag, startPoint x: 953, startPoint y: 402, endPoint x: 920, endPoint y: 374, distance: 42.8
click at [920, 374] on div "Public ( Visible to everyone in your team ) Unit 509 1x1 8/28 Alexandra Added l…" at bounding box center [1076, 394] width 328 height 143
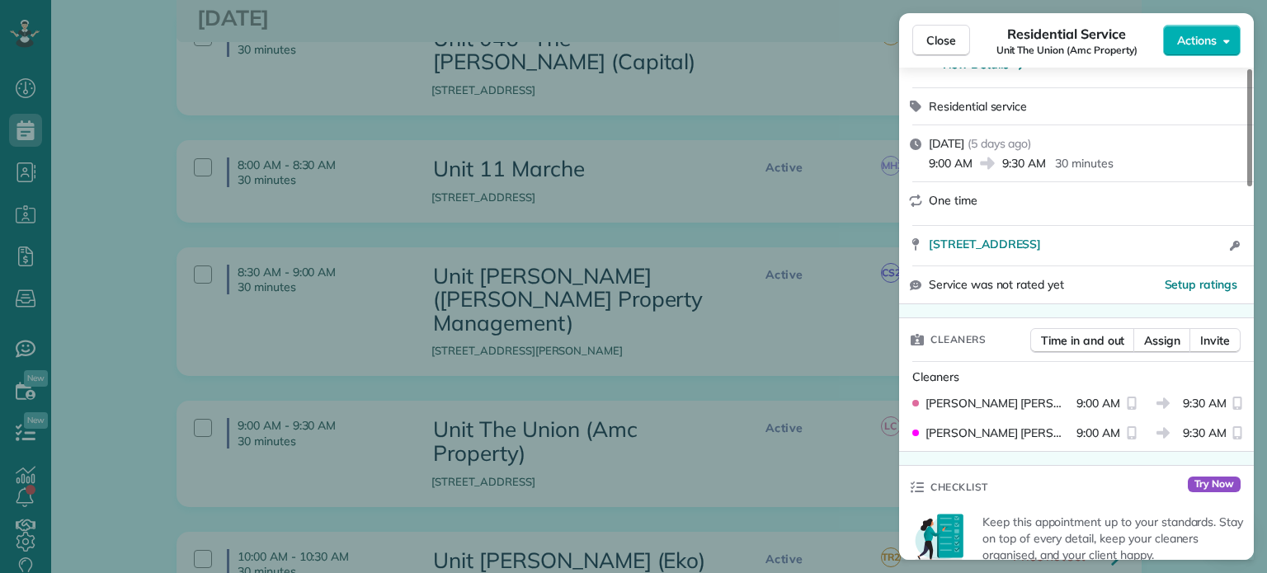
scroll to position [0, 0]
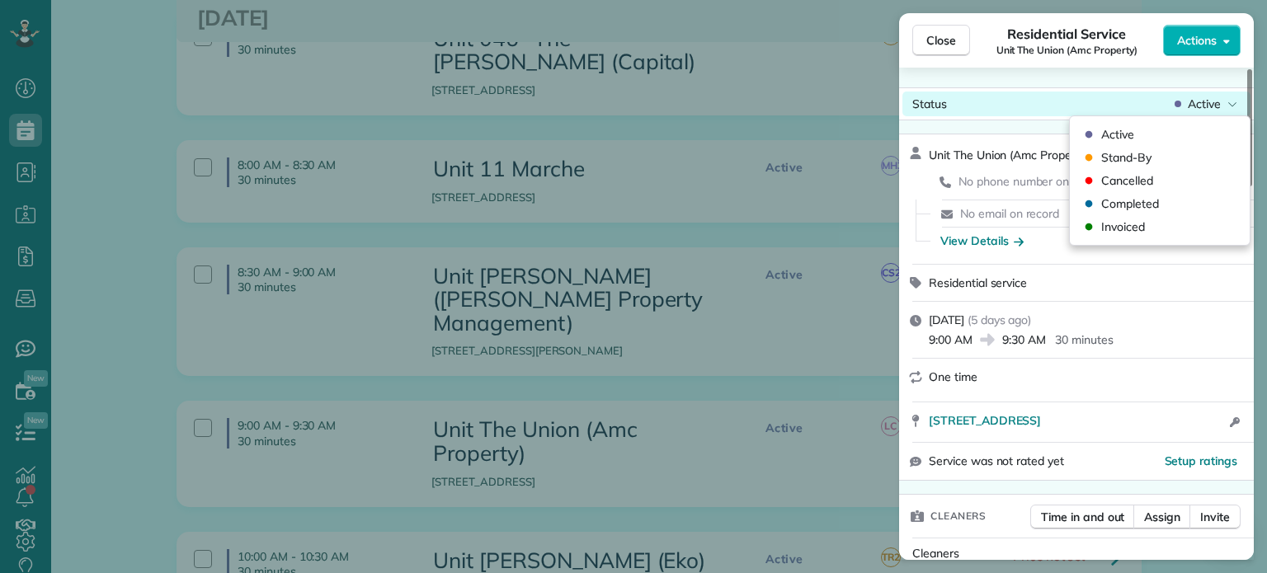
click at [1197, 100] on span "Active" at bounding box center [1204, 104] width 33 height 16
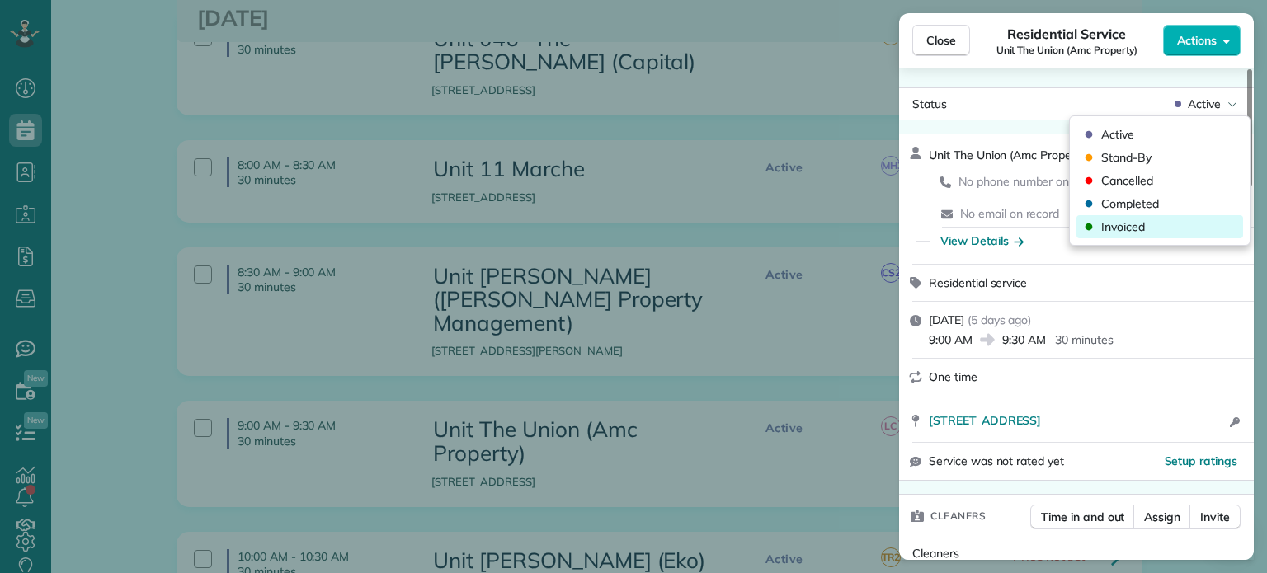
click at [1170, 227] on div "Invoiced" at bounding box center [1159, 226] width 167 height 23
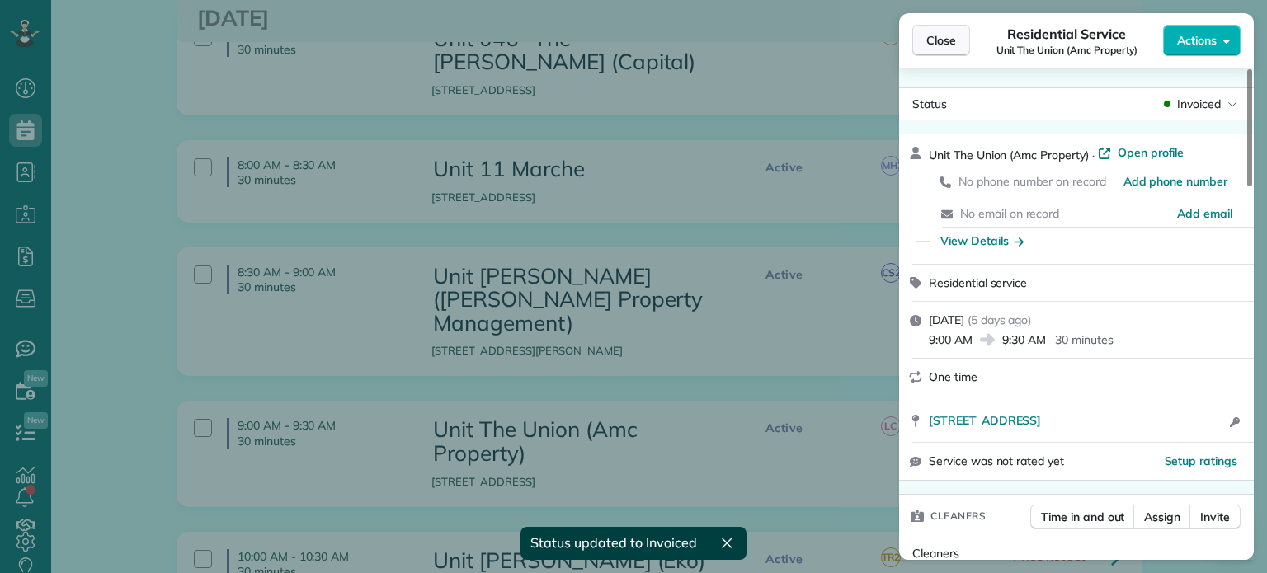
click at [950, 40] on span "Close" at bounding box center [941, 40] width 30 height 16
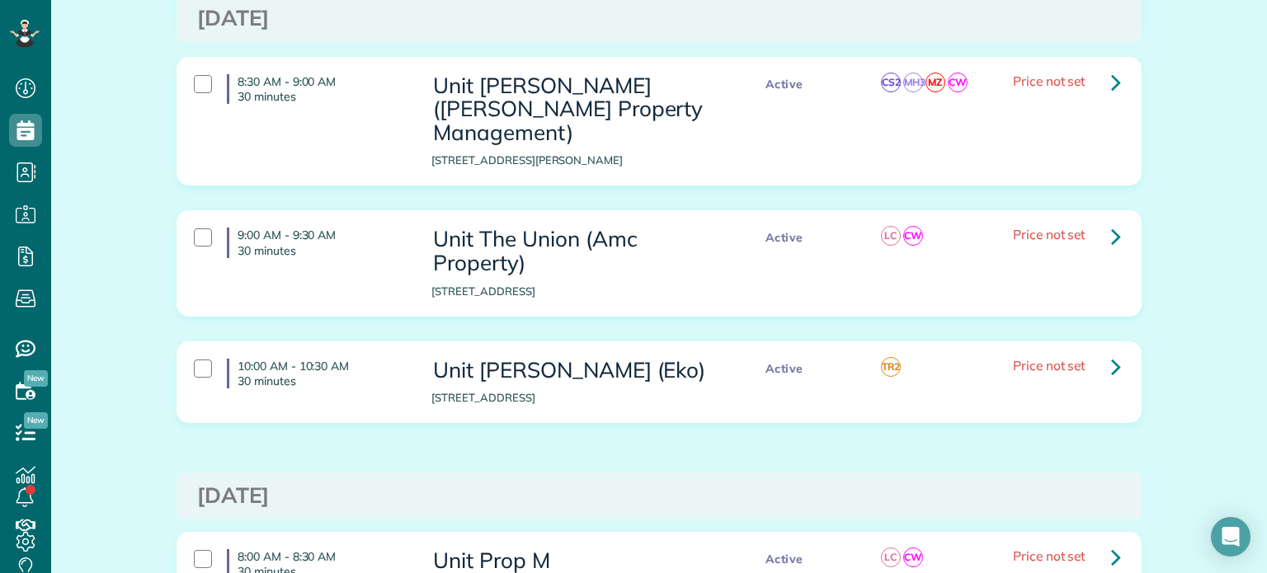
scroll to position [3217, 0]
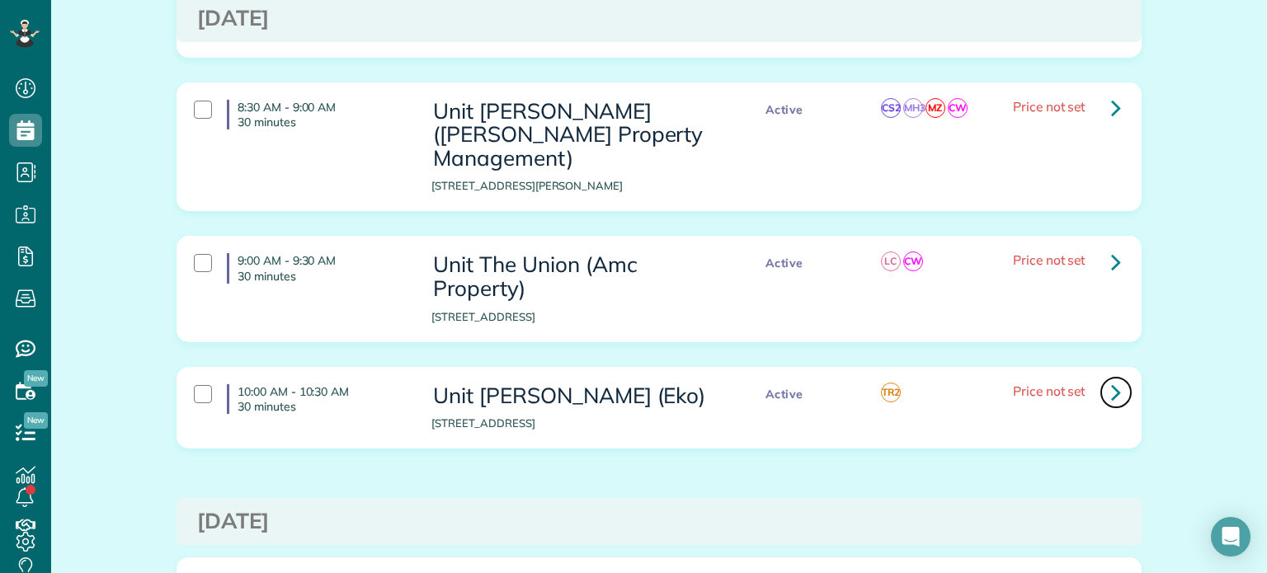
click at [1111, 378] on icon at bounding box center [1116, 392] width 10 height 29
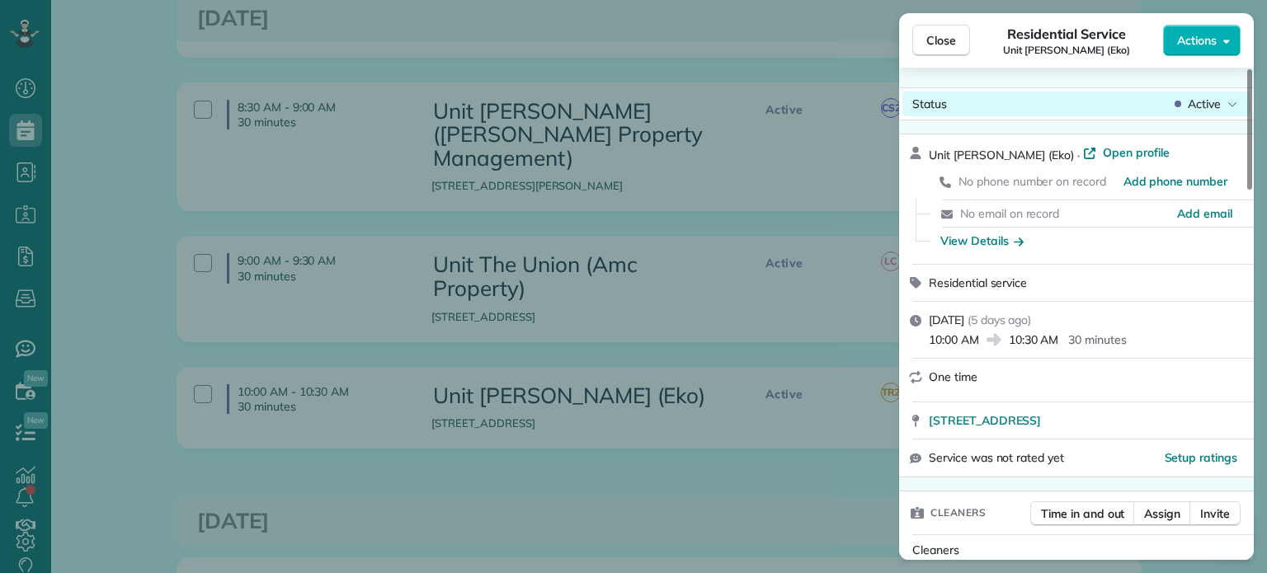
click at [1206, 93] on div "Status Active" at bounding box center [1076, 104] width 348 height 25
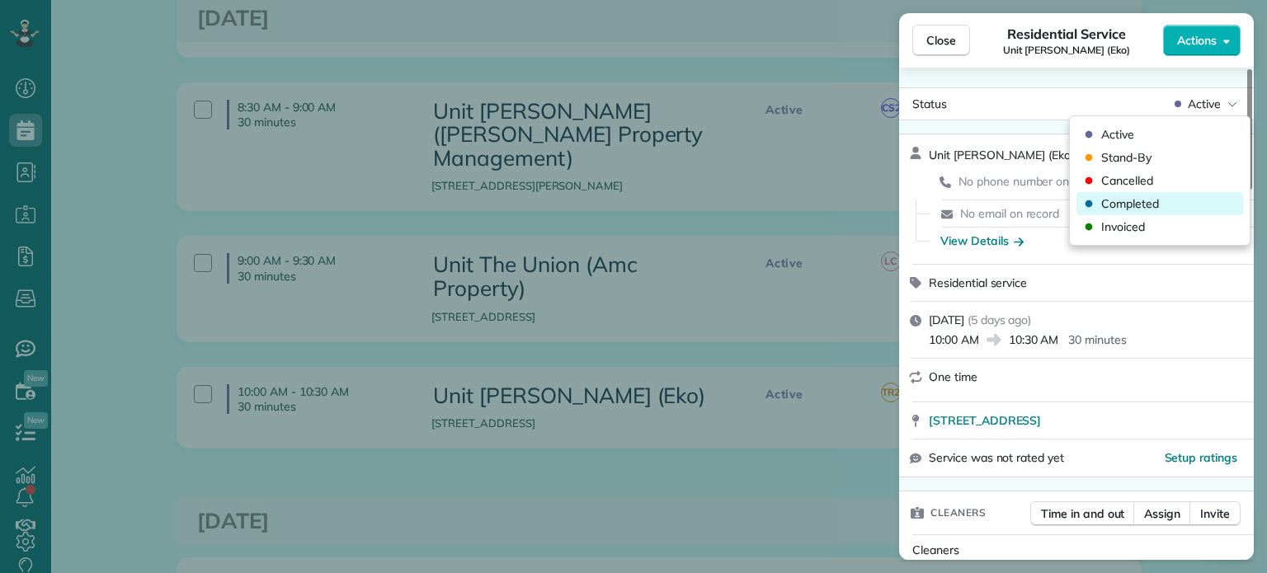
click at [1160, 203] on div "Completed" at bounding box center [1159, 203] width 167 height 23
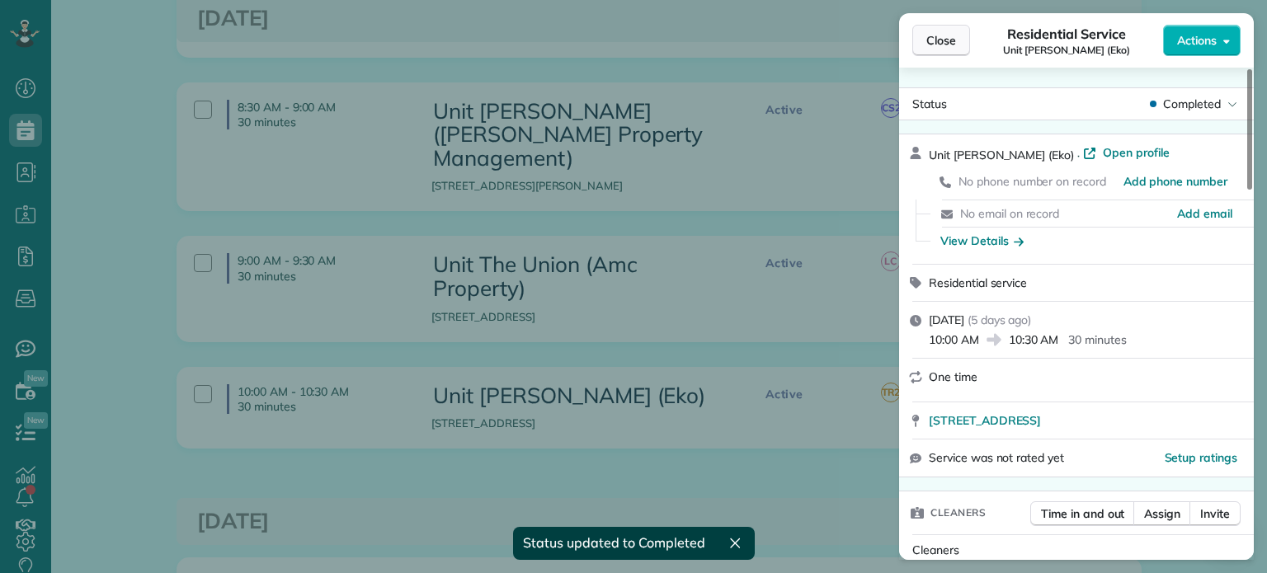
click at [952, 43] on span "Close" at bounding box center [941, 40] width 30 height 16
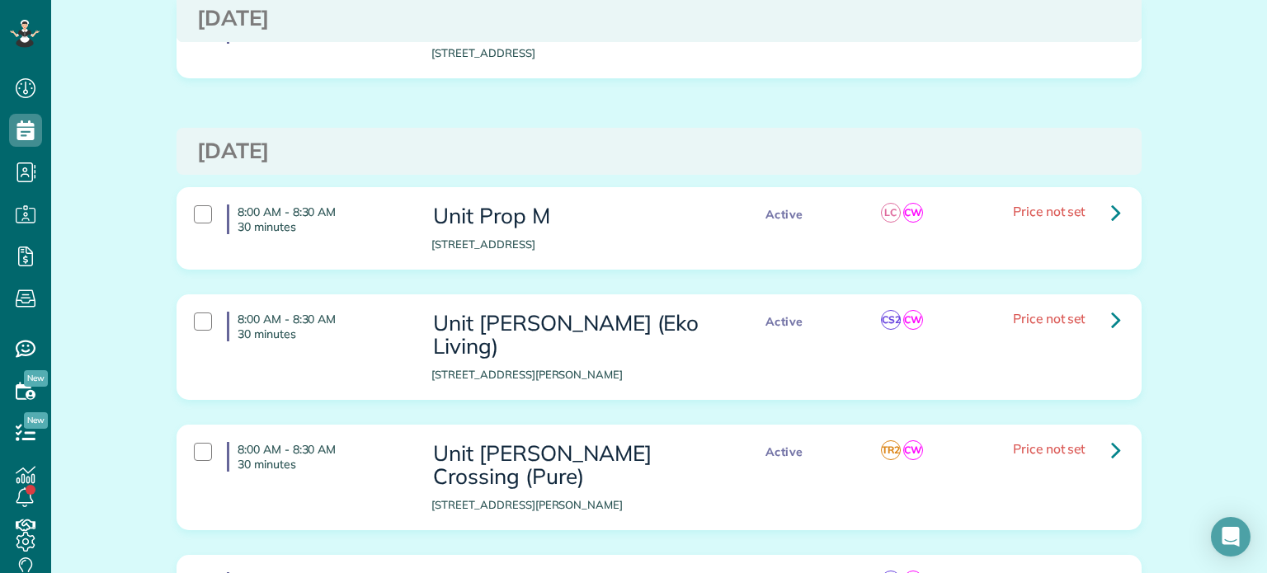
scroll to position [3625, 0]
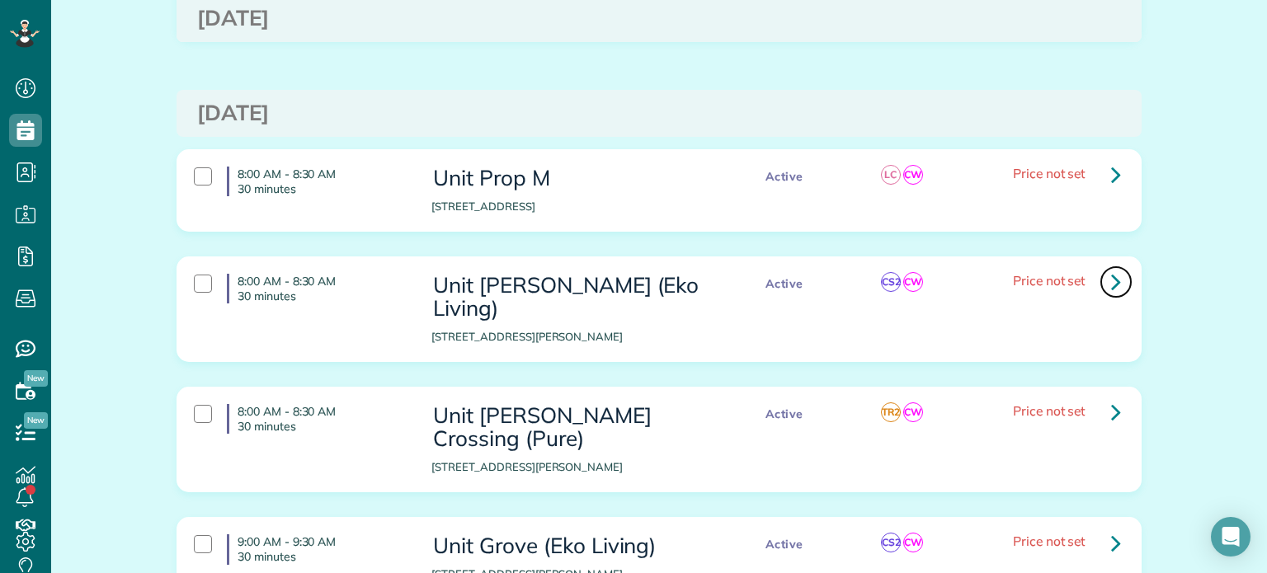
click at [1101, 266] on link at bounding box center [1115, 282] width 33 height 33
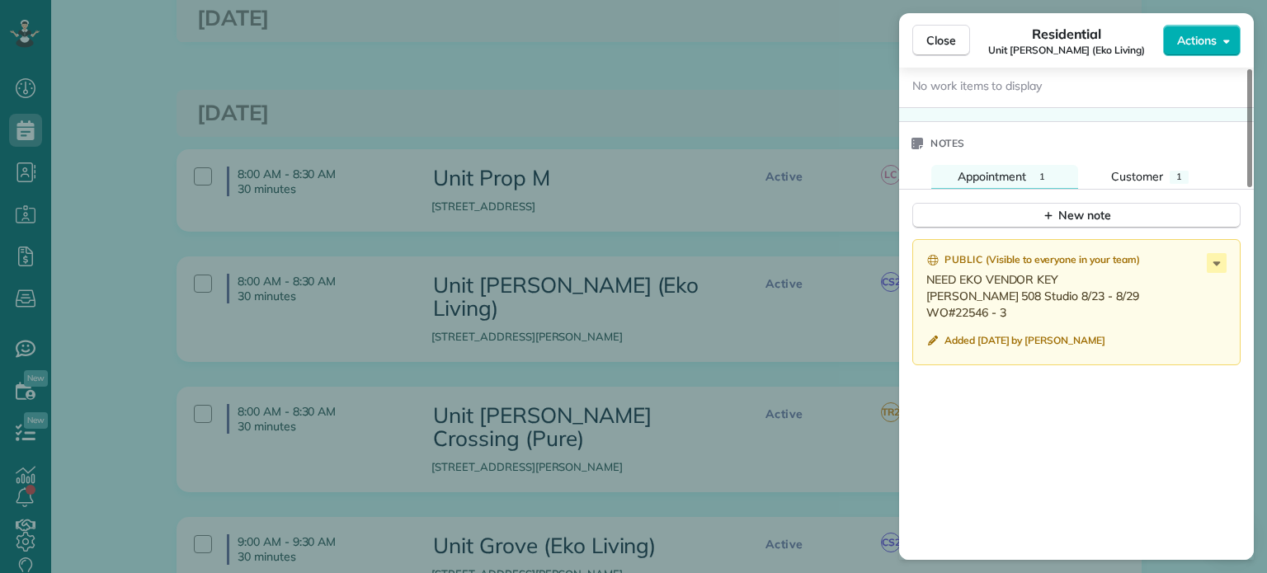
scroll to position [1320, 0]
drag, startPoint x: 1008, startPoint y: 317, endPoint x: 926, endPoint y: 300, distance: 83.3
click at [926, 300] on p "NEED EKO VENDOR KEY Everett 508 Studio 8/23 - 8/29 WO#22546 - 3" at bounding box center [1078, 294] width 304 height 49
click at [628, 202] on div "Close Residential Unit Everett (Eko Living) Actions Status Active Unit Everett …" at bounding box center [633, 286] width 1267 height 573
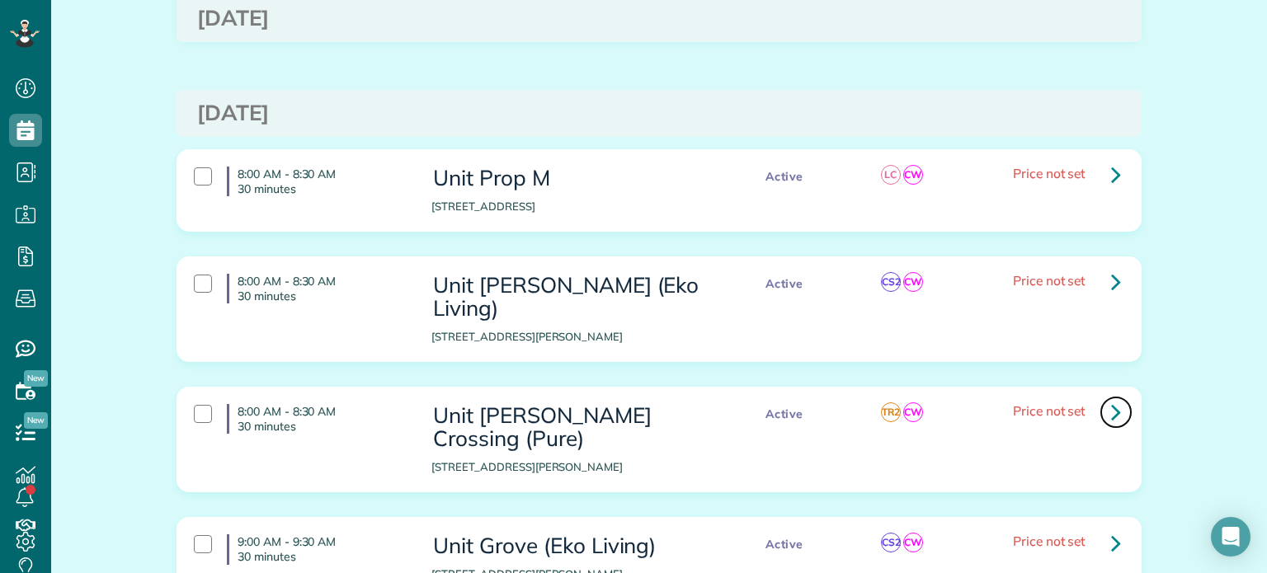
click at [1112, 398] on icon at bounding box center [1116, 412] width 10 height 29
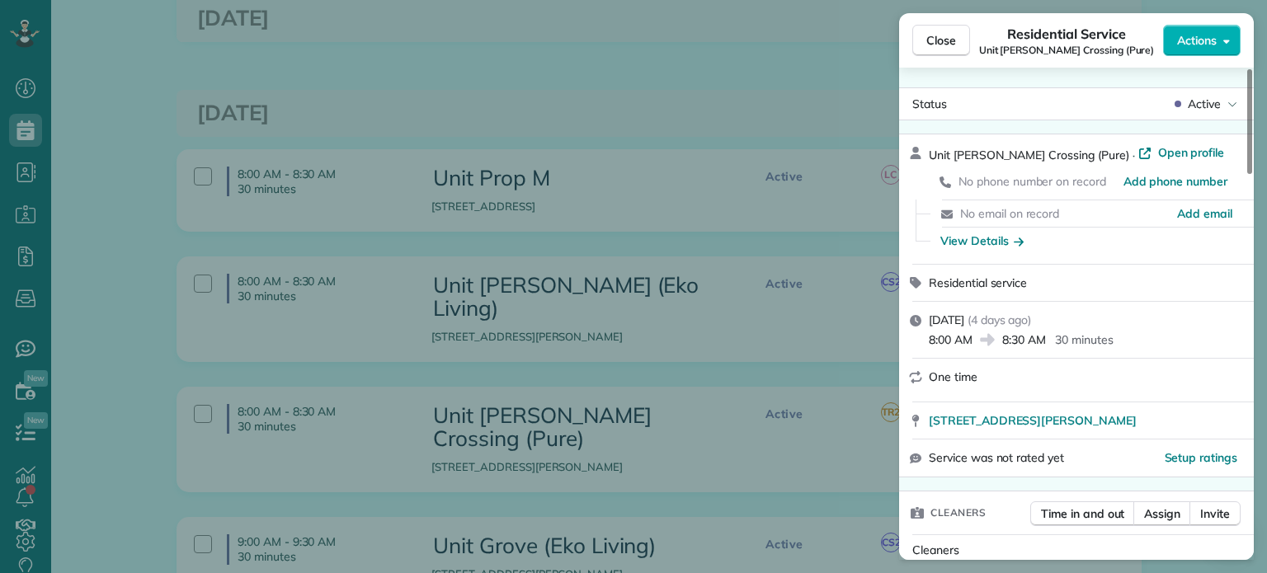
click at [708, 157] on div "Close Residential Service Unit Halsey Crossing (Pure) Actions Status Active Uni…" at bounding box center [633, 286] width 1267 height 573
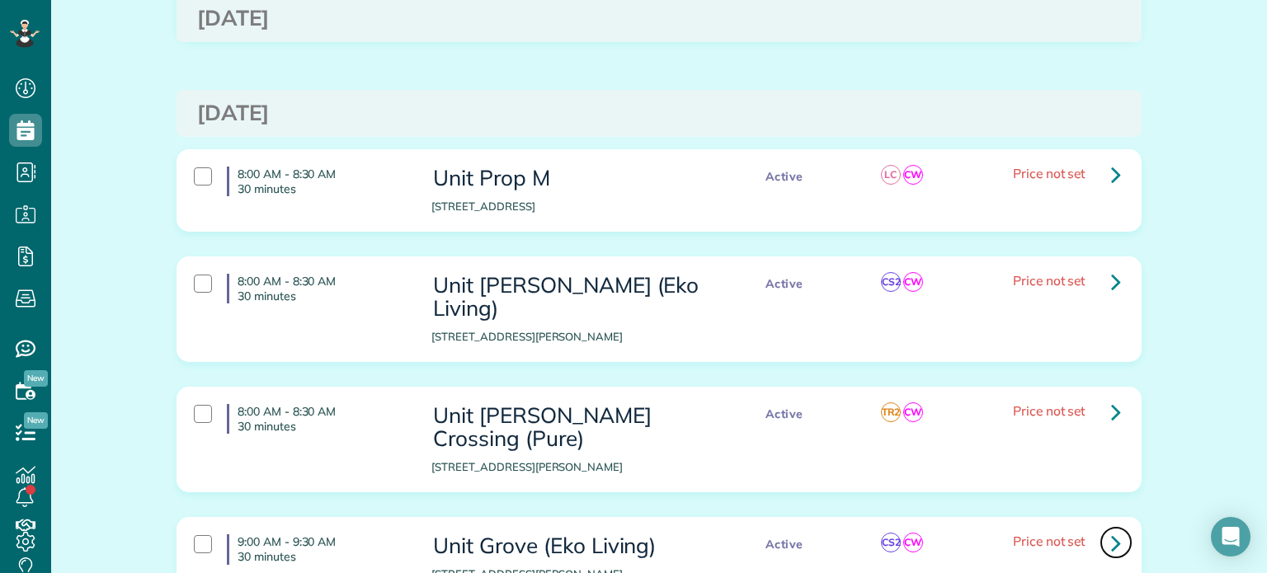
click at [1103, 526] on link at bounding box center [1115, 542] width 33 height 33
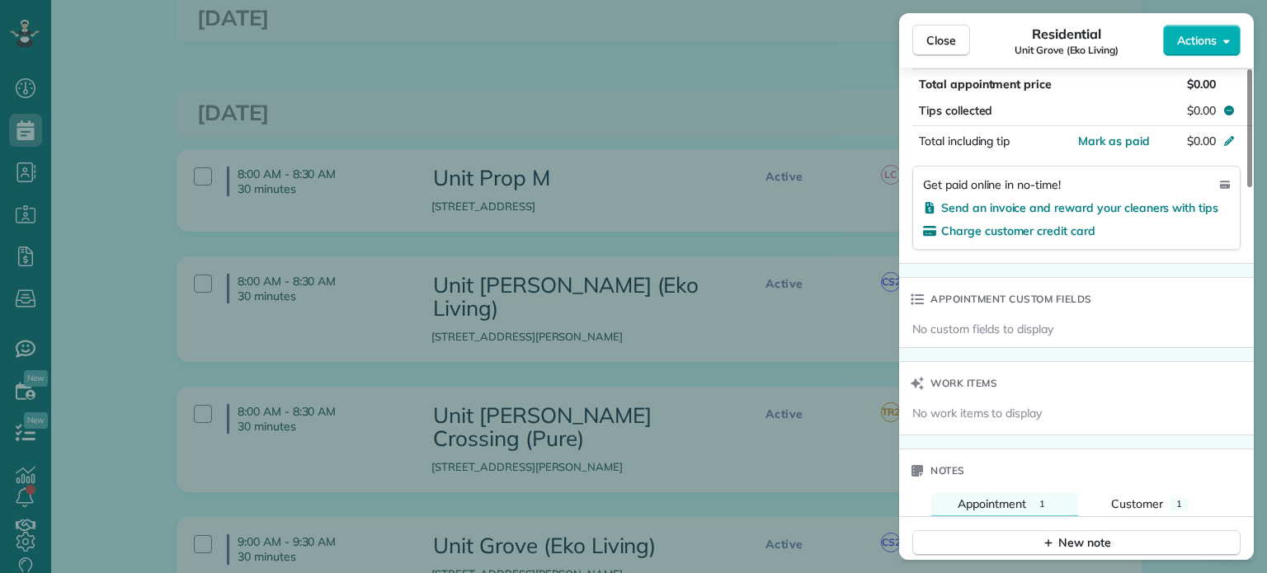
scroll to position [1320, 0]
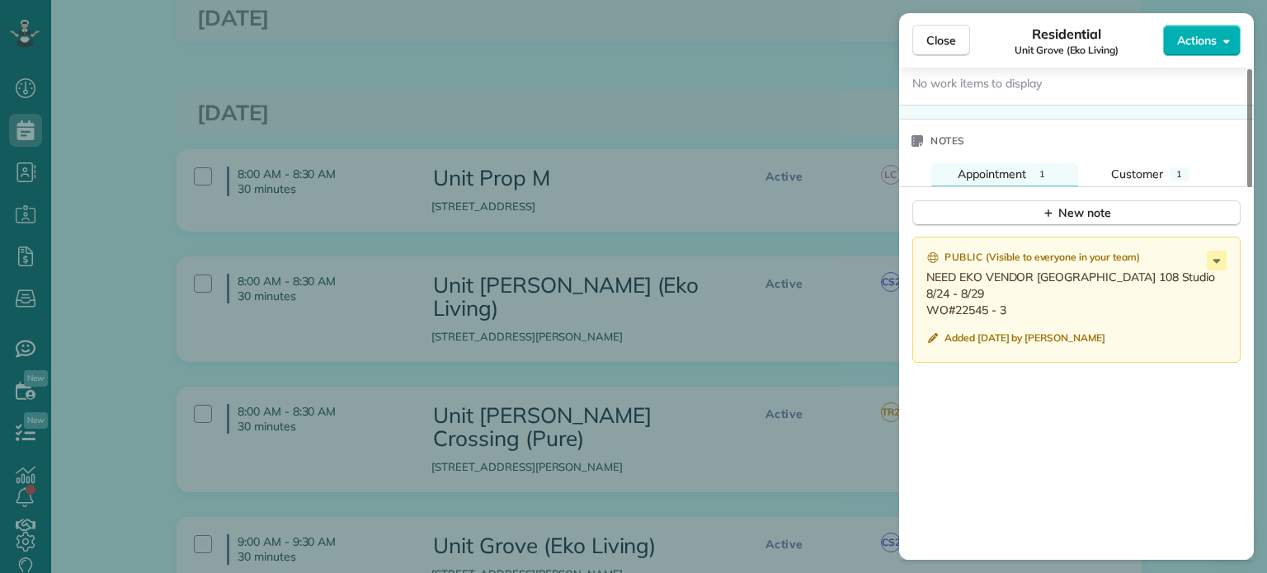
drag, startPoint x: 1013, startPoint y: 316, endPoint x: 926, endPoint y: 303, distance: 87.6
click at [926, 303] on p "NEED EKO VENDOR KEY Grove 108 Studio 8/24 - 8/29 WO#22545 - 3" at bounding box center [1078, 293] width 304 height 49
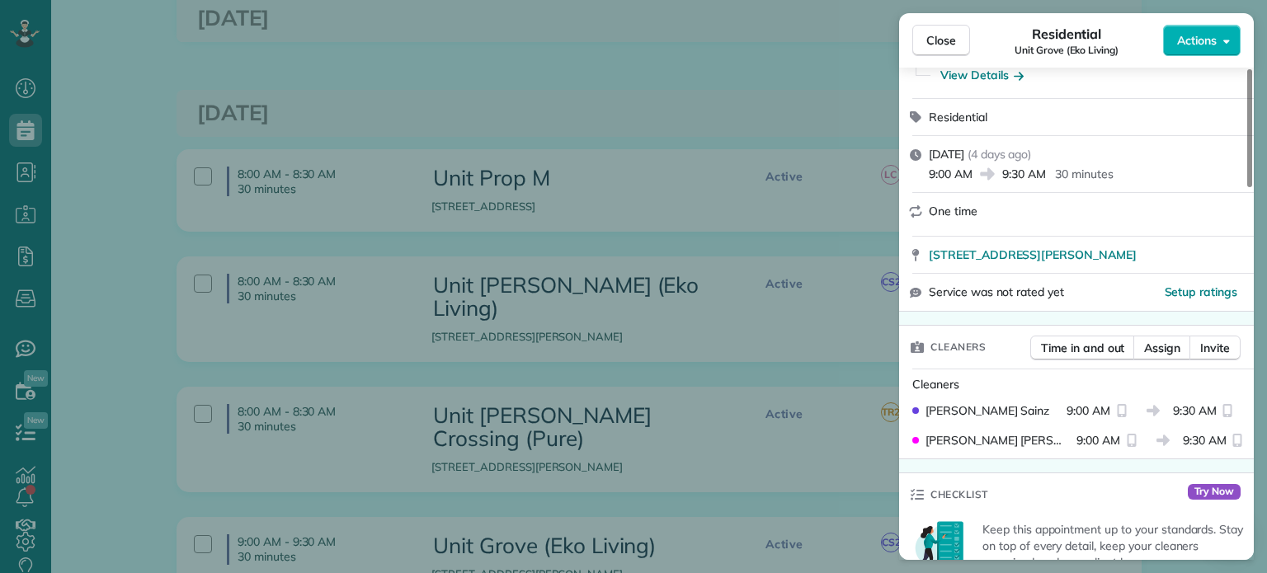
scroll to position [0, 0]
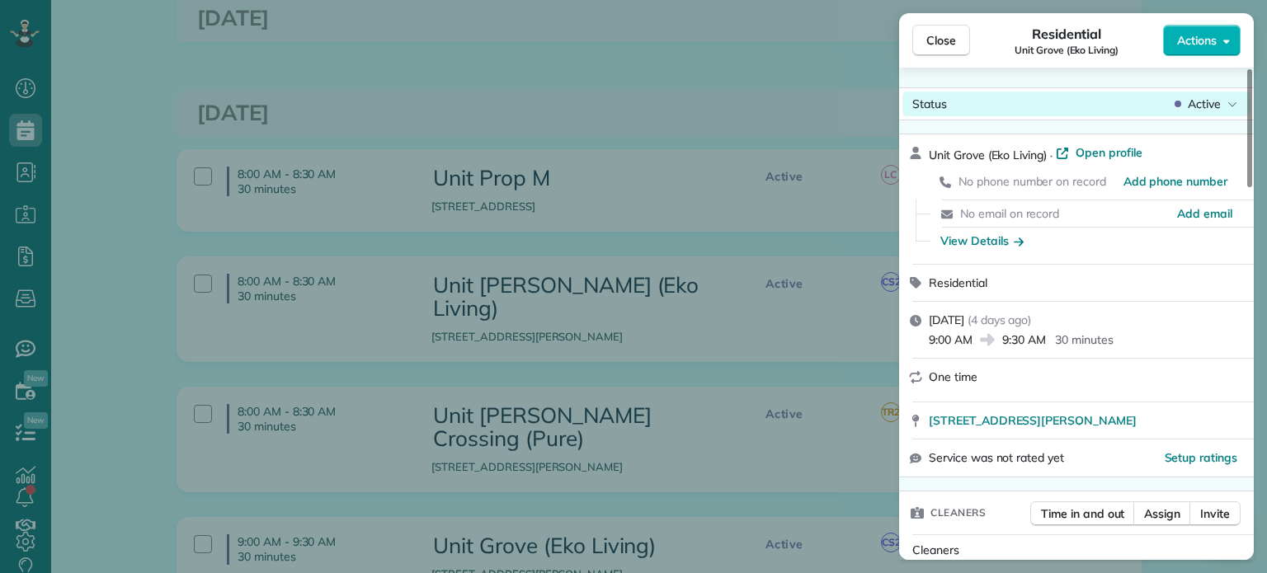
click at [1198, 102] on span "Active" at bounding box center [1204, 104] width 33 height 16
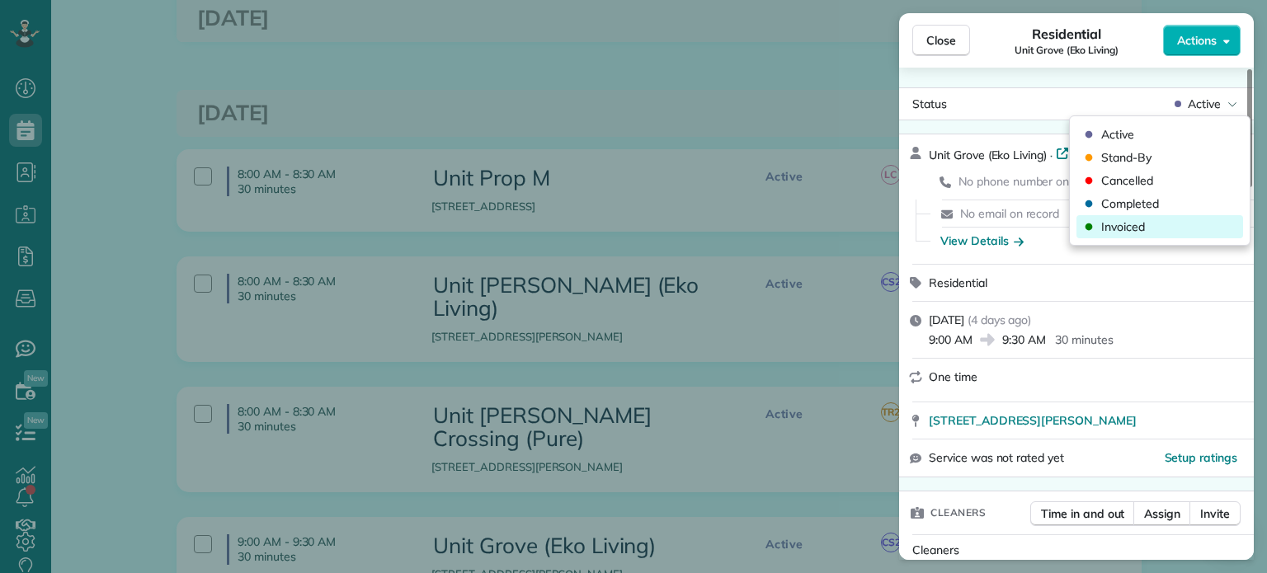
click at [1151, 235] on div "Invoiced" at bounding box center [1159, 226] width 167 height 23
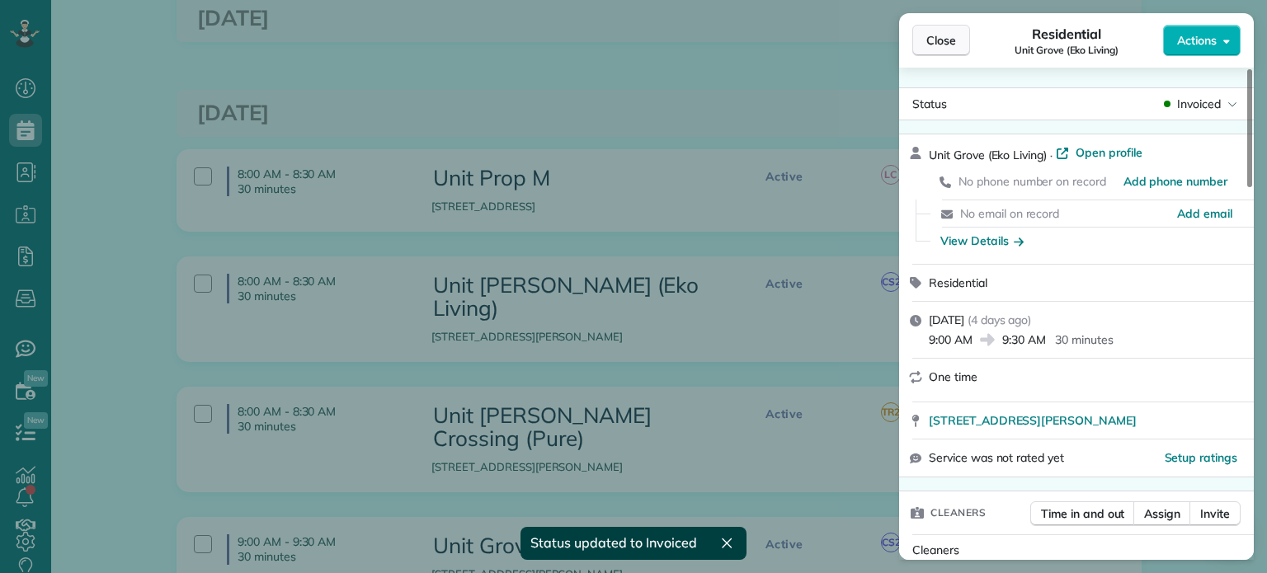
click at [939, 37] on span "Close" at bounding box center [941, 40] width 30 height 16
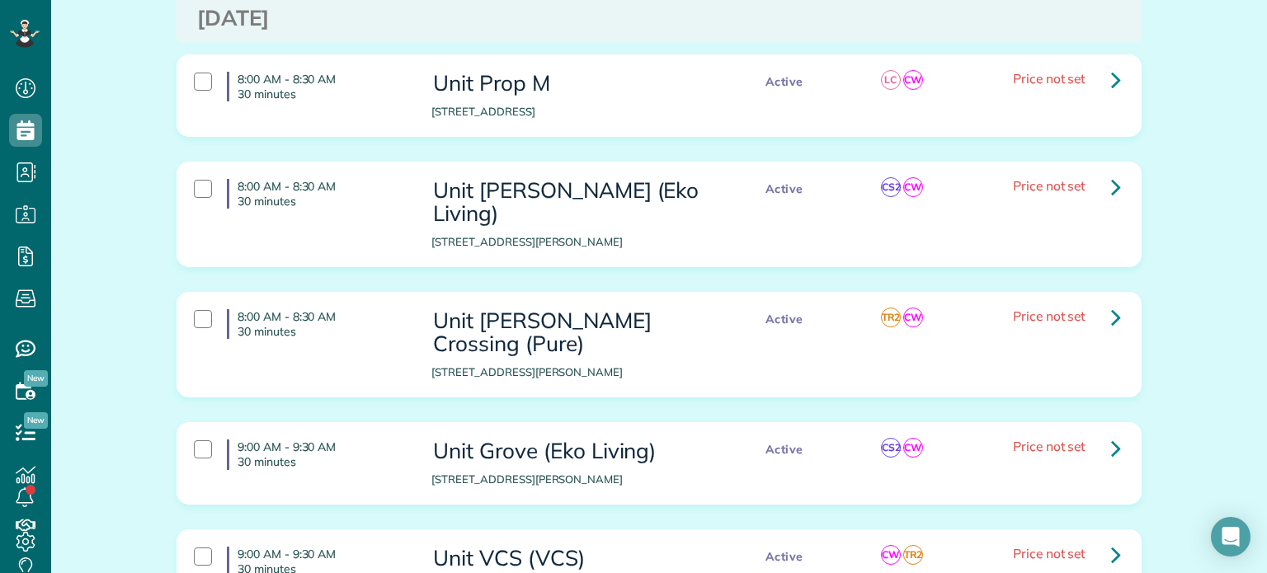
scroll to position [3790, 0]
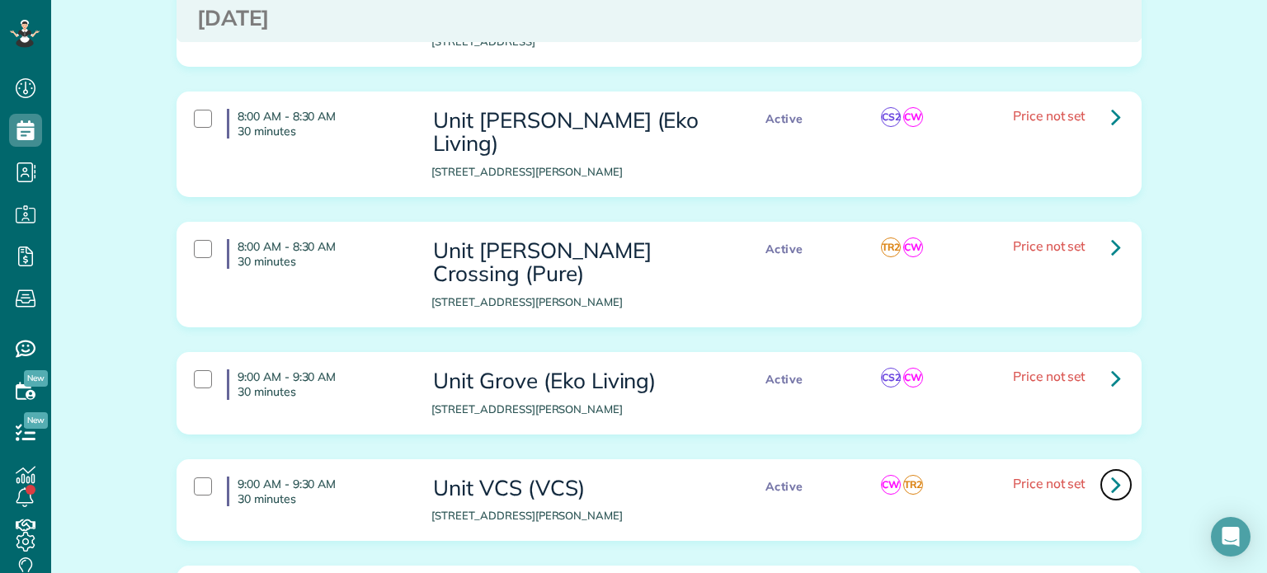
click at [1111, 470] on icon at bounding box center [1116, 484] width 10 height 29
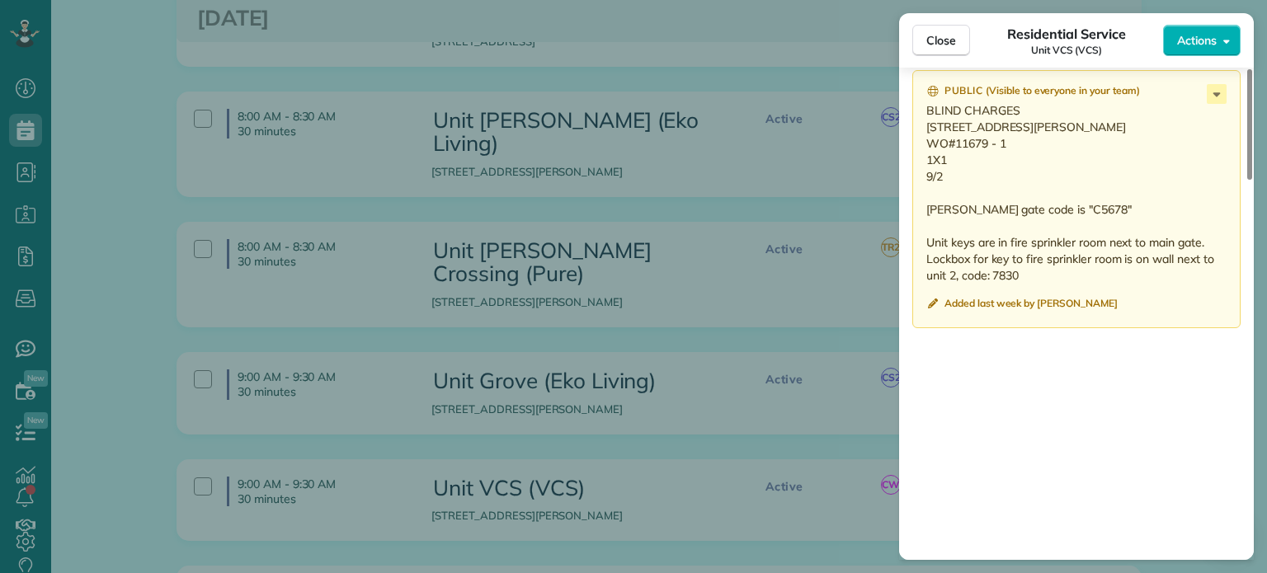
scroll to position [1403, 0]
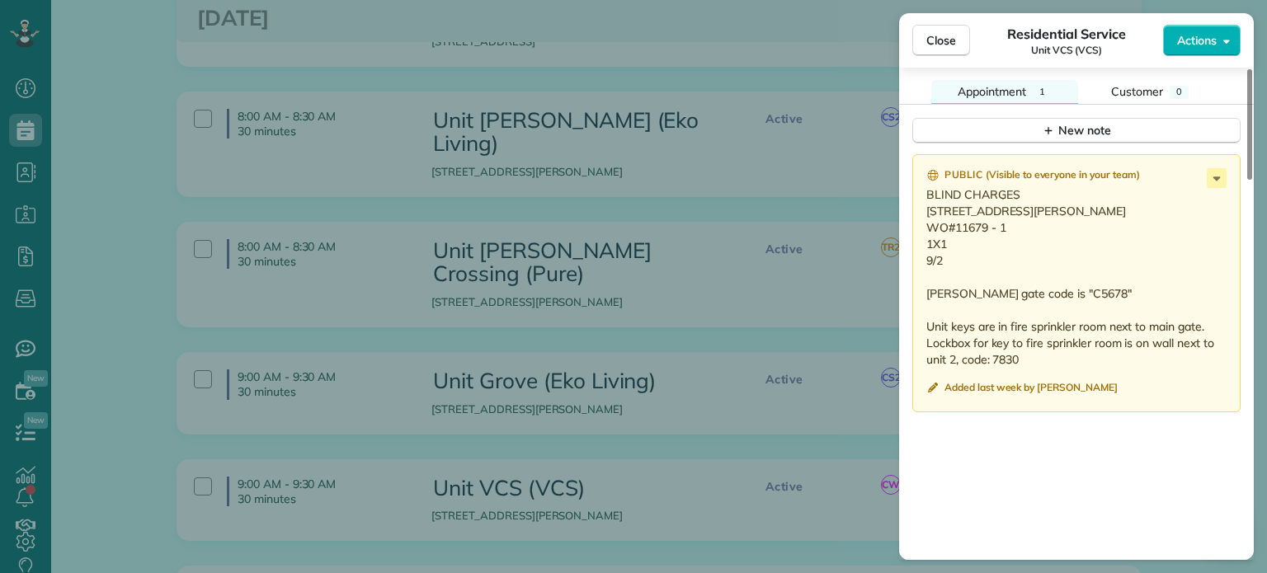
drag, startPoint x: 950, startPoint y: 265, endPoint x: 923, endPoint y: 220, distance: 52.2
click at [923, 220] on div "Public ( Visible to everyone in your team ) BLIND CHARGES 436 NE Stafford St - …" at bounding box center [1076, 283] width 328 height 258
click at [1043, 261] on p "BLIND CHARGES 436 NE Stafford St - Unit 07, Portland OR 97211 WO#11679 - 1 1X1 …" at bounding box center [1078, 276] width 304 height 181
drag, startPoint x: 1007, startPoint y: 227, endPoint x: 953, endPoint y: 231, distance: 53.8
click at [953, 231] on p "BLIND CHARGES 436 NE Stafford St - Unit 07, Portland OR 97211 WO#11679 - 1 1X1 …" at bounding box center [1078, 276] width 304 height 181
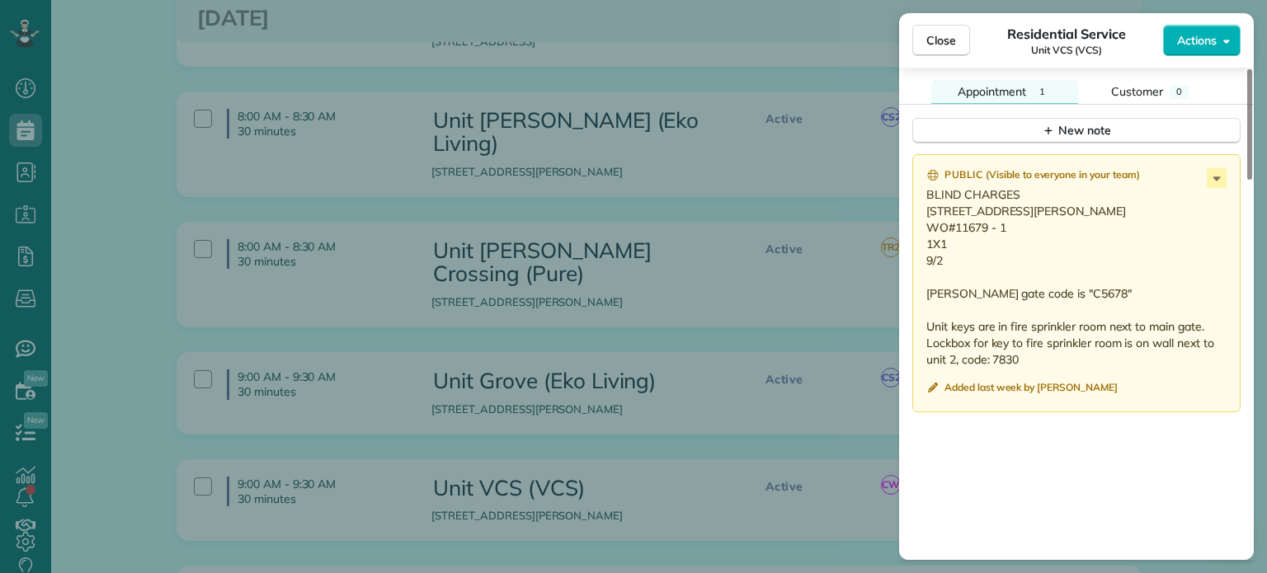
click at [967, 261] on p "BLIND CHARGES 436 NE Stafford St - Unit 07, Portland OR 97211 WO#11679 - 1 1X1 …" at bounding box center [1078, 276] width 304 height 181
drag, startPoint x: 946, startPoint y: 266, endPoint x: 920, endPoint y: 220, distance: 52.8
click at [920, 220] on div "Public ( Visible to everyone in your team ) BLIND CHARGES 436 NE Stafford St - …" at bounding box center [1076, 283] width 328 height 258
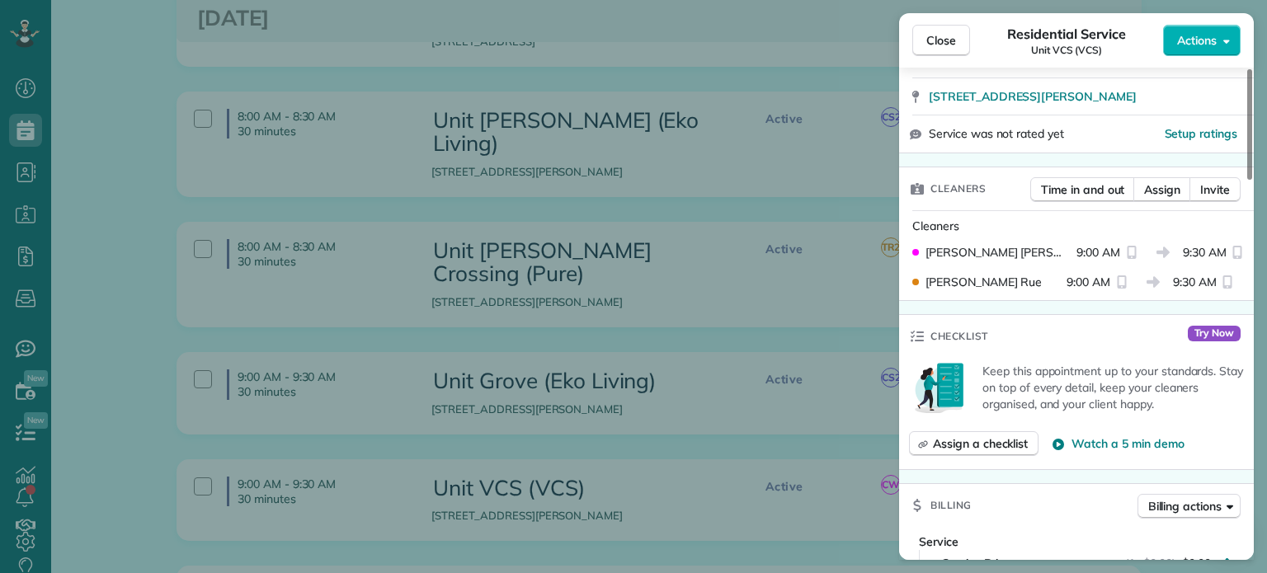
scroll to position [0, 0]
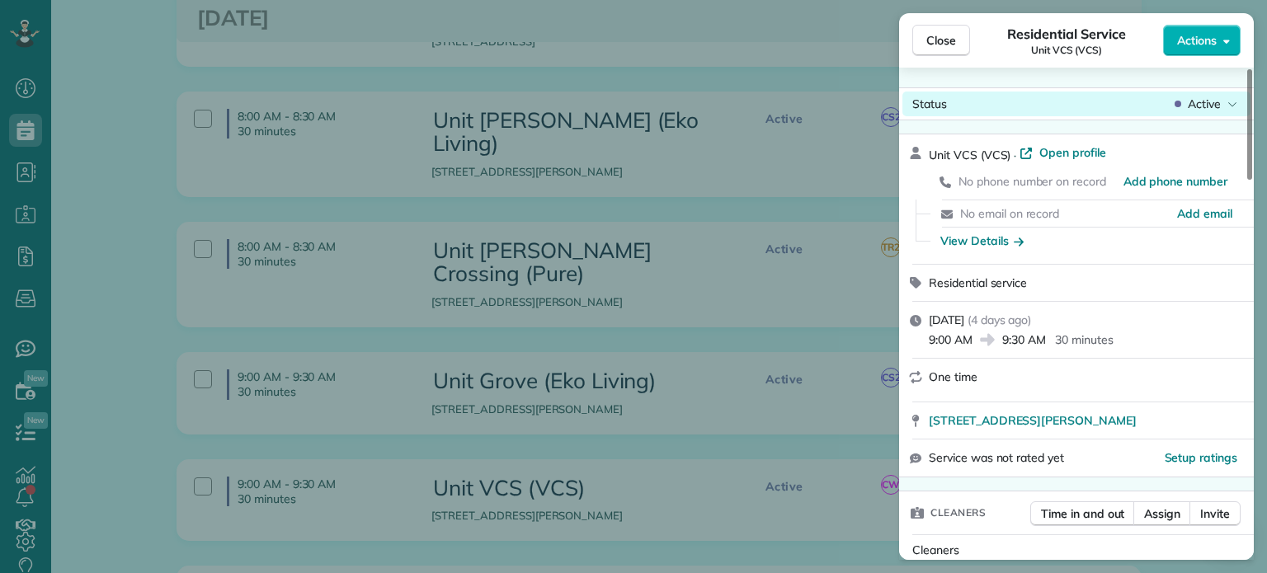
click at [1198, 108] on span "Active" at bounding box center [1204, 104] width 33 height 16
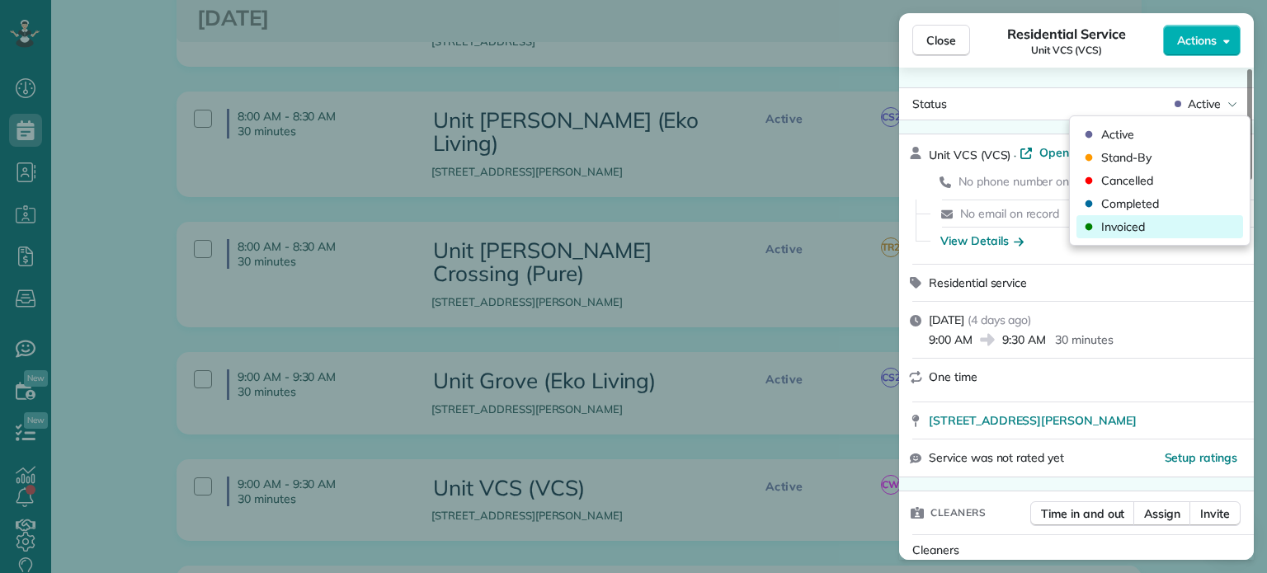
click at [1170, 224] on div "Invoiced" at bounding box center [1159, 226] width 167 height 23
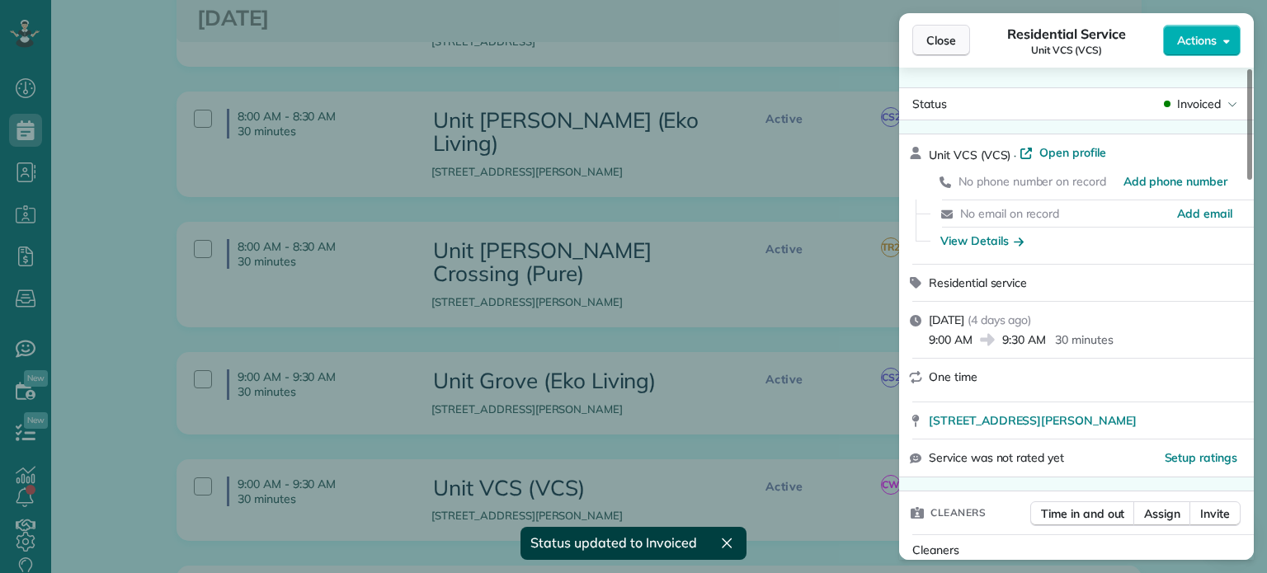
click at [953, 42] on span "Close" at bounding box center [941, 40] width 30 height 16
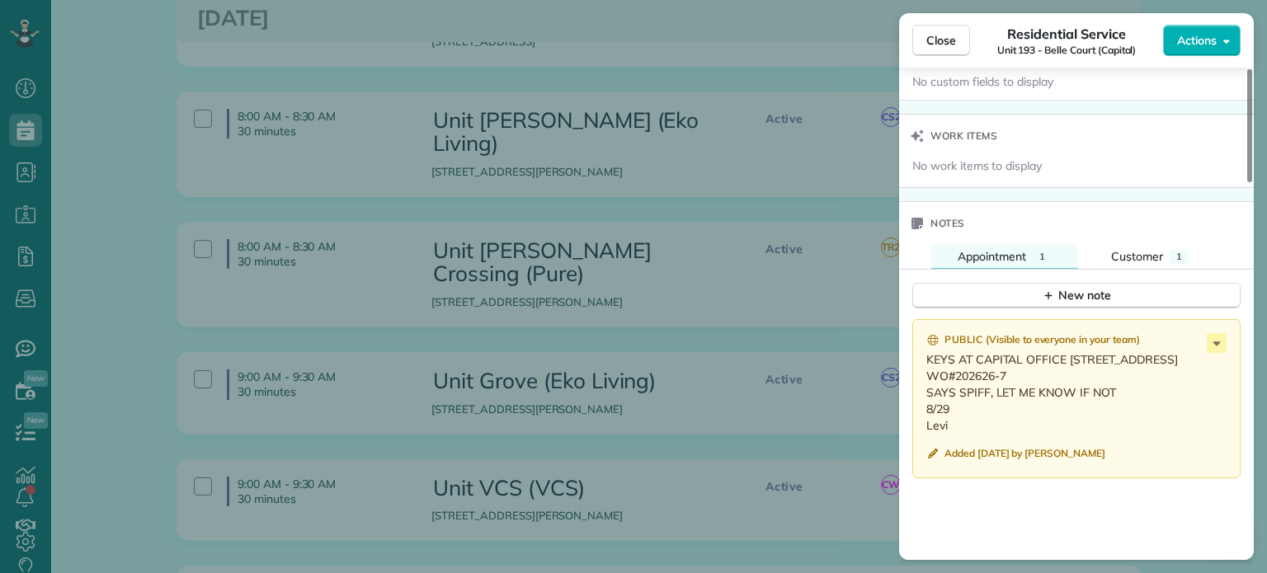
scroll to position [1322, 0]
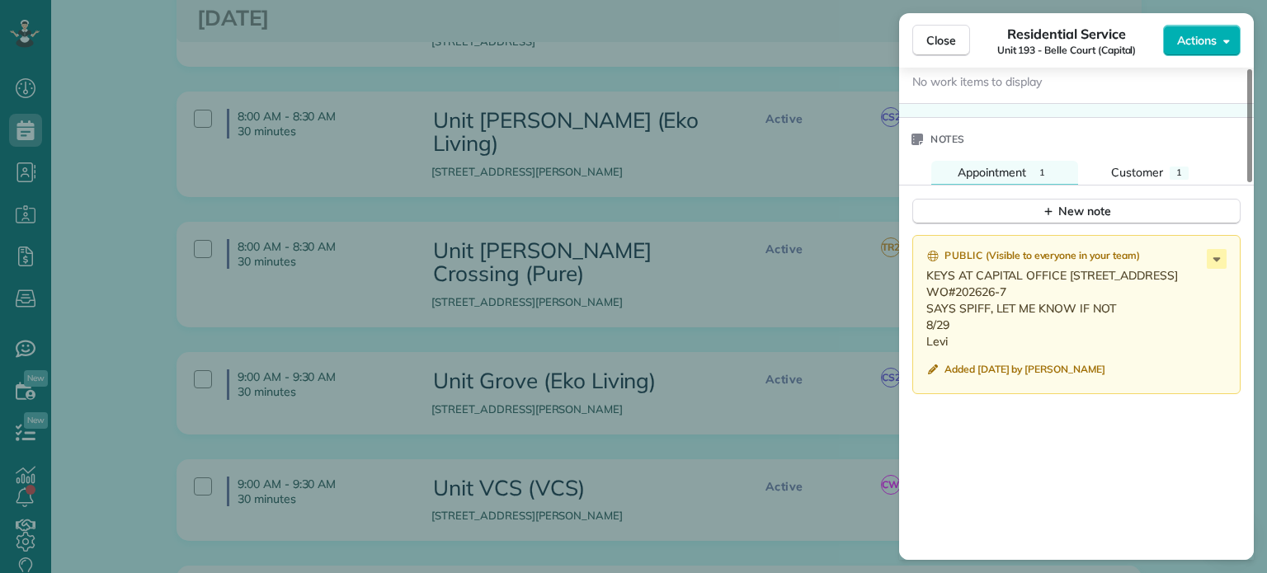
drag, startPoint x: 950, startPoint y: 395, endPoint x: 927, endPoint y: 298, distance: 100.0
click at [927, 298] on p "KEYS AT CAPITAL OFFICE 193/301 193 - Belle Court - 301 120 NW Trinity Pl # 301 …" at bounding box center [1078, 308] width 304 height 82
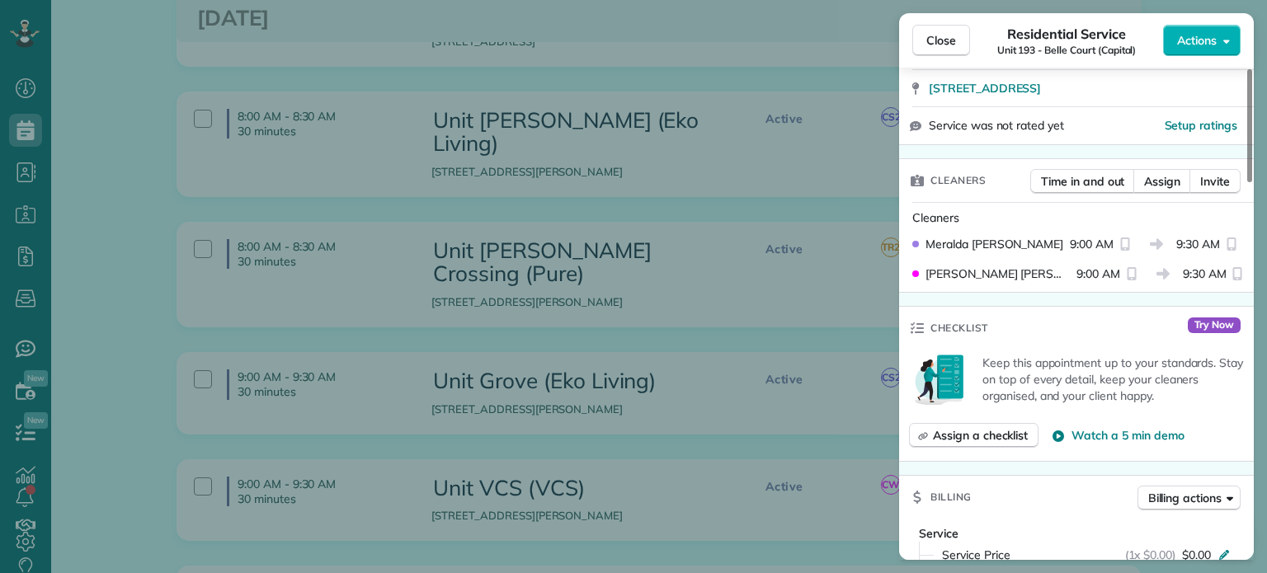
scroll to position [0, 0]
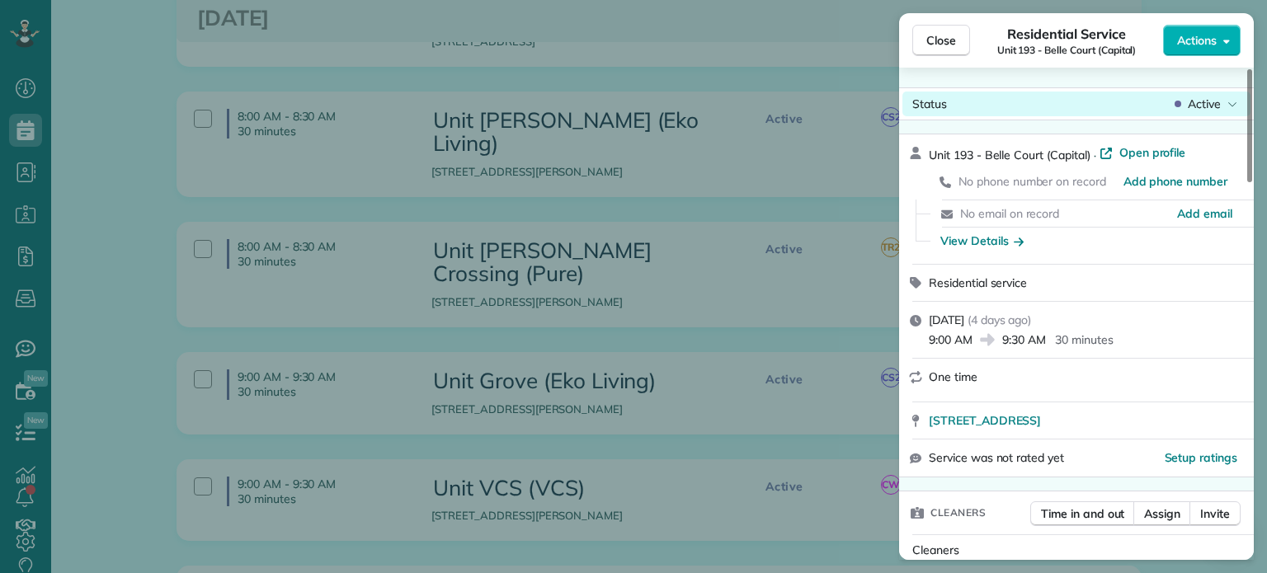
click at [1207, 105] on span "Active" at bounding box center [1204, 104] width 33 height 16
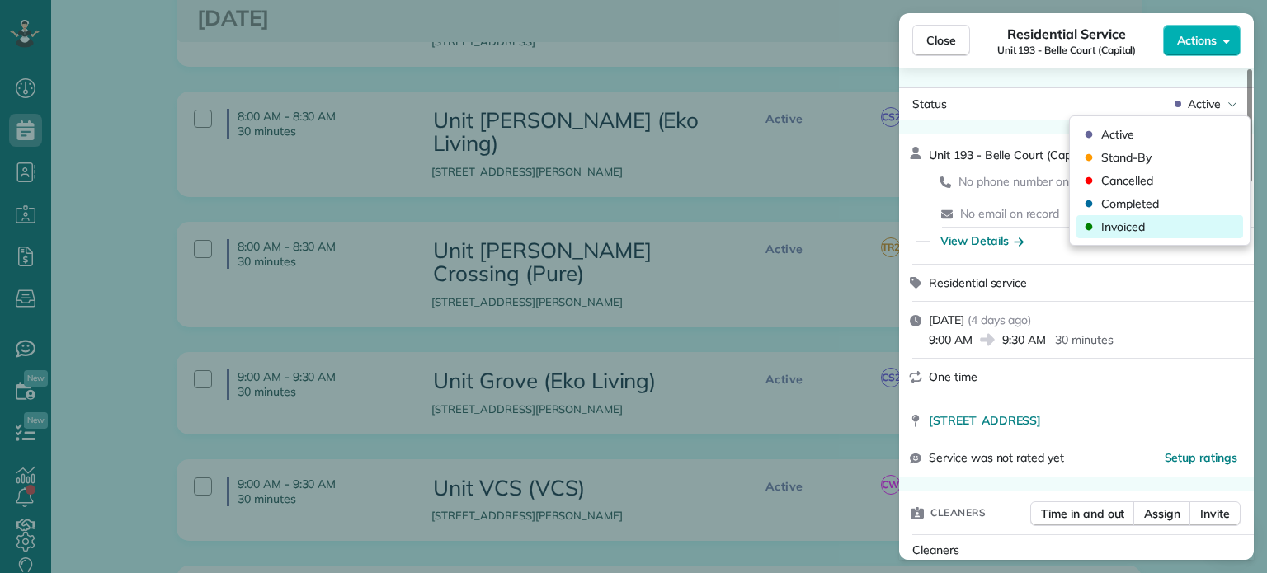
click at [1161, 228] on div "Invoiced" at bounding box center [1159, 226] width 167 height 23
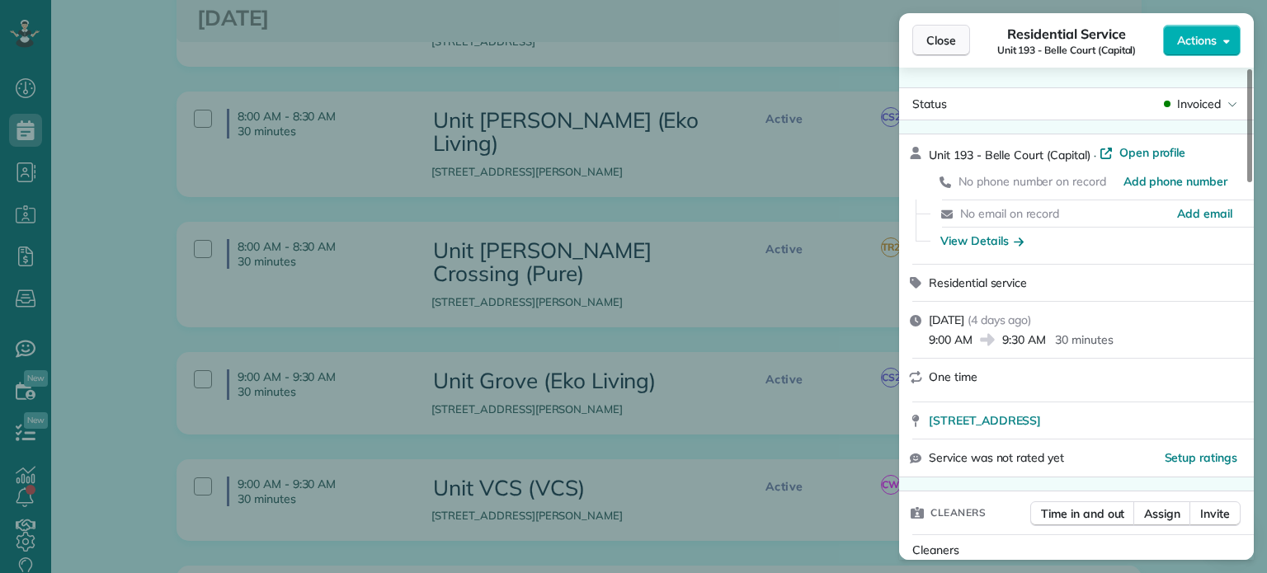
click at [944, 42] on span "Close" at bounding box center [941, 40] width 30 height 16
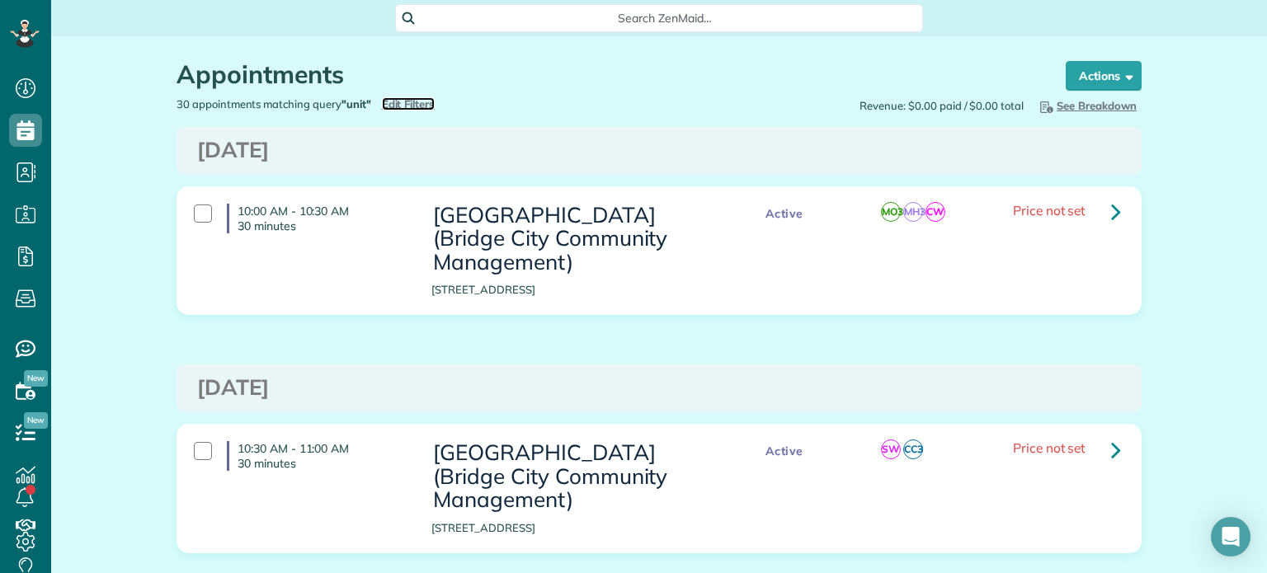
click at [404, 101] on span "Edit Filters" at bounding box center [409, 103] width 54 height 13
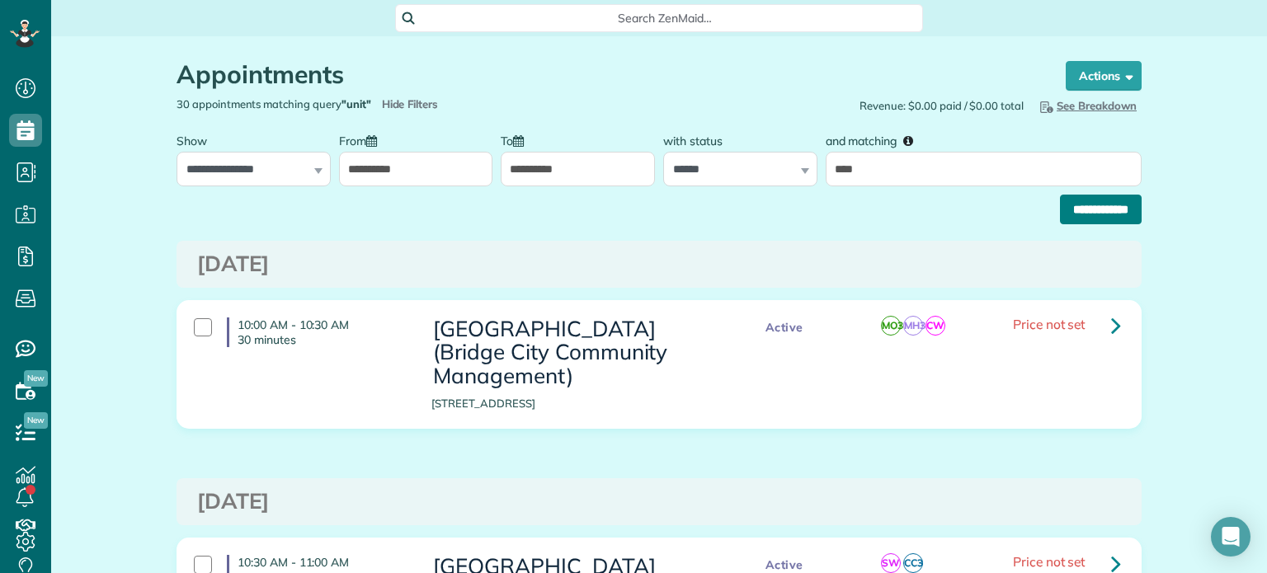
click at [1075, 209] on input "**********" at bounding box center [1101, 210] width 82 height 30
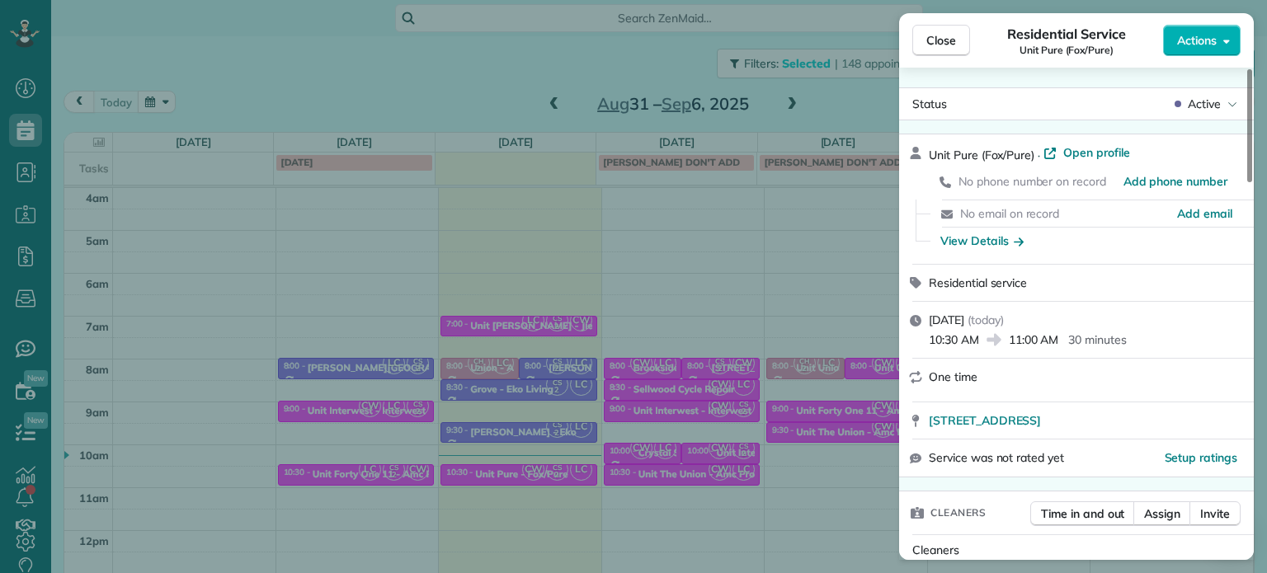
scroll to position [1320, 0]
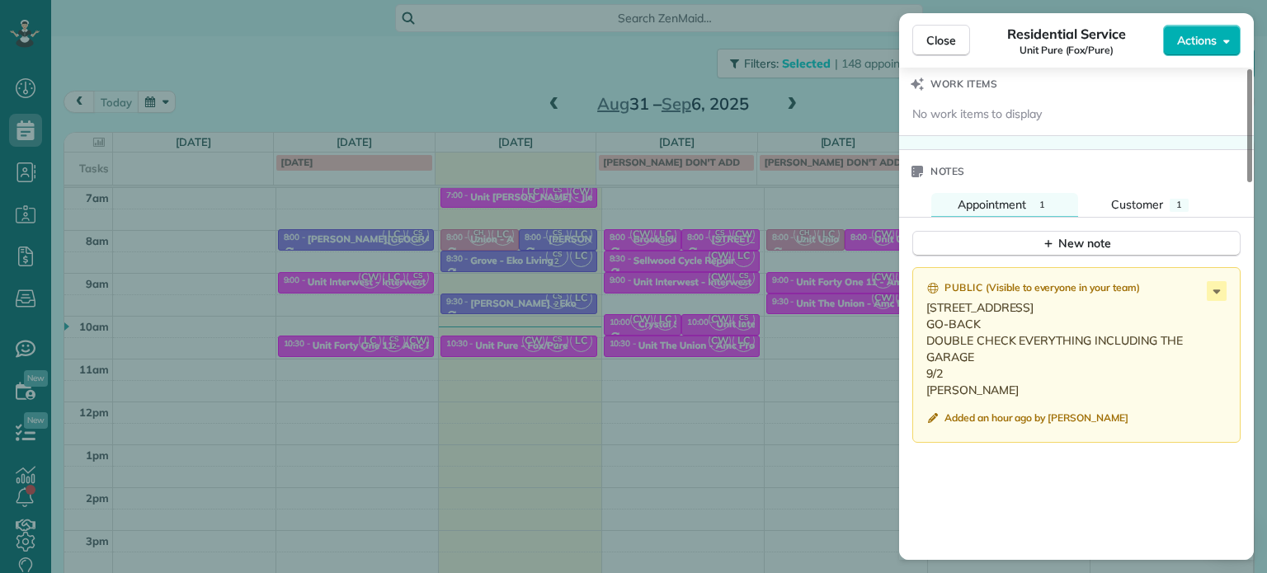
click at [627, 278] on div "Close Residential Service Unit Pure (Fox/Pure) Actions Status Active Unit Pure …" at bounding box center [633, 286] width 1267 height 573
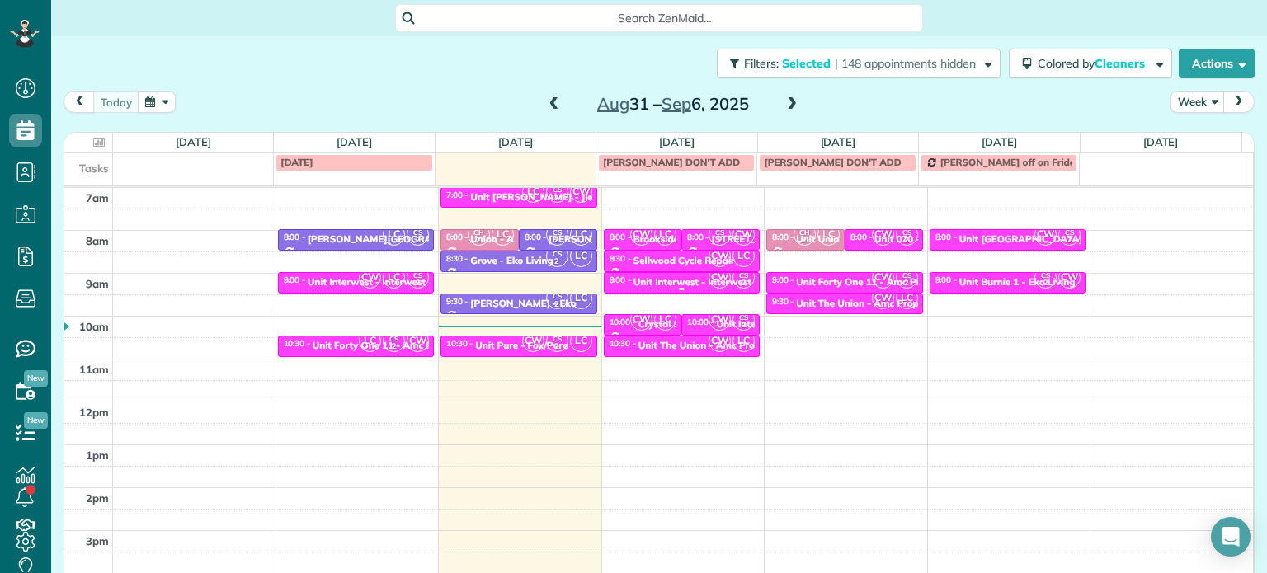
scroll to position [46, 0]
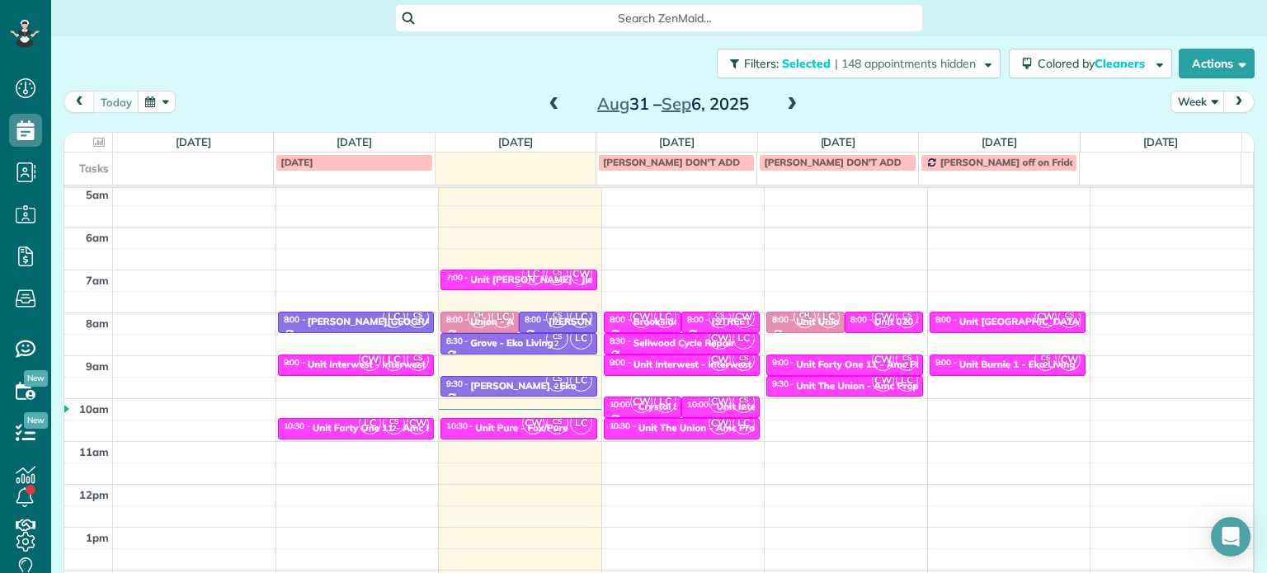
click at [547, 286] on small "2" at bounding box center [557, 281] width 21 height 16
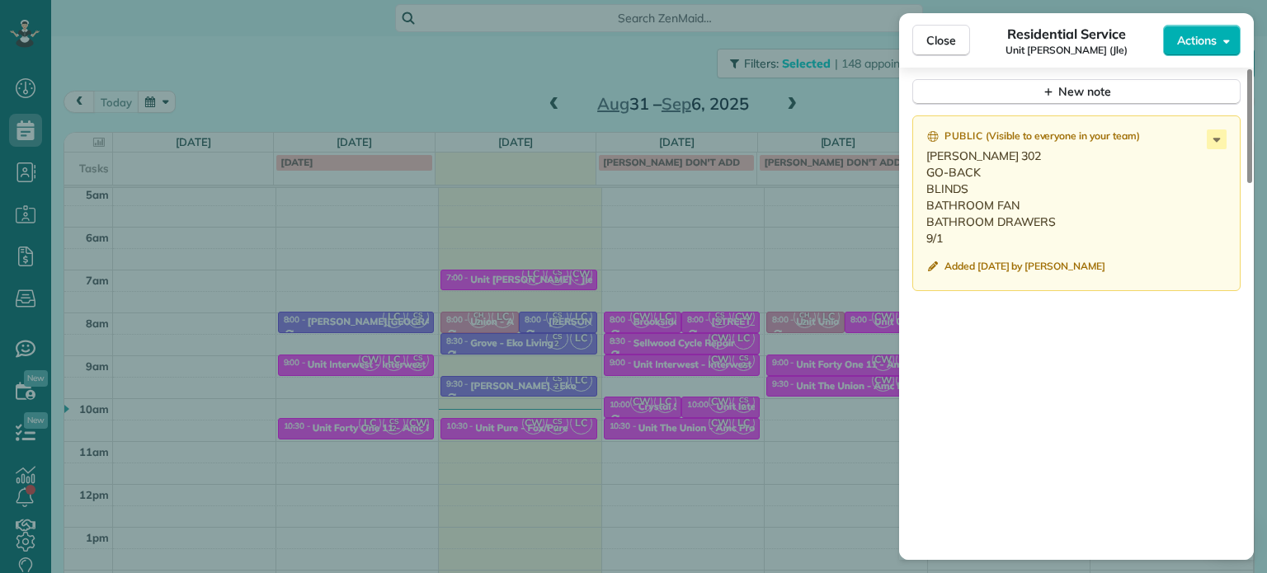
scroll to position [1465, 0]
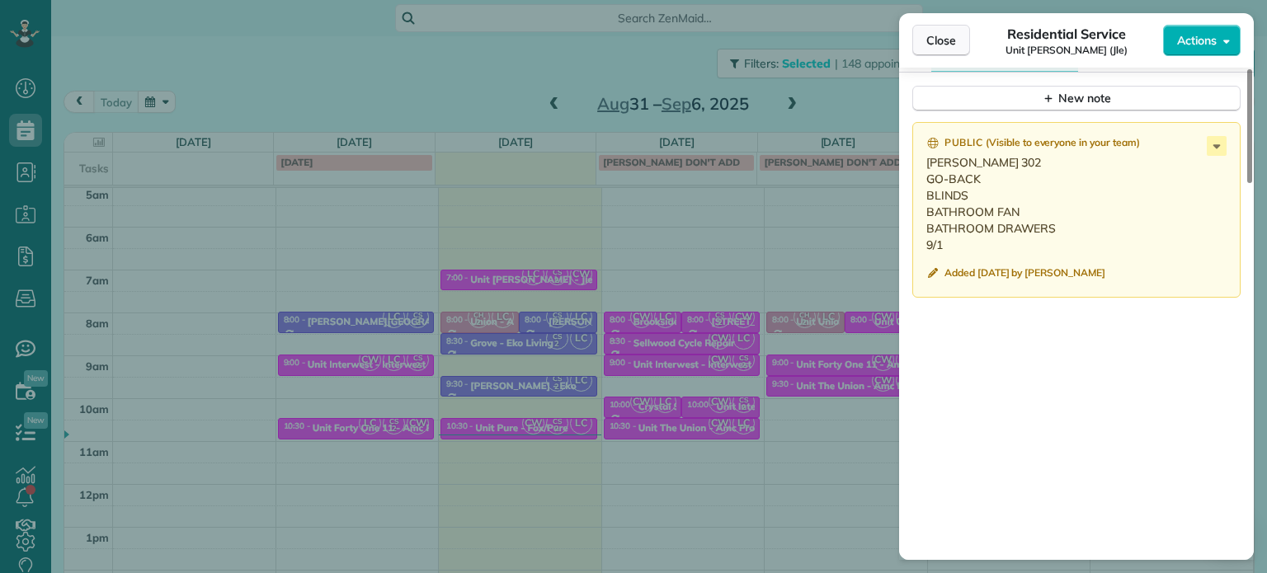
click at [958, 41] on button "Close" at bounding box center [941, 40] width 58 height 31
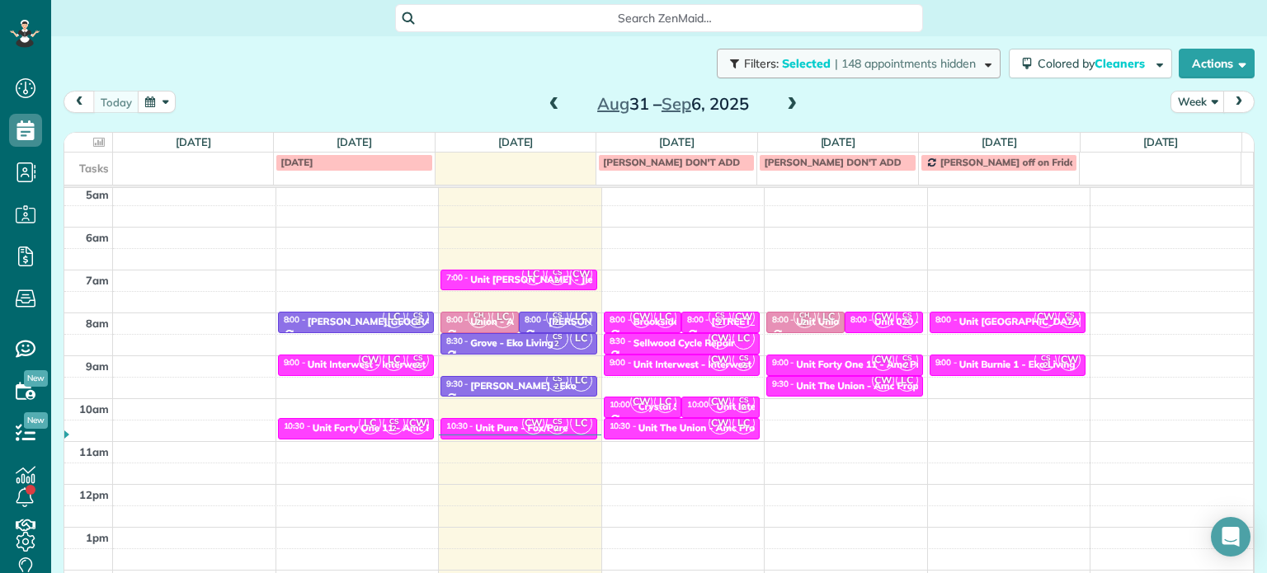
click at [848, 68] on span "| 148 appointments hidden" at bounding box center [905, 63] width 141 height 15
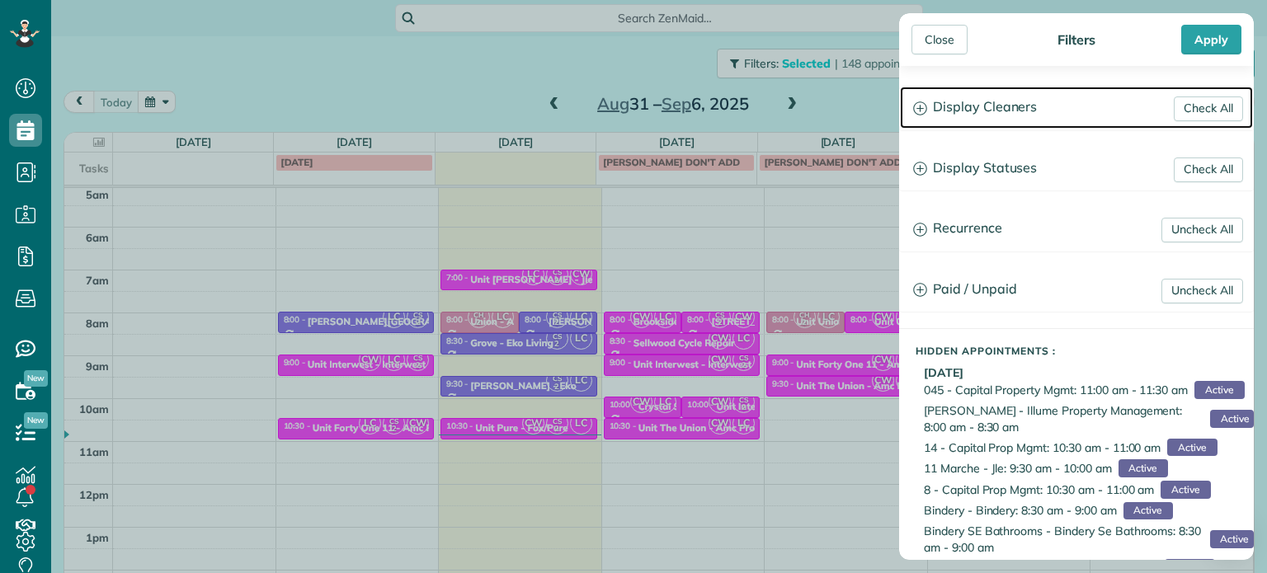
click at [961, 107] on h3 "Display Cleaners" at bounding box center [1076, 108] width 353 height 42
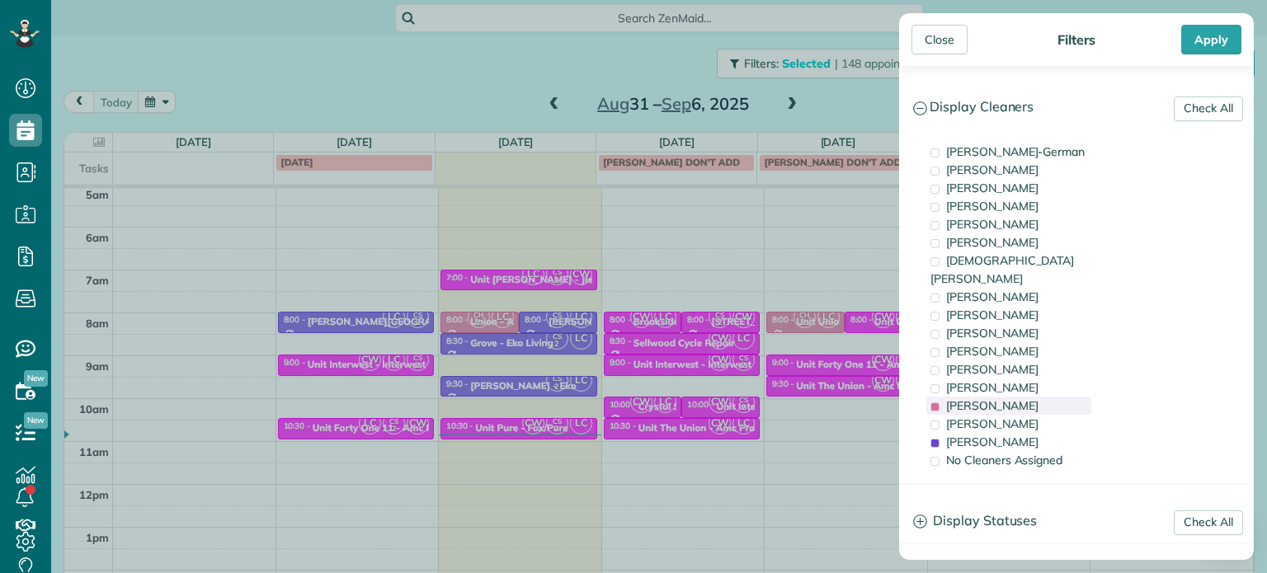
click at [986, 398] on span "Laura Chavez" at bounding box center [992, 405] width 92 height 15
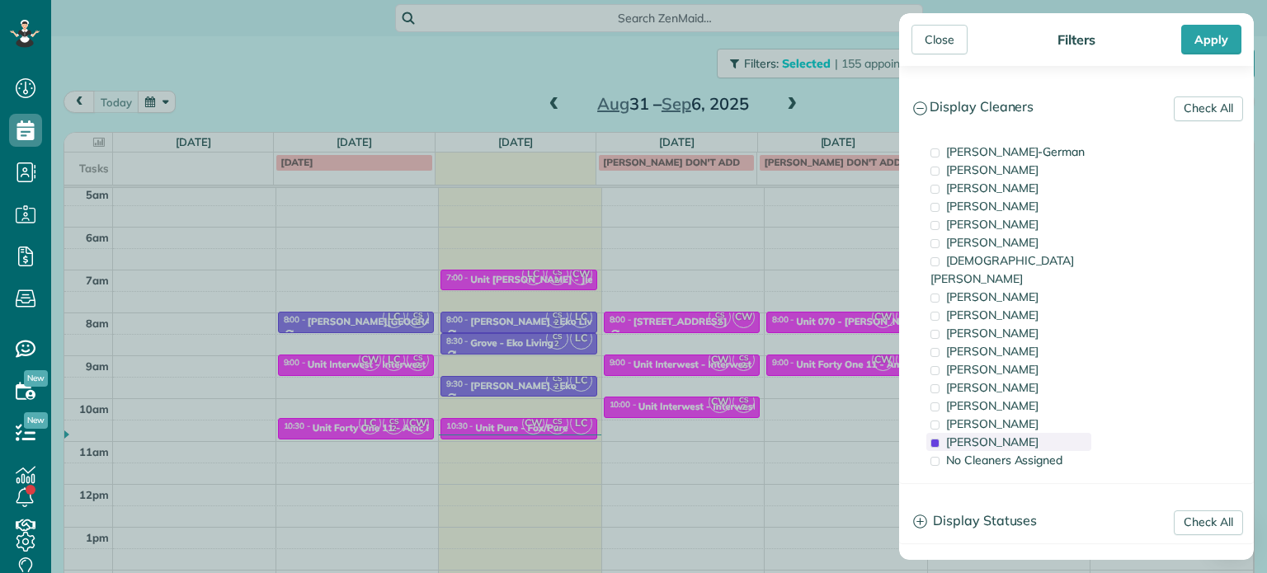
click at [986, 435] on span "Cristina Sainz" at bounding box center [992, 442] width 92 height 15
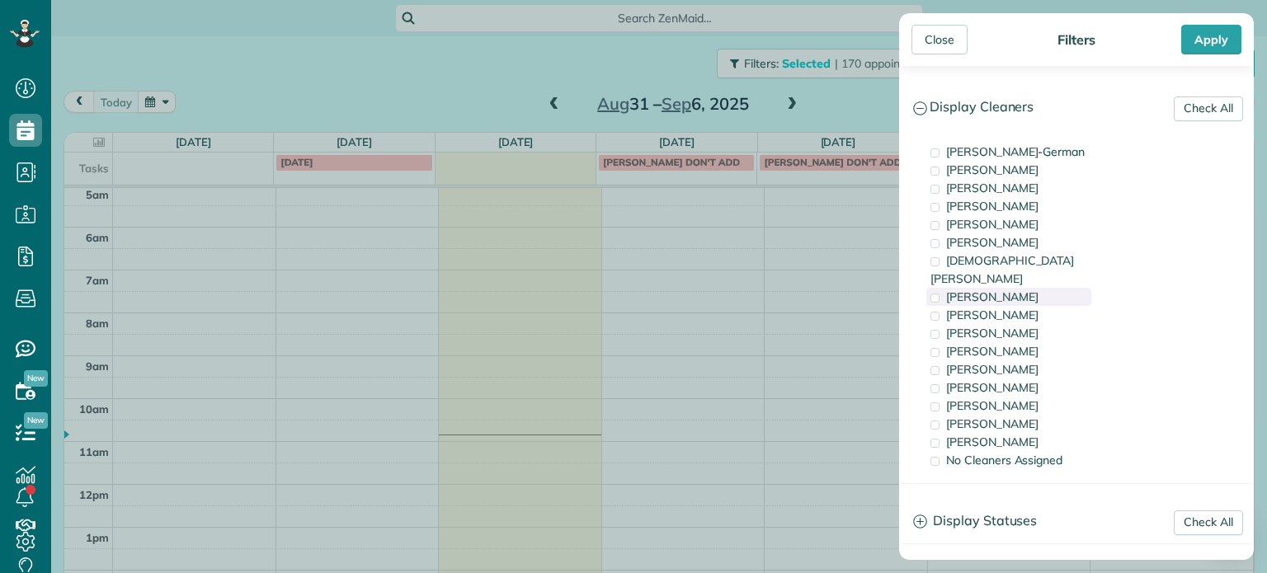
click at [985, 290] on span "Sean Hime" at bounding box center [992, 297] width 92 height 15
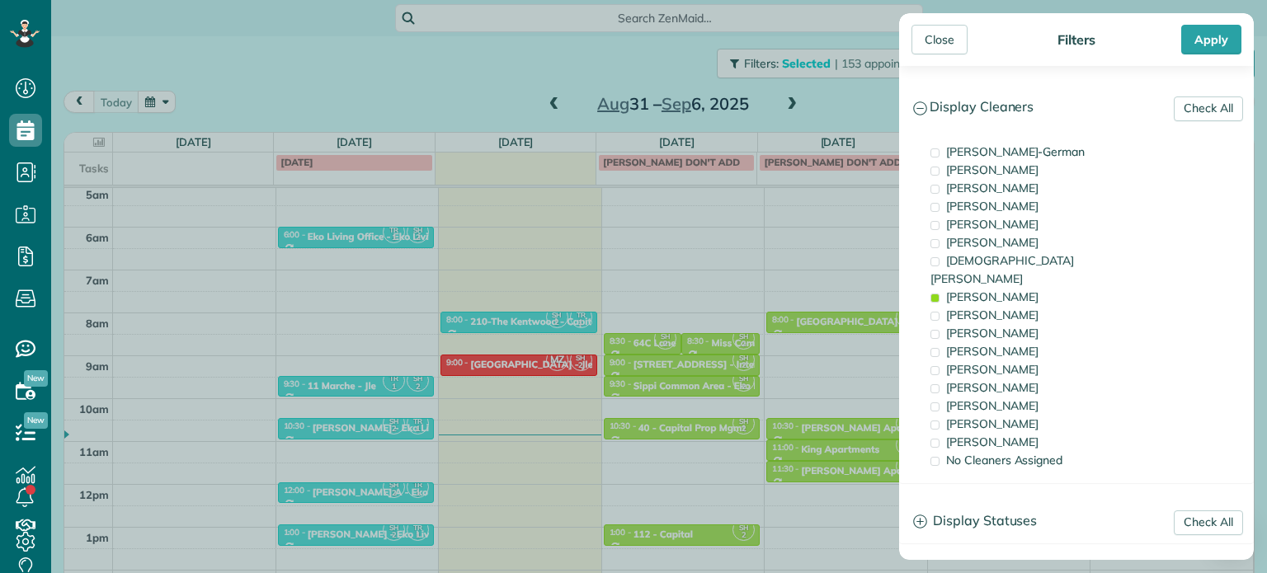
click at [706, 311] on div "Close Filters Apply Check All Display Cleaners Christina Wright-German Cassie F…" at bounding box center [633, 286] width 1267 height 573
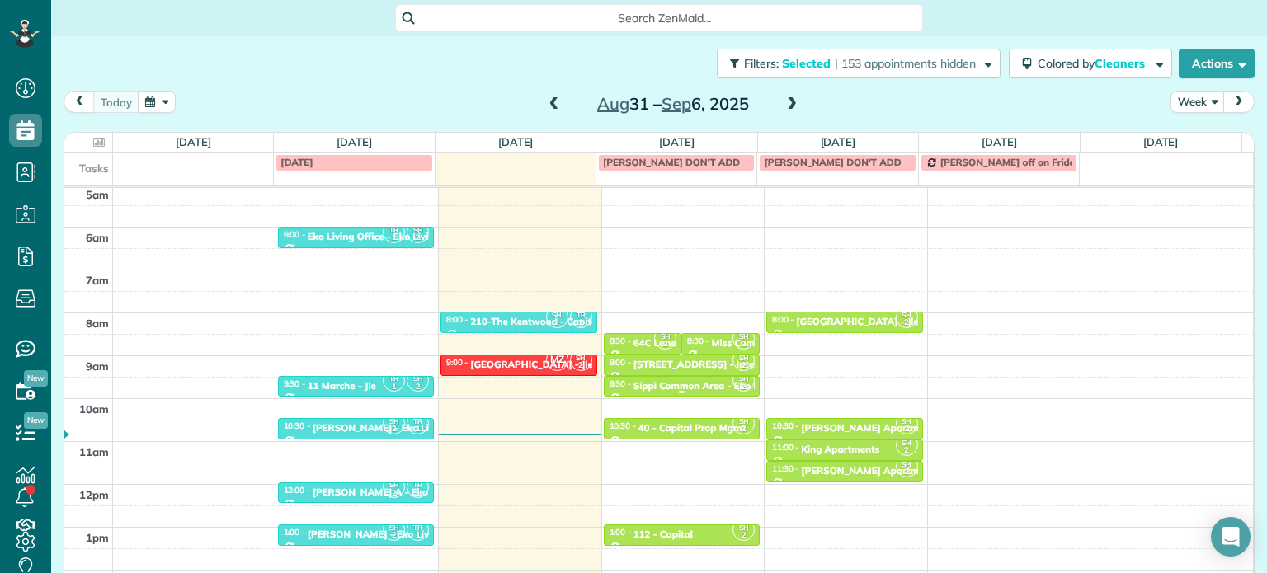
click at [670, 383] on div "Sippi Common Area - Eko Living" at bounding box center [707, 386] width 148 height 12
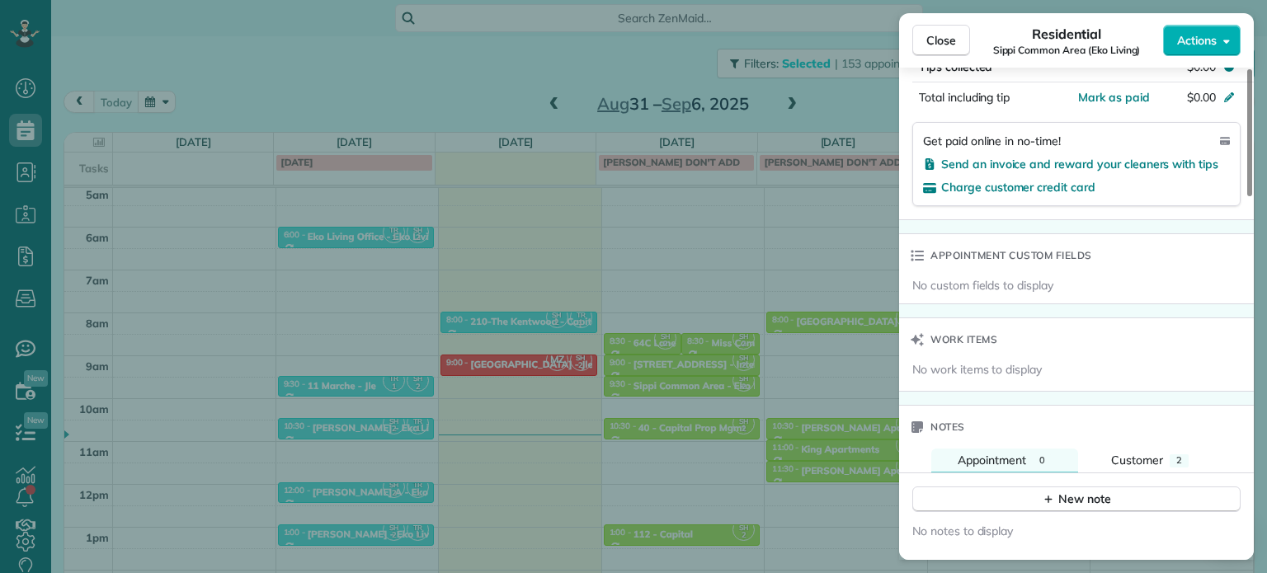
scroll to position [1249, 0]
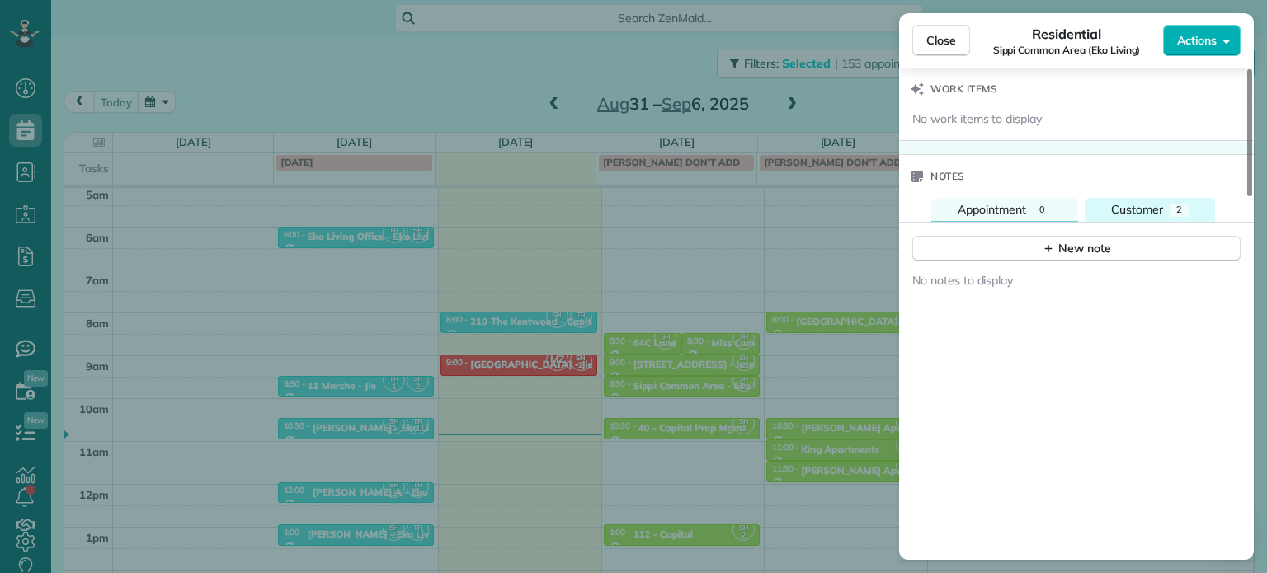
click at [1156, 204] on button "Customer 2" at bounding box center [1150, 210] width 130 height 24
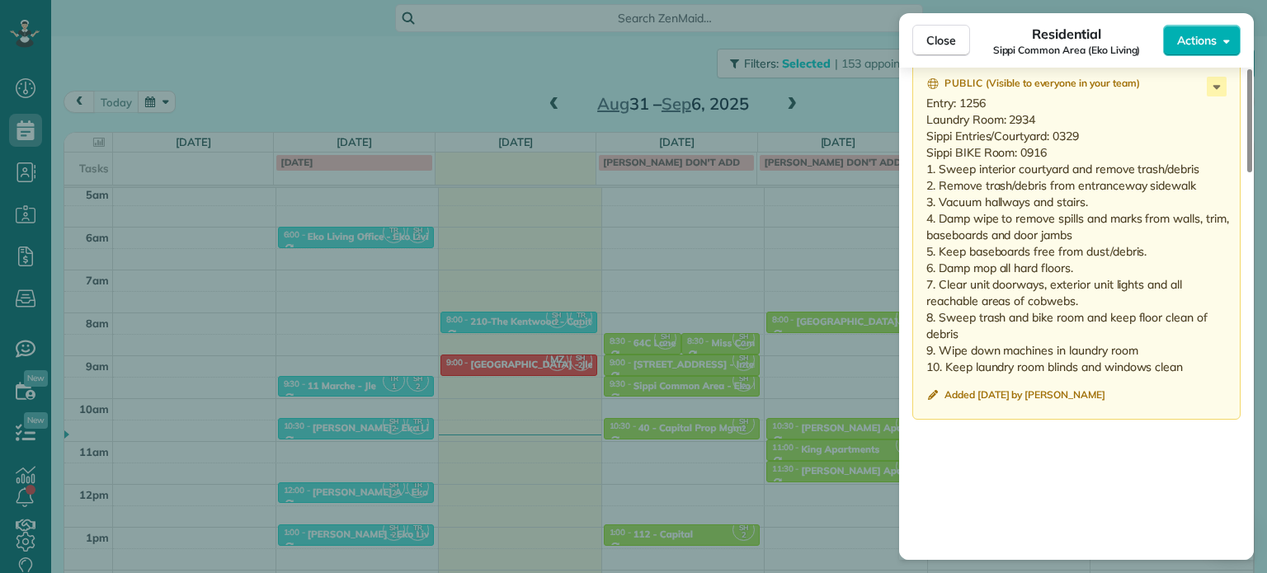
scroll to position [1414, 0]
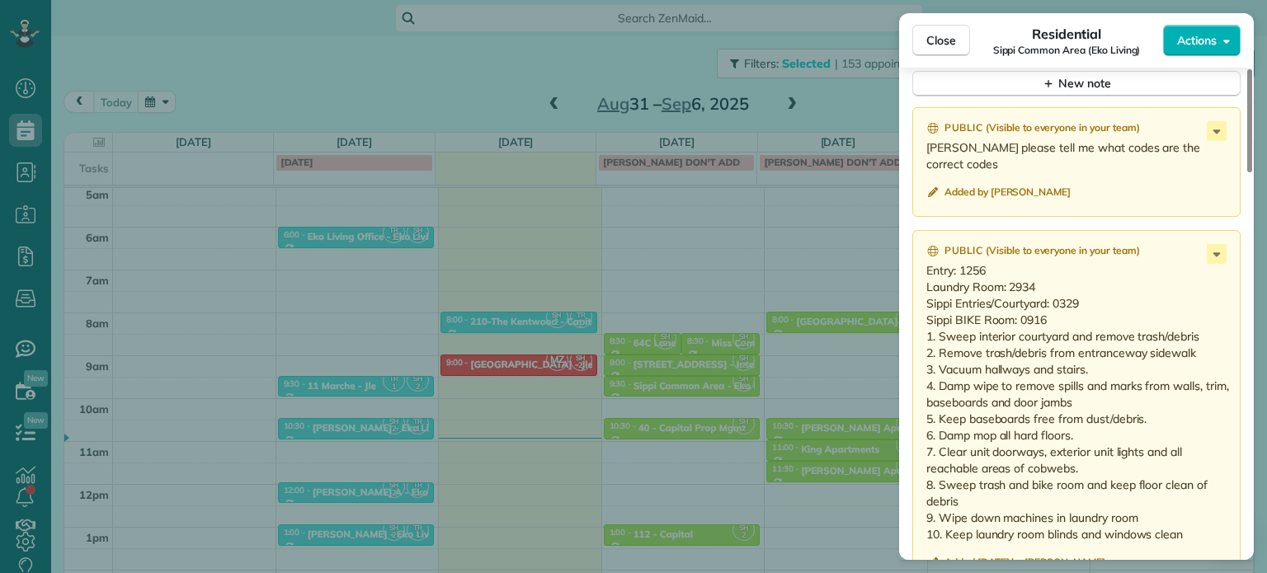
click at [452, 76] on div "Close Residential Sippi Common Area (Eko Living) Actions Status Active Sippi Co…" at bounding box center [633, 286] width 1267 height 573
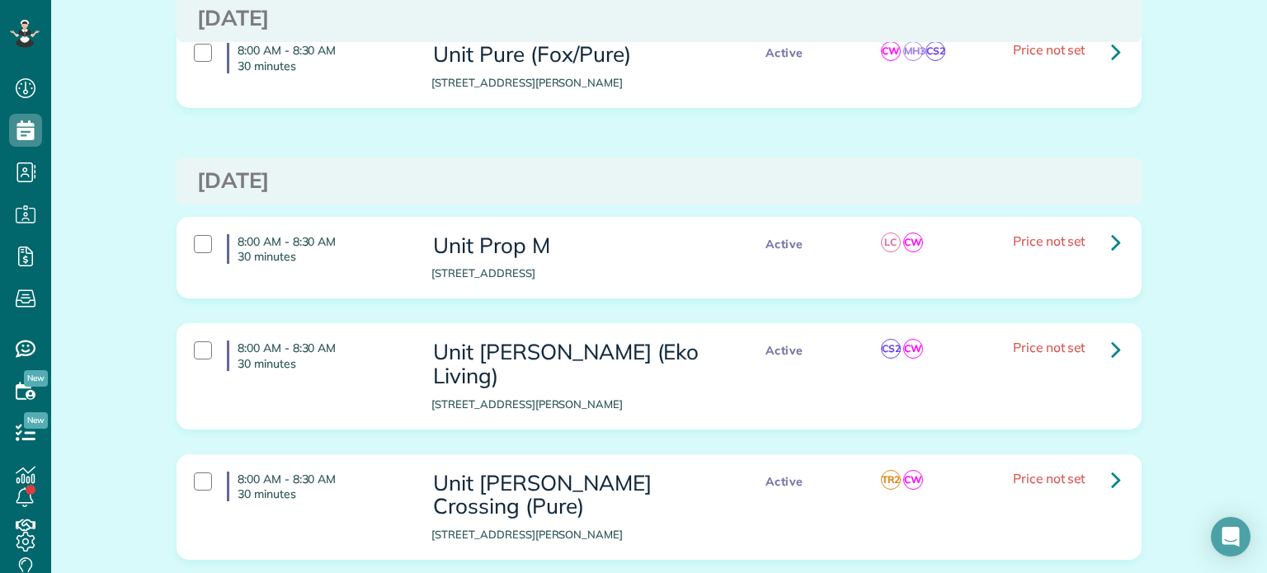
scroll to position [1231, 0]
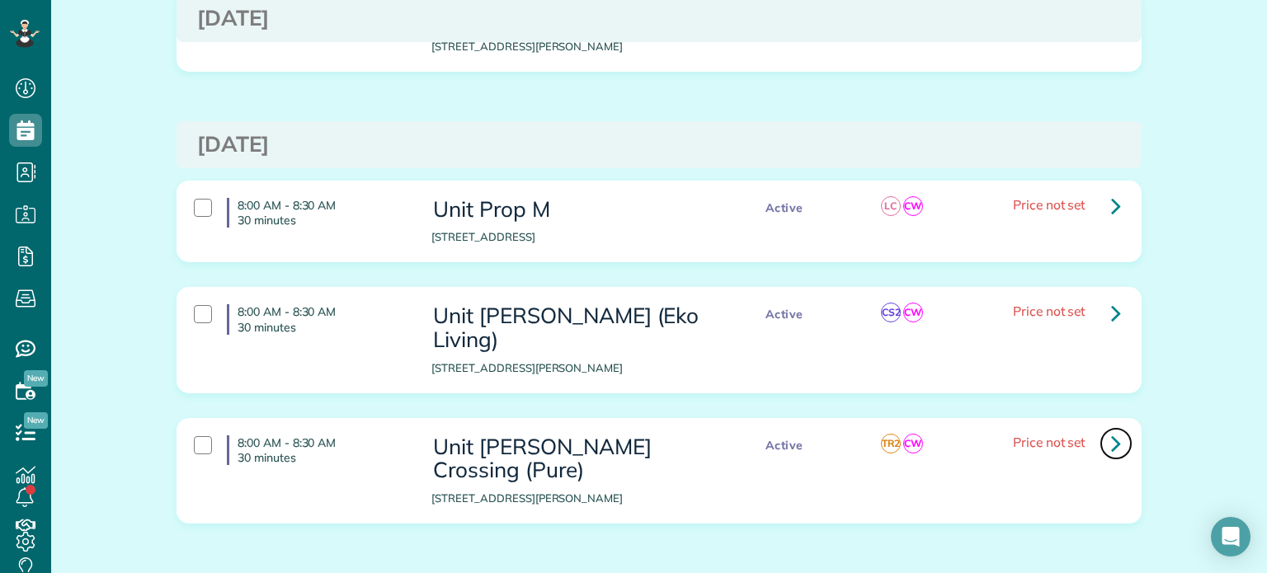
click at [1103, 427] on link at bounding box center [1115, 443] width 33 height 33
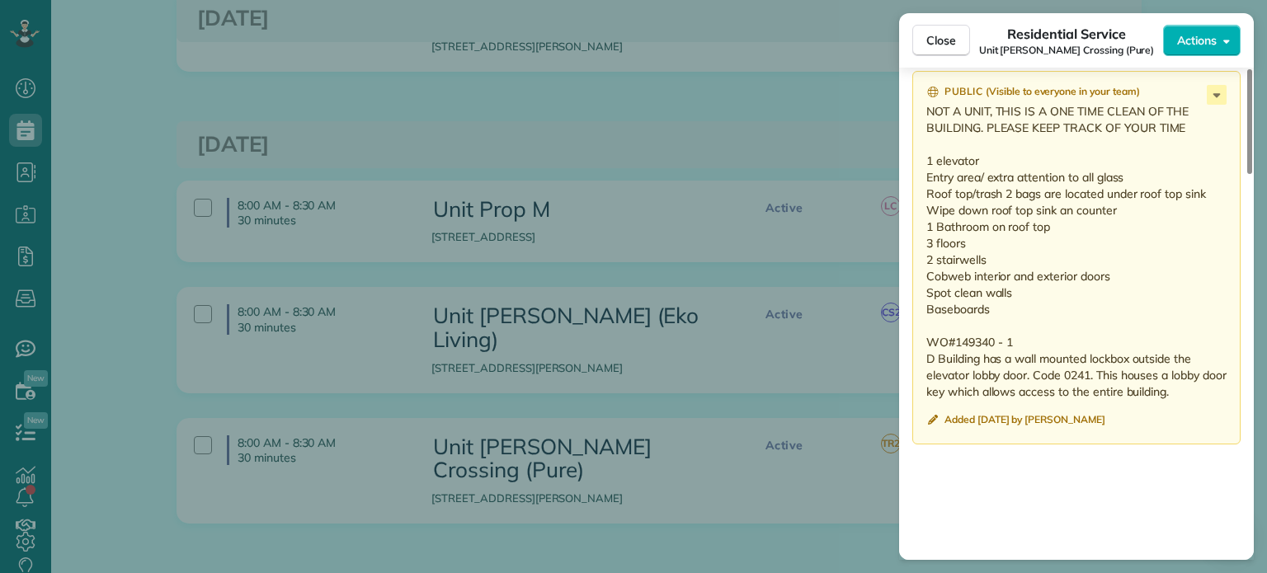
scroll to position [1487, 0]
drag, startPoint x: 1014, startPoint y: 346, endPoint x: 956, endPoint y: 352, distance: 58.9
click at [956, 352] on p "NOT A UNIT, THIS IS A ONE TIME CLEAN OF THE BUILDING. PLEASE KEEP TRACK OF YOUR…" at bounding box center [1078, 250] width 304 height 297
click at [1056, 341] on p "NOT A UNIT, THIS IS A ONE TIME CLEAN OF THE BUILDING. PLEASE KEEP TRACK OF YOUR…" at bounding box center [1078, 250] width 304 height 297
drag, startPoint x: 1016, startPoint y: 349, endPoint x: 917, endPoint y: 167, distance: 207.4
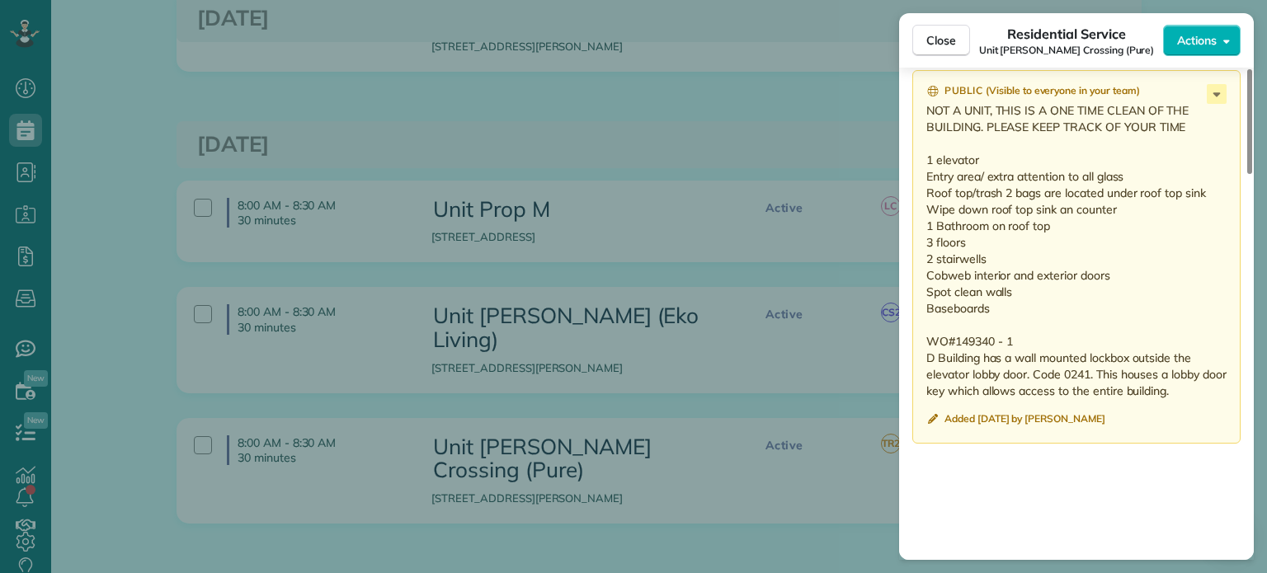
click at [917, 167] on div "Public ( Visible to everyone in your team ) NOT A UNIT, THIS IS A ONE TIME CLEA…" at bounding box center [1076, 257] width 328 height 374
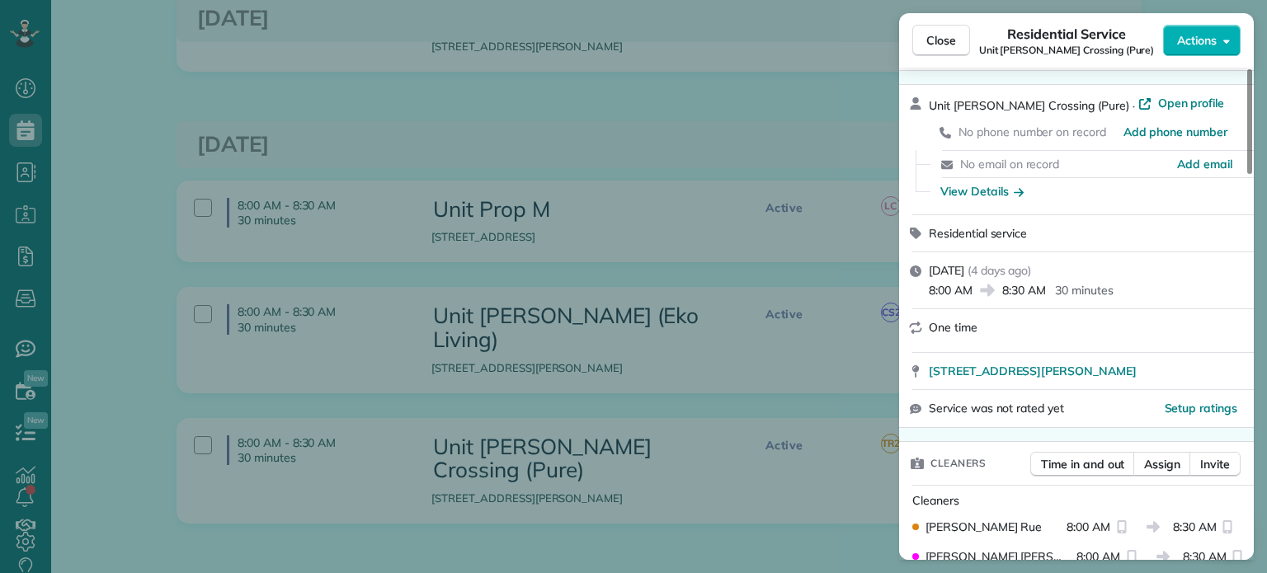
scroll to position [0, 0]
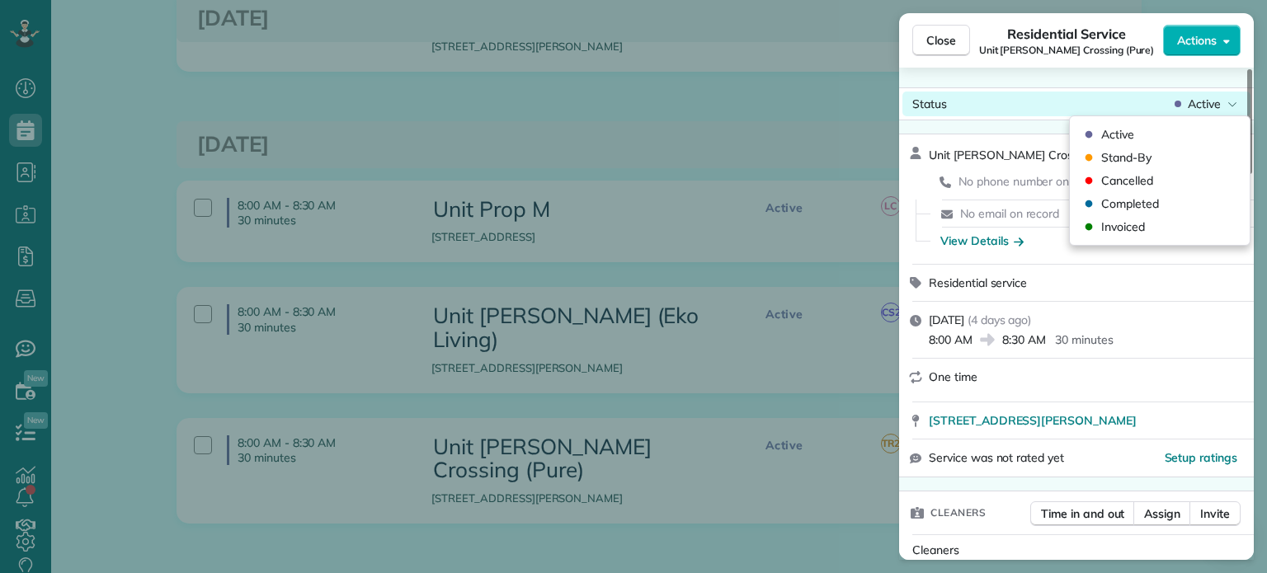
click at [1226, 106] on div "Active" at bounding box center [1205, 104] width 69 height 16
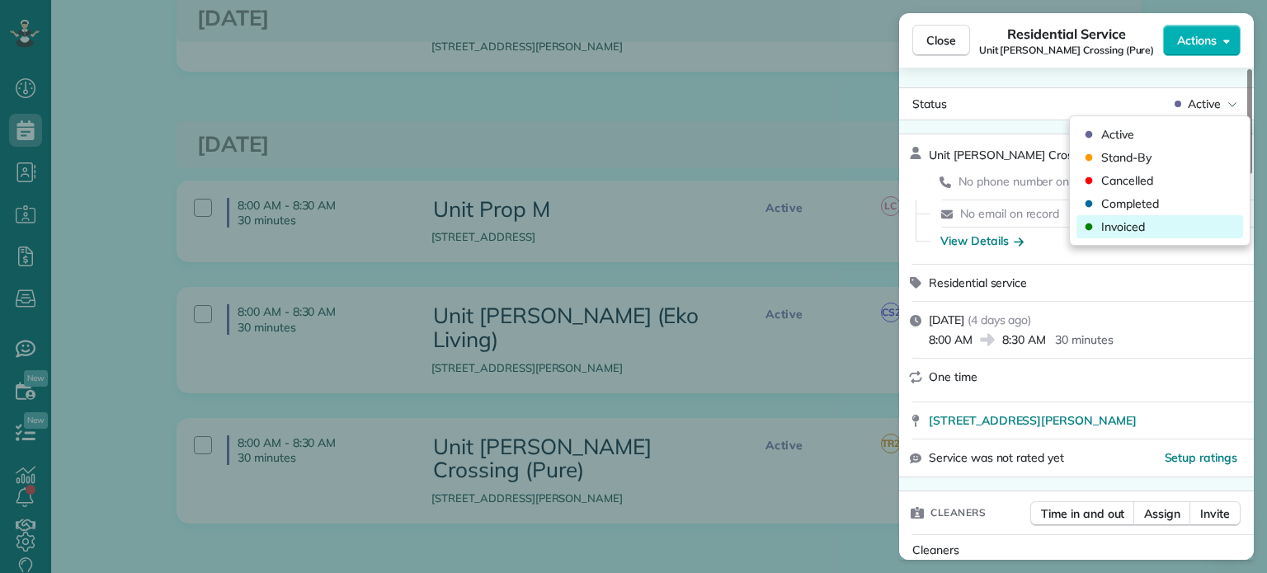
click at [1184, 215] on div "Invoiced" at bounding box center [1159, 226] width 167 height 23
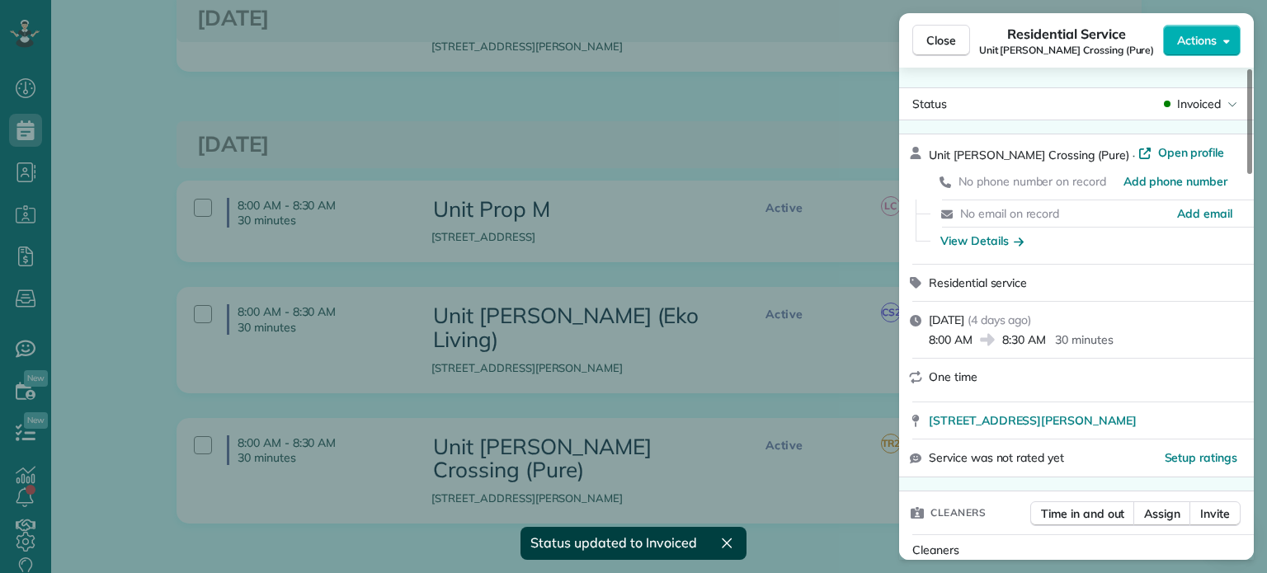
click at [789, 103] on div "Close Residential Service Unit [PERSON_NAME] Crossing (Pure) Actions Status Inv…" at bounding box center [633, 286] width 1267 height 573
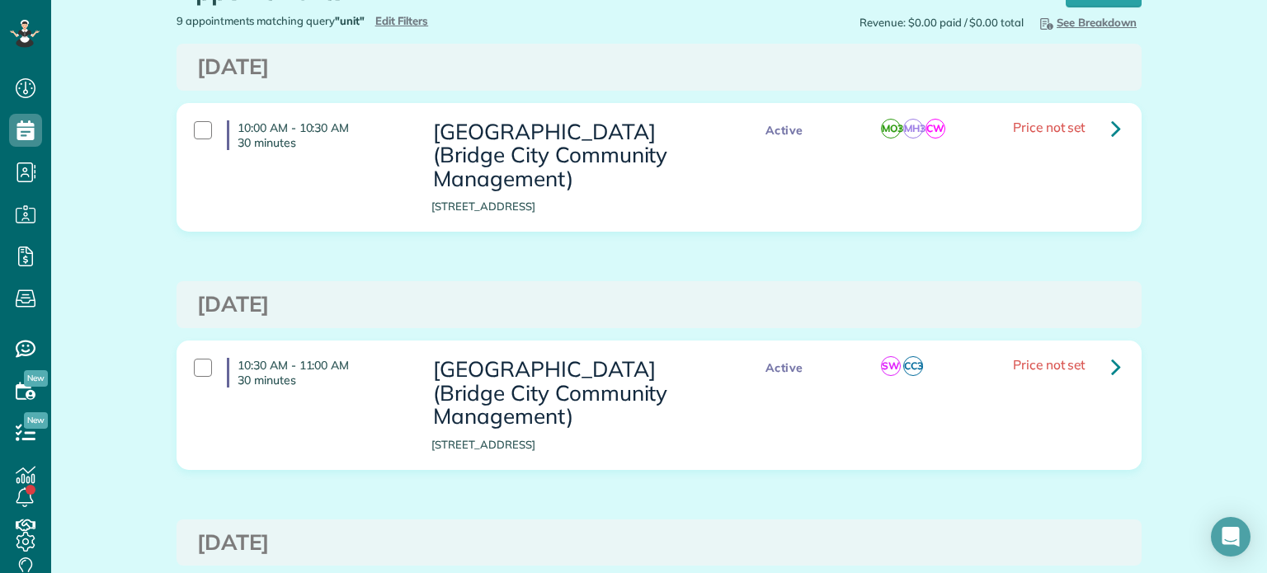
scroll to position [77, 0]
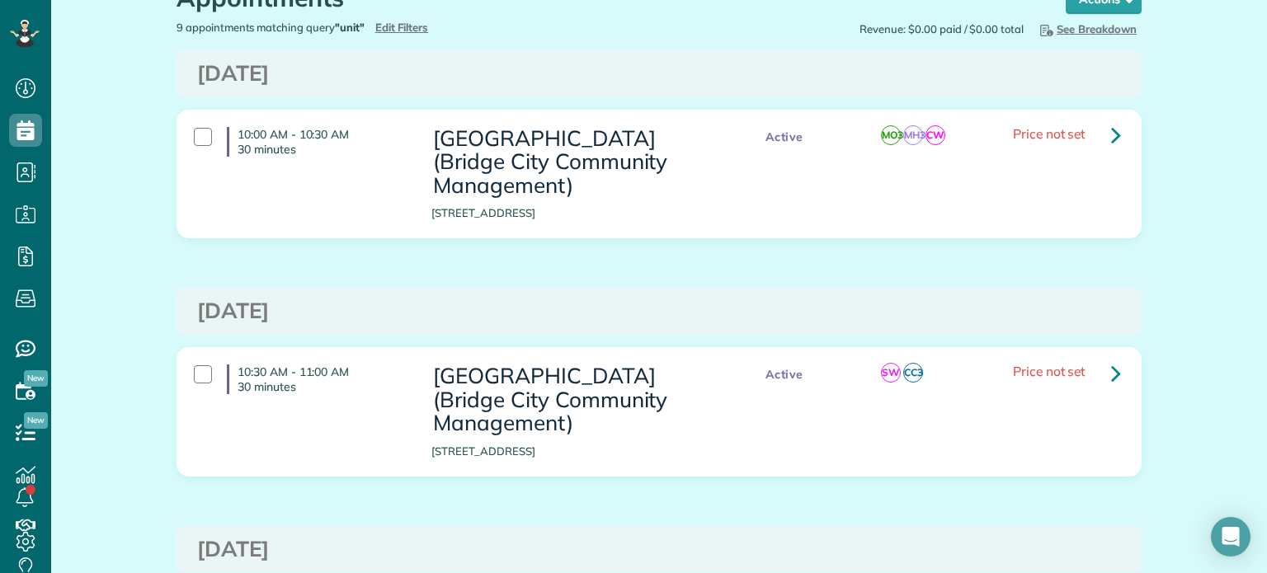
click at [405, 20] on div "9 appointments matching query "unit" Hide Filters Edit Filters" at bounding box center [411, 28] width 495 height 16
click at [379, 18] on div "Appointments the List View [2 min]" at bounding box center [606, 1] width 858 height 35
click at [388, 26] on span "Edit Filters" at bounding box center [402, 27] width 54 height 13
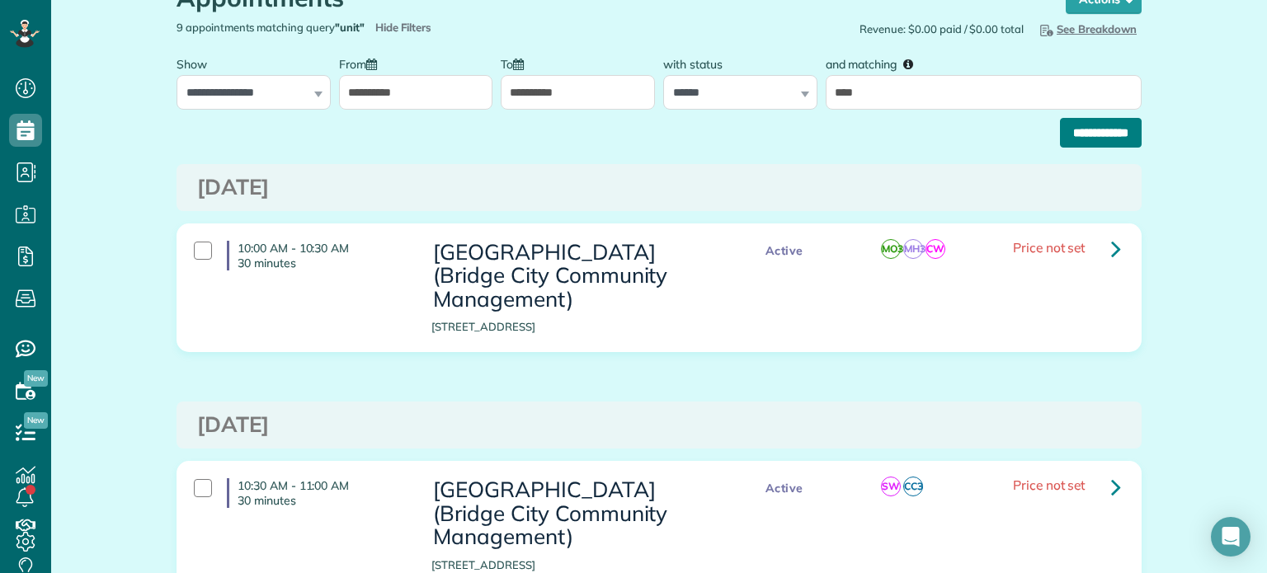
click at [1076, 134] on input "**********" at bounding box center [1101, 133] width 82 height 30
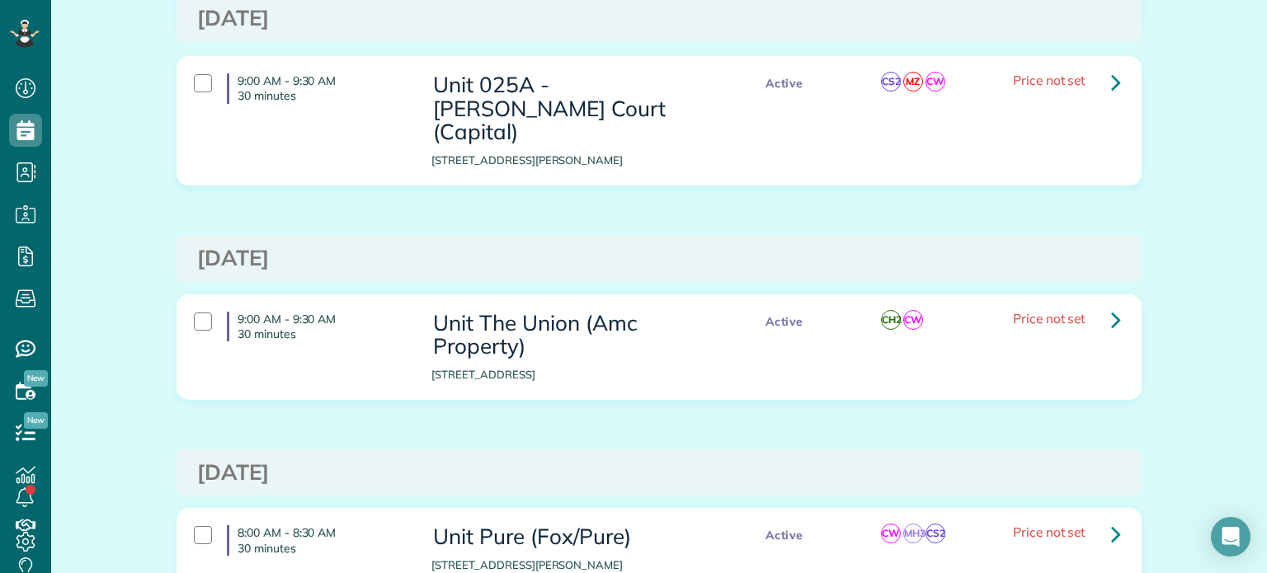
scroll to position [795, 0]
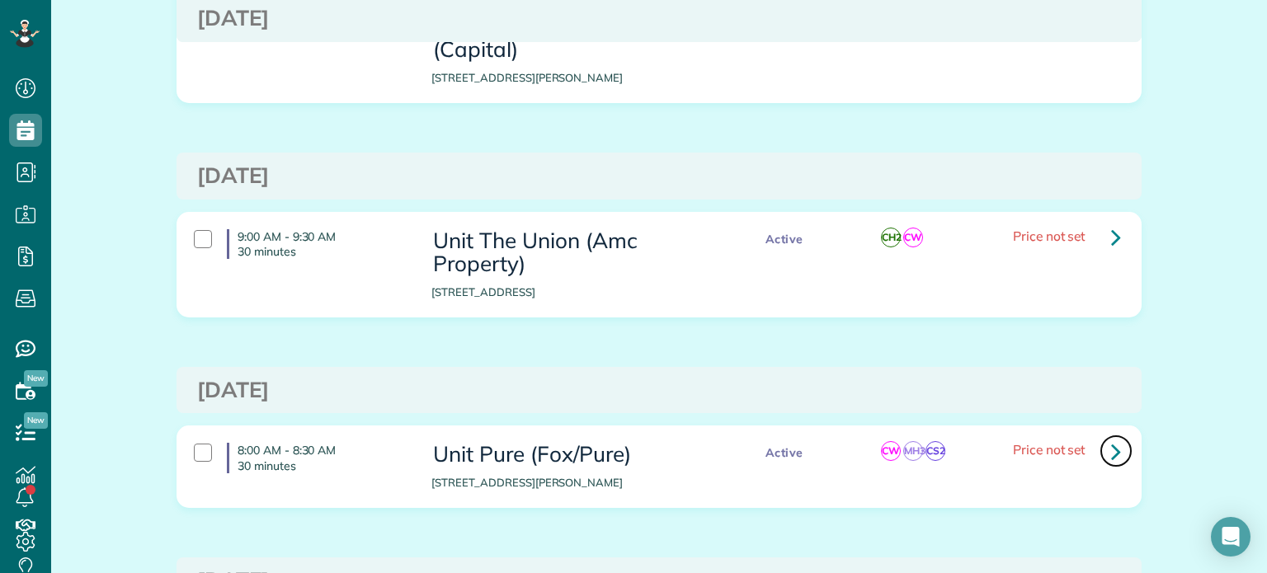
click at [1111, 437] on icon at bounding box center [1116, 451] width 10 height 29
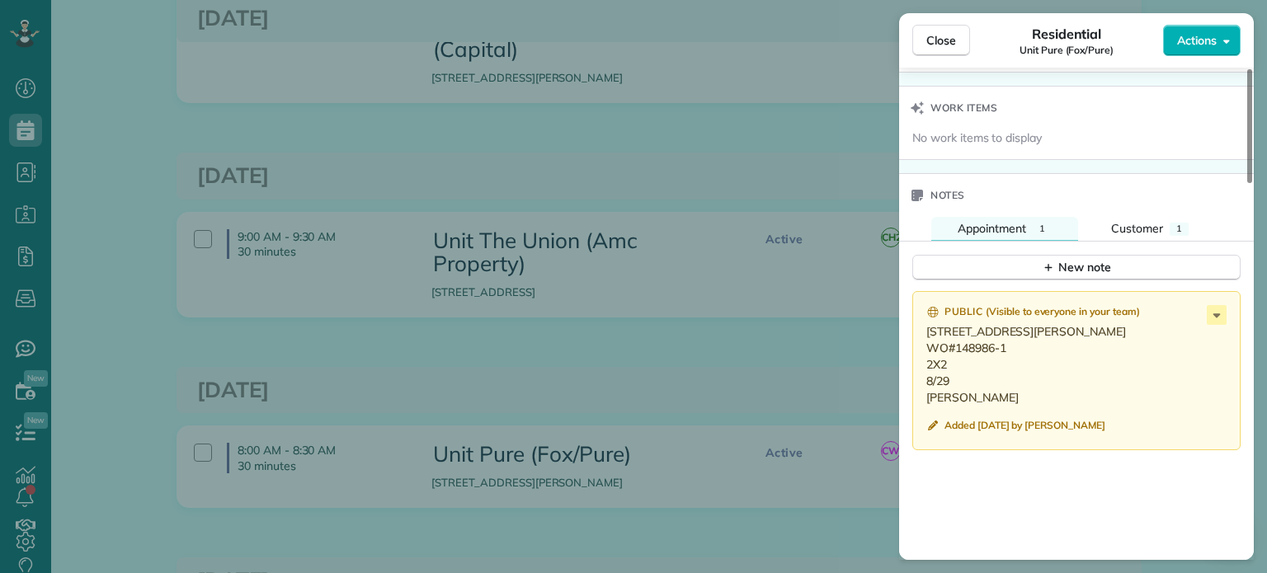
scroll to position [1488, 0]
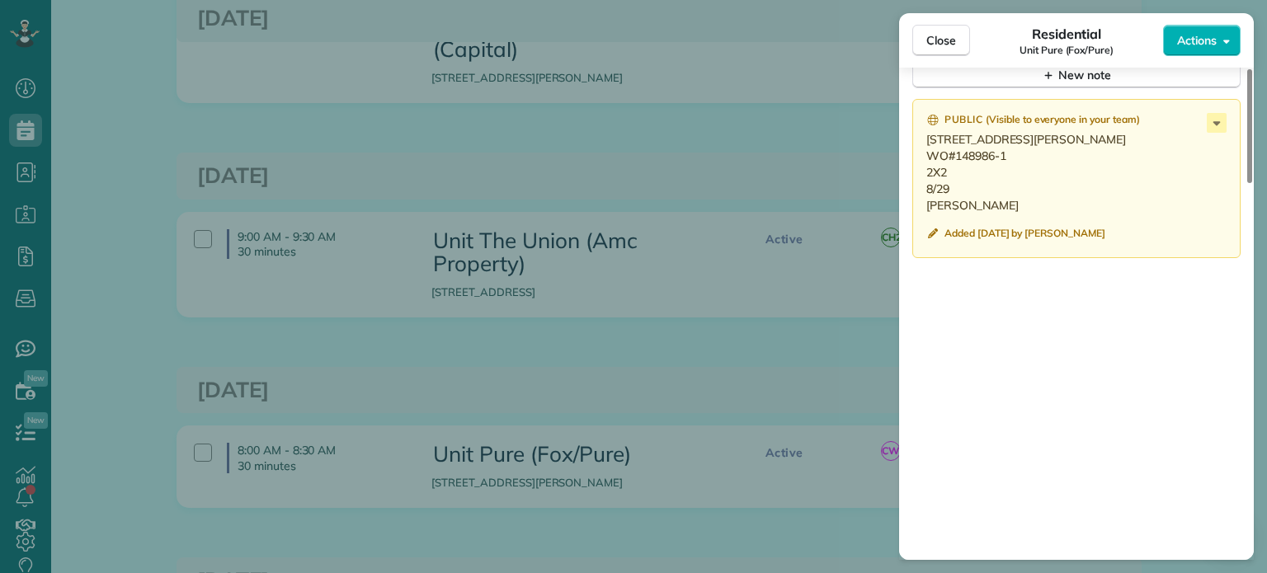
click at [1029, 204] on p "[STREET_ADDRESS][PERSON_NAME] WO#148986-1 2X2 8/29 [PERSON_NAME]" at bounding box center [1078, 172] width 304 height 82
drag, startPoint x: 1010, startPoint y: 174, endPoint x: 957, endPoint y: 183, distance: 53.6
click at [957, 183] on p "[STREET_ADDRESS][PERSON_NAME] WO#148986-1 2X2 8/29 [PERSON_NAME]" at bounding box center [1078, 172] width 304 height 82
click at [923, 45] on button "Close" at bounding box center [941, 40] width 58 height 31
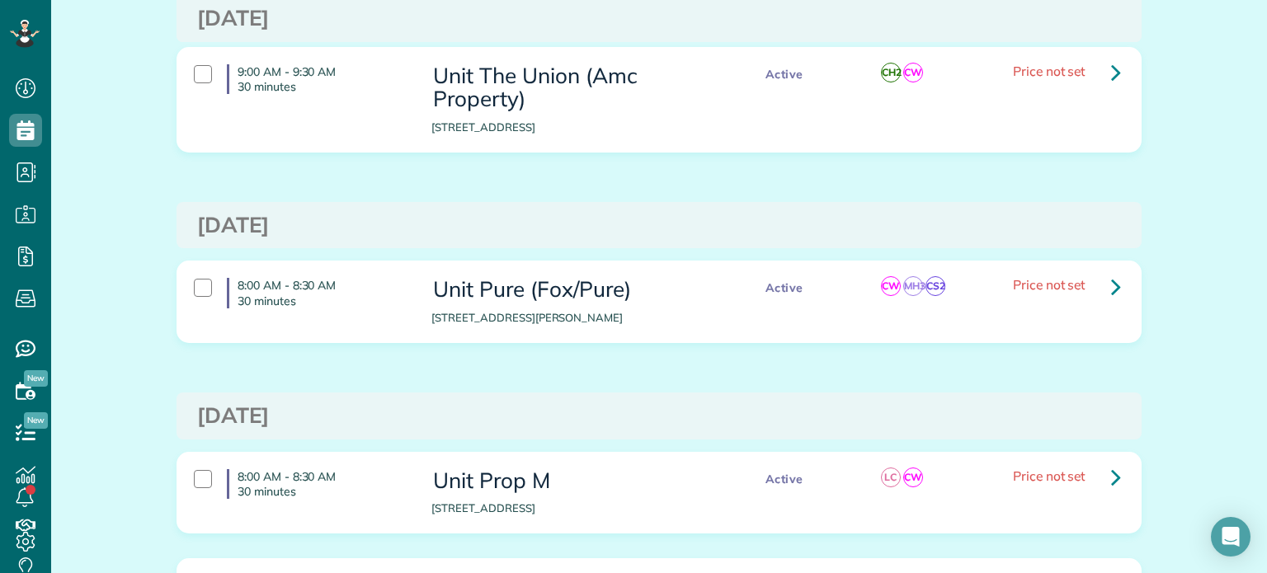
scroll to position [1125, 0]
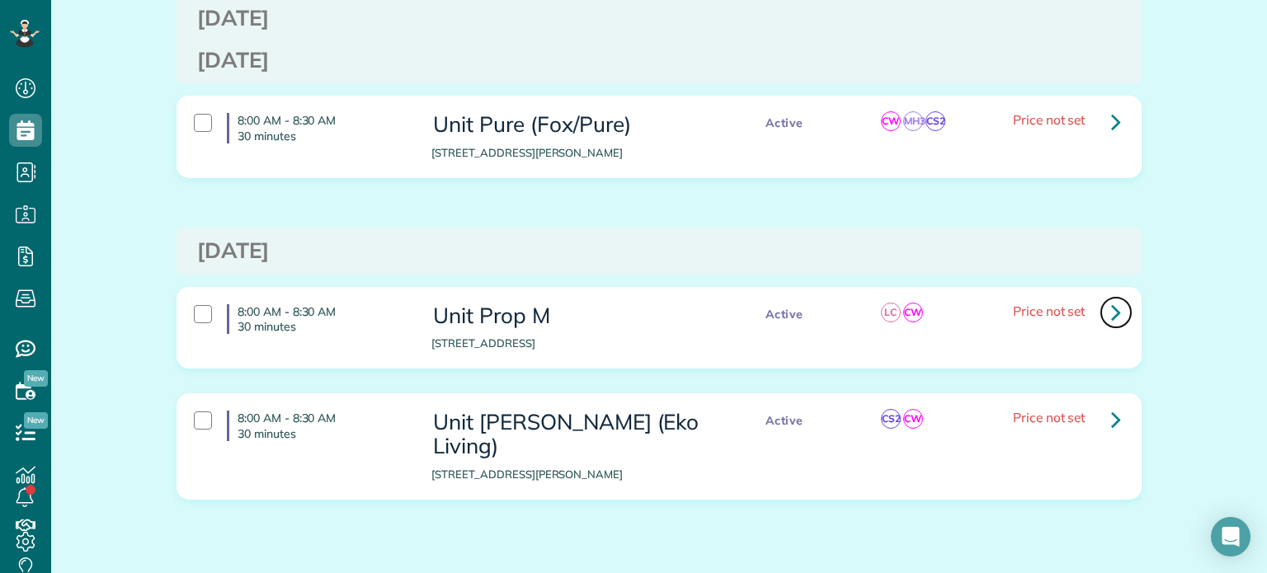
click at [1111, 298] on icon at bounding box center [1116, 312] width 10 height 29
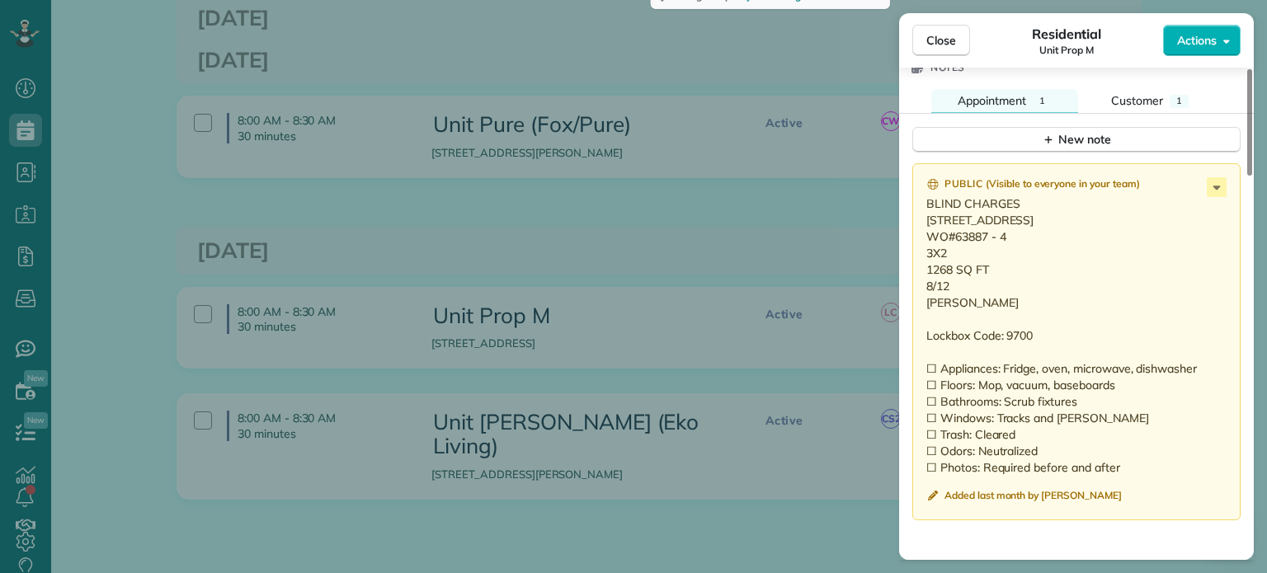
scroll to position [1405, 0]
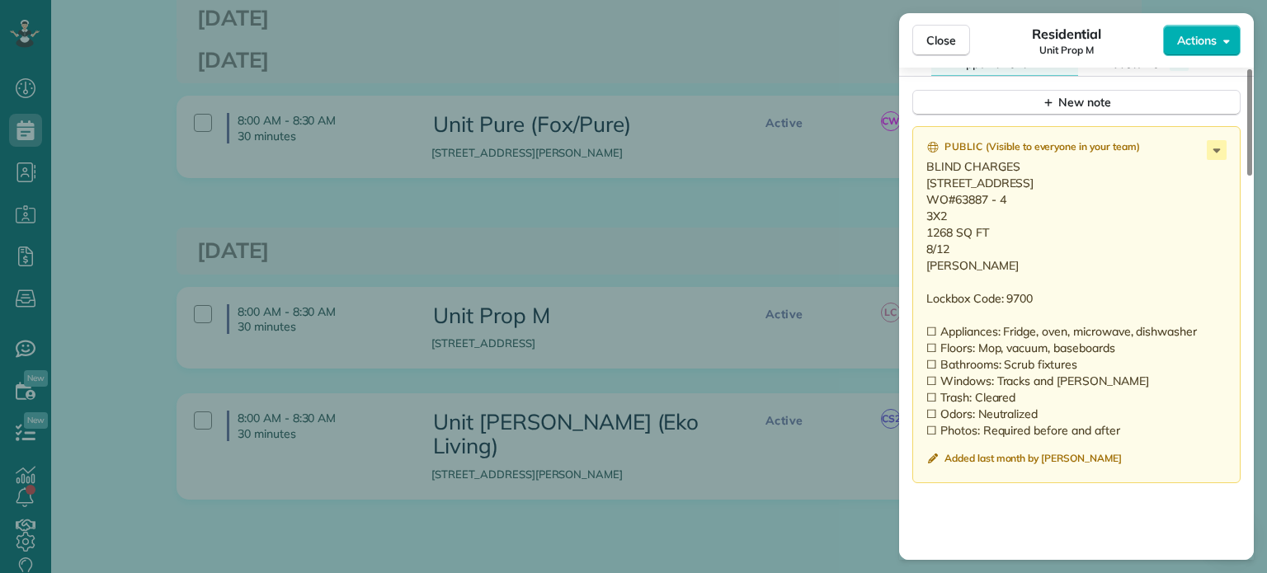
drag, startPoint x: 1010, startPoint y: 219, endPoint x: 954, endPoint y: 223, distance: 55.4
click at [954, 223] on p "BLIND CHARGES [STREET_ADDRESS] WO#63887 - 4 3X2 1268 SQ FT 8/12 [PERSON_NAME] L…" at bounding box center [1078, 298] width 304 height 280
click at [952, 41] on span "Close" at bounding box center [941, 40] width 30 height 16
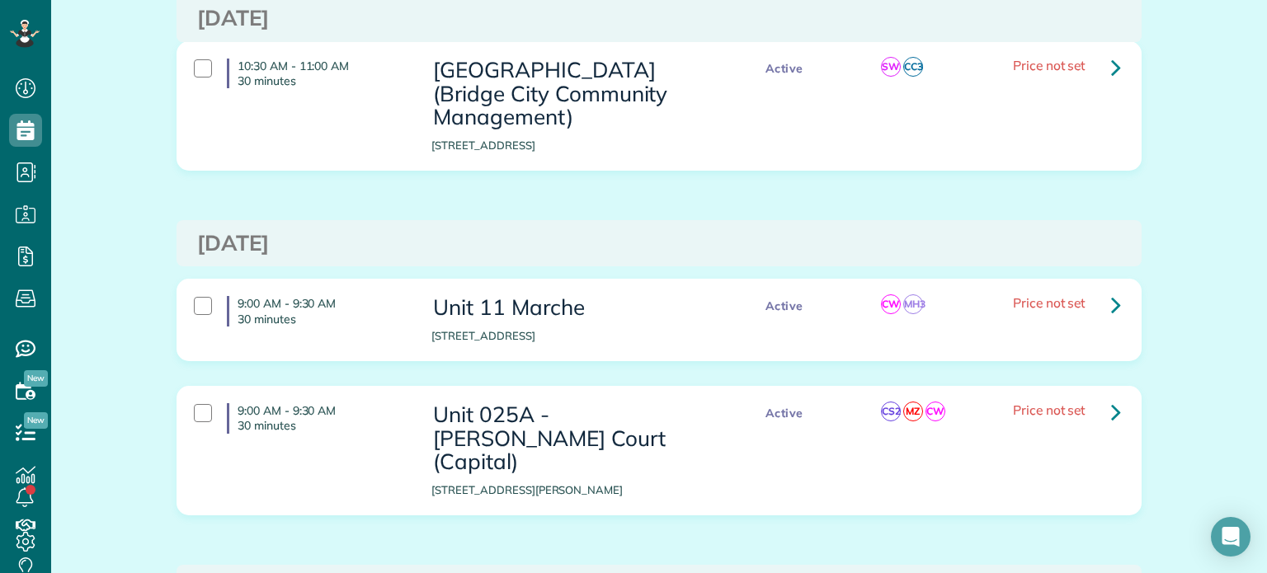
scroll to position [465, 0]
